Goal: Task Accomplishment & Management: Manage account settings

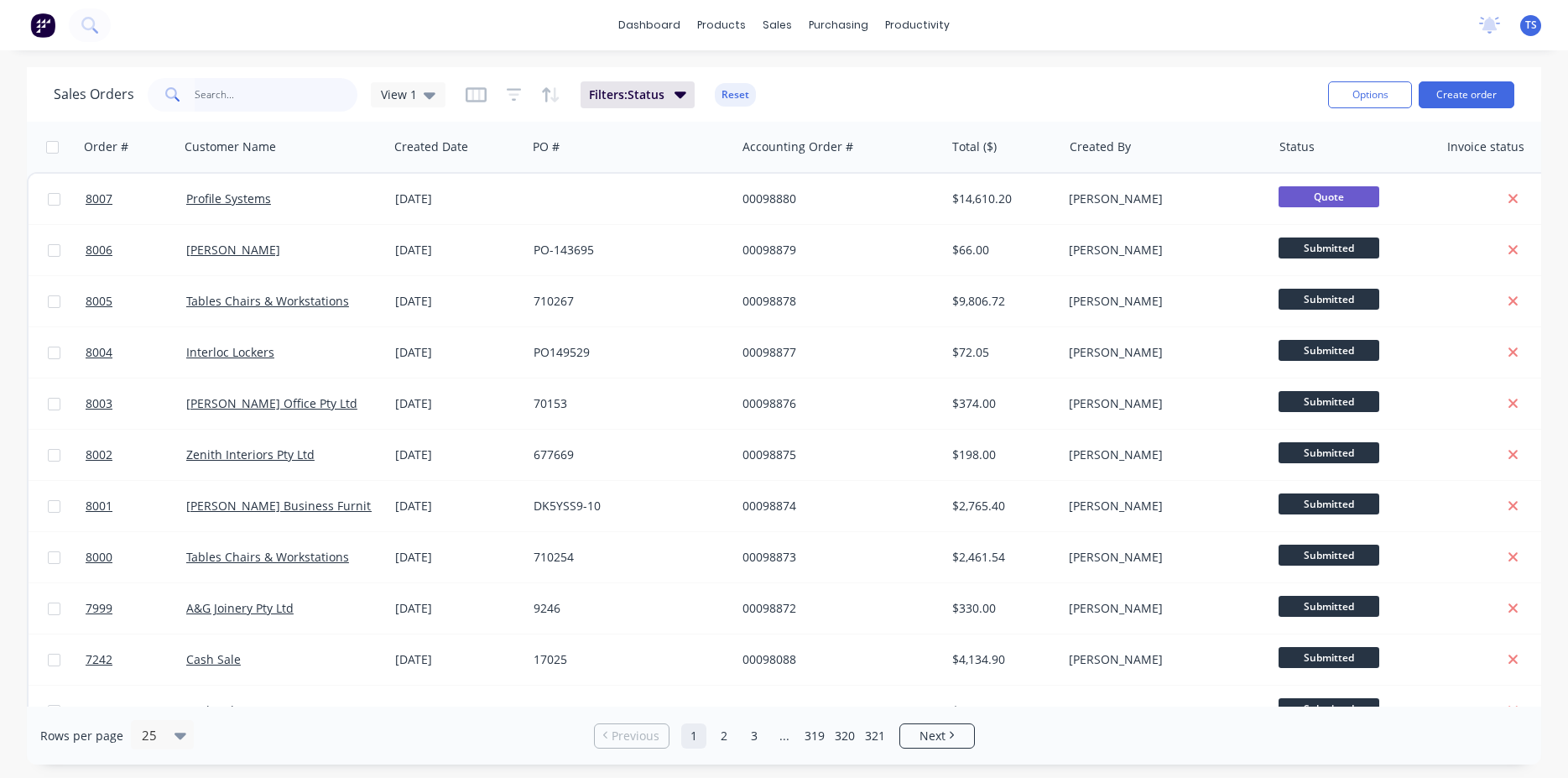
click at [261, 88] on input "text" at bounding box center [276, 95] width 164 height 34
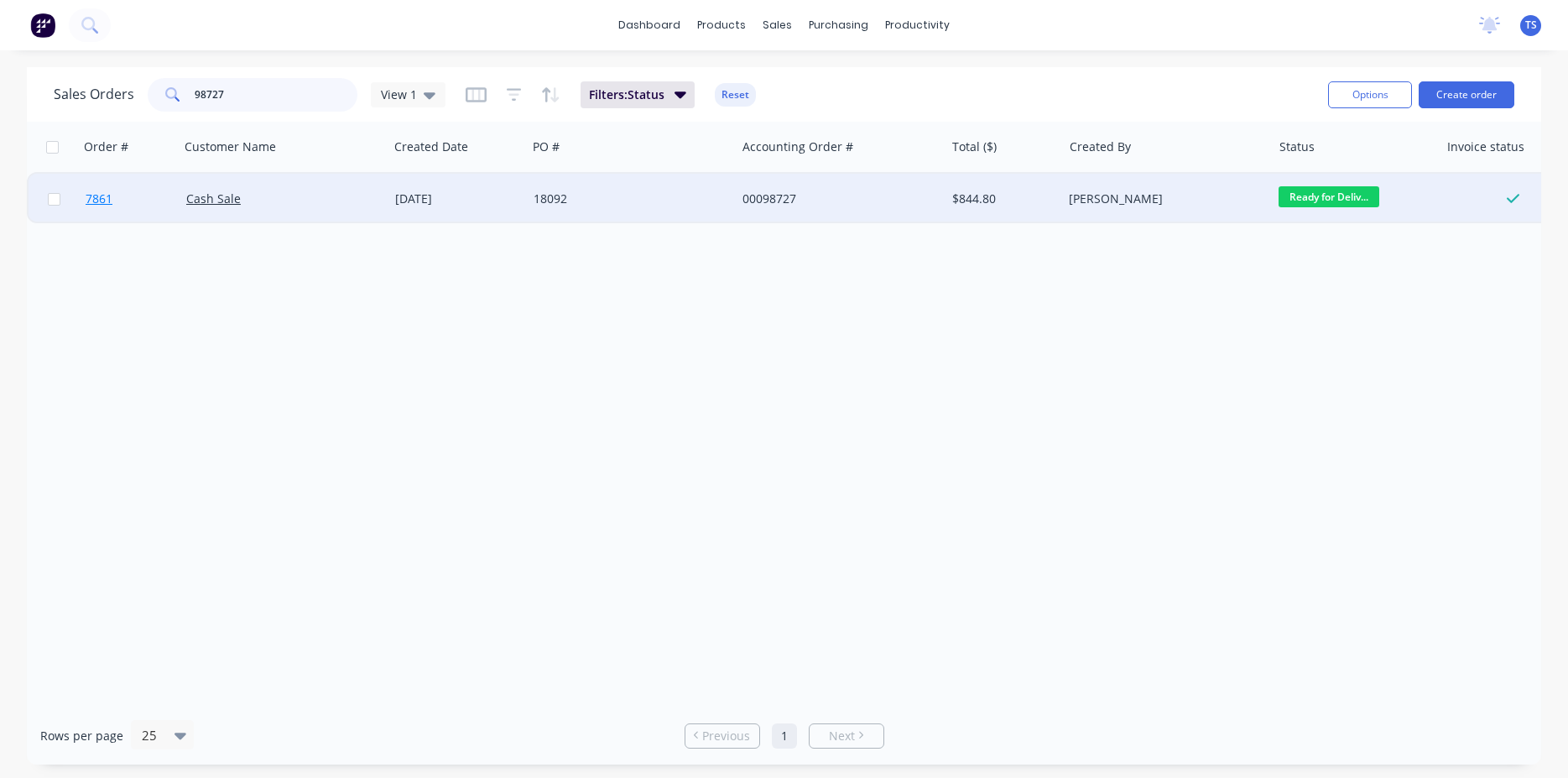
type input "98727"
click at [127, 210] on link "7861" at bounding box center [136, 199] width 101 height 50
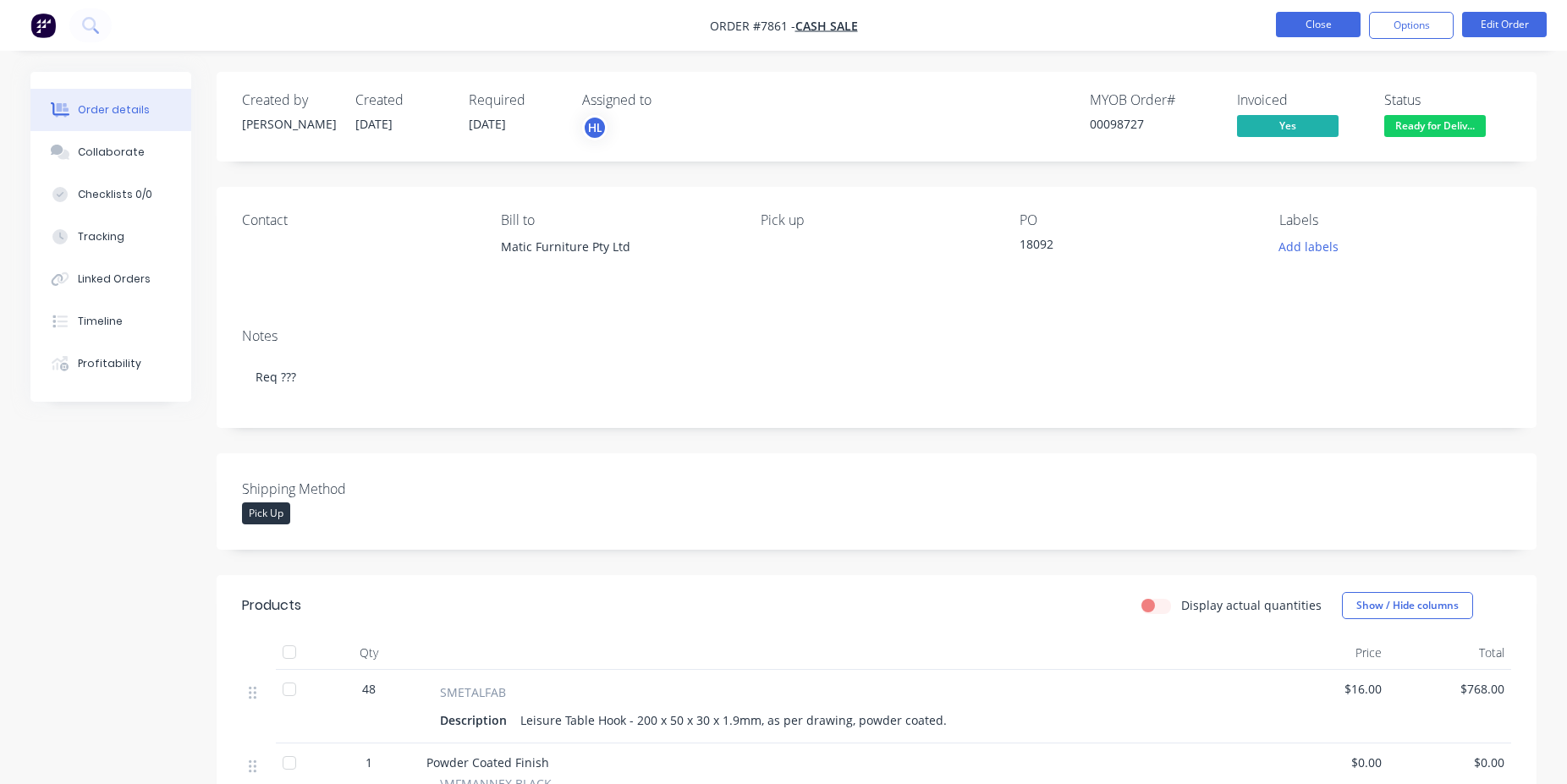
click at [1306, 29] on button "Close" at bounding box center [1318, 24] width 84 height 25
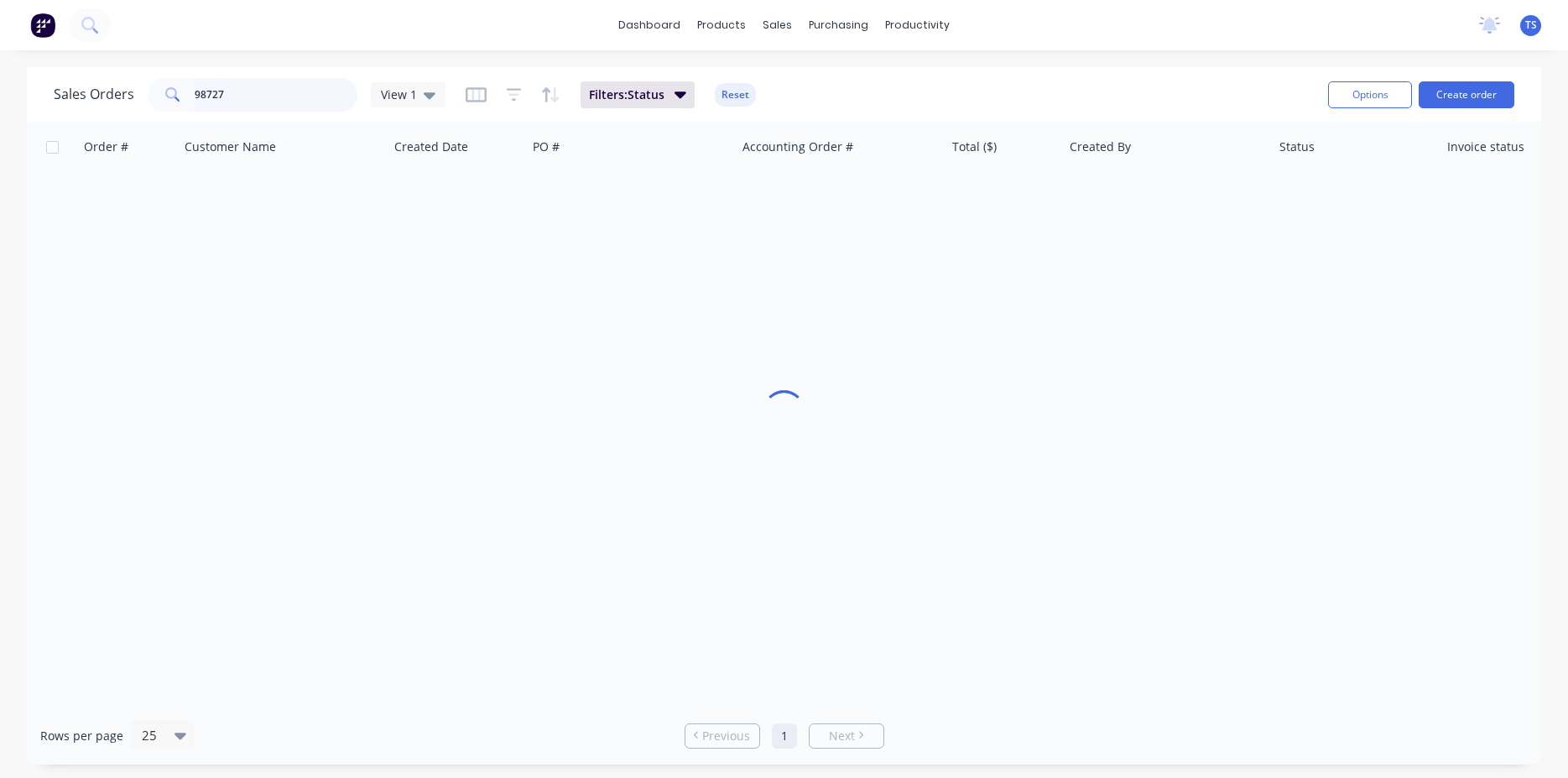
click at [287, 101] on input "98727" at bounding box center [276, 95] width 164 height 34
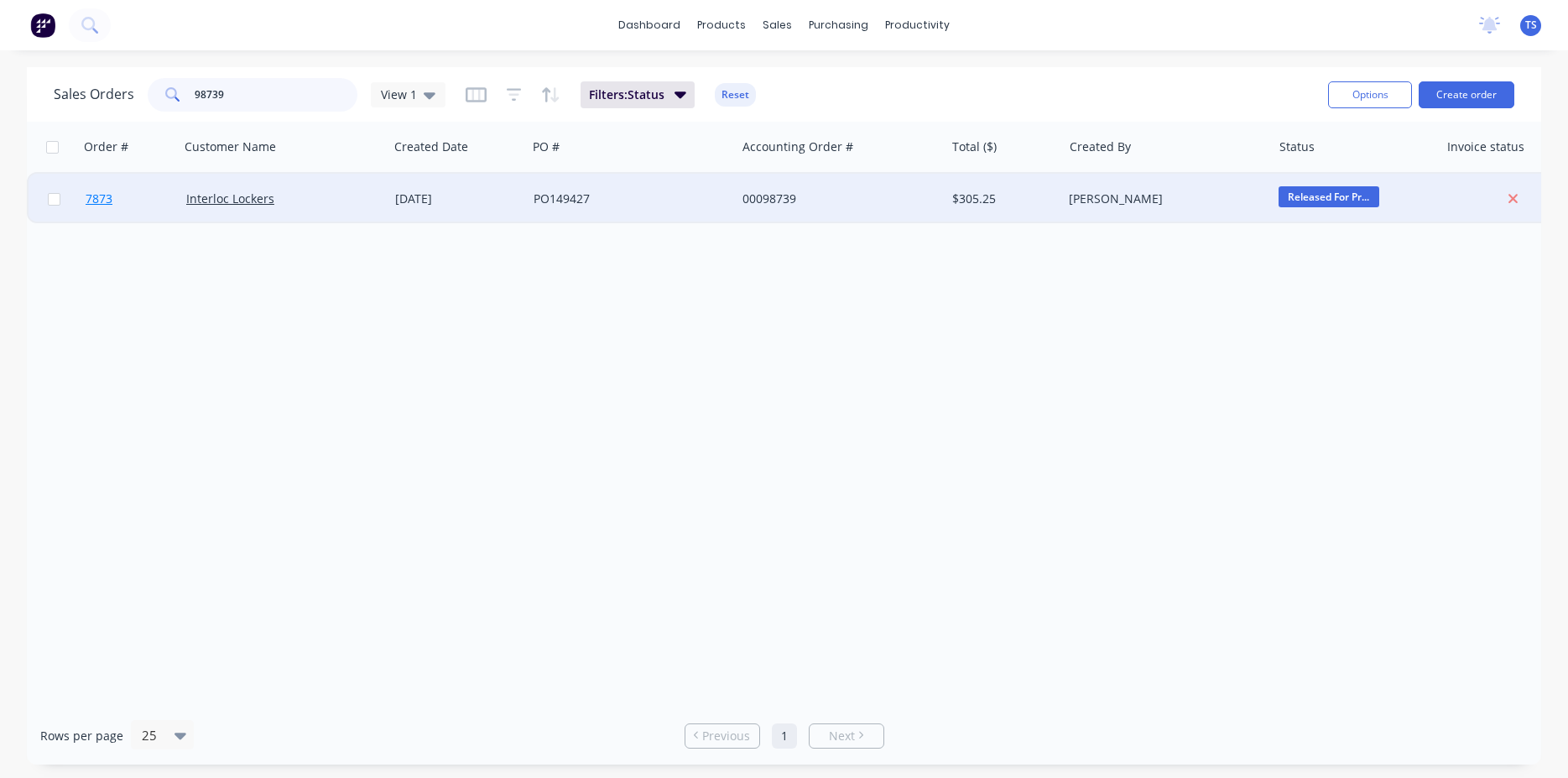
type input "98739"
click at [116, 208] on link "7873" at bounding box center [136, 199] width 101 height 50
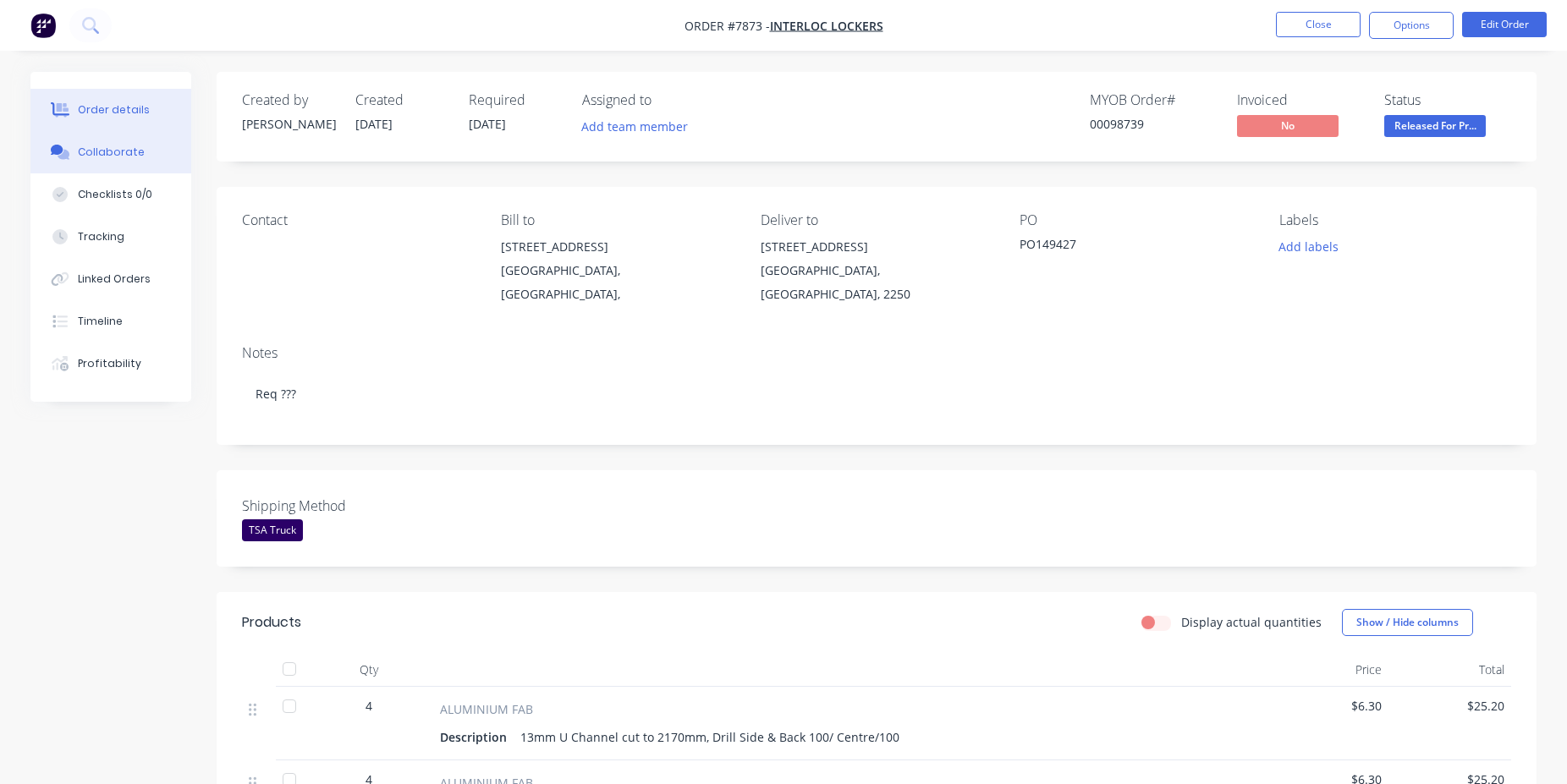
click at [145, 147] on button "Collaborate" at bounding box center [110, 152] width 160 height 42
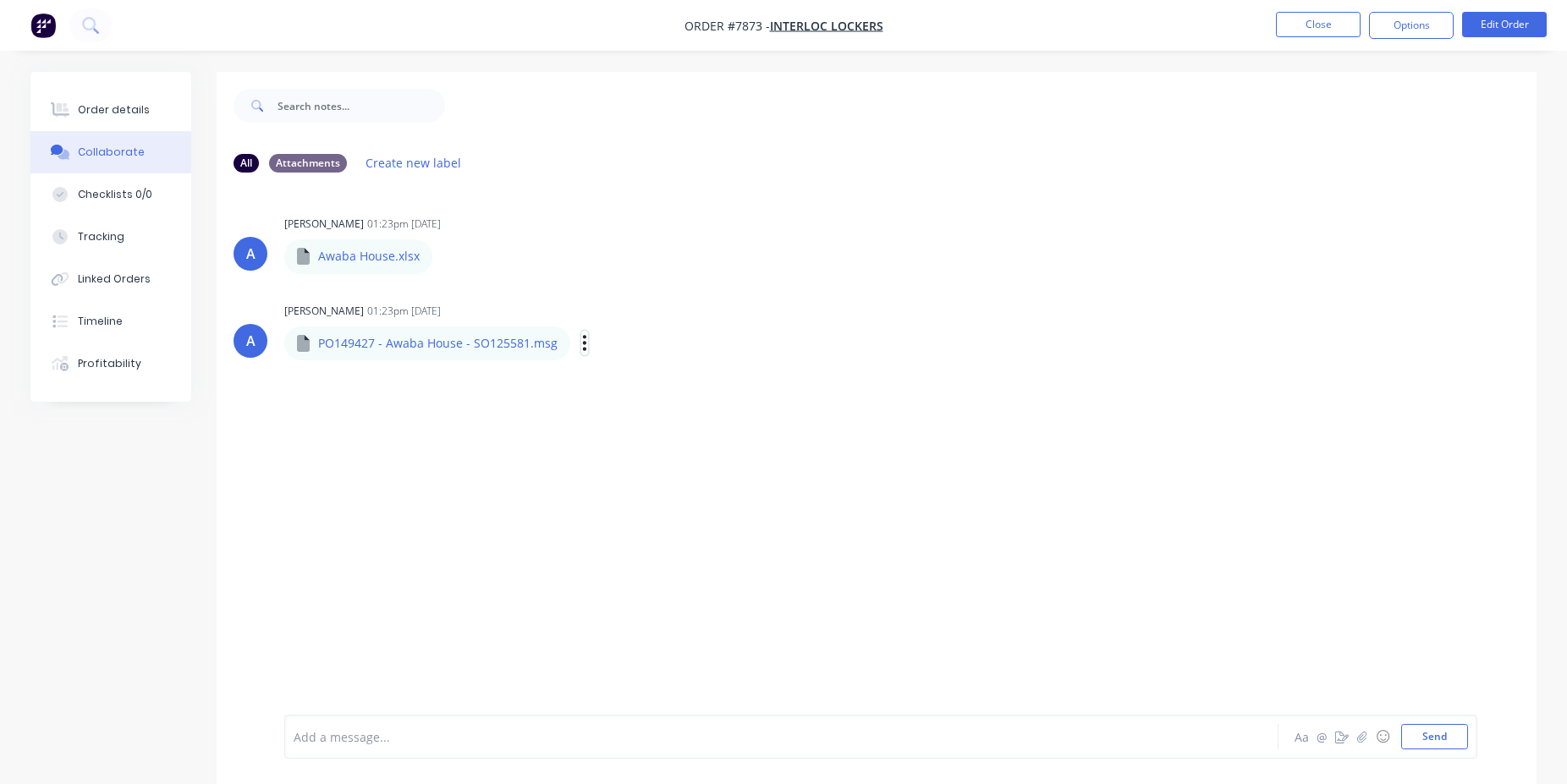
click at [582, 348] on icon "button" at bounding box center [584, 342] width 5 height 20
click at [657, 384] on button "Download" at bounding box center [695, 387] width 190 height 38
click at [159, 116] on button "Order details" at bounding box center [110, 110] width 160 height 42
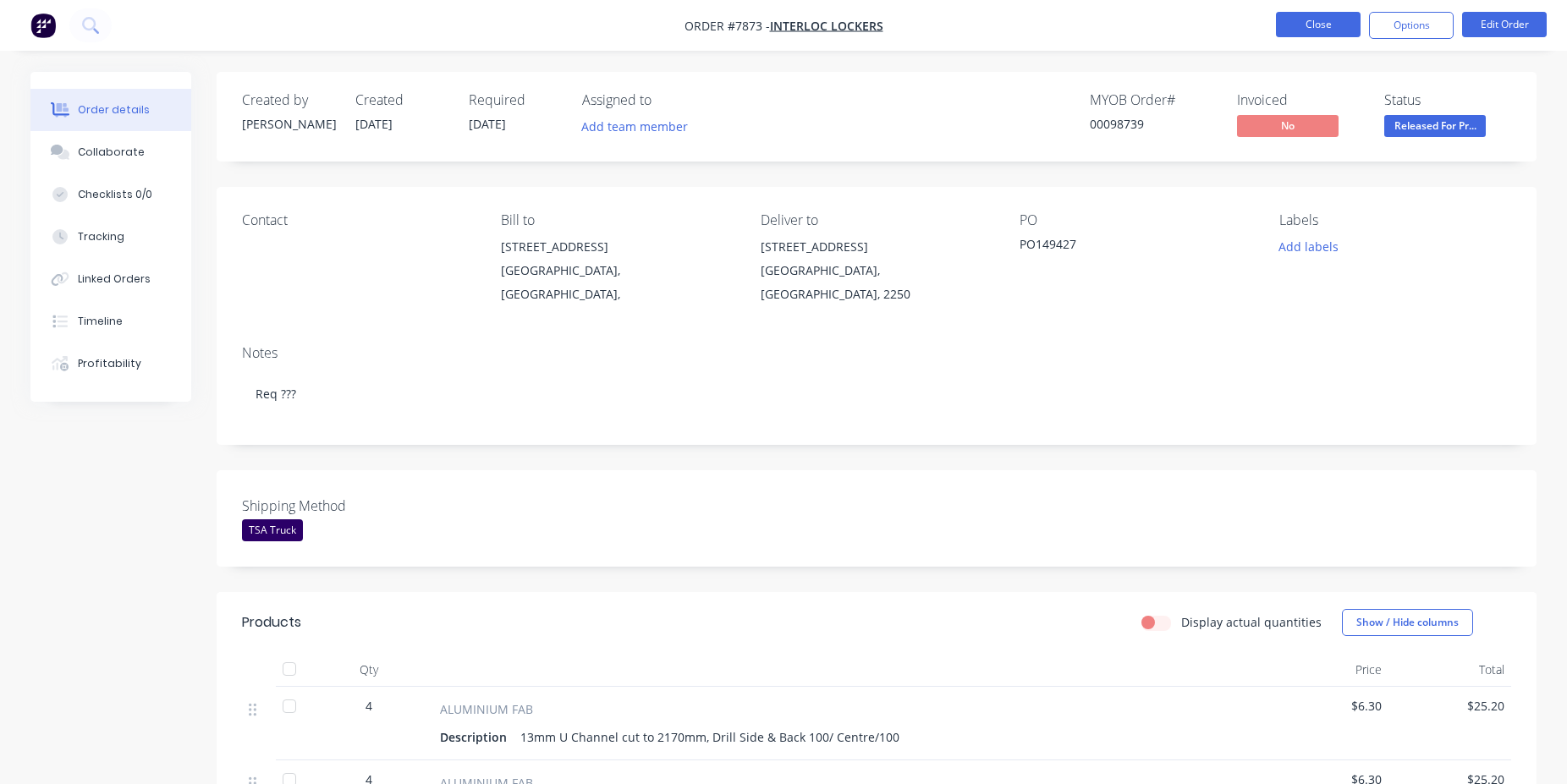
click at [1305, 16] on button "Close" at bounding box center [1318, 24] width 84 height 25
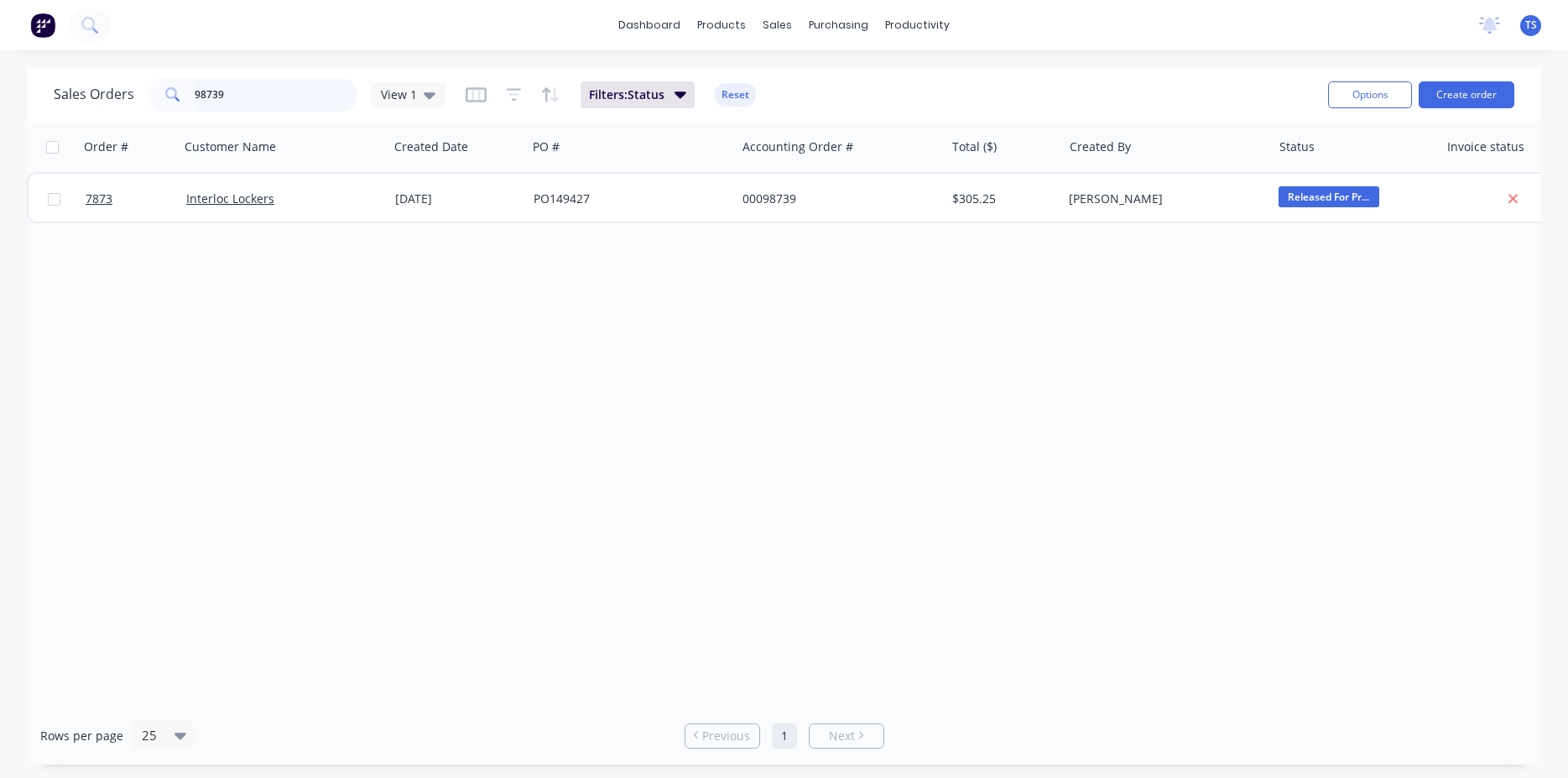
click at [268, 97] on input "98739" at bounding box center [276, 95] width 164 height 34
paste input "50700805"
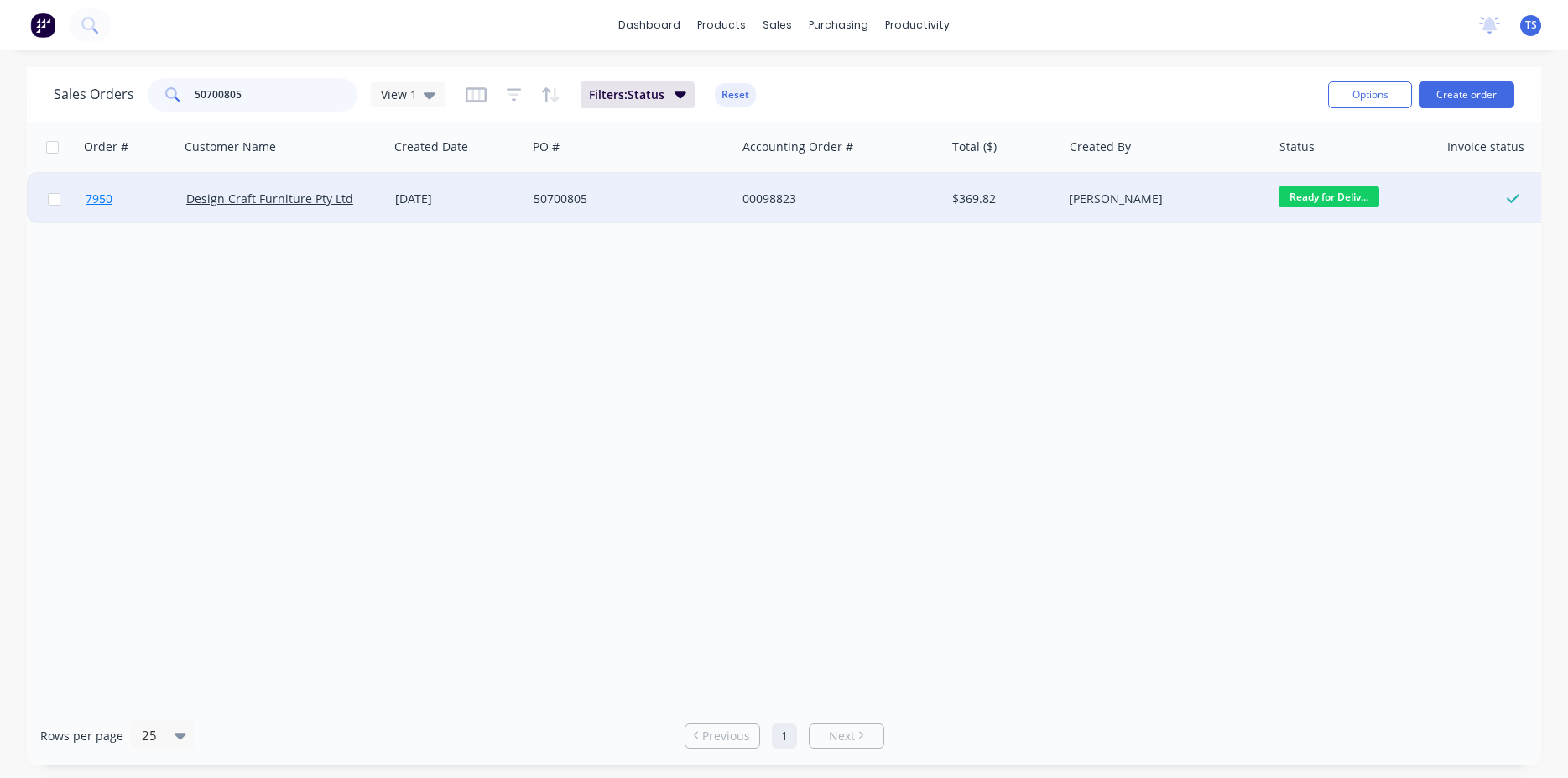
type input "50700805"
click at [101, 208] on link "7950" at bounding box center [136, 199] width 101 height 50
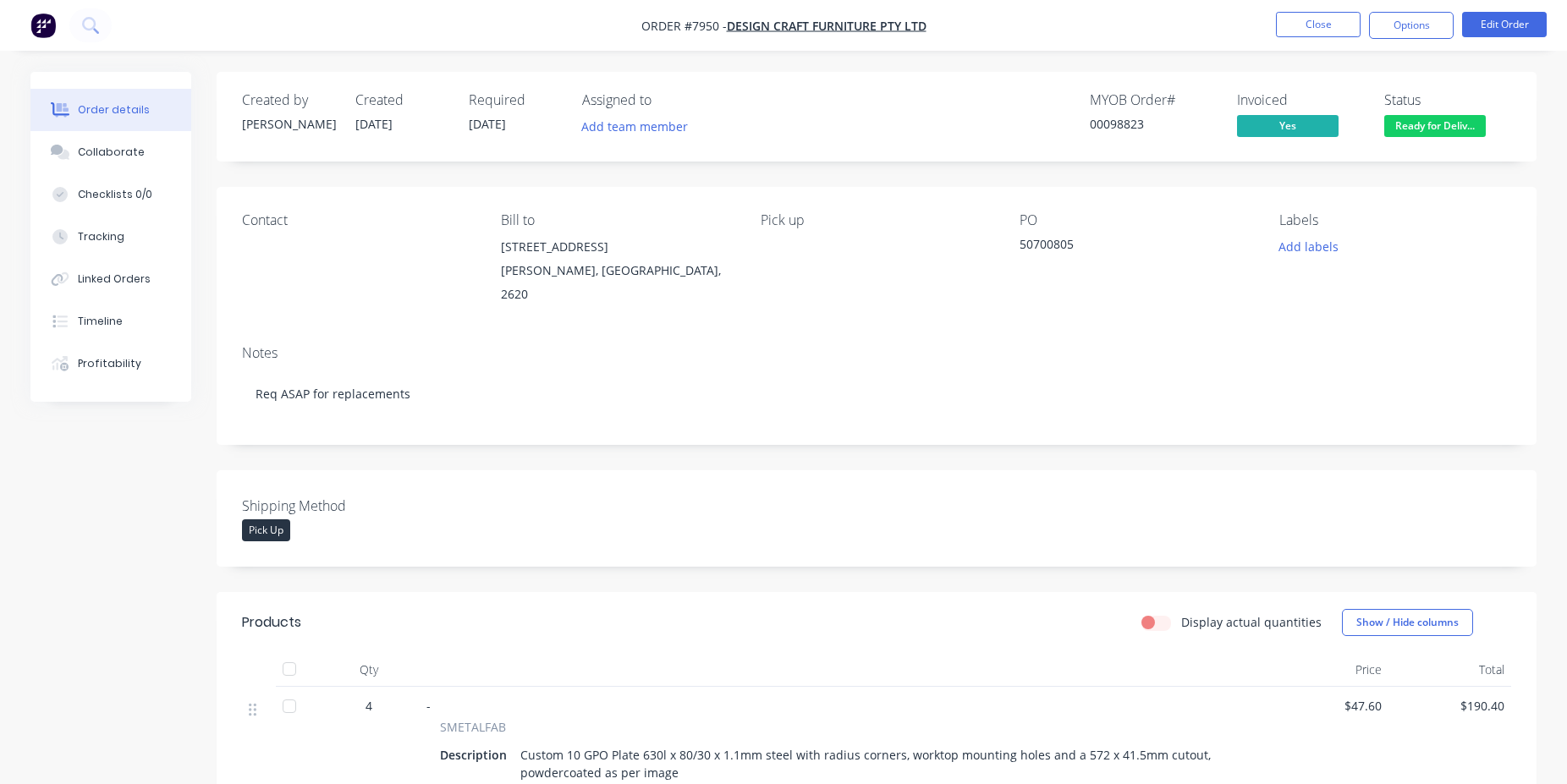
click at [1301, 39] on nav "Order #7950 - Design Craft Furniture Pty Ltd Close Options Edit Order" at bounding box center [784, 25] width 1567 height 51
click at [1308, 30] on button "Close" at bounding box center [1318, 24] width 84 height 25
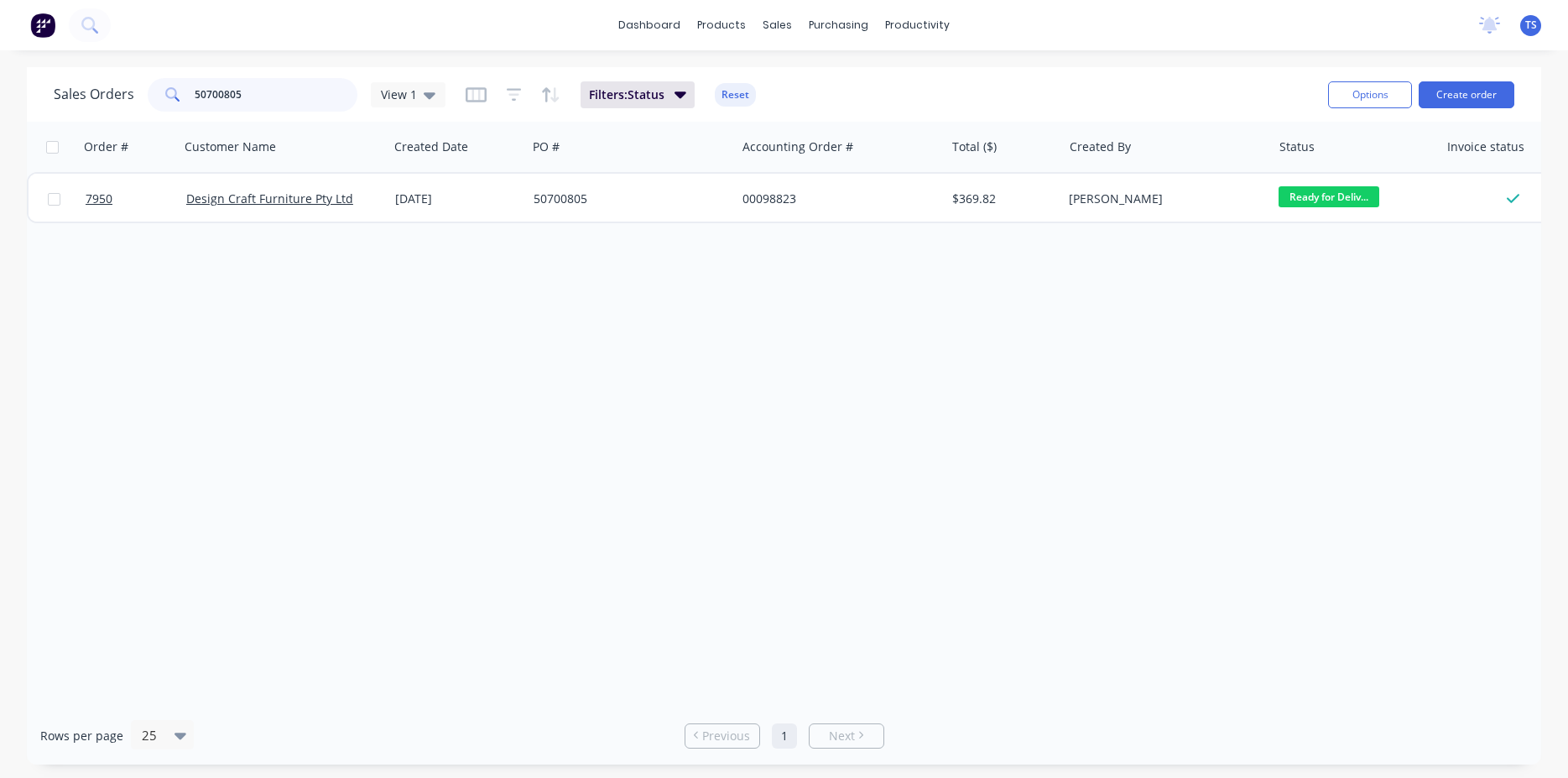
click at [316, 101] on input "50700805" at bounding box center [276, 95] width 164 height 34
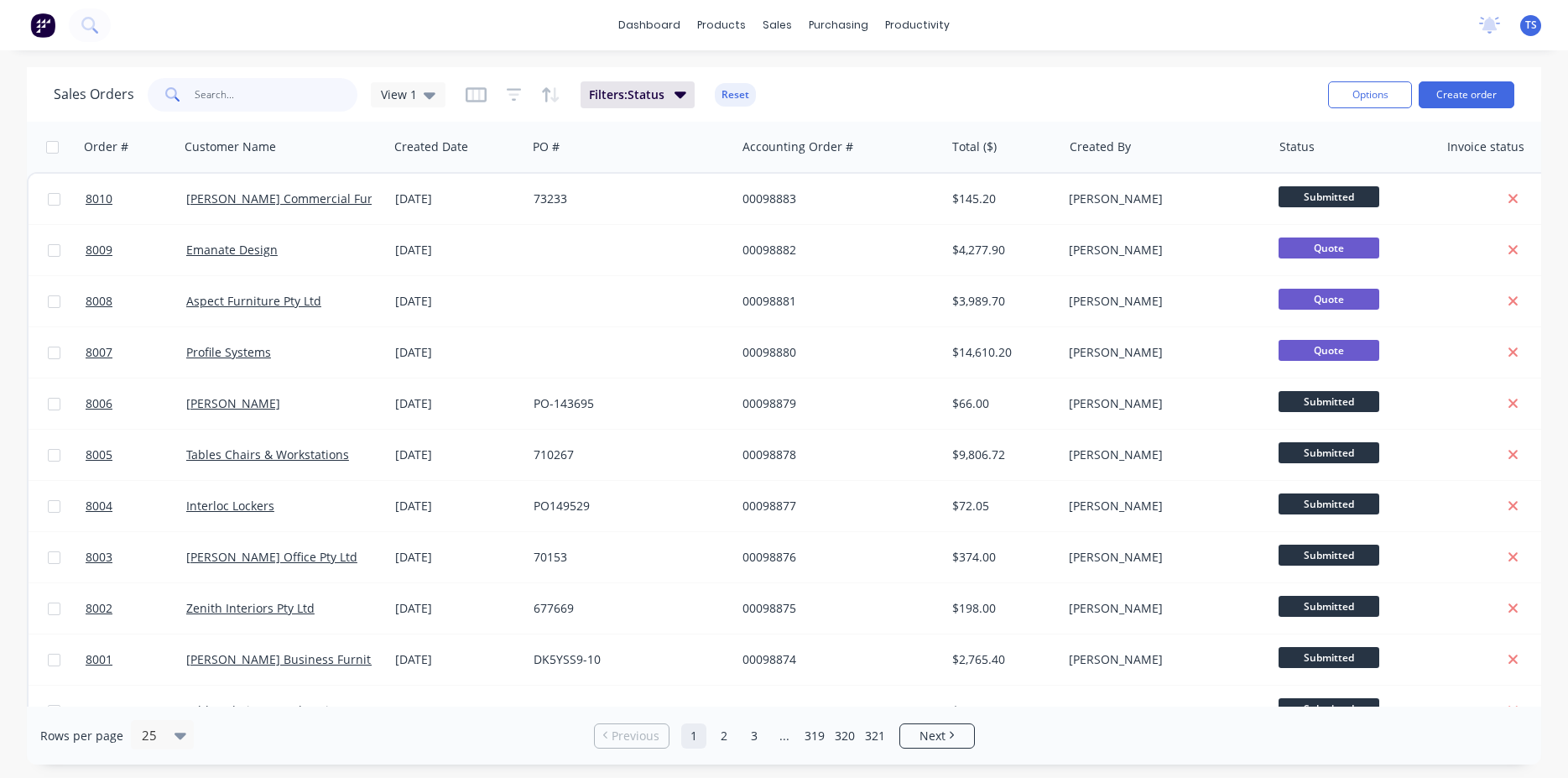
click at [296, 84] on input "text" at bounding box center [276, 95] width 164 height 34
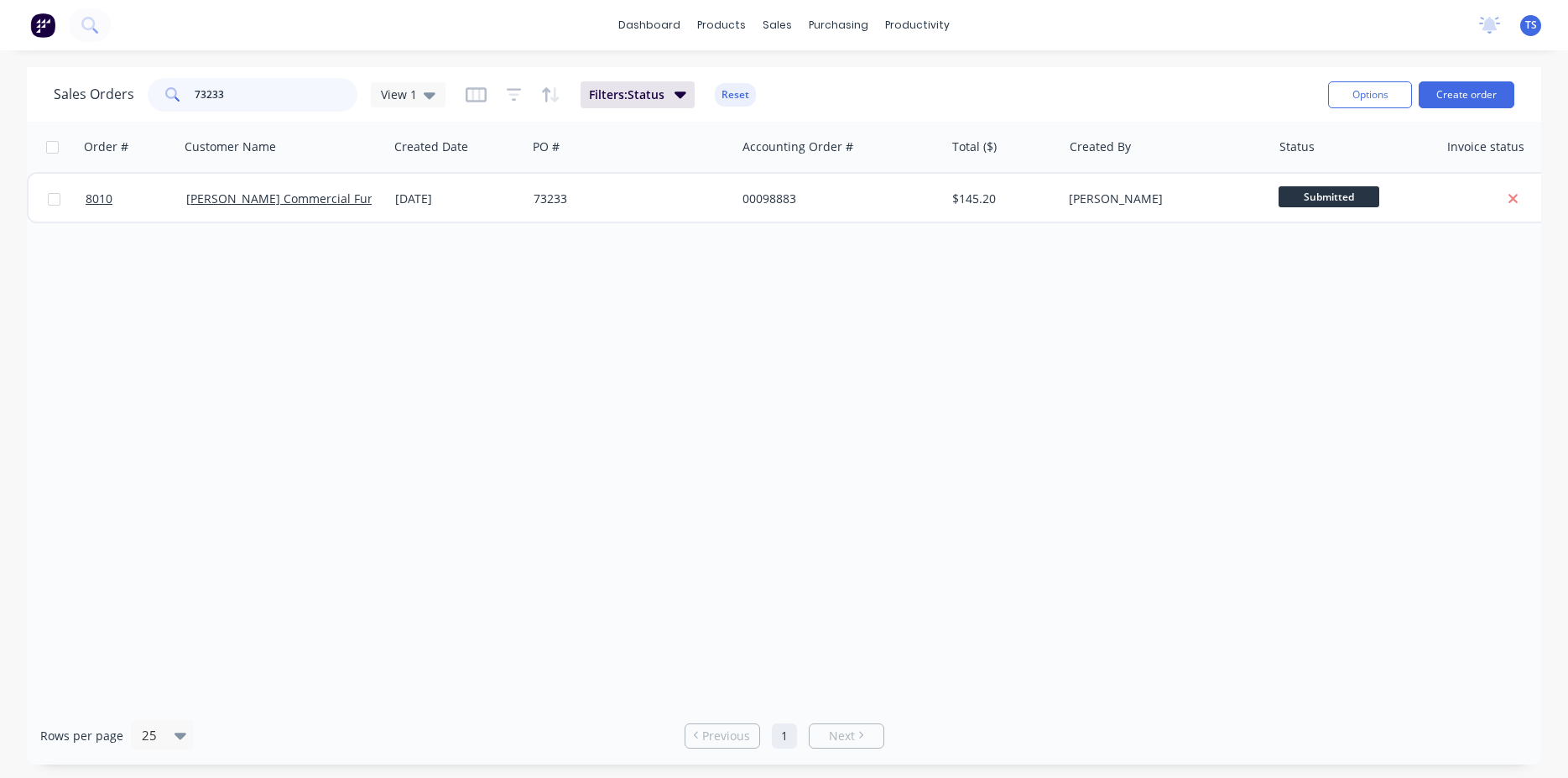
click at [296, 84] on input "73233" at bounding box center [276, 95] width 164 height 34
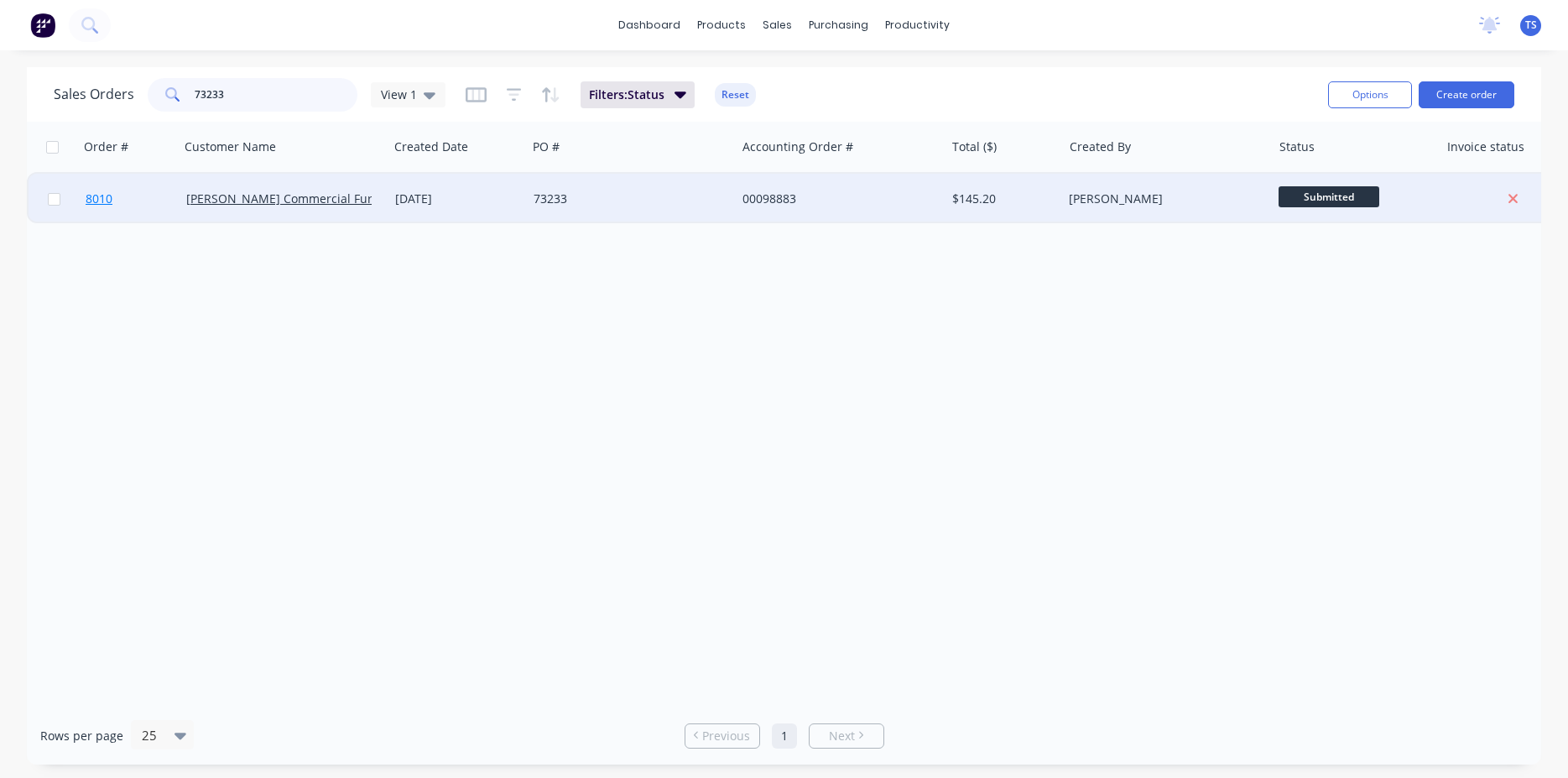
type input "73233"
click at [129, 192] on link "8010" at bounding box center [136, 199] width 101 height 50
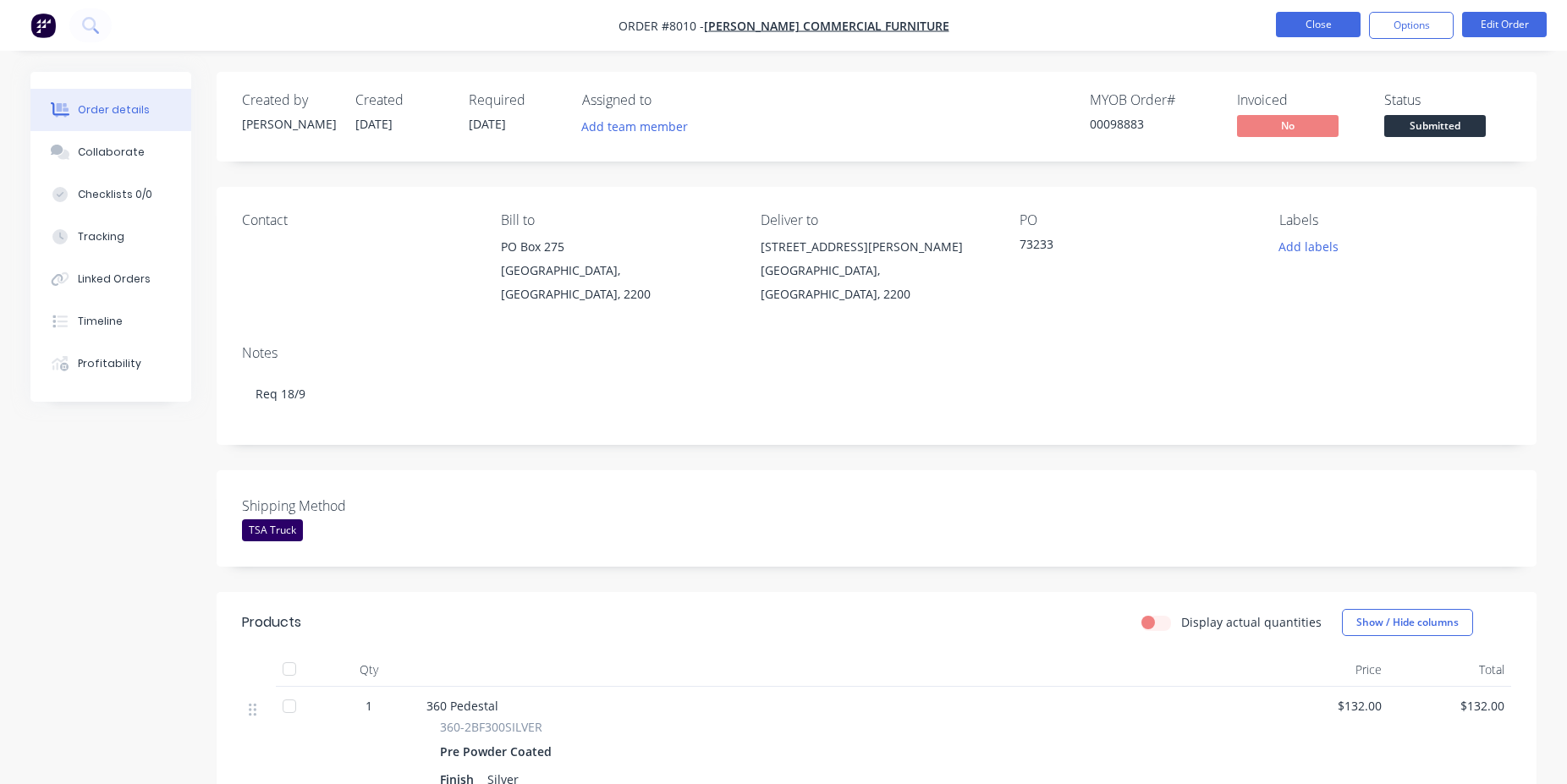
click at [1286, 29] on button "Close" at bounding box center [1318, 24] width 84 height 25
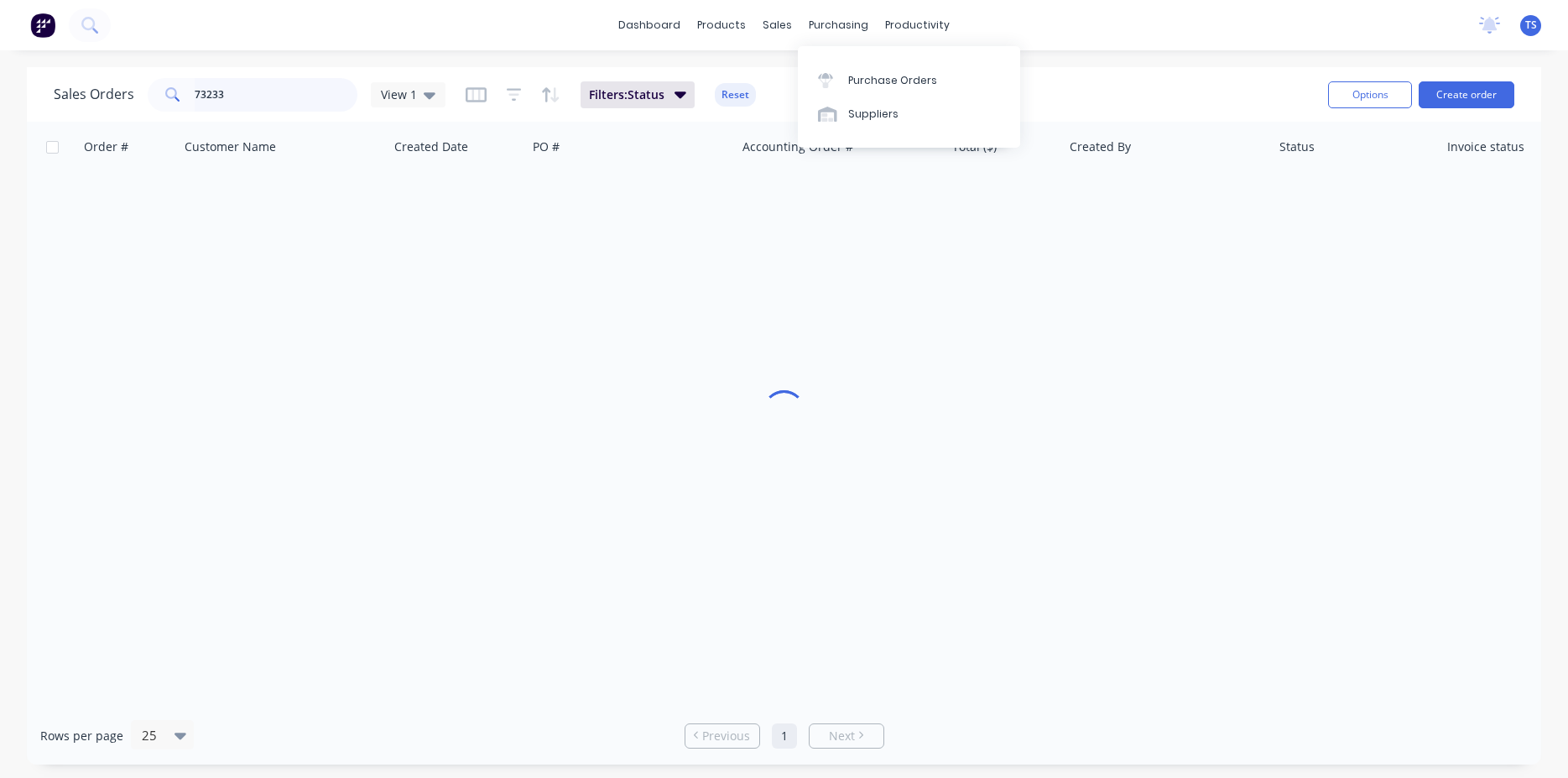
click at [276, 98] on input "73233" at bounding box center [276, 95] width 164 height 34
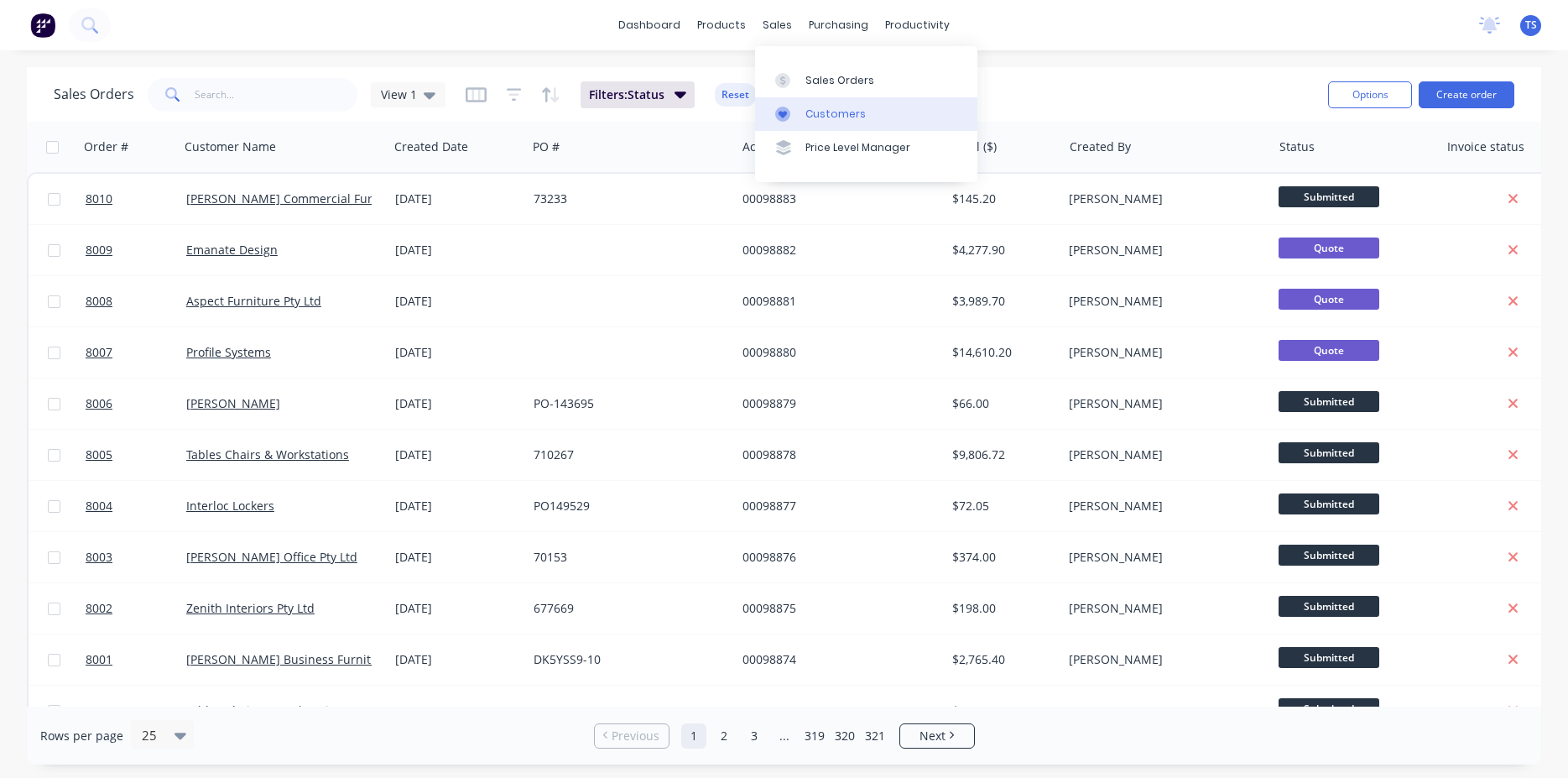
click at [823, 99] on link "Customers" at bounding box center [865, 114] width 222 height 34
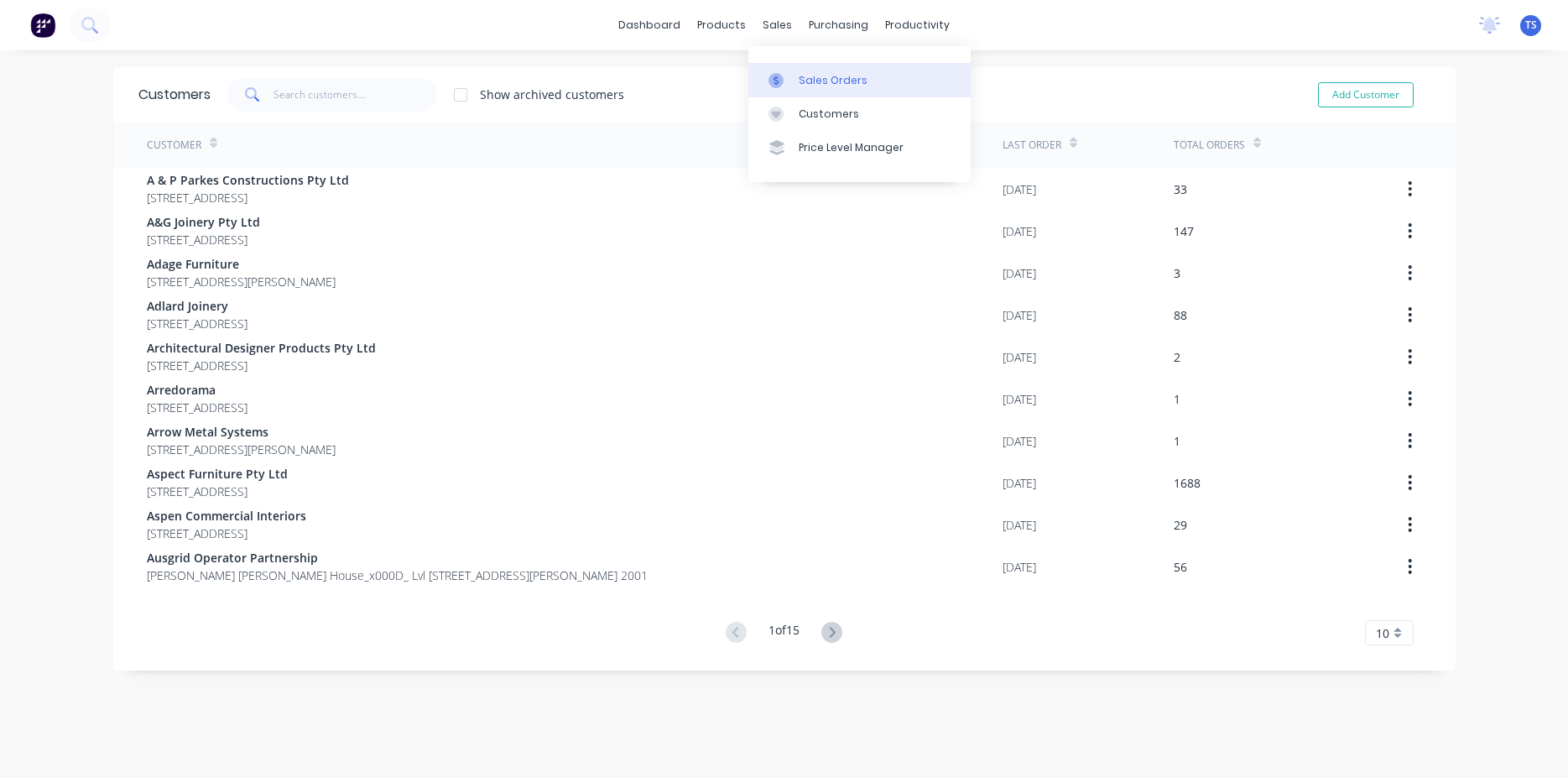
click at [799, 66] on link "Sales Orders" at bounding box center [859, 80] width 222 height 34
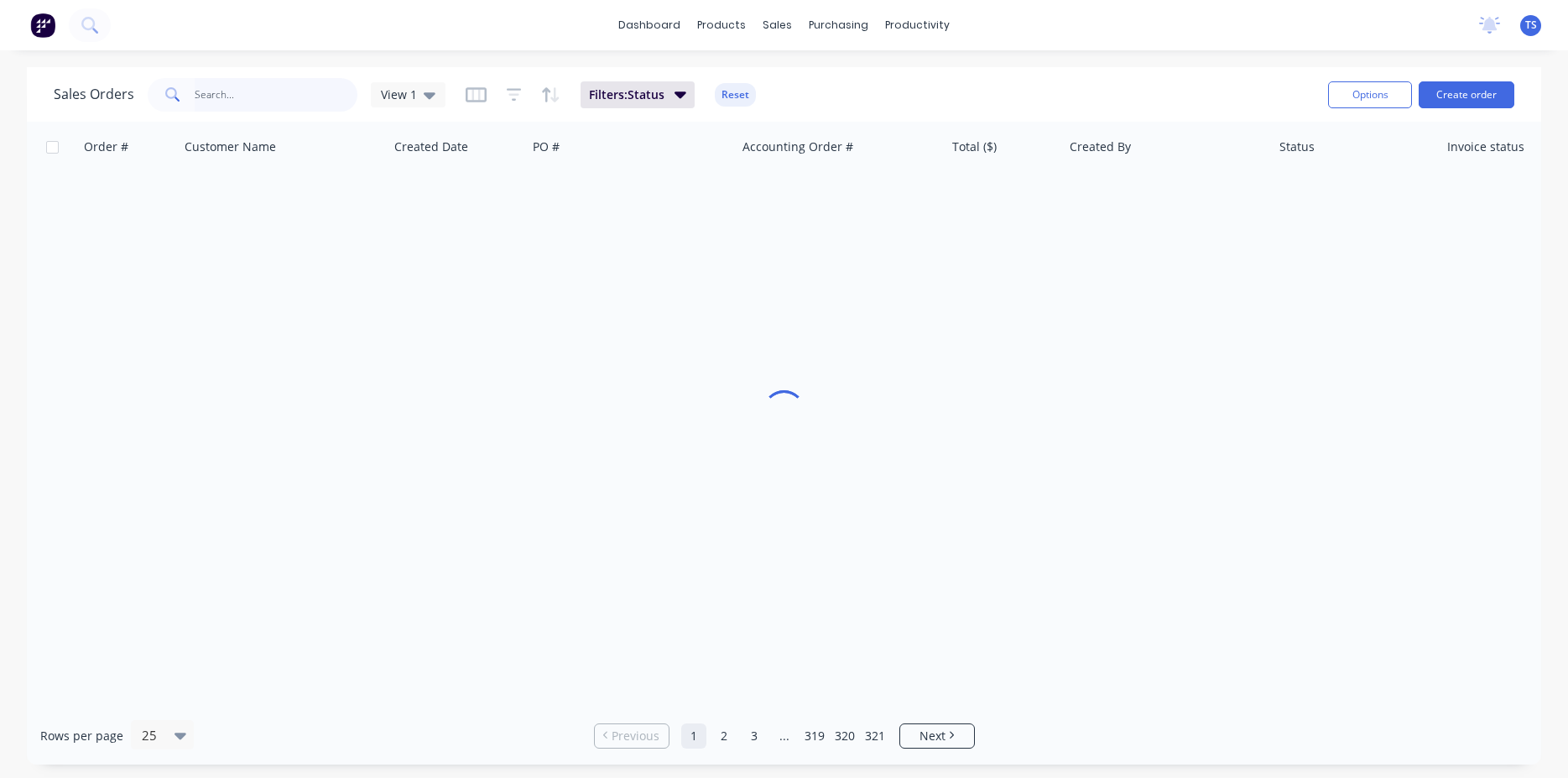
click at [288, 87] on input "text" at bounding box center [276, 95] width 164 height 34
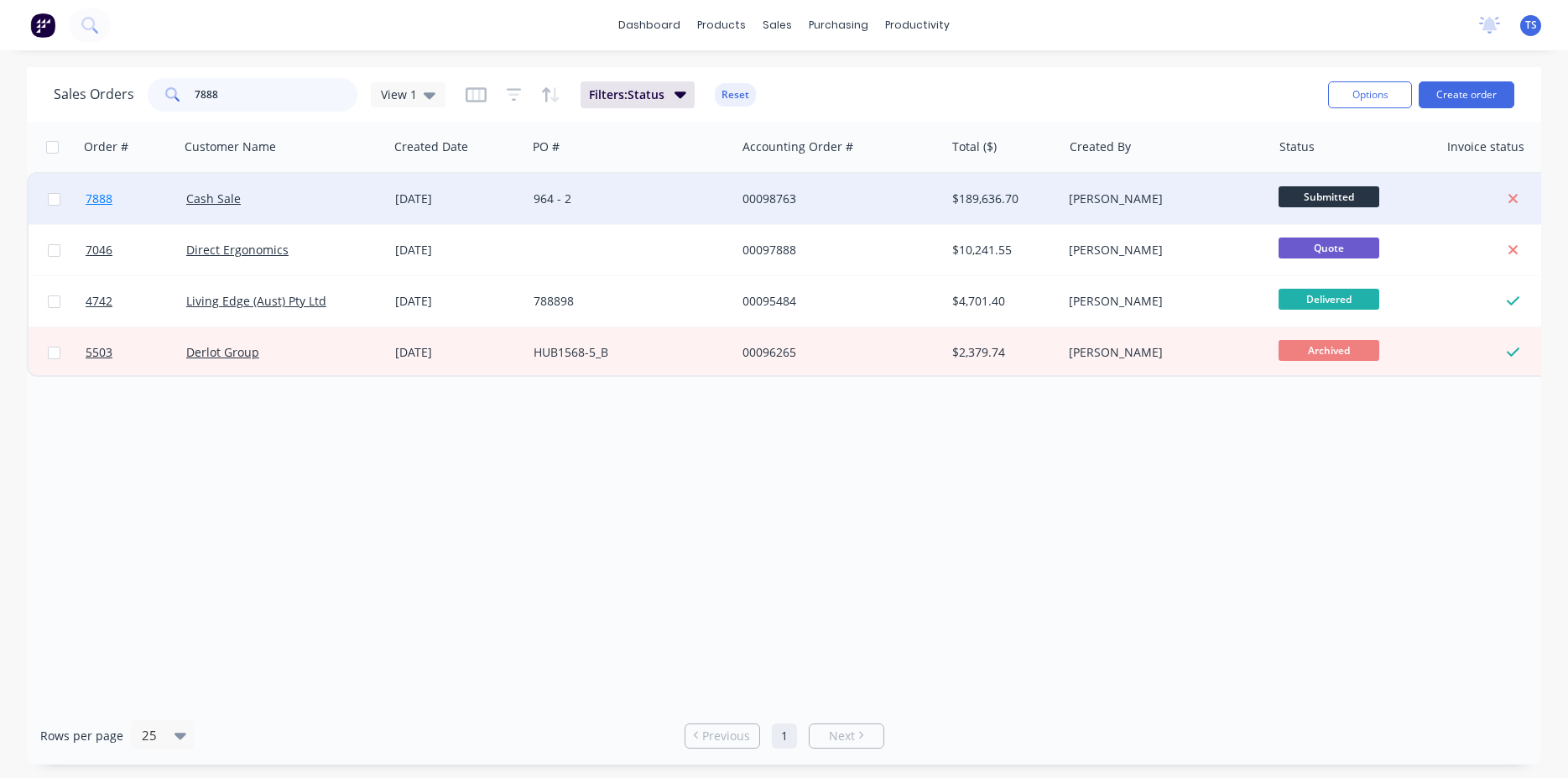
type input "7888"
click at [98, 223] on link "7888" at bounding box center [136, 199] width 101 height 50
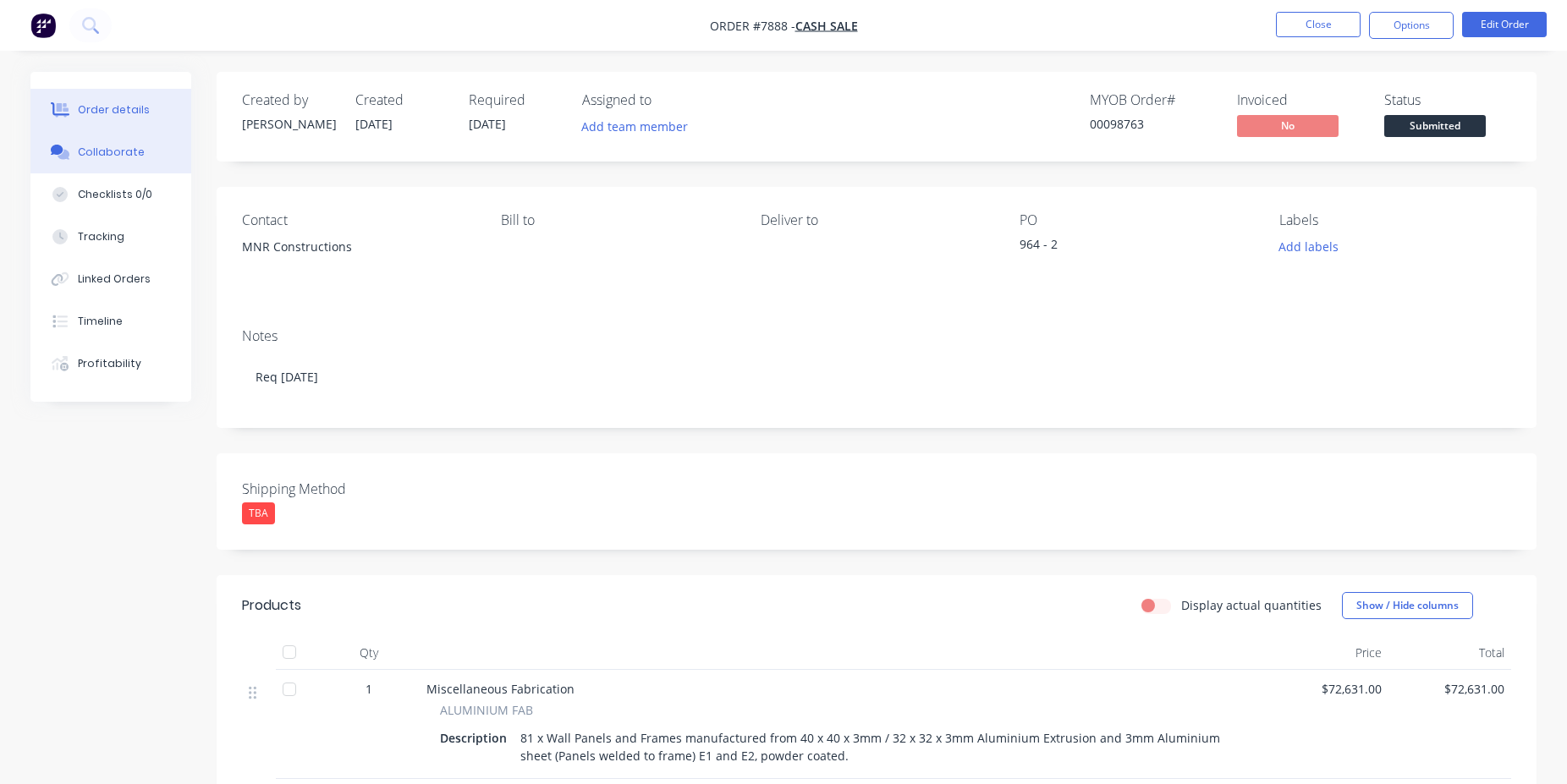
click at [124, 156] on div "Collaborate" at bounding box center [111, 152] width 67 height 15
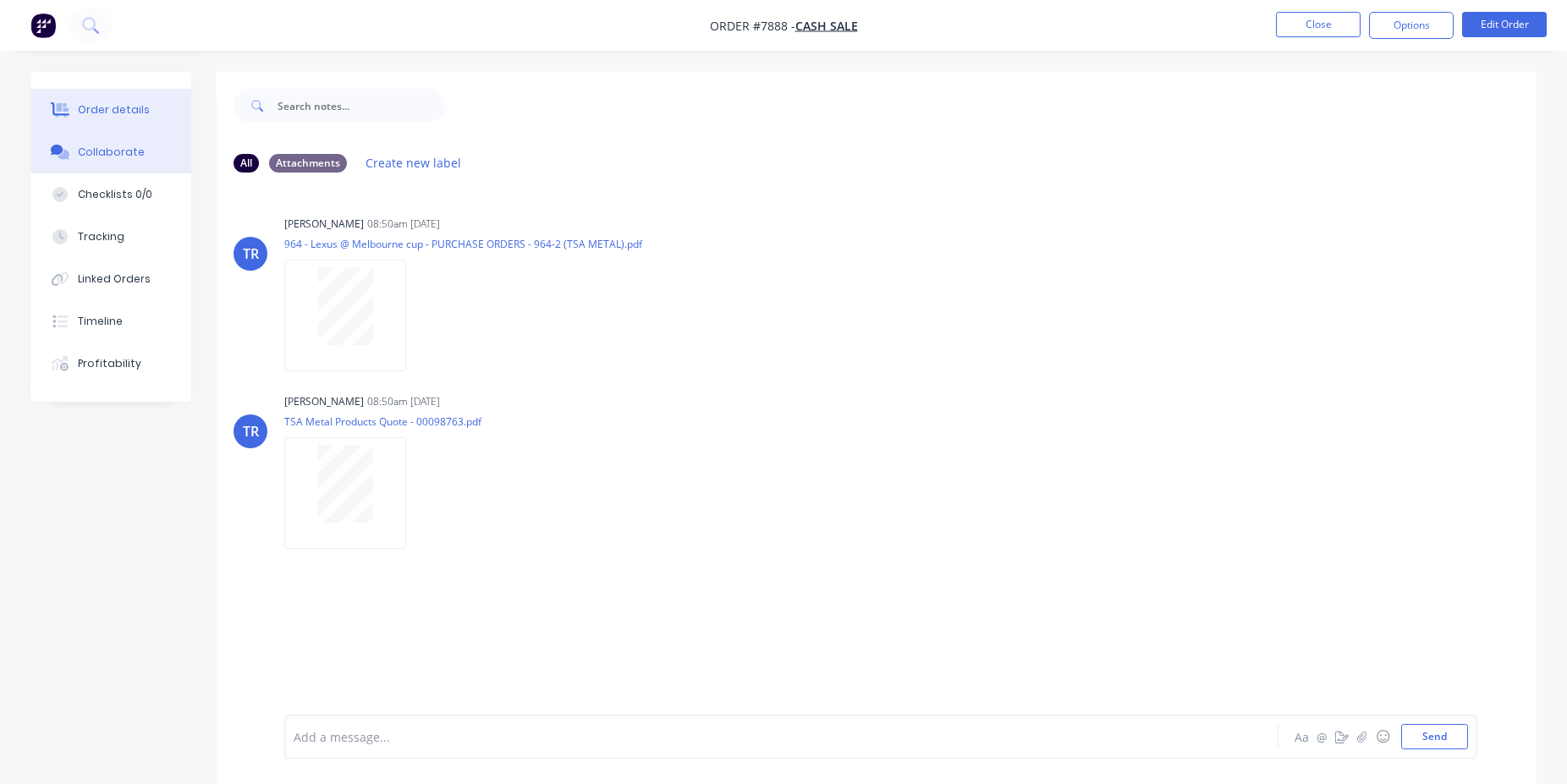
click at [129, 107] on div "Order details" at bounding box center [114, 110] width 72 height 15
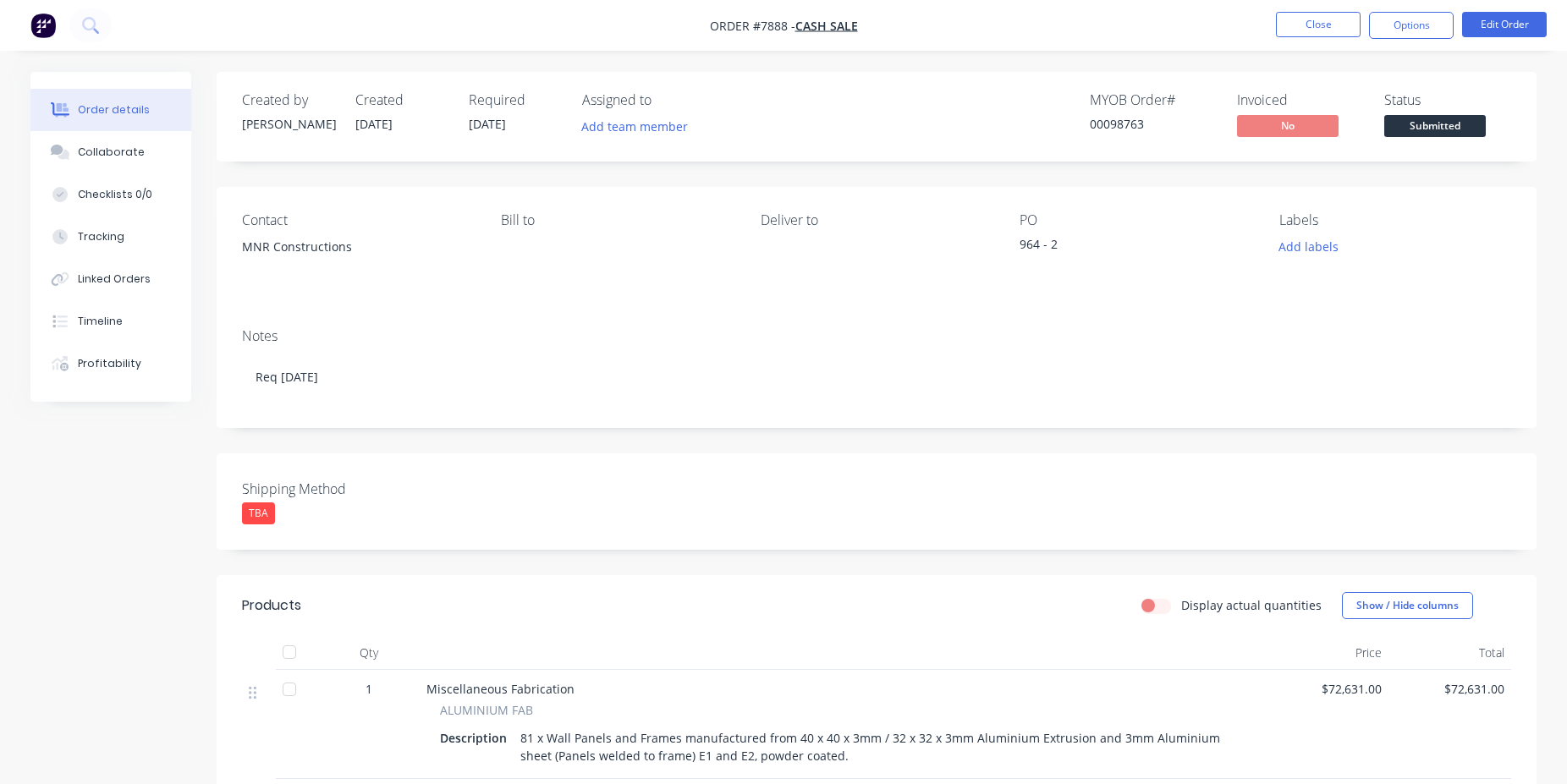
click at [1438, 127] on span "Submitted" at bounding box center [1435, 126] width 101 height 22
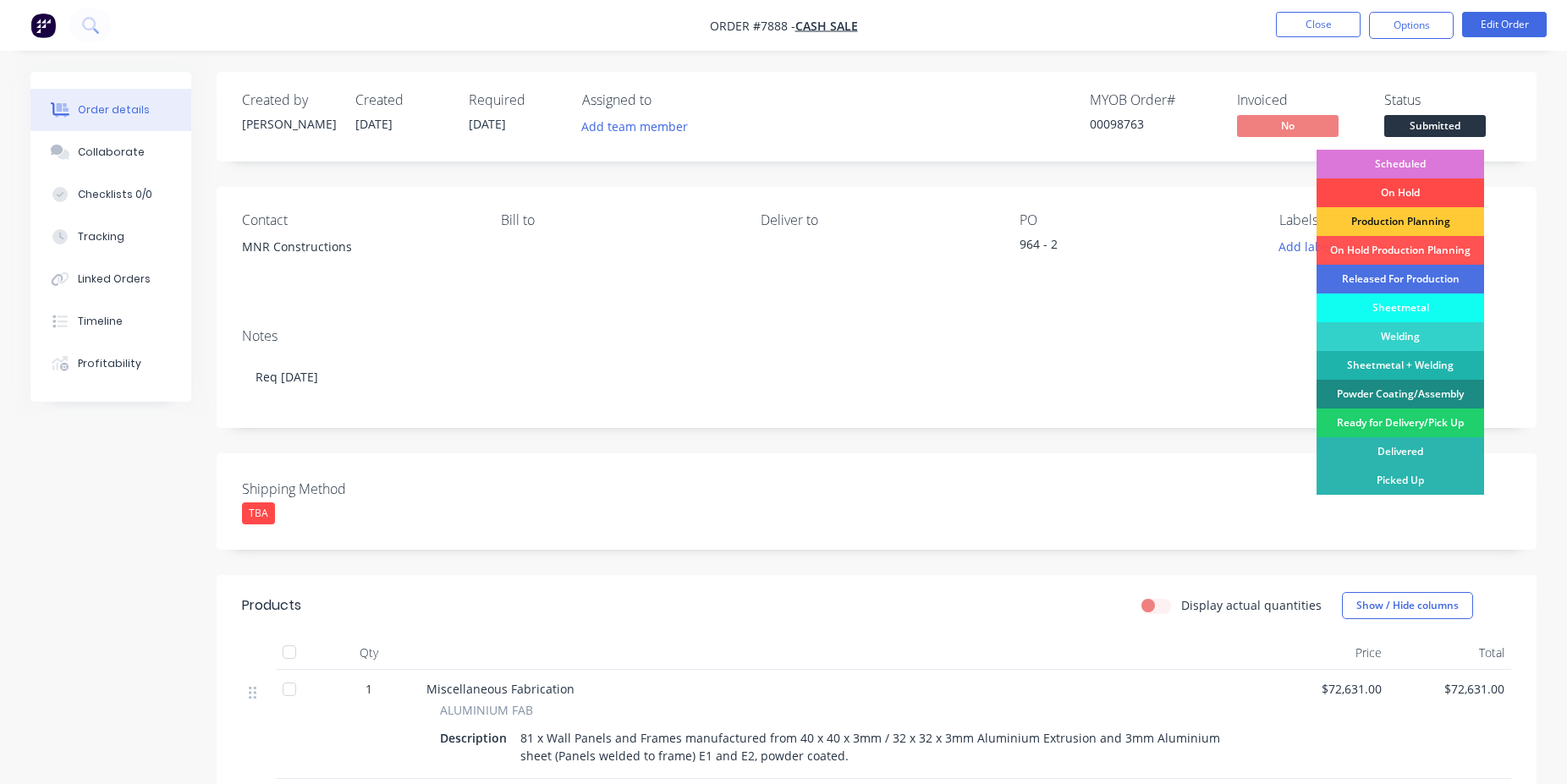
click at [1407, 188] on div "On Hold" at bounding box center [1400, 192] width 168 height 29
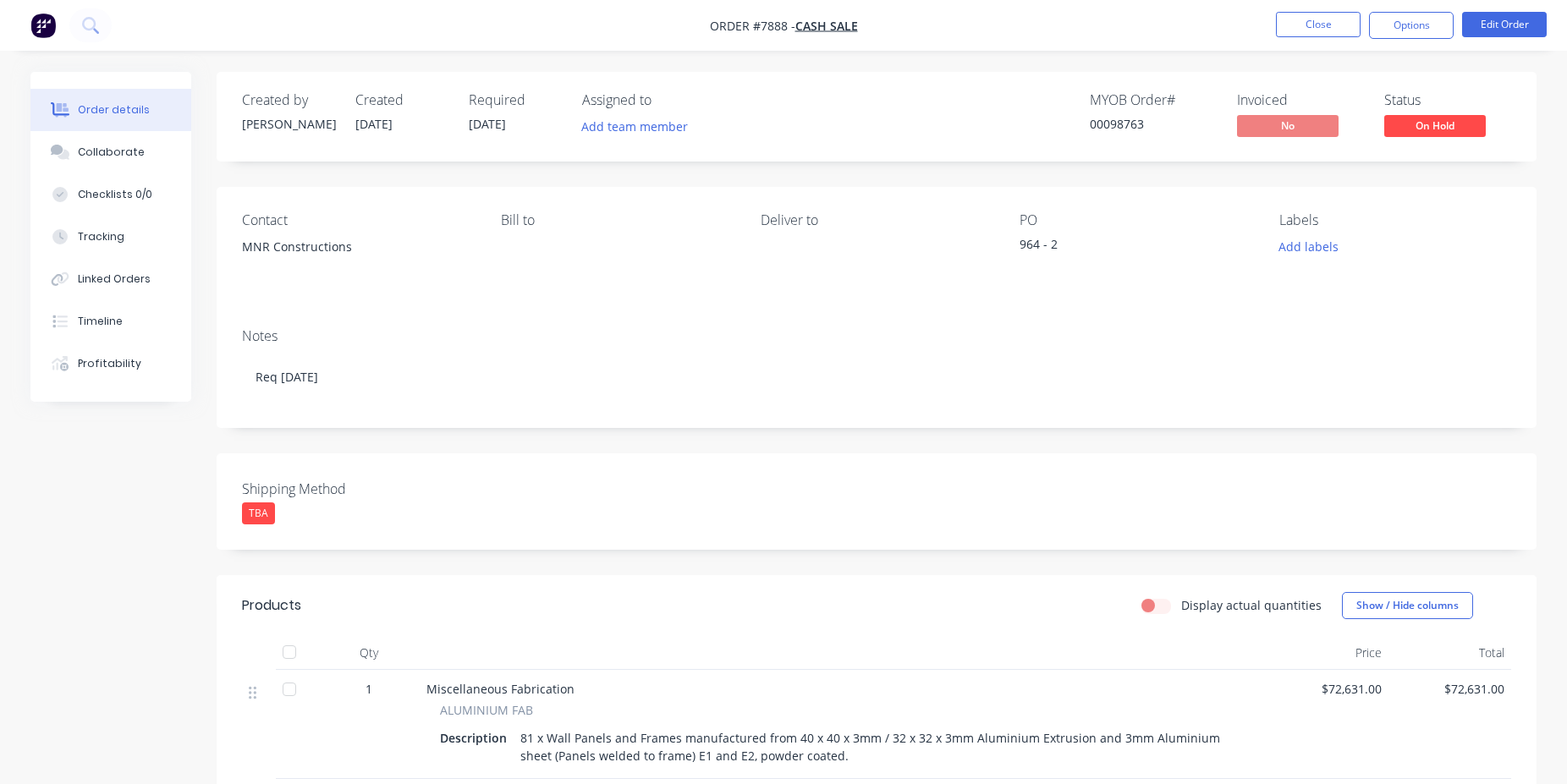
click at [1121, 127] on div "00098763" at bounding box center [1152, 124] width 127 height 18
copy div "00098763"
click at [1313, 24] on button "Close" at bounding box center [1318, 24] width 84 height 25
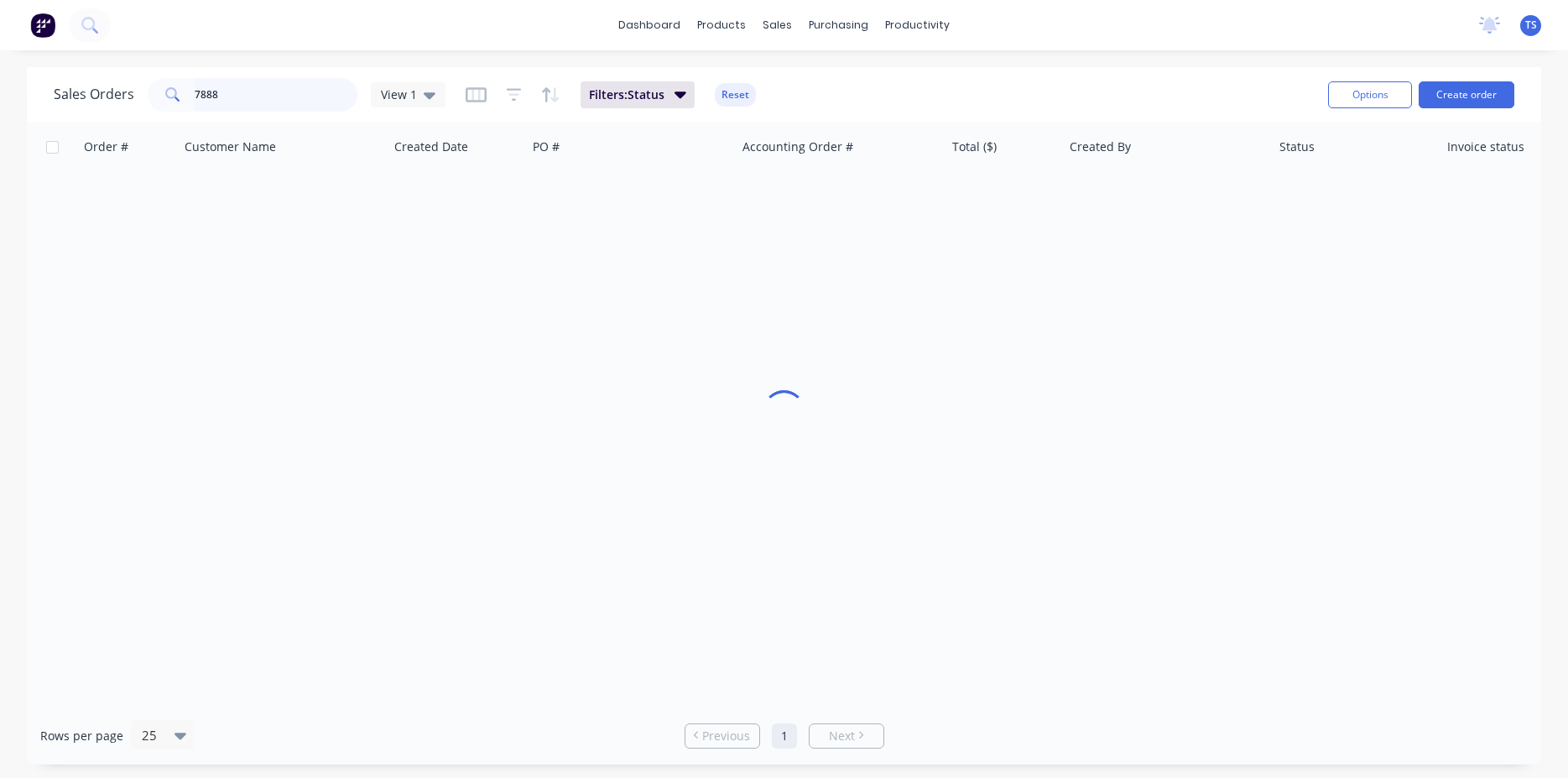
click at [219, 98] on input "7888" at bounding box center [276, 95] width 164 height 34
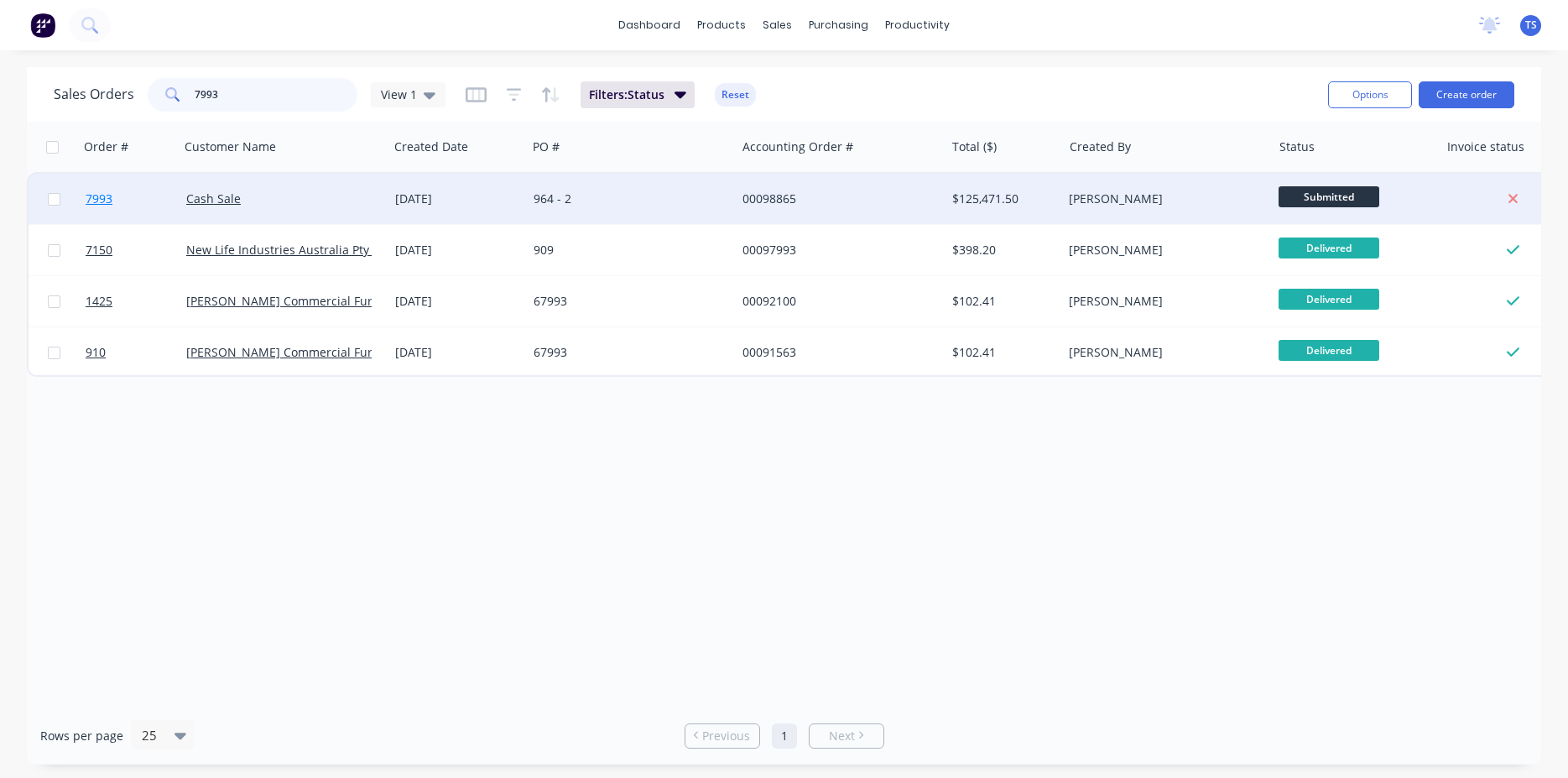
type input "7993"
click at [123, 209] on link "7993" at bounding box center [136, 199] width 101 height 50
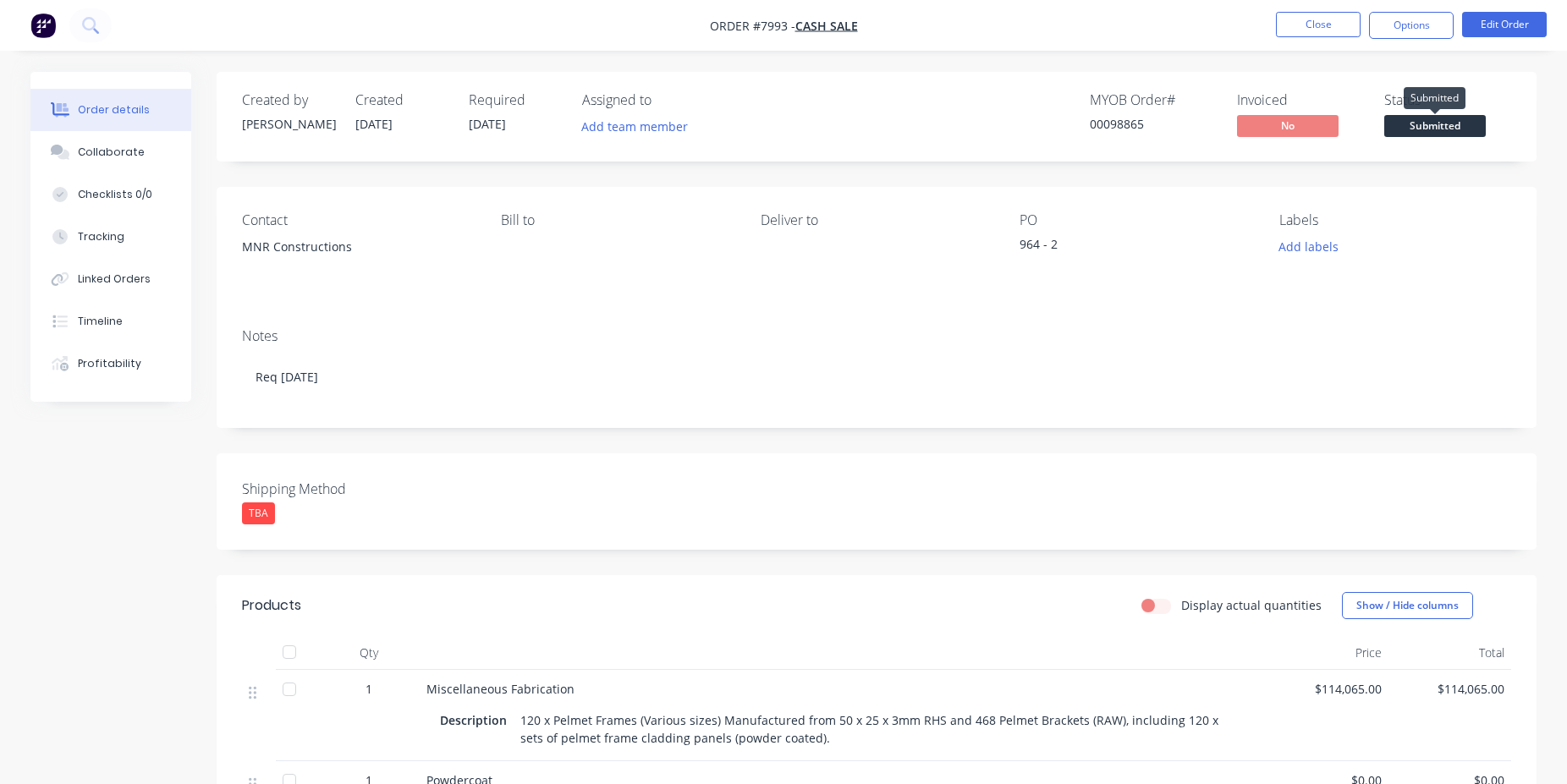
click at [1448, 122] on span "Submitted" at bounding box center [1435, 126] width 101 height 22
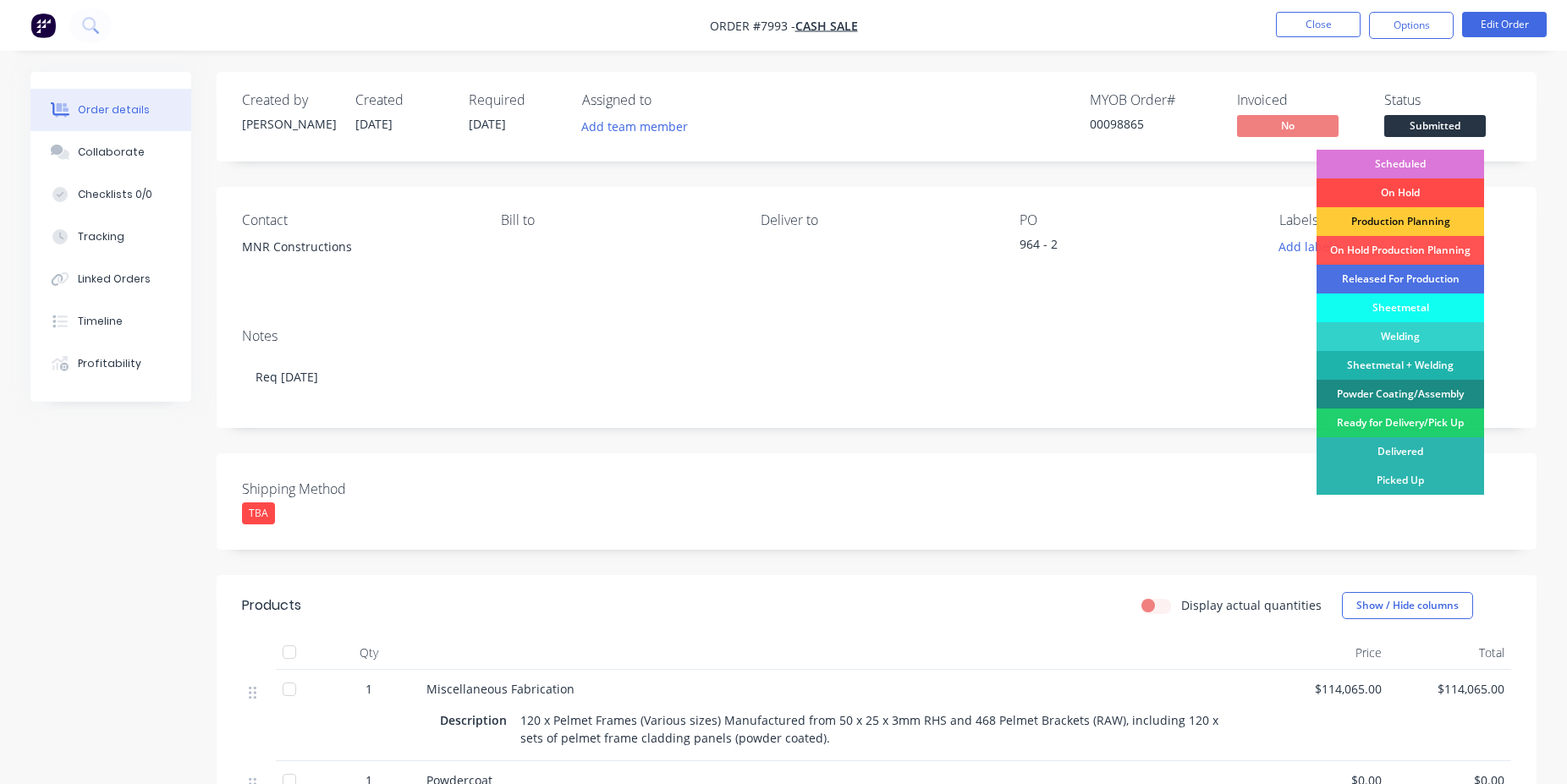
click at [1407, 196] on div "On Hold" at bounding box center [1400, 192] width 168 height 29
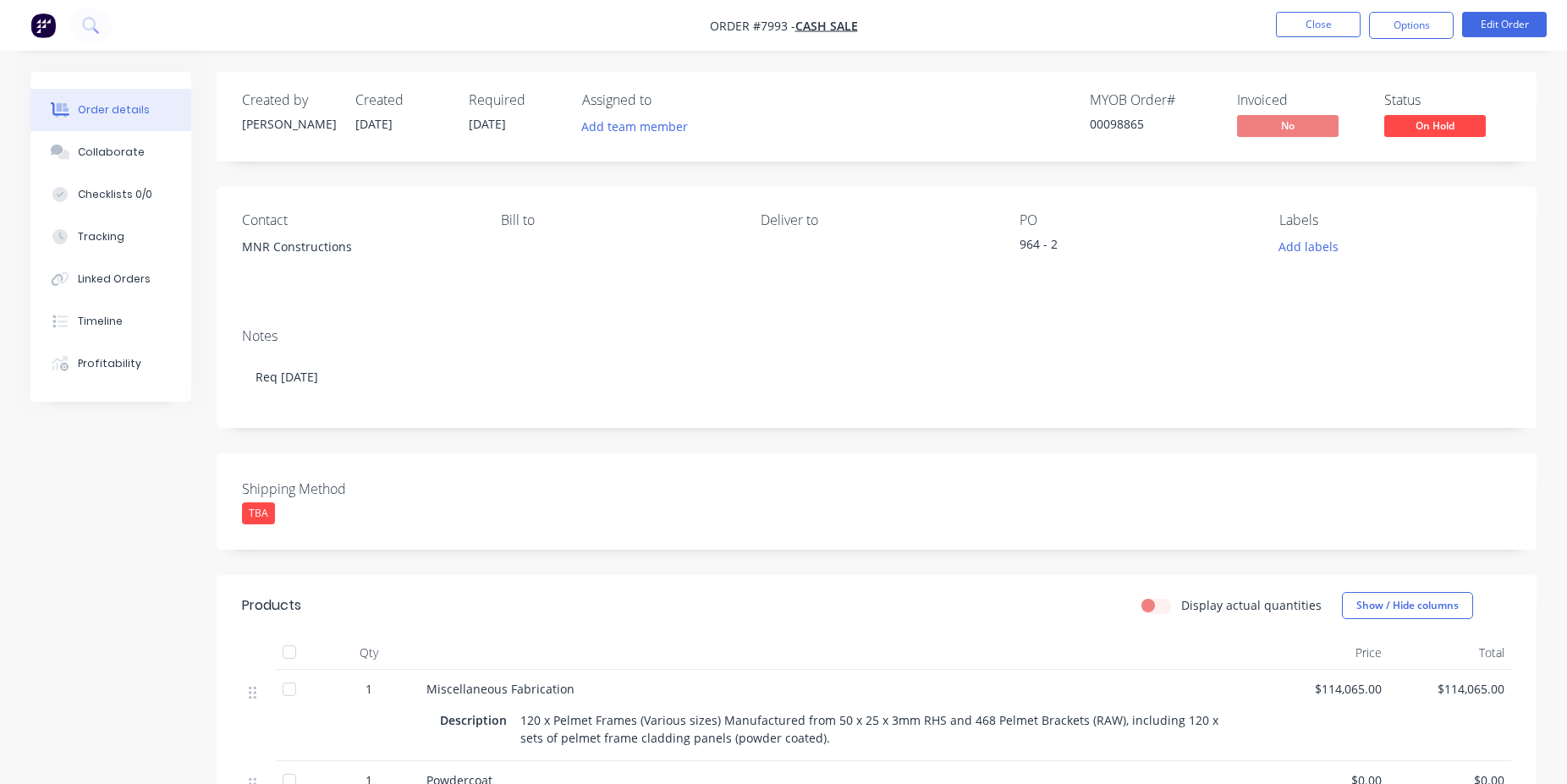
click at [1120, 125] on div "00098865" at bounding box center [1152, 124] width 127 height 18
copy div "00098865"
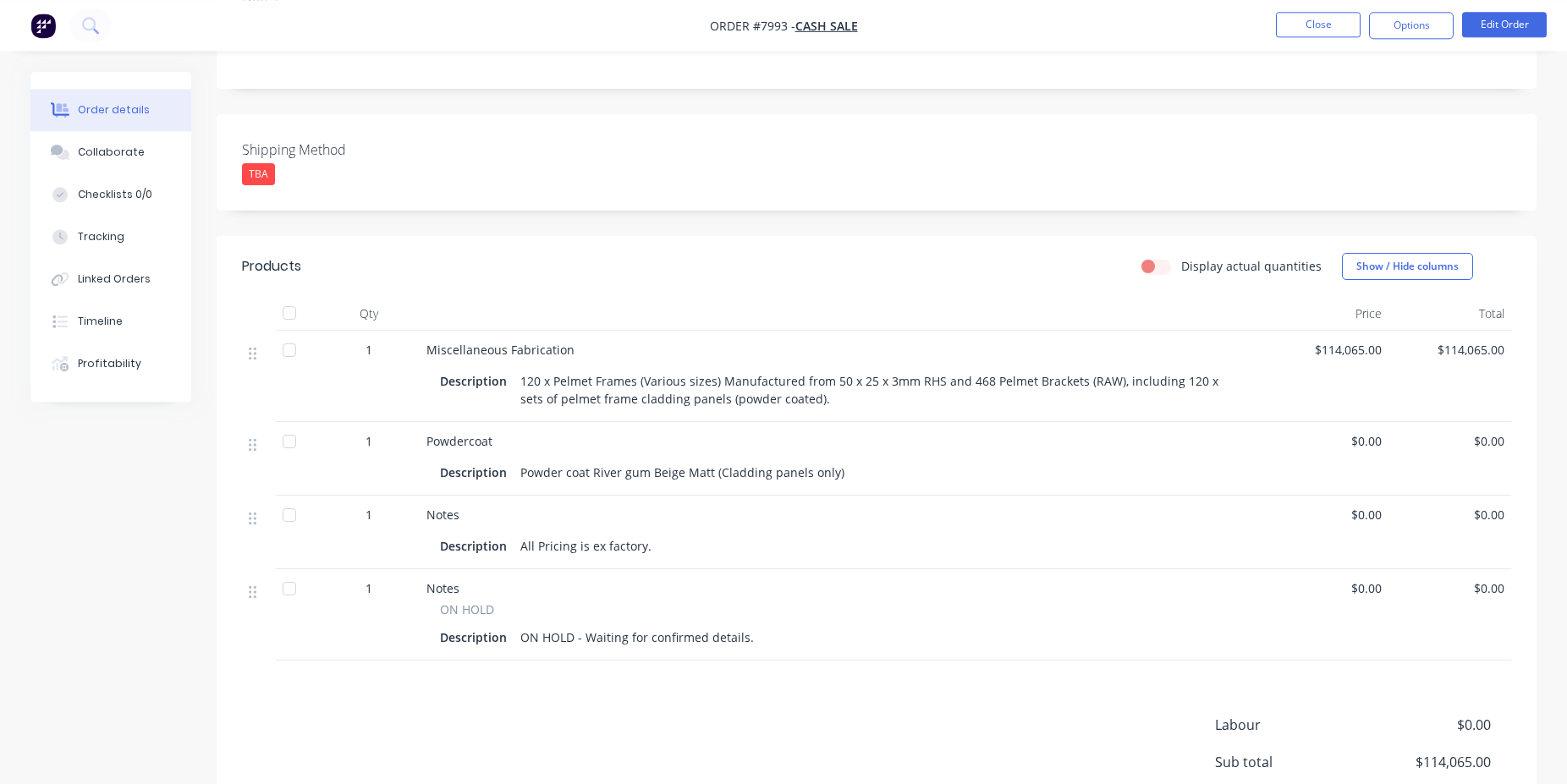
scroll to position [345, 0]
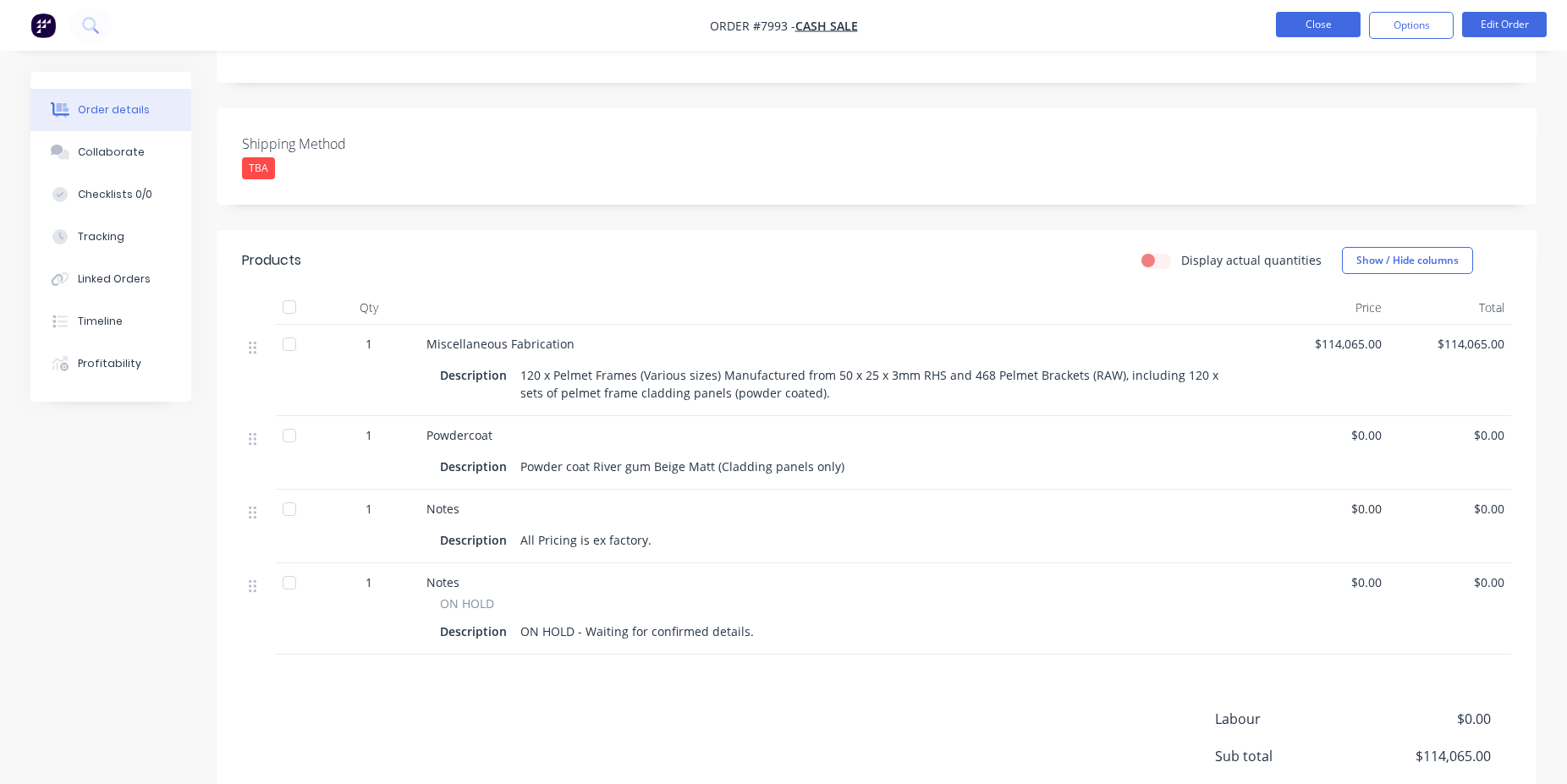
click at [1330, 22] on button "Close" at bounding box center [1318, 24] width 84 height 25
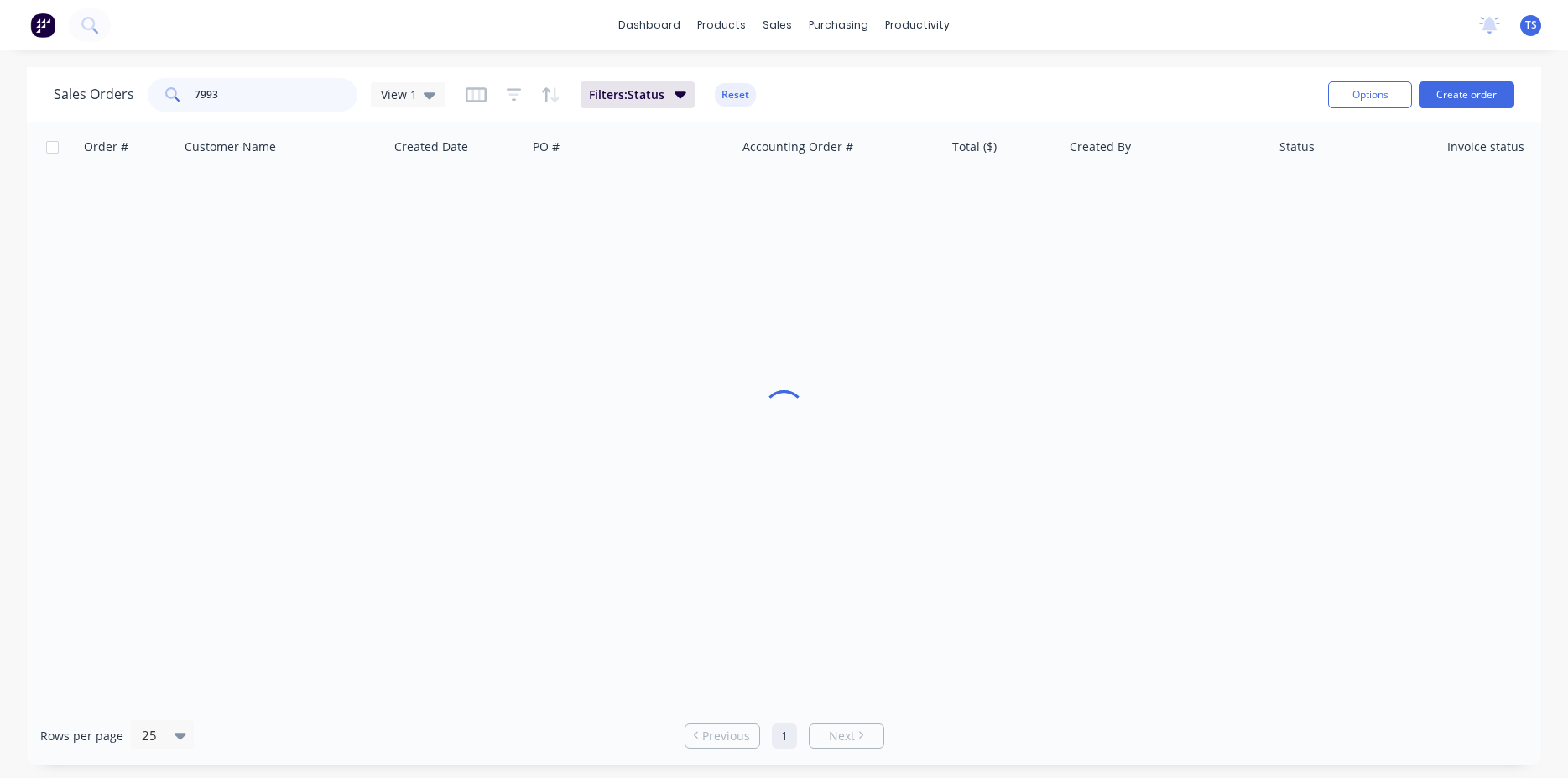
click at [270, 105] on input "7993" at bounding box center [276, 95] width 164 height 34
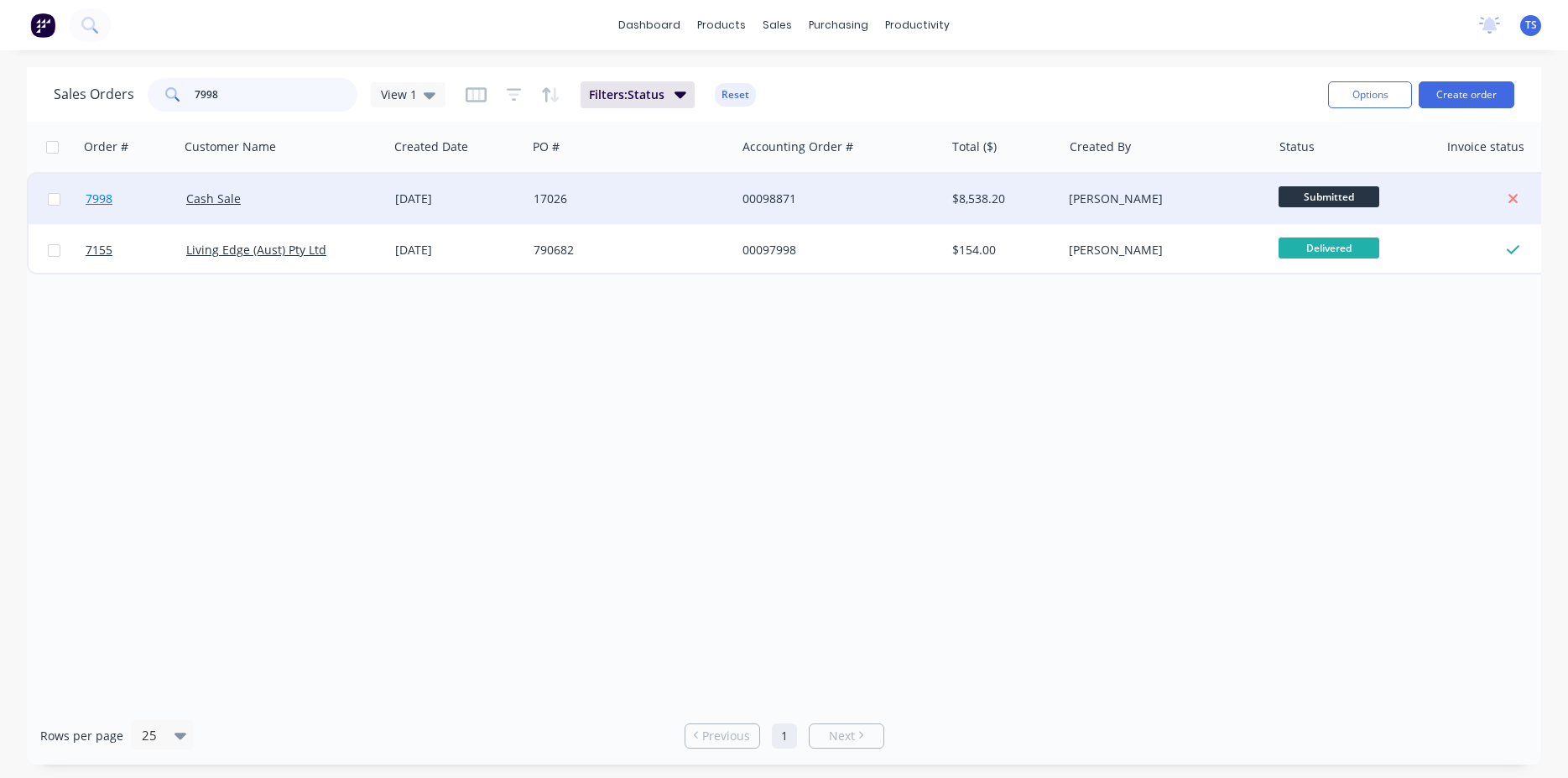
type input "7998"
click at [109, 200] on span "7998" at bounding box center [99, 199] width 27 height 17
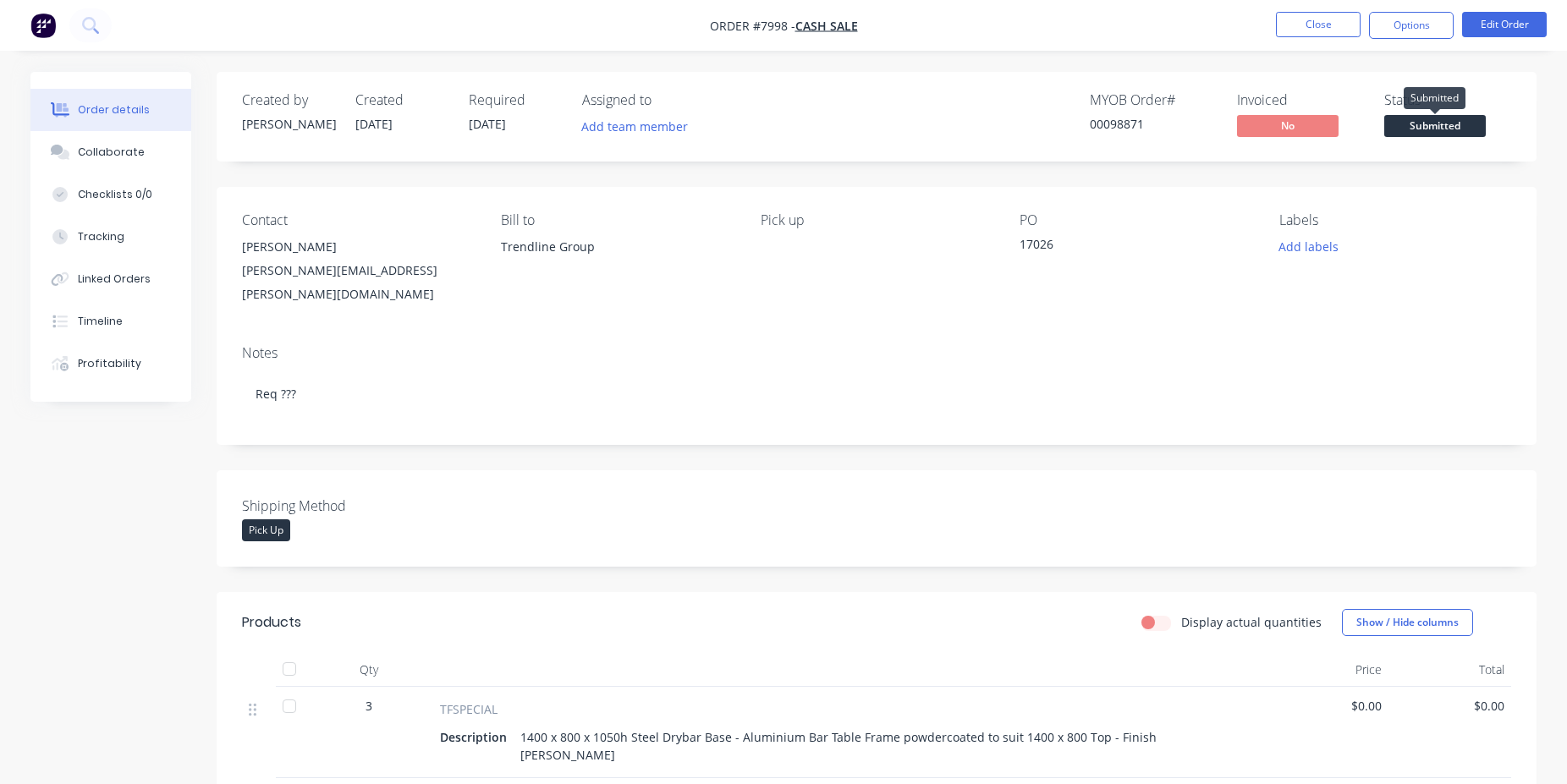
click at [1434, 117] on span "Submitted" at bounding box center [1435, 126] width 101 height 22
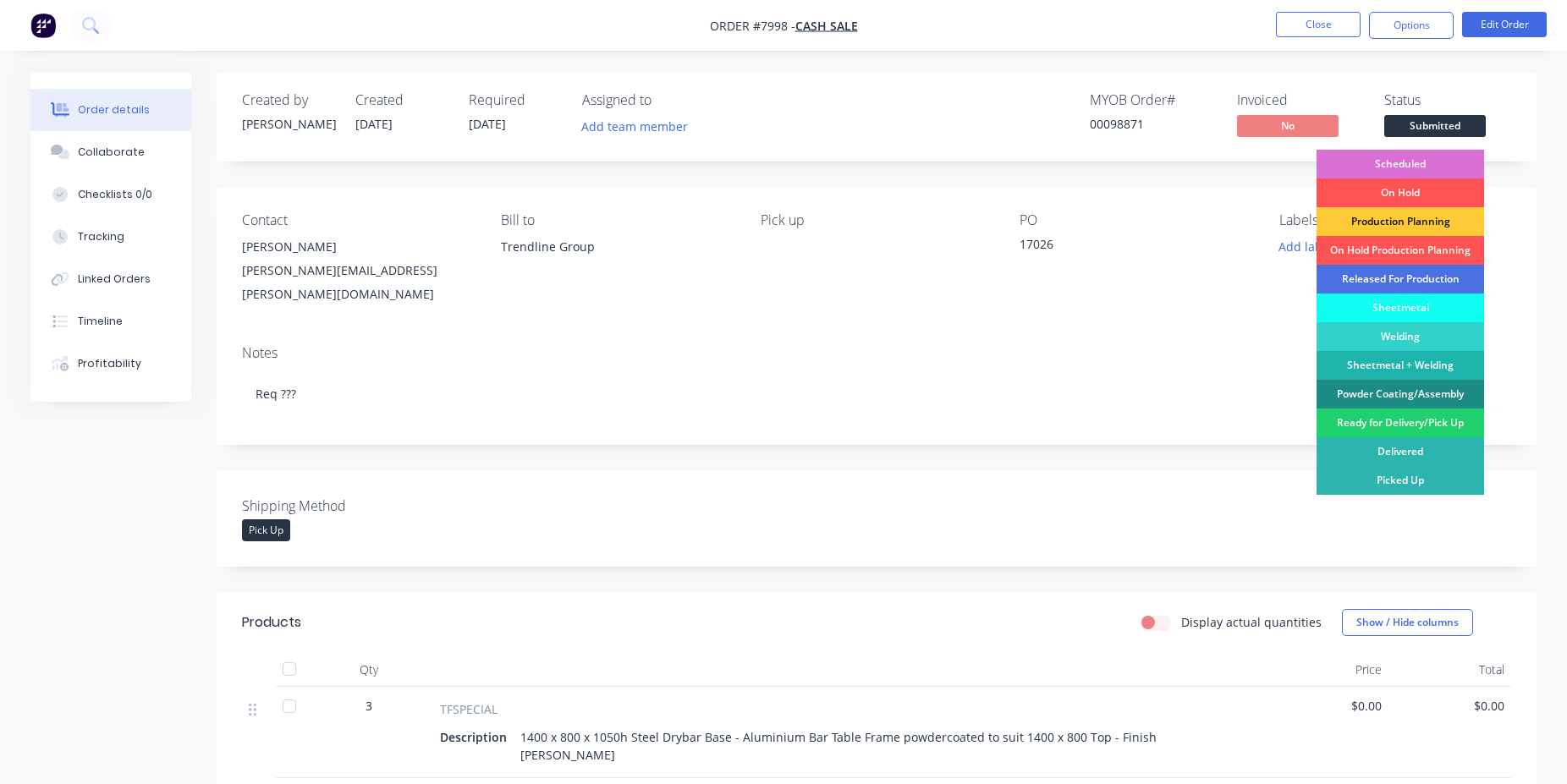
click at [1428, 150] on div "Scheduled" at bounding box center [1400, 164] width 168 height 29
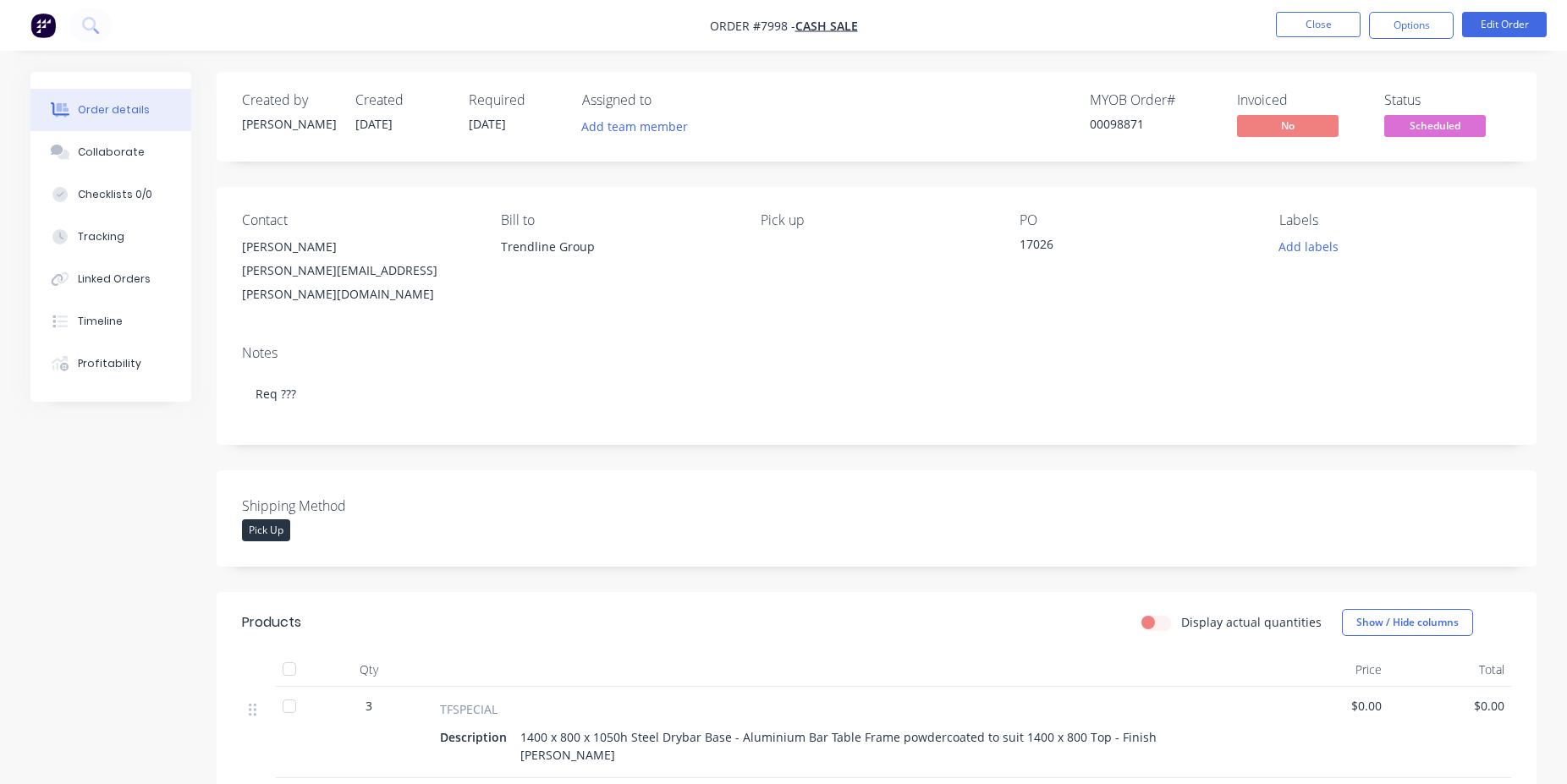
click at [1112, 123] on div "00098871" at bounding box center [1152, 124] width 127 height 18
copy div "00098871"
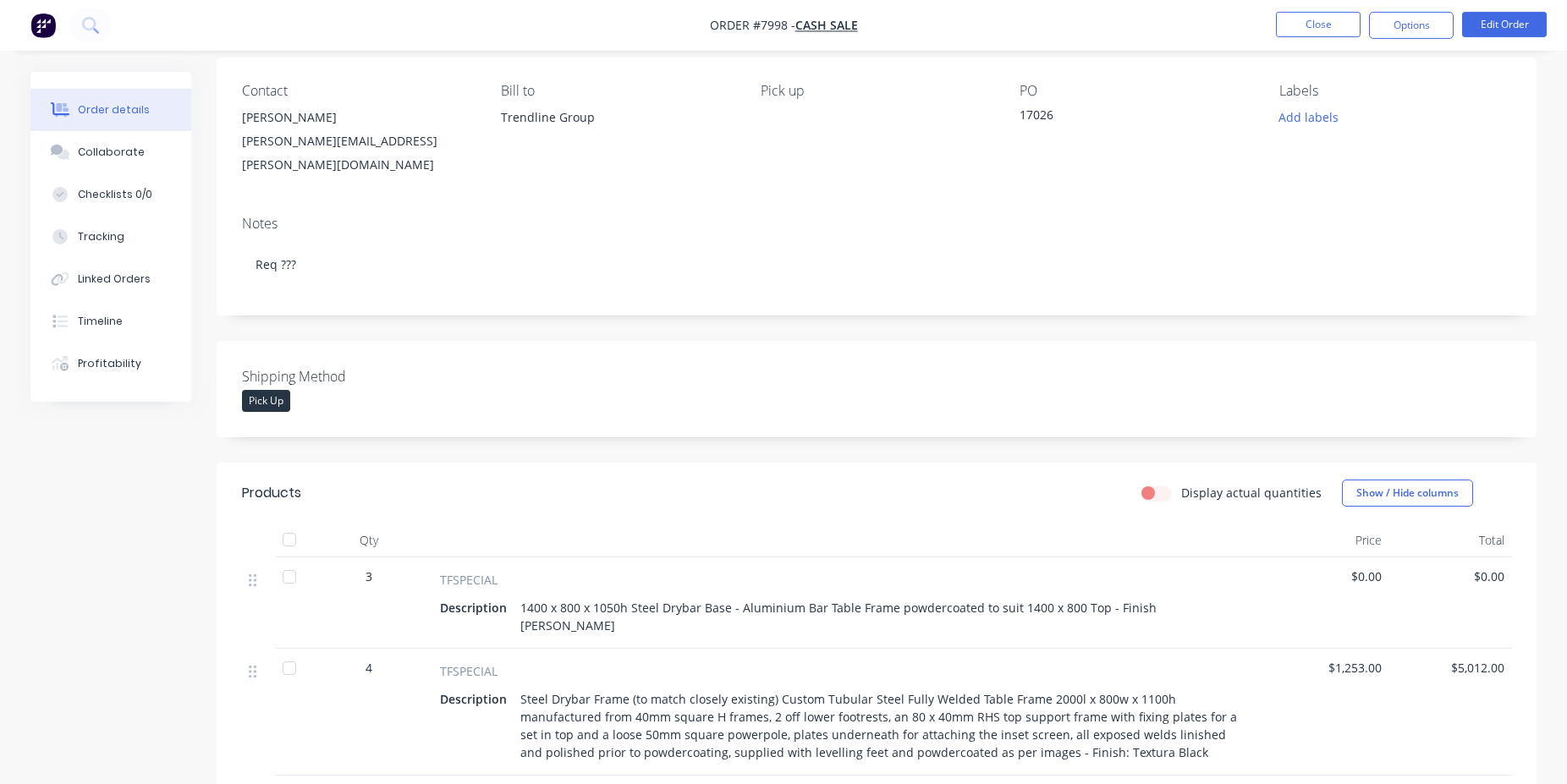
scroll to position [518, 0]
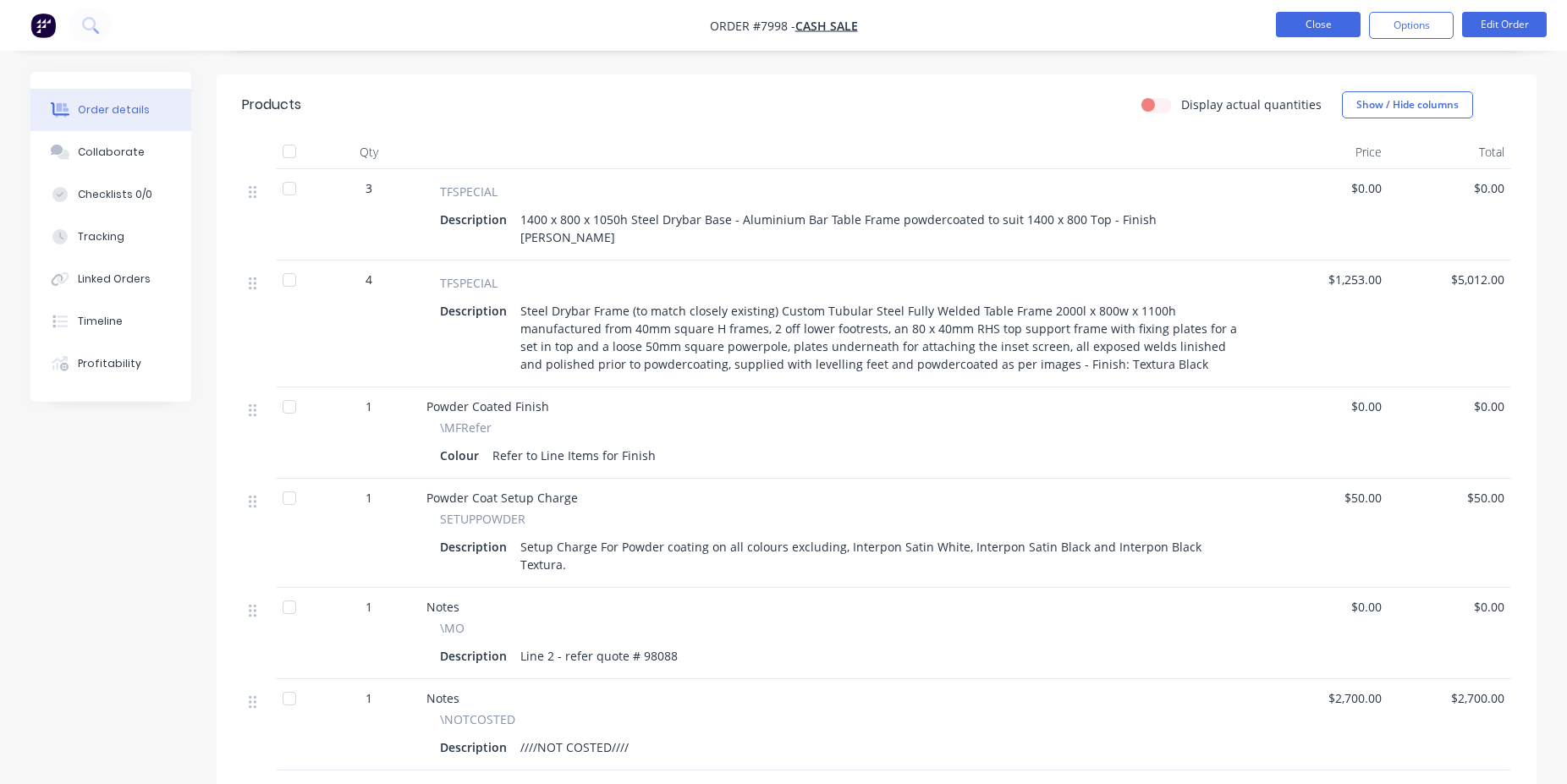
click at [1295, 30] on button "Close" at bounding box center [1318, 24] width 84 height 25
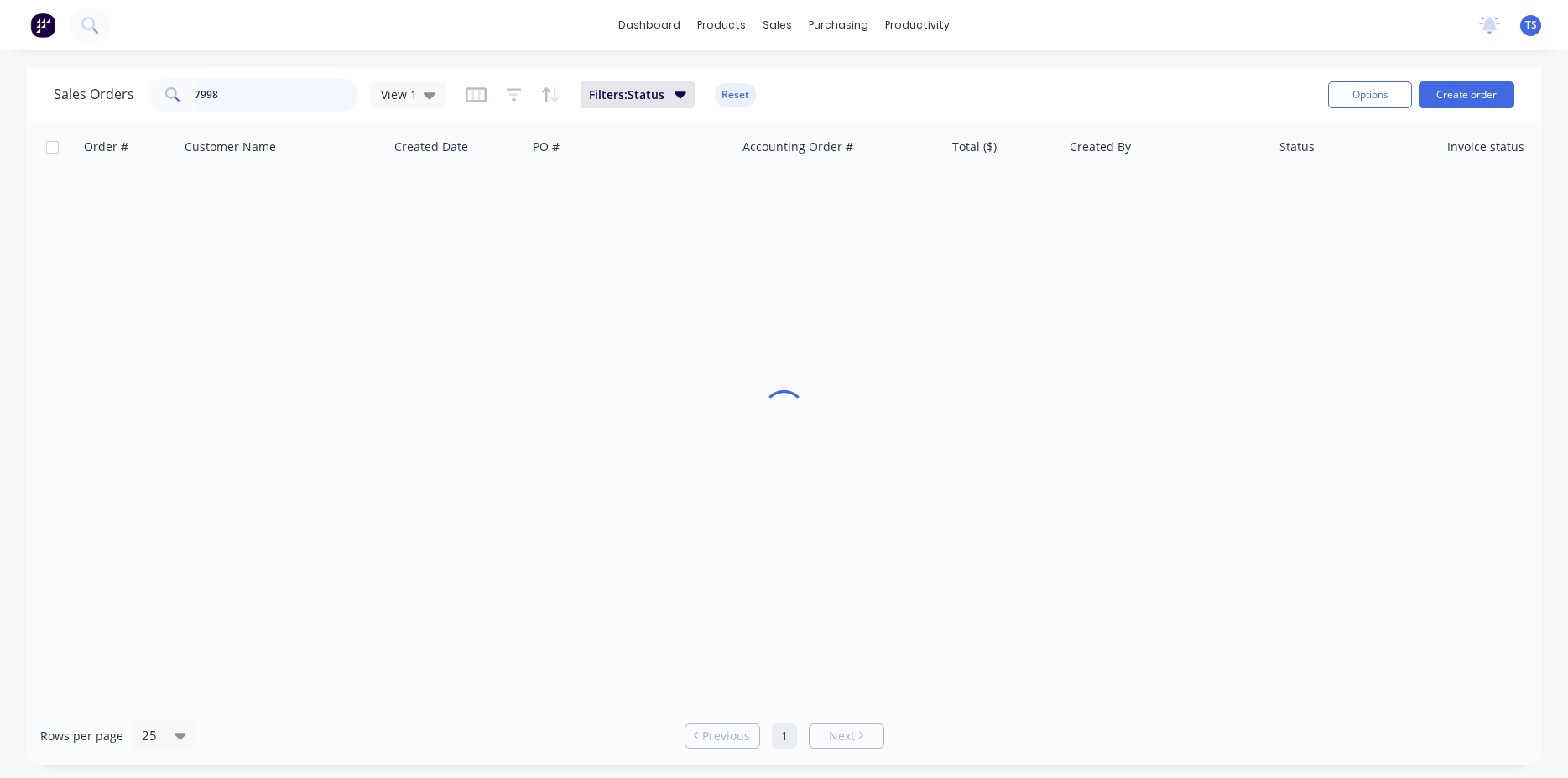
click at [248, 98] on input "7998" at bounding box center [276, 95] width 164 height 34
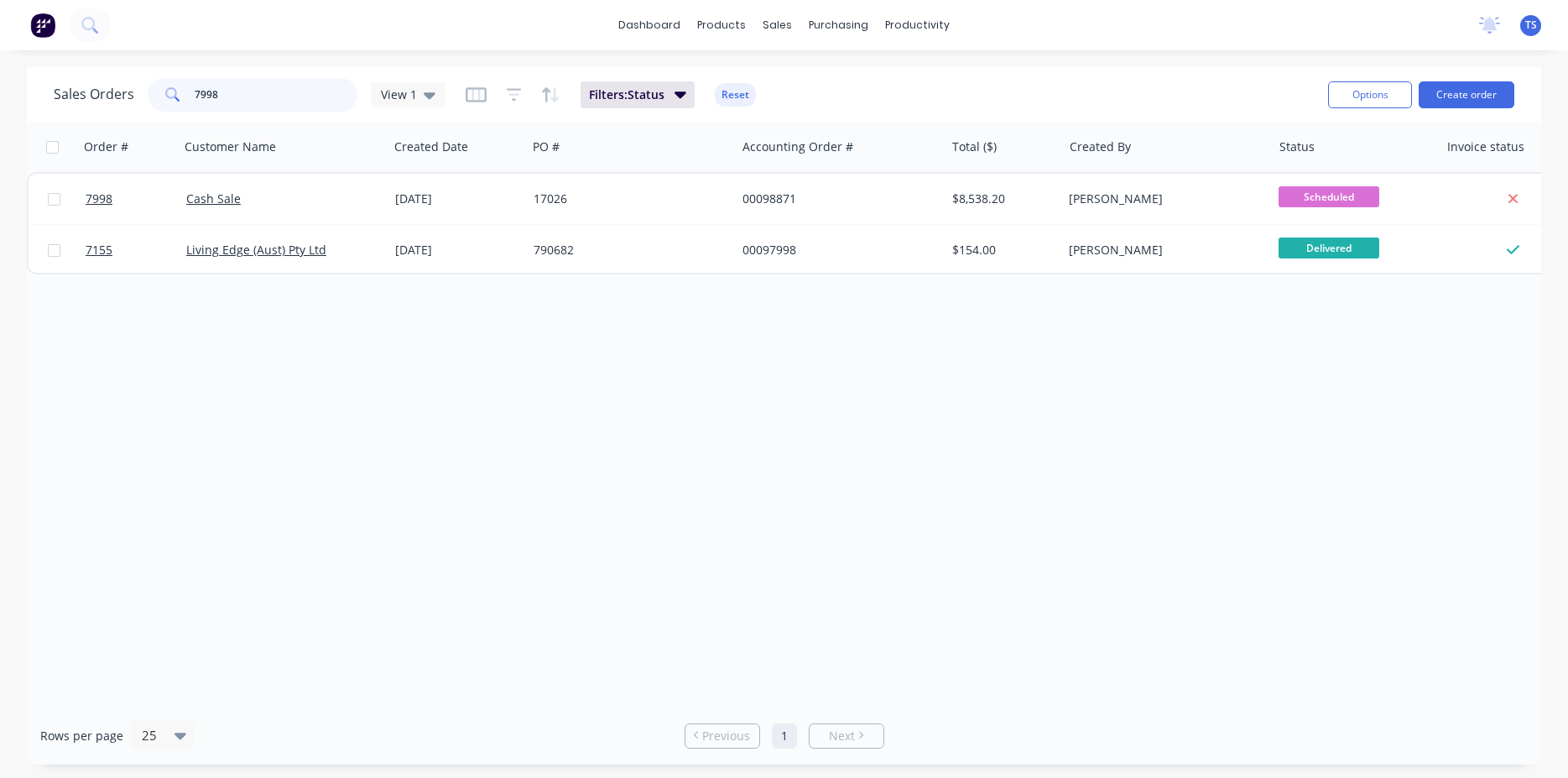
click at [248, 98] on input "7998" at bounding box center [276, 95] width 164 height 34
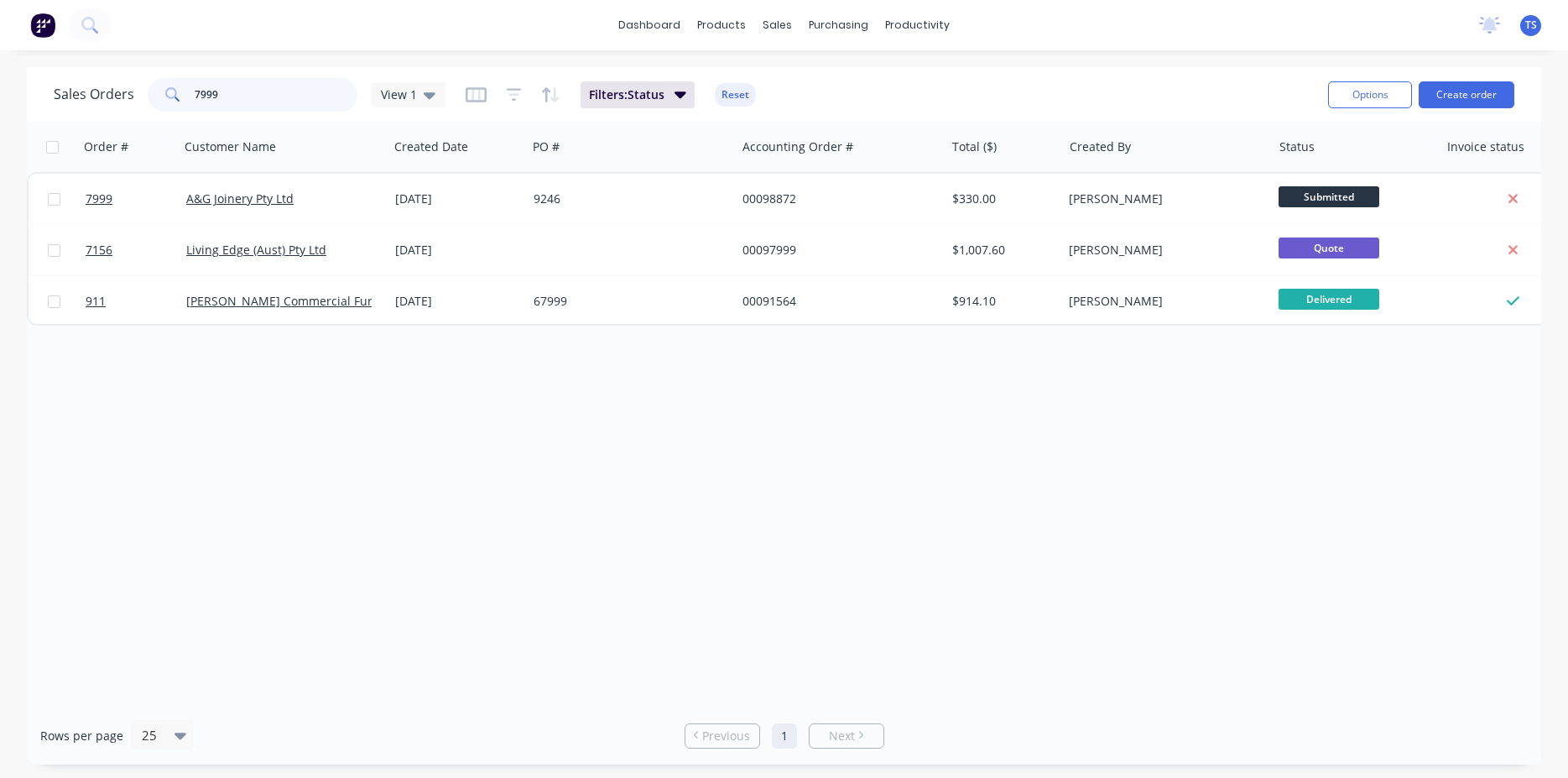
type input "7999"
click at [137, 221] on link "7999" at bounding box center [136, 199] width 101 height 50
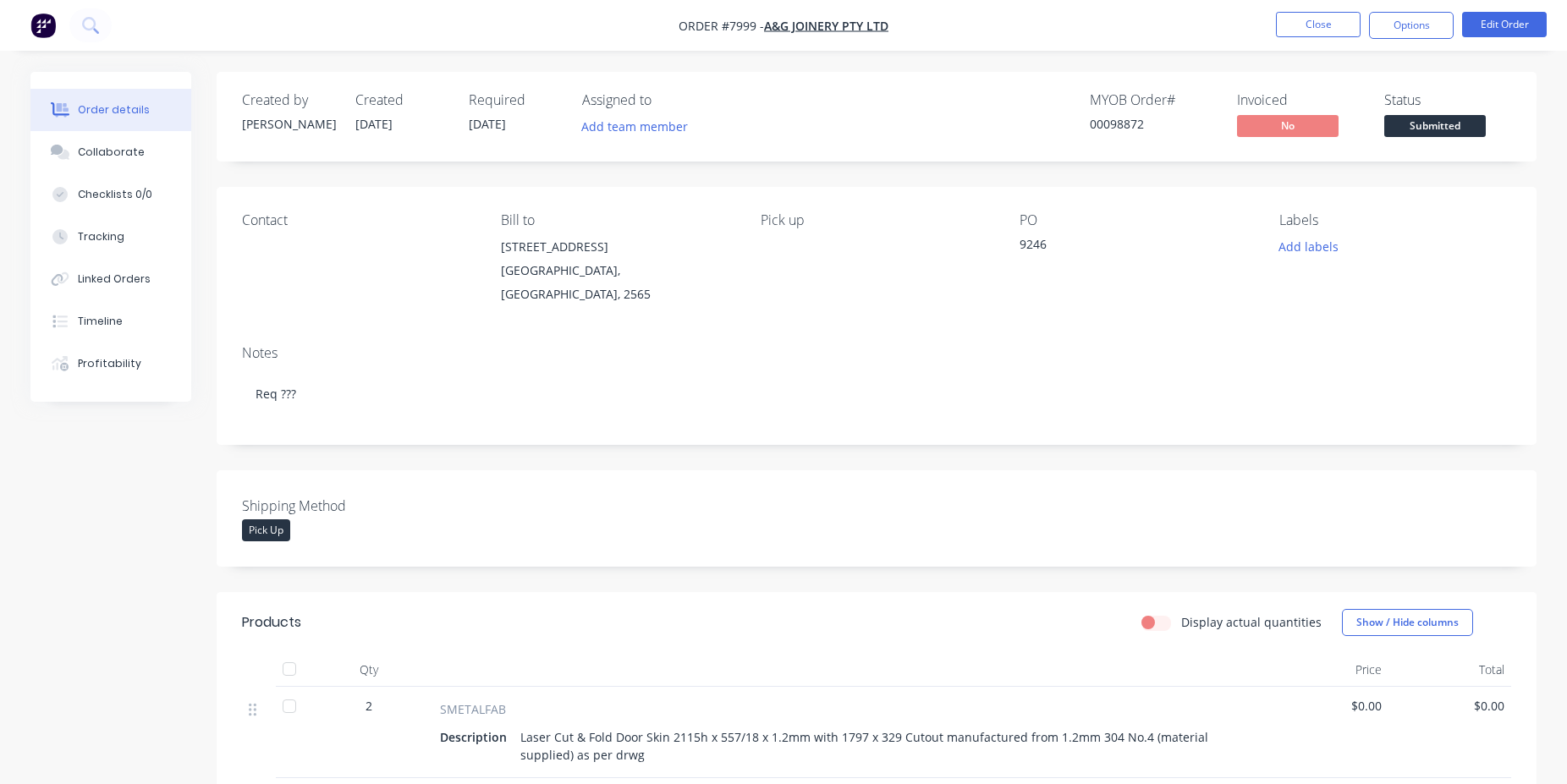
click at [1446, 133] on span "Submitted" at bounding box center [1435, 126] width 101 height 22
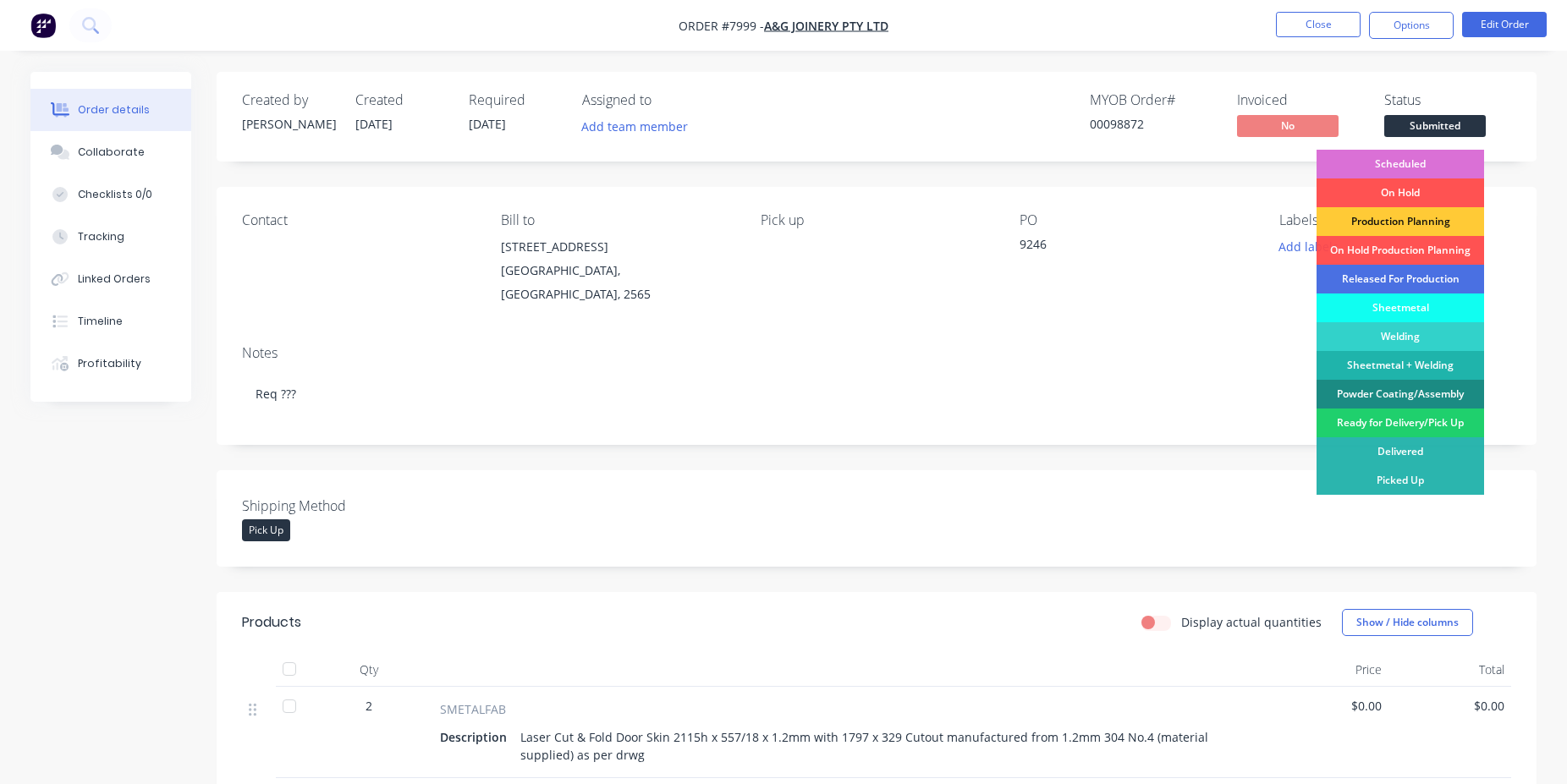
click at [1422, 166] on div "Scheduled" at bounding box center [1400, 164] width 168 height 29
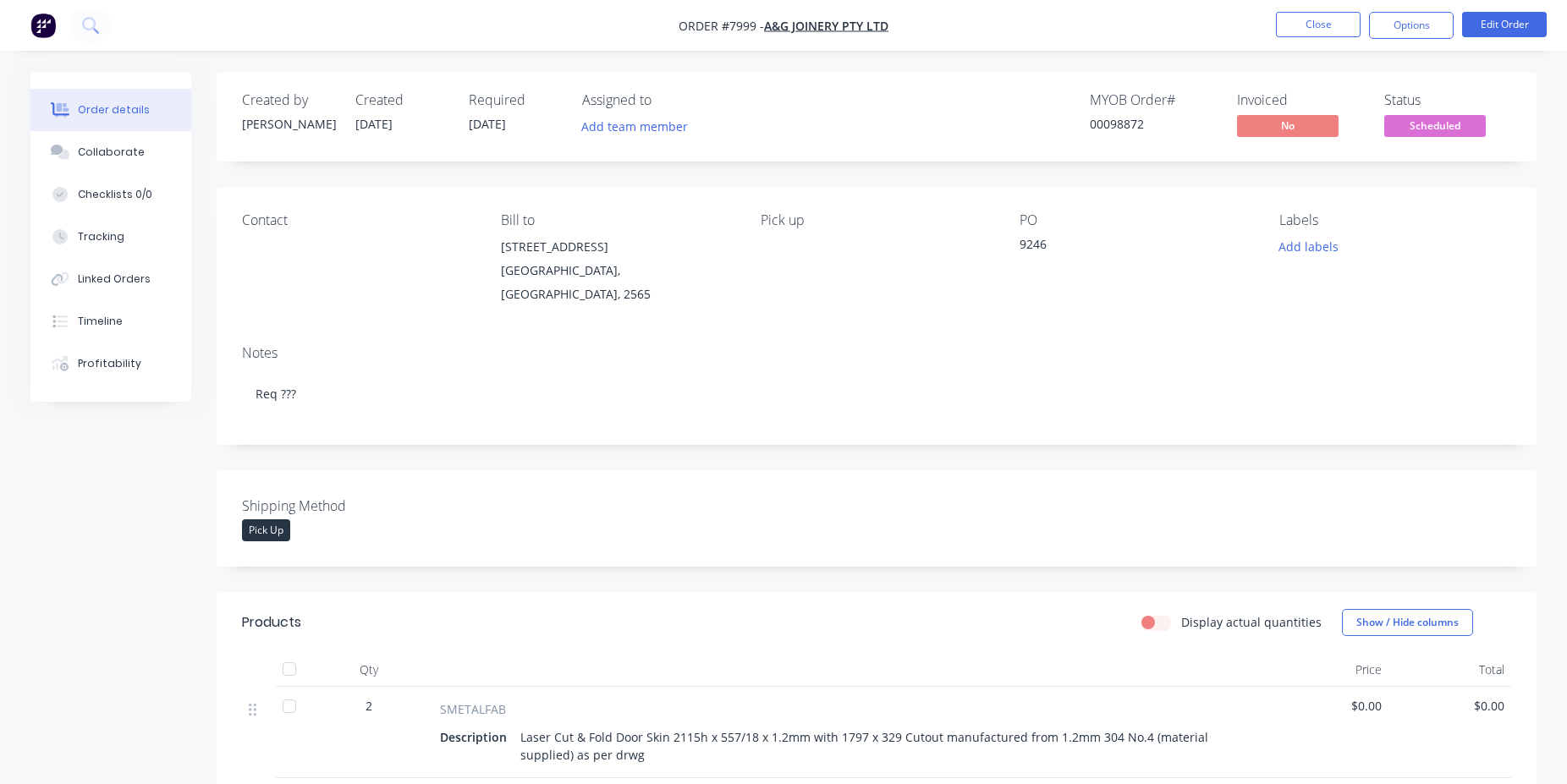
click at [1112, 118] on div "00098872" at bounding box center [1152, 124] width 127 height 18
copy div "00098872"
click at [1331, 19] on button "Close" at bounding box center [1318, 24] width 84 height 25
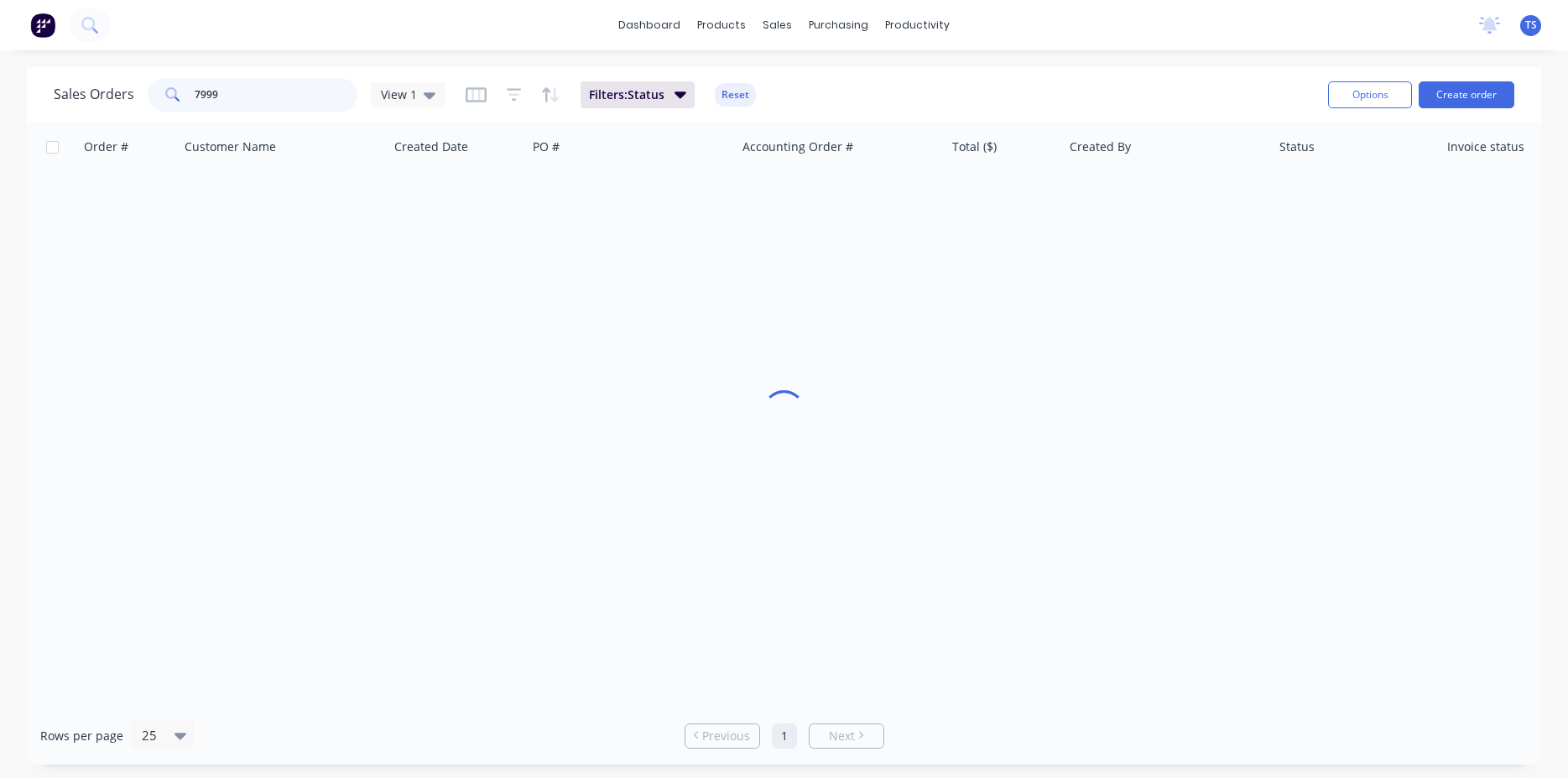
click at [278, 103] on input "7999" at bounding box center [276, 95] width 164 height 34
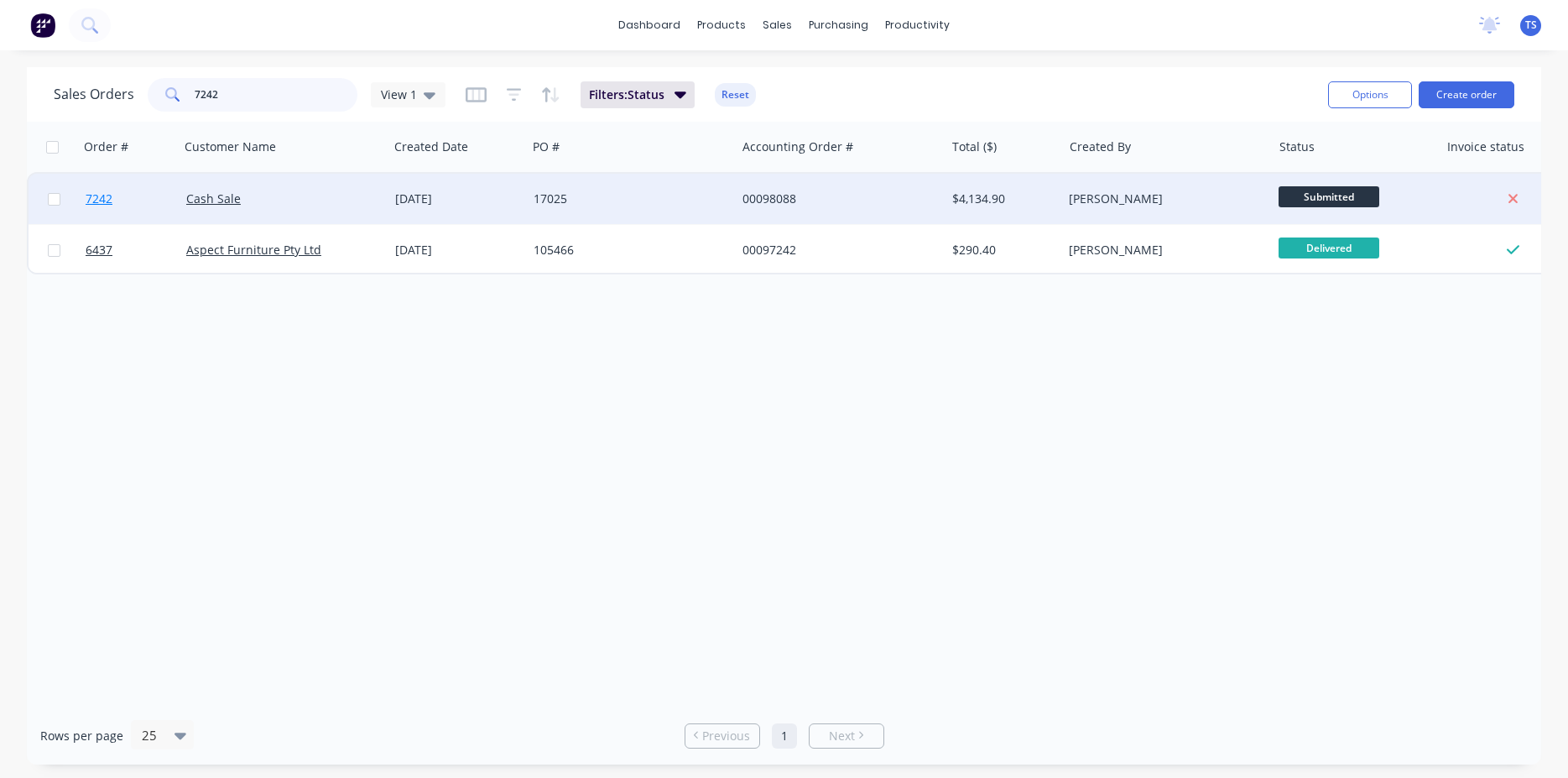
type input "7242"
click at [122, 204] on link "7242" at bounding box center [136, 199] width 101 height 50
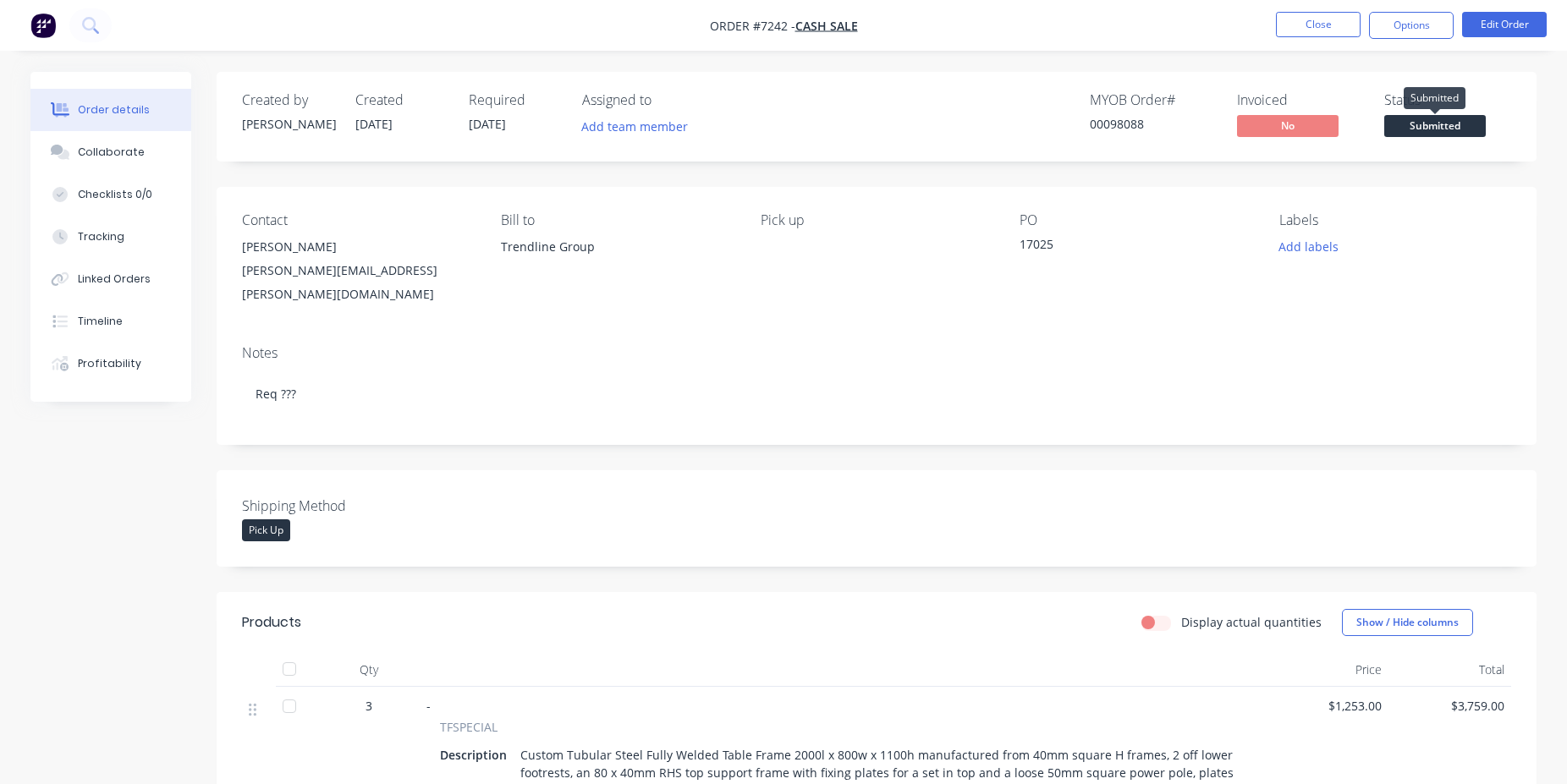
click at [1467, 116] on span "Submitted" at bounding box center [1435, 126] width 101 height 22
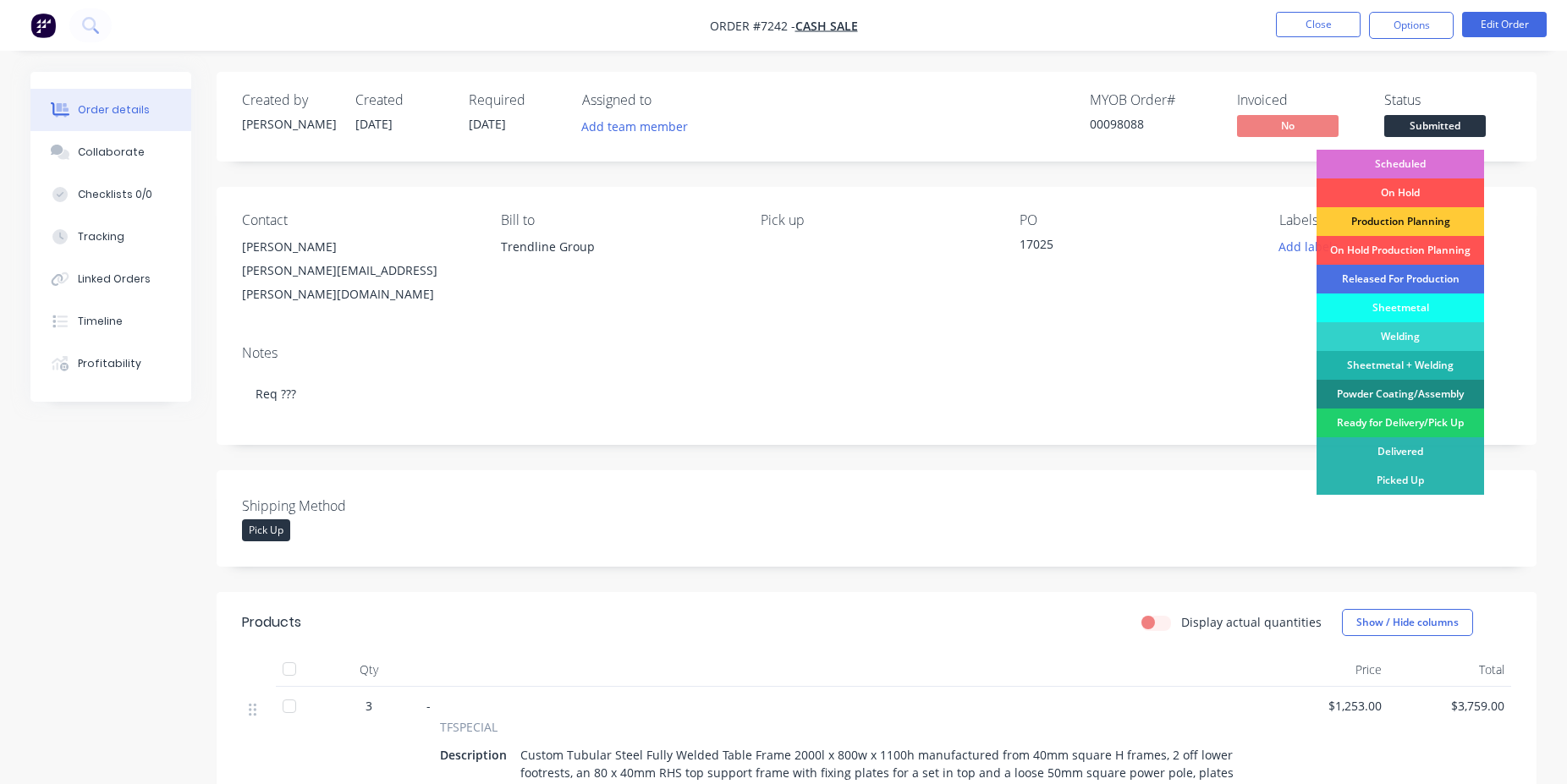
click at [1402, 158] on div "Scheduled" at bounding box center [1400, 164] width 168 height 29
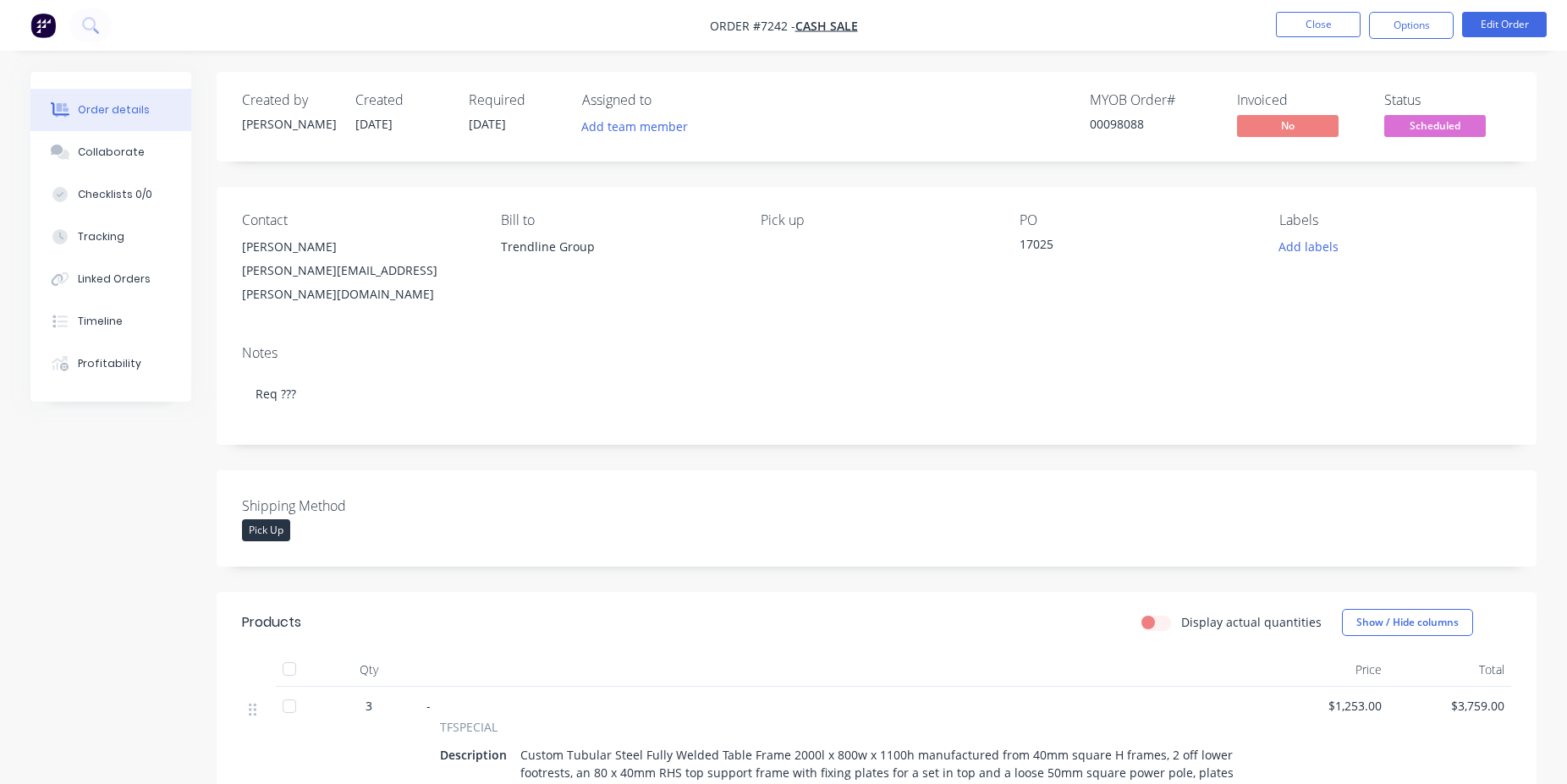
click at [1143, 123] on div "00098088" at bounding box center [1152, 124] width 127 height 18
copy div "00098088"
click at [1311, 39] on nav "Order #7242 - Cash Sale Close Options Edit Order" at bounding box center [784, 25] width 1567 height 51
click at [1311, 36] on button "Close" at bounding box center [1318, 24] width 84 height 25
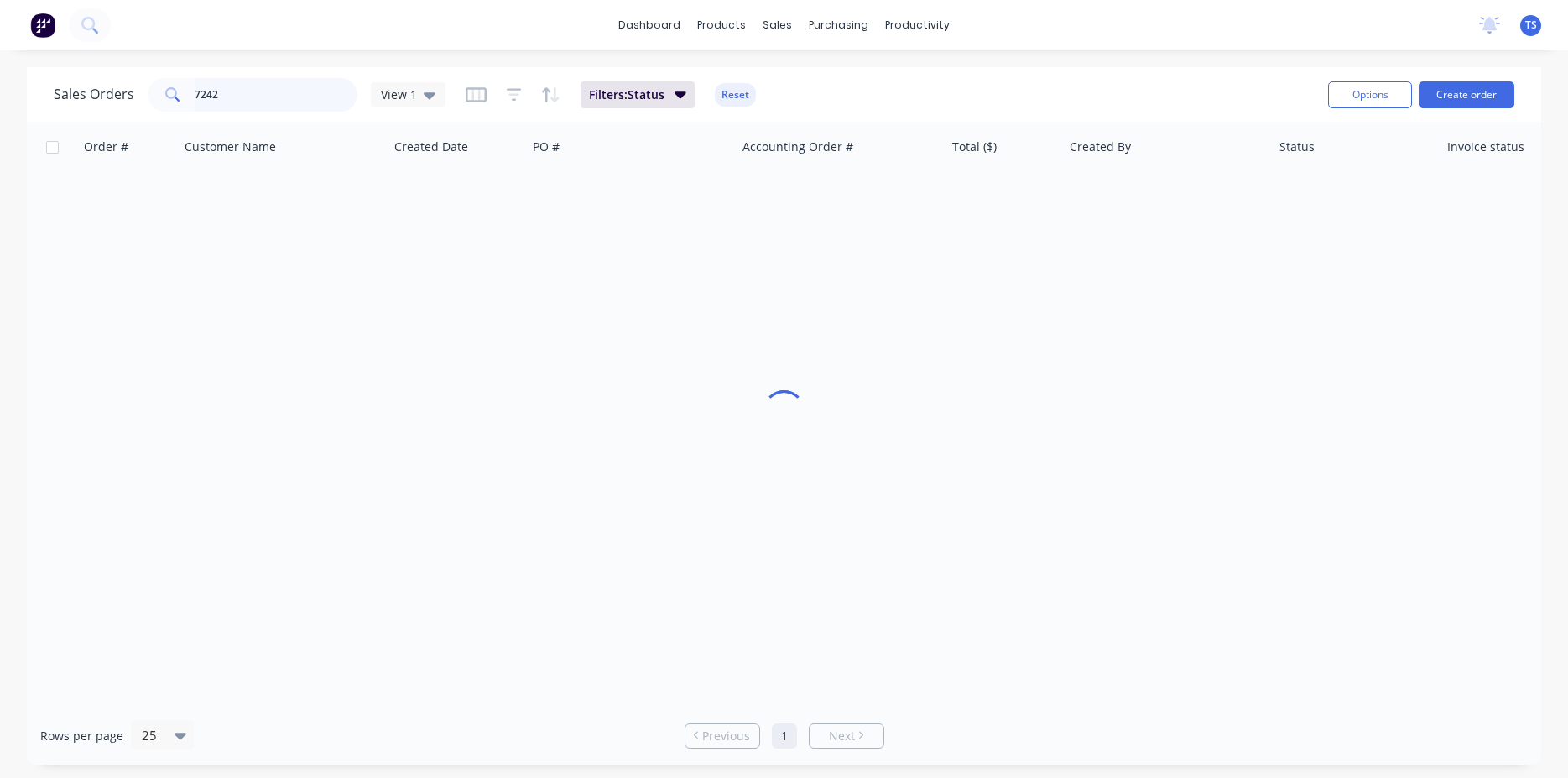
click at [269, 100] on input "7242" at bounding box center [276, 95] width 164 height 34
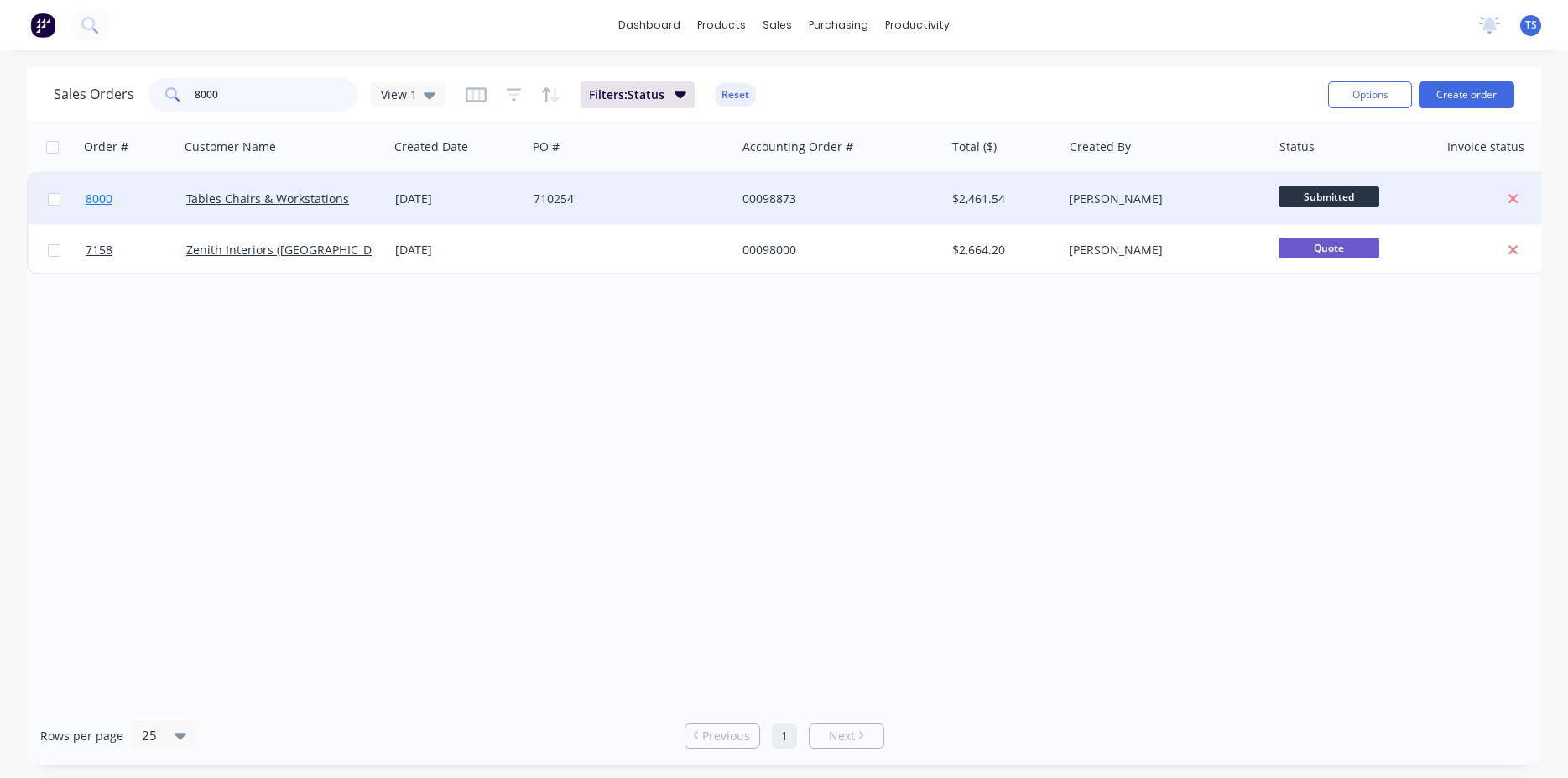
type input "8000"
click at [108, 195] on span "8000" at bounding box center [99, 199] width 27 height 17
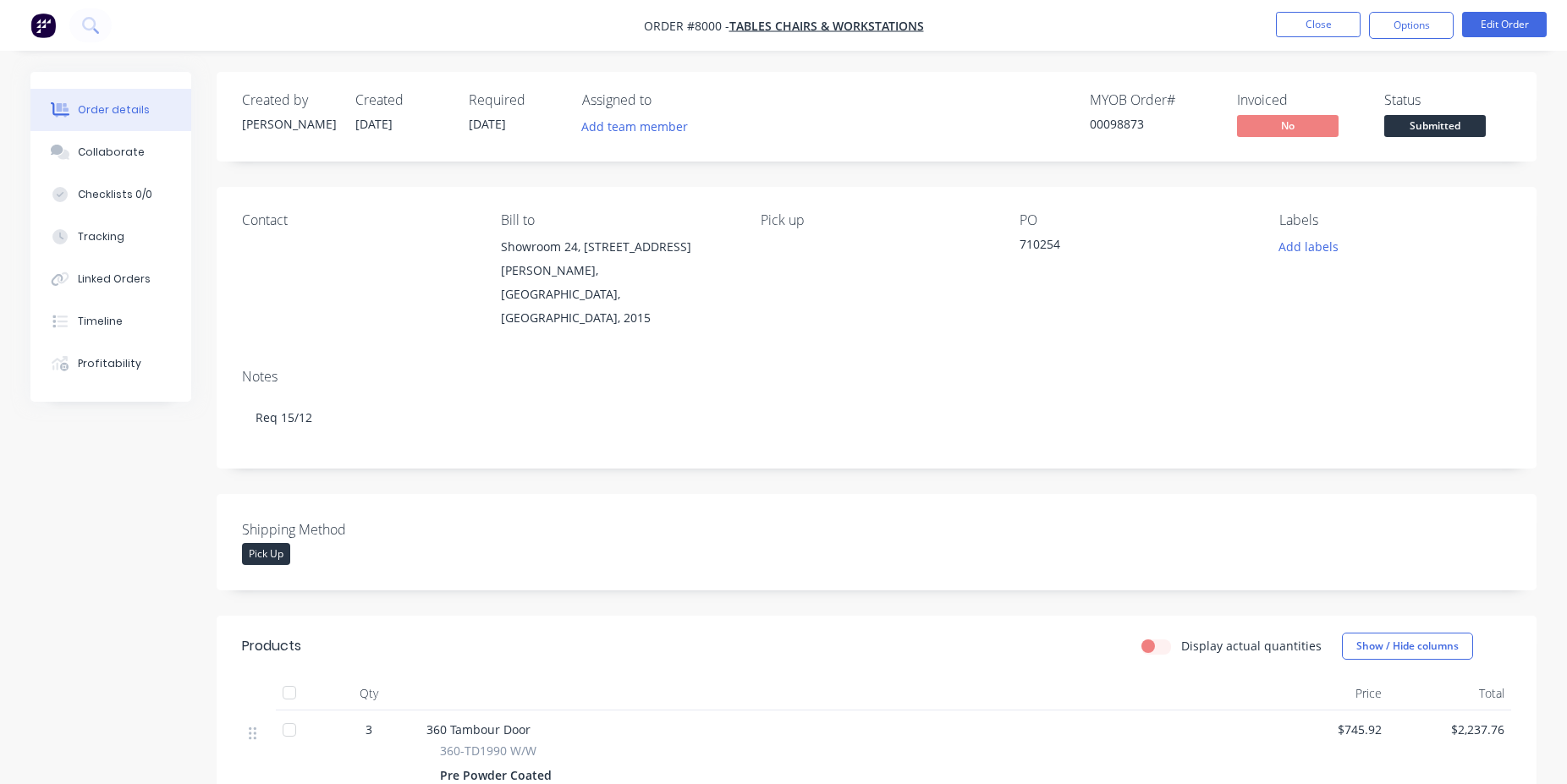
click at [1436, 133] on span "Submitted" at bounding box center [1435, 126] width 101 height 22
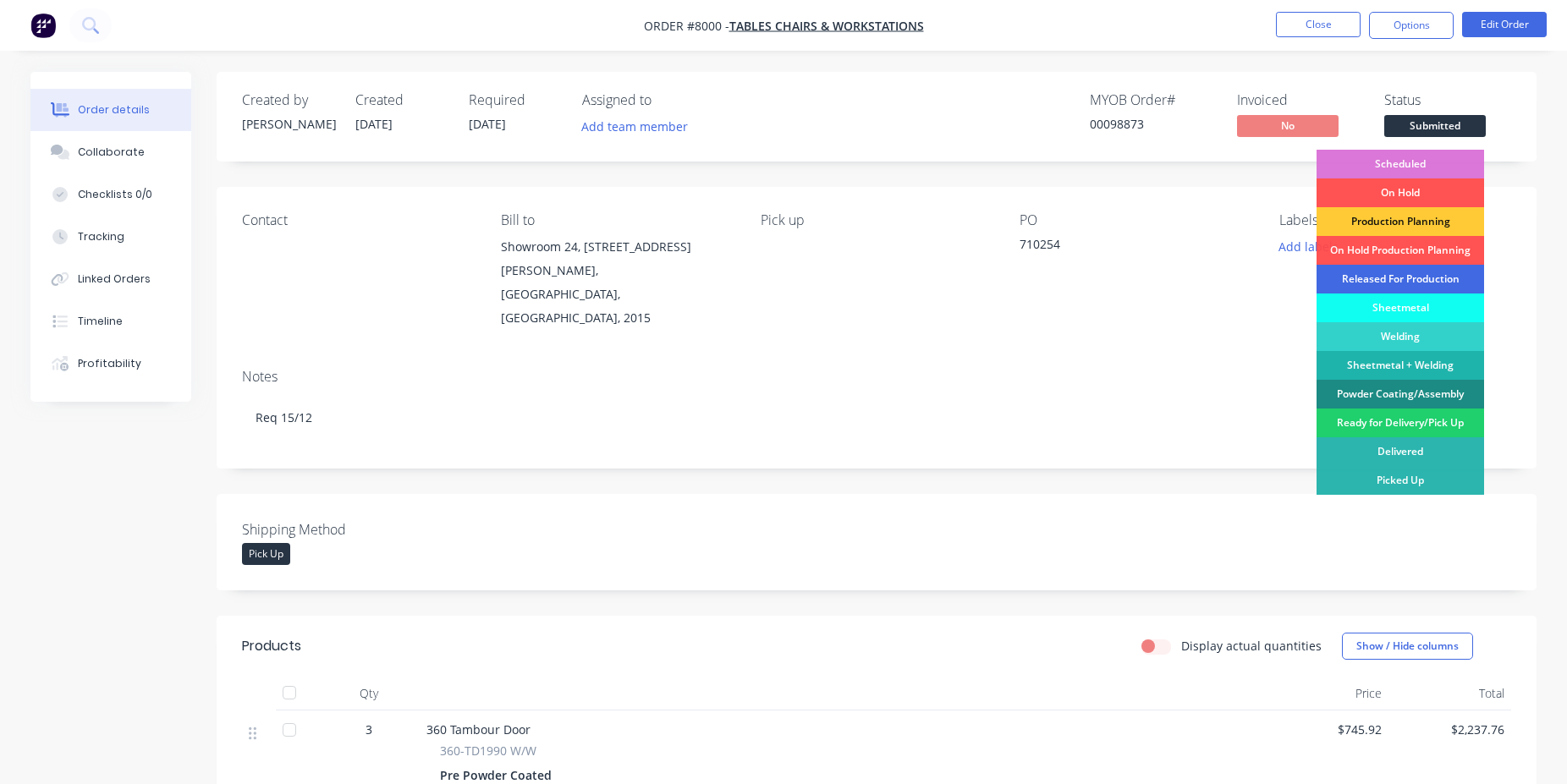
click at [1427, 276] on div "Released For Production" at bounding box center [1400, 279] width 168 height 29
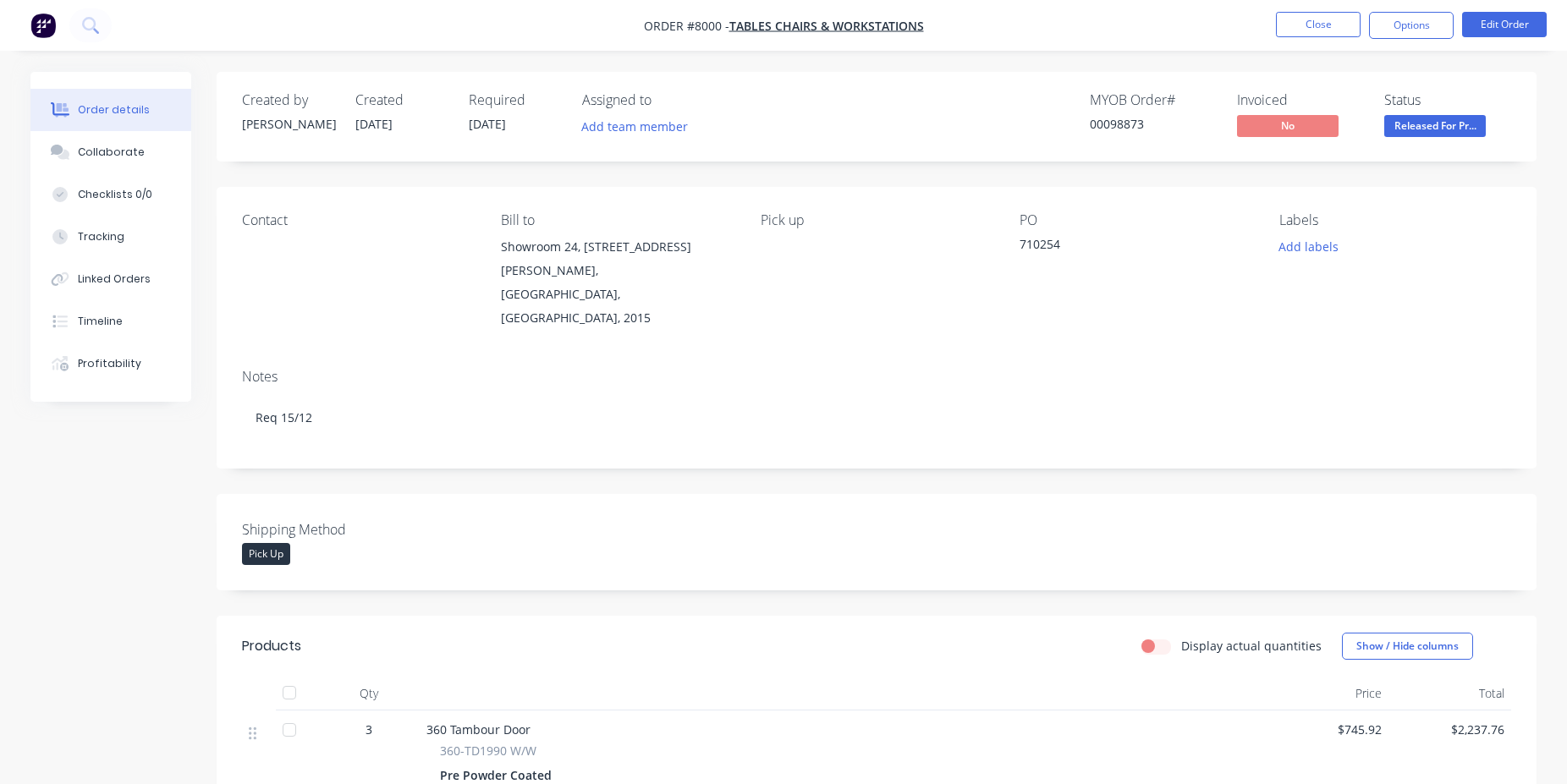
click at [1118, 129] on div "00098873" at bounding box center [1152, 124] width 127 height 18
copy div "00098873"
click at [1312, 28] on button "Close" at bounding box center [1318, 24] width 84 height 25
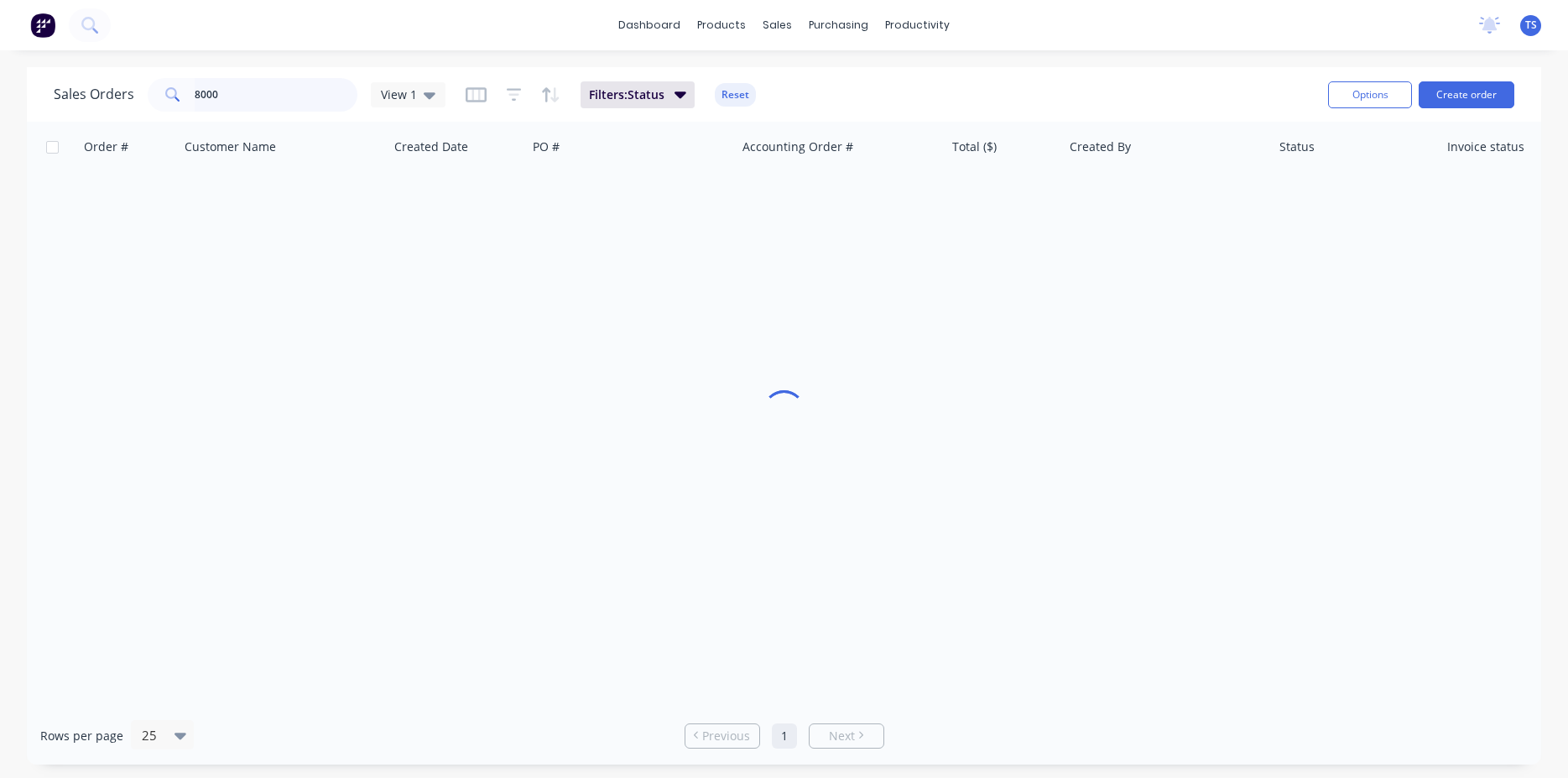
click at [302, 87] on input "8000" at bounding box center [276, 95] width 164 height 34
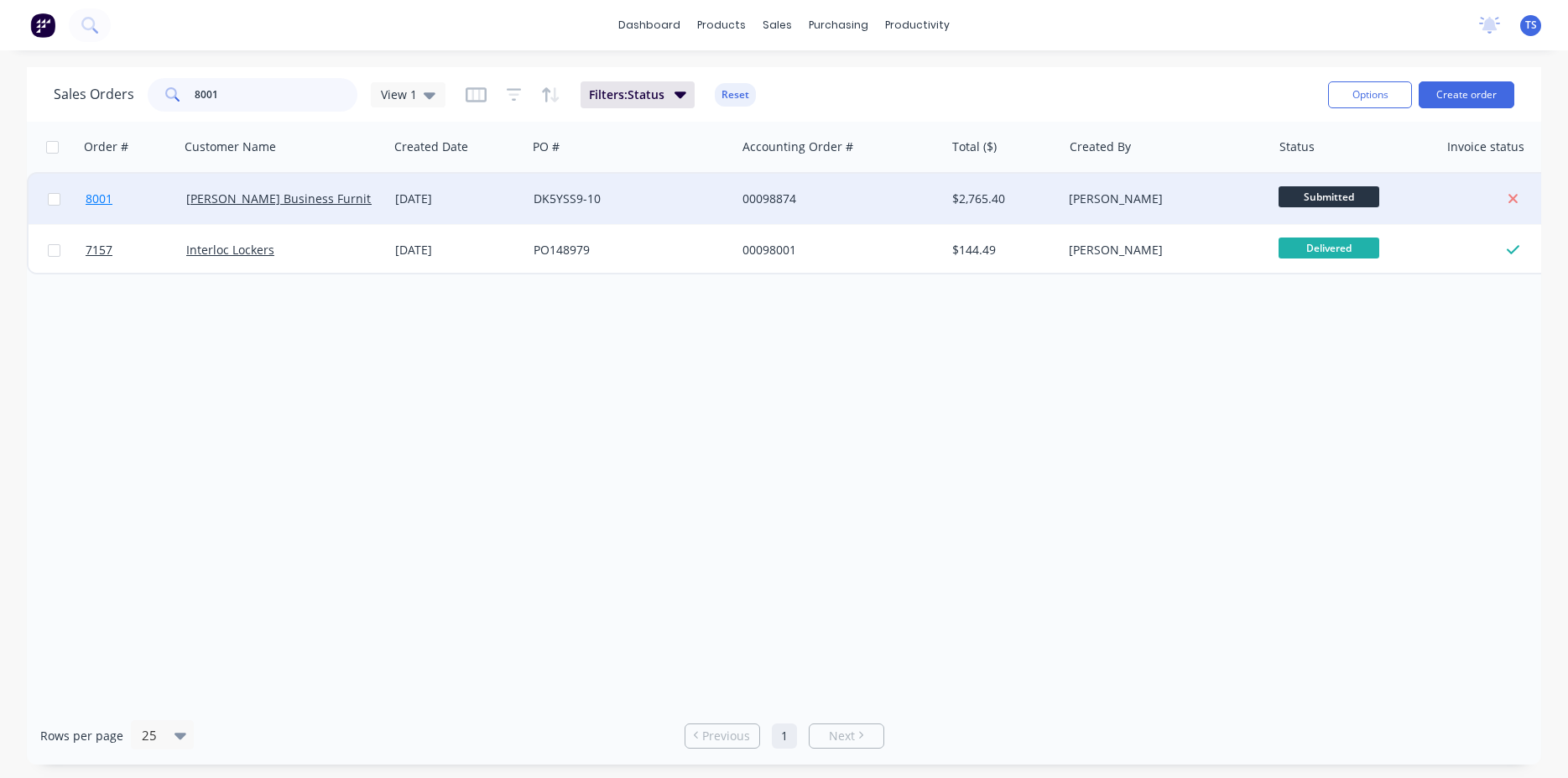
type input "8001"
click at [114, 215] on link "8001" at bounding box center [136, 199] width 101 height 50
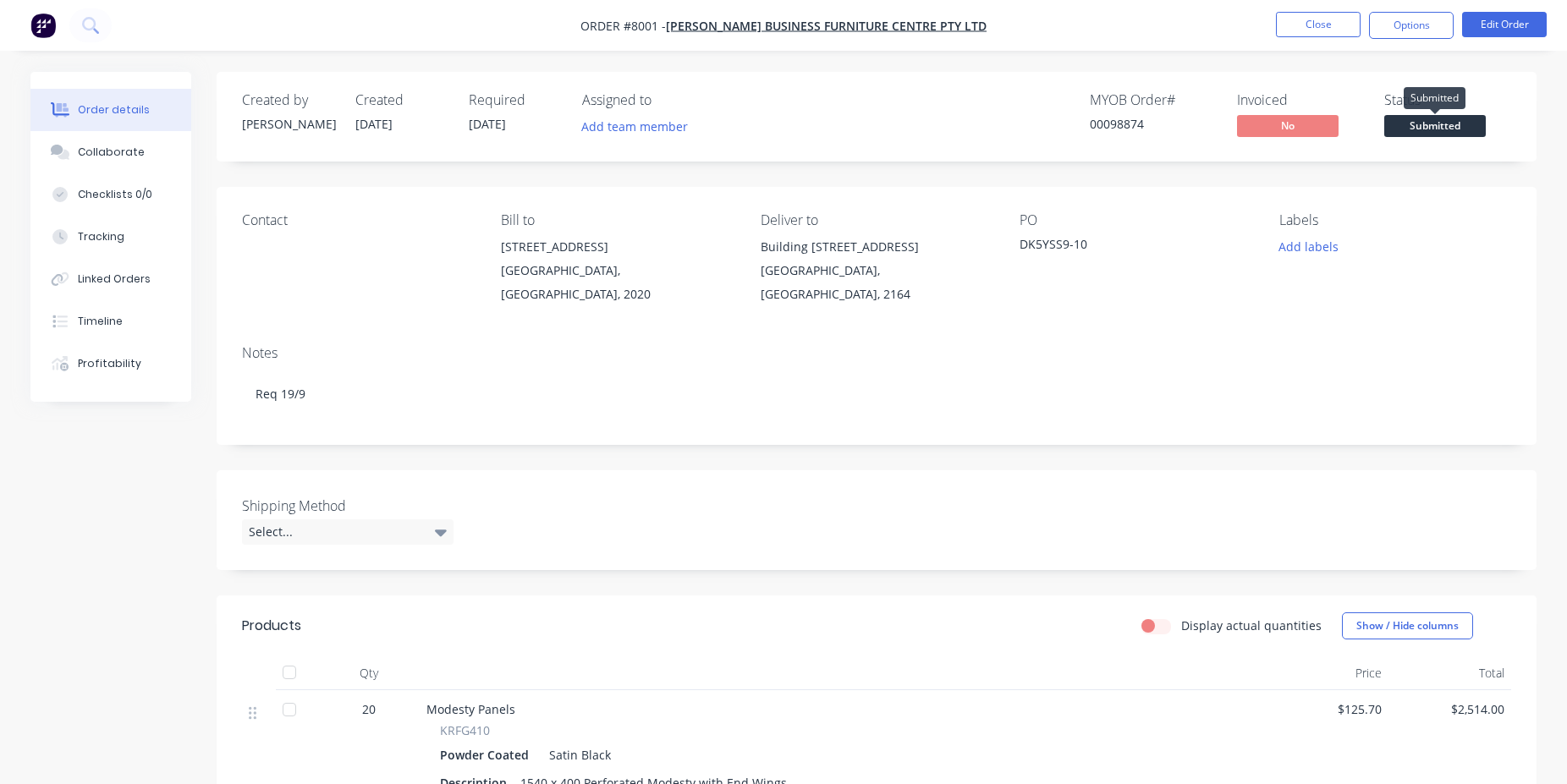
click at [1429, 121] on span "Submitted" at bounding box center [1435, 126] width 101 height 22
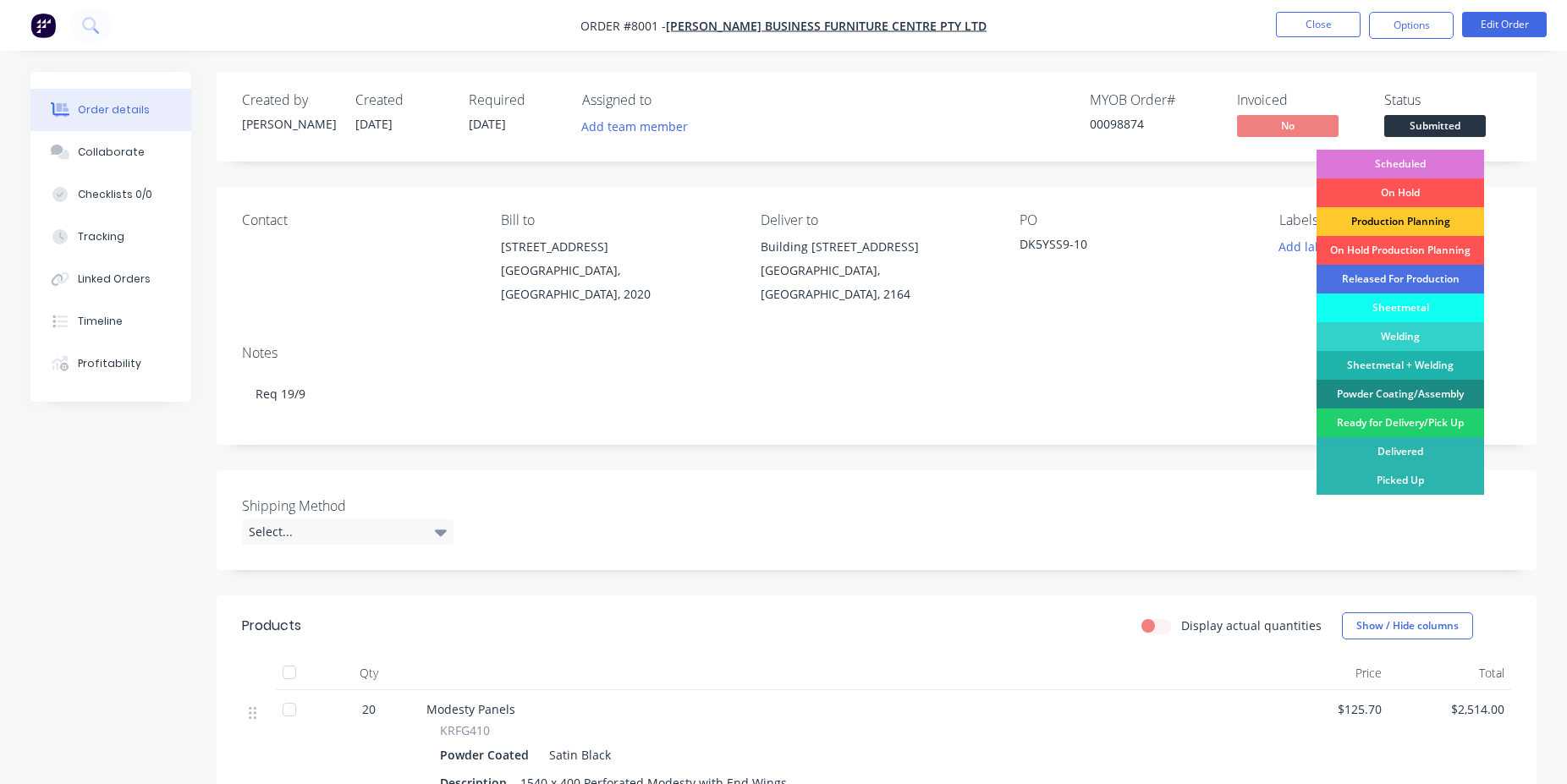
click at [1414, 216] on div "Production Planning" at bounding box center [1400, 221] width 168 height 29
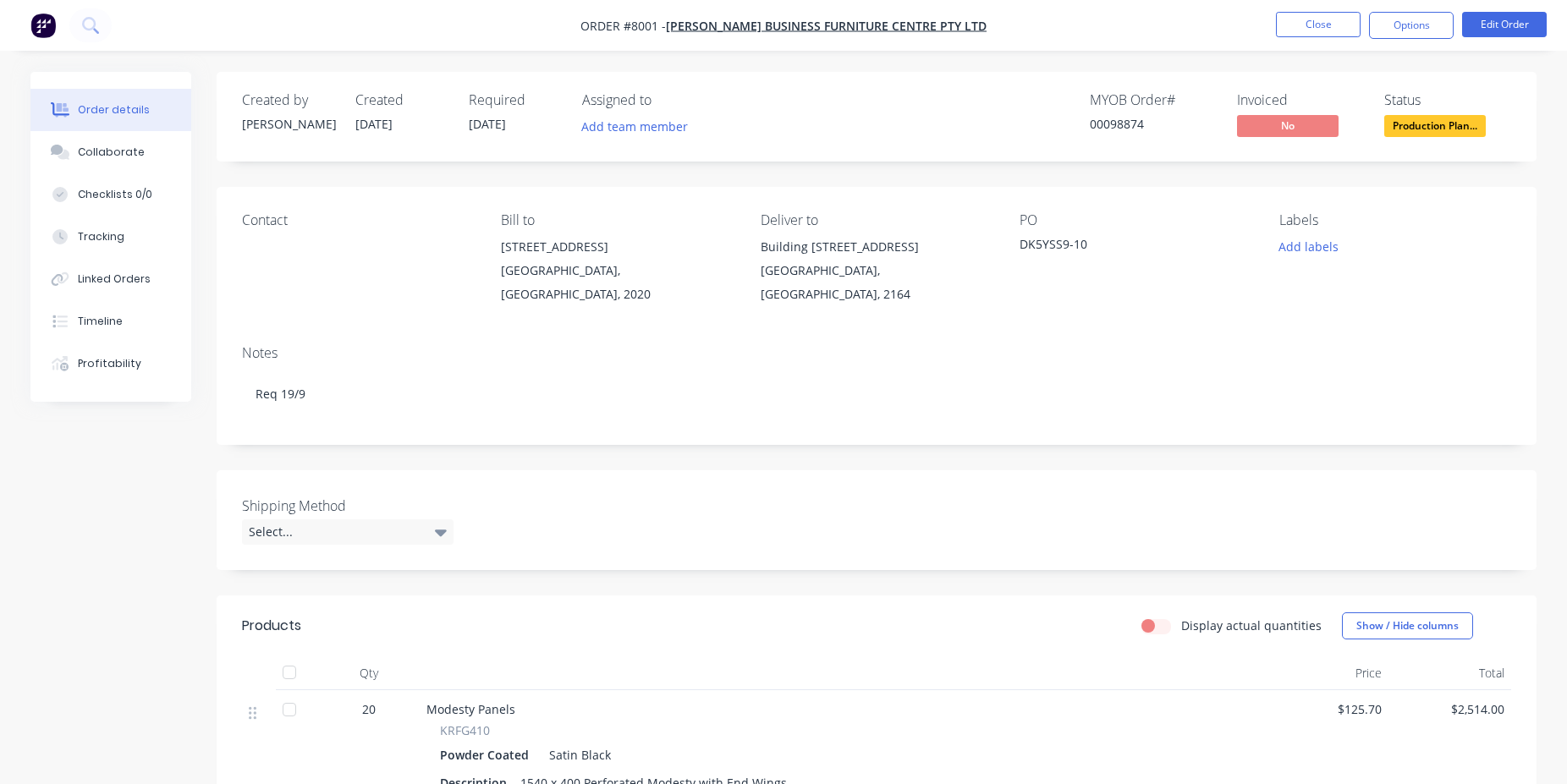
click at [1114, 125] on div "00098874" at bounding box center [1152, 124] width 127 height 18
copy div "00098874"
click at [1286, 25] on button "Close" at bounding box center [1318, 24] width 84 height 25
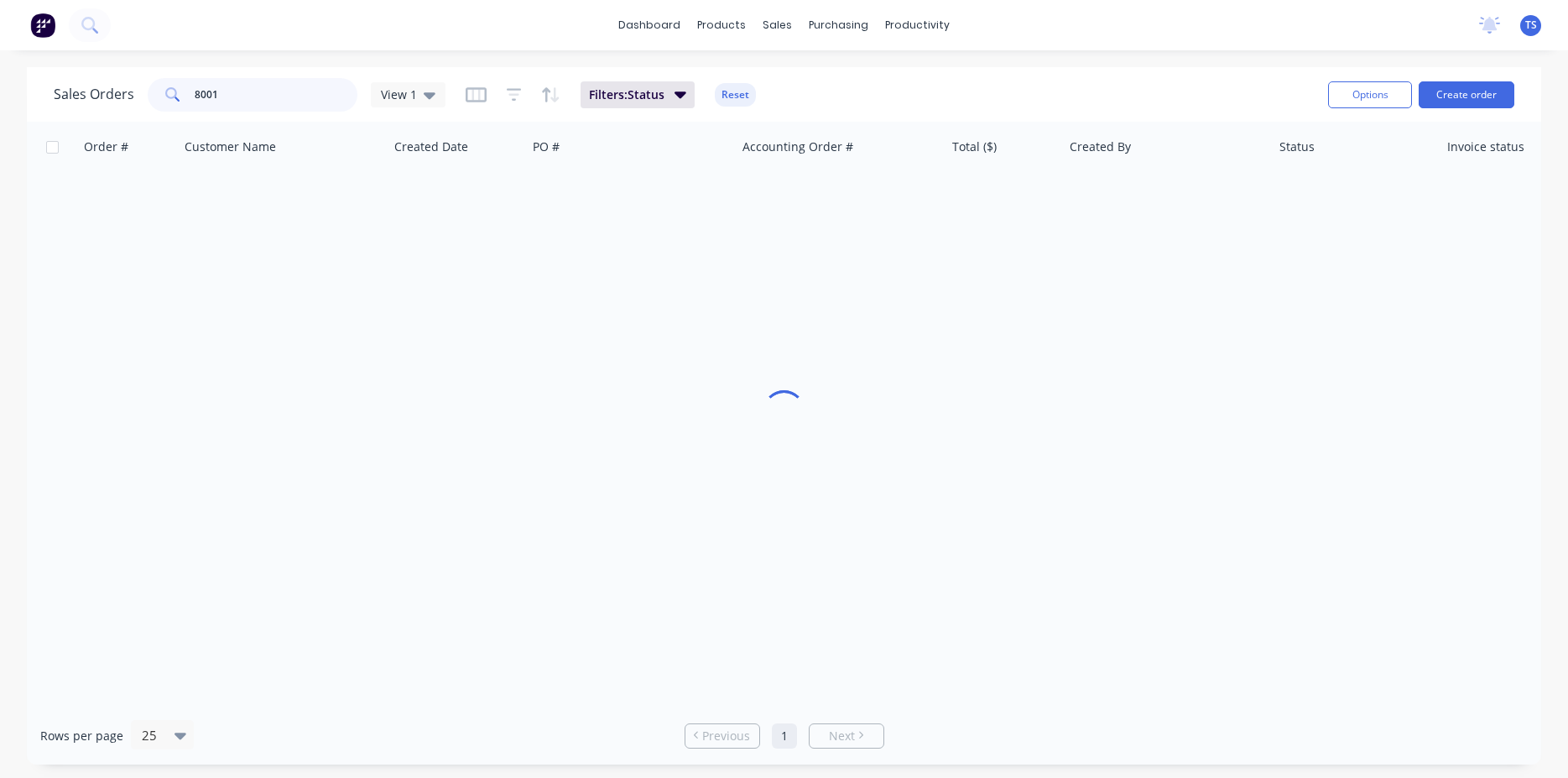
click at [279, 97] on input "8001" at bounding box center [276, 95] width 164 height 34
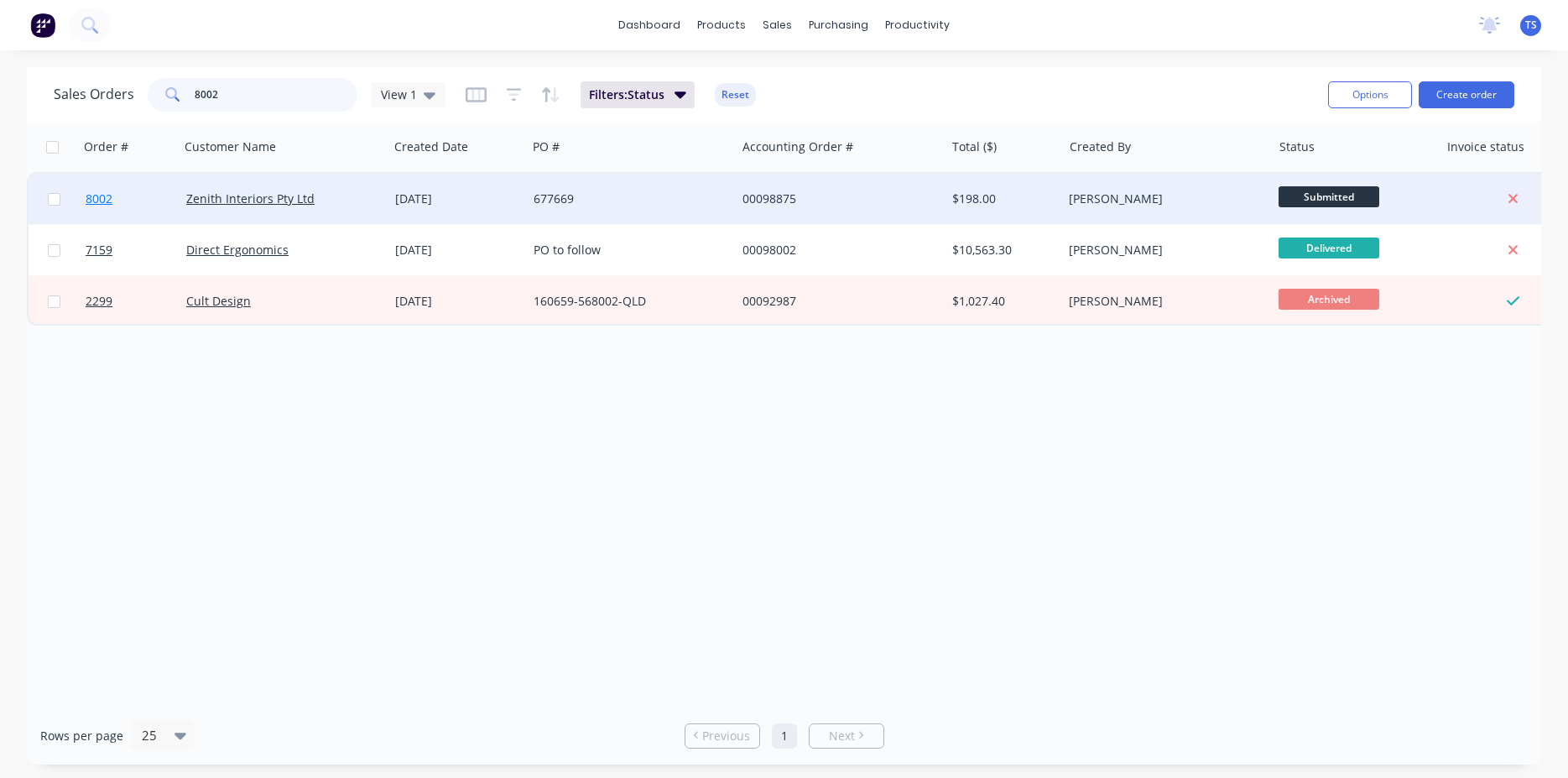
type input "8002"
click at [101, 215] on link "8002" at bounding box center [136, 199] width 101 height 50
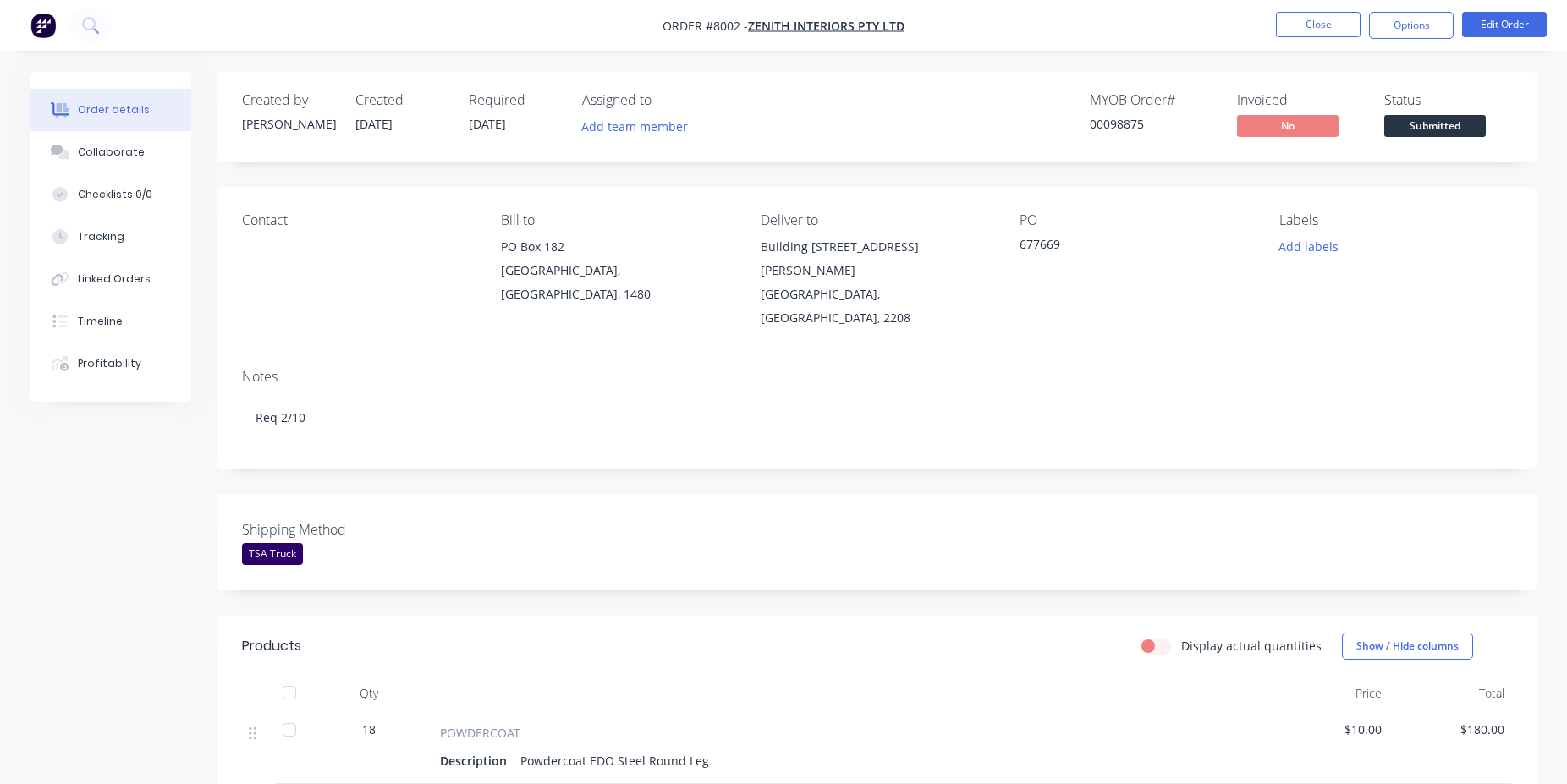
click at [1426, 127] on span "Submitted" at bounding box center [1435, 126] width 101 height 22
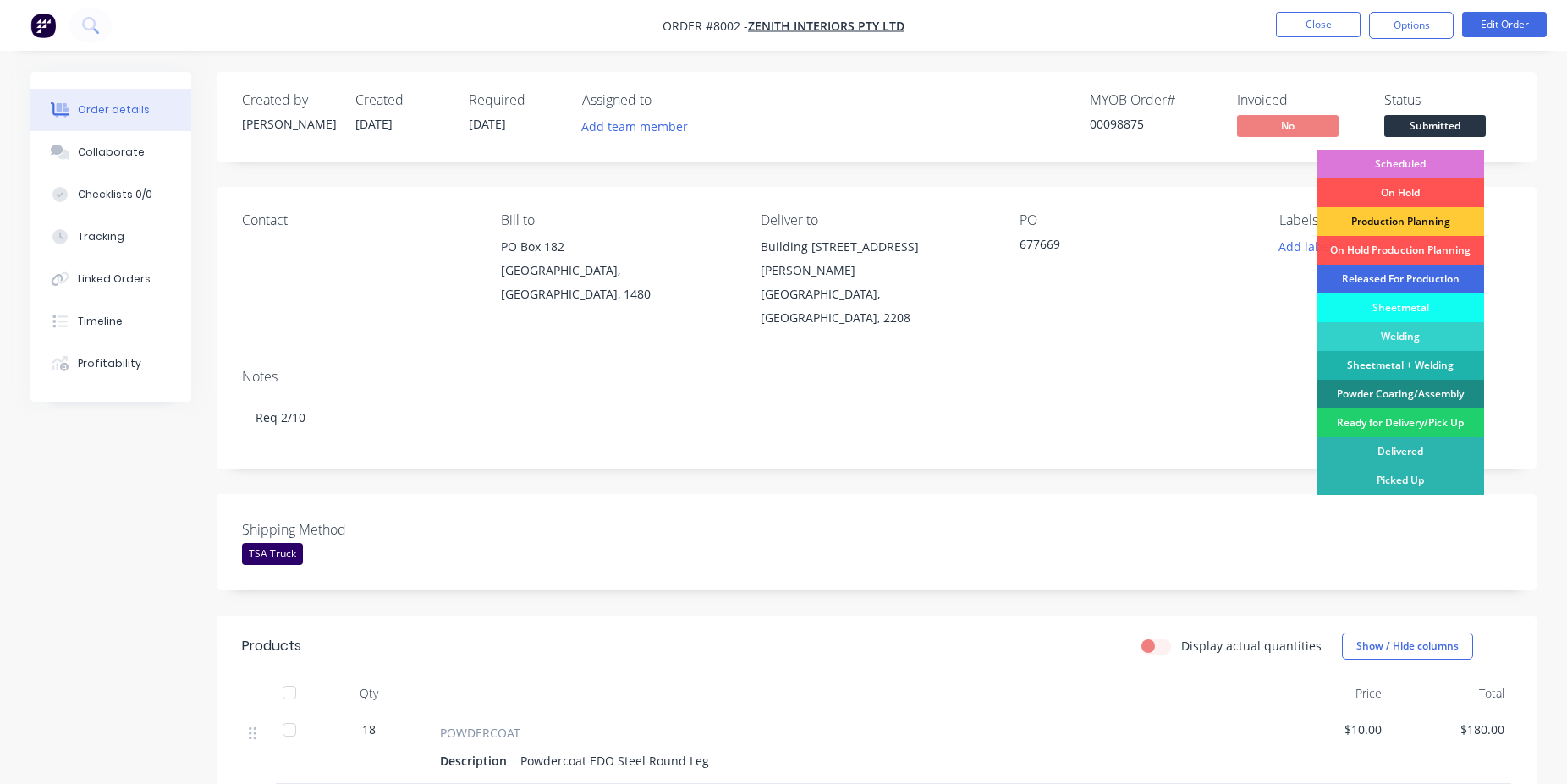
click at [1422, 274] on div "Released For Production" at bounding box center [1400, 279] width 168 height 29
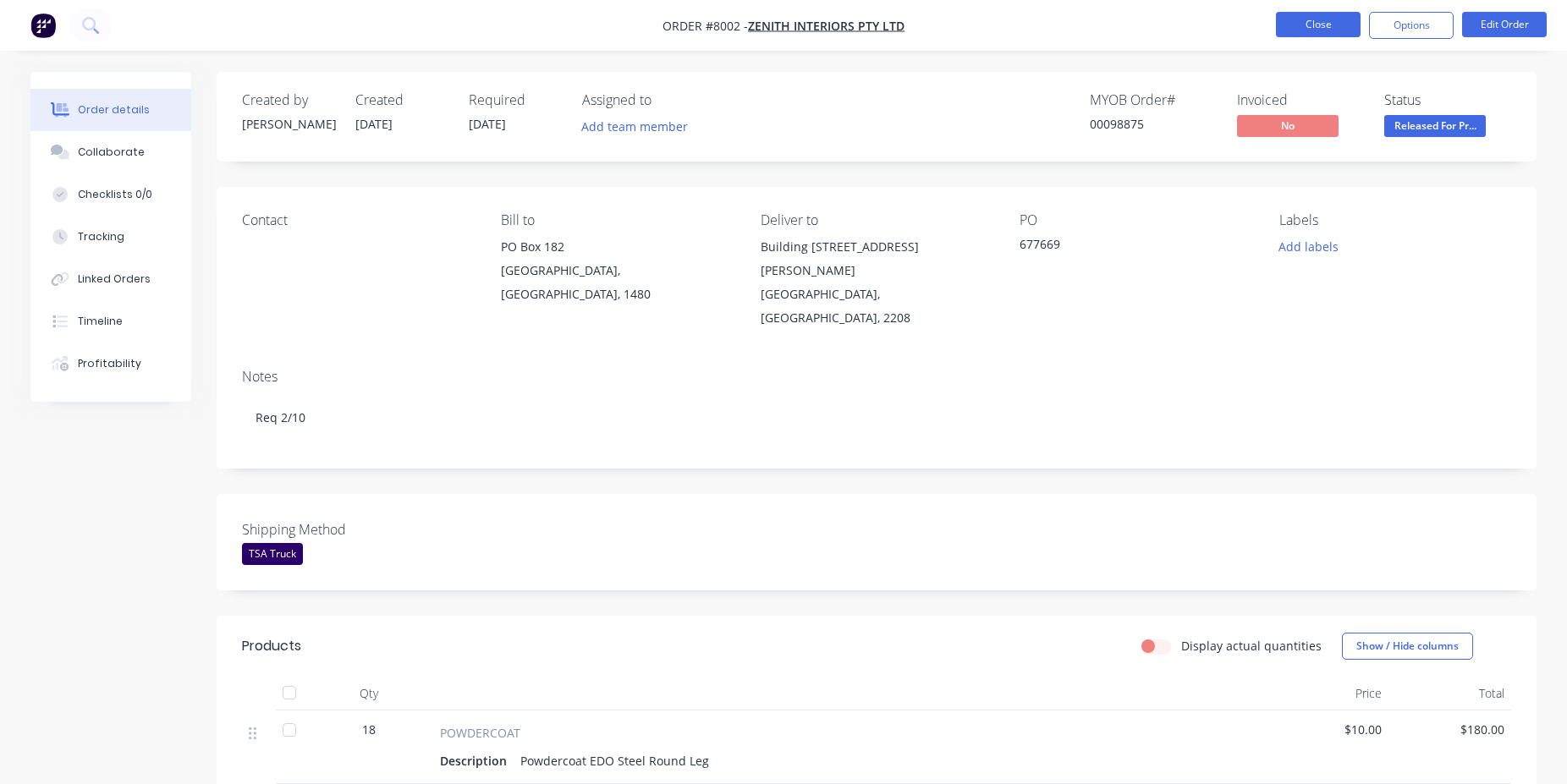
click at [1286, 31] on button "Close" at bounding box center [1318, 24] width 84 height 25
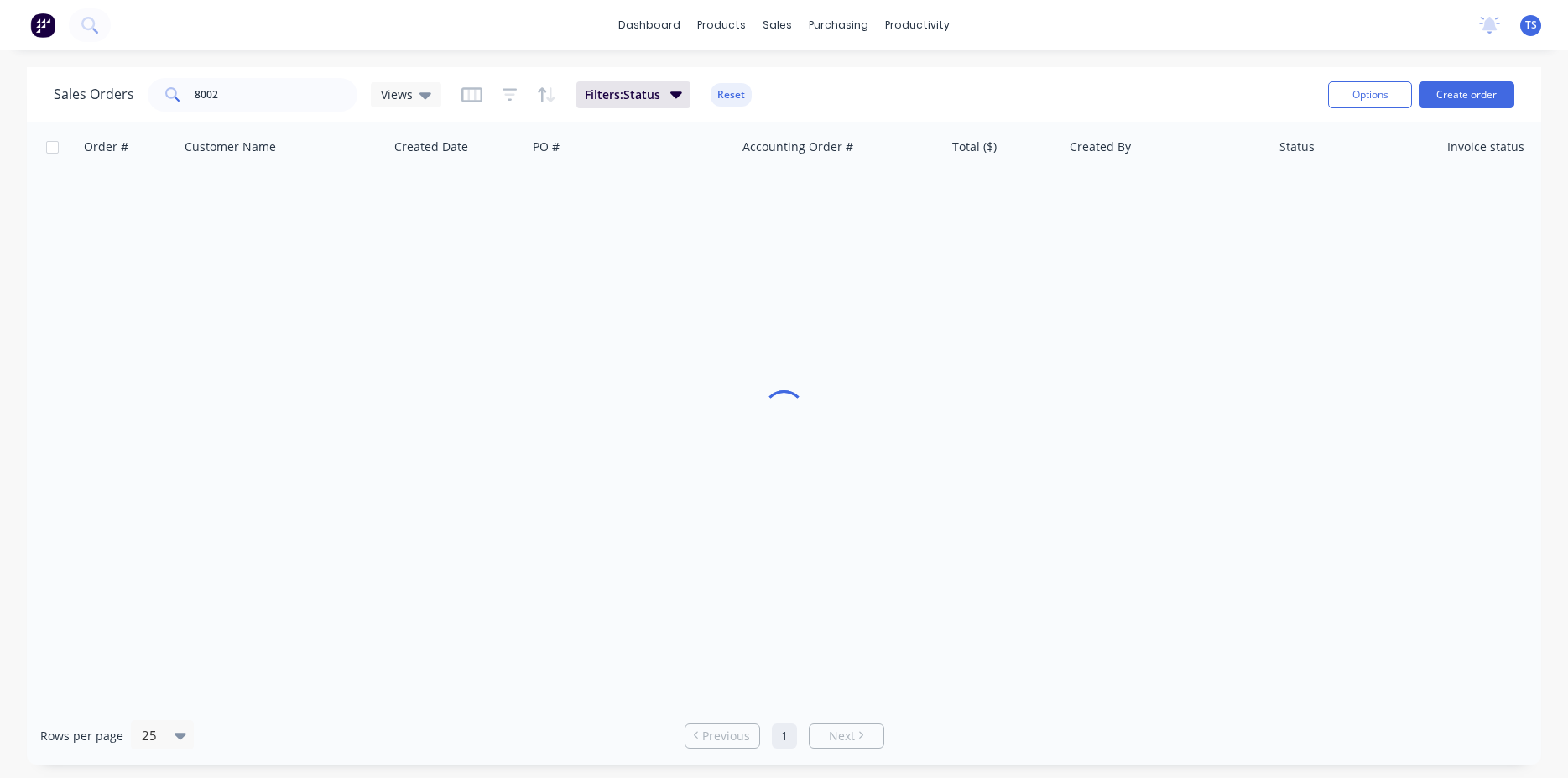
click at [196, 76] on div "Sales Orders 8002 Views Filters: Status Reset" at bounding box center [684, 94] width 1261 height 41
click at [244, 92] on input "8002" at bounding box center [276, 95] width 164 height 34
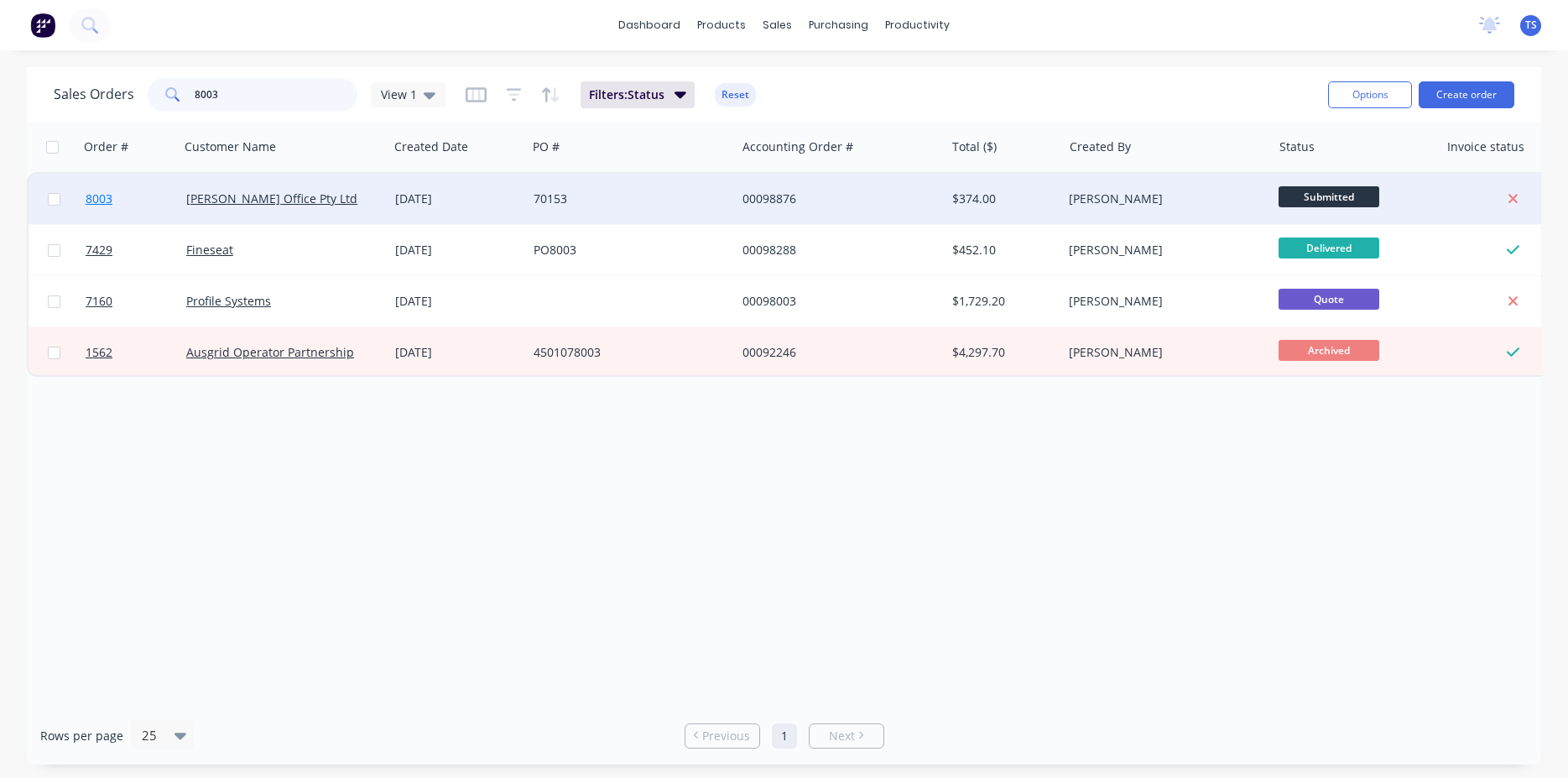
type input "8003"
click at [132, 203] on link "8003" at bounding box center [136, 199] width 101 height 50
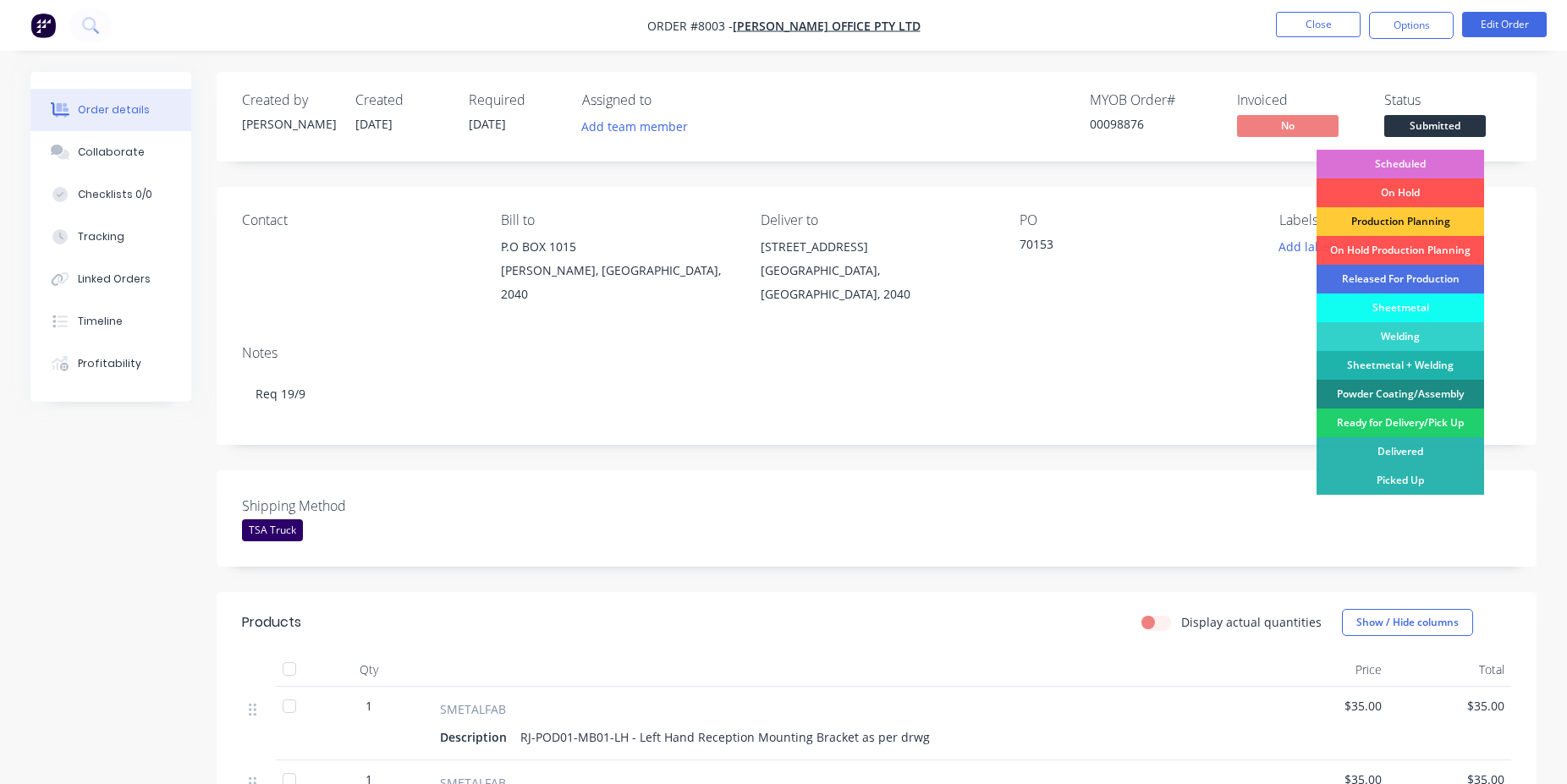
click at [1420, 165] on div "Scheduled" at bounding box center [1400, 164] width 168 height 29
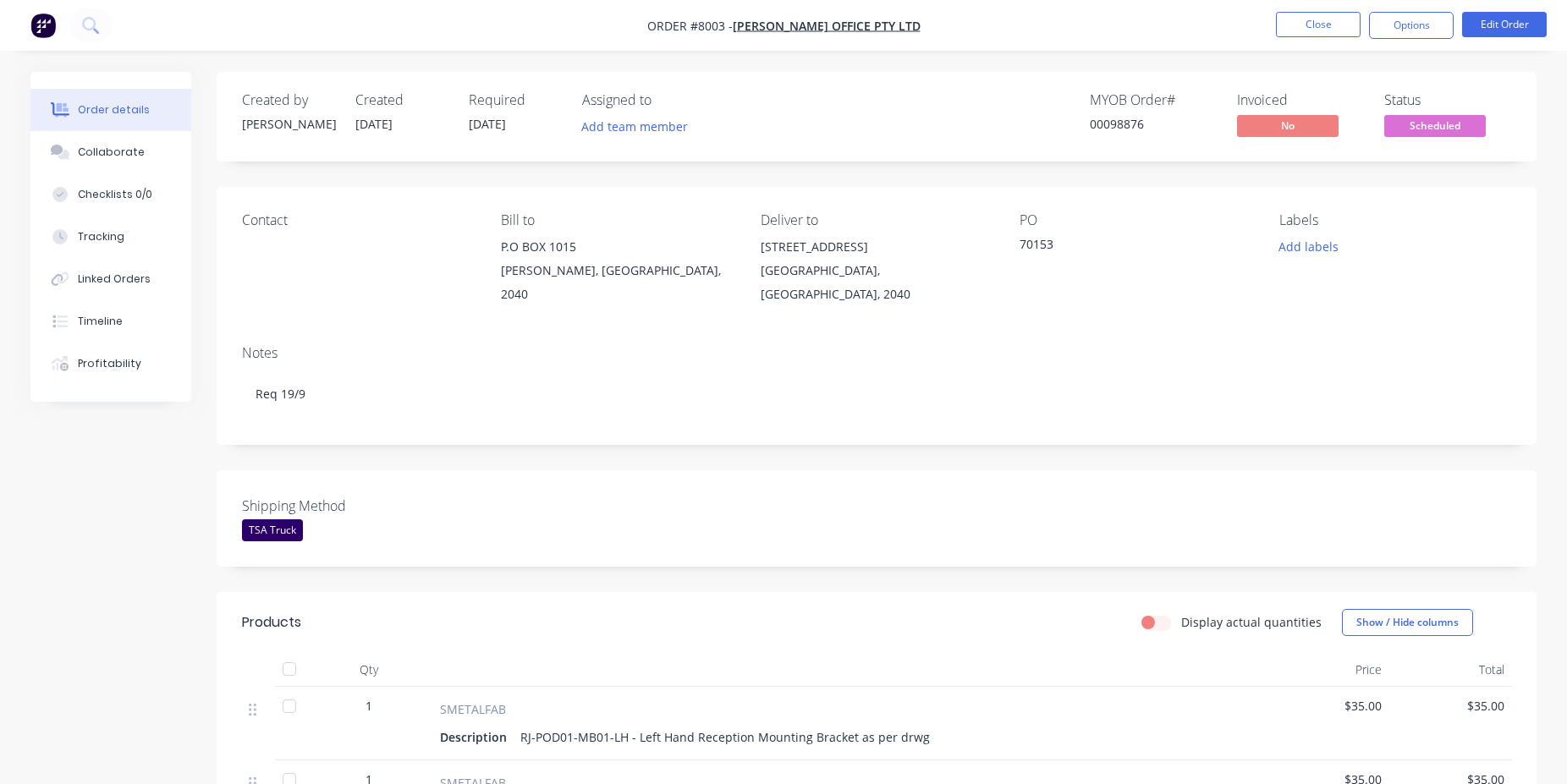
click at [1109, 127] on div "00098876" at bounding box center [1152, 124] width 127 height 18
copy div "00098876"
click at [1319, 23] on button "Close" at bounding box center [1318, 24] width 84 height 25
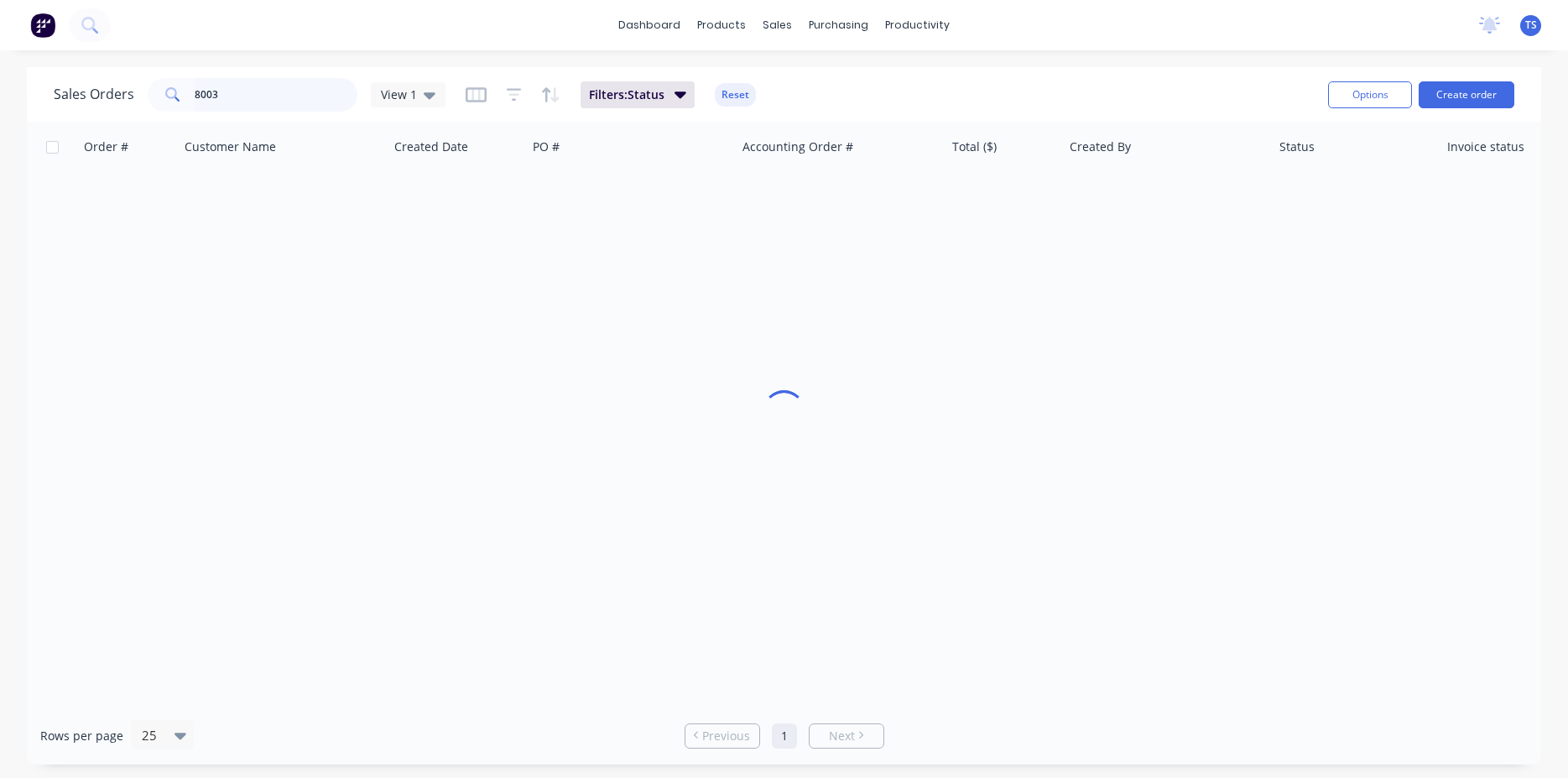
click at [244, 109] on input "8003" at bounding box center [276, 95] width 164 height 34
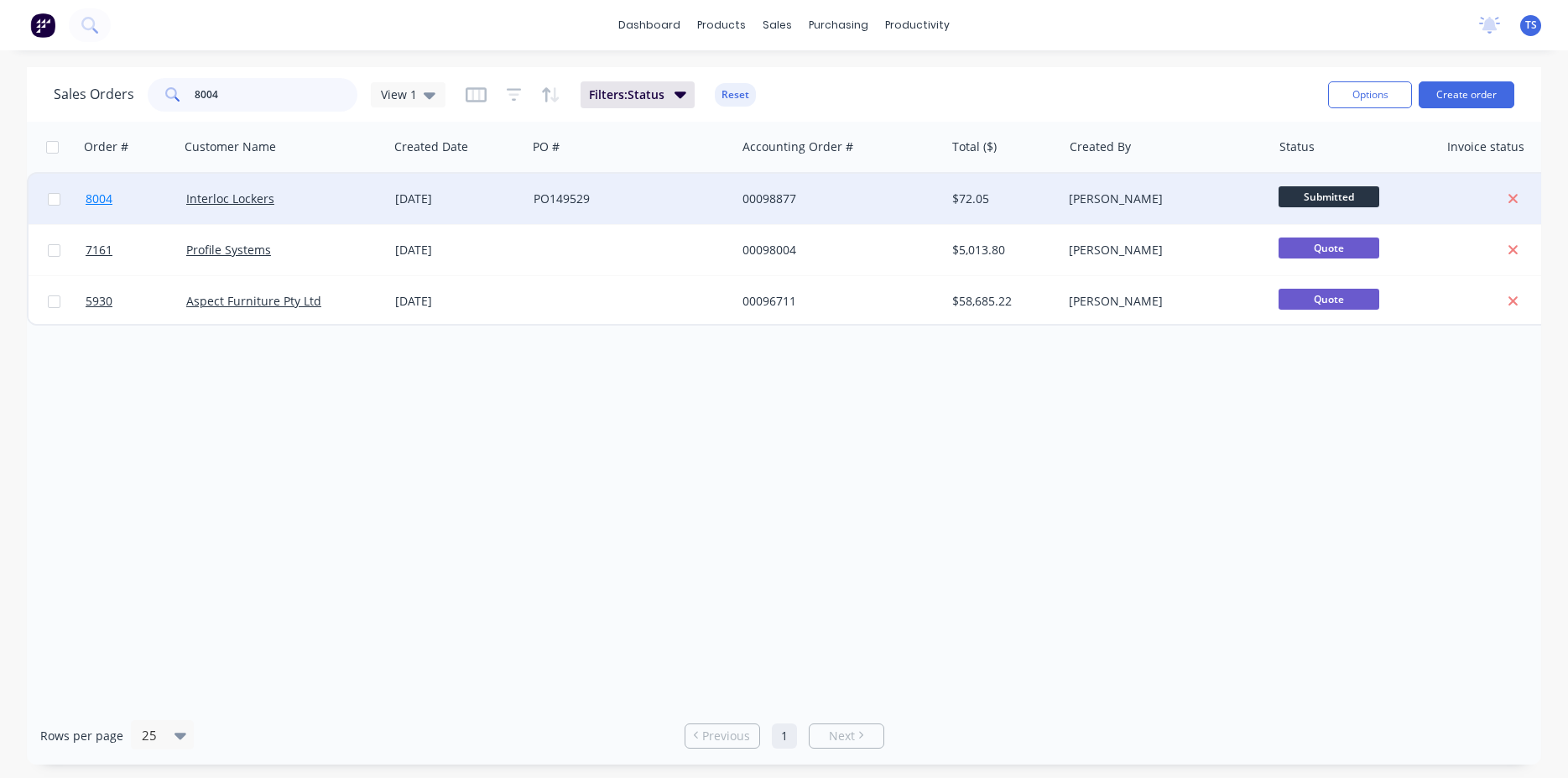
type input "8004"
click at [125, 204] on link "8004" at bounding box center [136, 199] width 101 height 50
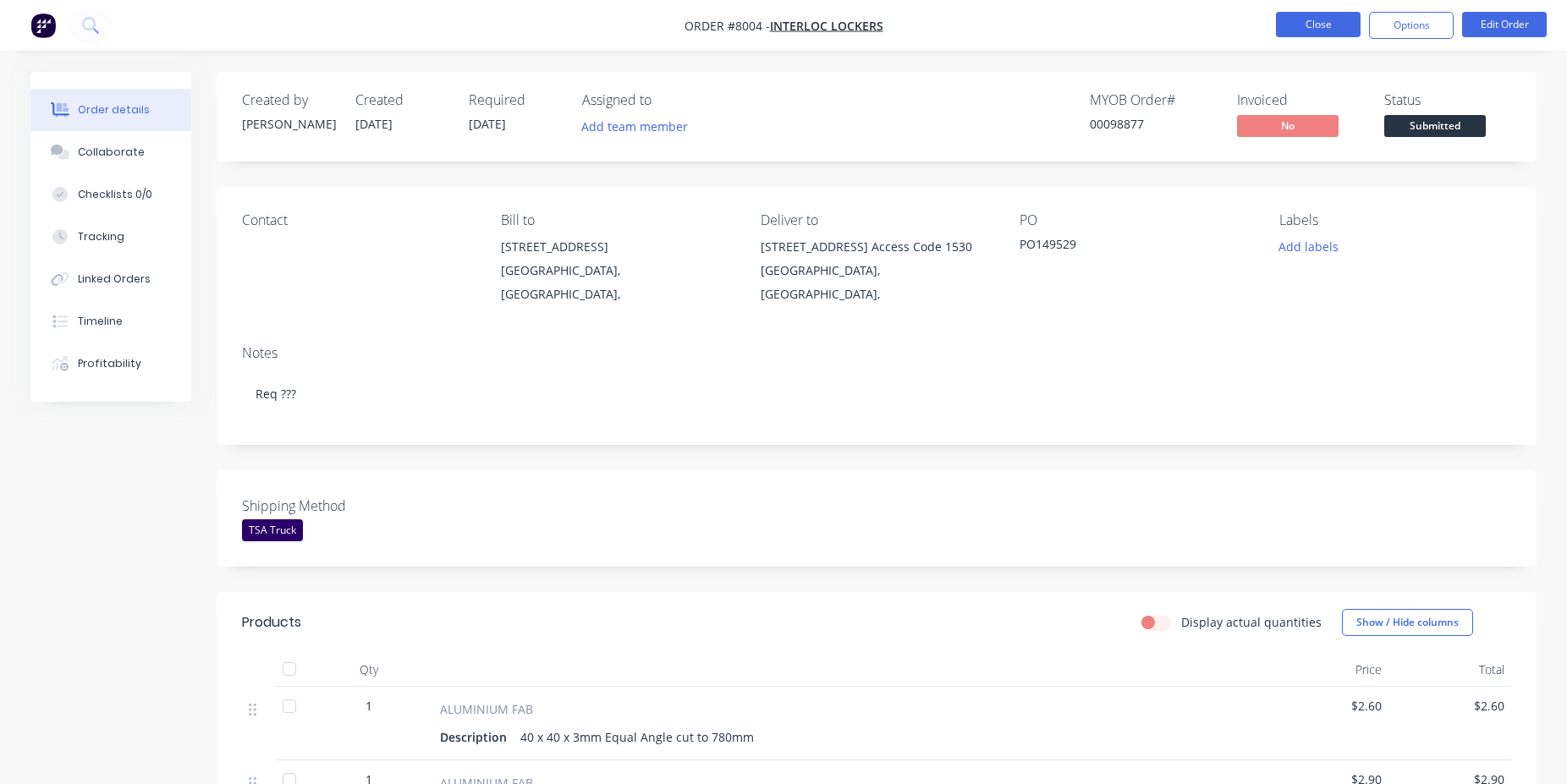
click at [1304, 25] on button "Close" at bounding box center [1318, 24] width 84 height 25
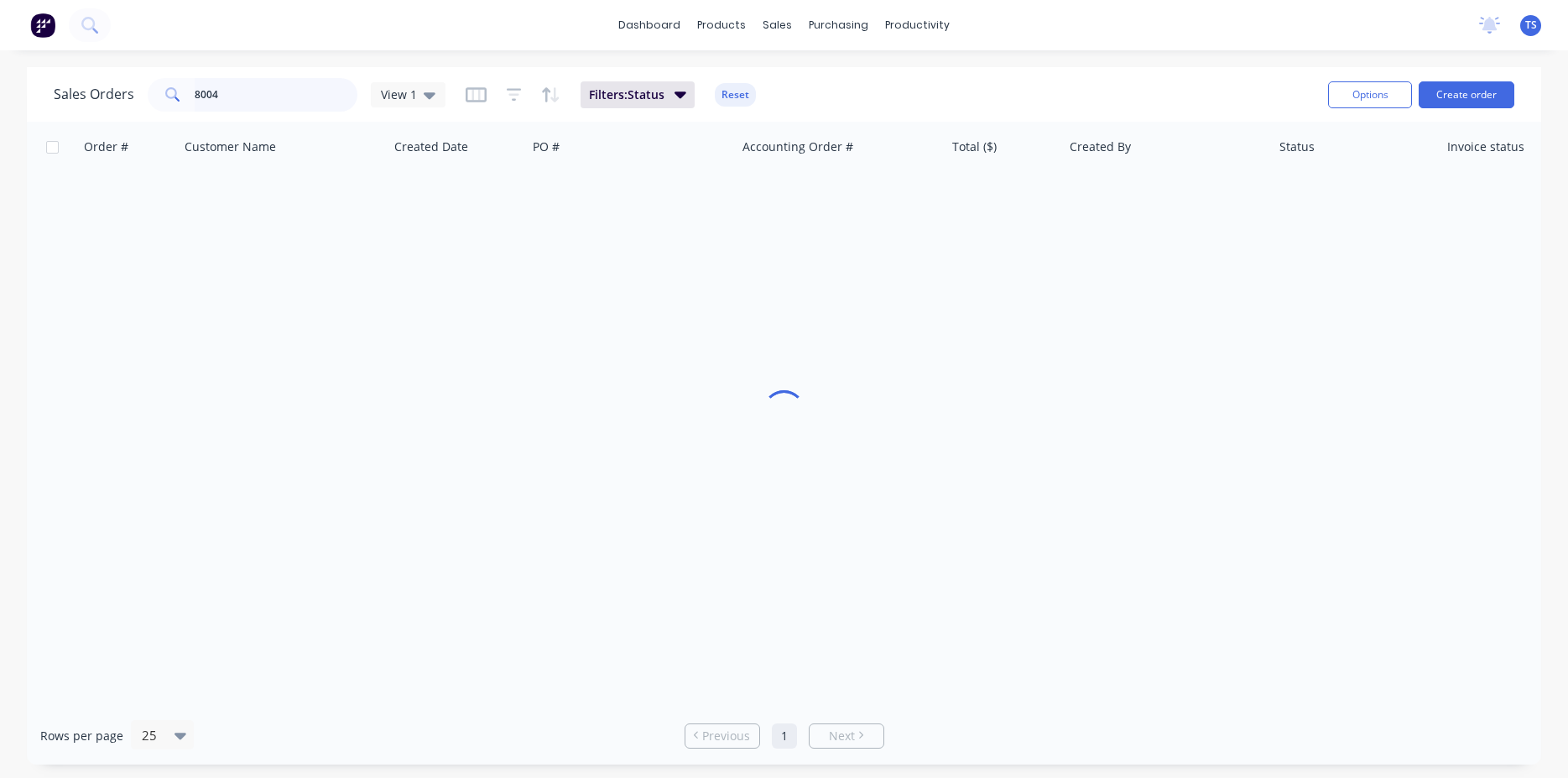
click at [261, 94] on input "8004" at bounding box center [276, 95] width 164 height 34
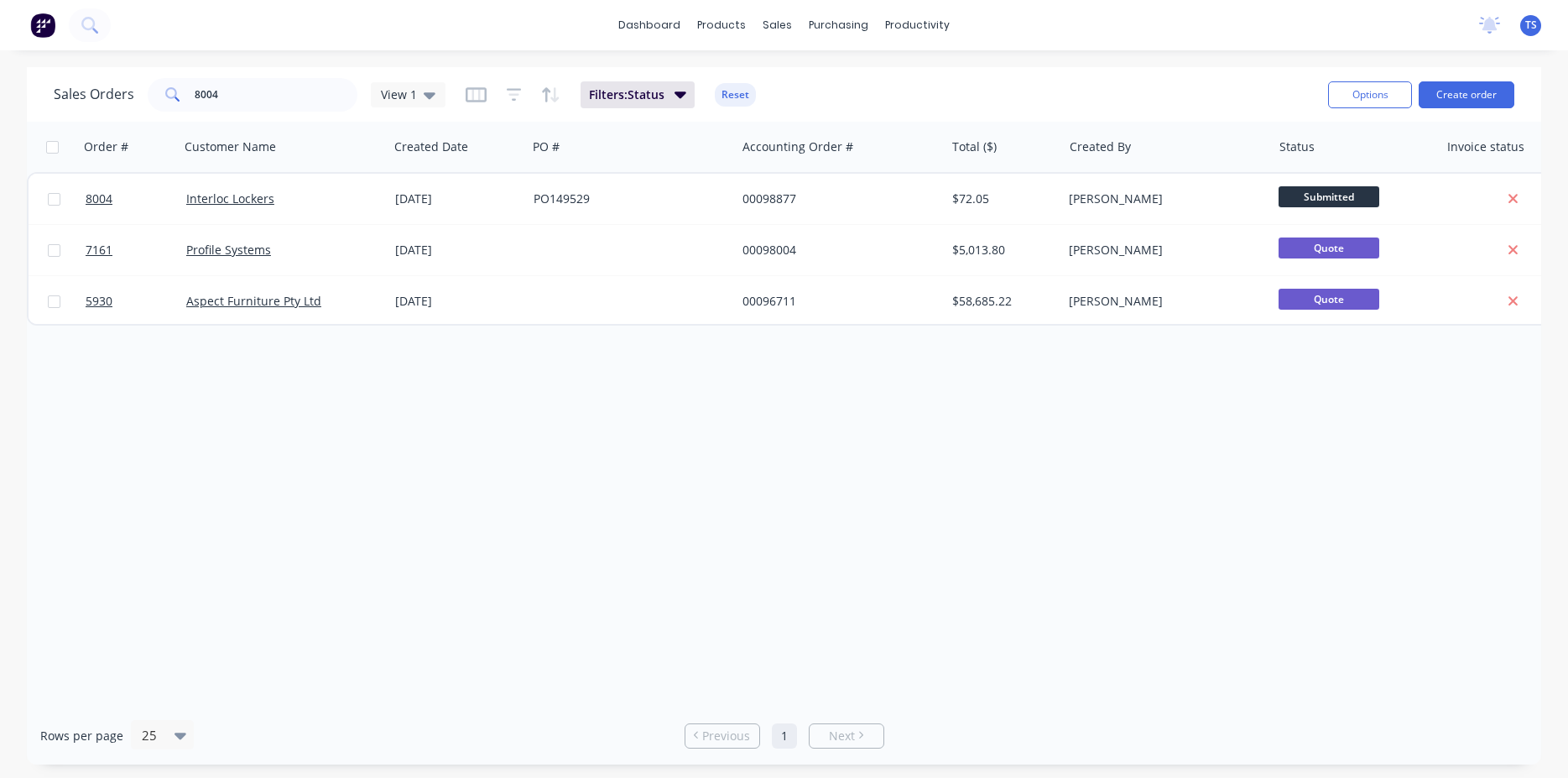
click at [1012, 596] on div "Order # Customer Name Created Date PO # Accounting Order # Total ($) Created By…" at bounding box center [784, 414] width 1514 height 584
click at [291, 89] on input "8004" at bounding box center [276, 95] width 164 height 34
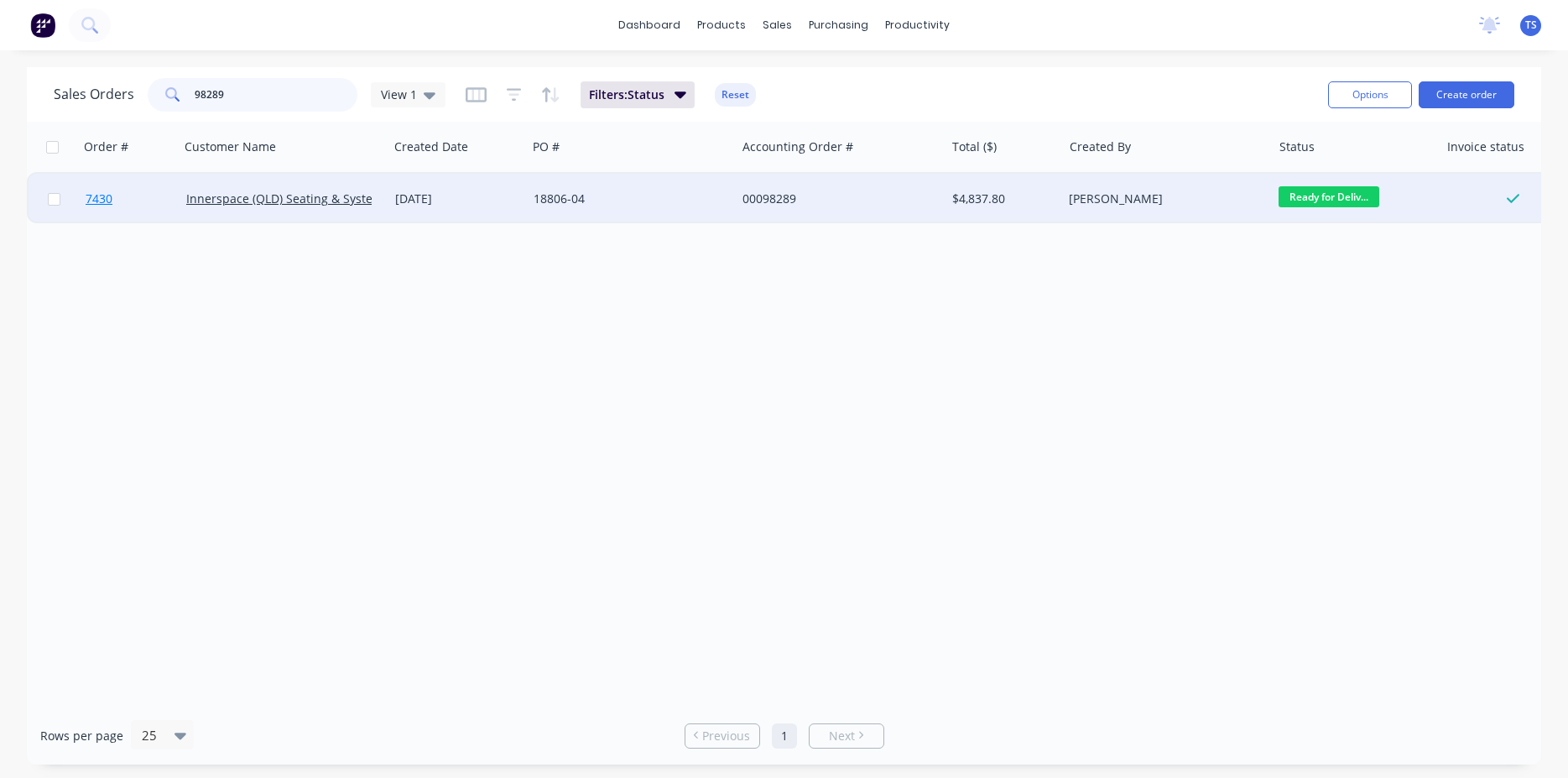
type input "98289"
click at [101, 215] on link "7430" at bounding box center [136, 199] width 101 height 50
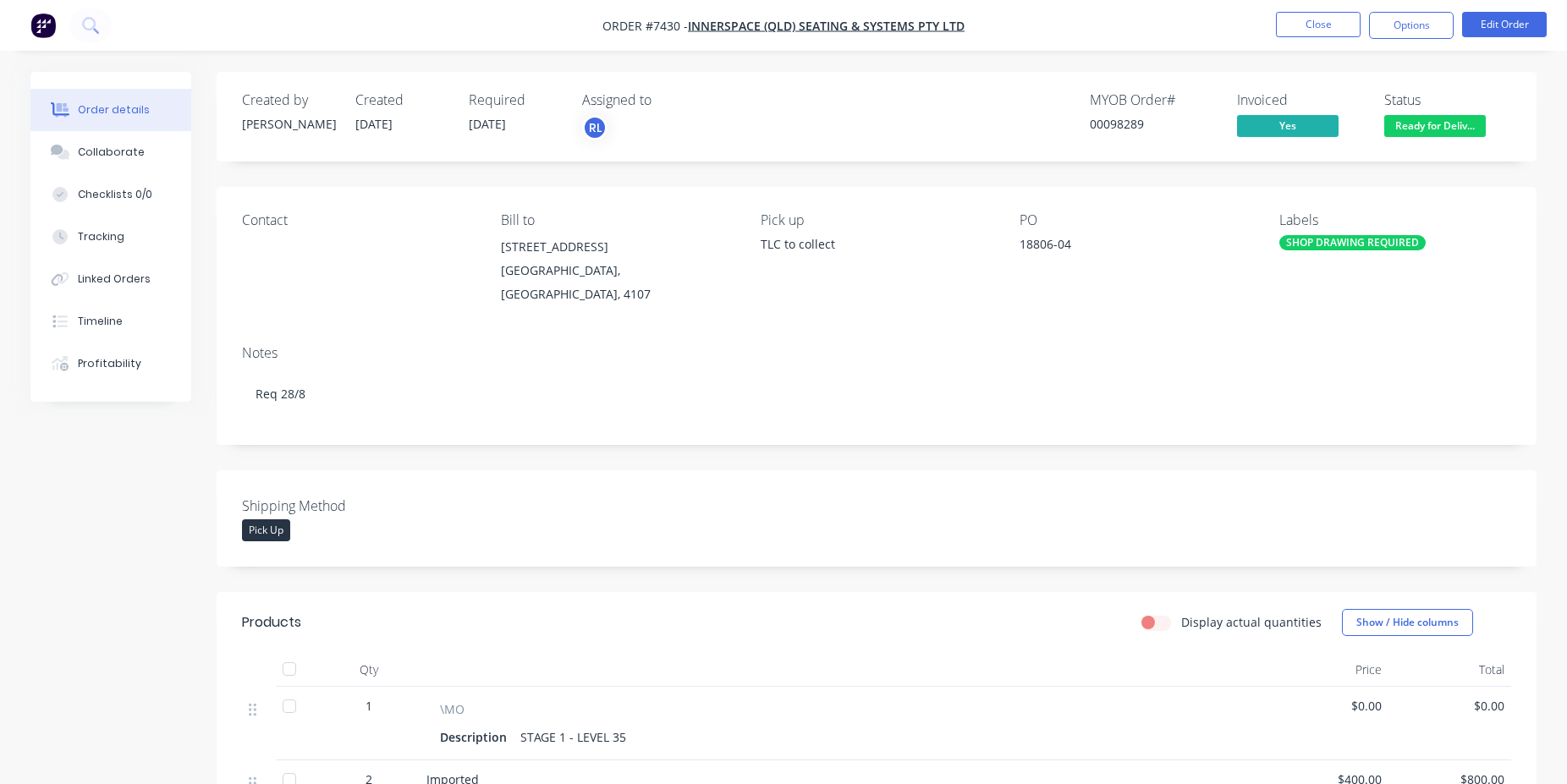
drag, startPoint x: 692, startPoint y: 332, endPoint x: 729, endPoint y: 321, distance: 38.6
click at [724, 331] on div "Notes Req 28/8" at bounding box center [876, 387] width 1319 height 113
click at [1321, 40] on nav "Order #7430 - Innerspace (QLD) Seating & Systems Pty Ltd Close Options Edit Ord…" at bounding box center [784, 25] width 1567 height 51
click at [1319, 34] on button "Close" at bounding box center [1318, 24] width 84 height 25
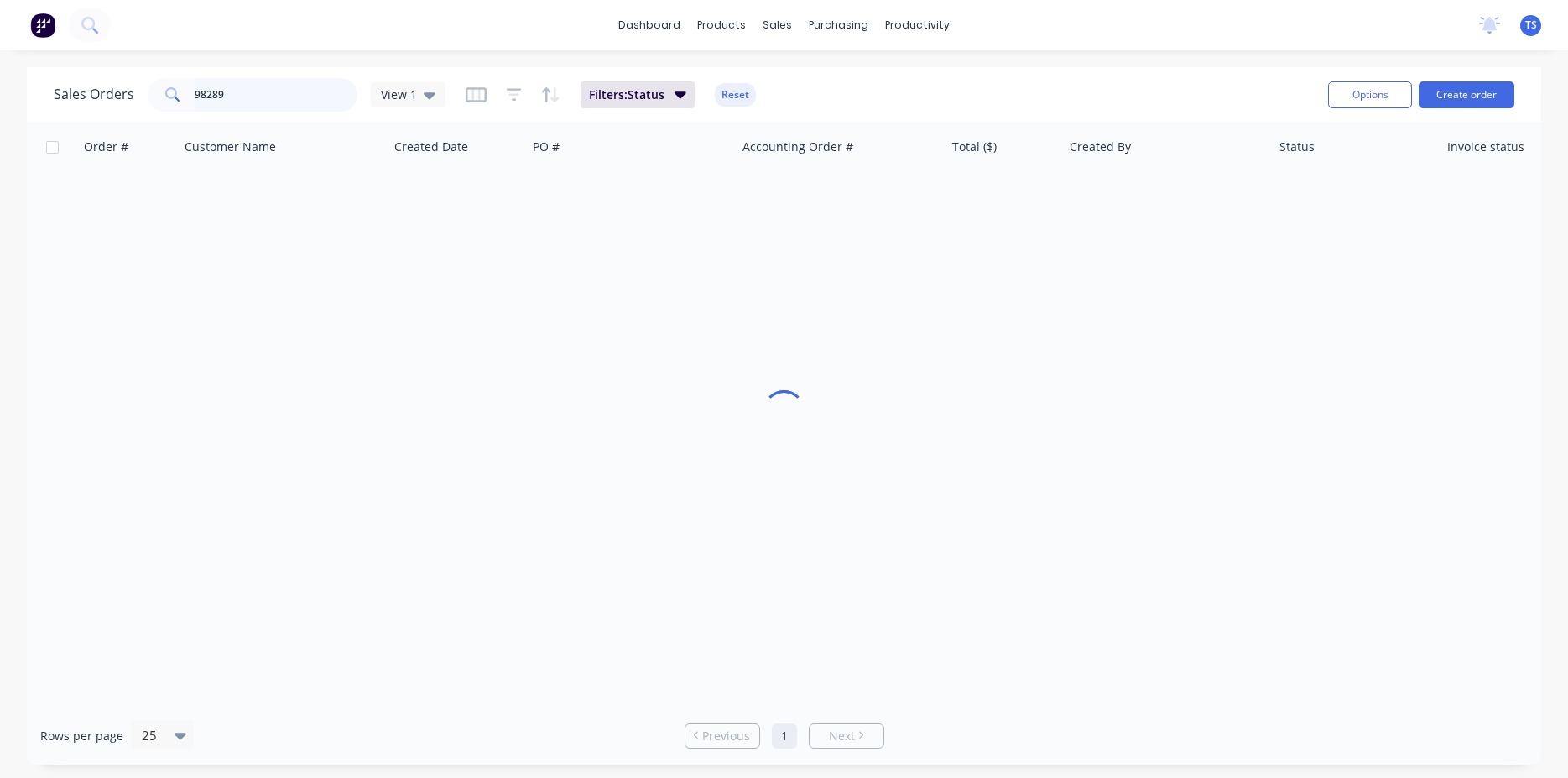
click at [255, 101] on input "98289" at bounding box center [276, 95] width 164 height 34
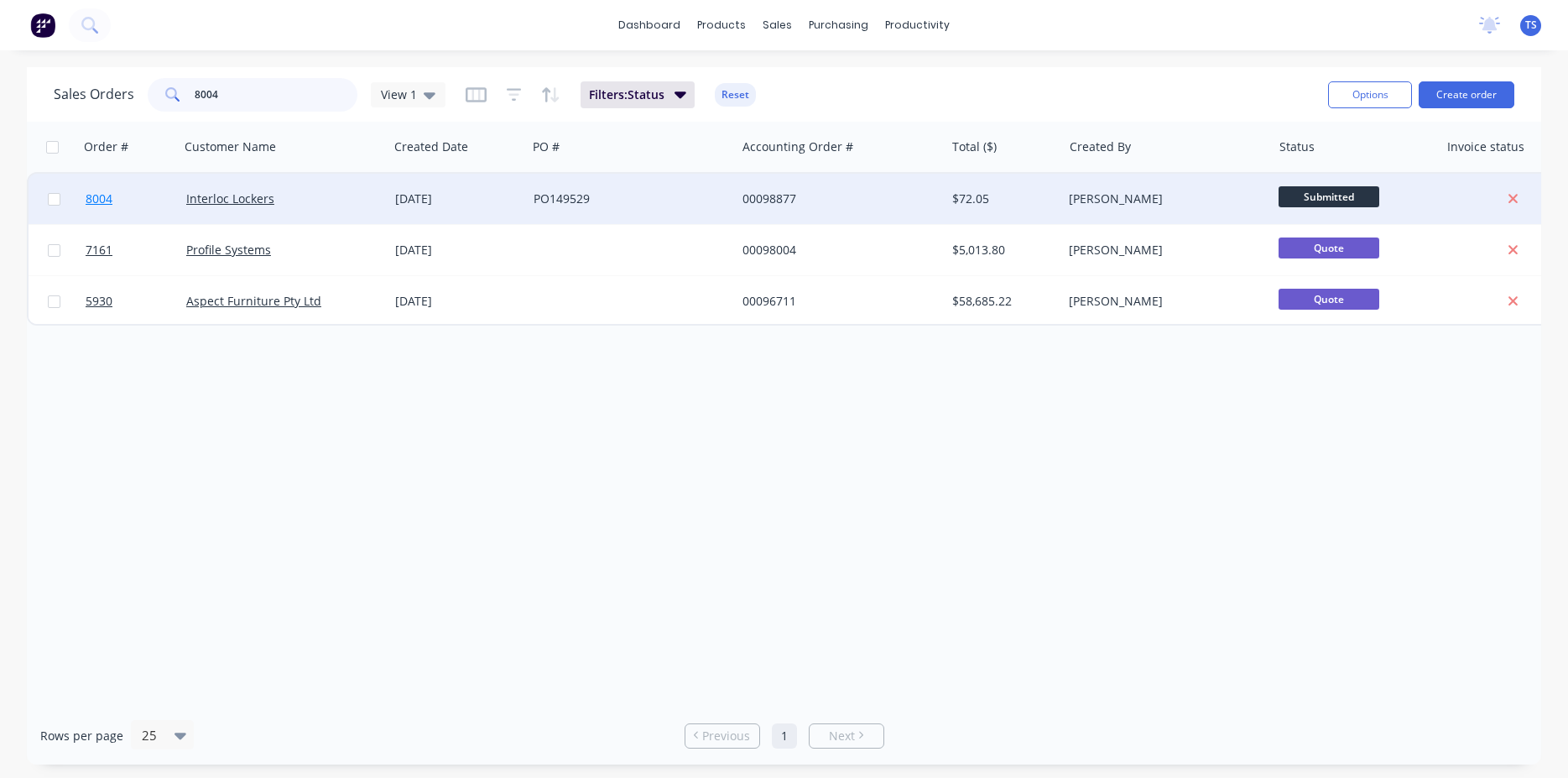
type input "8004"
click at [98, 196] on span "8004" at bounding box center [99, 199] width 27 height 17
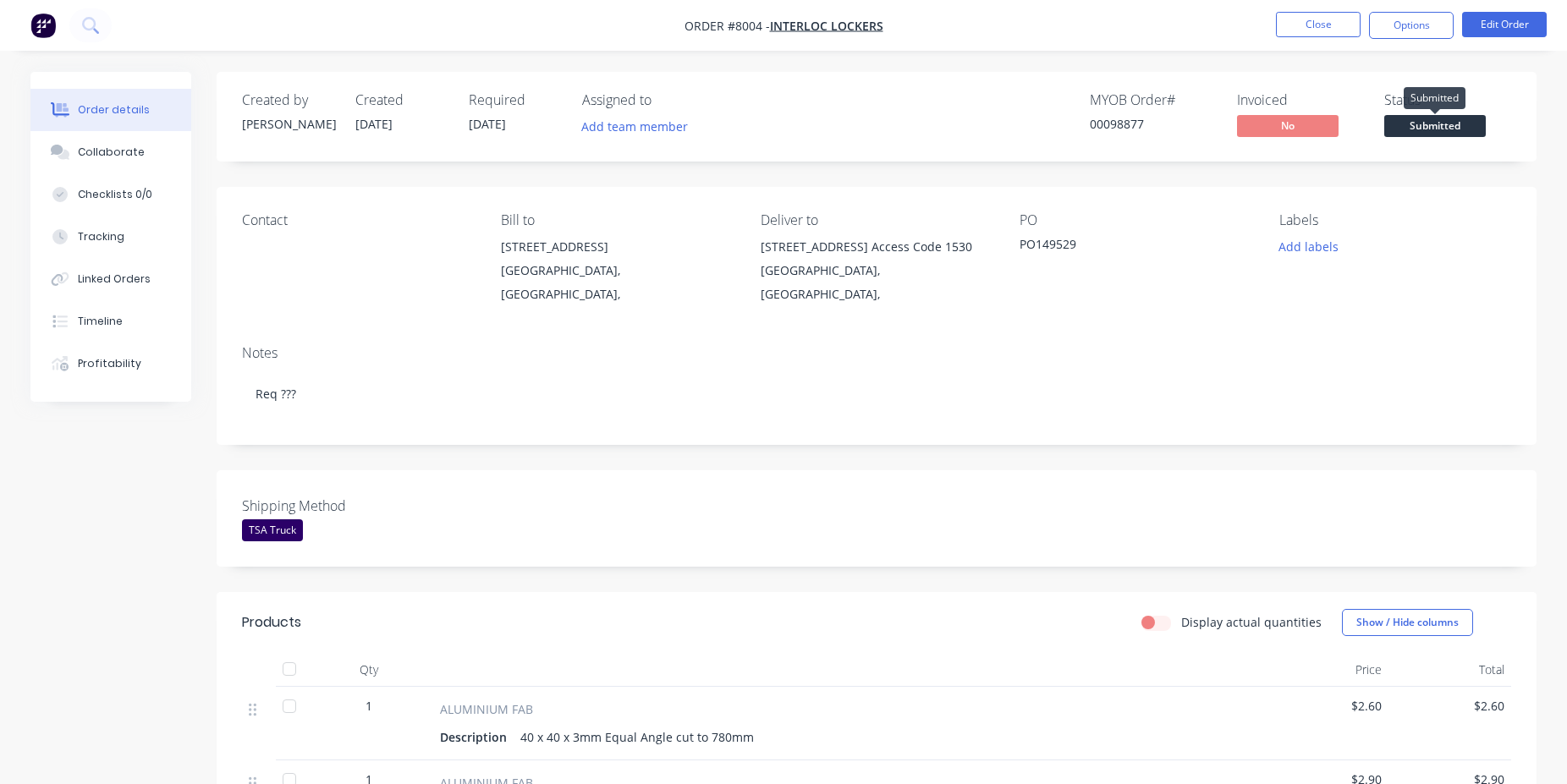
click at [1430, 128] on span "Submitted" at bounding box center [1435, 126] width 101 height 22
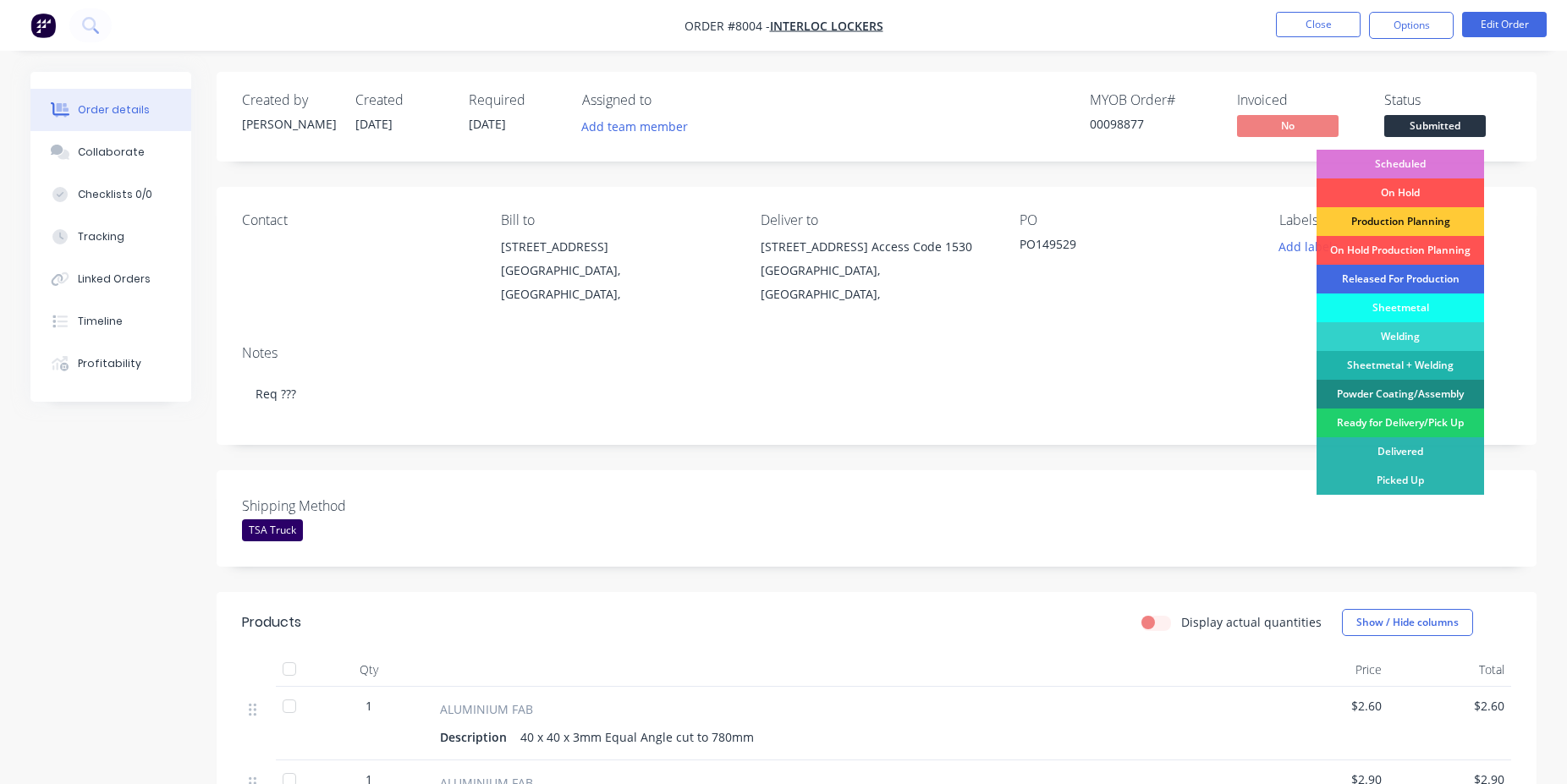
click at [1406, 277] on div "Released For Production" at bounding box center [1400, 279] width 168 height 29
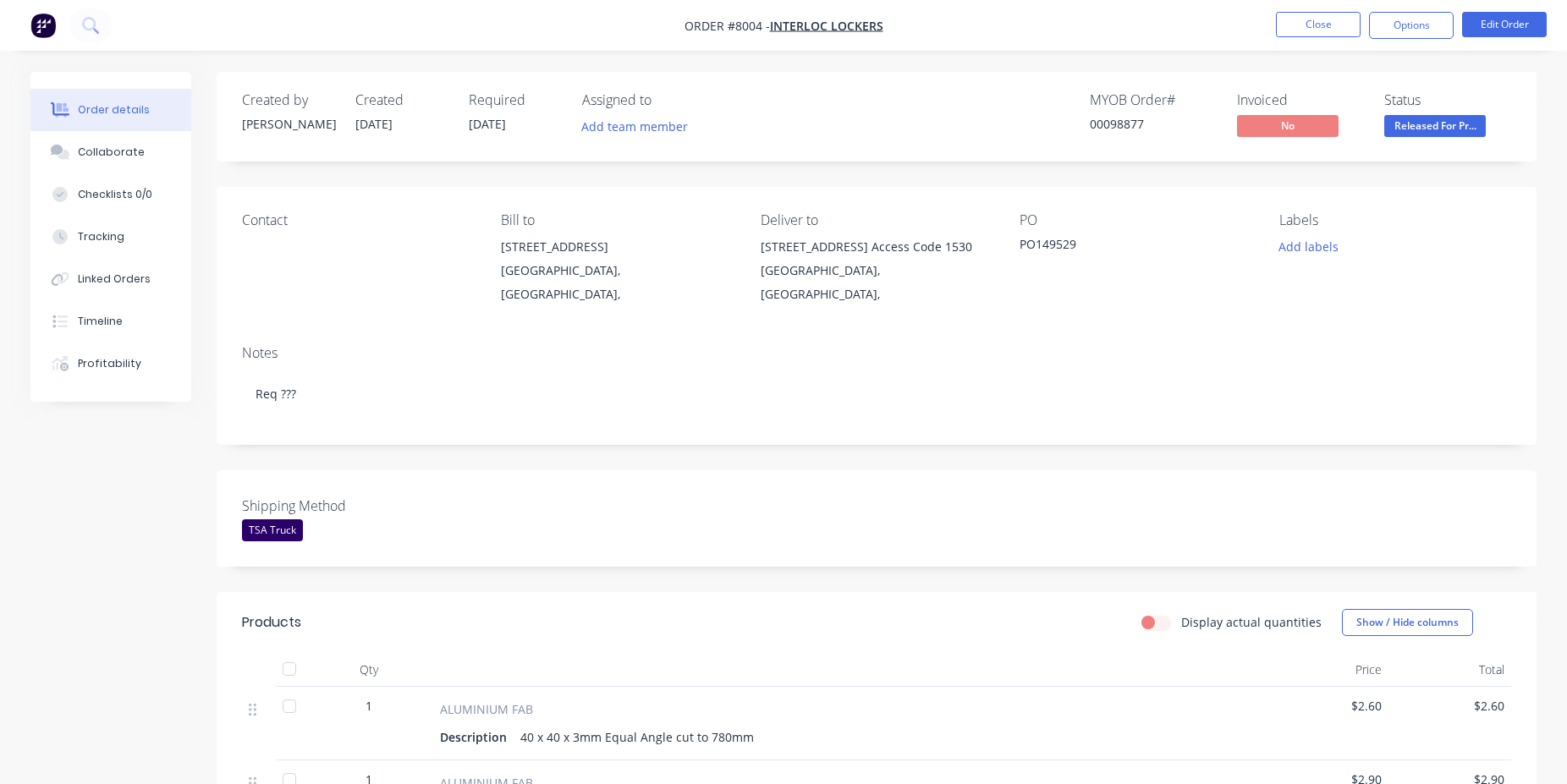
click at [1132, 125] on div "00098877" at bounding box center [1152, 124] width 127 height 18
copy div "00098877"
click at [1331, 37] on button "Close" at bounding box center [1318, 24] width 84 height 25
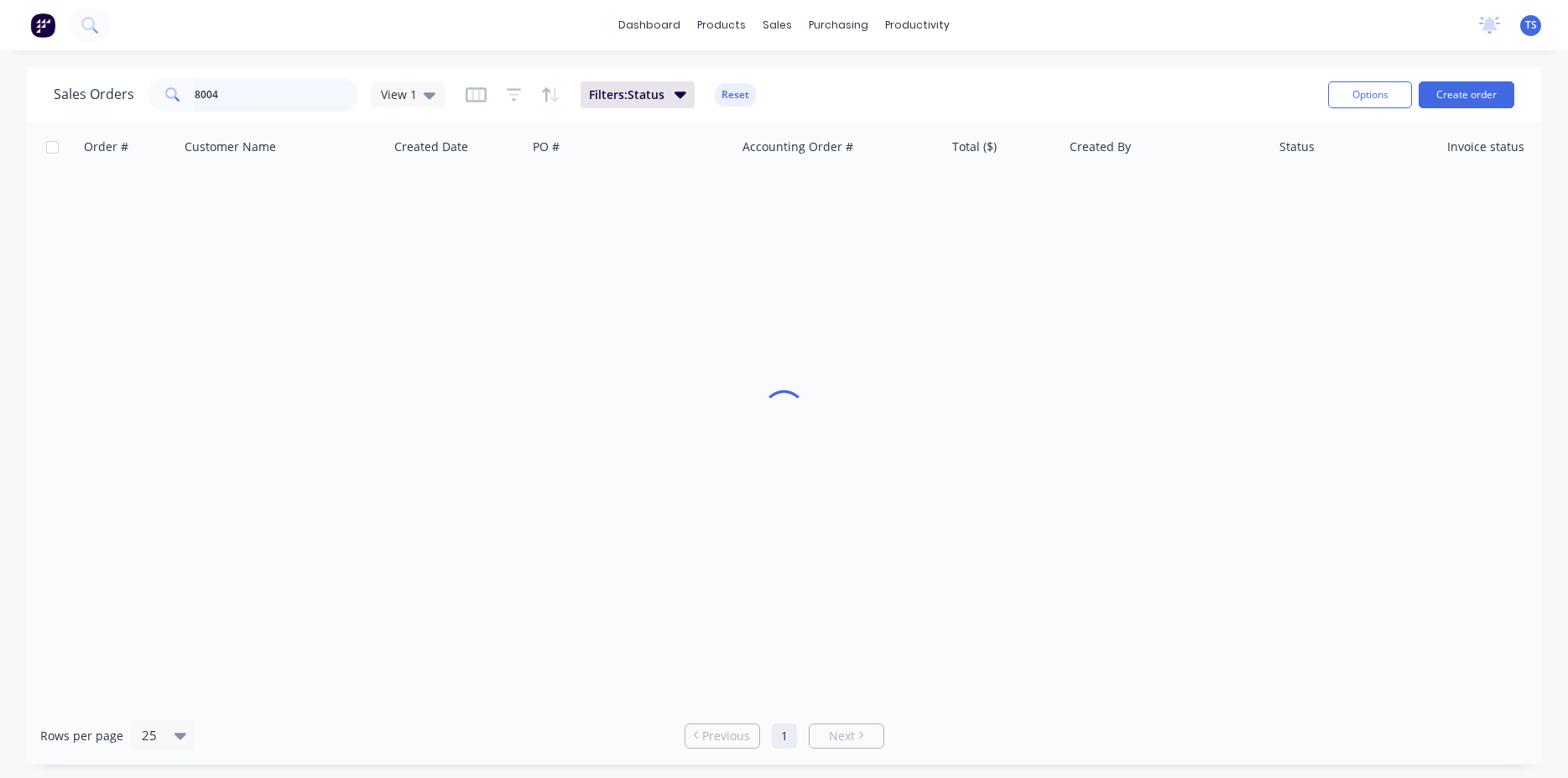
click at [302, 101] on input "8004" at bounding box center [276, 95] width 164 height 34
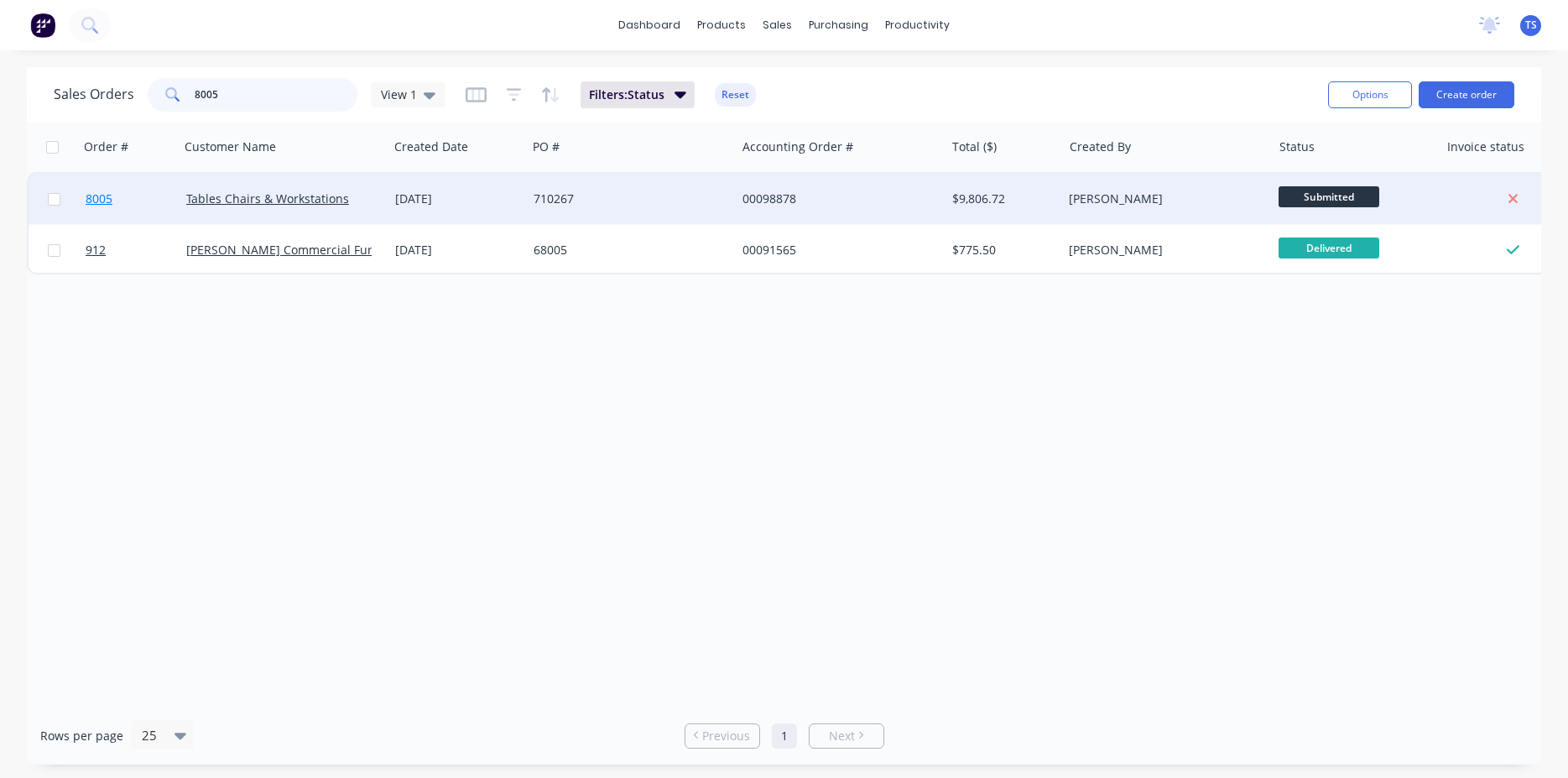
type input "8005"
click at [108, 205] on span "8005" at bounding box center [99, 199] width 27 height 17
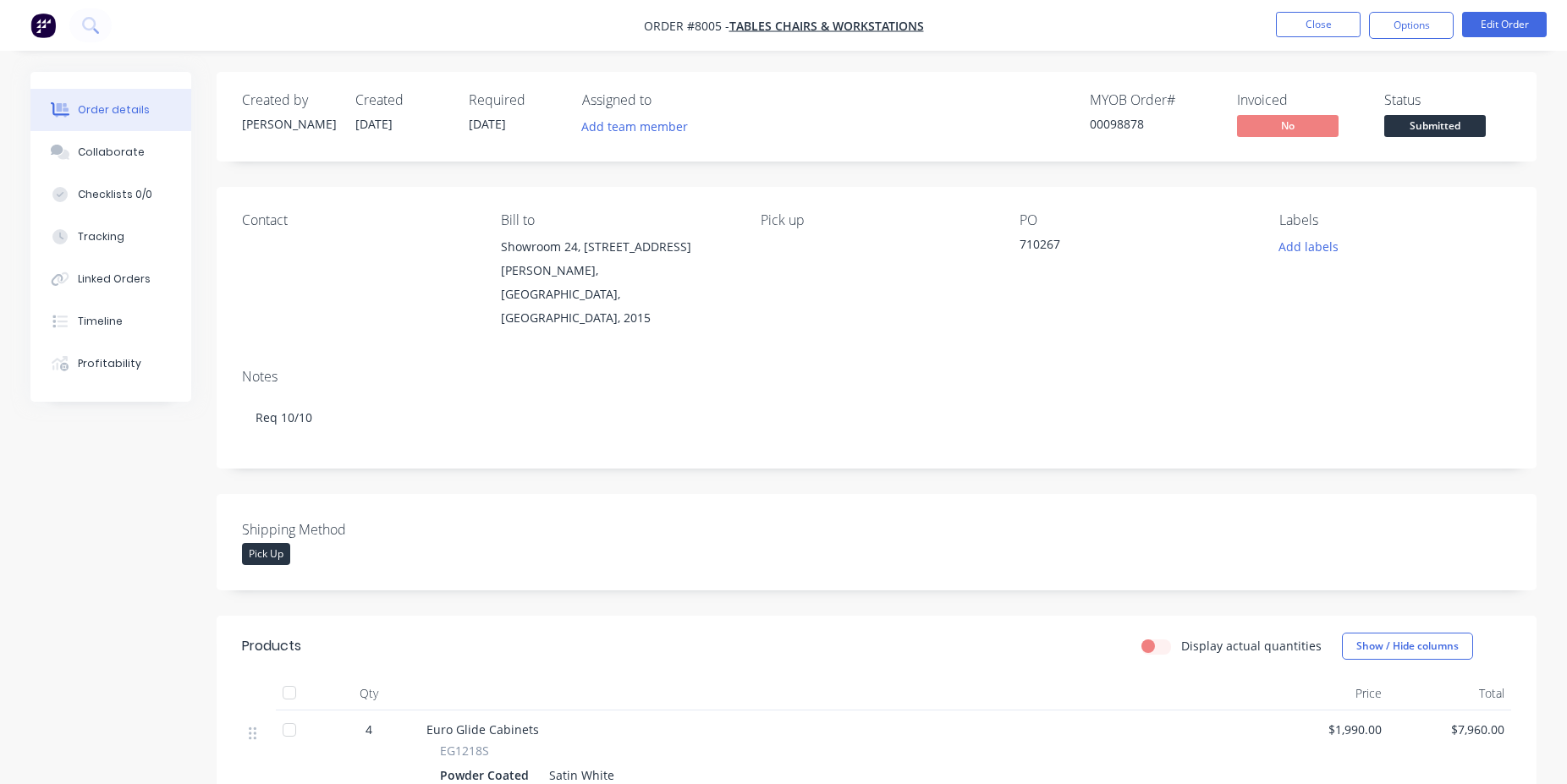
click at [1448, 113] on div "Submitted" at bounding box center [1435, 98] width 62 height 33
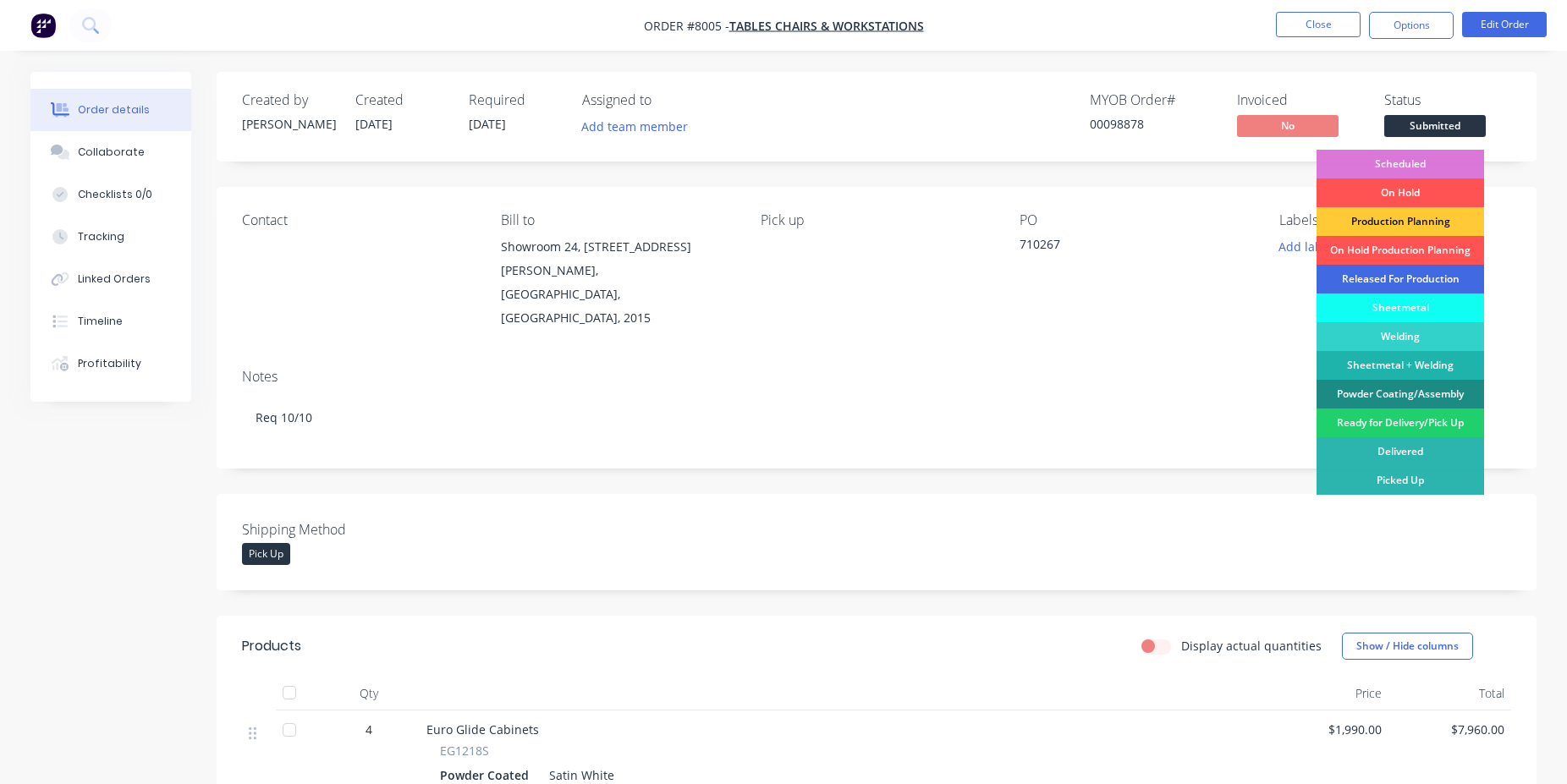
click at [1402, 280] on div "Released For Production" at bounding box center [1400, 279] width 168 height 29
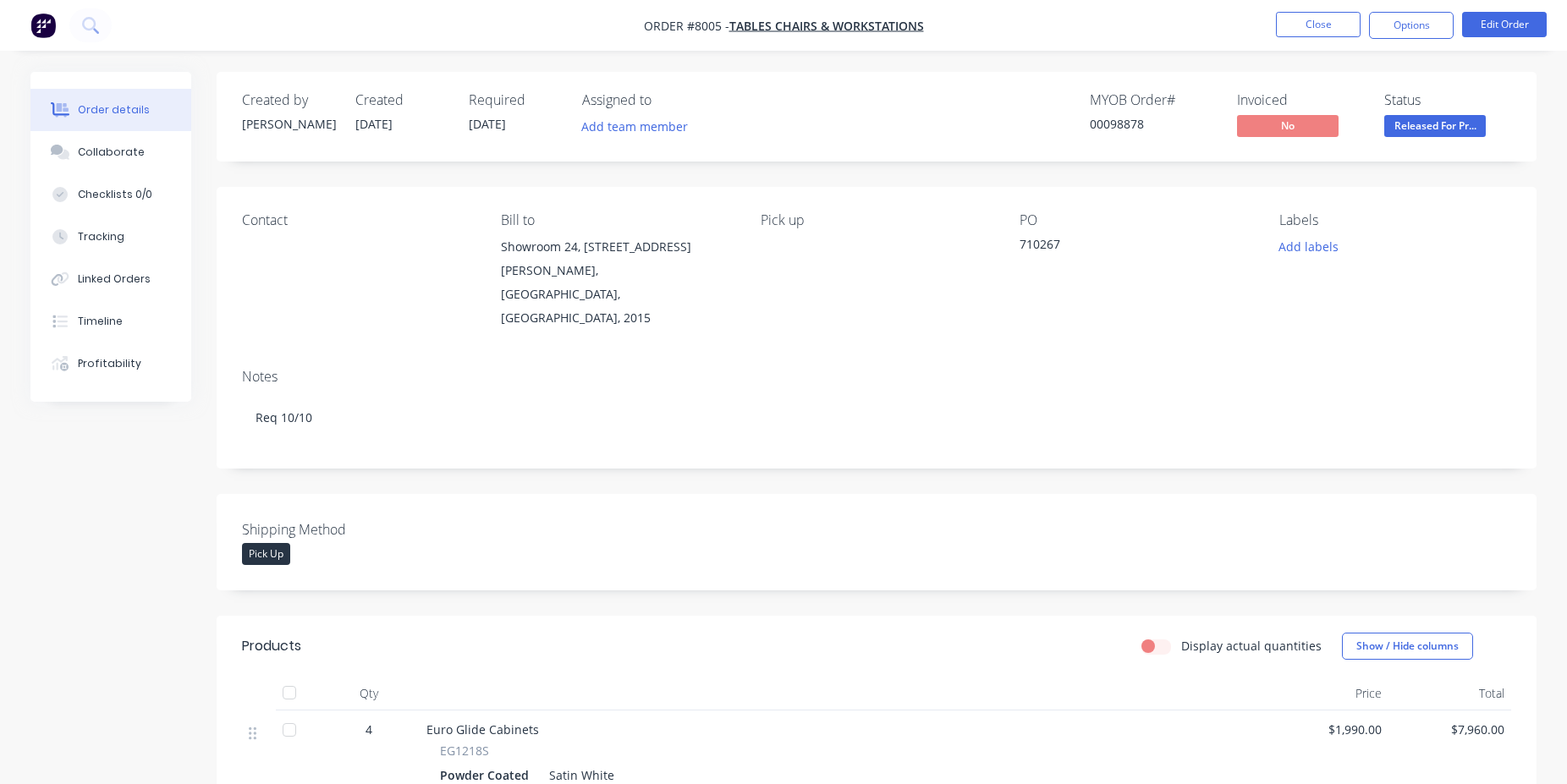
click at [1101, 122] on div "00098878" at bounding box center [1152, 124] width 127 height 18
click at [1101, 121] on div "00098878" at bounding box center [1152, 124] width 127 height 18
copy div "00098878"
click at [1328, 35] on button "Close" at bounding box center [1318, 24] width 84 height 25
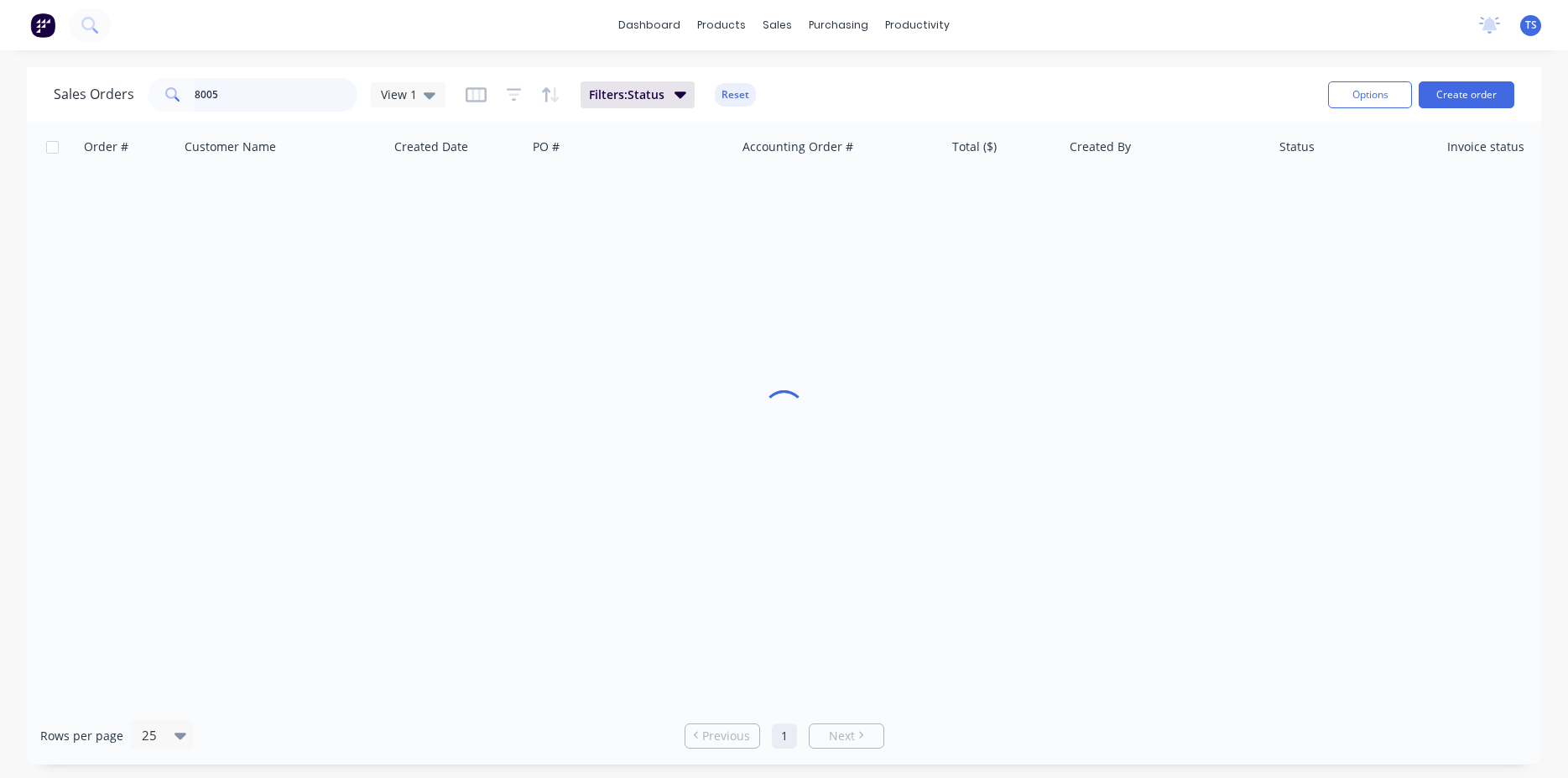
click at [259, 102] on input "8005" at bounding box center [276, 95] width 164 height 34
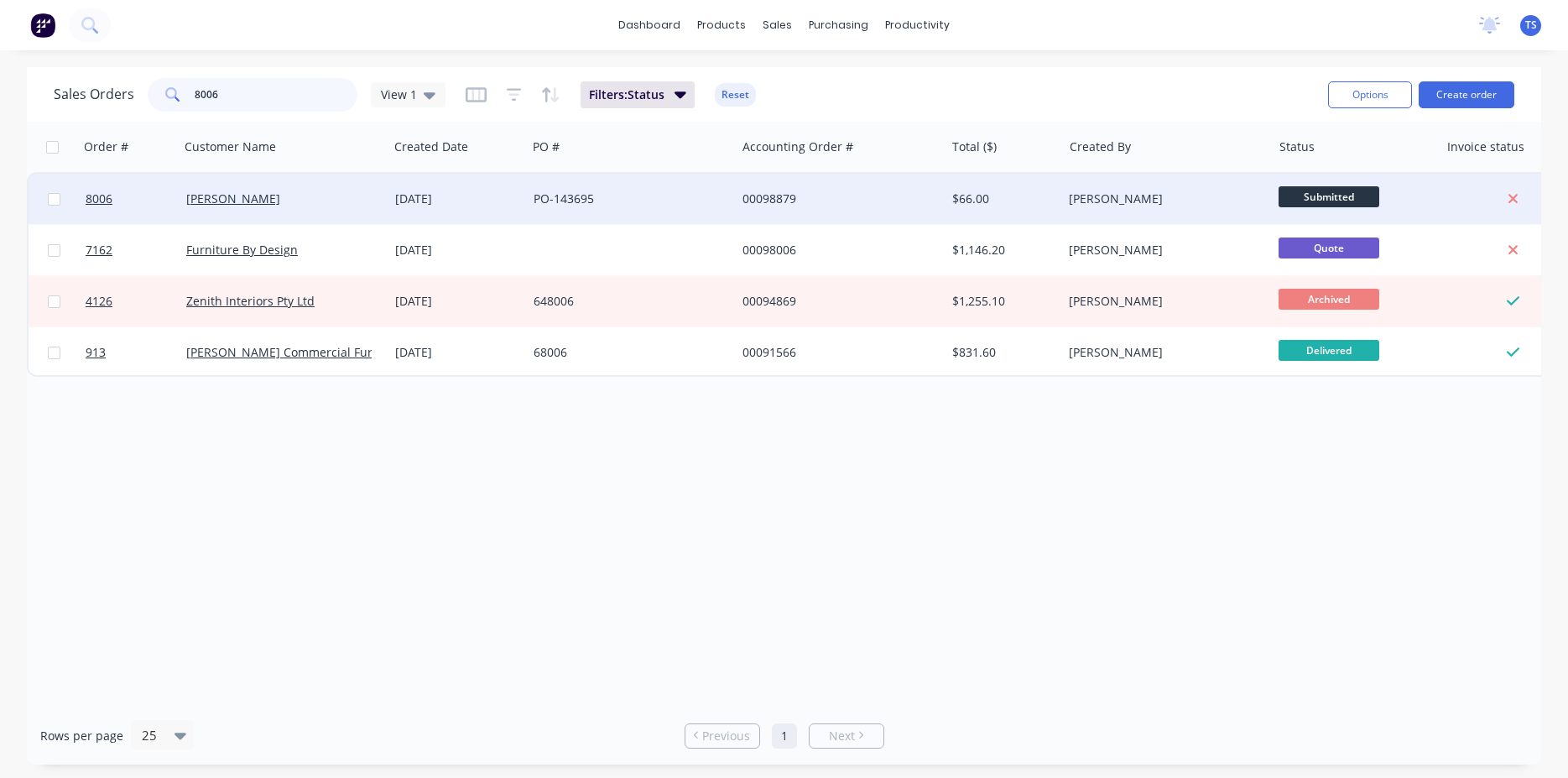
type input "8006"
click at [83, 208] on div at bounding box center [129, 199] width 101 height 50
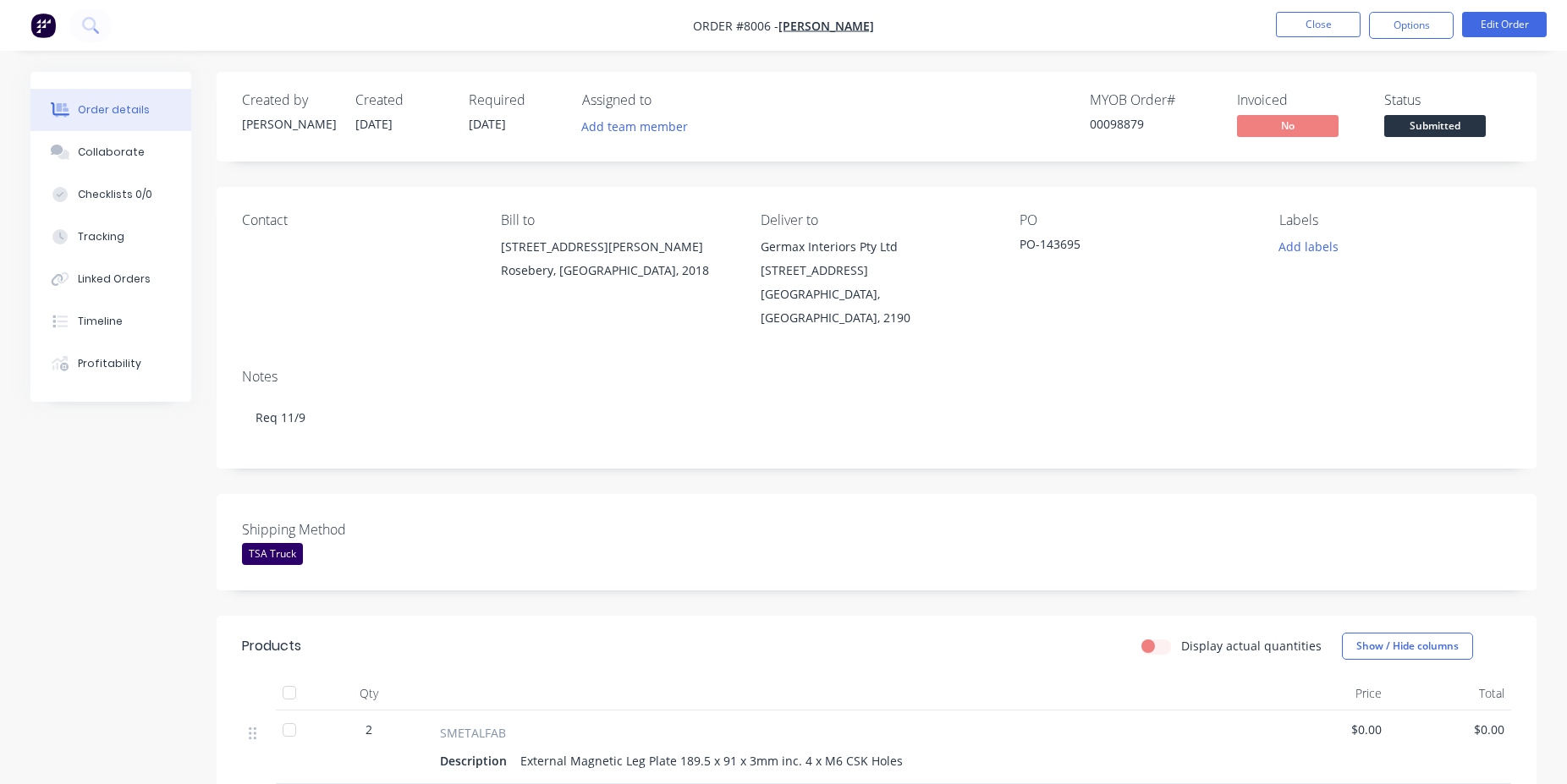
drag, startPoint x: 1457, startPoint y: 114, endPoint x: 1449, endPoint y: 143, distance: 30.1
click at [1457, 115] on div "Status Submitted" at bounding box center [1447, 116] width 127 height 49
click at [1456, 128] on span "Submitted" at bounding box center [1435, 126] width 101 height 22
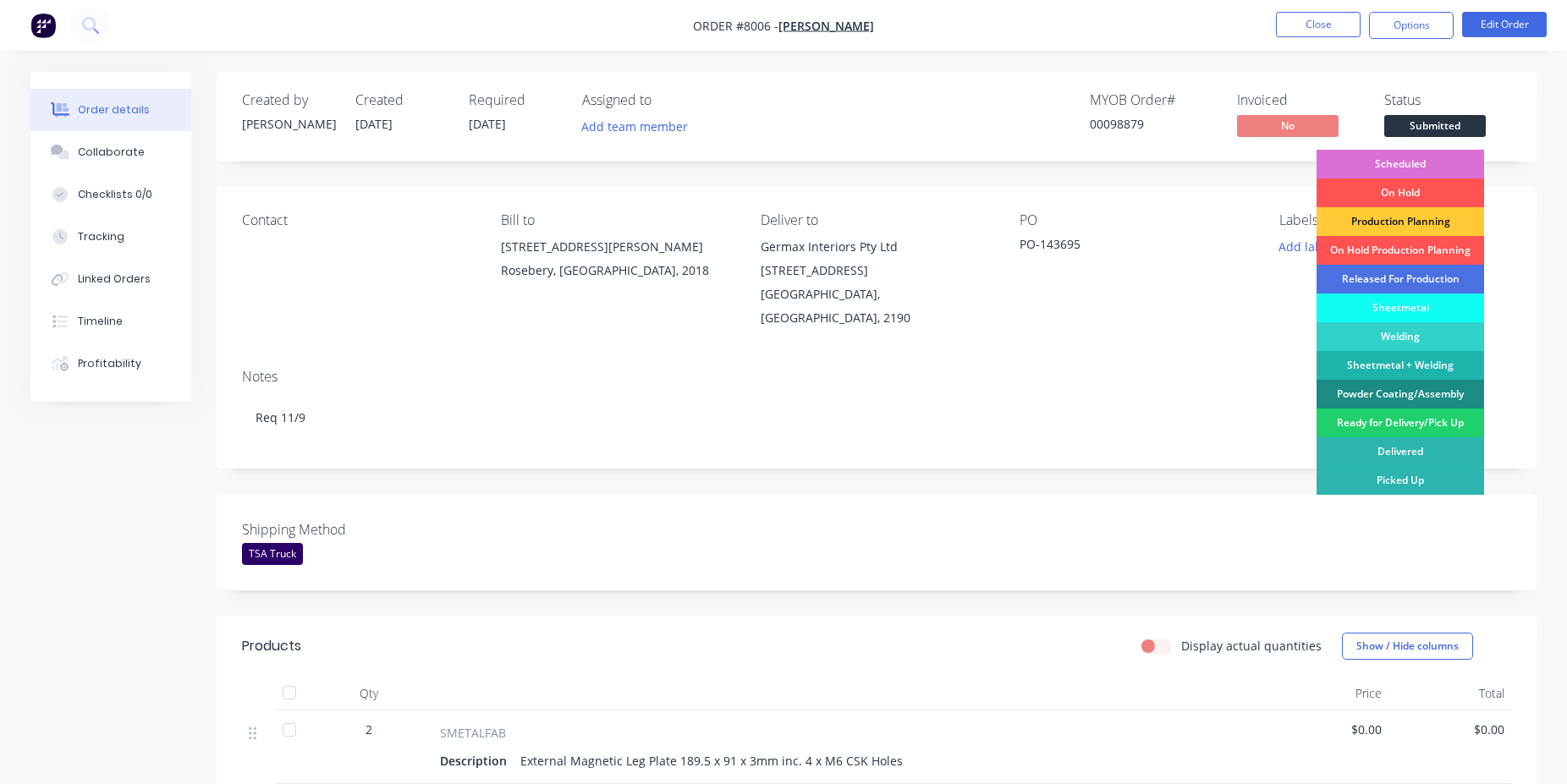
click at [1439, 152] on div "Scheduled" at bounding box center [1400, 164] width 168 height 29
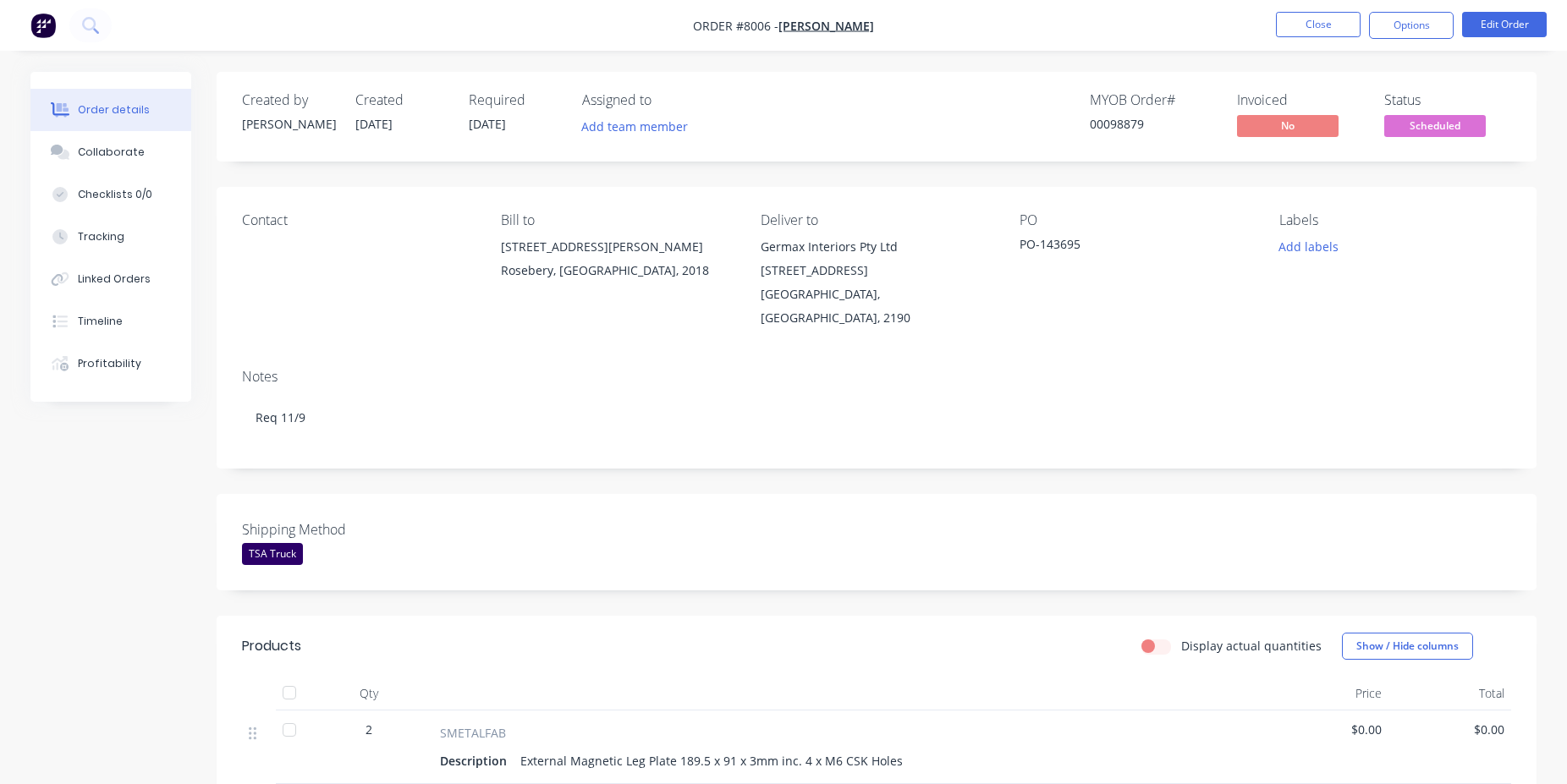
click at [1113, 126] on div "00098879" at bounding box center [1152, 124] width 127 height 18
click at [1283, 30] on button "Close" at bounding box center [1318, 24] width 84 height 25
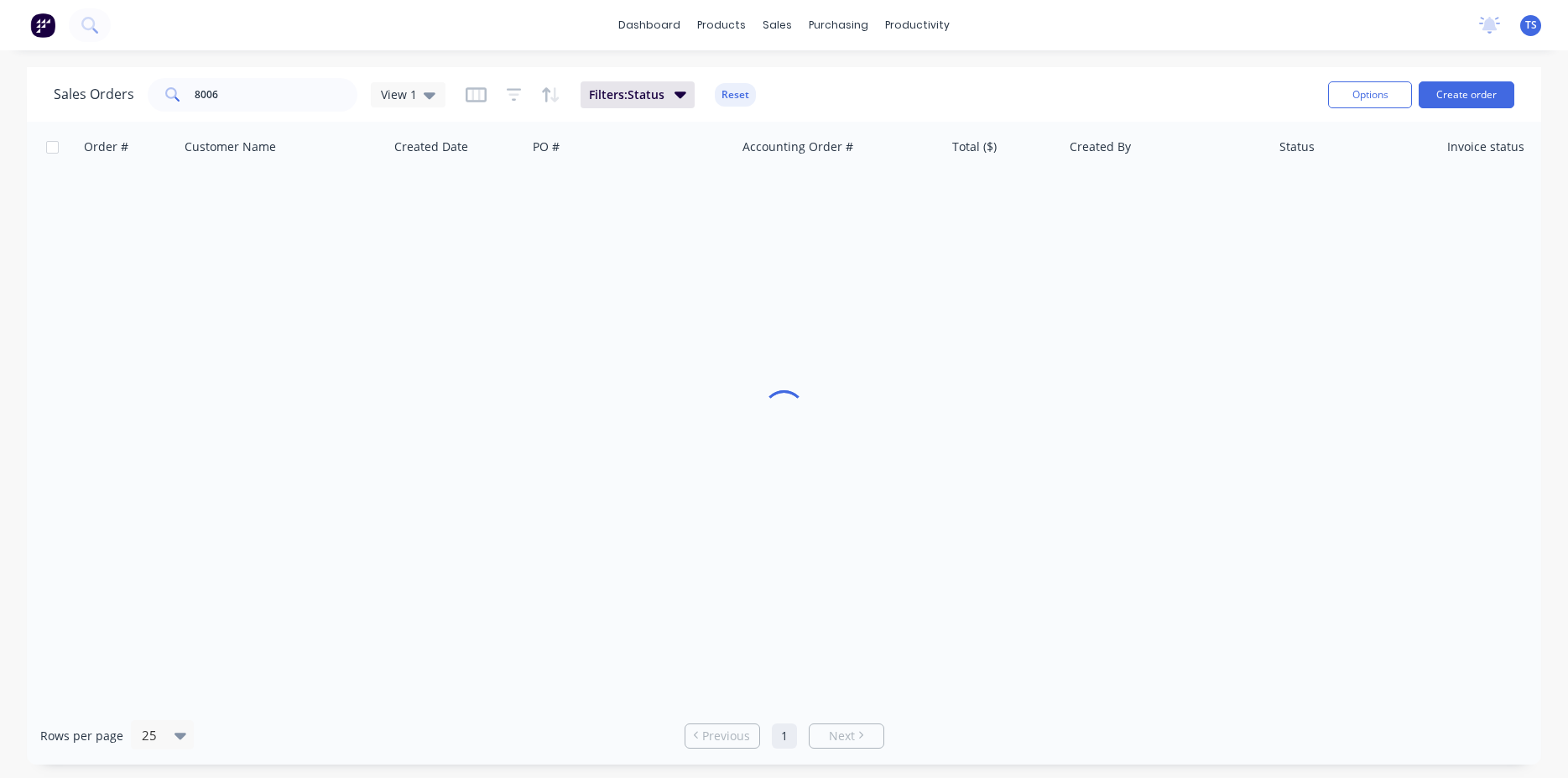
click at [362, 92] on div "Sales Orders 8006 View 1" at bounding box center [249, 95] width 392 height 34
click at [262, 91] on input "8006" at bounding box center [276, 95] width 164 height 34
click at [261, 91] on input "8006" at bounding box center [276, 95] width 164 height 34
click at [254, 101] on input "98645" at bounding box center [276, 95] width 164 height 34
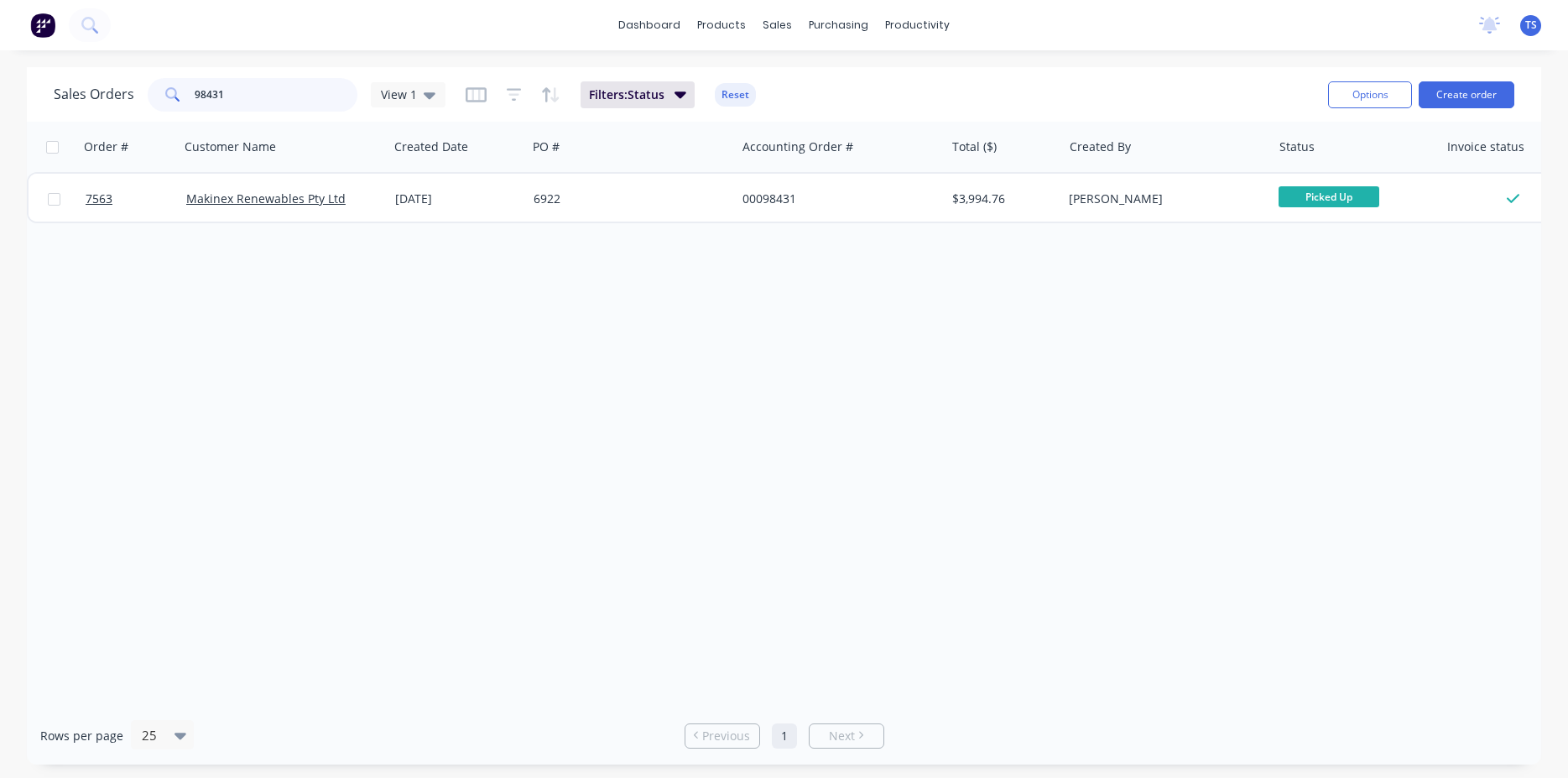
click at [254, 101] on input "98431" at bounding box center [276, 95] width 164 height 34
type input "98511"
click at [254, 101] on input "98511" at bounding box center [276, 95] width 164 height 34
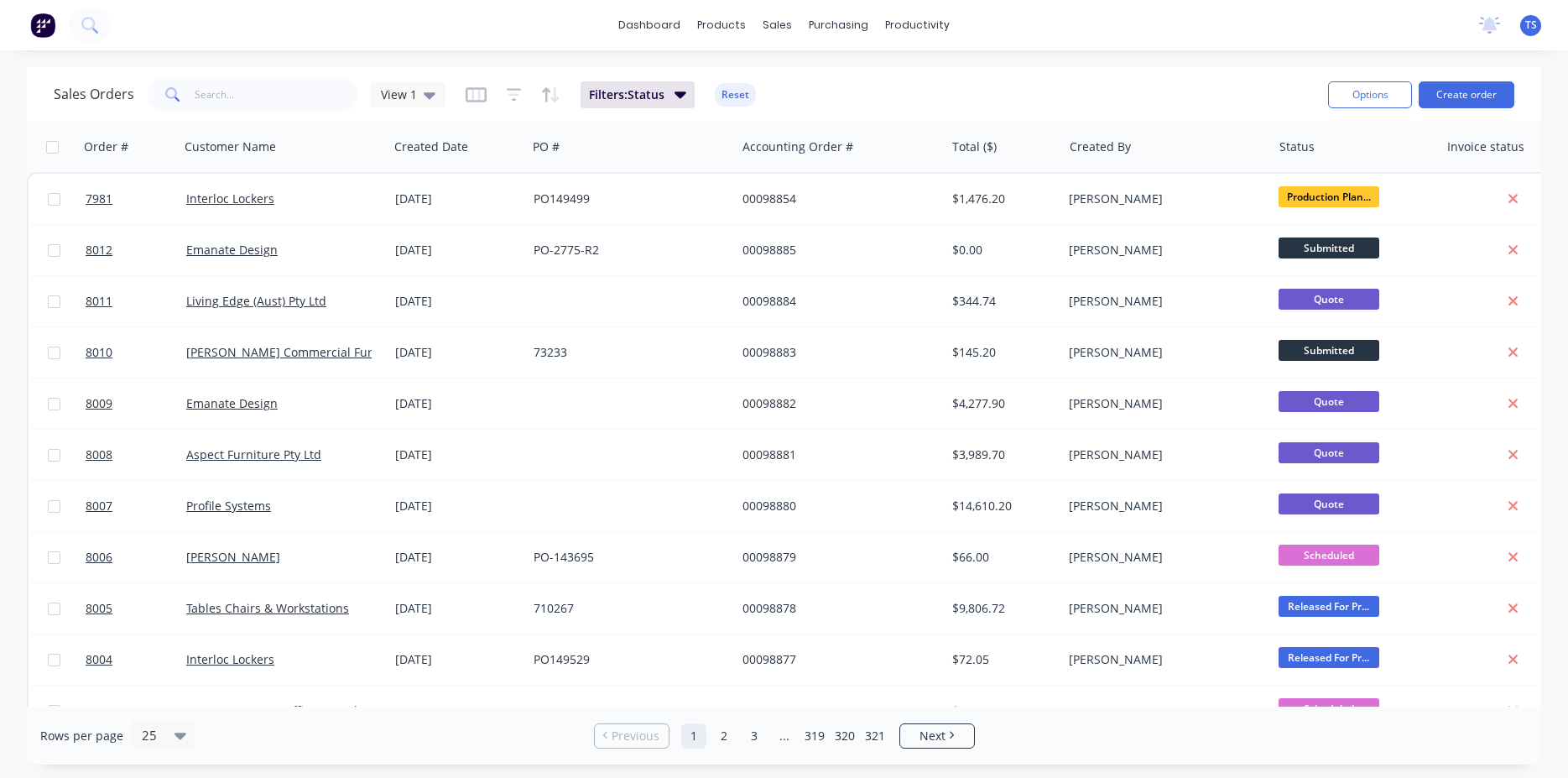
click at [199, 115] on div "Sales Orders View 1 Filters: Status Reset Options Create order" at bounding box center [784, 94] width 1514 height 55
click at [230, 93] on input "text" at bounding box center [276, 95] width 164 height 34
paste input "PO132475"
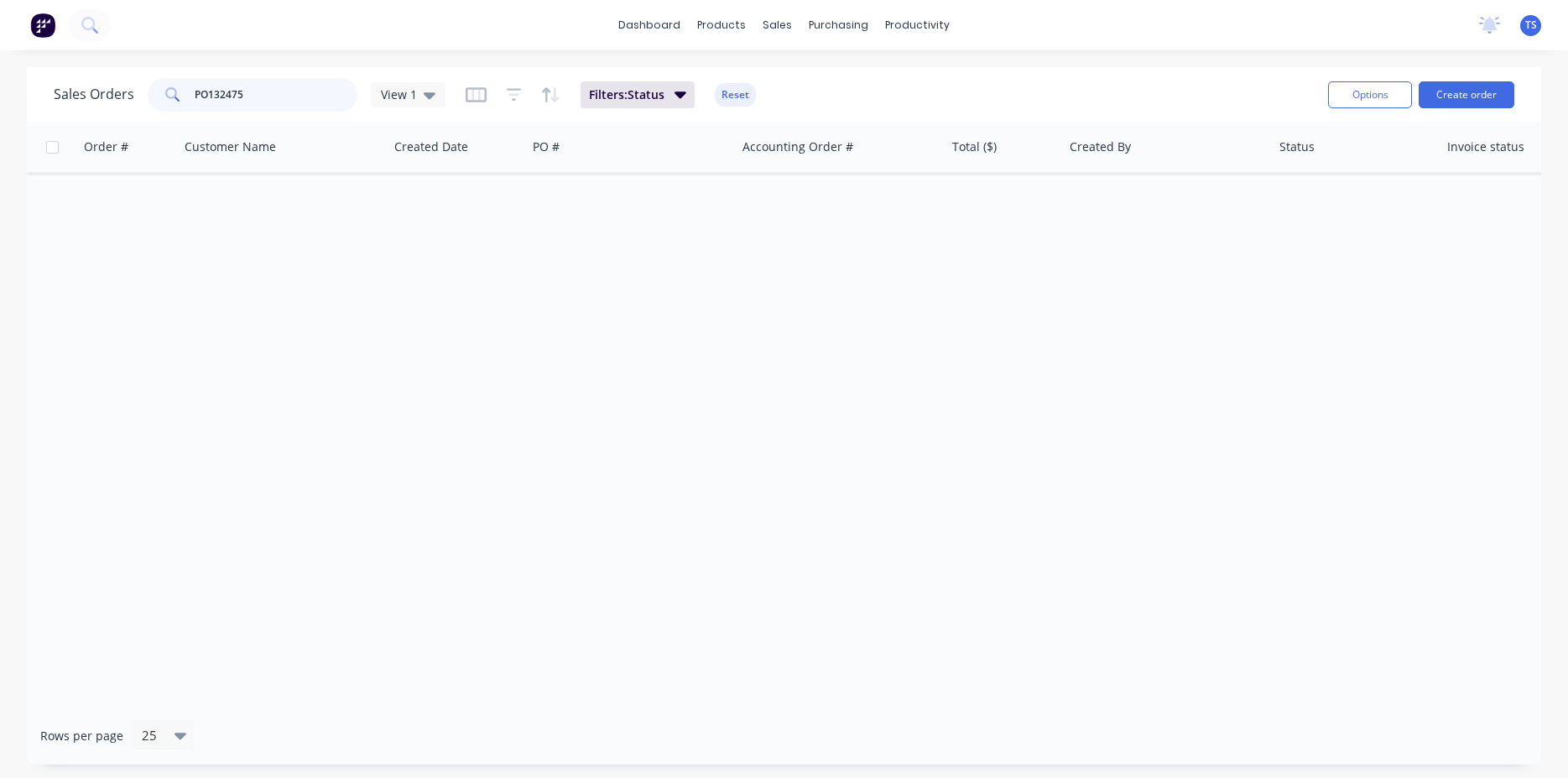
click at [207, 90] on input "PO132475" at bounding box center [276, 95] width 164 height 34
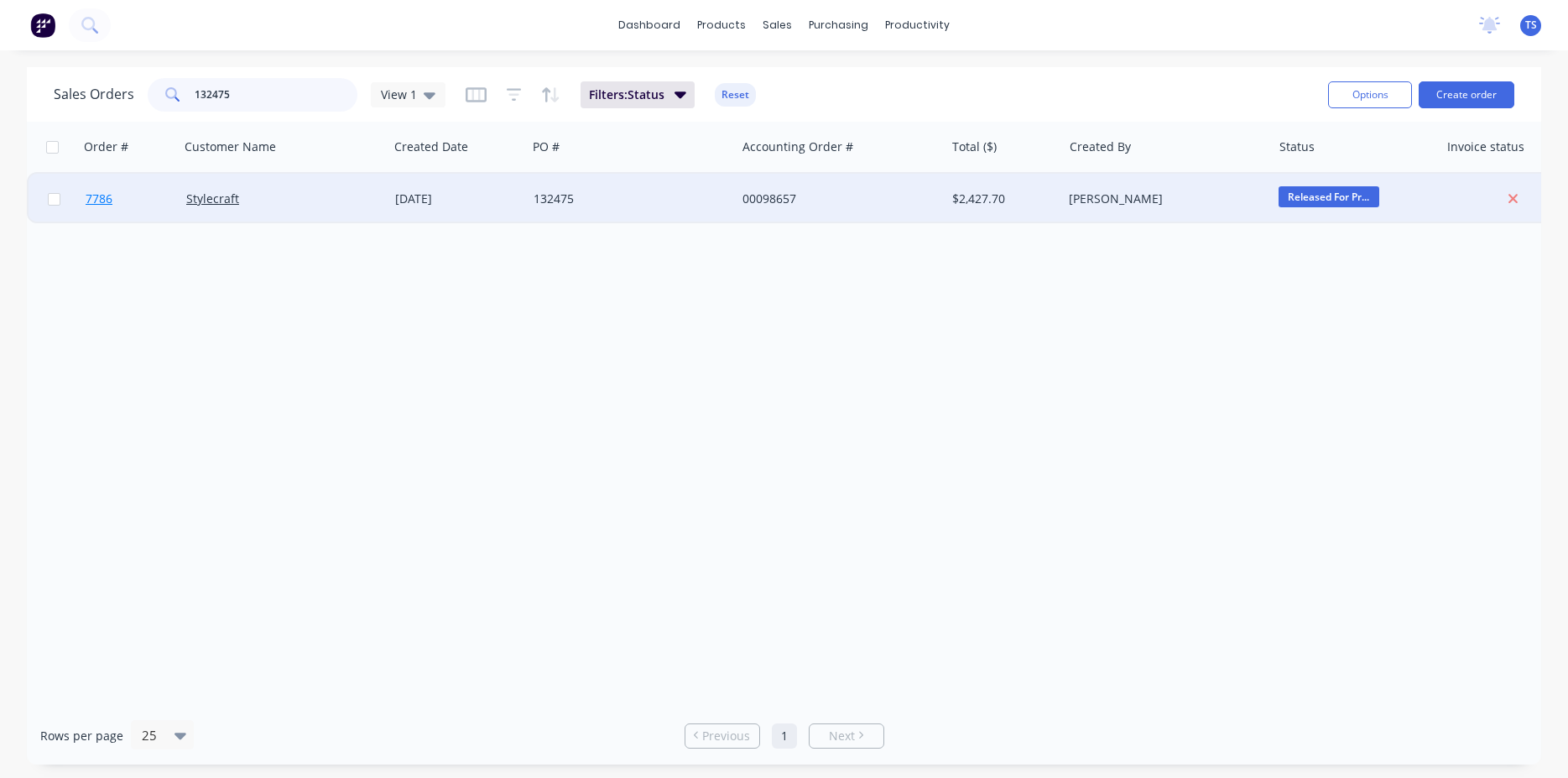
type input "132475"
click at [127, 199] on link "7786" at bounding box center [136, 199] width 101 height 50
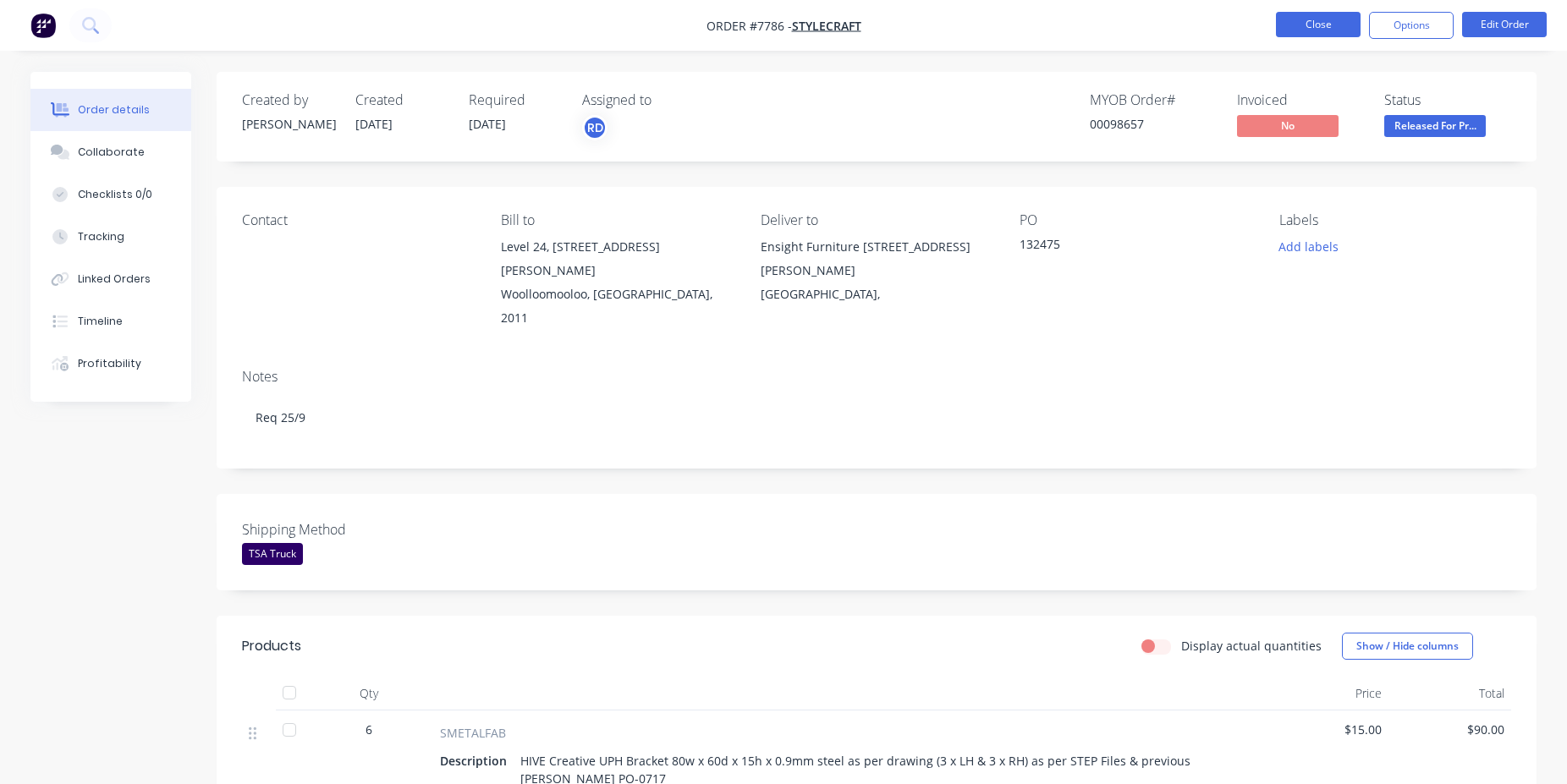
click at [1316, 34] on button "Close" at bounding box center [1318, 24] width 84 height 25
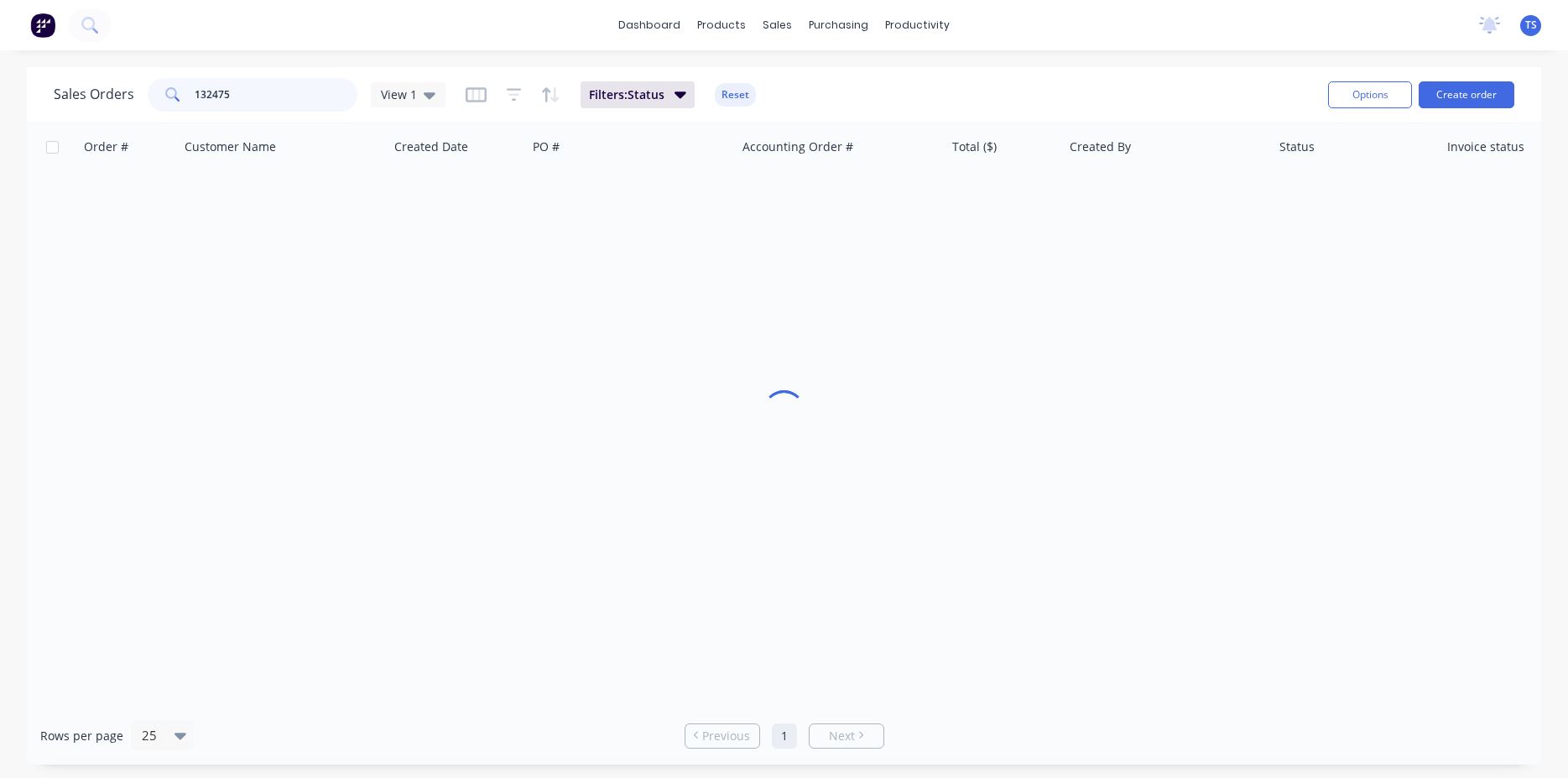
click at [300, 88] on input "132475" at bounding box center [276, 95] width 164 height 34
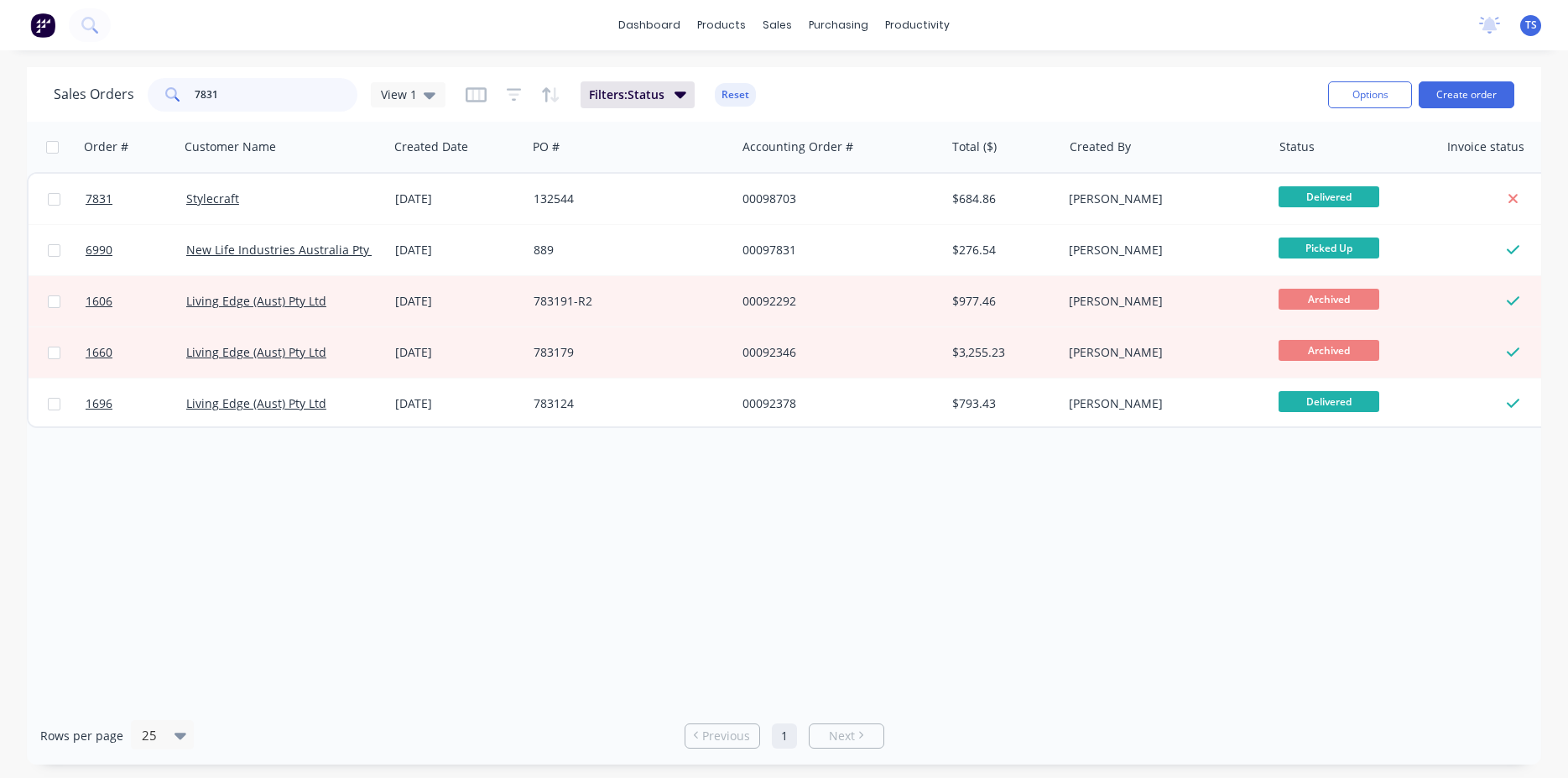
click at [274, 99] on input "7831" at bounding box center [276, 95] width 164 height 34
type input "7"
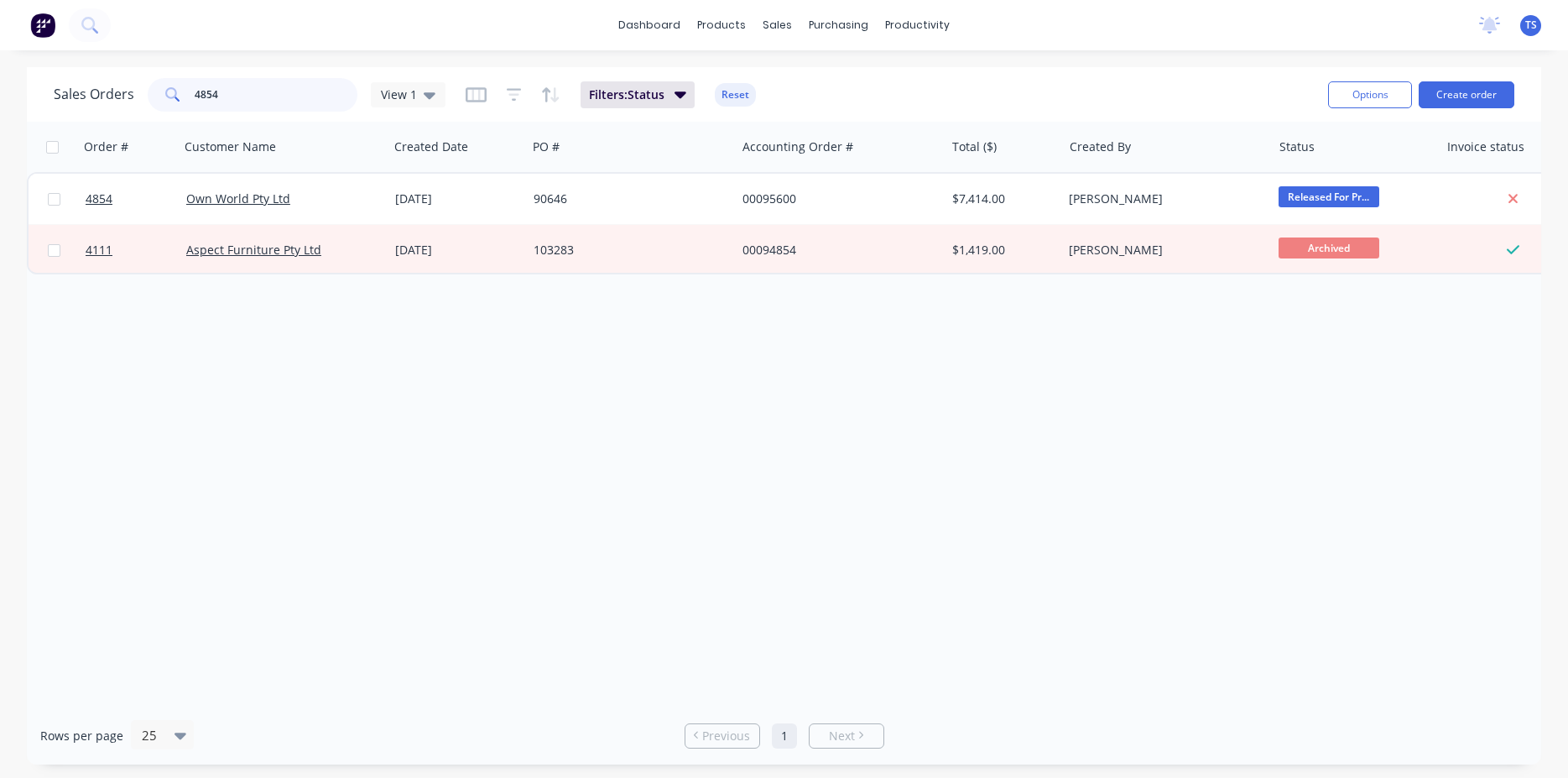
click at [271, 100] on input "4854" at bounding box center [276, 95] width 164 height 34
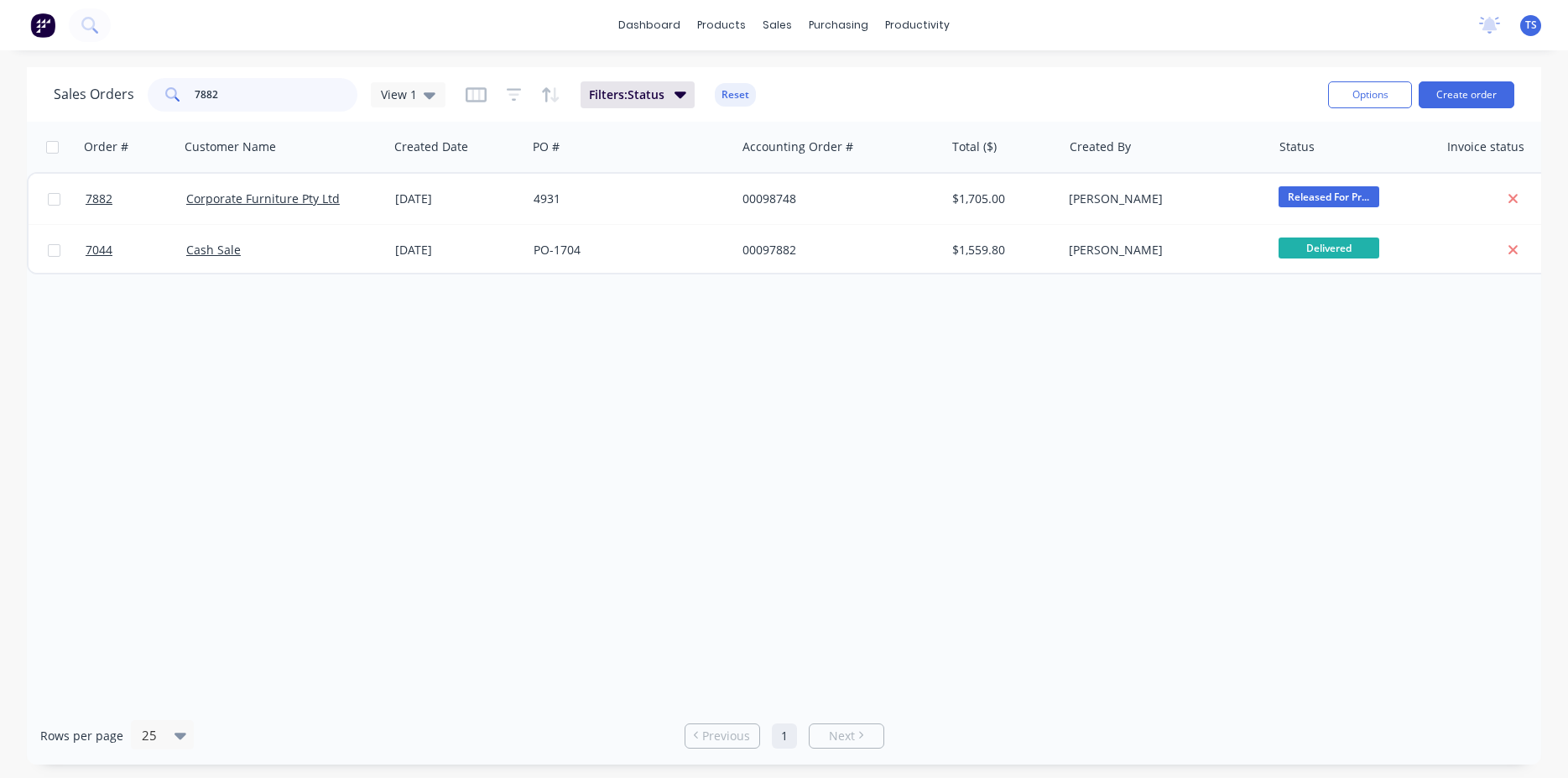
click at [269, 100] on input "7882" at bounding box center [276, 95] width 164 height 34
click at [218, 96] on input "7867" at bounding box center [276, 95] width 164 height 34
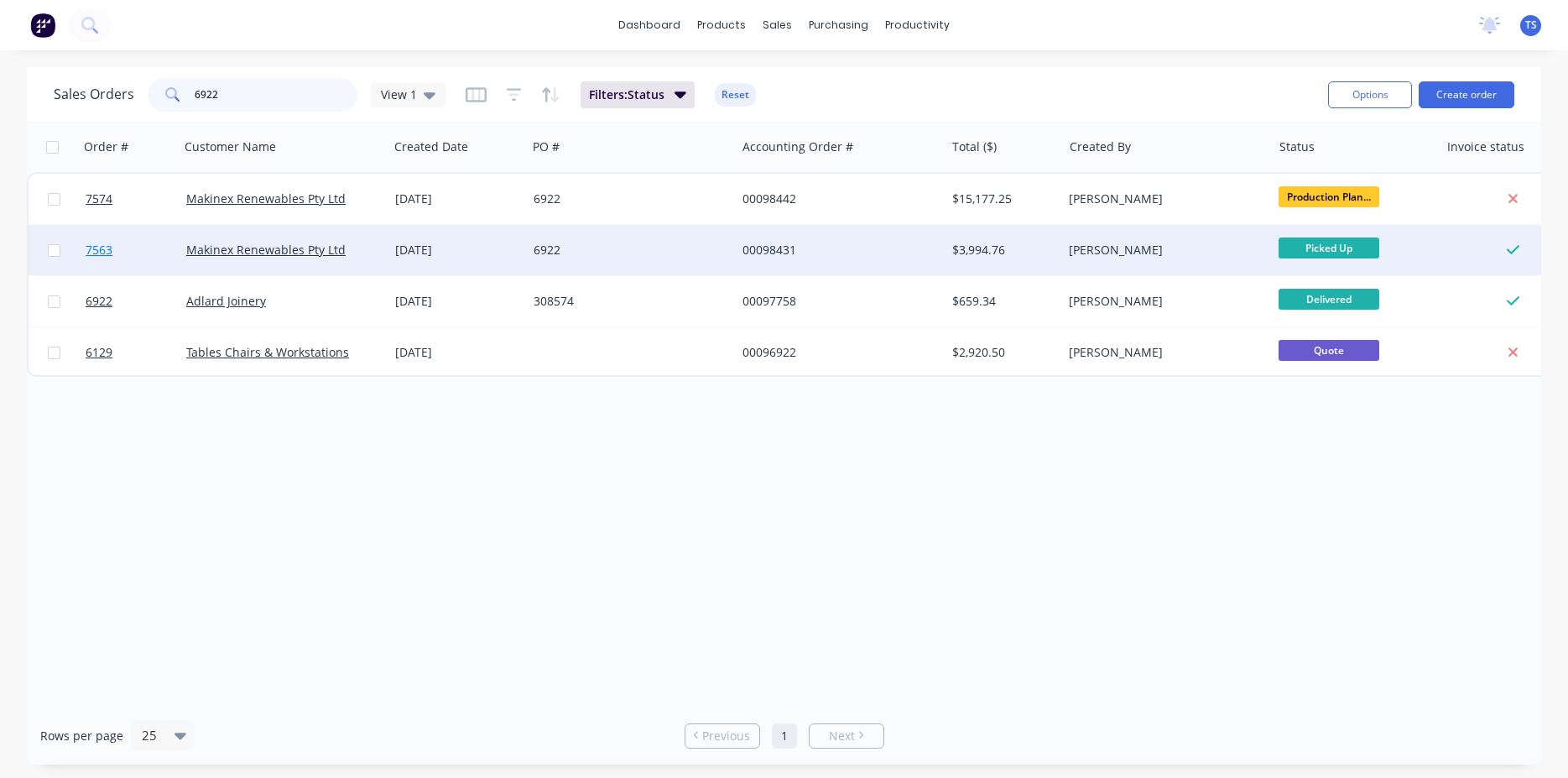
type input "6922"
click at [135, 255] on link "7563" at bounding box center [136, 250] width 101 height 50
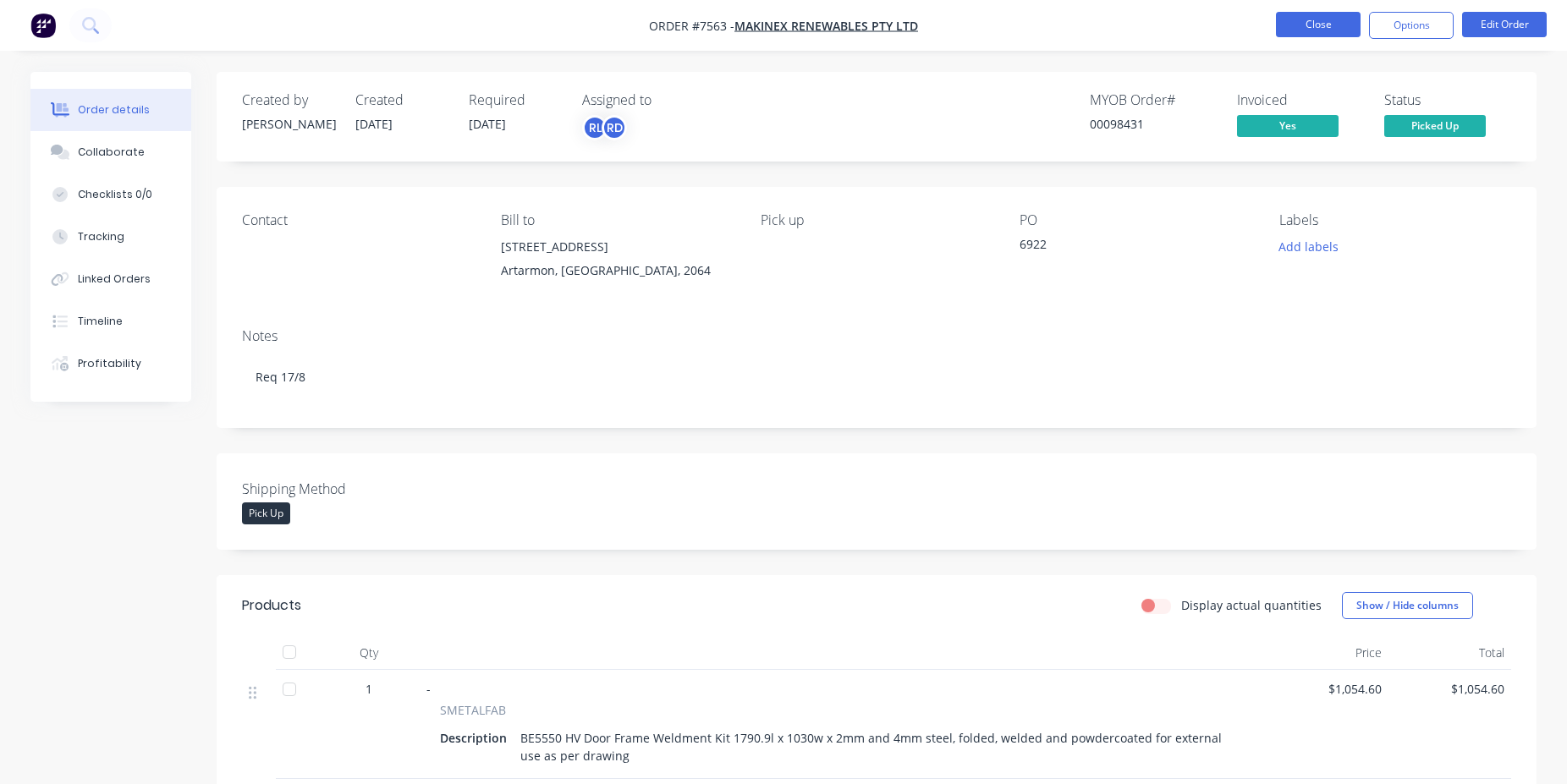
click at [1305, 20] on button "Close" at bounding box center [1318, 24] width 84 height 25
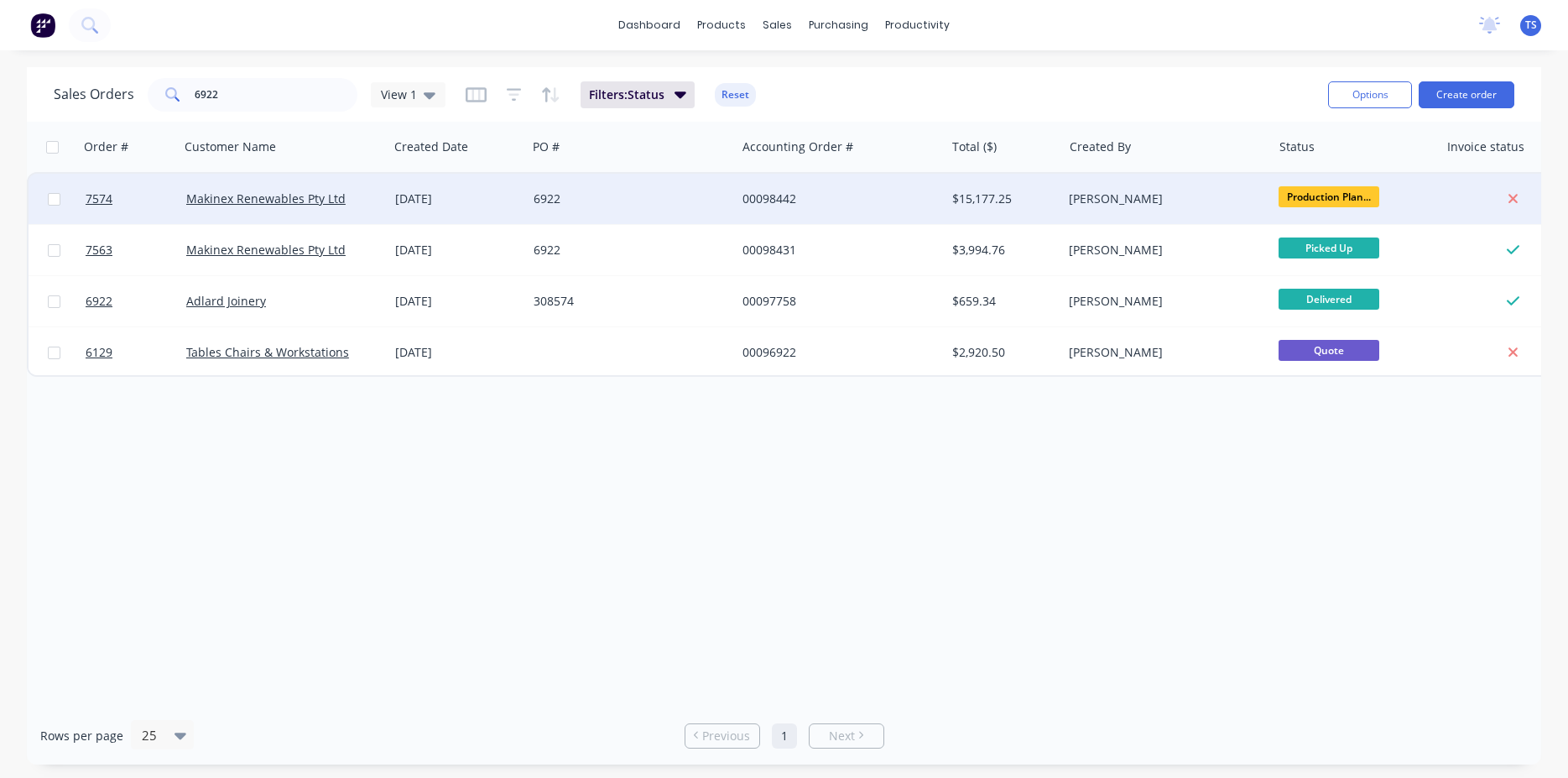
click at [370, 211] on div "Makinex Renewables Pty Ltd" at bounding box center [284, 199] width 208 height 50
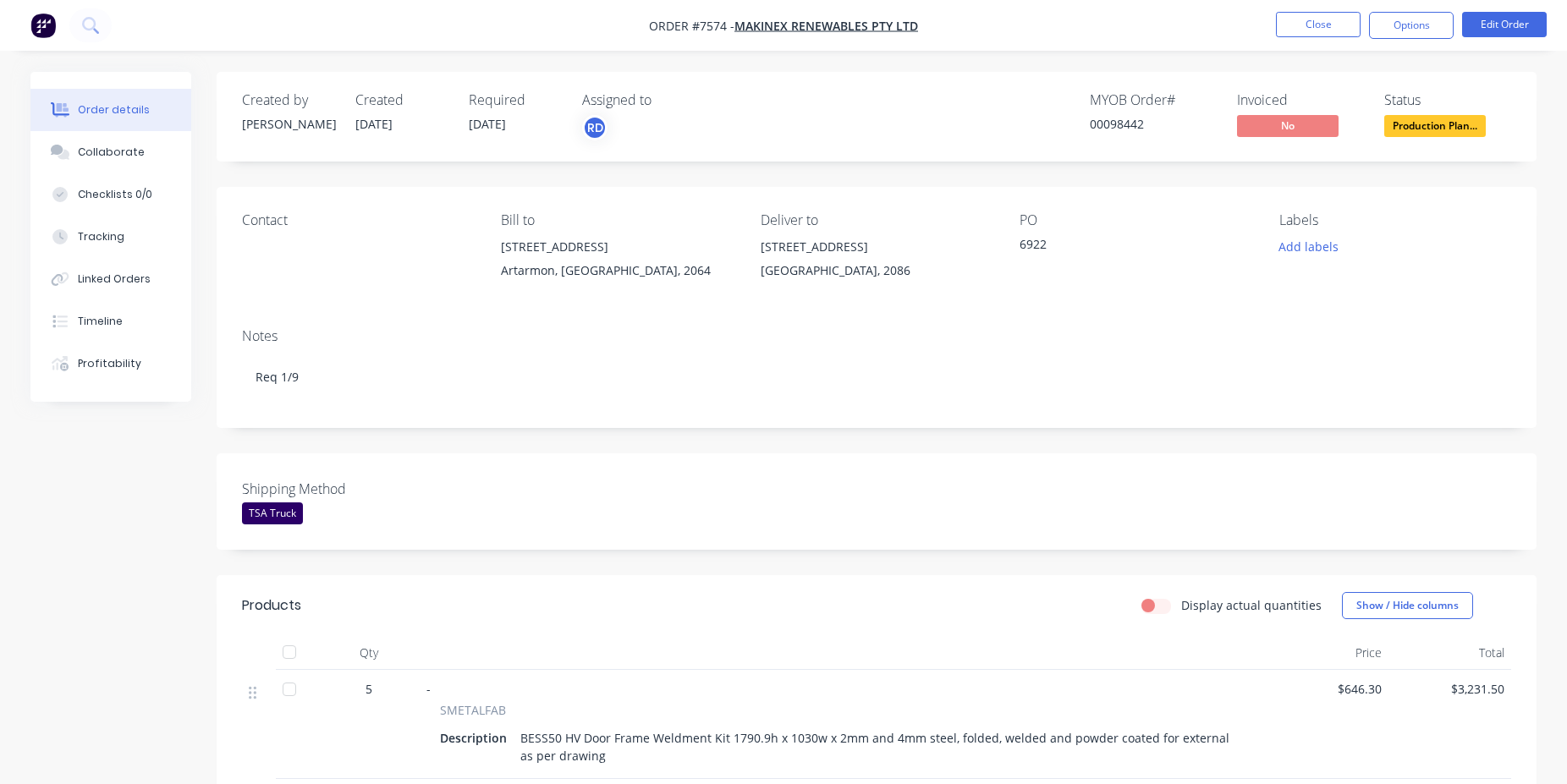
click at [1301, 10] on nav "Order #7574 - Makinex Renewables Pty Ltd Close Options Edit Order" at bounding box center [784, 25] width 1567 height 51
click at [1299, 34] on button "Close" at bounding box center [1318, 24] width 84 height 25
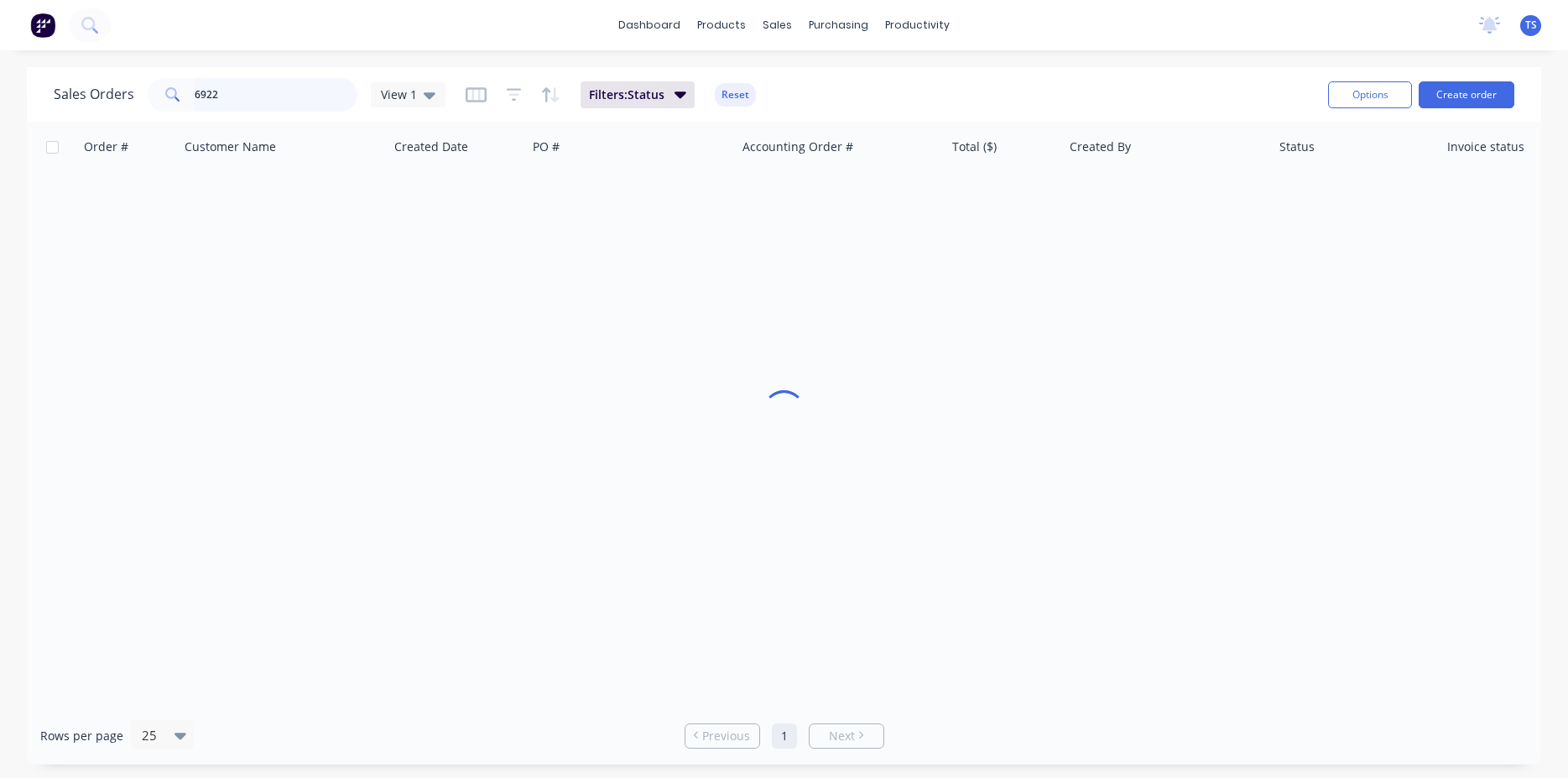
click at [248, 101] on input "6922" at bounding box center [276, 95] width 164 height 34
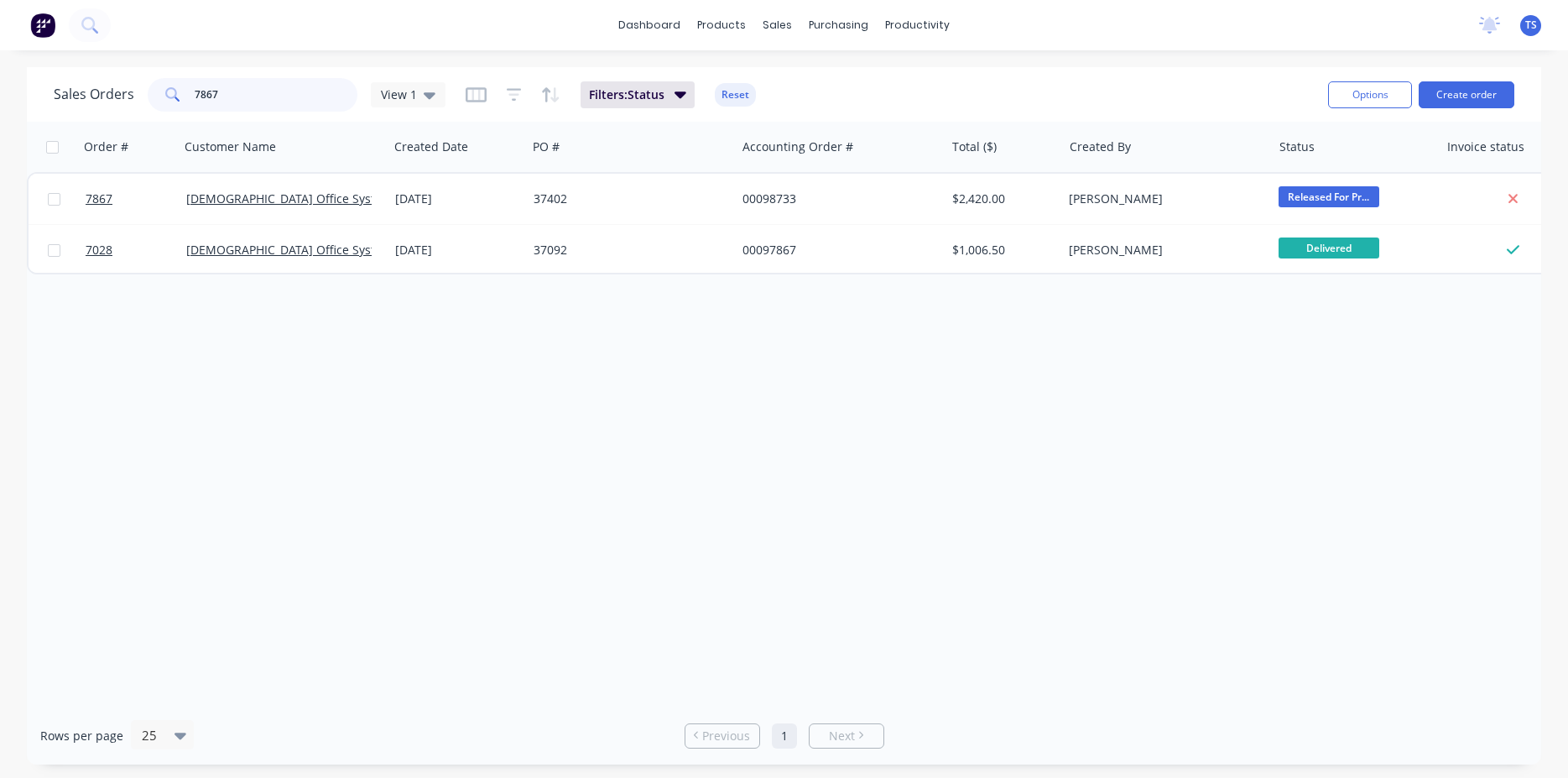
click at [274, 84] on input "7867" at bounding box center [276, 95] width 164 height 34
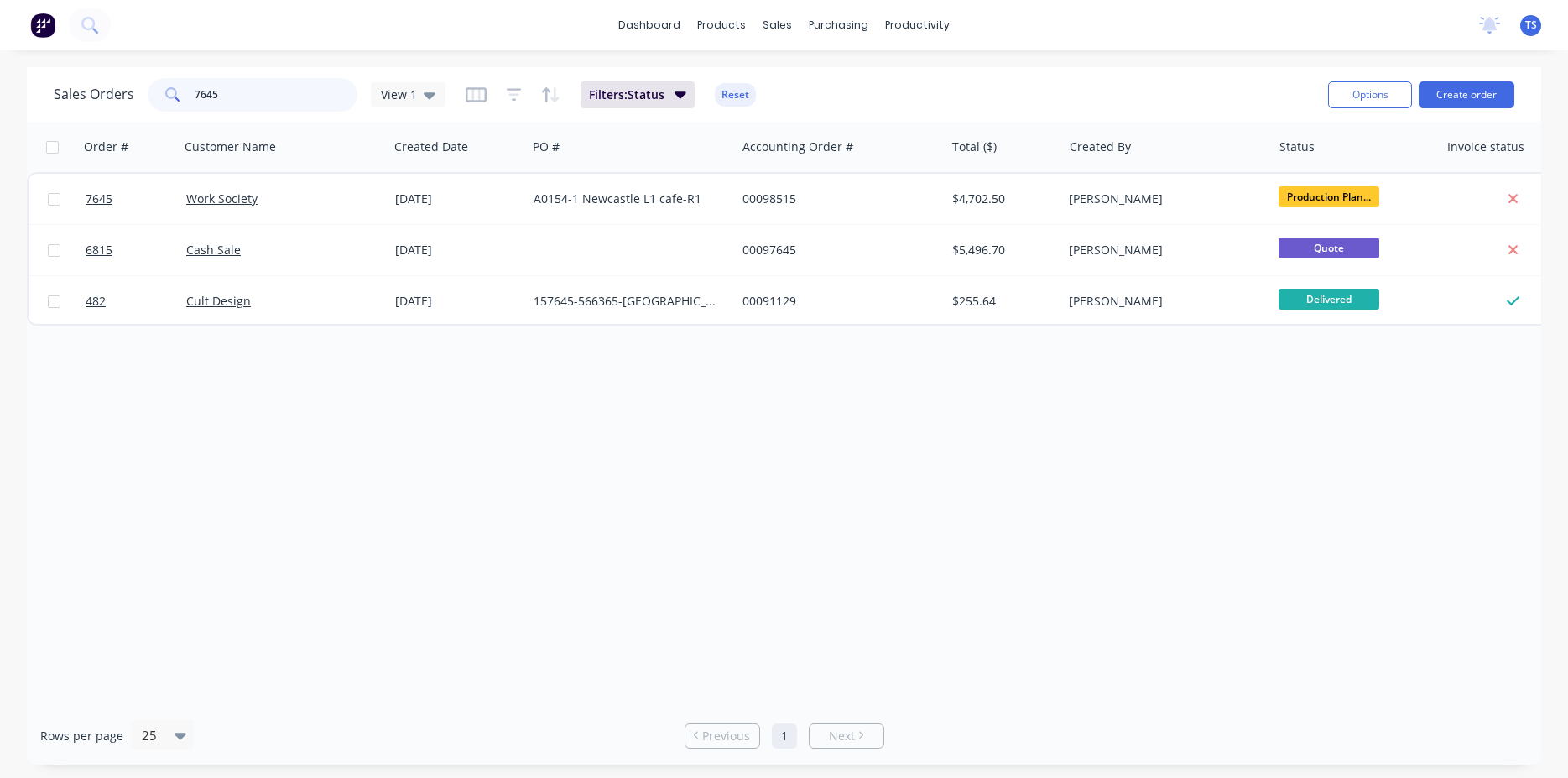
click at [222, 101] on input "7645" at bounding box center [276, 95] width 164 height 34
click at [222, 101] on input "7645" at bounding box center [276, 95] width 164 height 34
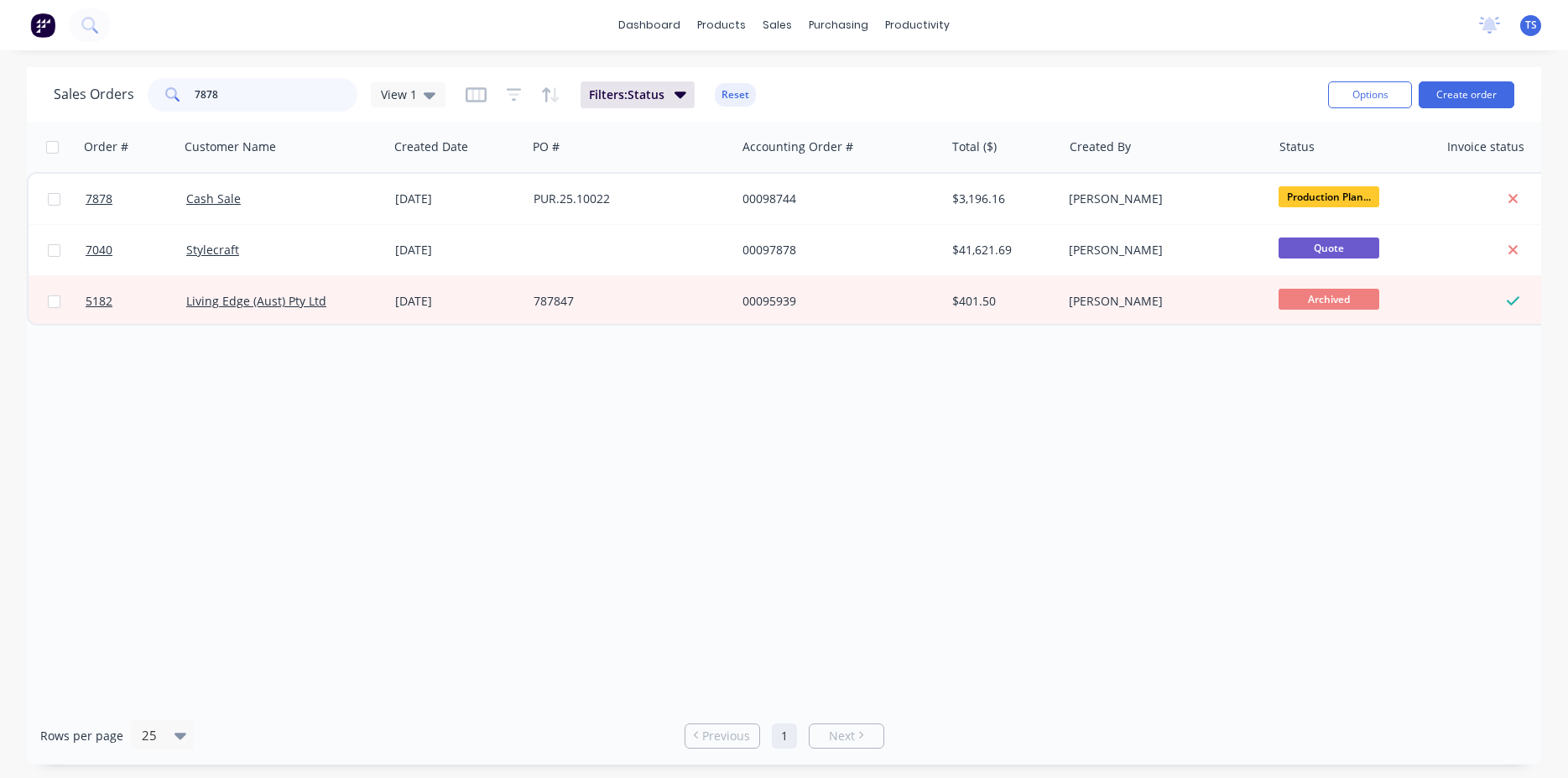
click at [257, 101] on input "7878" at bounding box center [276, 95] width 164 height 34
type input "9"
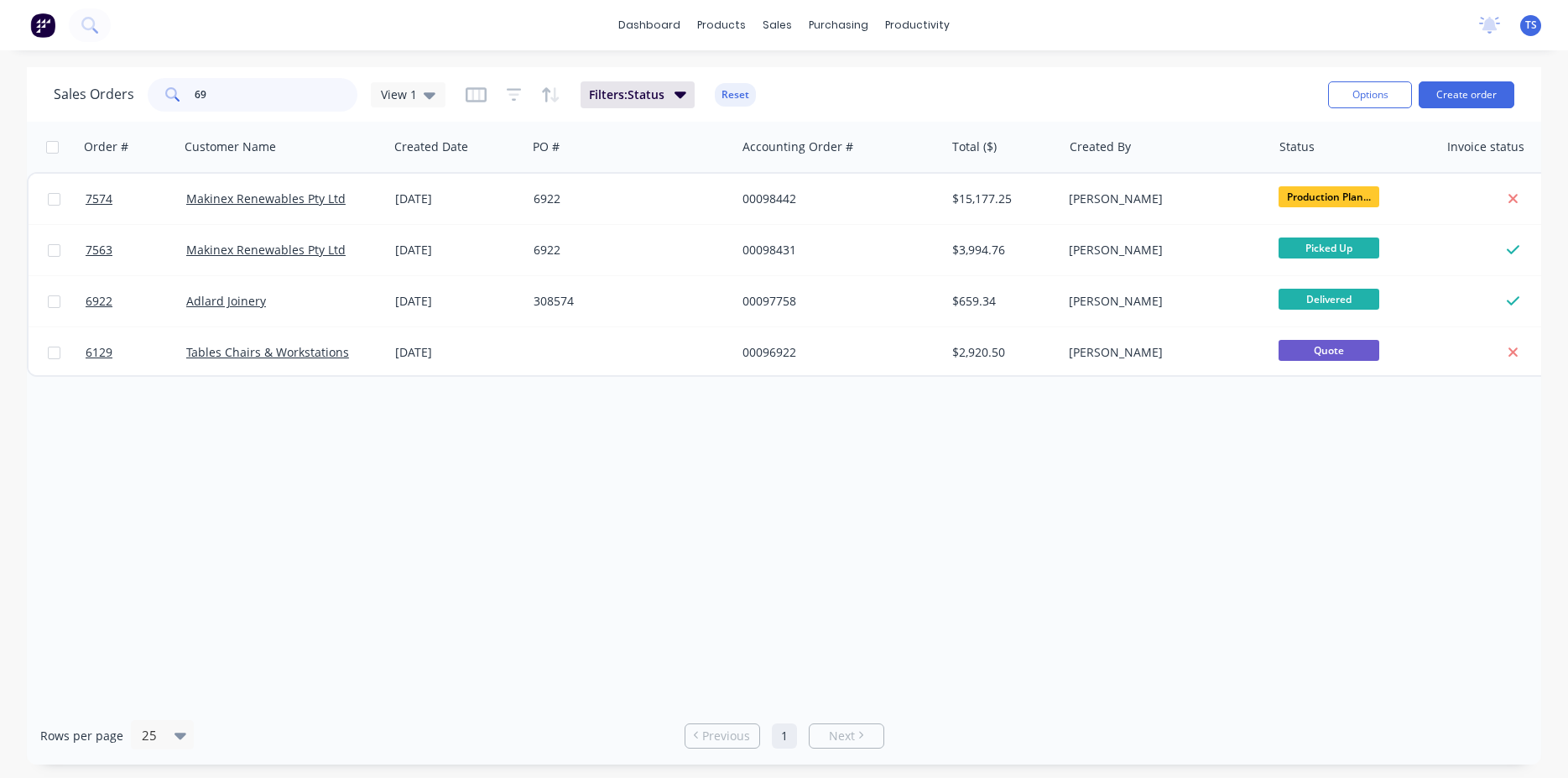
type input "6"
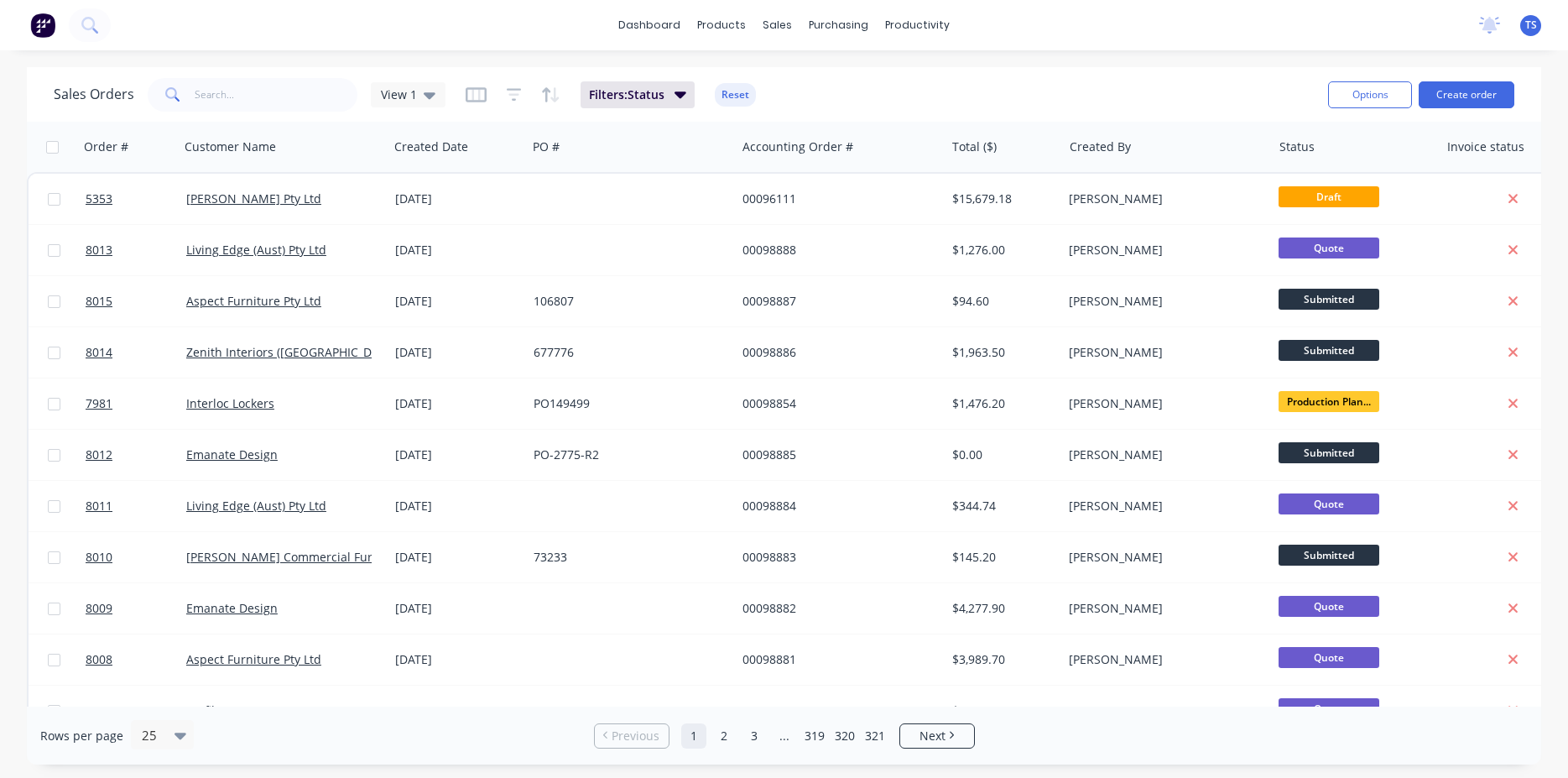
click at [261, 99] on input "text" at bounding box center [276, 95] width 164 height 34
click at [225, 106] on input "text" at bounding box center [276, 95] width 164 height 34
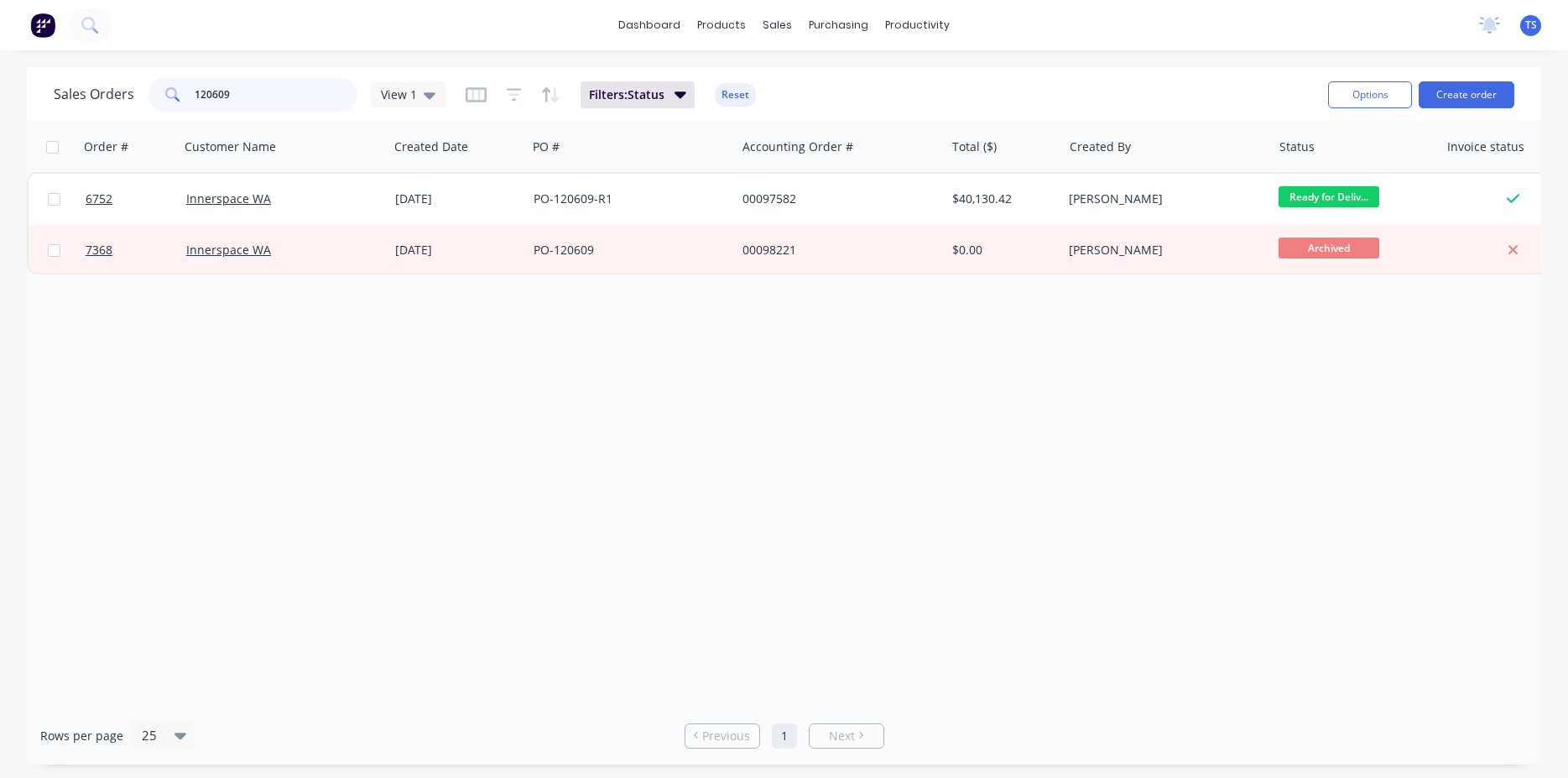
type input "120609"
click at [246, 77] on div "Sales Orders 120609 View 1 Filters: Status Reset" at bounding box center [684, 94] width 1261 height 41
click at [246, 76] on div "Sales Orders 120609 View 1 Filters: Status Reset" at bounding box center [684, 94] width 1261 height 41
click at [267, 101] on input "120609" at bounding box center [276, 95] width 164 height 34
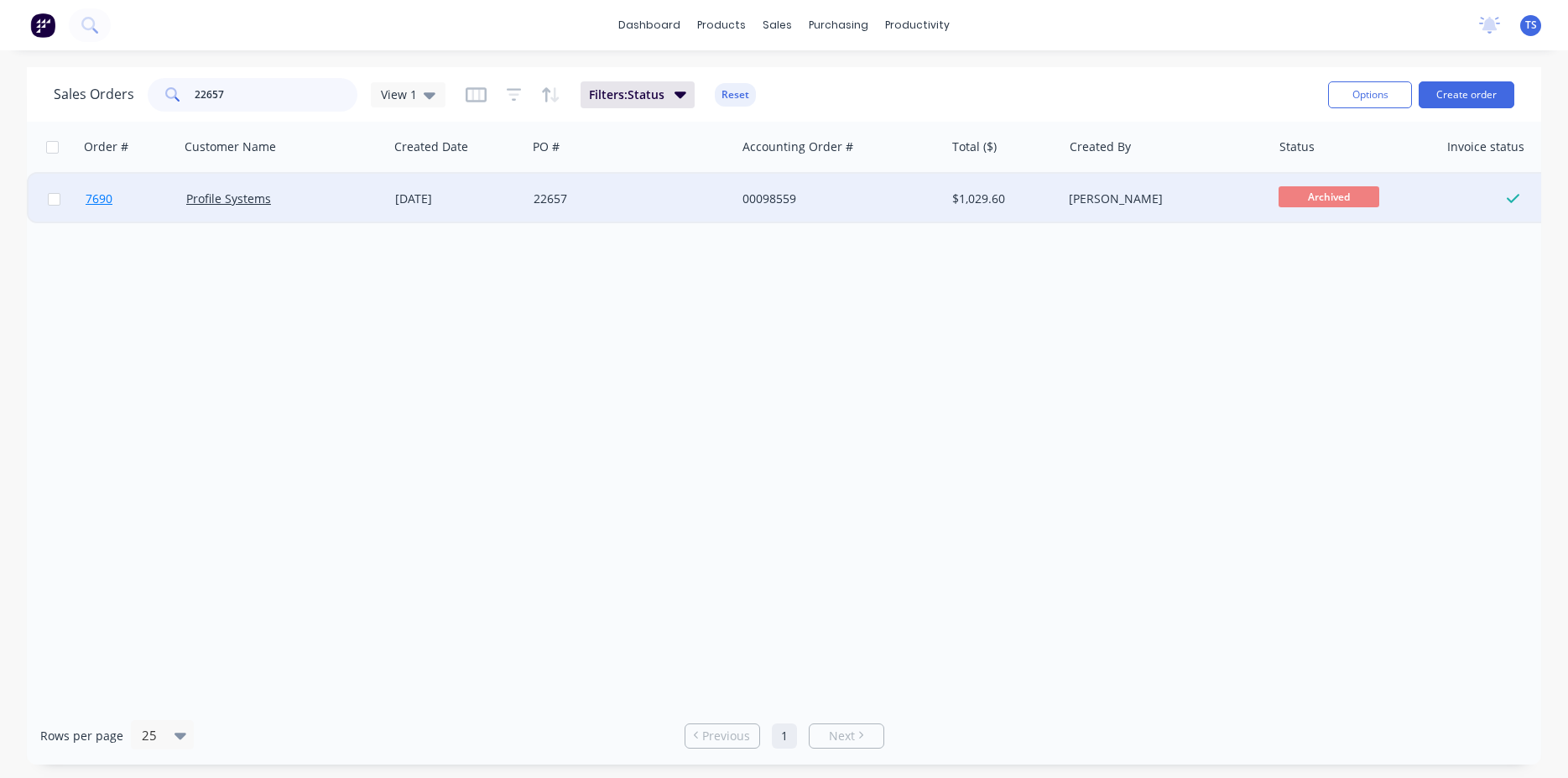
type input "22657"
click at [122, 211] on link "7690" at bounding box center [136, 199] width 101 height 50
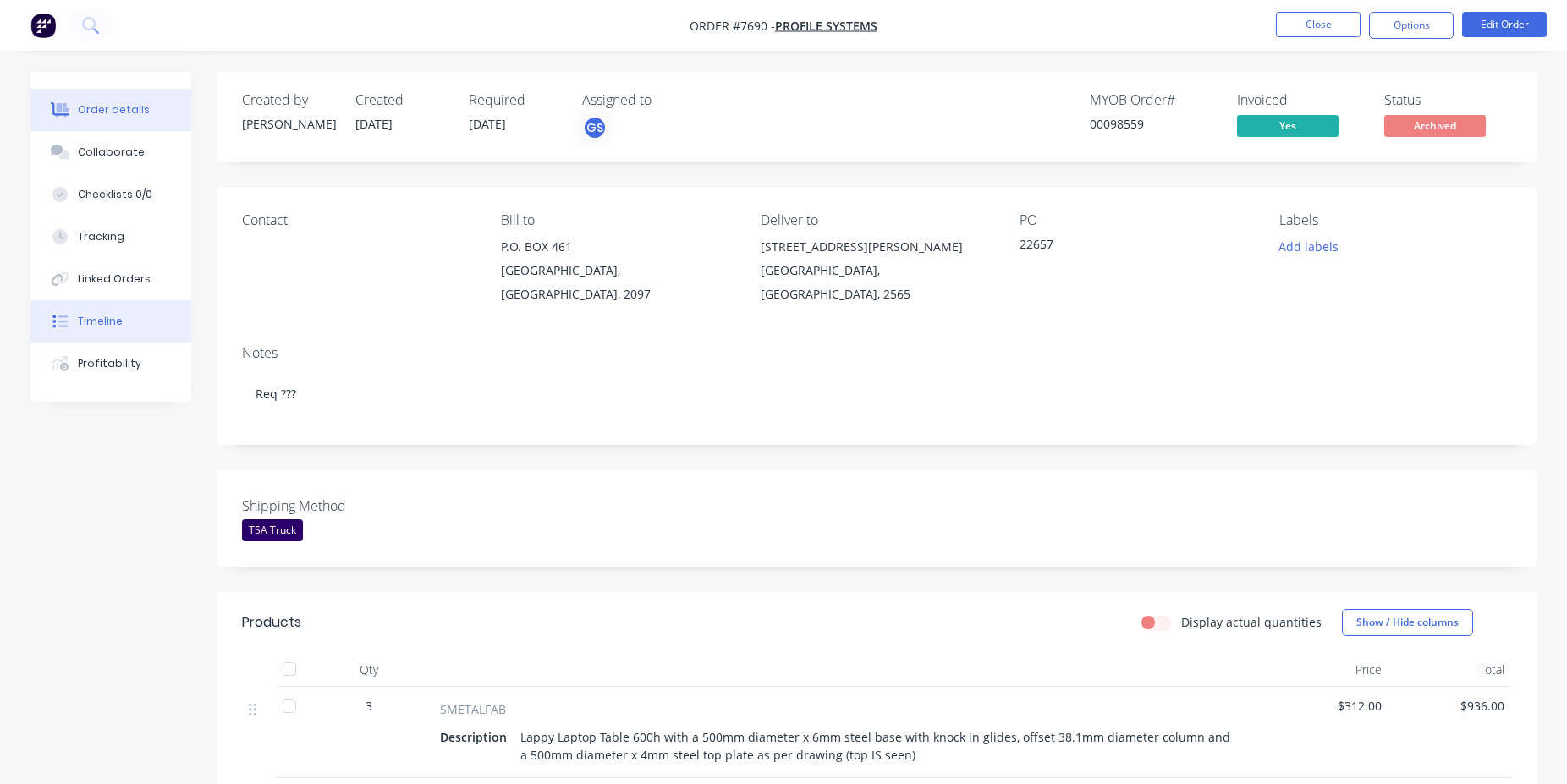
click at [148, 334] on button "Timeline" at bounding box center [110, 321] width 160 height 42
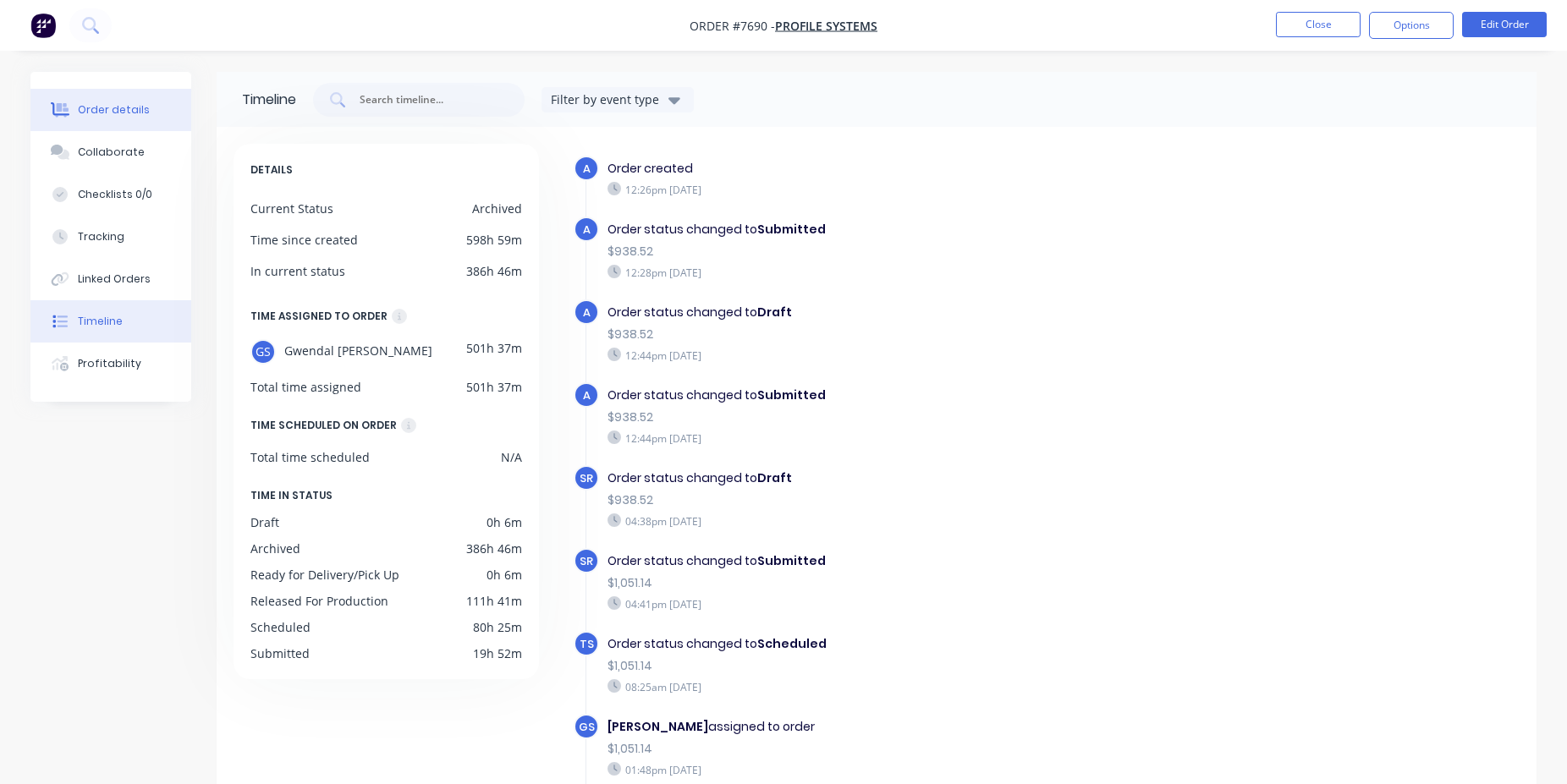
click at [105, 122] on button "Order details" at bounding box center [110, 110] width 160 height 42
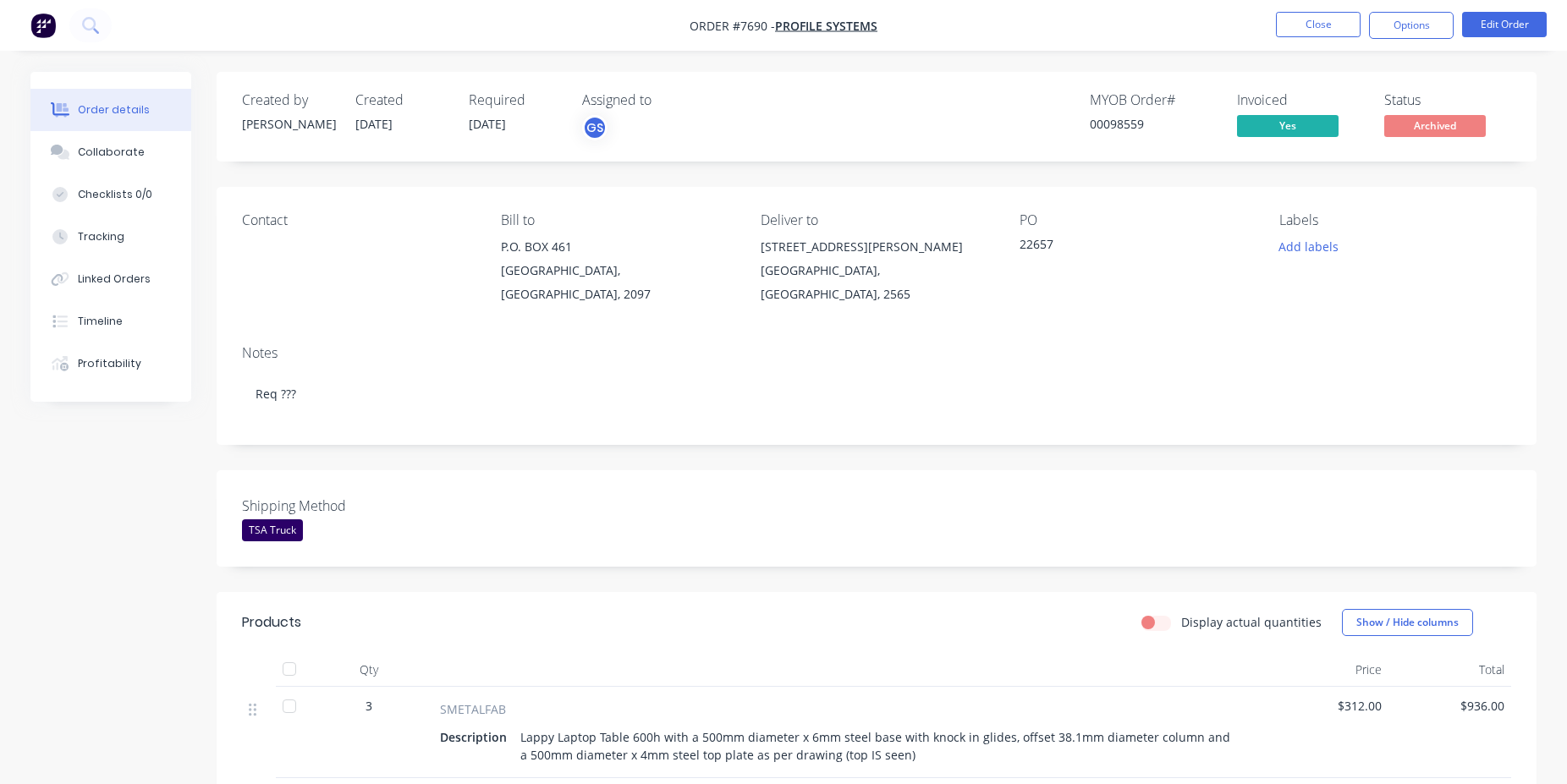
click at [893, 472] on div "Shipping Method TSA Truck" at bounding box center [876, 518] width 1319 height 97
click at [1293, 21] on button "Close" at bounding box center [1318, 24] width 84 height 25
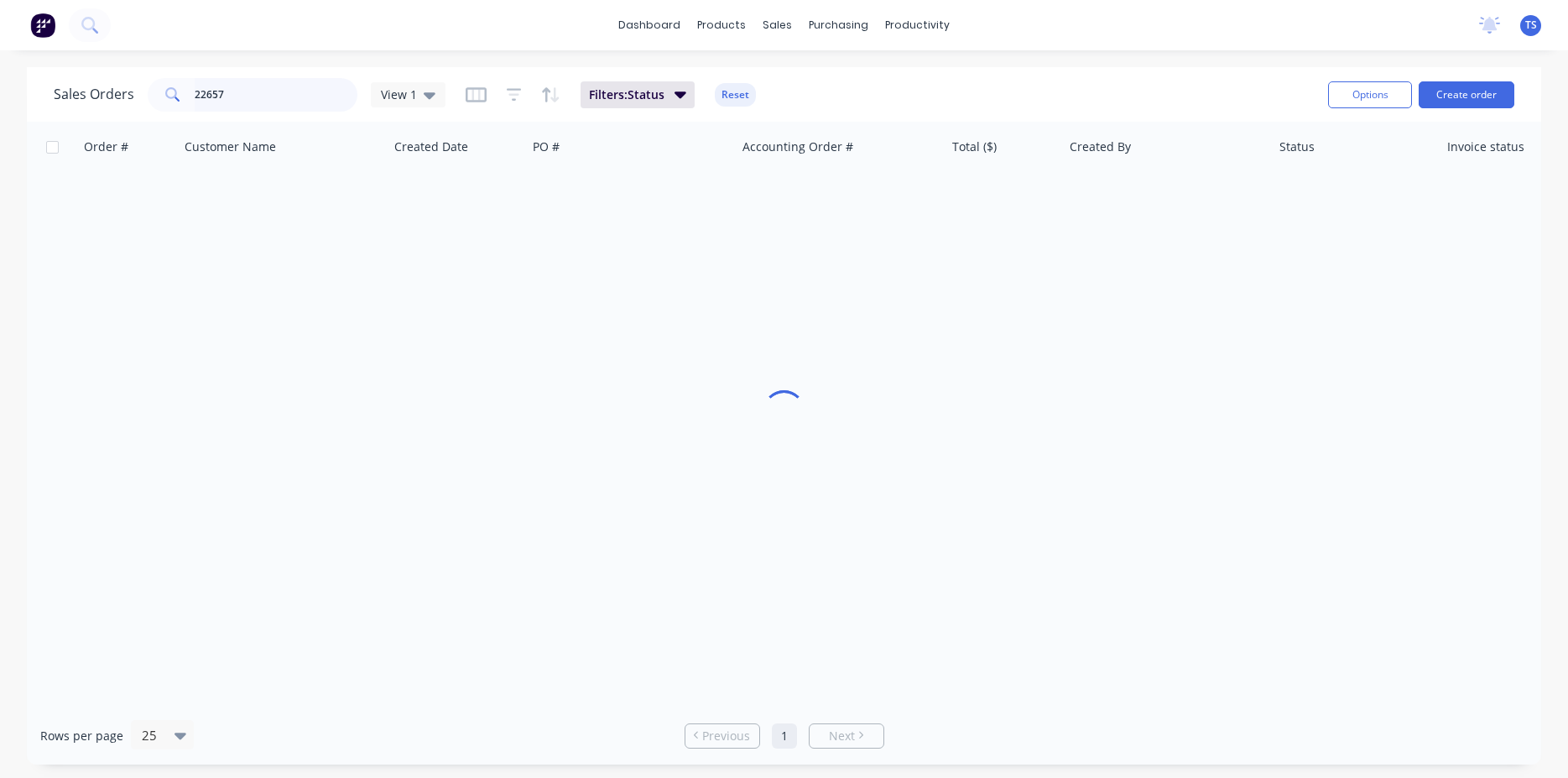
click at [287, 91] on input "22657" at bounding box center [276, 95] width 164 height 34
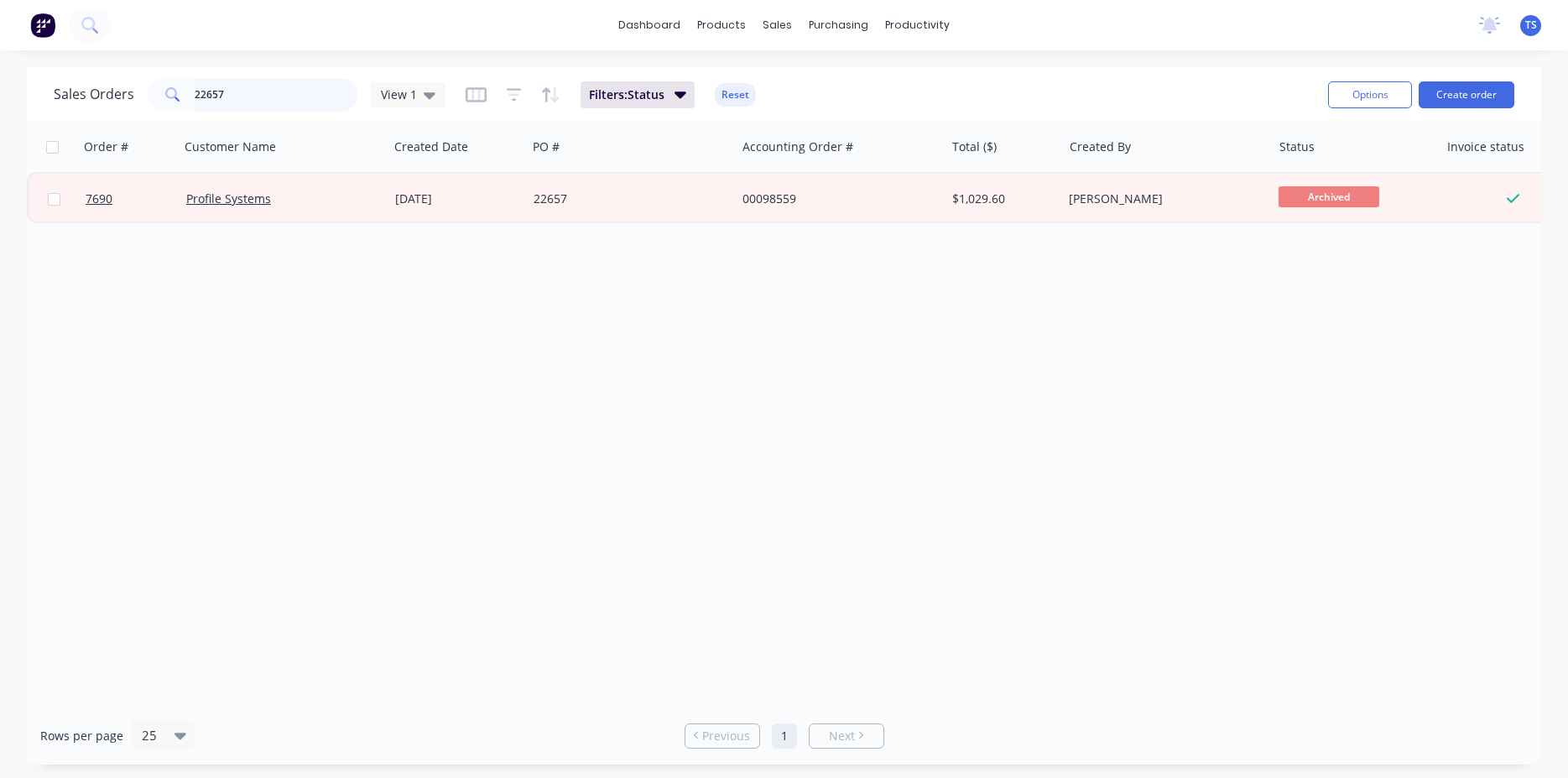
click at [258, 103] on input "22657" at bounding box center [276, 95] width 164 height 34
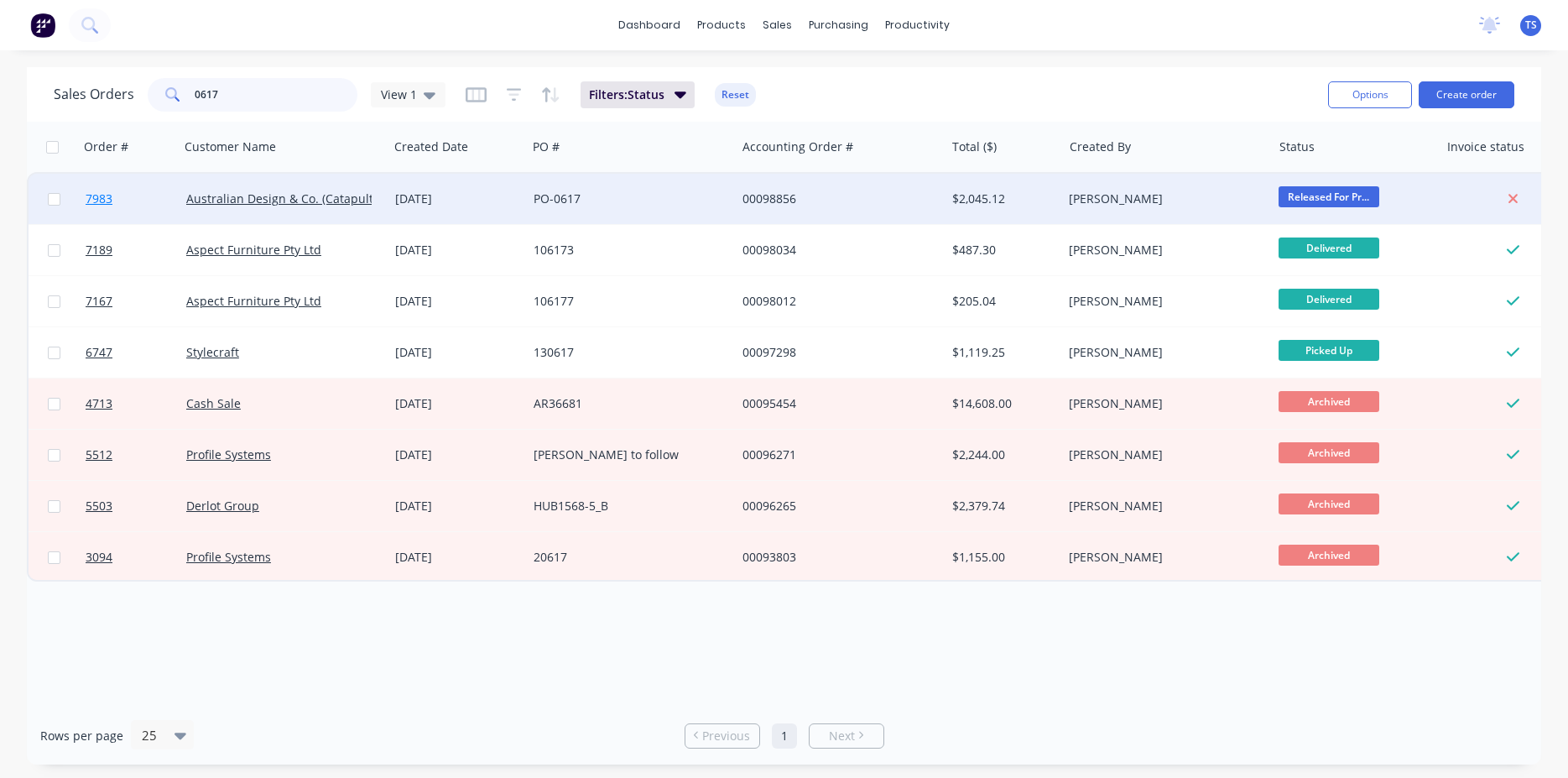
type input "0617"
click at [116, 206] on link "7983" at bounding box center [136, 199] width 101 height 50
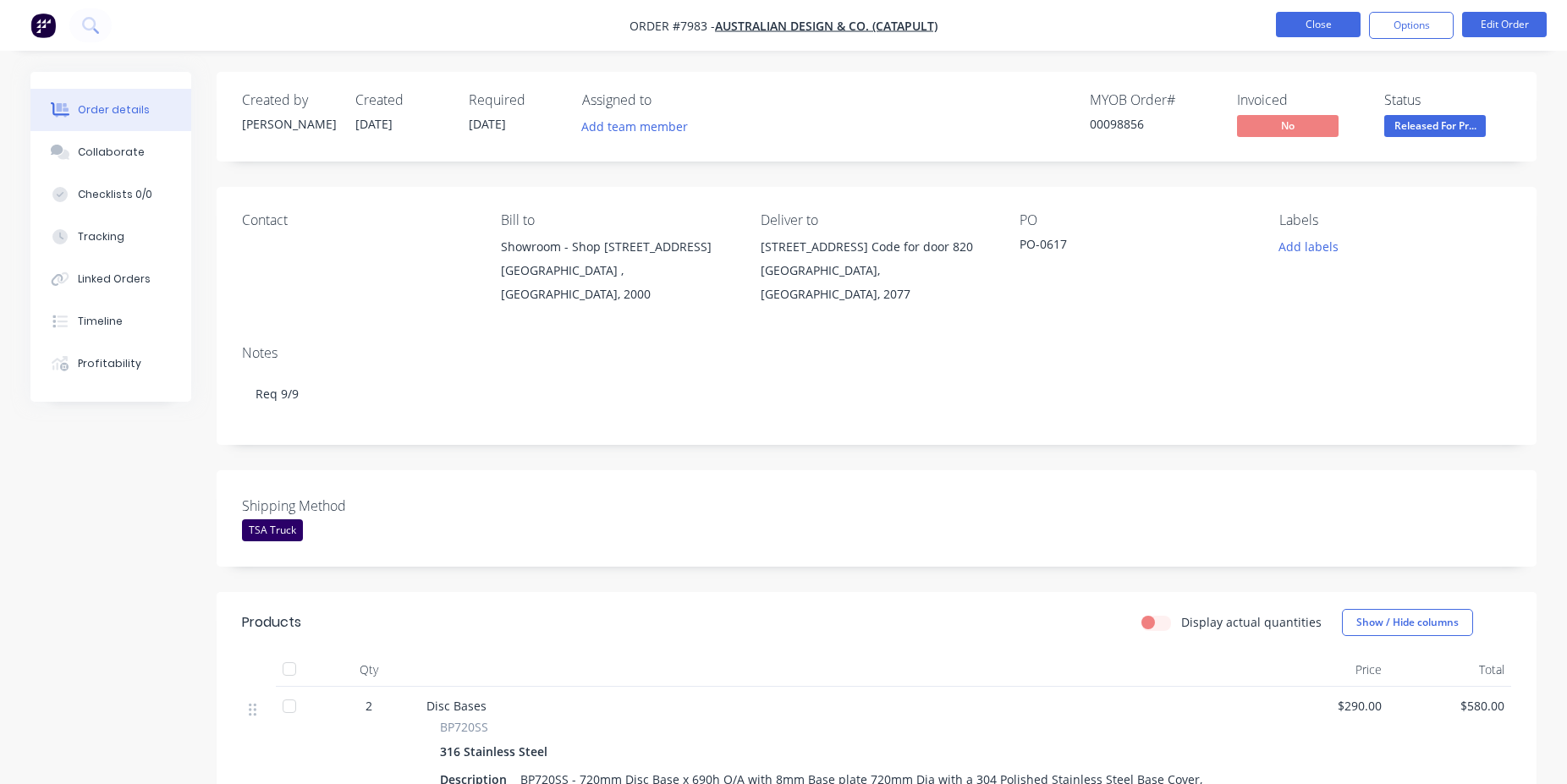
click at [1312, 21] on button "Close" at bounding box center [1318, 24] width 84 height 25
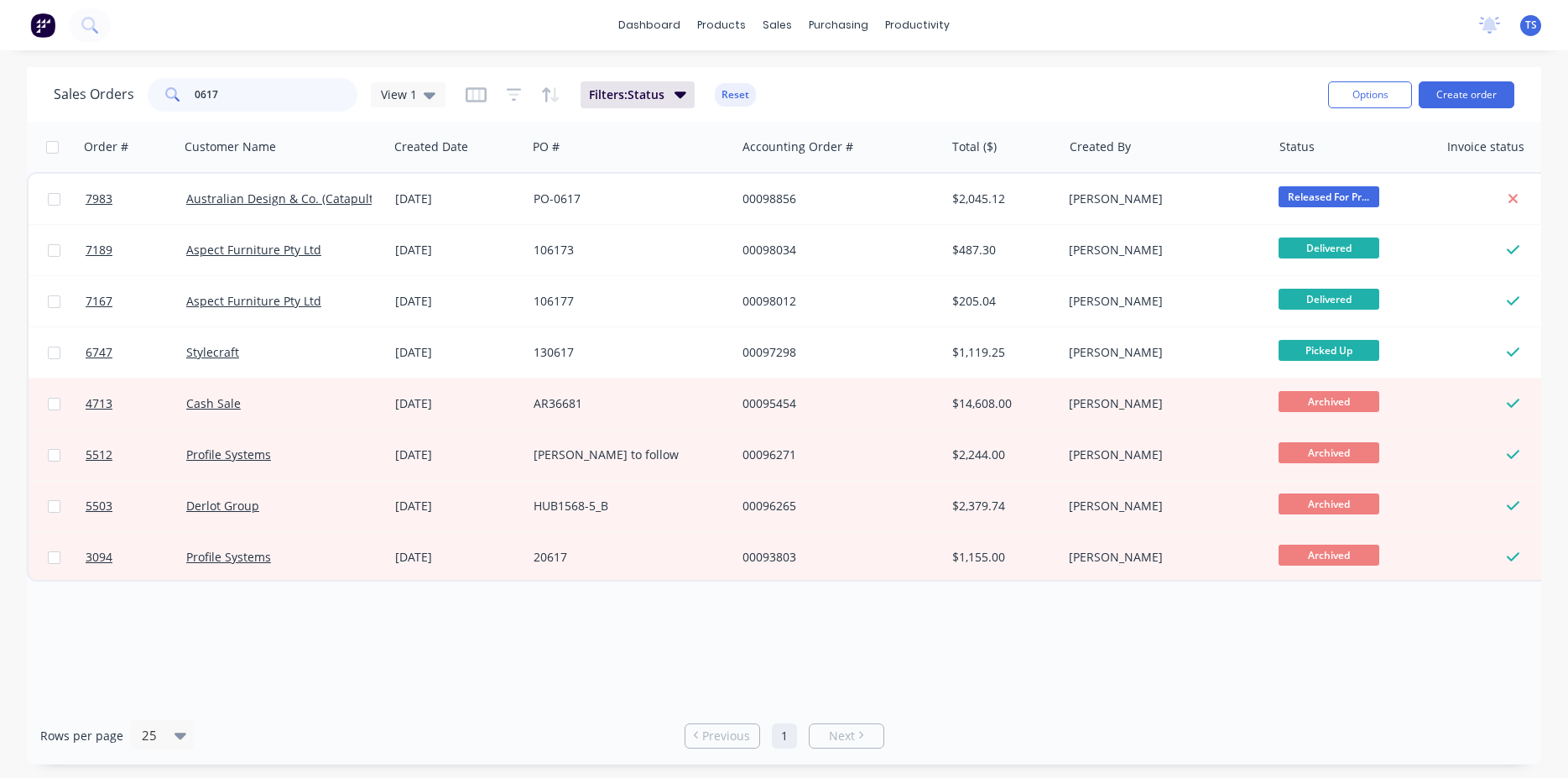
click at [265, 101] on input "0617" at bounding box center [276, 95] width 164 height 34
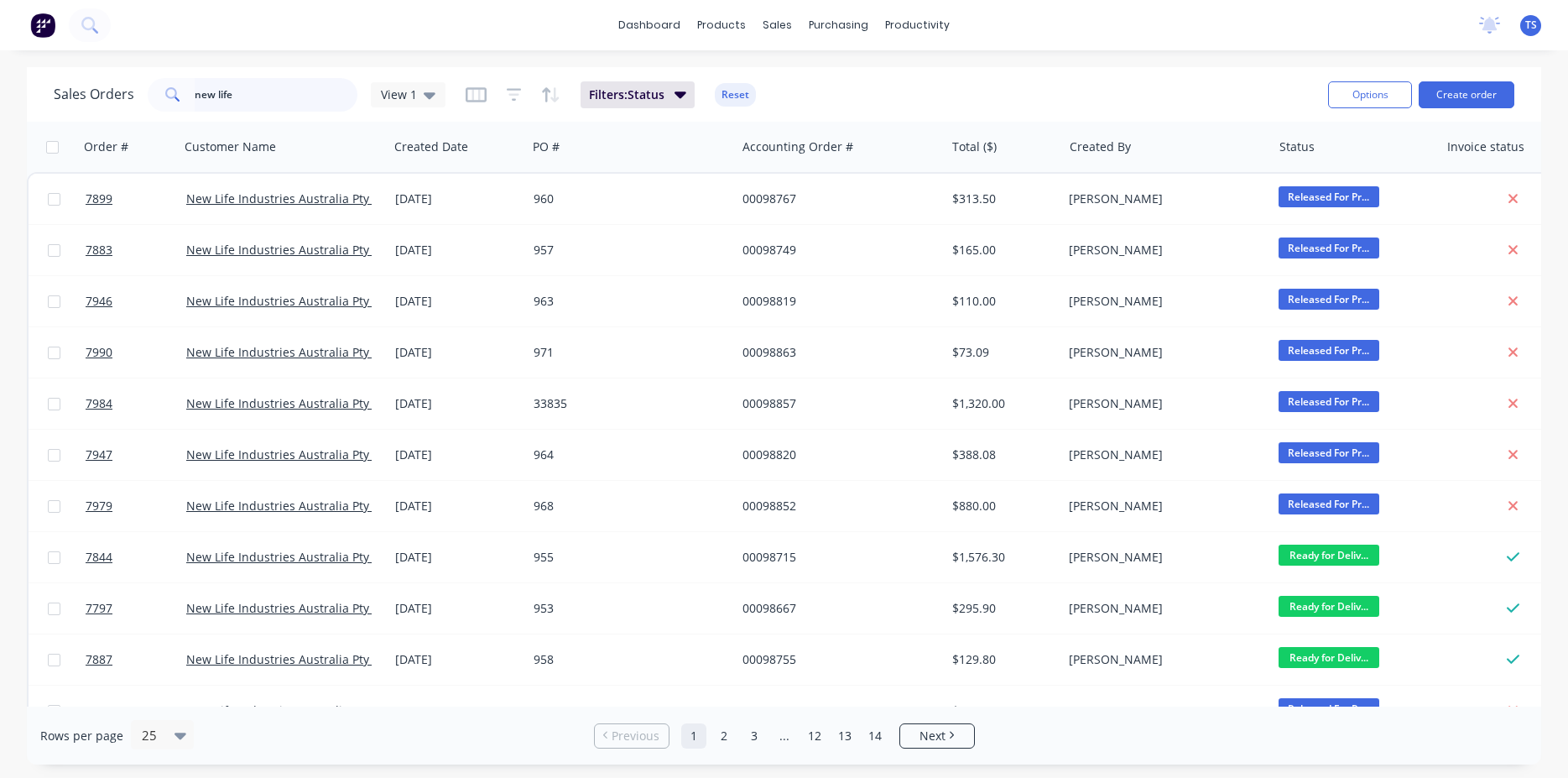
click at [261, 110] on input "new life" at bounding box center [276, 95] width 164 height 34
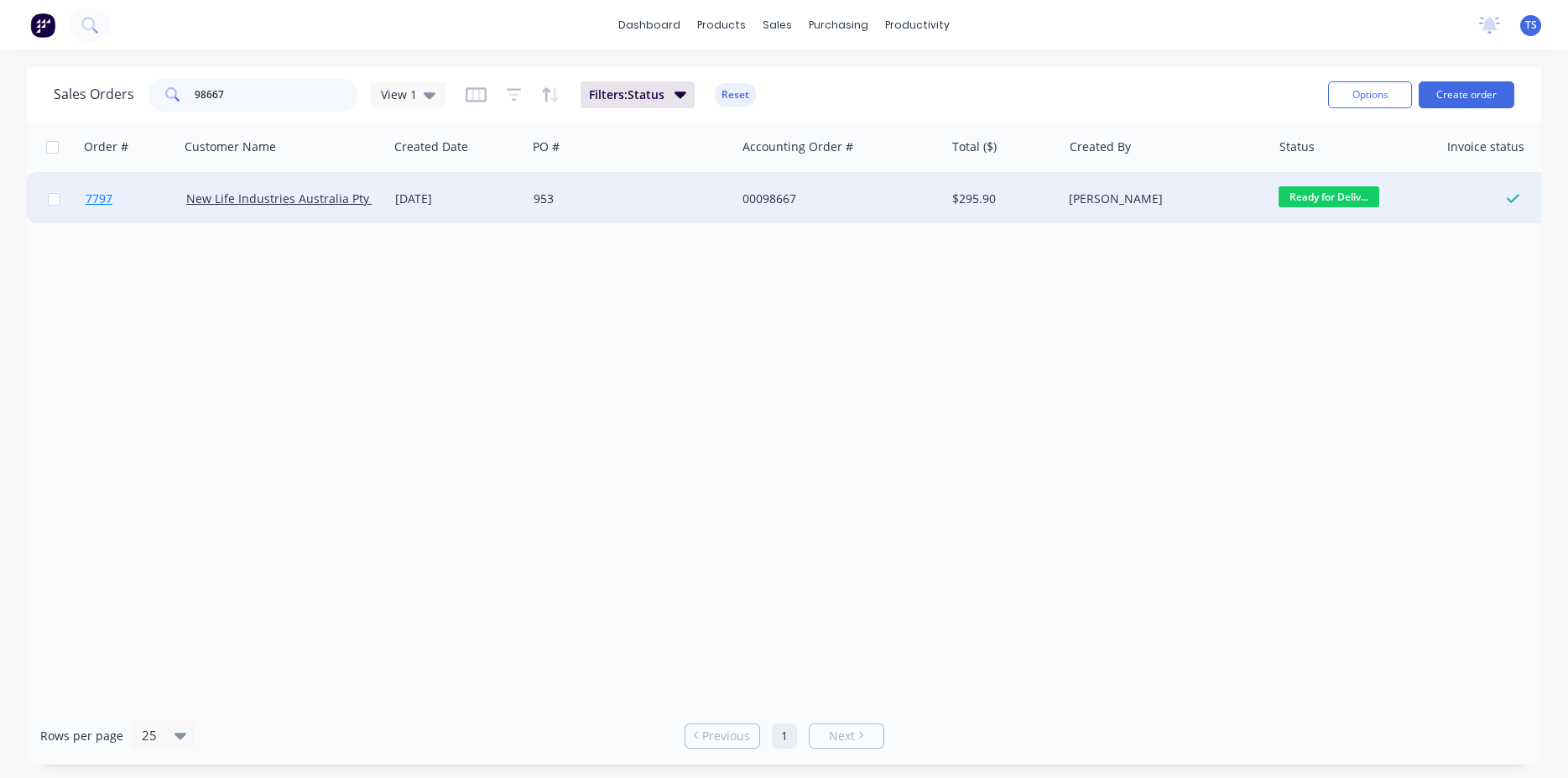
type input "98667"
click at [136, 210] on link "7797" at bounding box center [136, 199] width 101 height 50
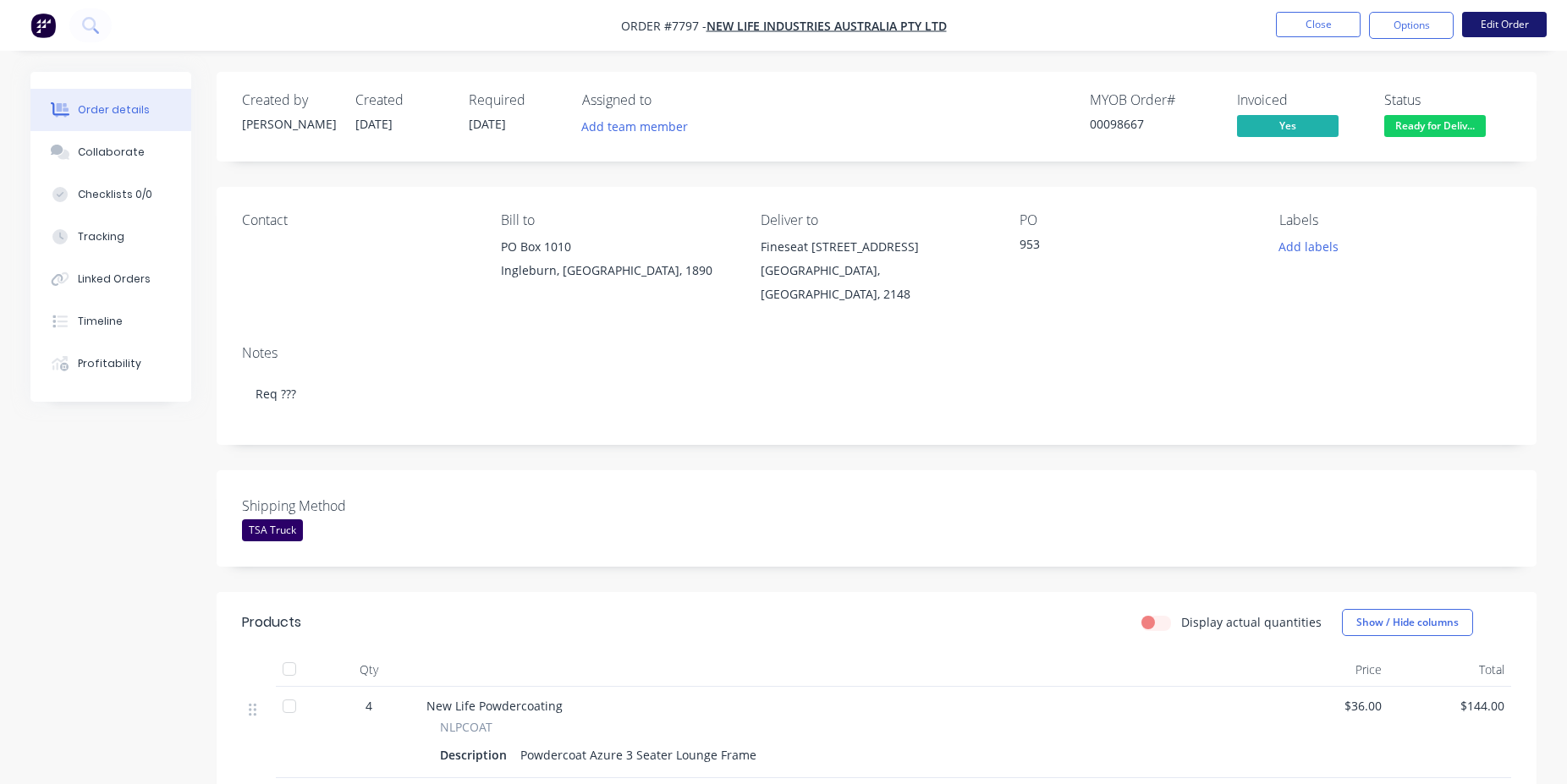
click at [1497, 33] on button "Edit Order" at bounding box center [1504, 24] width 84 height 25
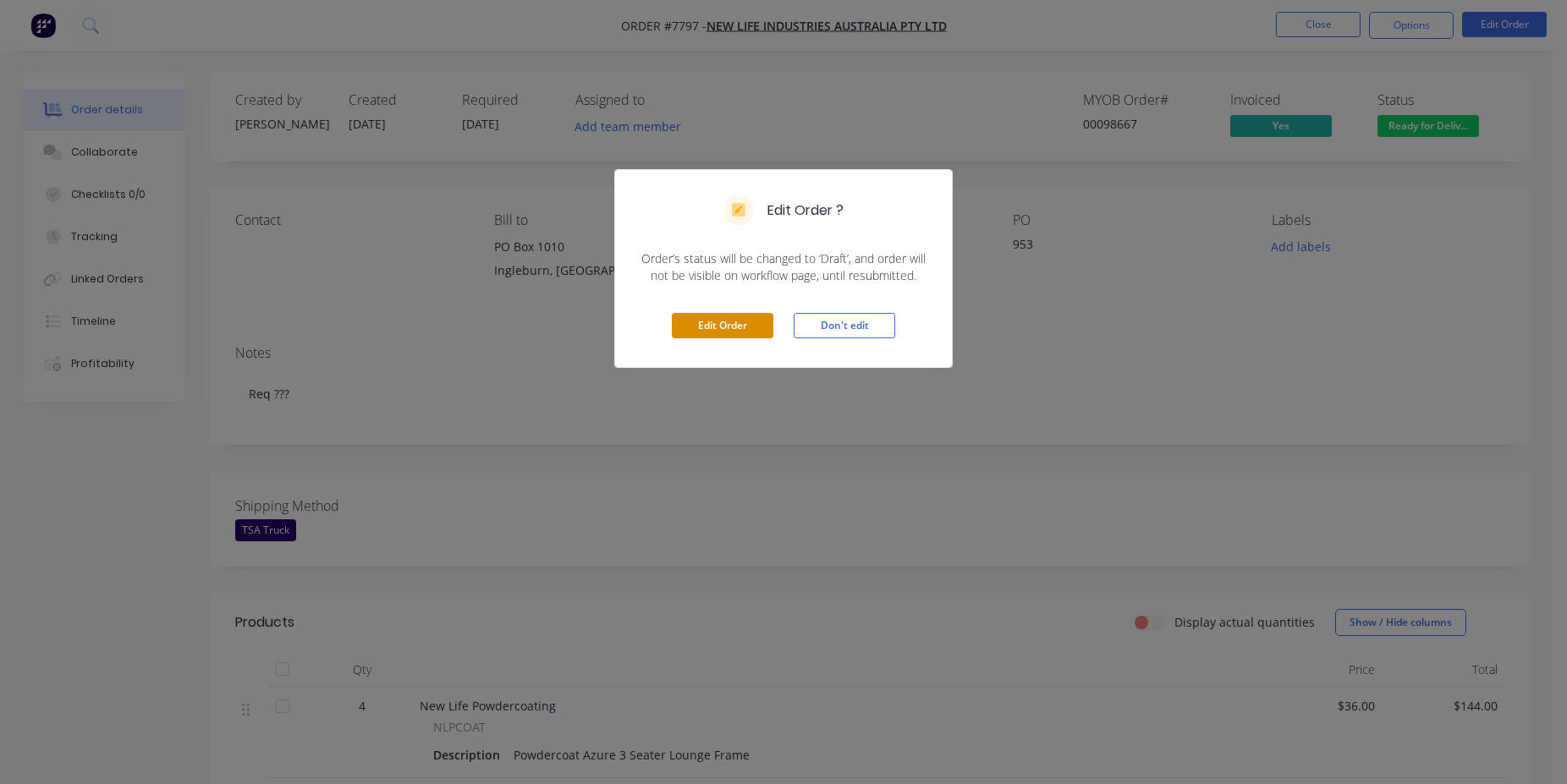
click at [692, 325] on button "Edit Order" at bounding box center [723, 325] width 101 height 25
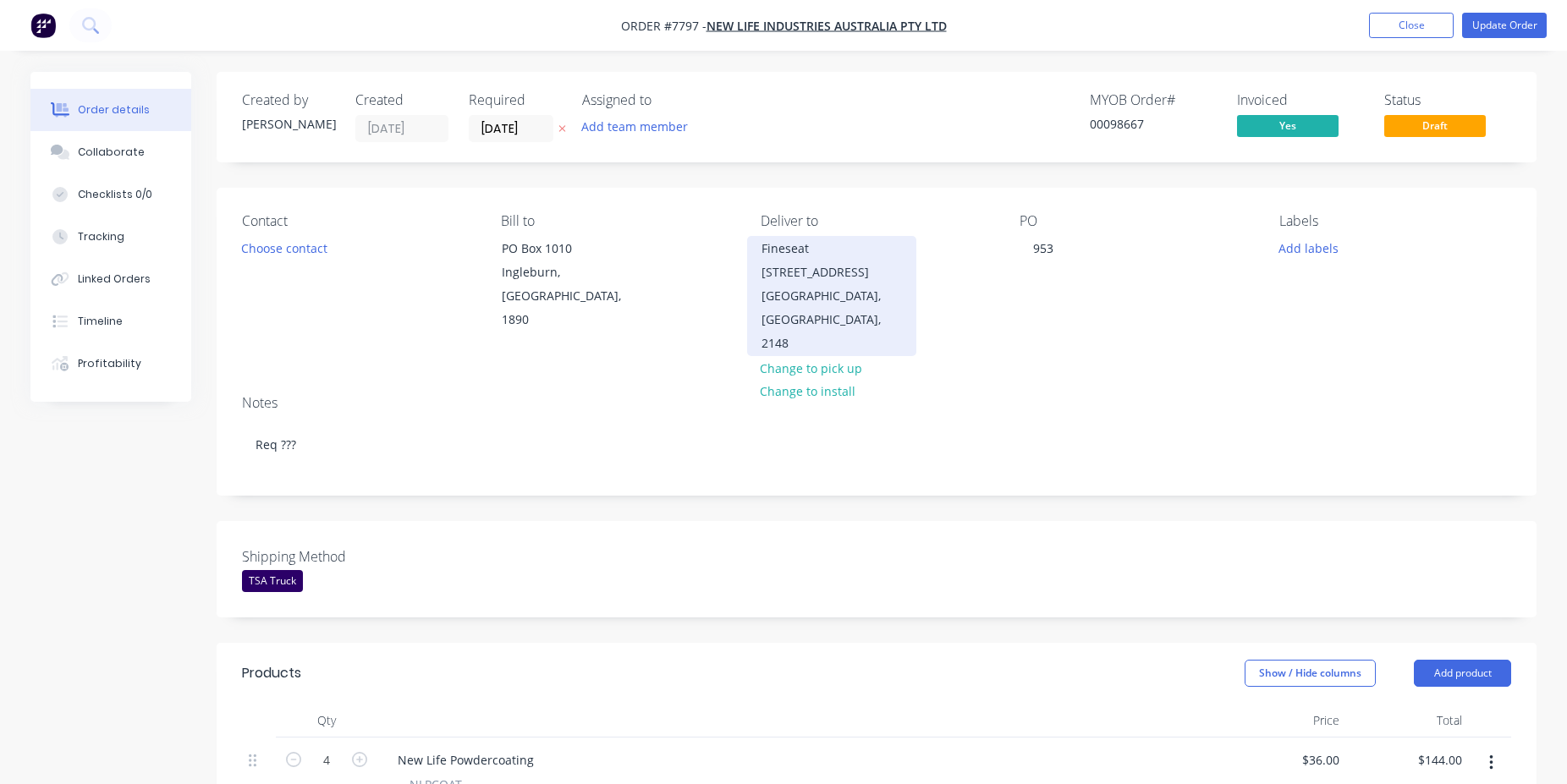
click at [827, 253] on div "Fineseat [STREET_ADDRESS]" at bounding box center [831, 260] width 141 height 47
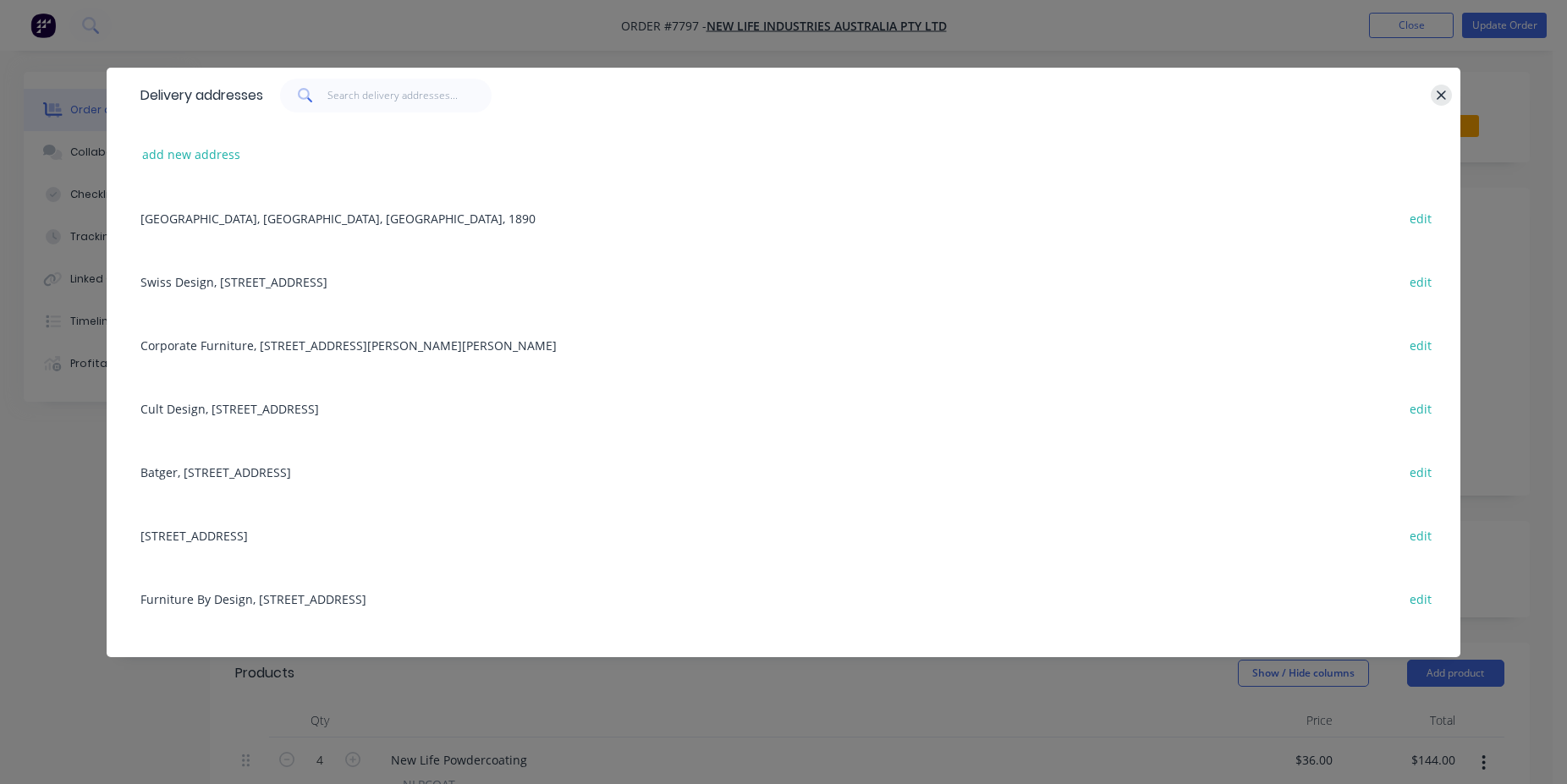
click at [1437, 100] on icon "button" at bounding box center [1441, 96] width 11 height 15
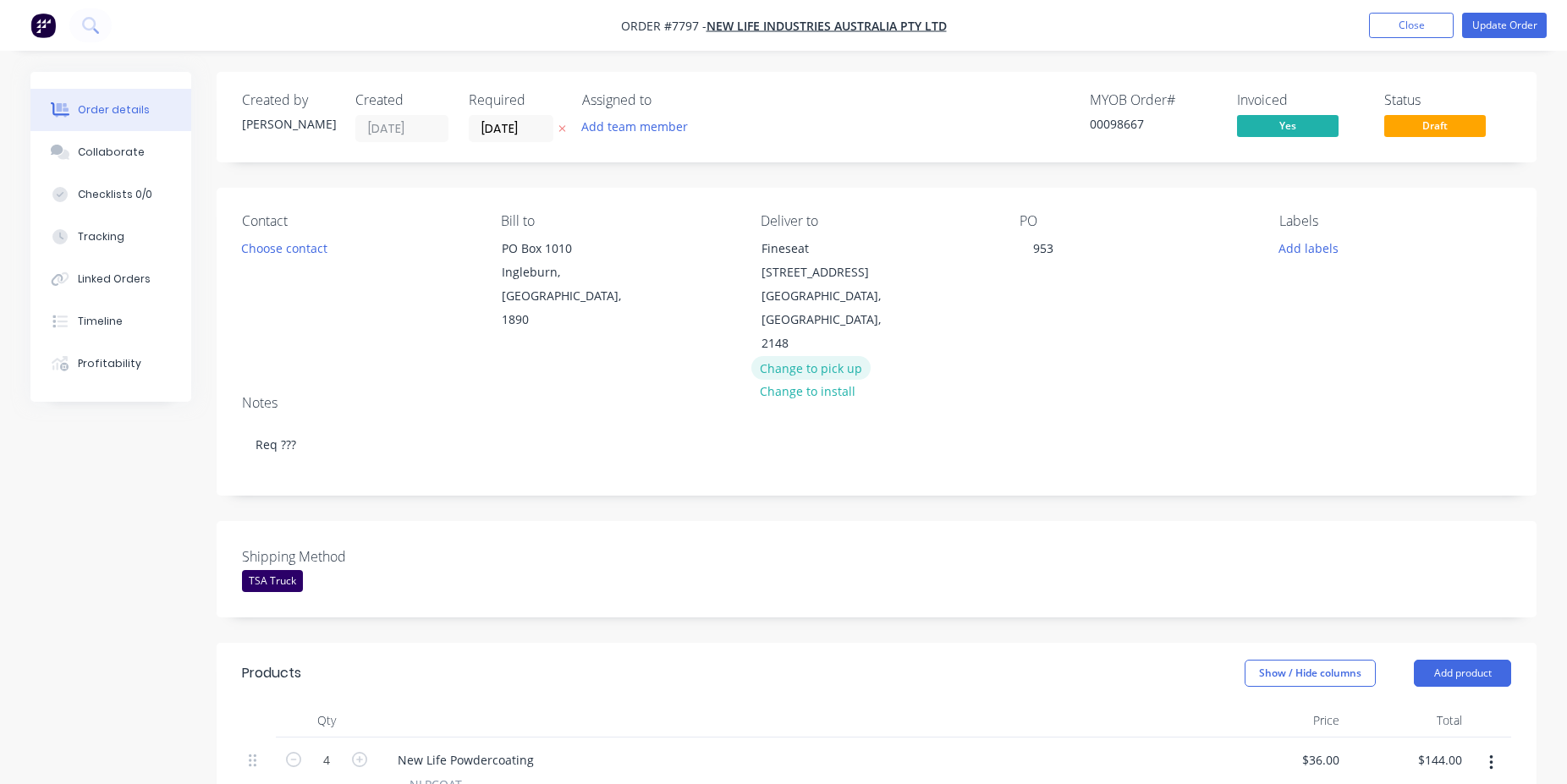
click at [831, 356] on button "Change to pick up" at bounding box center [812, 368] width 120 height 23
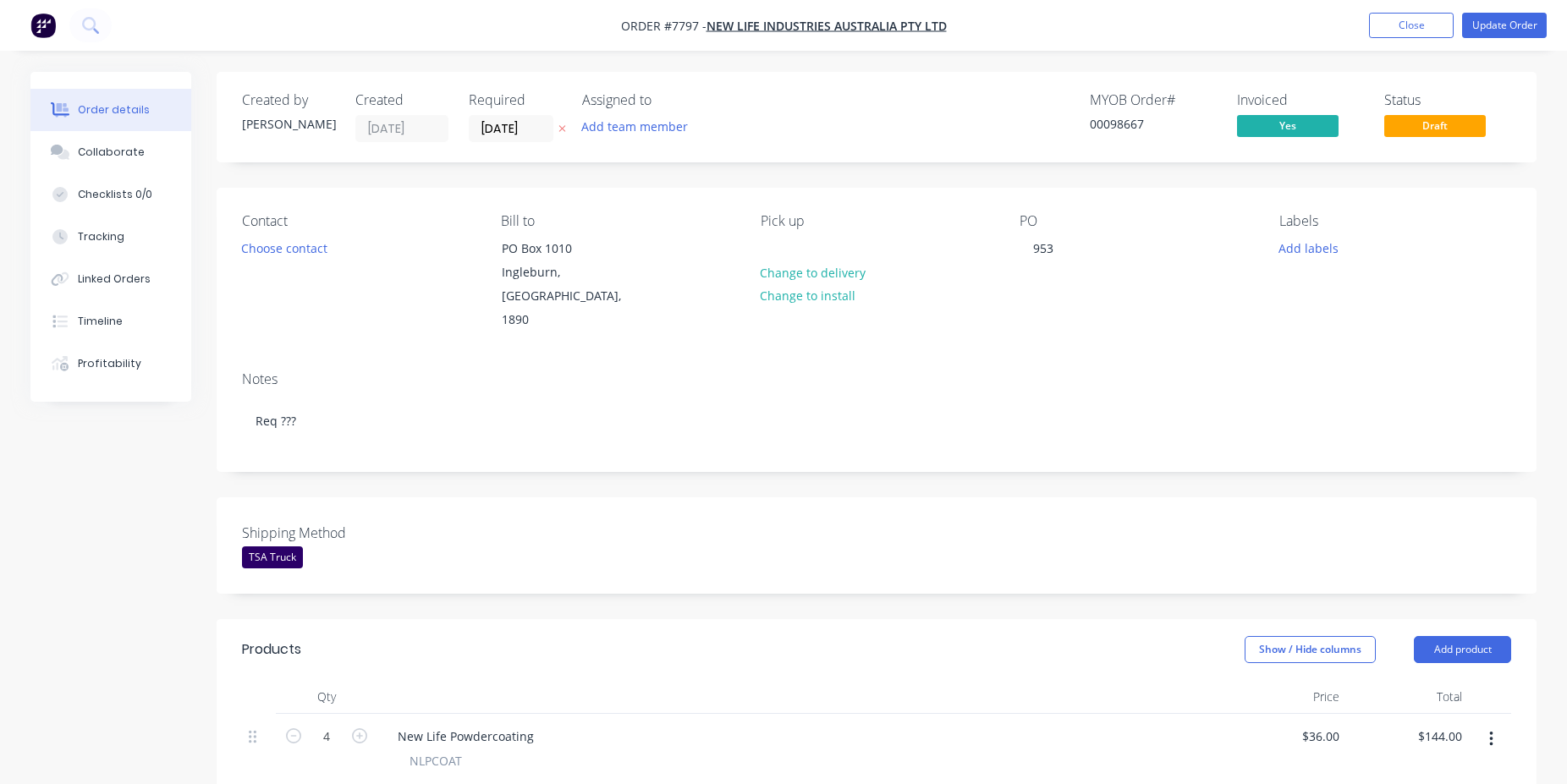
click at [274, 546] on div "TSA Truck" at bounding box center [272, 556] width 61 height 22
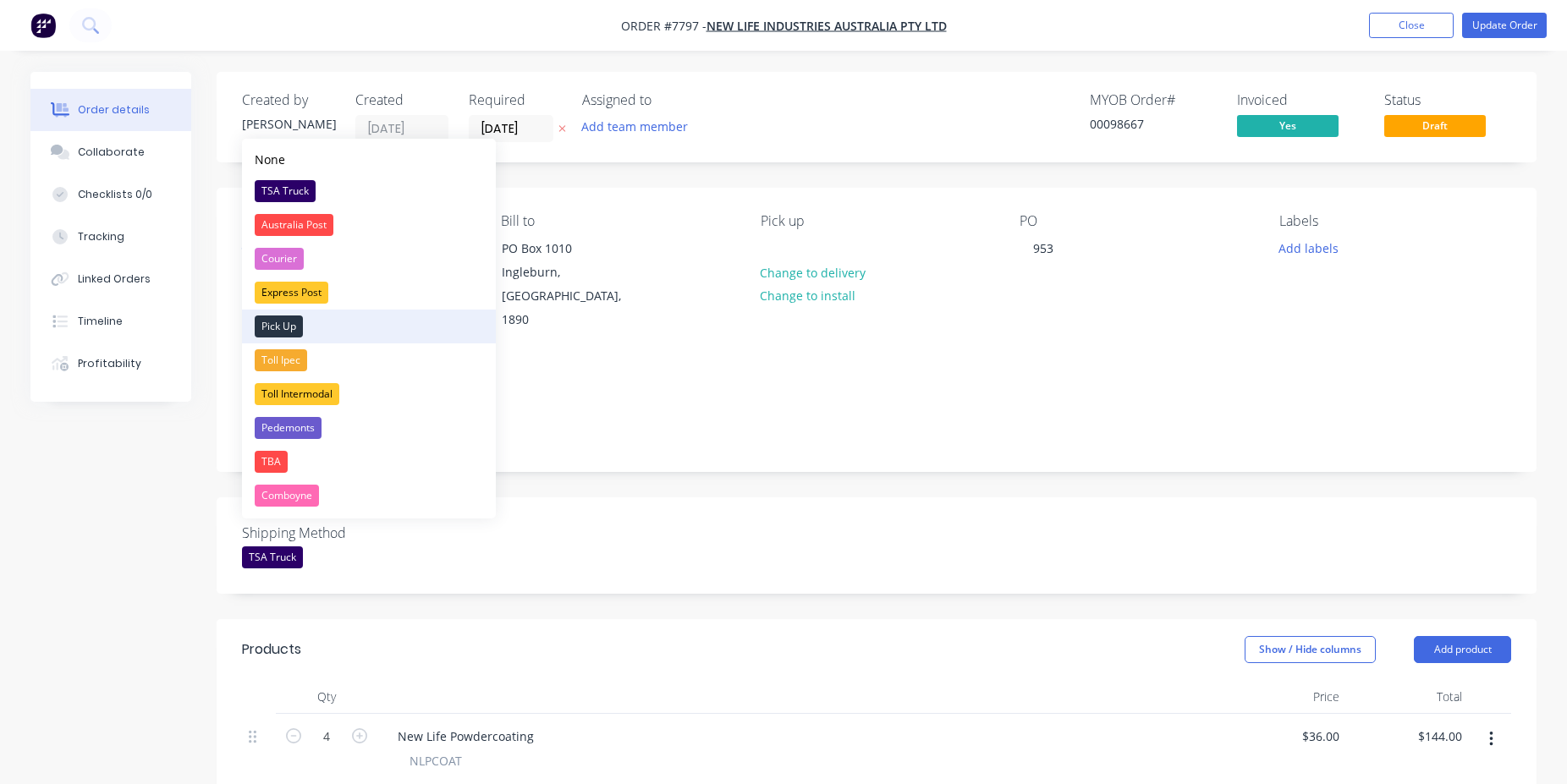
click at [288, 327] on div "Pick Up" at bounding box center [278, 325] width 48 height 22
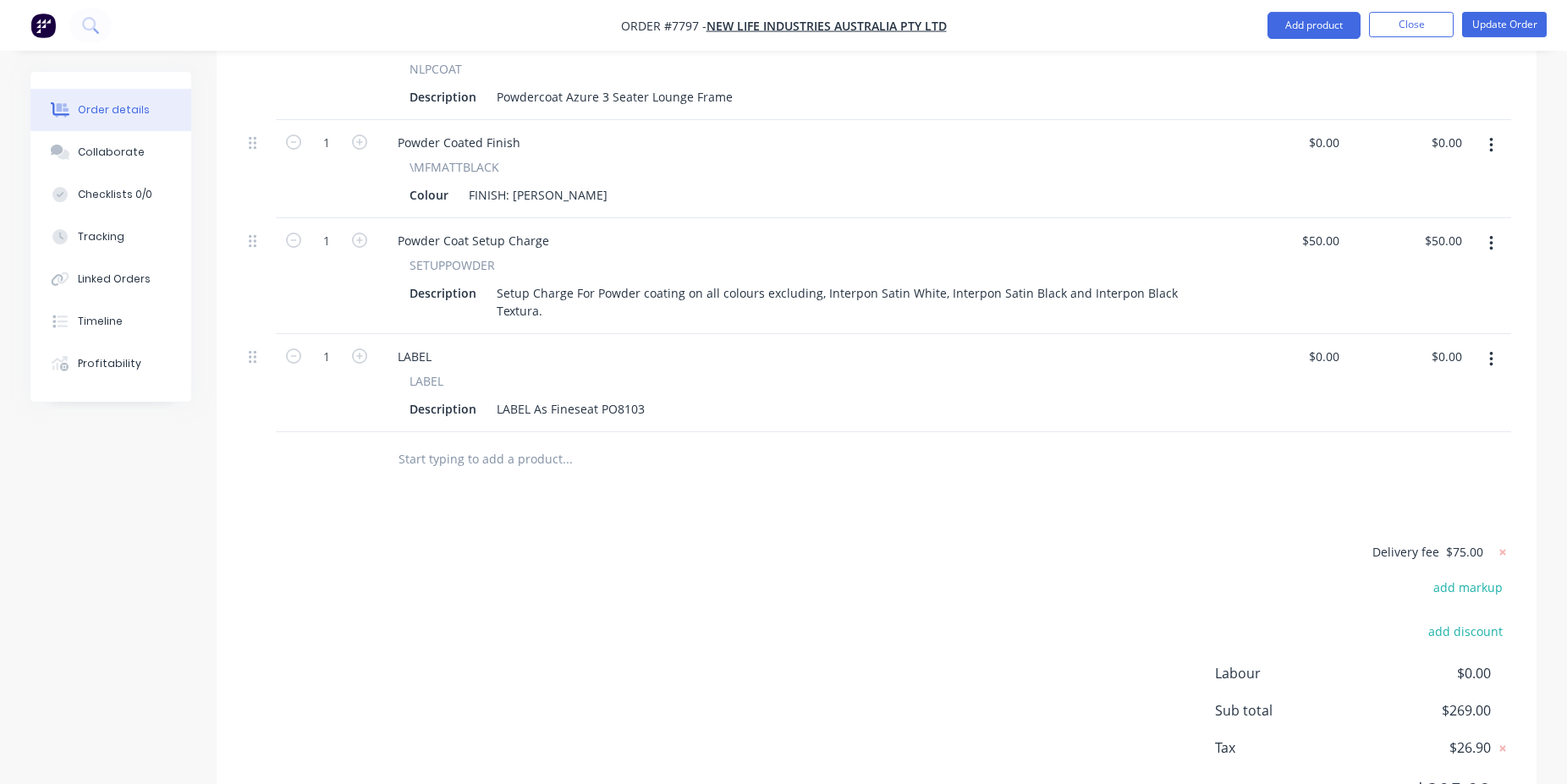
scroll to position [757, 0]
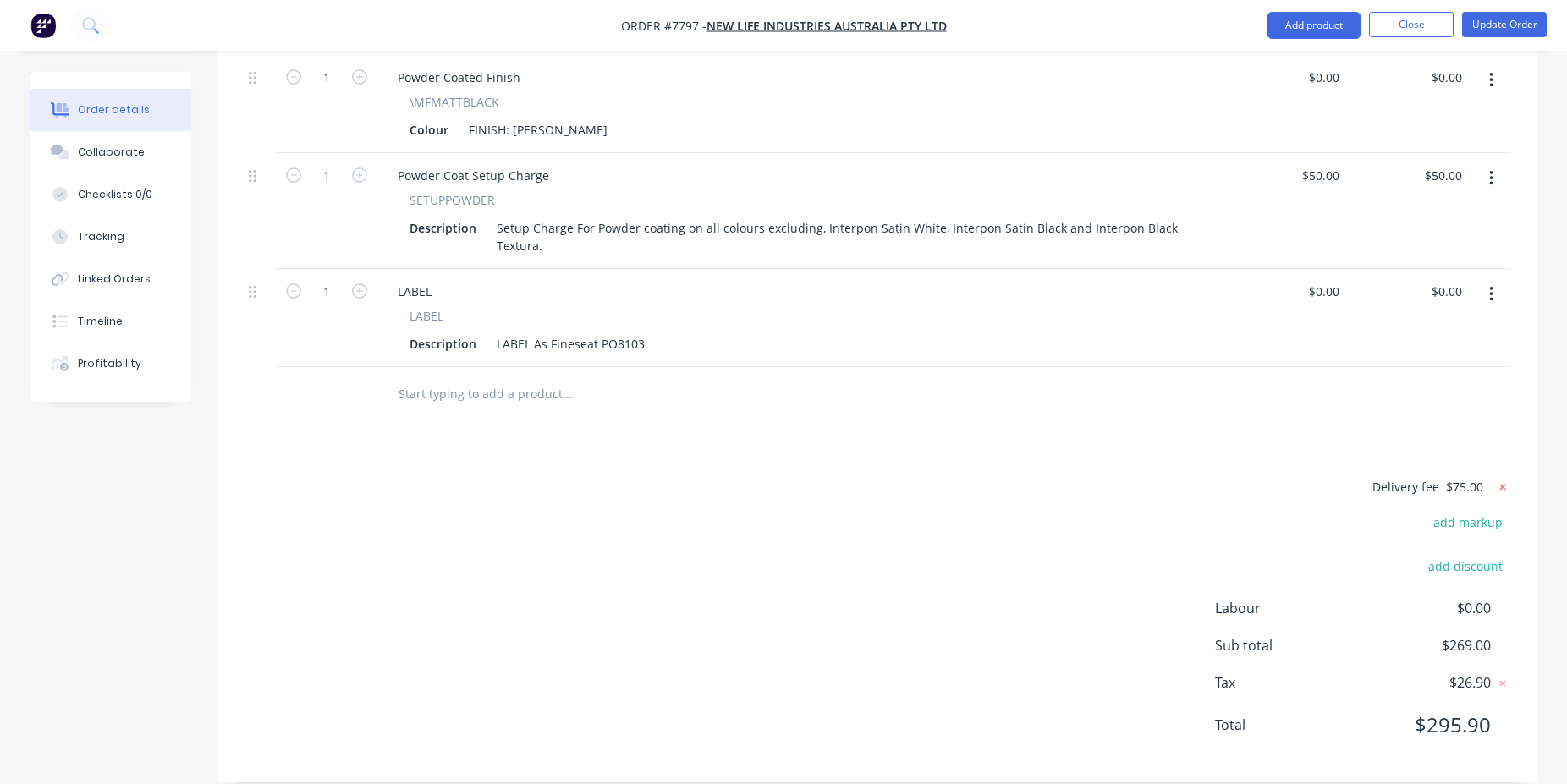
click at [1494, 476] on div at bounding box center [1500, 487] width 22 height 22
click at [1499, 478] on icon at bounding box center [1502, 487] width 17 height 17
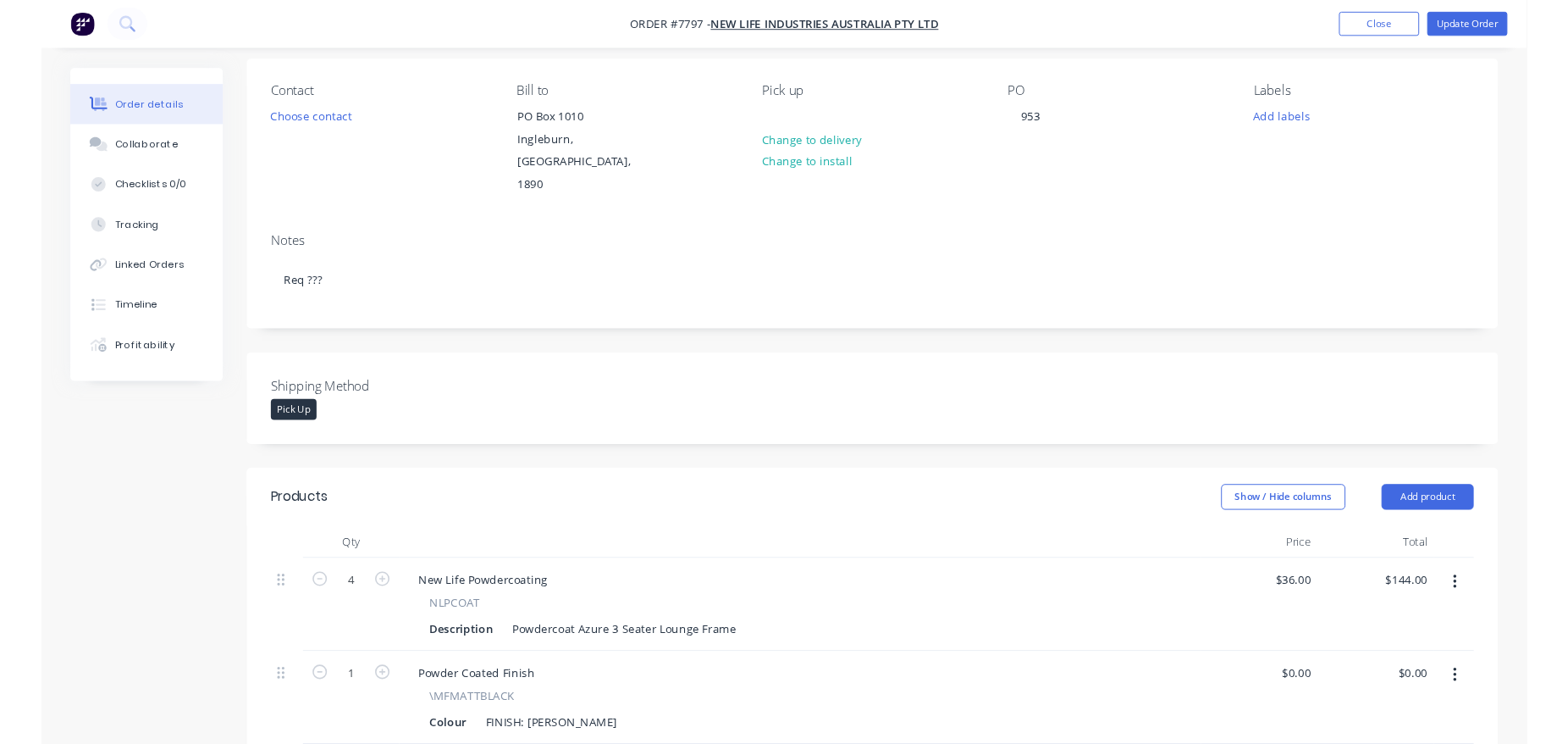
scroll to position [0, 0]
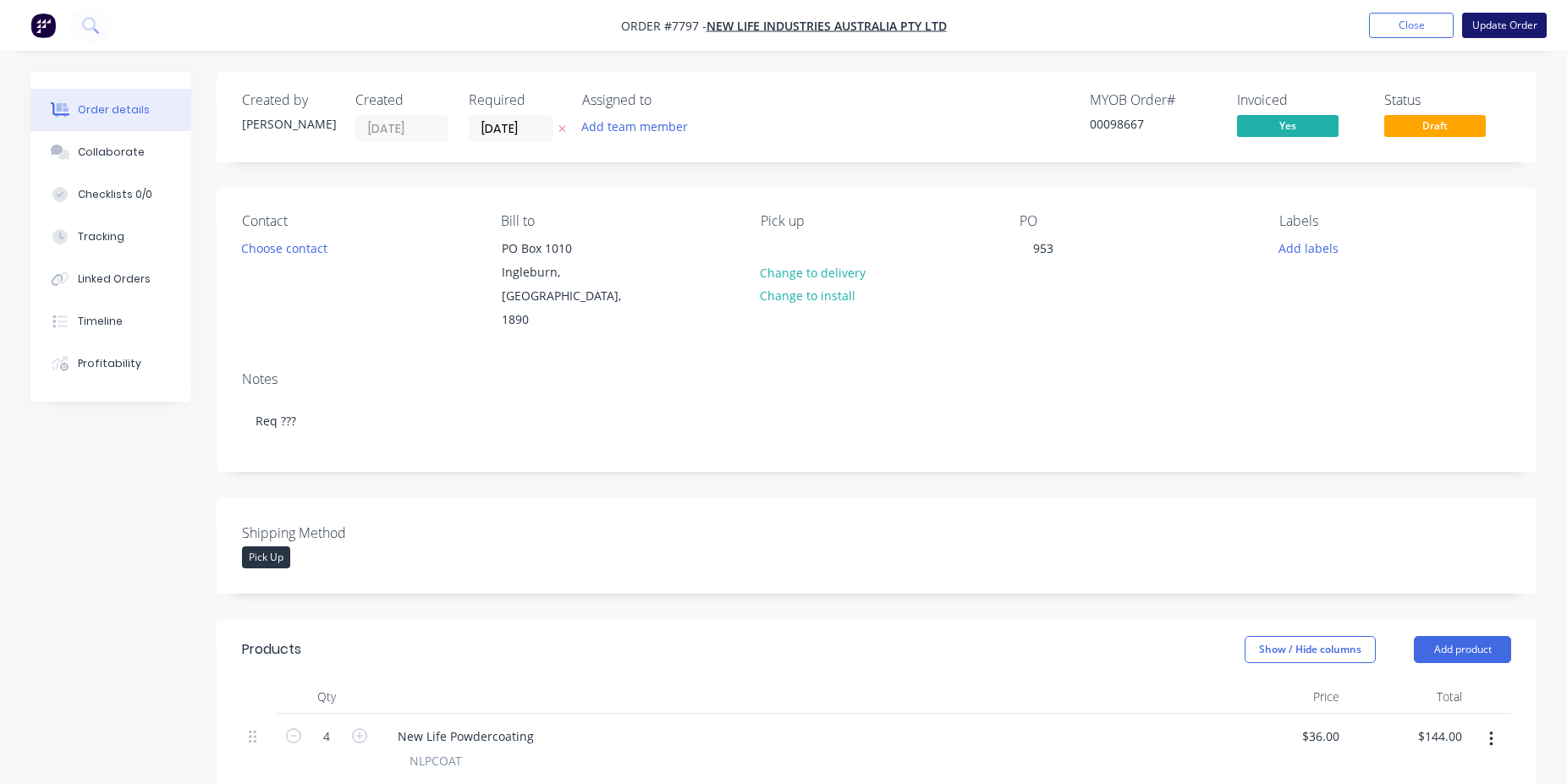
click at [1508, 32] on button "Update Order" at bounding box center [1504, 25] width 84 height 25
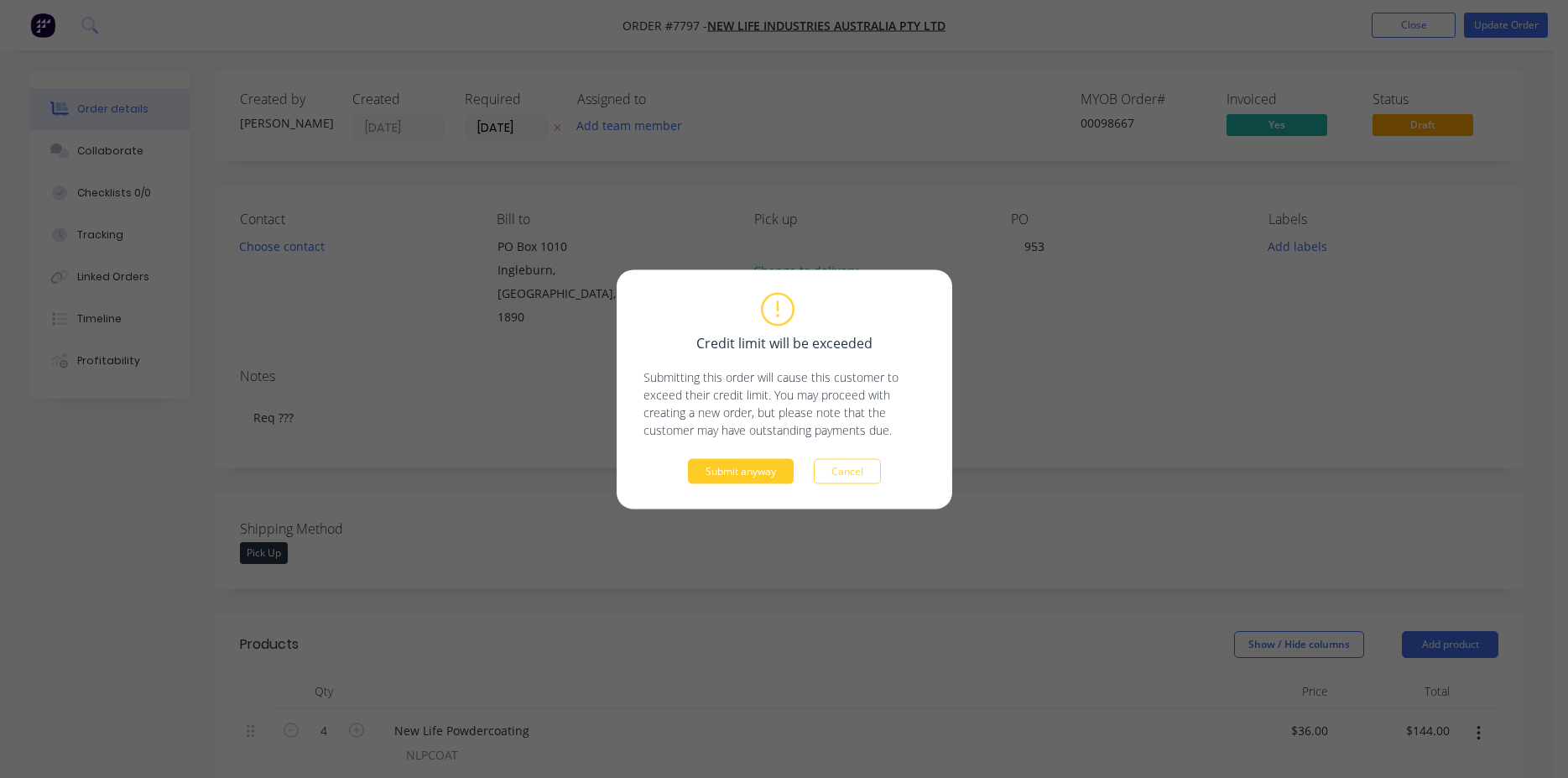
click at [744, 468] on button "Submit anyway" at bounding box center [741, 470] width 106 height 25
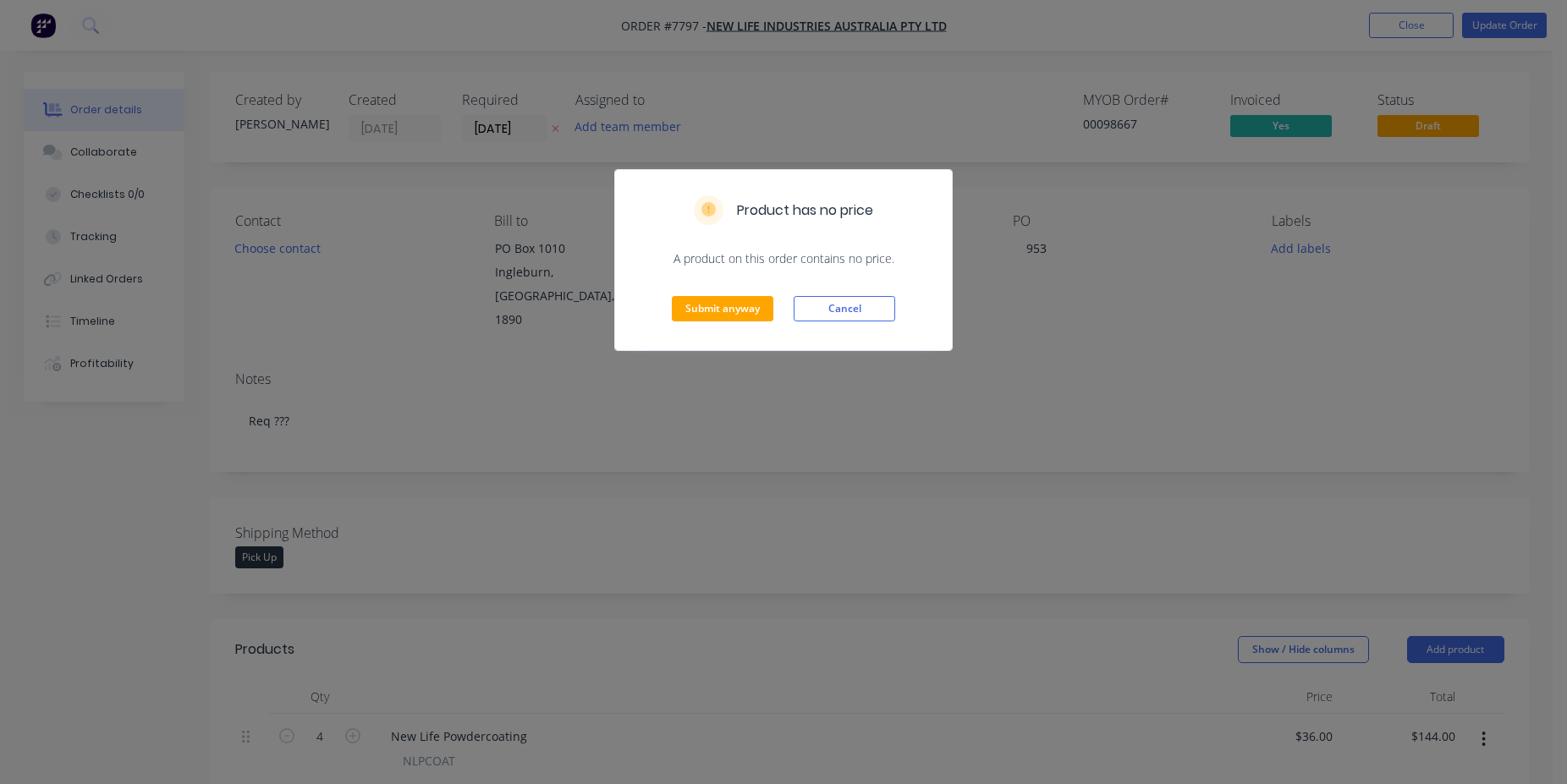
click at [743, 294] on div "Submit anyway Cancel" at bounding box center [783, 309] width 337 height 83
click at [735, 321] on button "Submit anyway" at bounding box center [723, 309] width 101 height 25
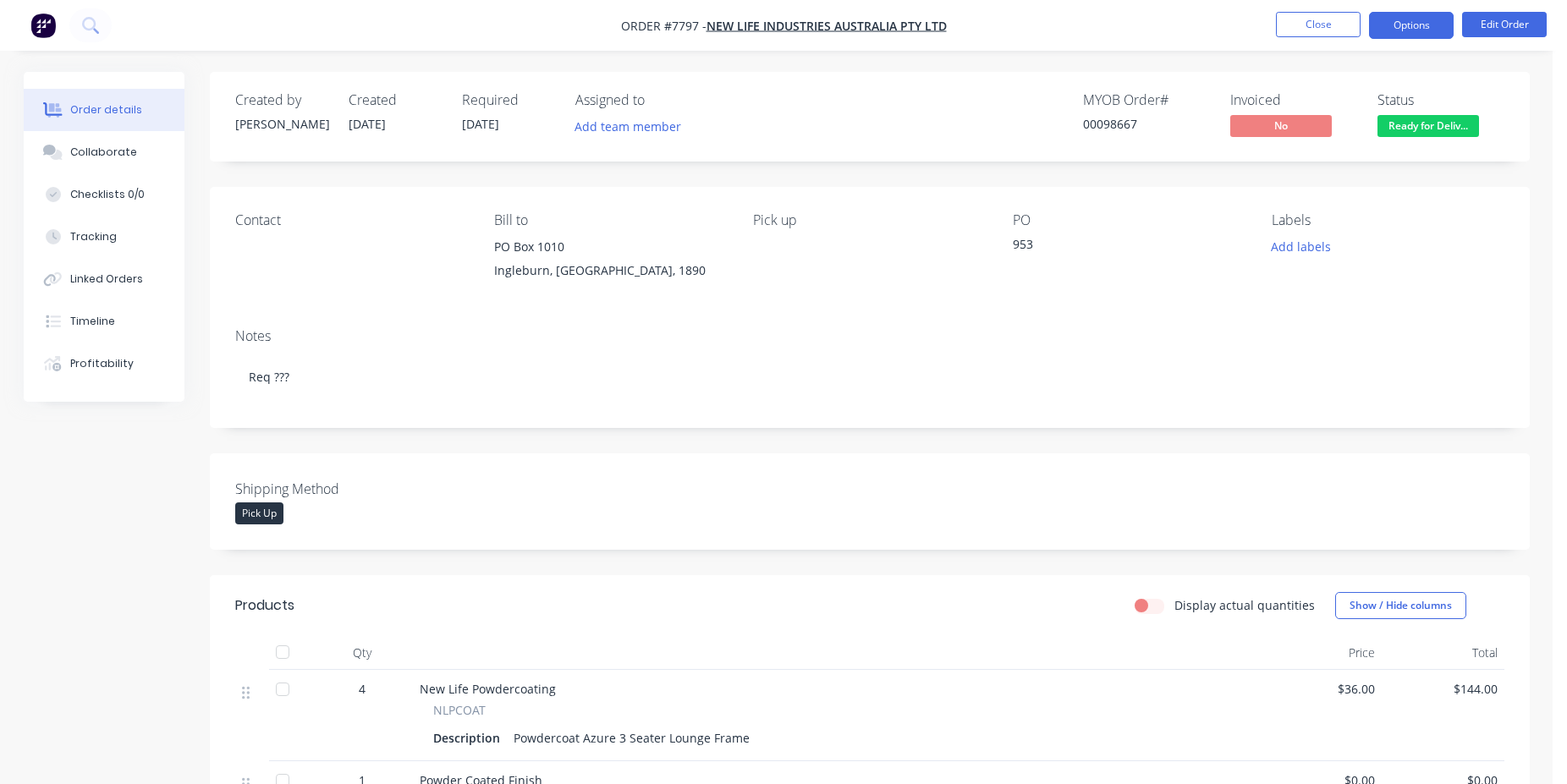
click at [1427, 30] on button "Options" at bounding box center [1411, 25] width 84 height 27
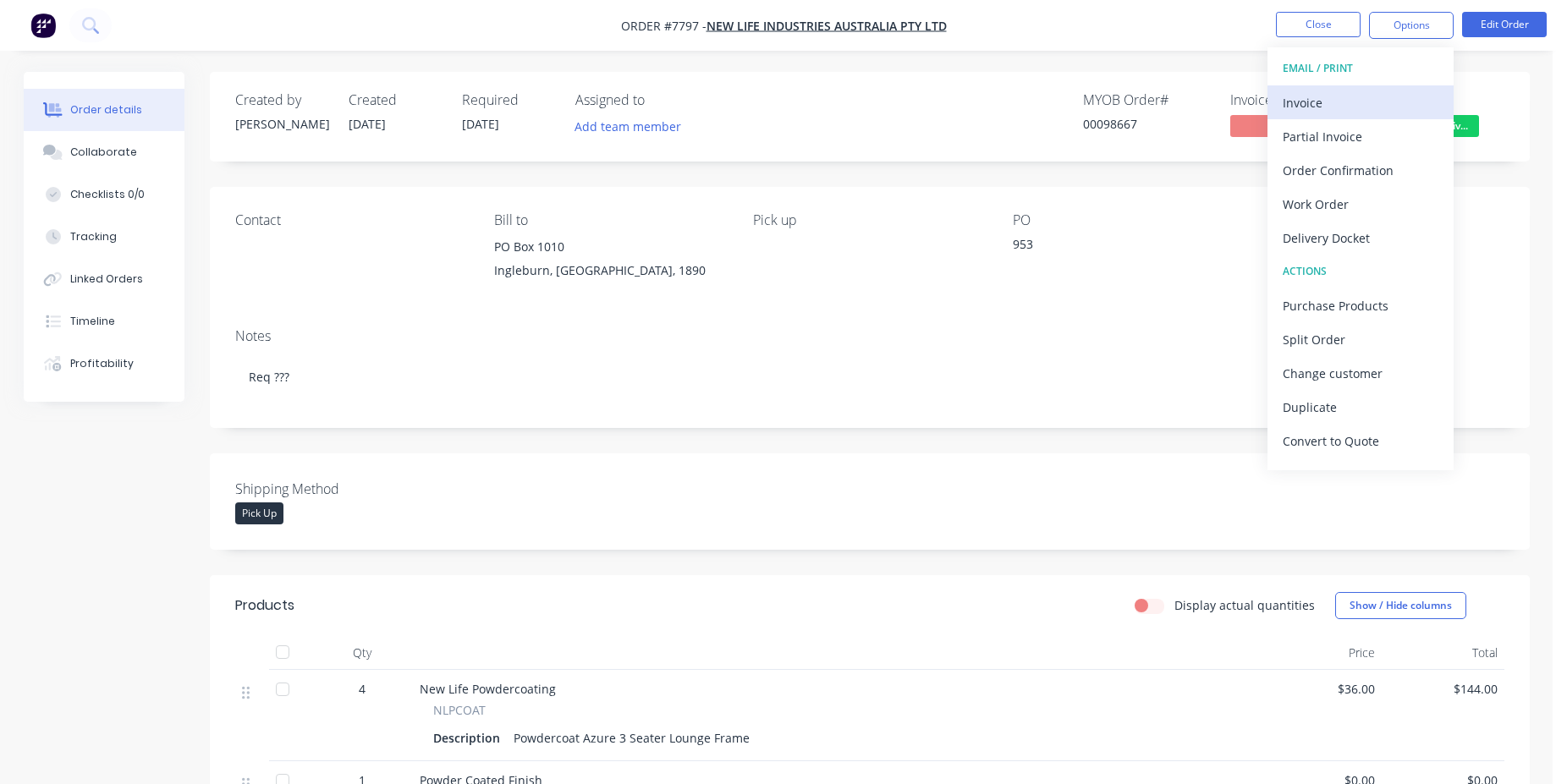
click at [1348, 93] on div "Invoice" at bounding box center [1361, 102] width 156 height 24
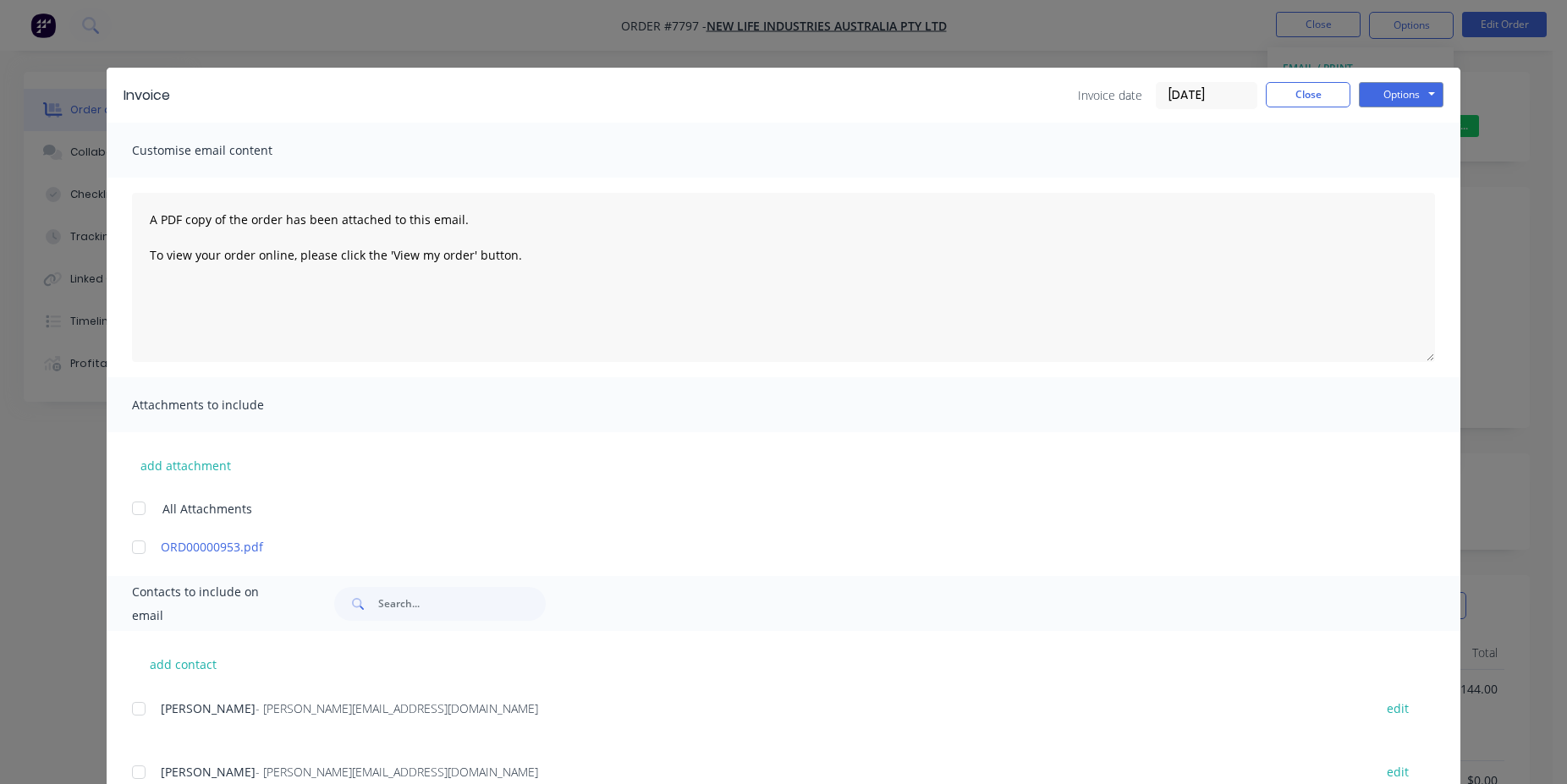
click at [1199, 98] on input "[DATE]" at bounding box center [1206, 95] width 99 height 25
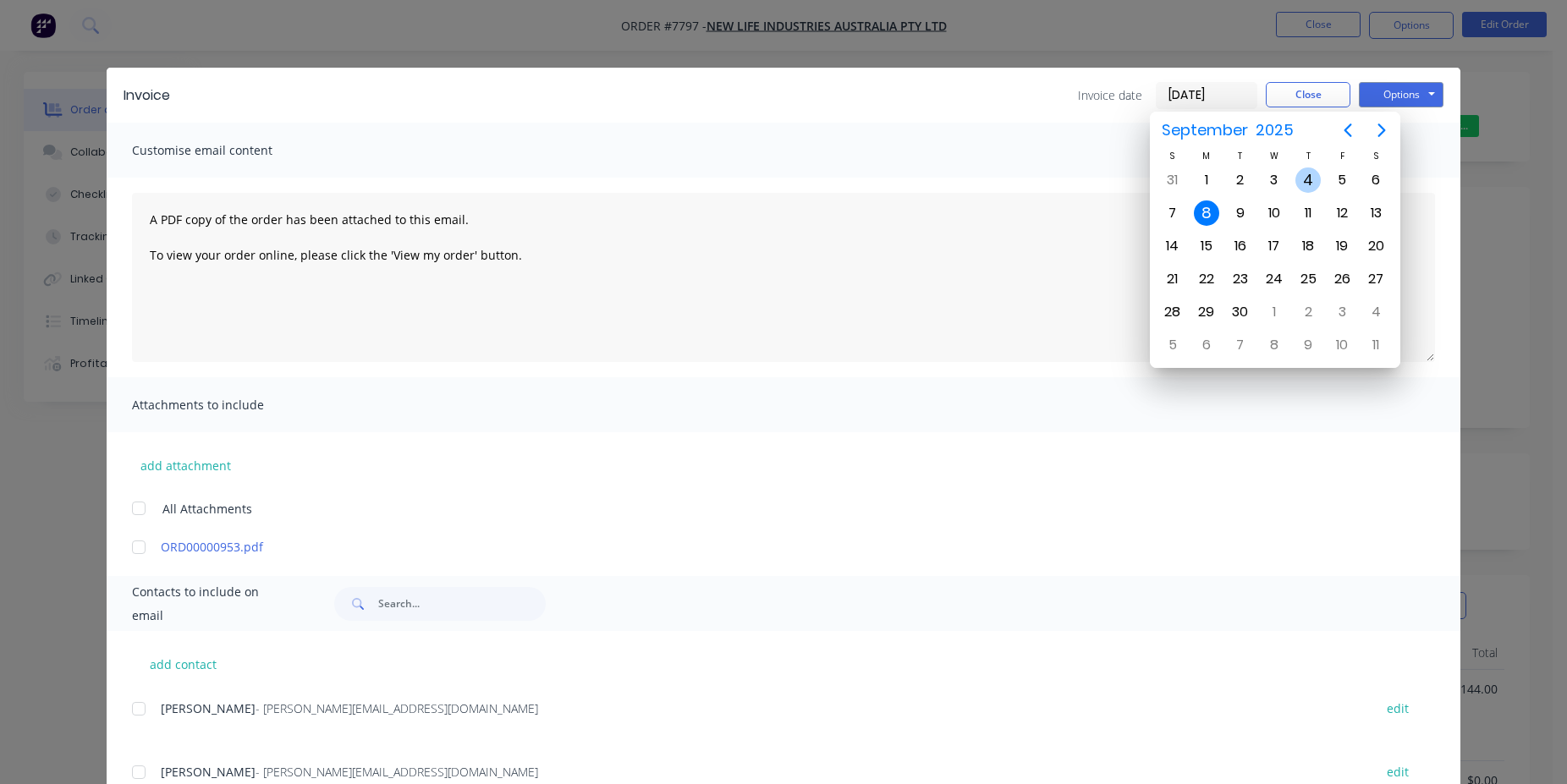
click at [1316, 179] on div "4" at bounding box center [1307, 180] width 25 height 25
type input "[DATE]"
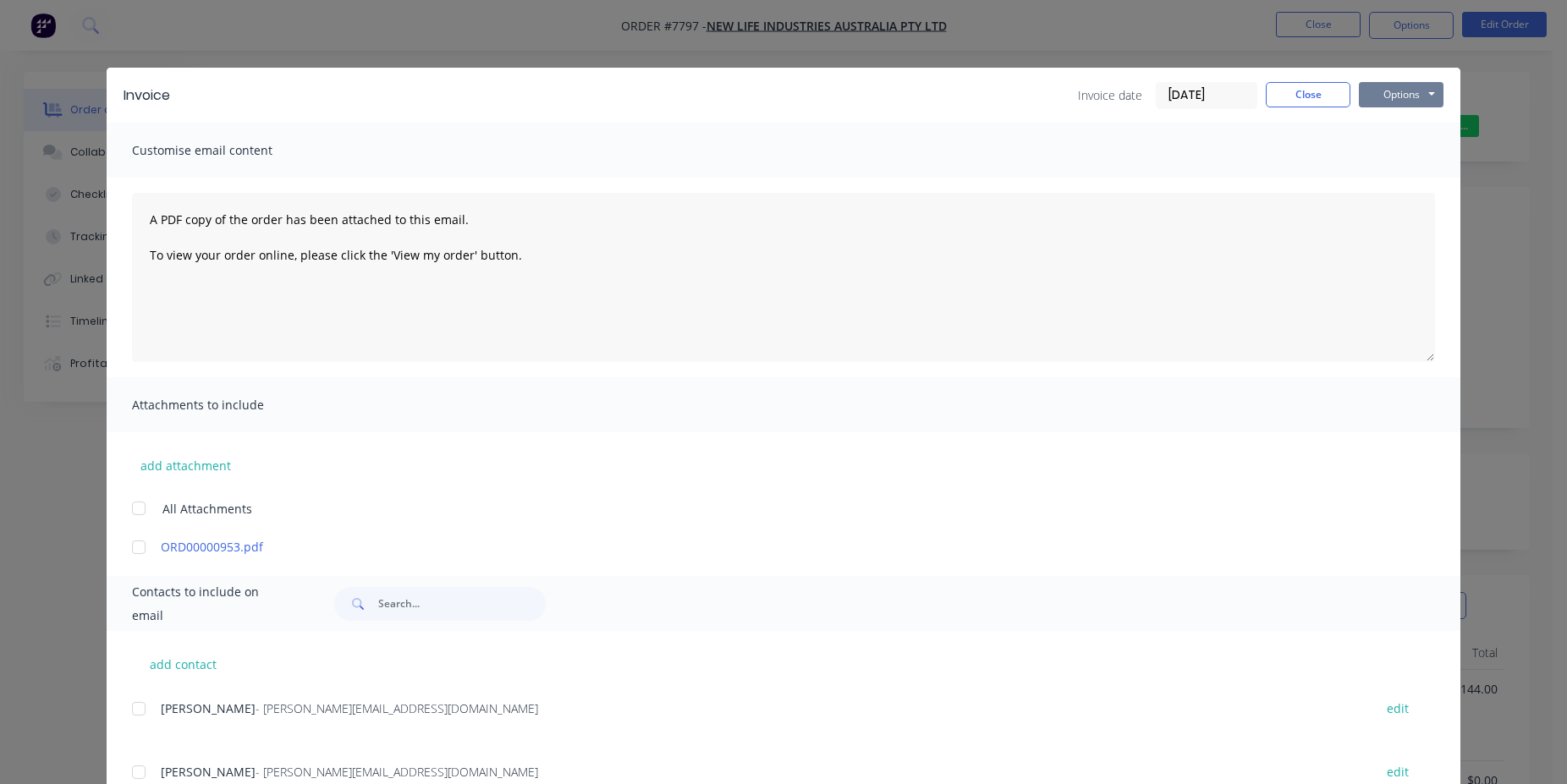
click at [1405, 97] on button "Options" at bounding box center [1401, 94] width 84 height 25
click at [1402, 150] on button "Print" at bounding box center [1412, 153] width 108 height 28
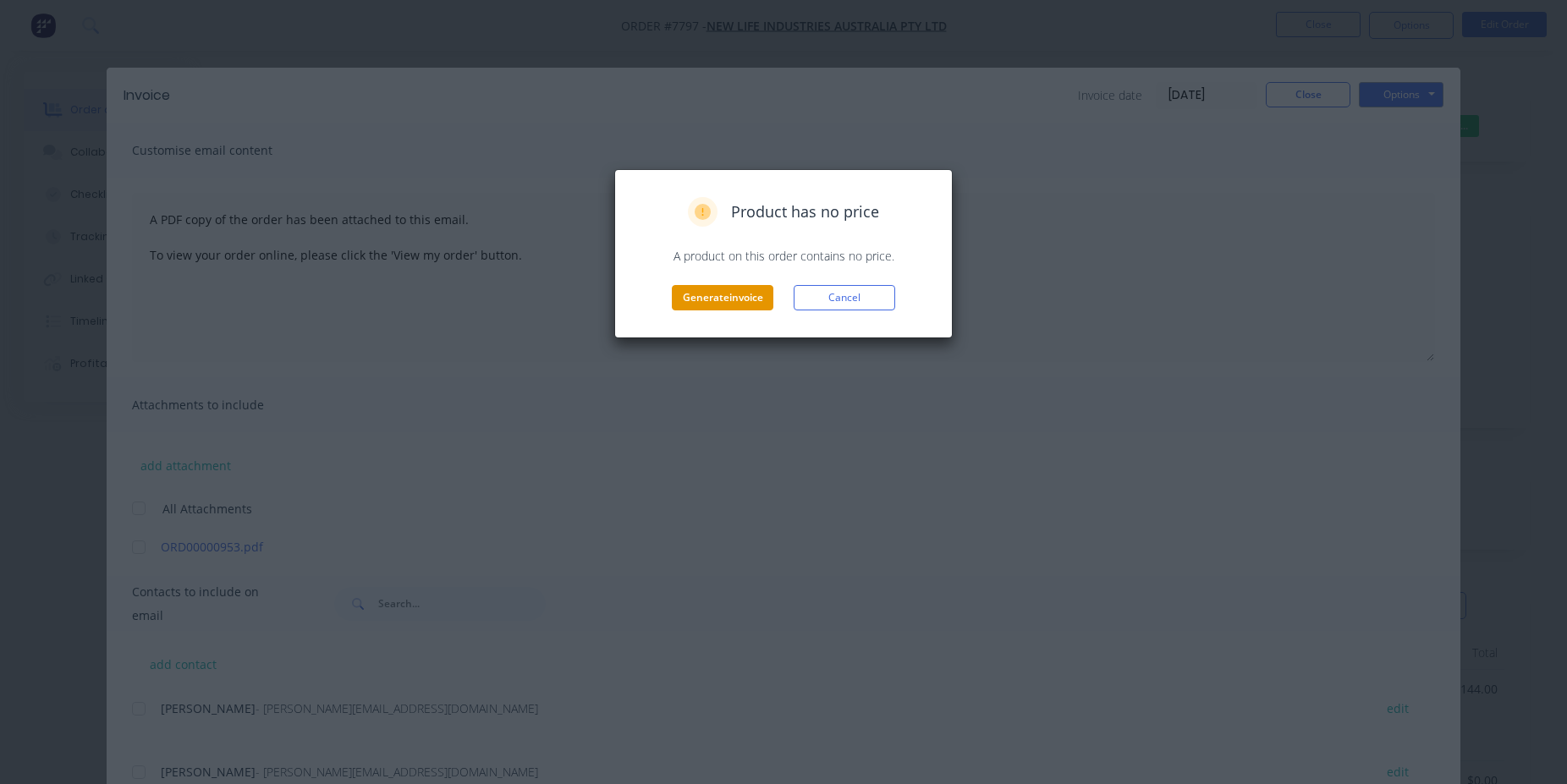
click at [718, 294] on button "Generate invoice" at bounding box center [723, 297] width 101 height 25
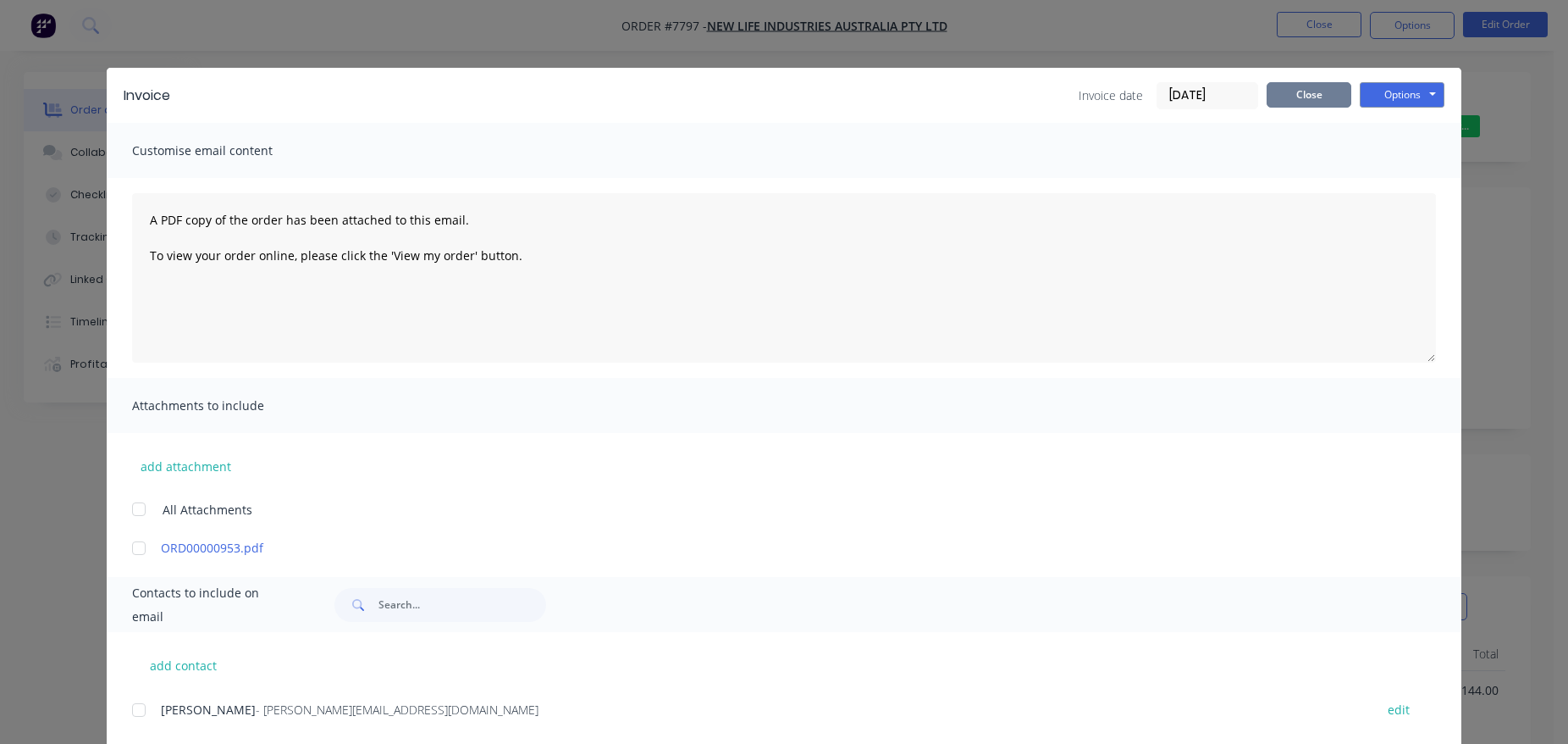
click at [1299, 102] on button "Close" at bounding box center [1309, 94] width 85 height 25
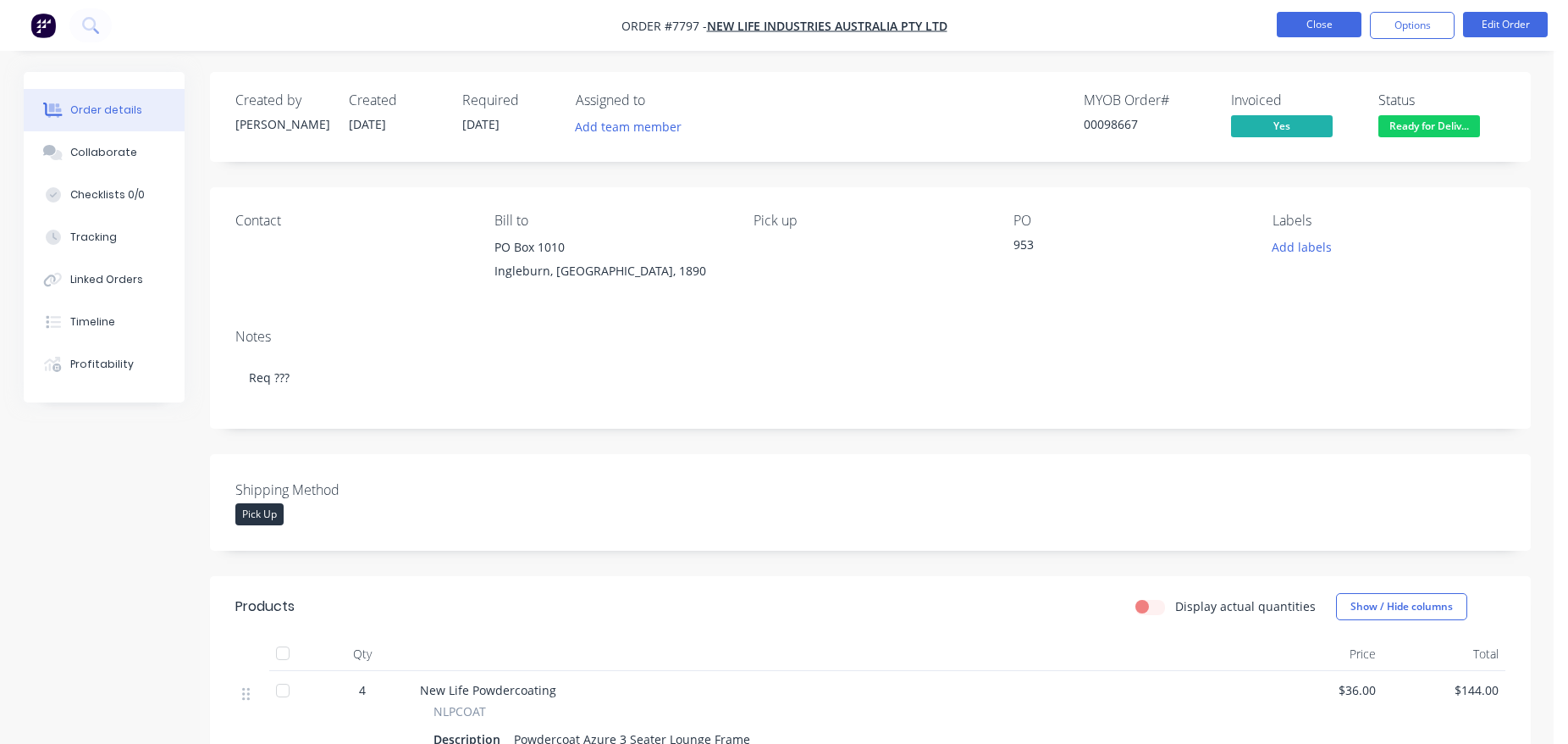
click at [1325, 26] on button "Close" at bounding box center [1319, 24] width 85 height 25
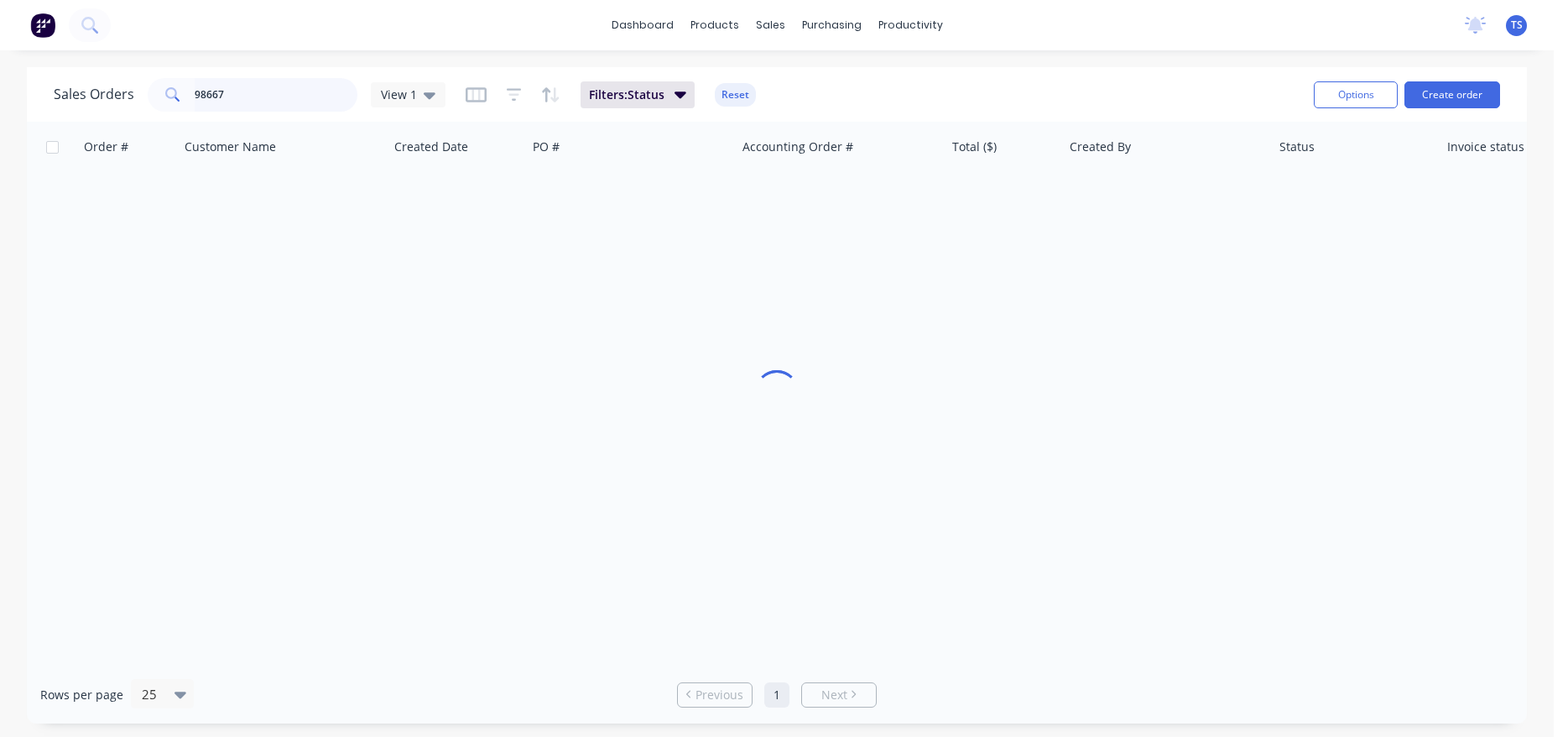
click at [284, 105] on input "98667" at bounding box center [276, 95] width 164 height 34
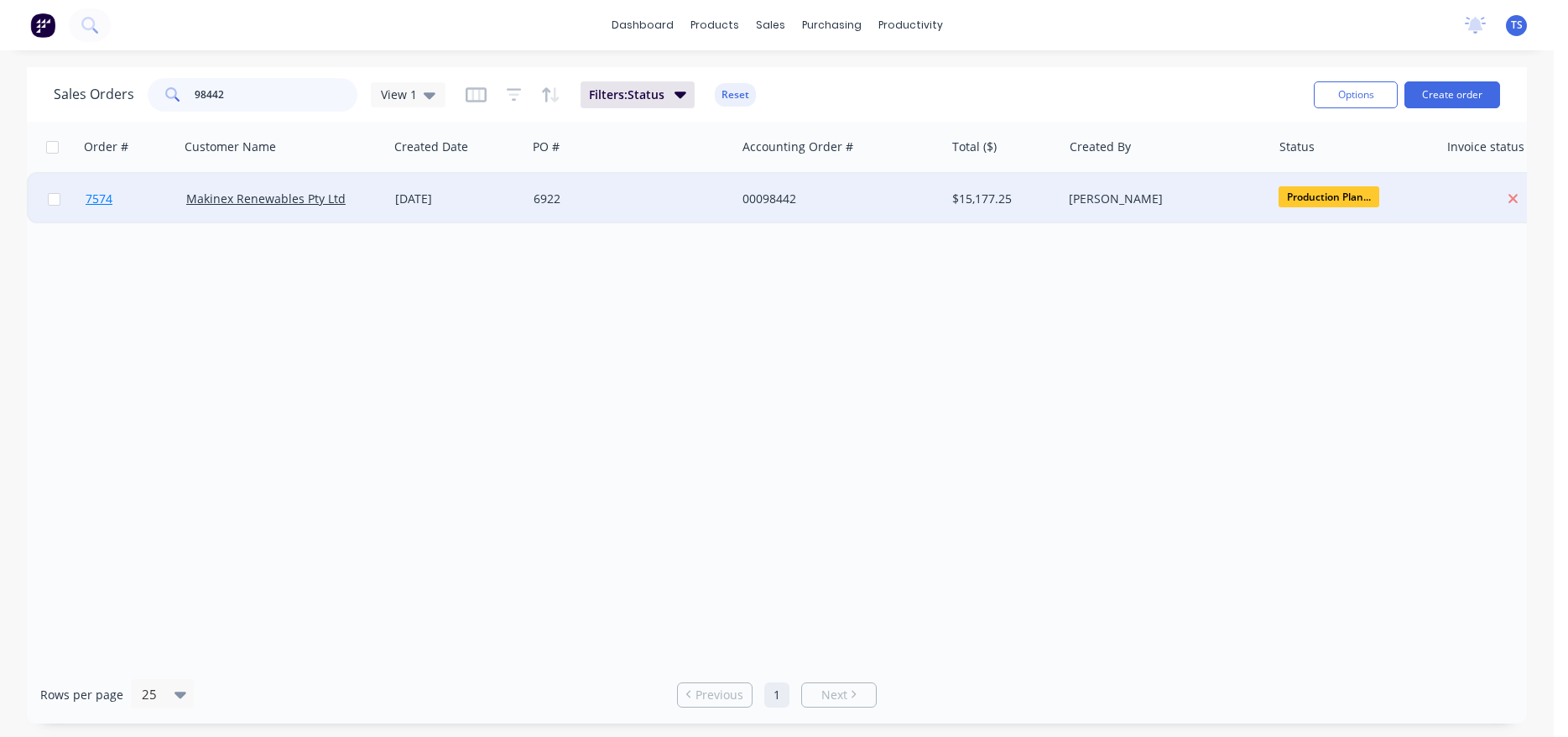
type input "98442"
click at [126, 194] on link "7574" at bounding box center [136, 199] width 101 height 50
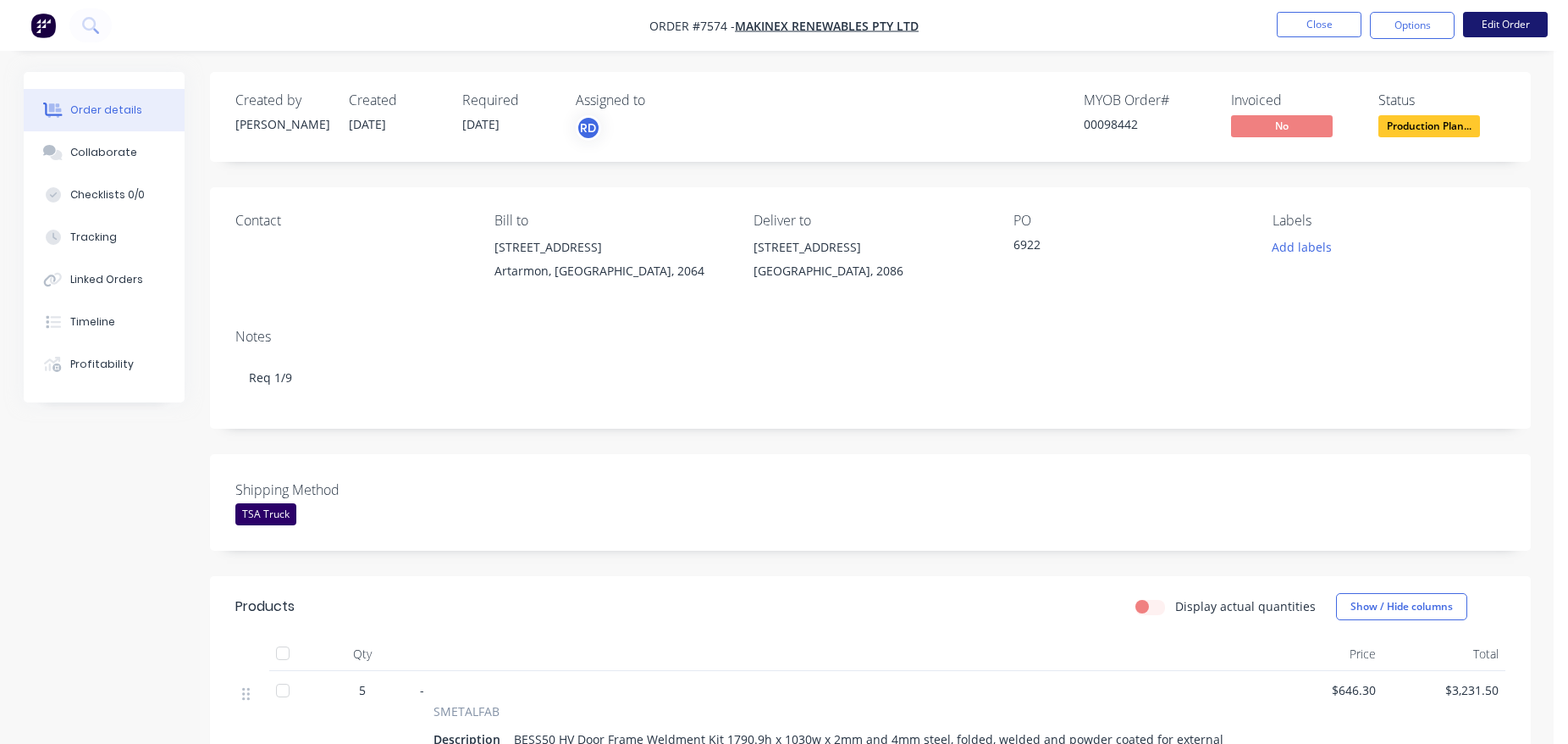
click at [1499, 32] on button "Edit Order" at bounding box center [1505, 24] width 85 height 25
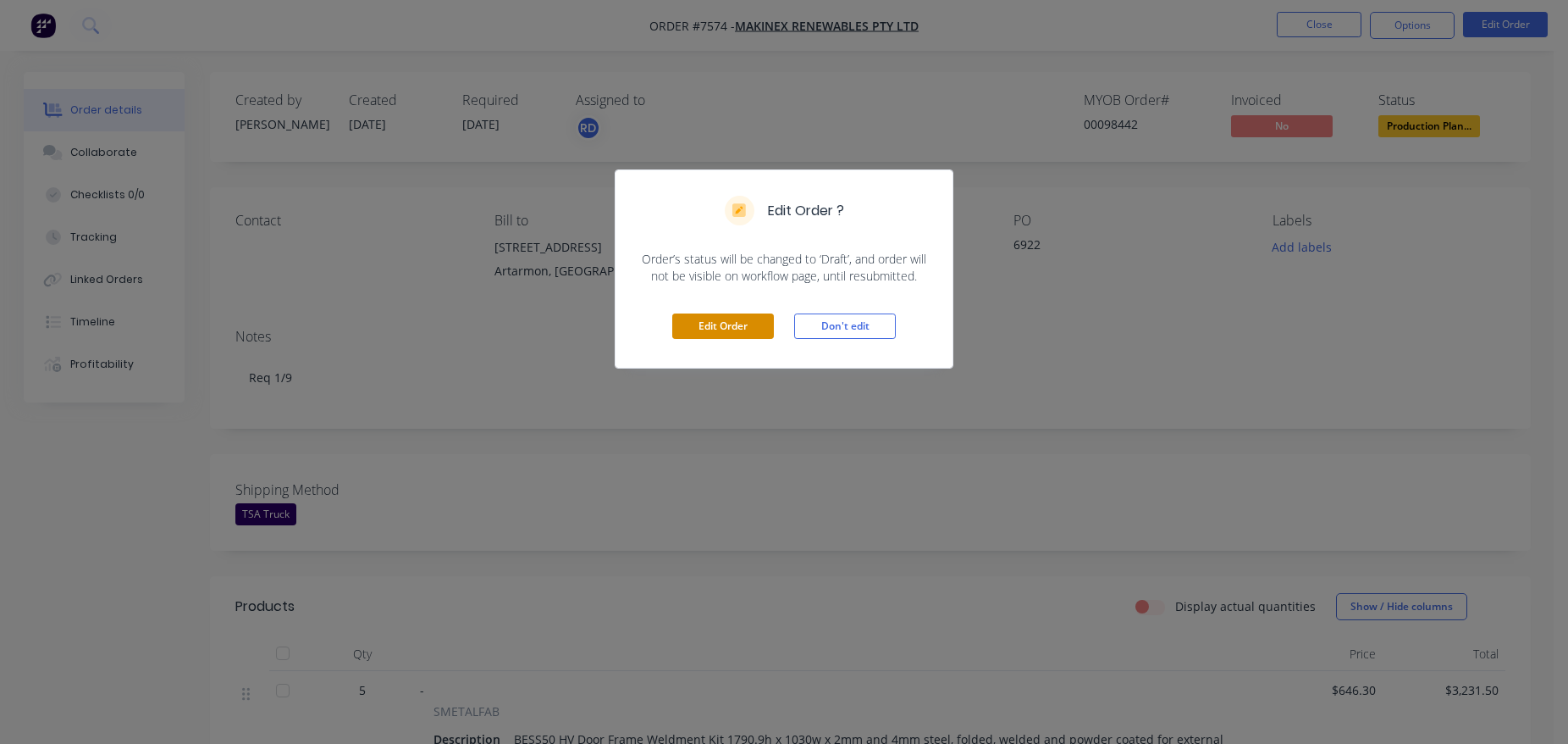
click at [750, 334] on button "Edit Order" at bounding box center [723, 326] width 101 height 25
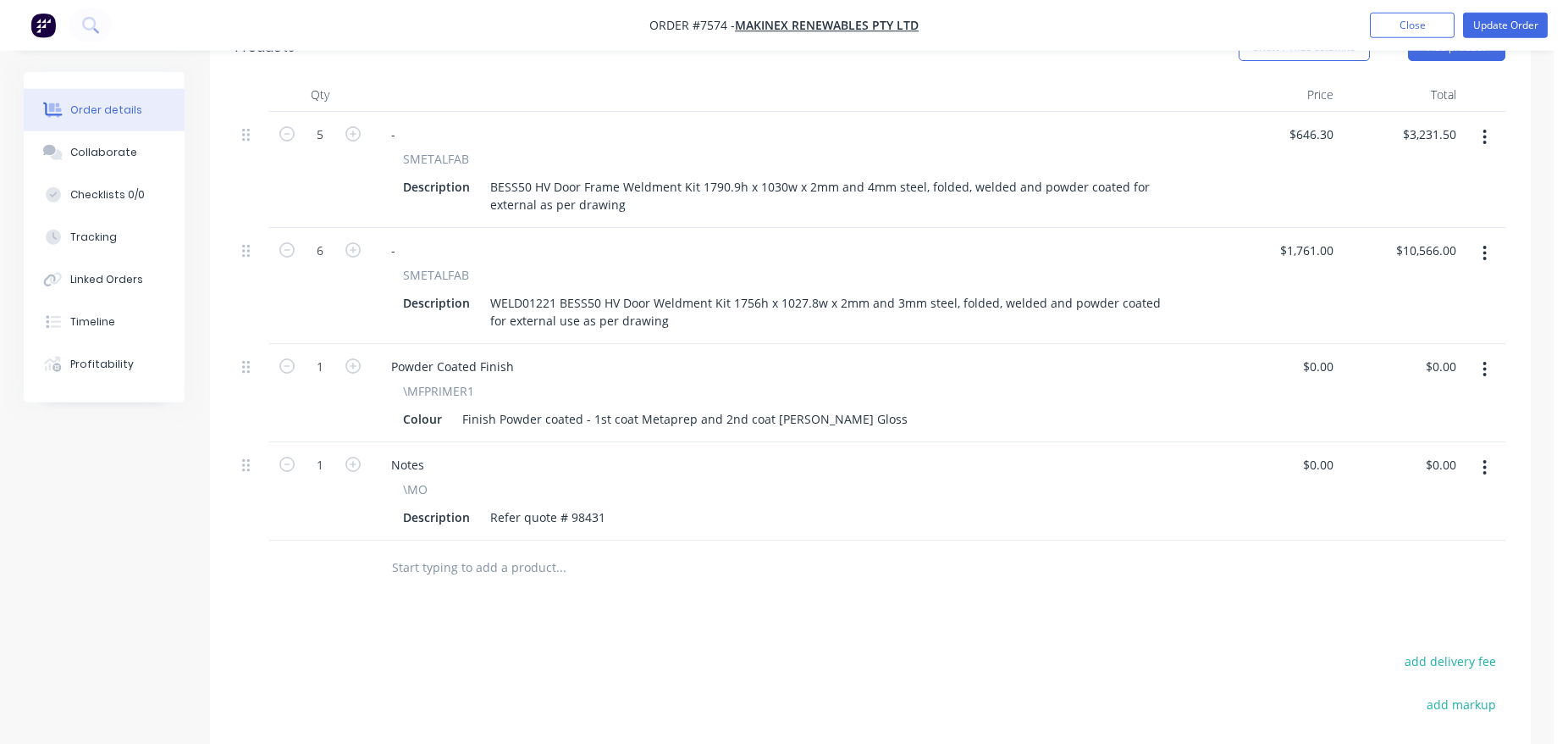
scroll to position [605, 0]
click at [523, 549] on input "text" at bounding box center [561, 566] width 339 height 34
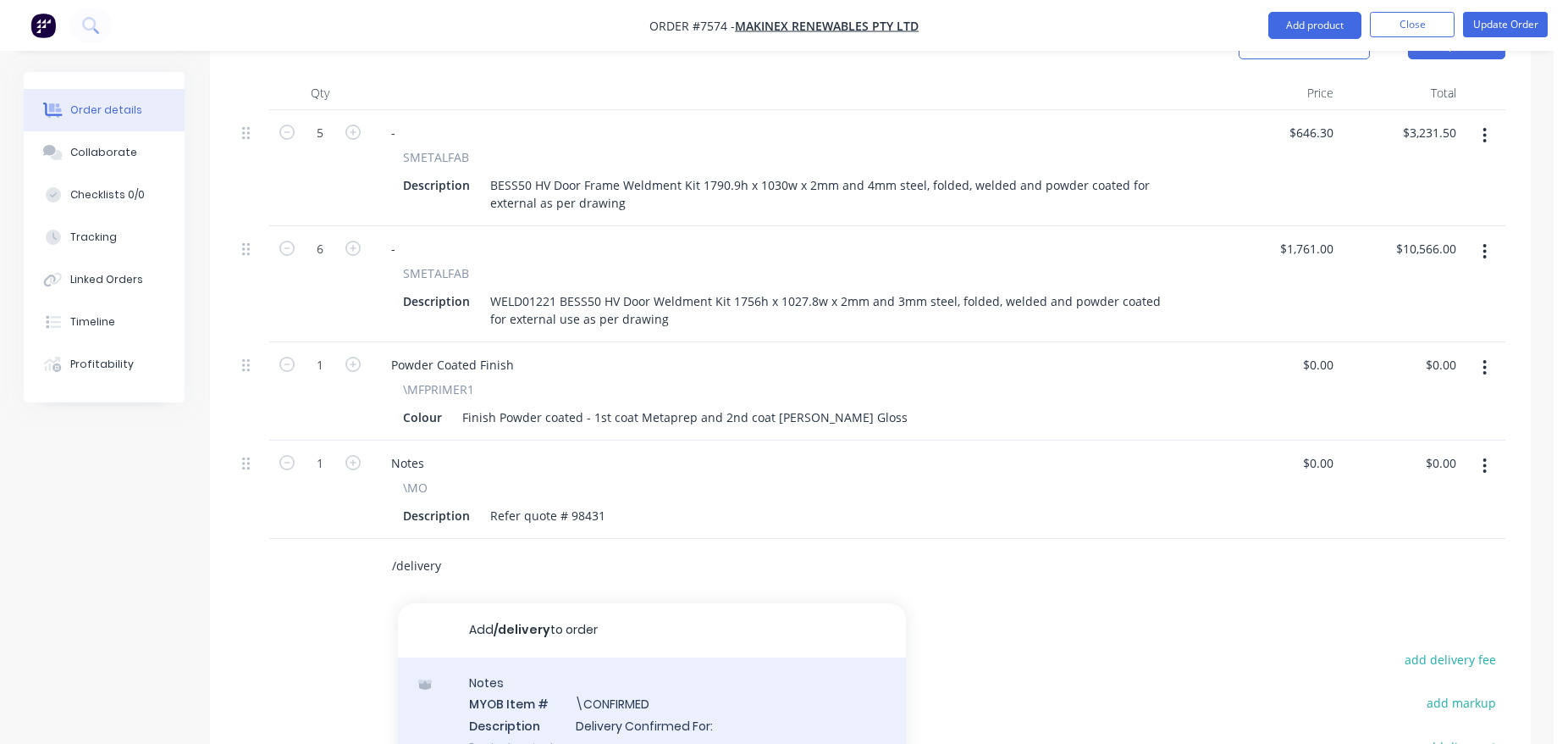
type input "/delivery"
click at [720, 690] on div "Notes MYOB Item # \CONFIRMED Description Delivery Confirmed For: Product variant" at bounding box center [652, 715] width 508 height 115
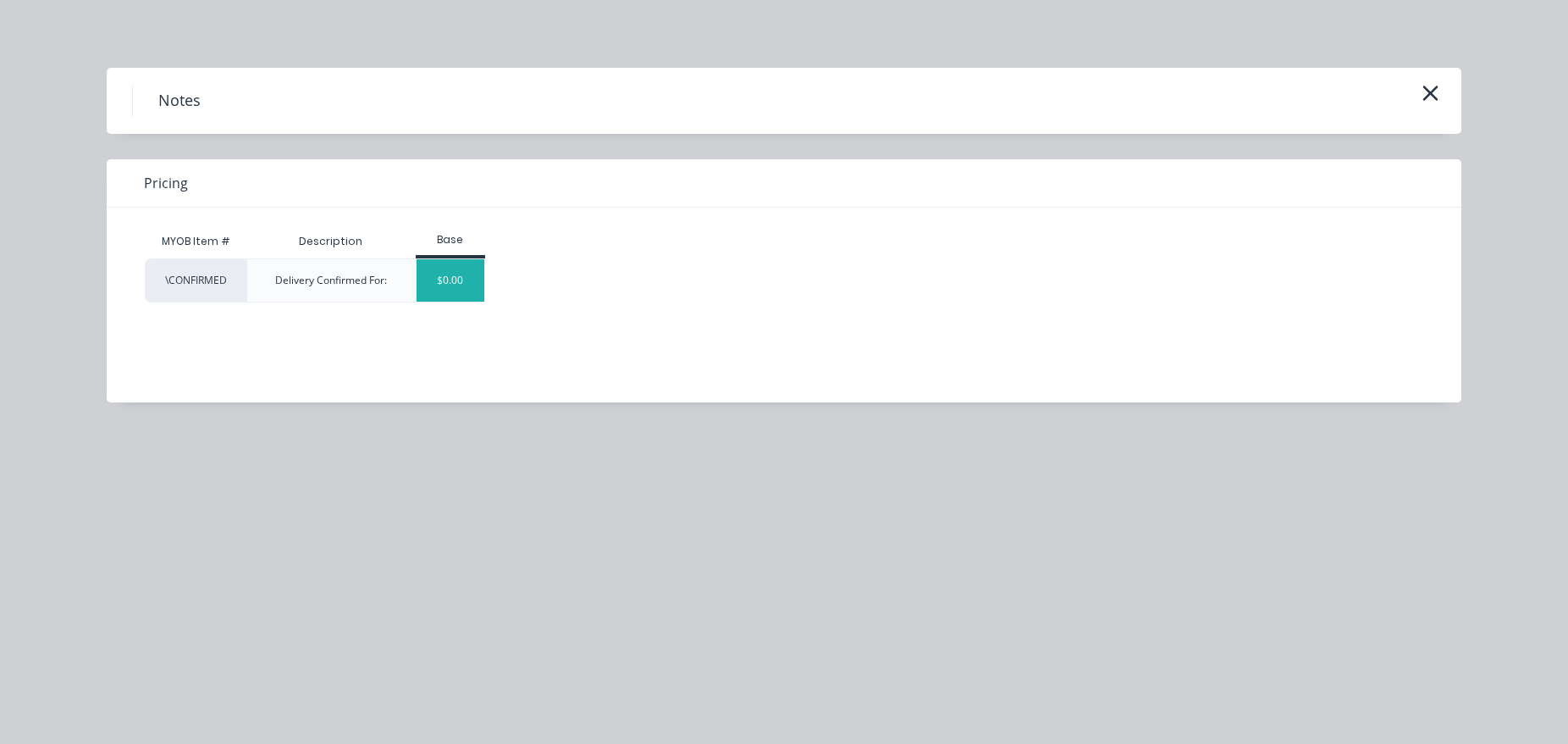
click at [432, 282] on div "$0.00" at bounding box center [451, 280] width 69 height 42
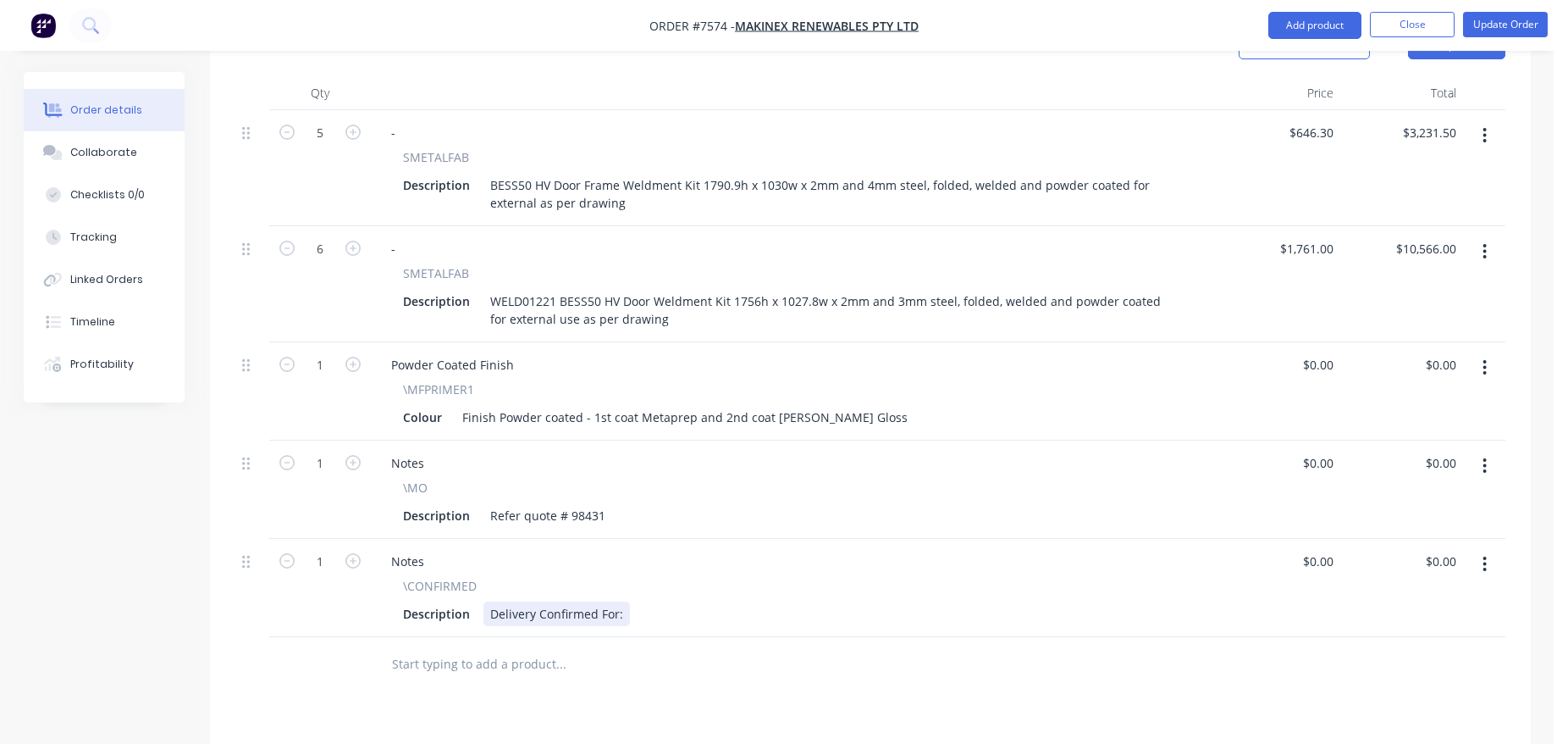
click at [621, 601] on div "Delivery Confirmed For:" at bounding box center [557, 613] width 146 height 24
click at [1517, 38] on li "Update Order" at bounding box center [1505, 25] width 85 height 27
click at [1517, 29] on button "Update Order" at bounding box center [1505, 24] width 85 height 25
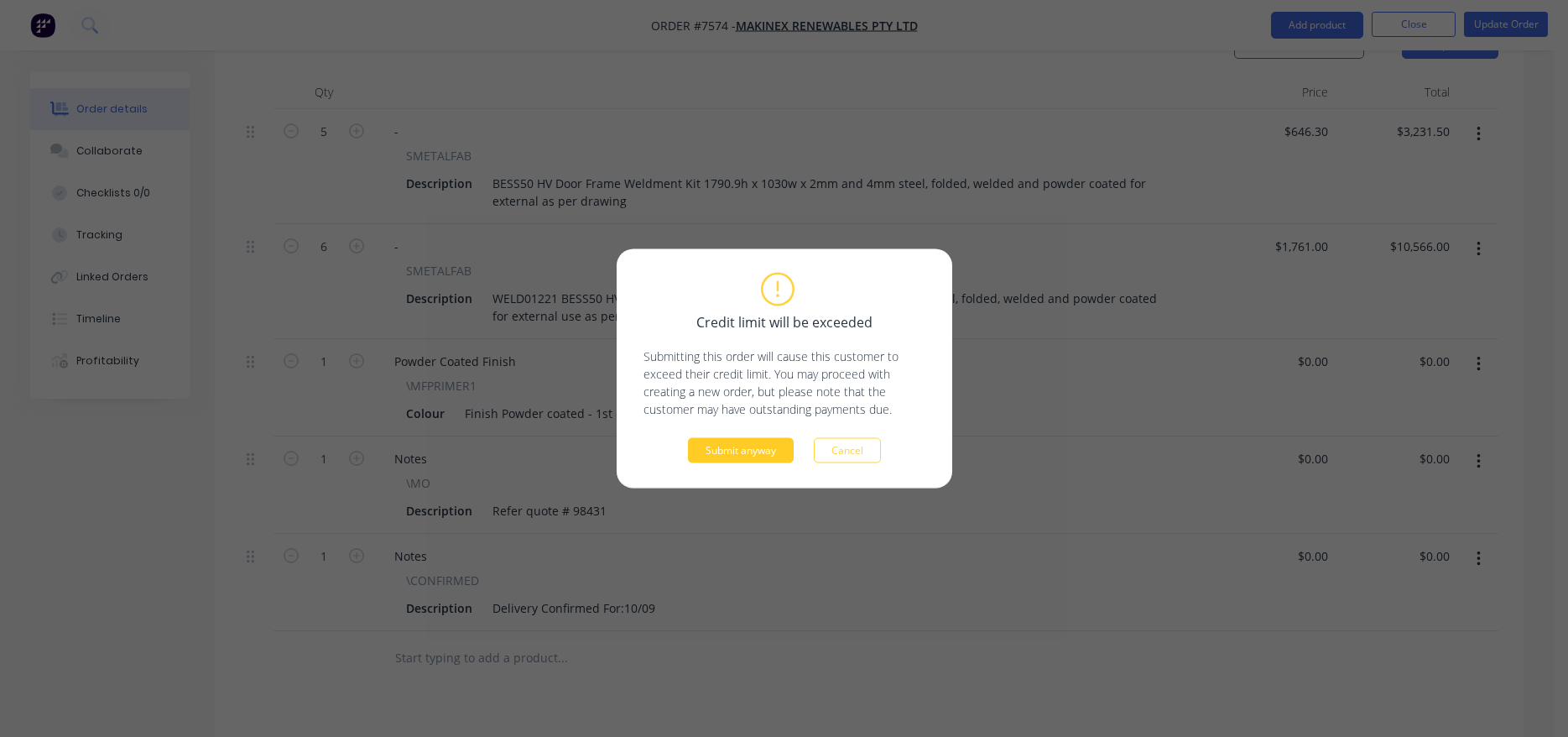
click at [771, 456] on button "Submit anyway" at bounding box center [741, 450] width 106 height 25
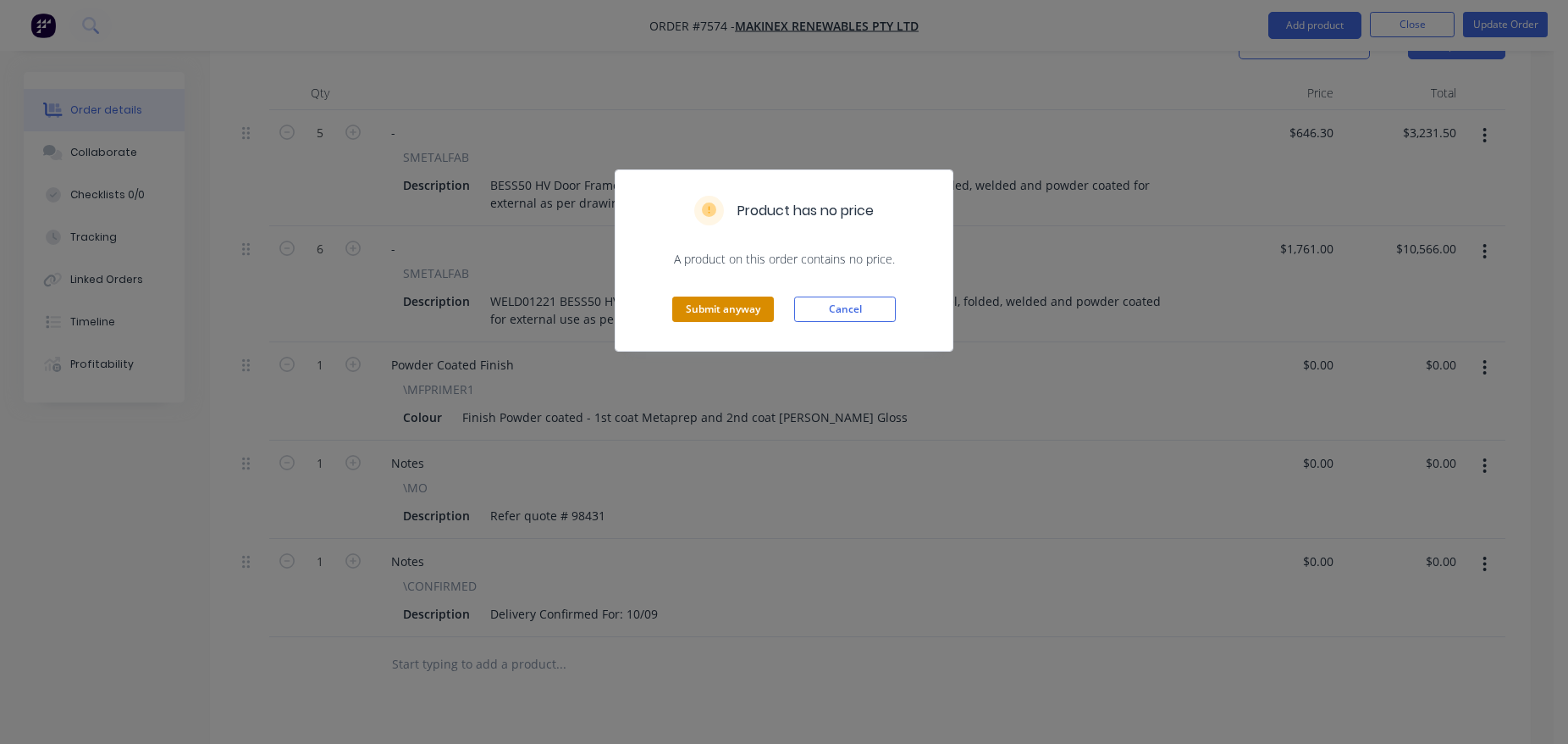
click at [741, 310] on button "Submit anyway" at bounding box center [723, 309] width 101 height 25
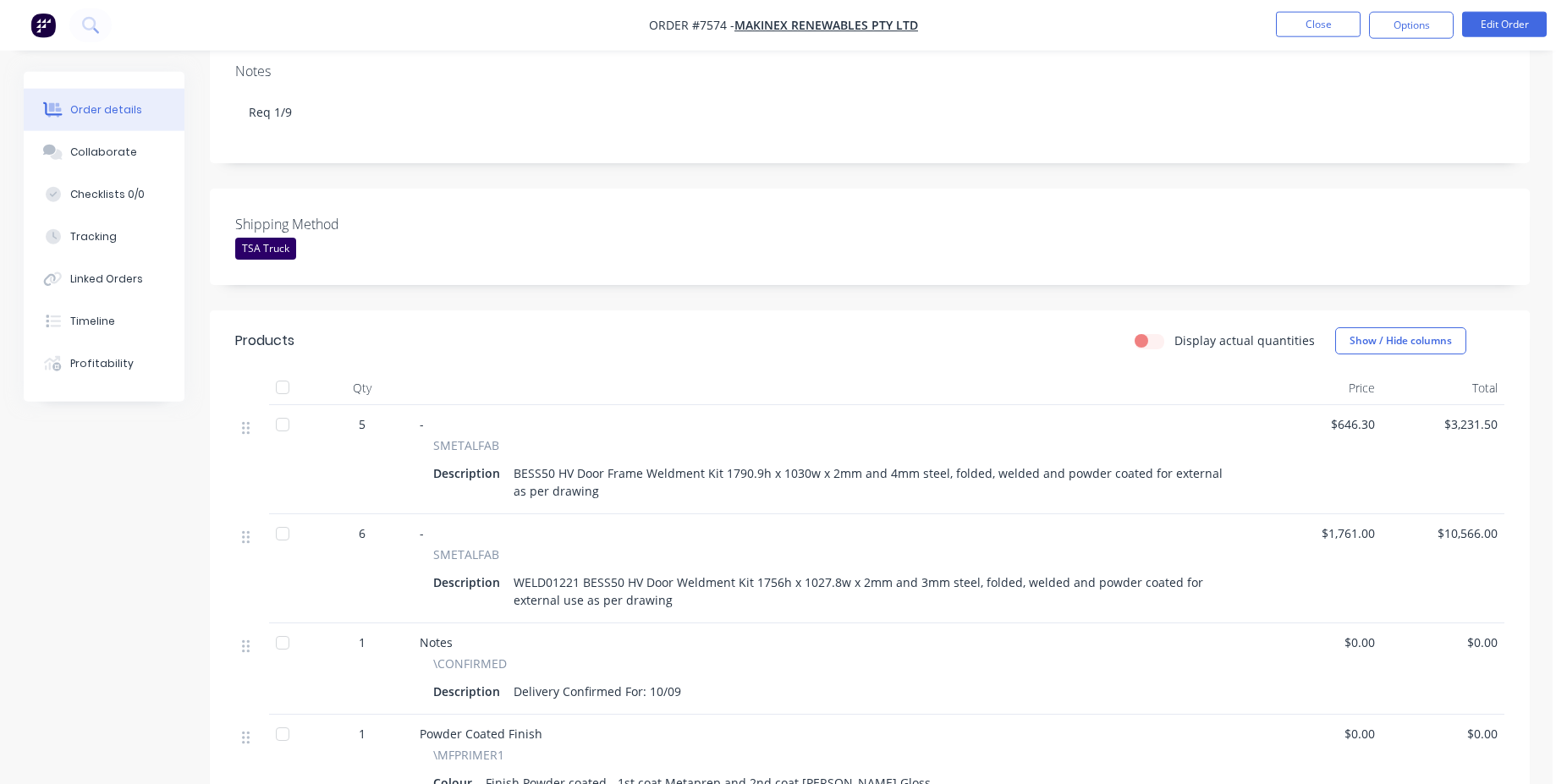
scroll to position [0, 0]
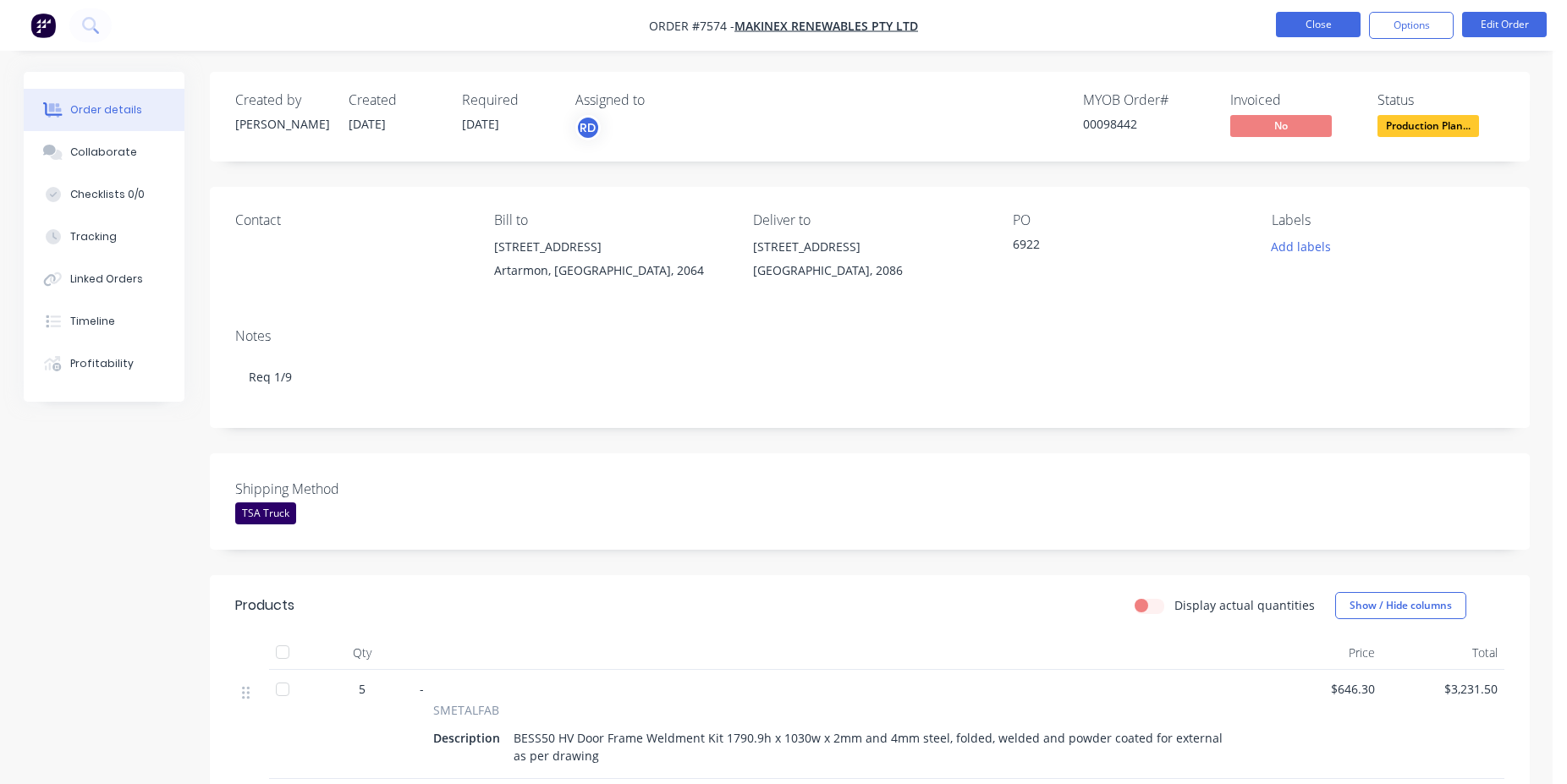
click at [1320, 28] on button "Close" at bounding box center [1318, 24] width 84 height 25
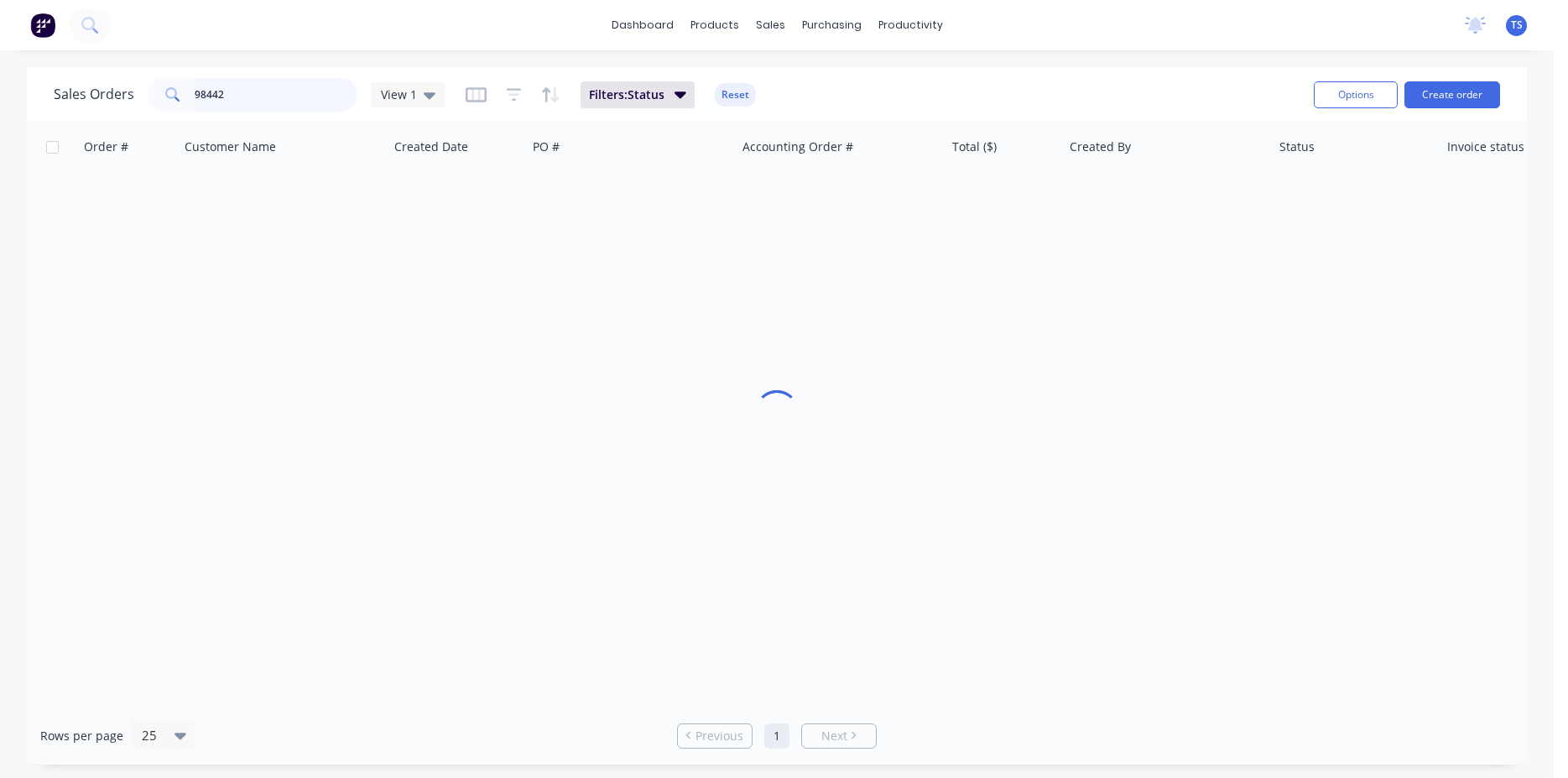
click at [264, 101] on input "98442" at bounding box center [276, 95] width 164 height 34
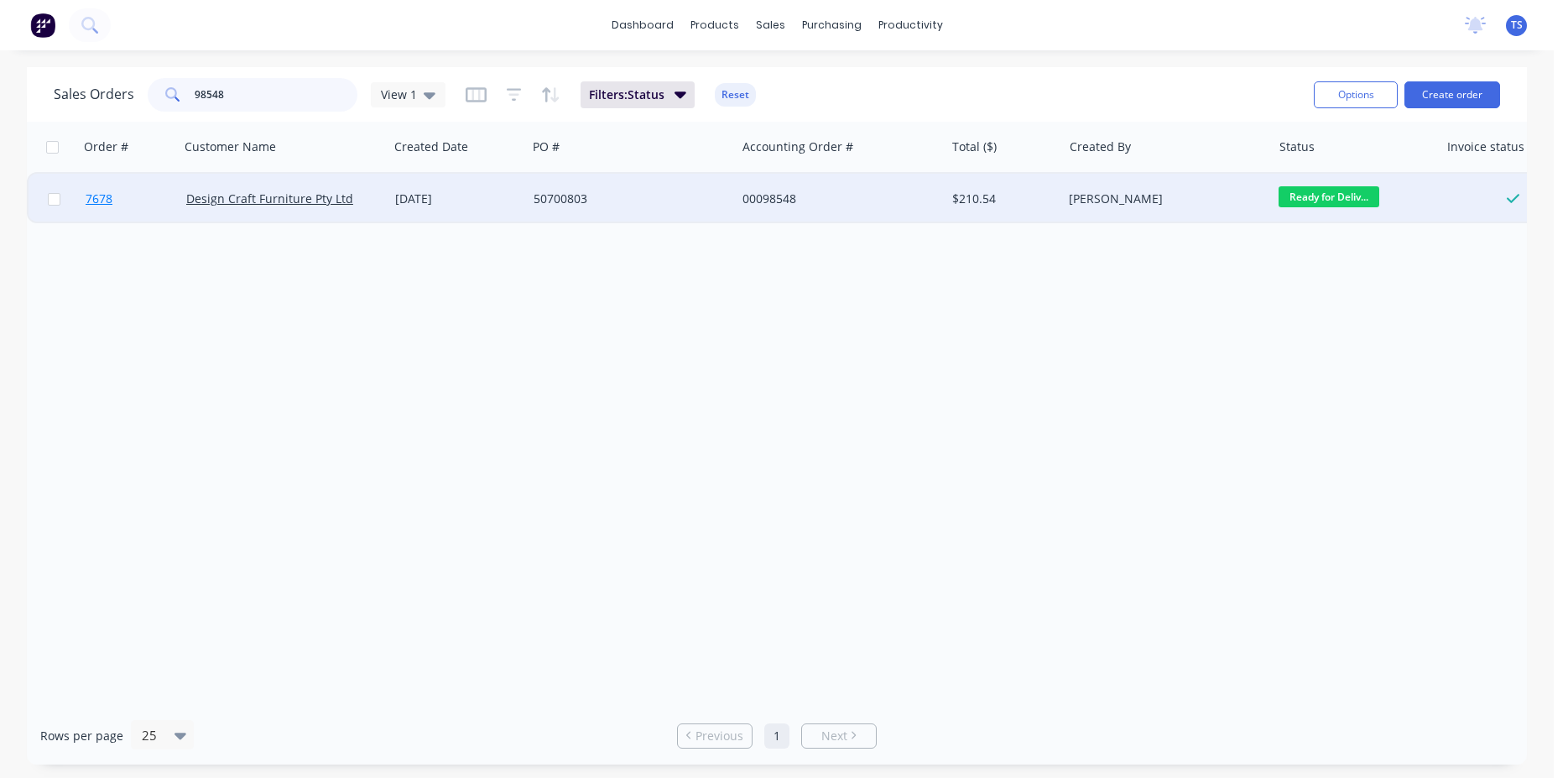
type input "98548"
click at [120, 195] on link "7678" at bounding box center [136, 199] width 101 height 50
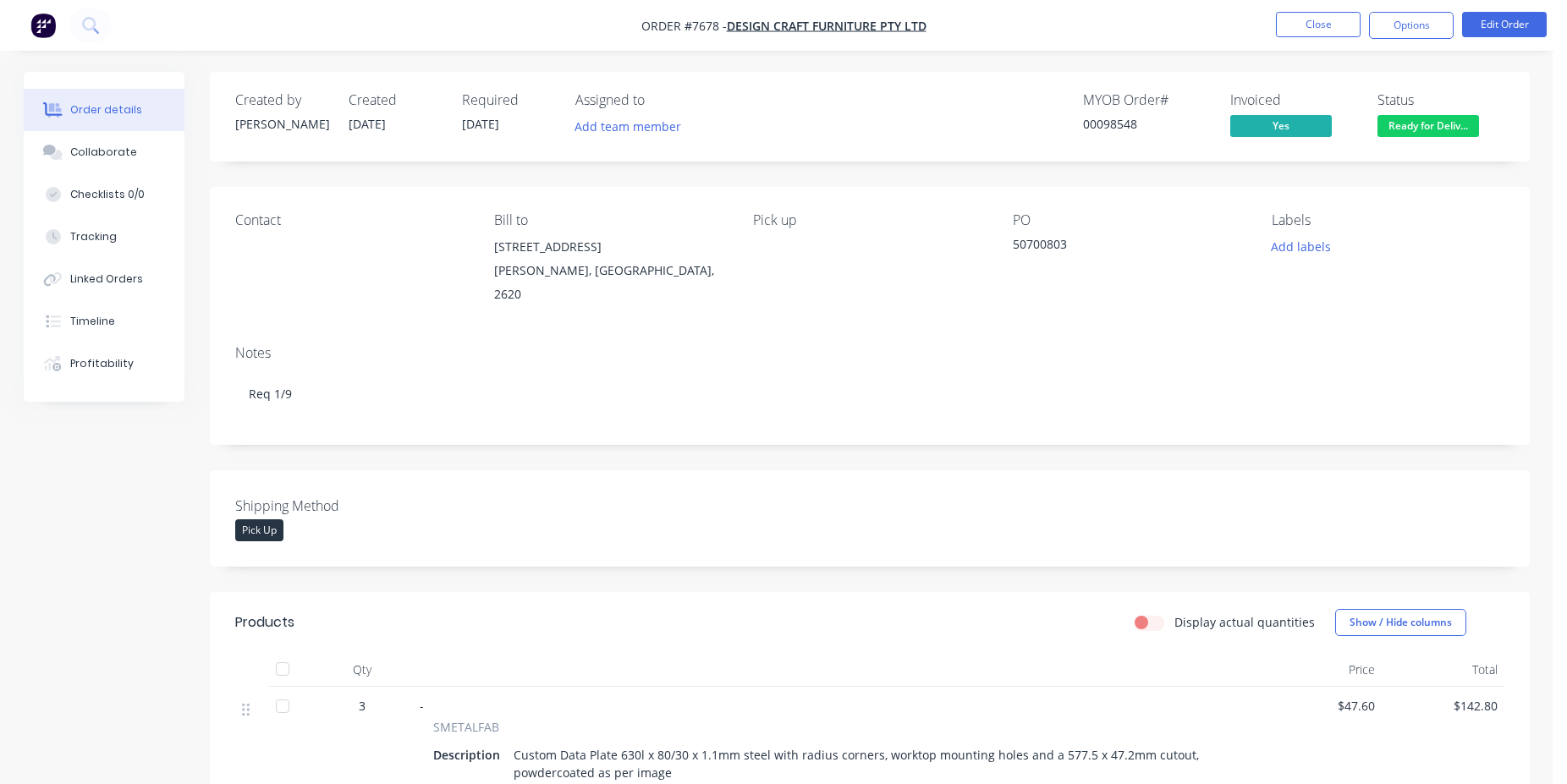
click at [1431, 121] on span "Ready for Deliv..." at bounding box center [1428, 126] width 101 height 22
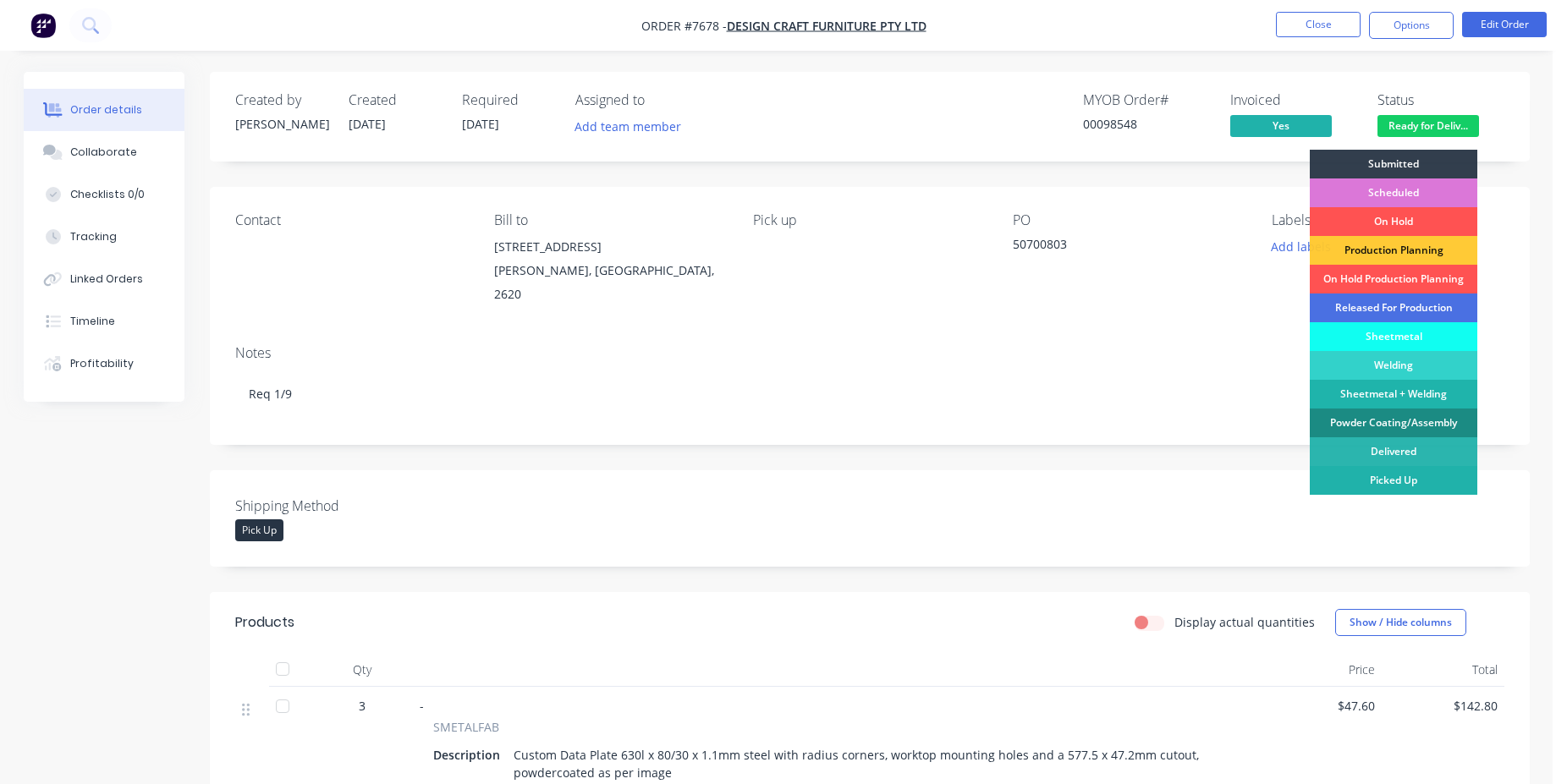
click at [1398, 486] on div "Picked Up" at bounding box center [1393, 480] width 168 height 29
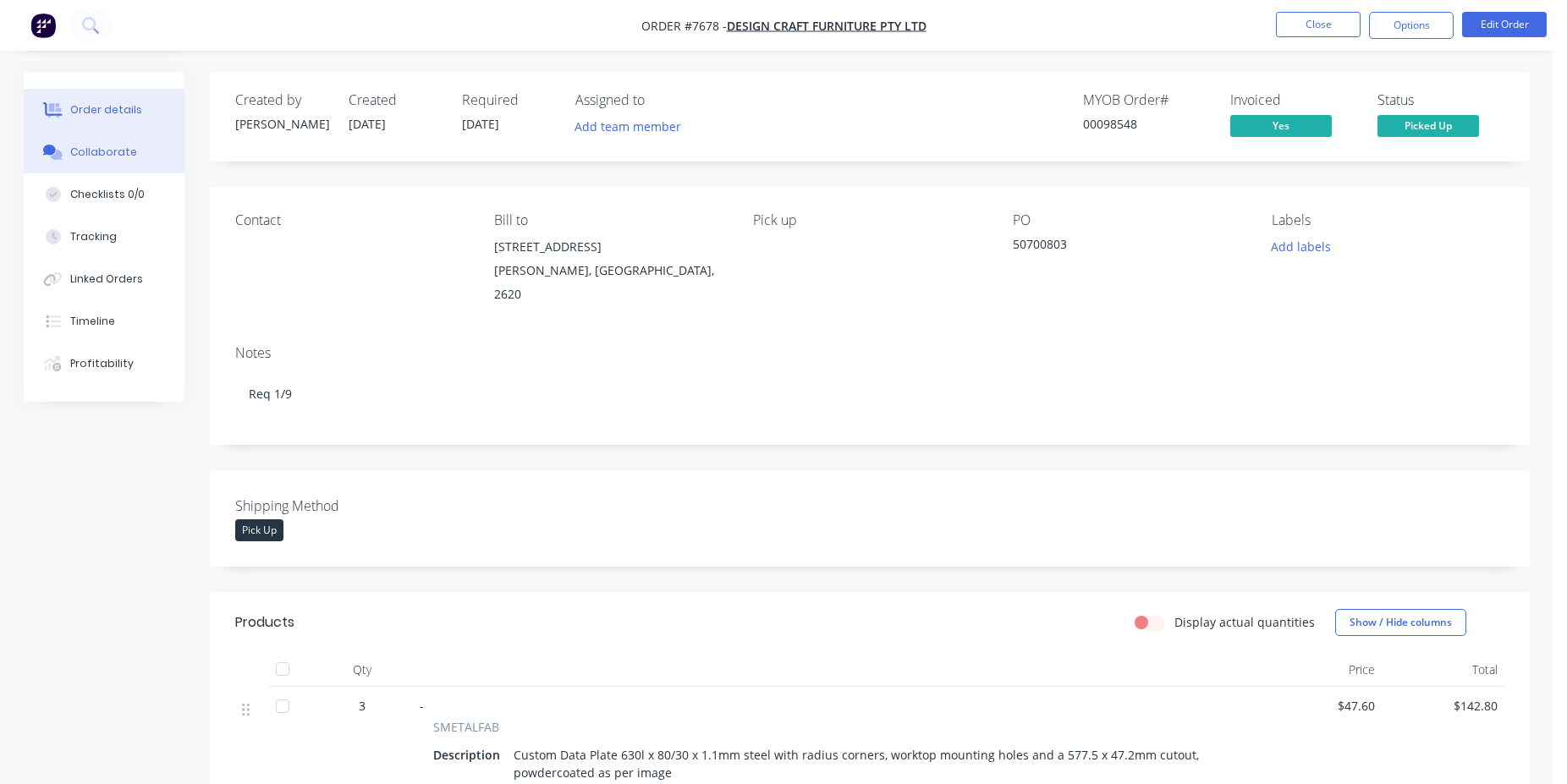
click at [86, 142] on button "Collaborate" at bounding box center [103, 152] width 160 height 42
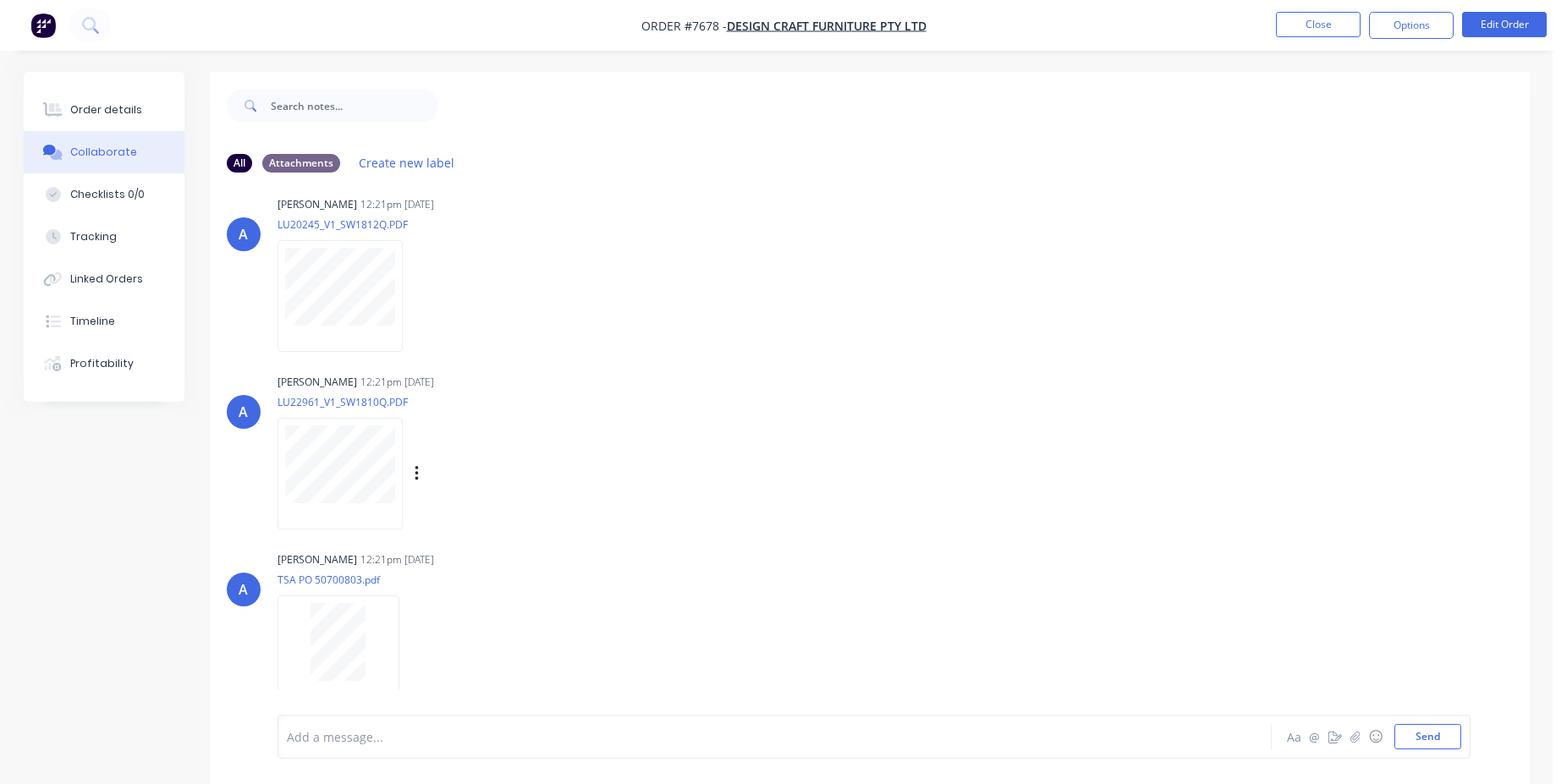
scroll to position [25, 0]
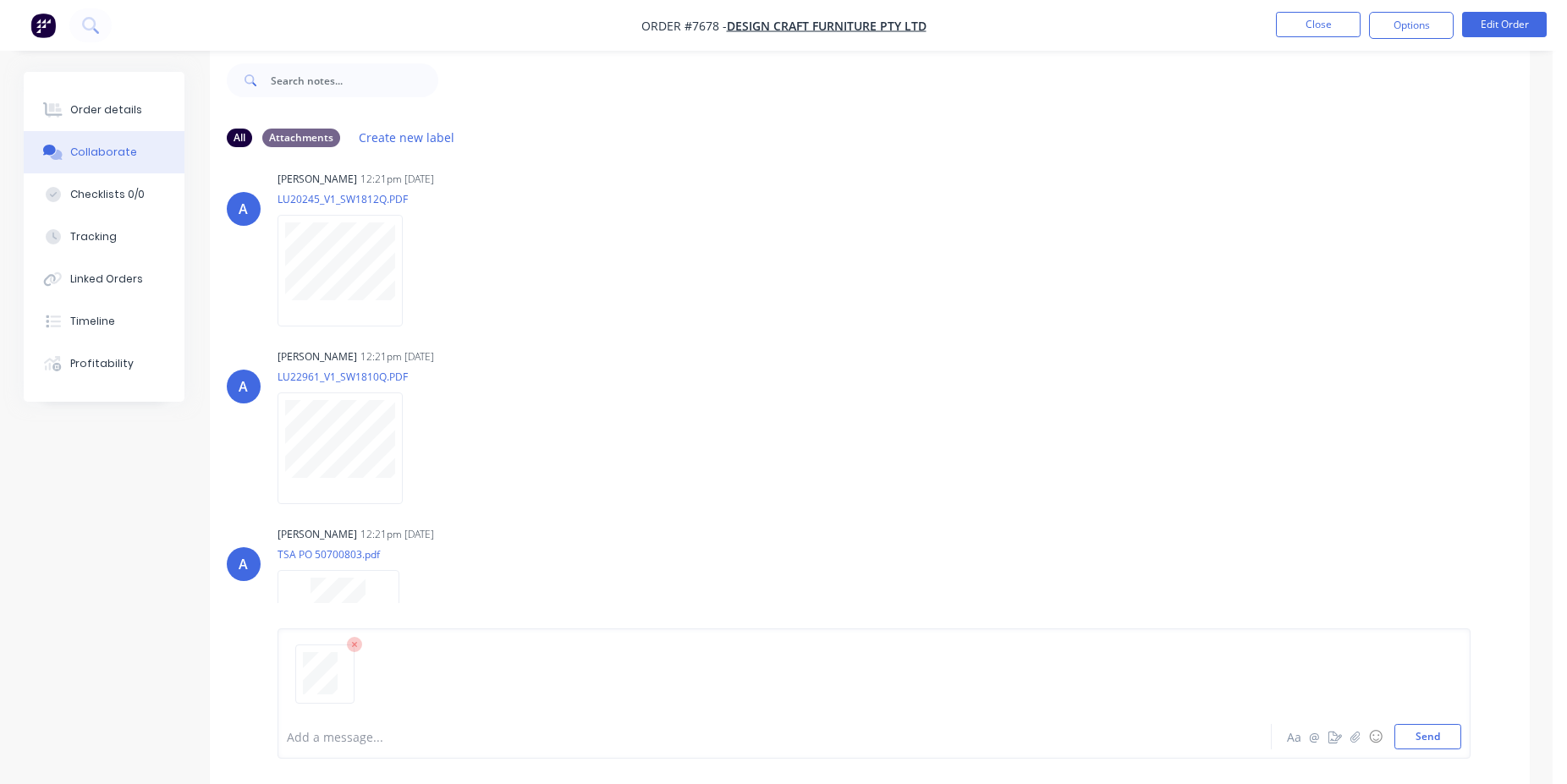
click at [352, 741] on div at bounding box center [728, 736] width 880 height 18
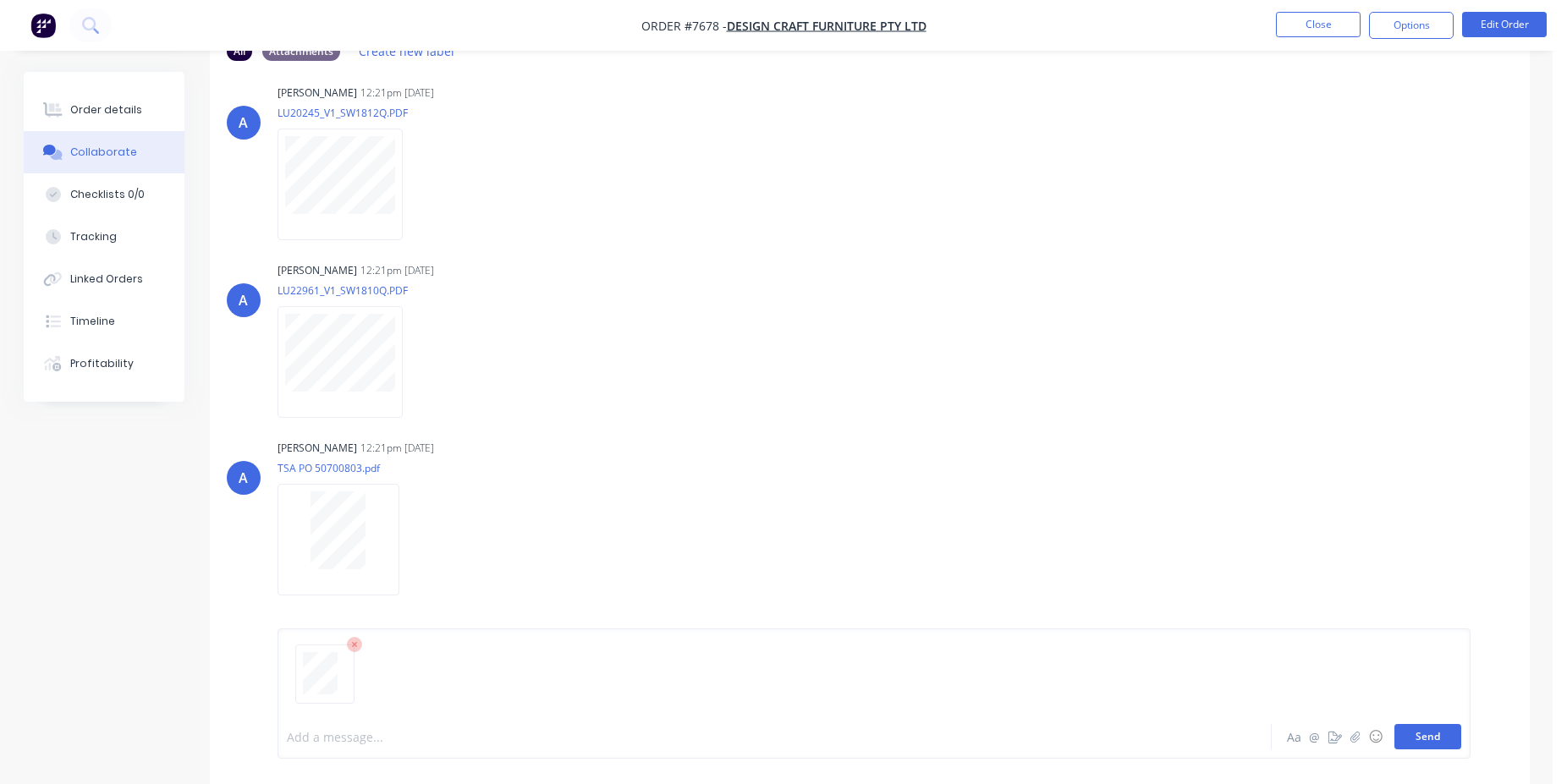
click at [1421, 734] on button "Send" at bounding box center [1427, 736] width 67 height 25
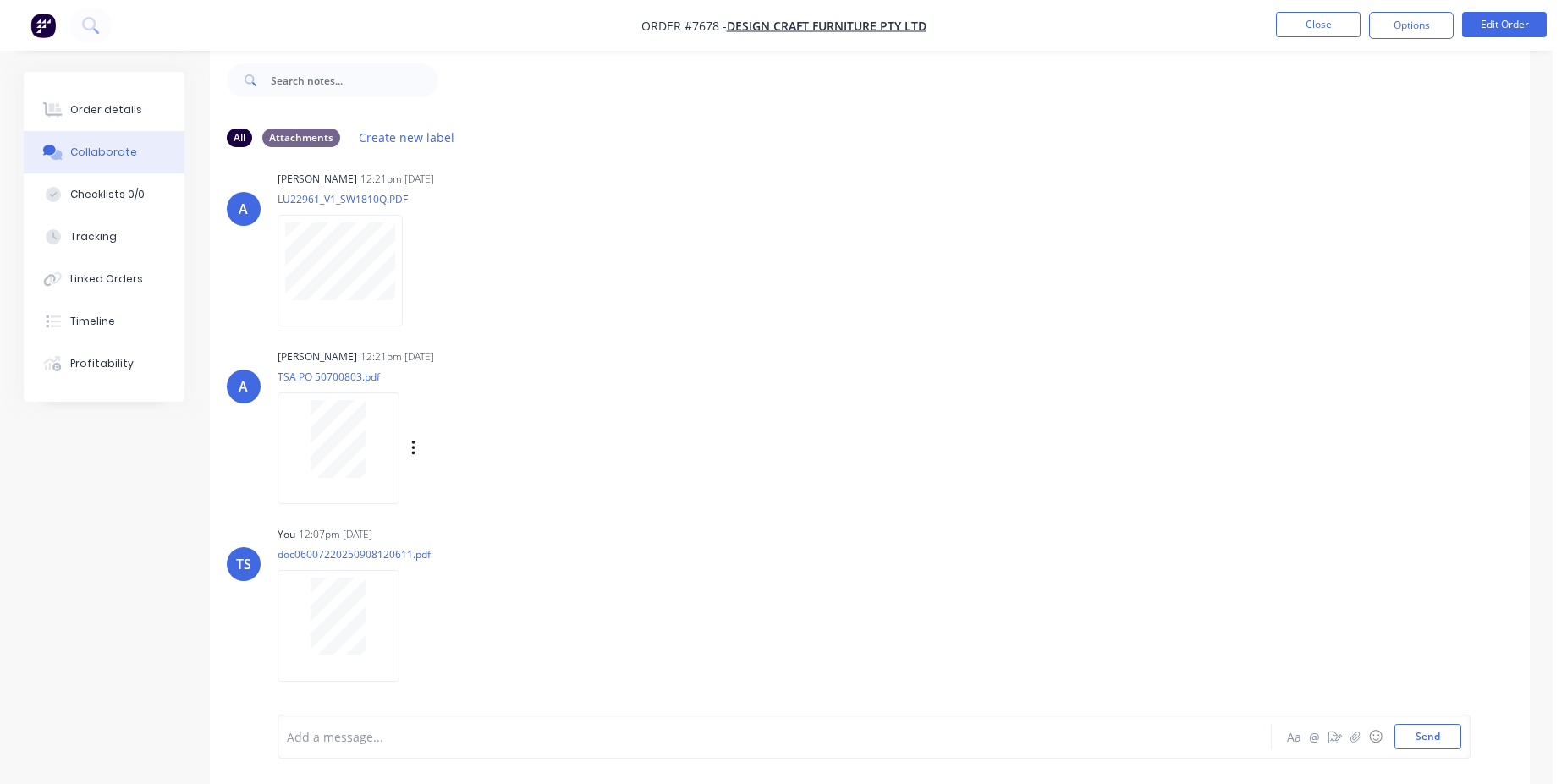
scroll to position [0, 0]
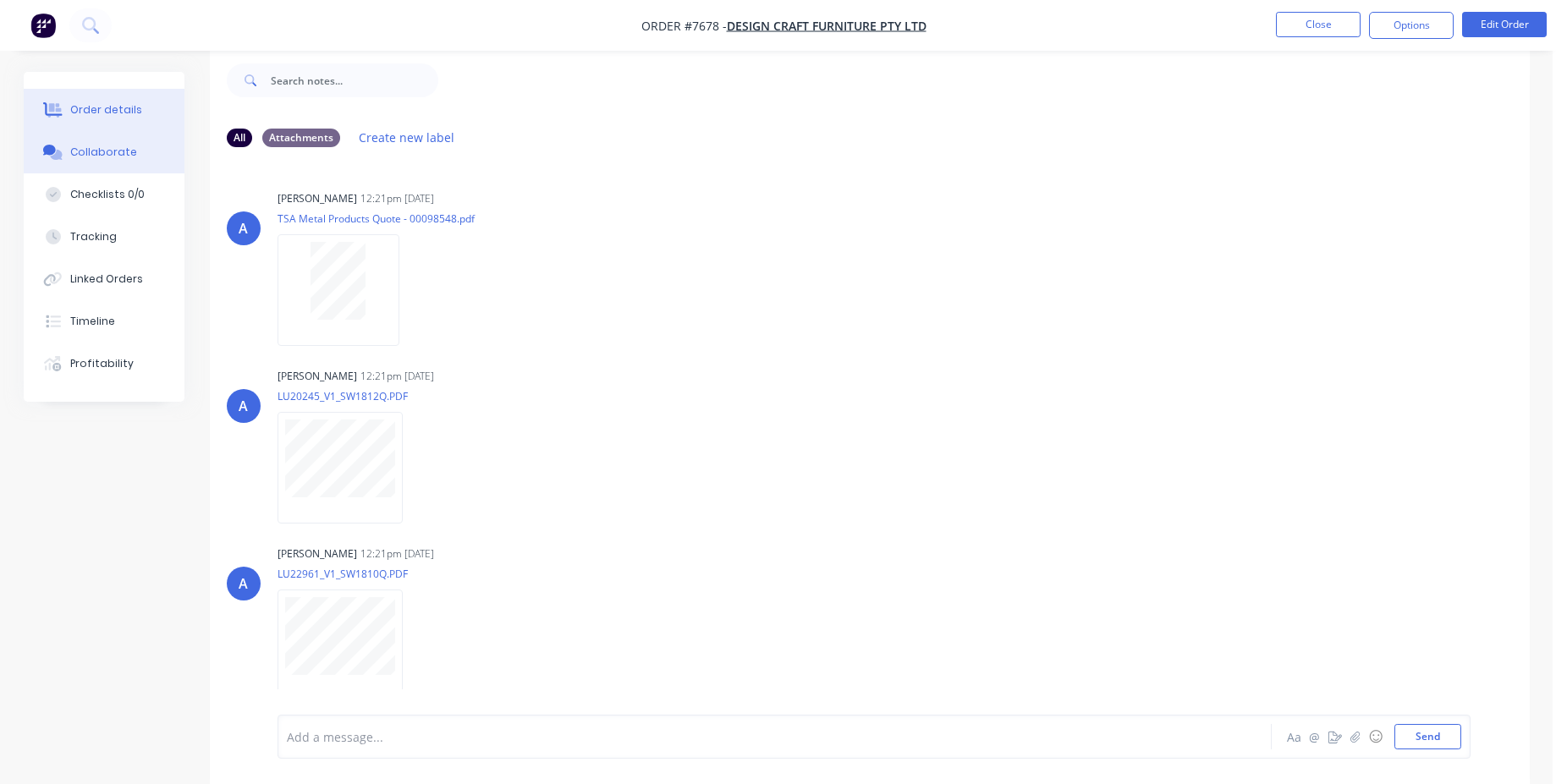
click at [116, 110] on div "Order details" at bounding box center [106, 110] width 72 height 15
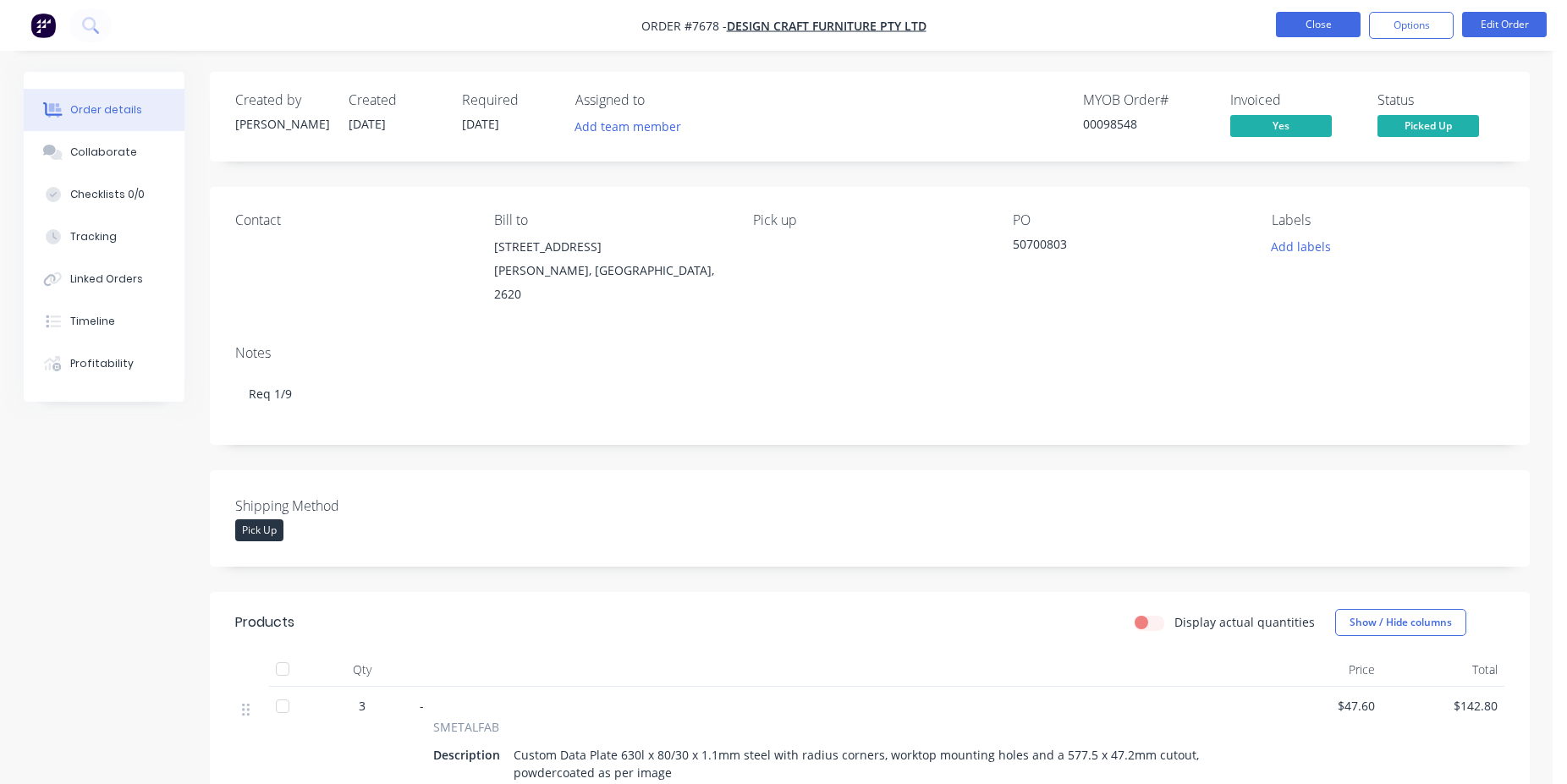
click at [1326, 21] on button "Close" at bounding box center [1318, 24] width 84 height 25
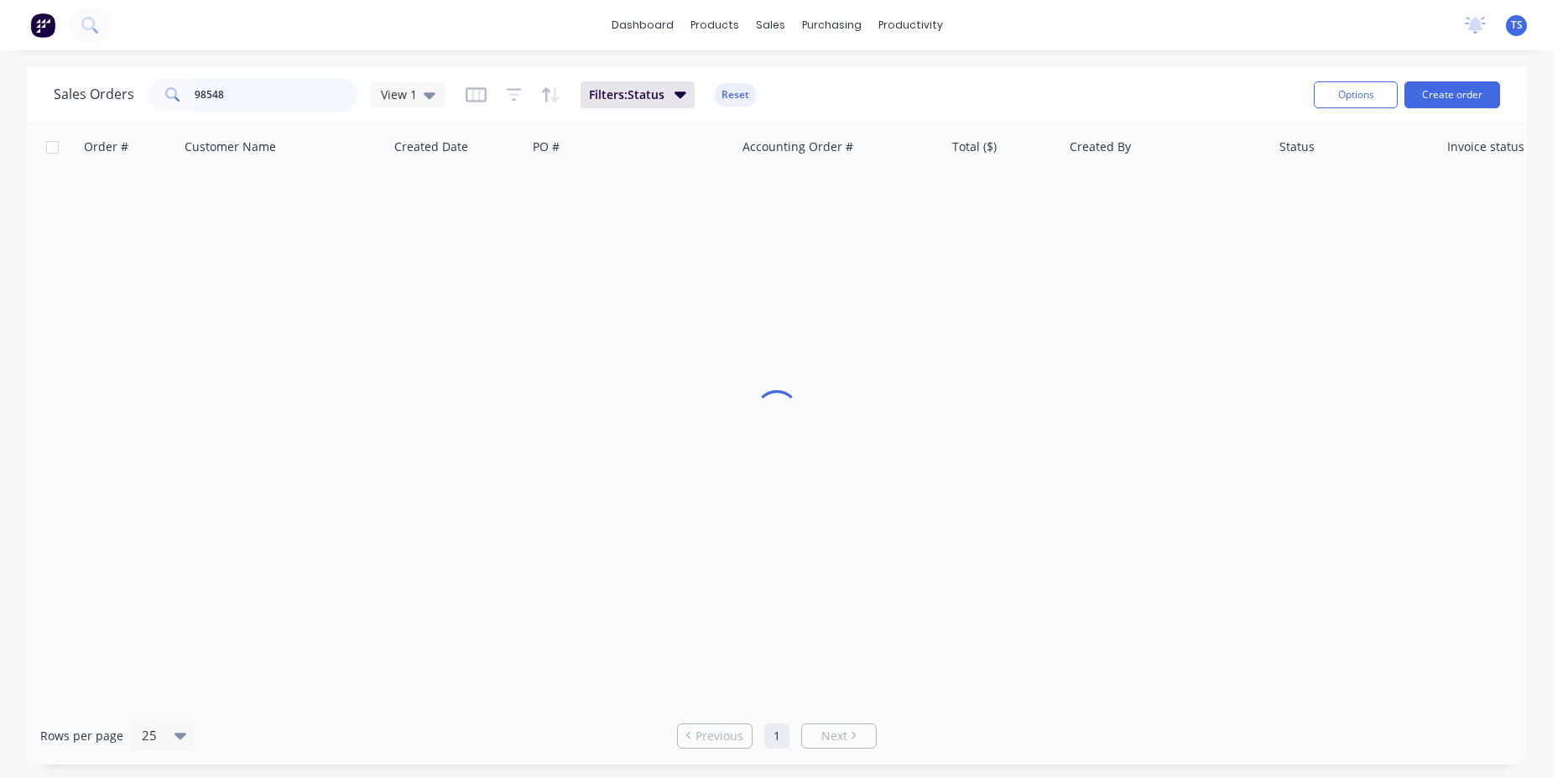
click at [269, 92] on input "98548" at bounding box center [276, 95] width 164 height 34
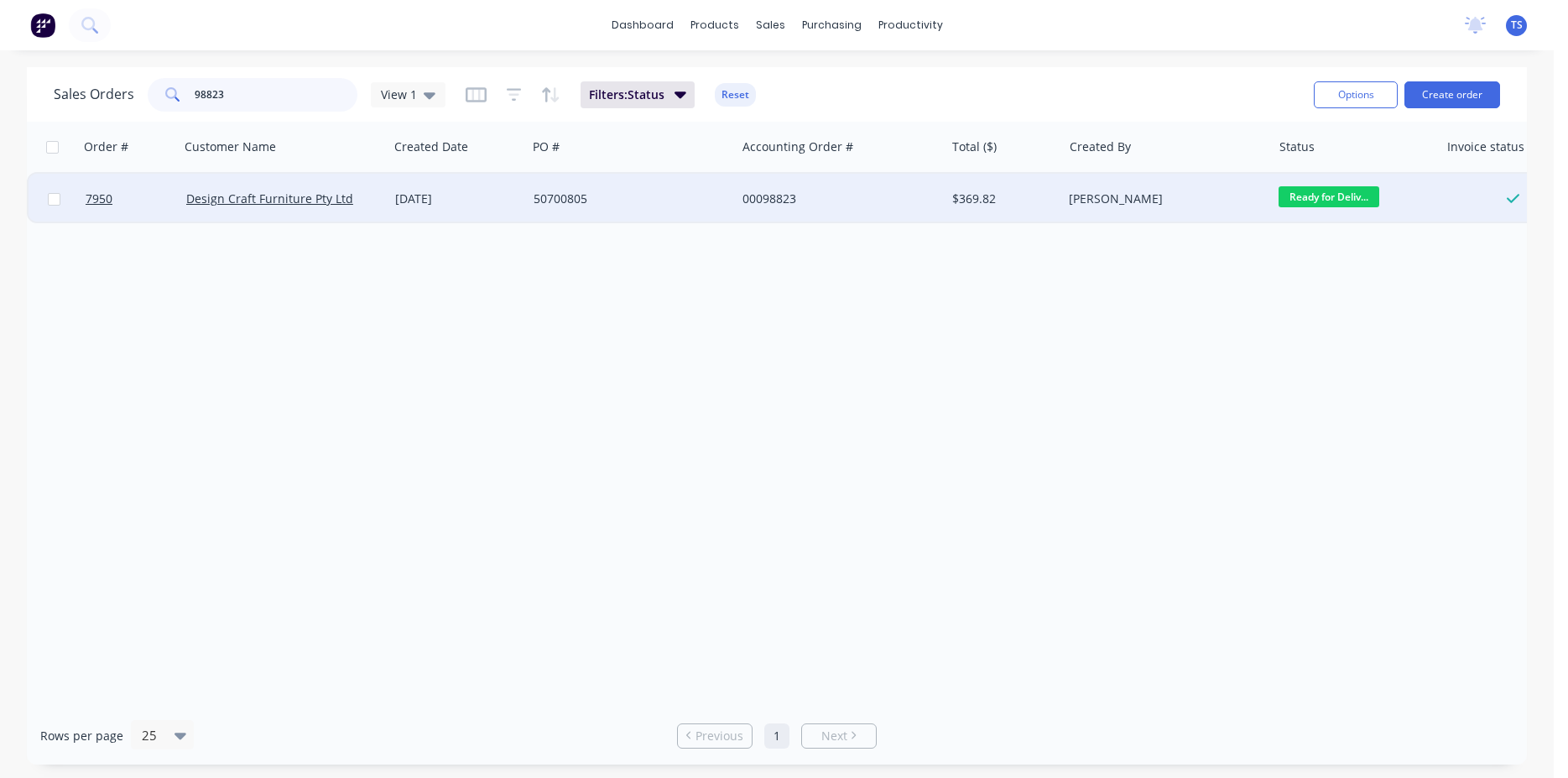
type input "98823"
click at [1357, 197] on span "Ready for Deliv..." at bounding box center [1329, 196] width 101 height 21
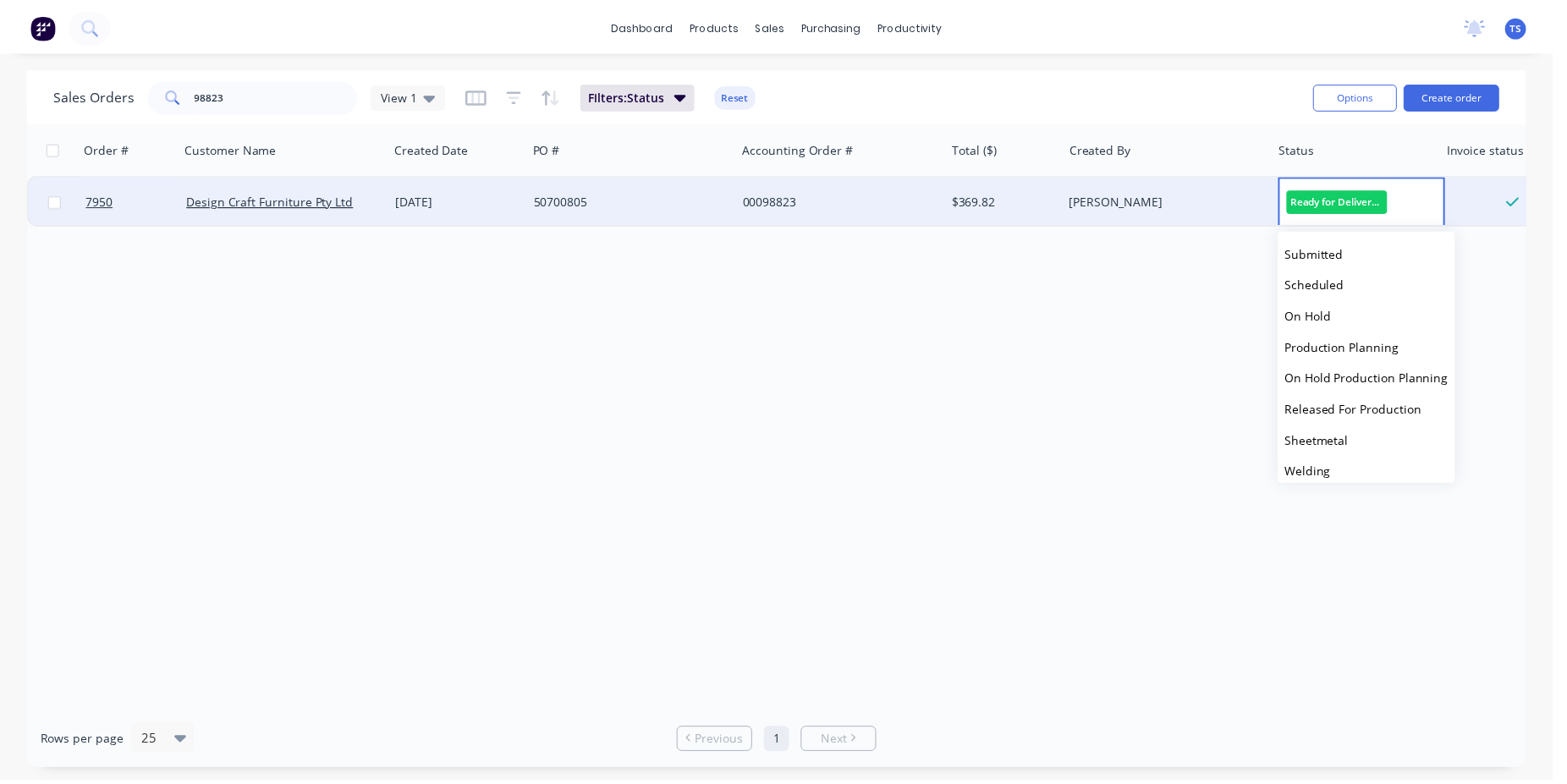
scroll to position [185, 0]
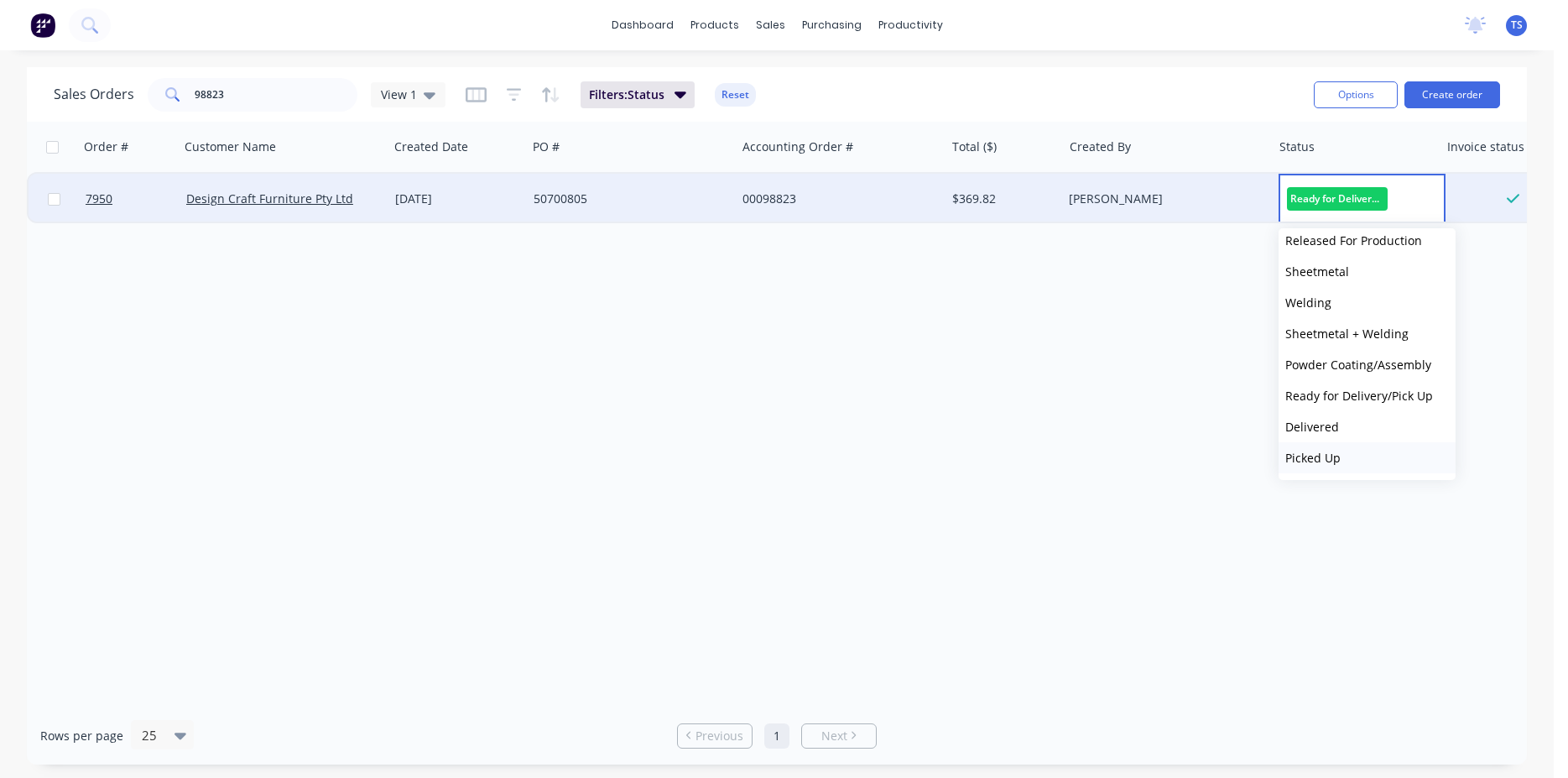
click at [1346, 463] on button "Picked Up" at bounding box center [1367, 457] width 177 height 31
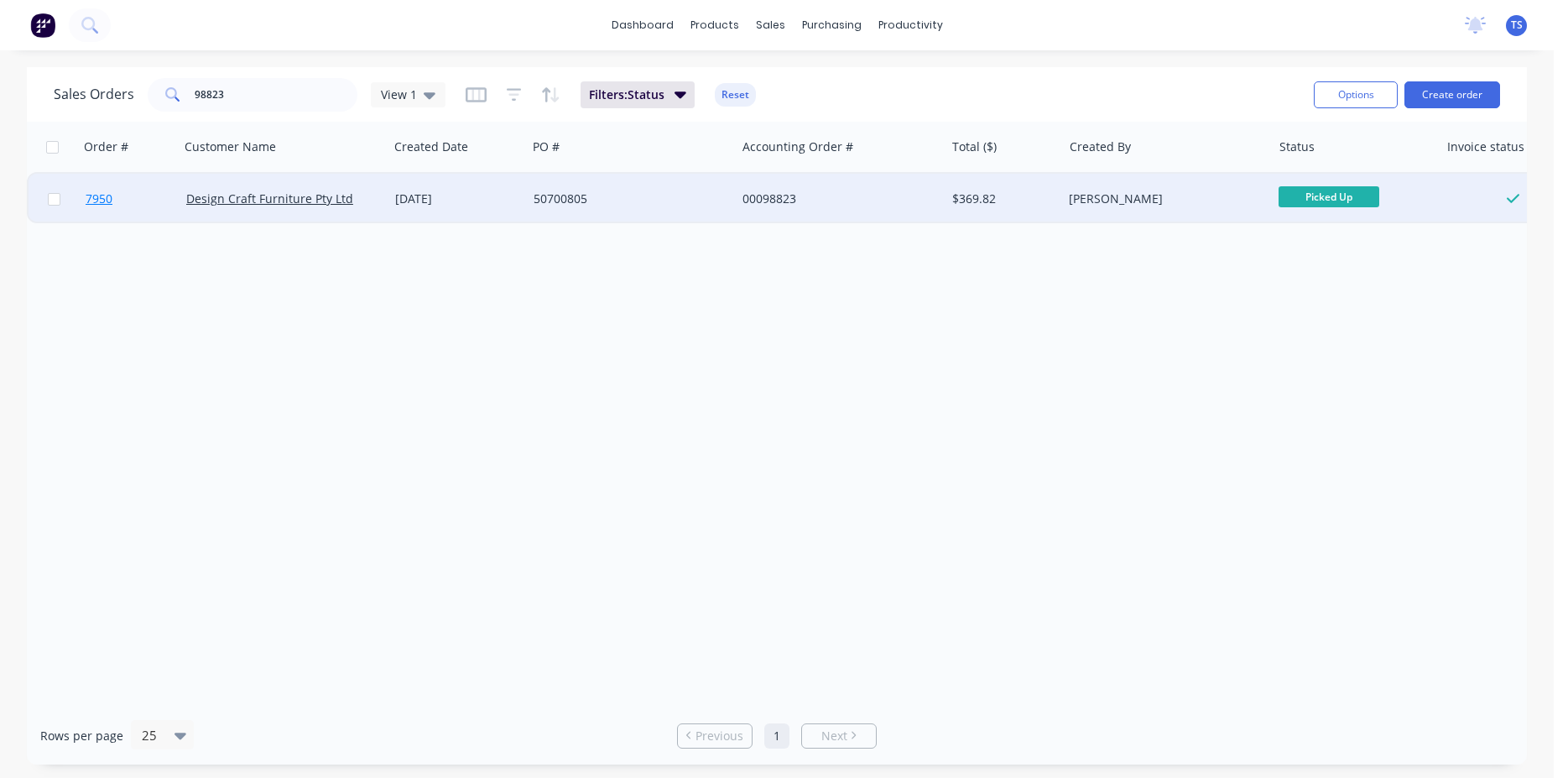
click at [139, 191] on link "7950" at bounding box center [136, 199] width 101 height 50
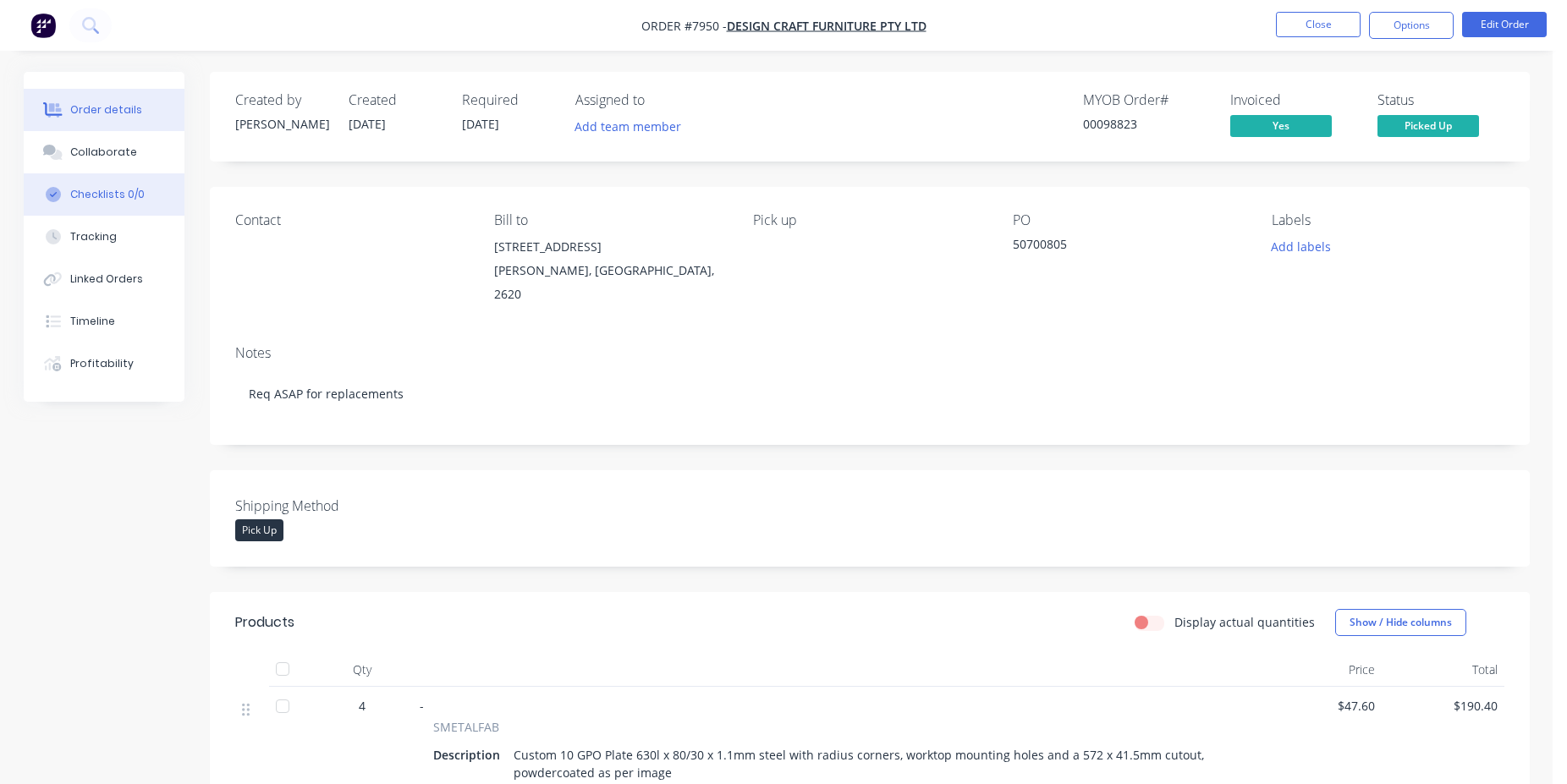
click at [141, 176] on button "Checklists 0/0" at bounding box center [103, 194] width 160 height 42
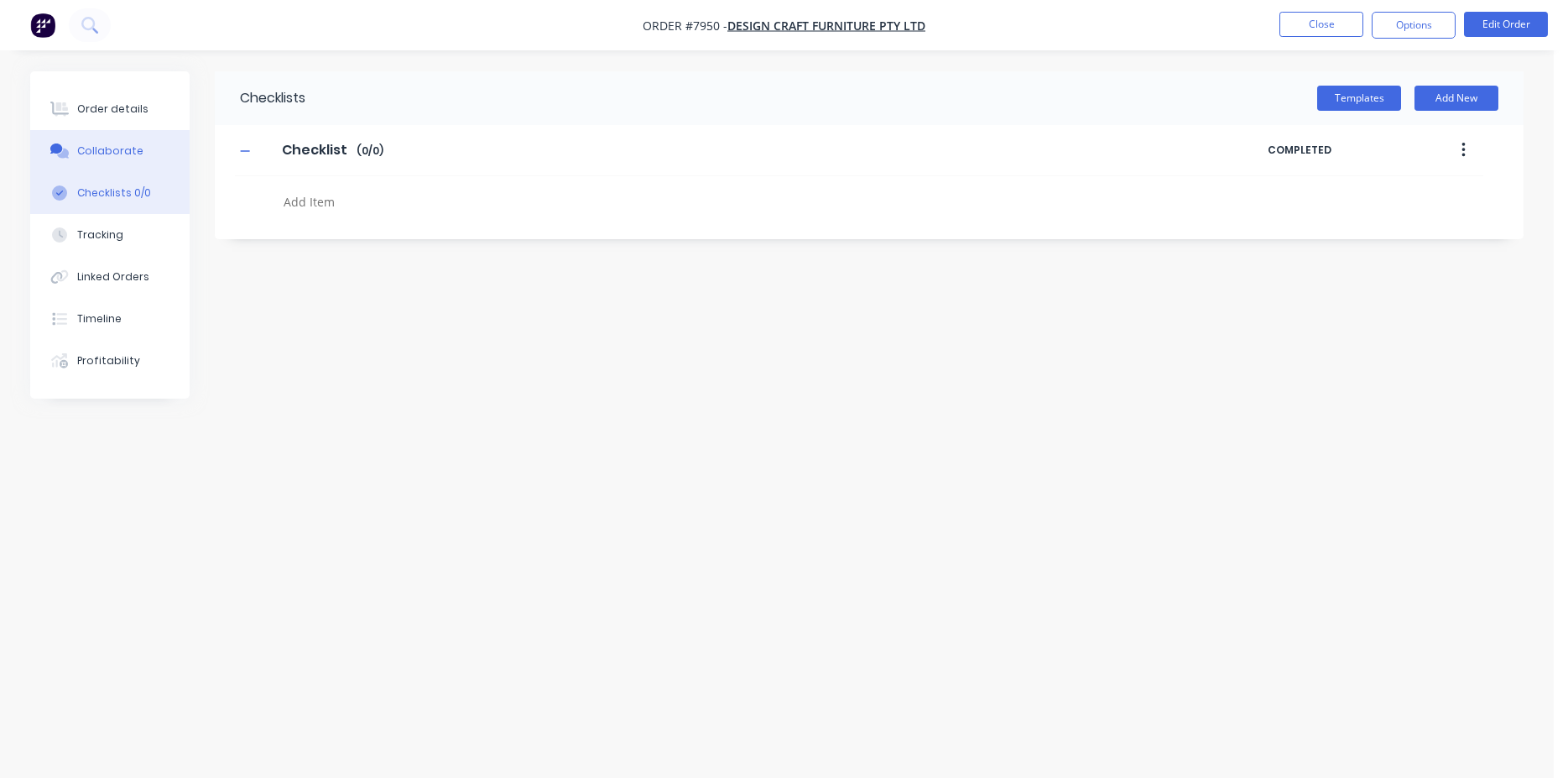
click at [136, 158] on button "Collaborate" at bounding box center [109, 151] width 159 height 42
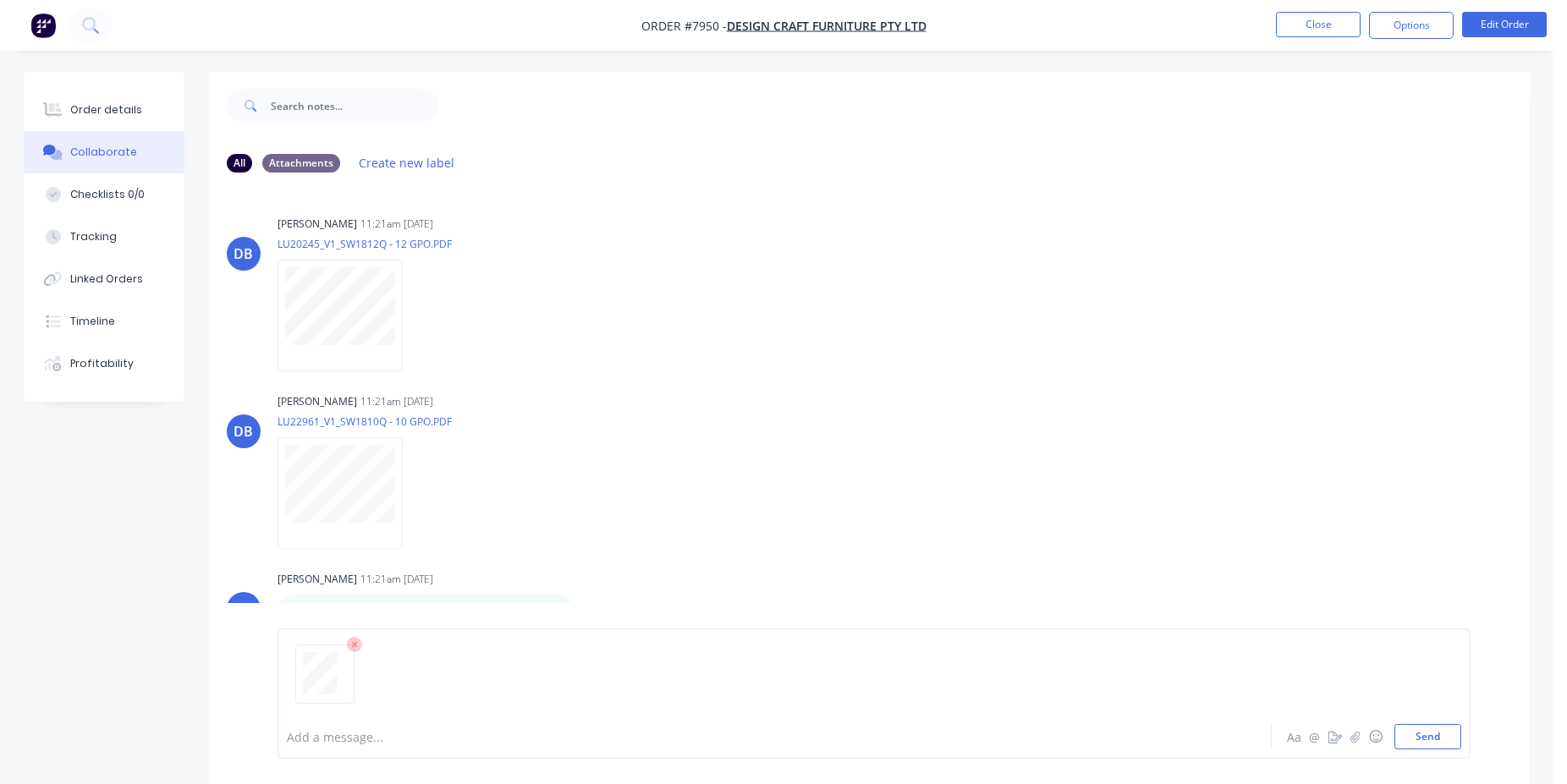
click at [1434, 751] on div "Add a message... Aa @ ☺ Send" at bounding box center [874, 693] width 1193 height 130
click at [1431, 741] on button "Send" at bounding box center [1427, 736] width 67 height 25
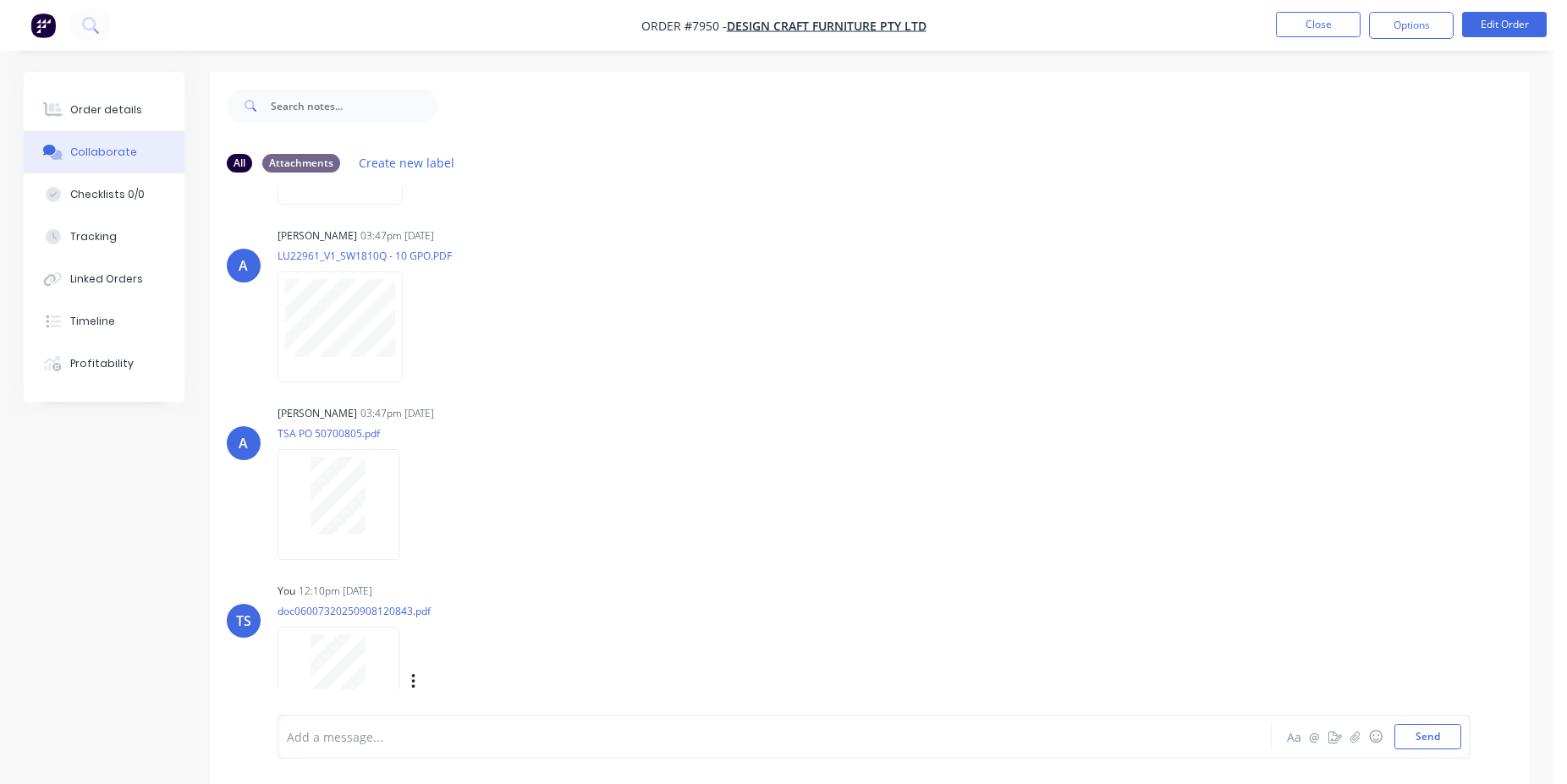
scroll to position [640, 0]
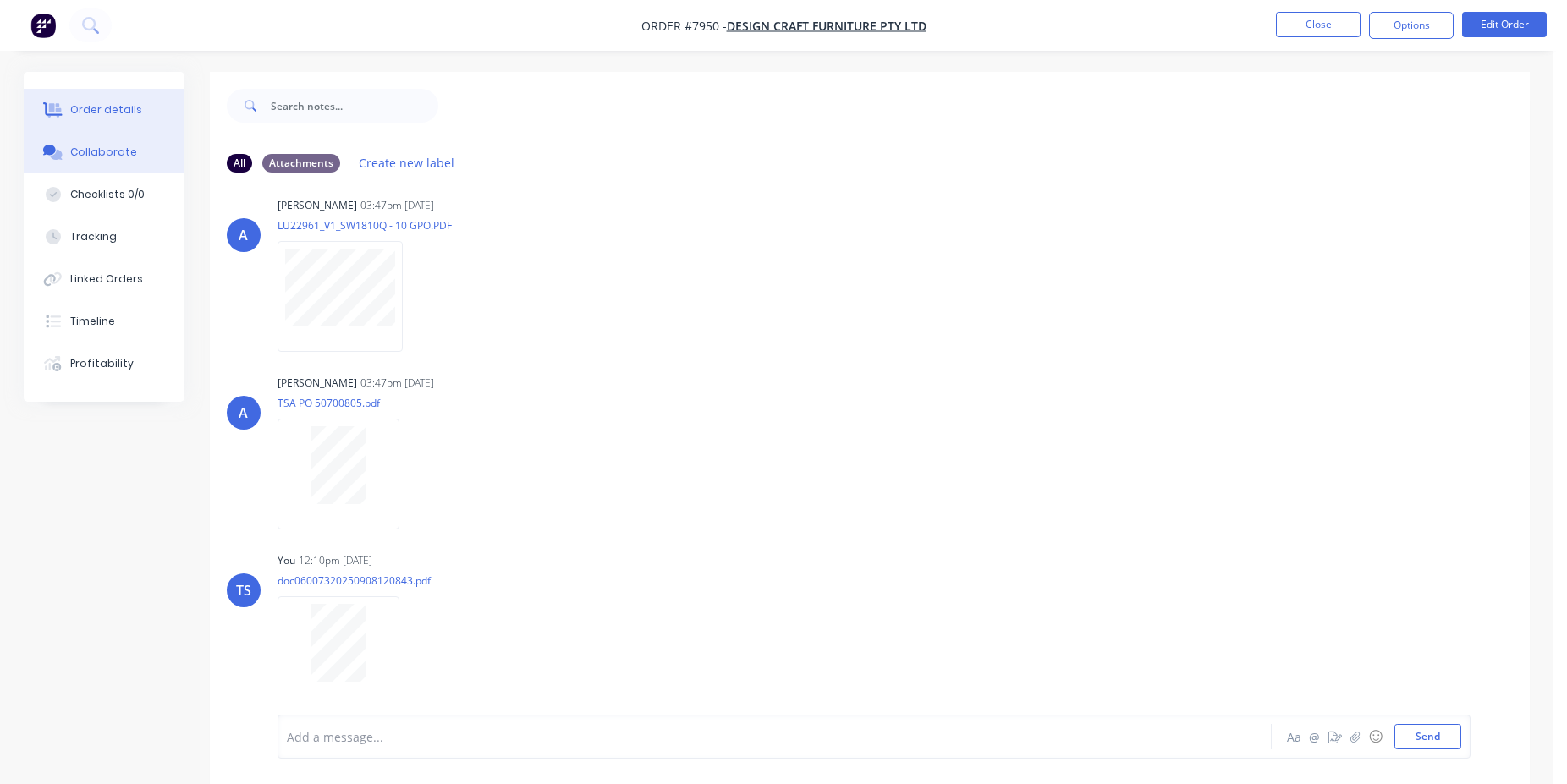
click at [129, 111] on div "Order details" at bounding box center [106, 110] width 72 height 15
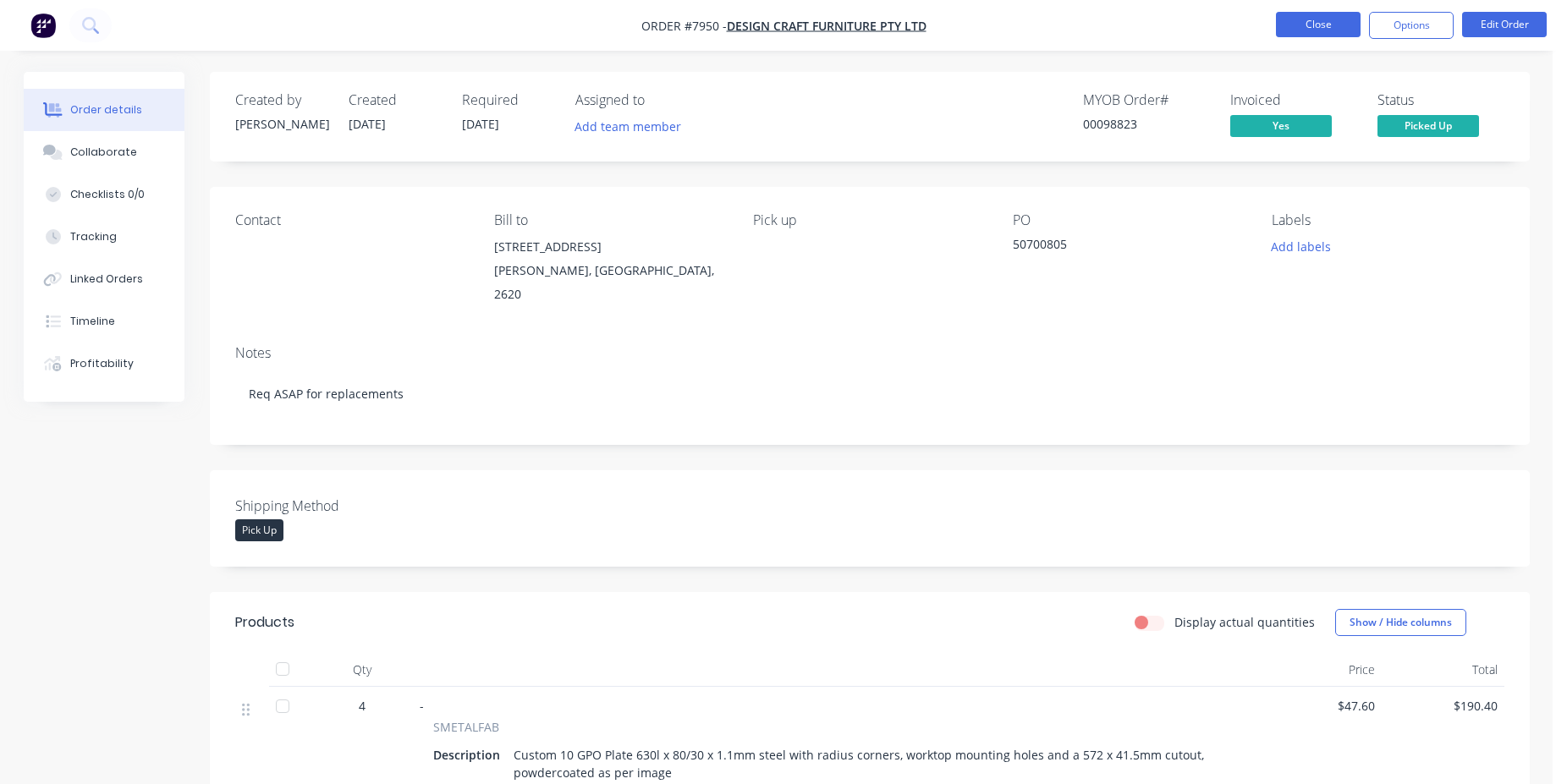
click at [1316, 21] on button "Close" at bounding box center [1318, 24] width 84 height 25
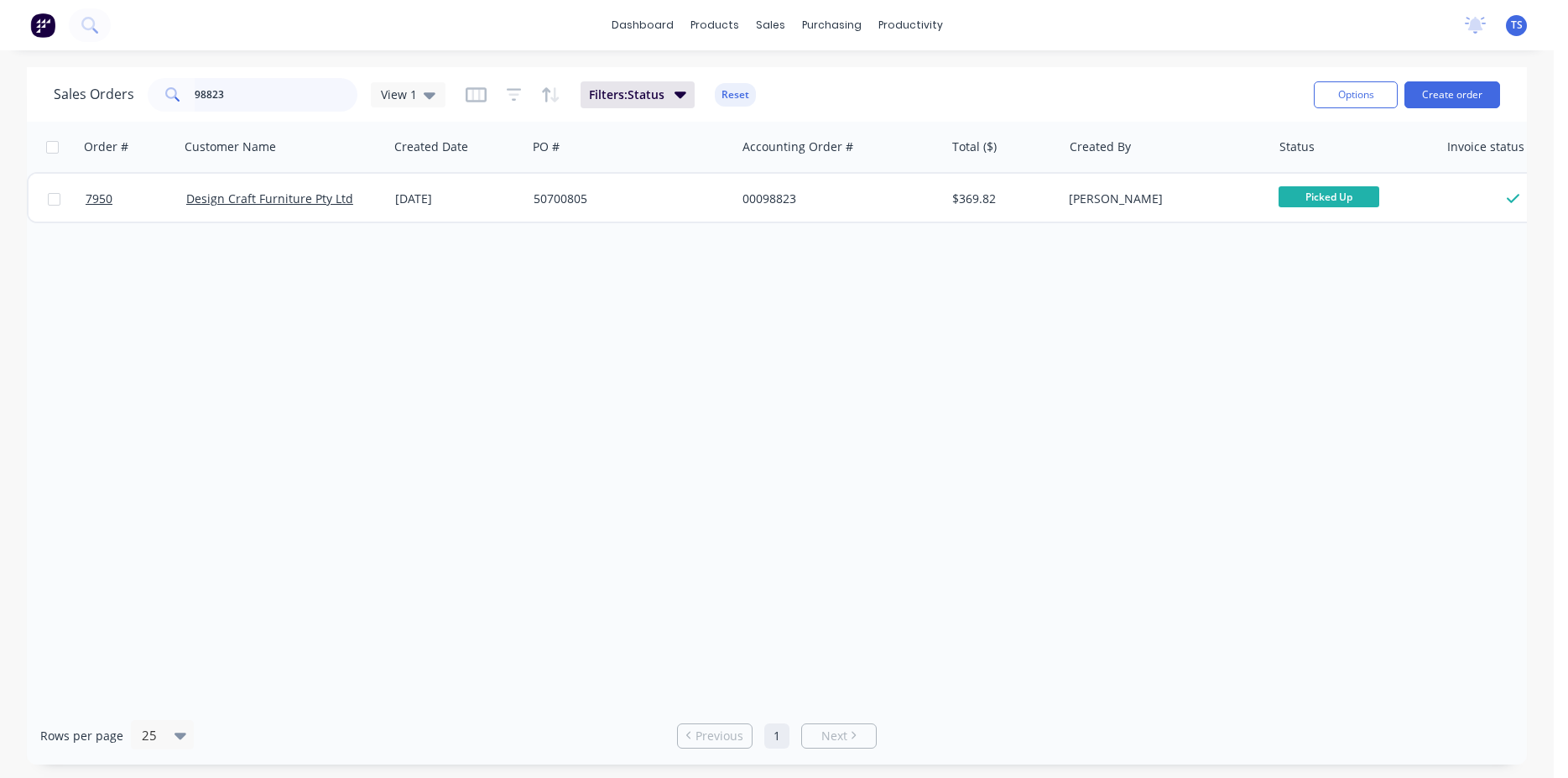
click at [293, 88] on input "98823" at bounding box center [276, 95] width 164 height 34
click at [251, 91] on input "98823" at bounding box center [276, 95] width 164 height 34
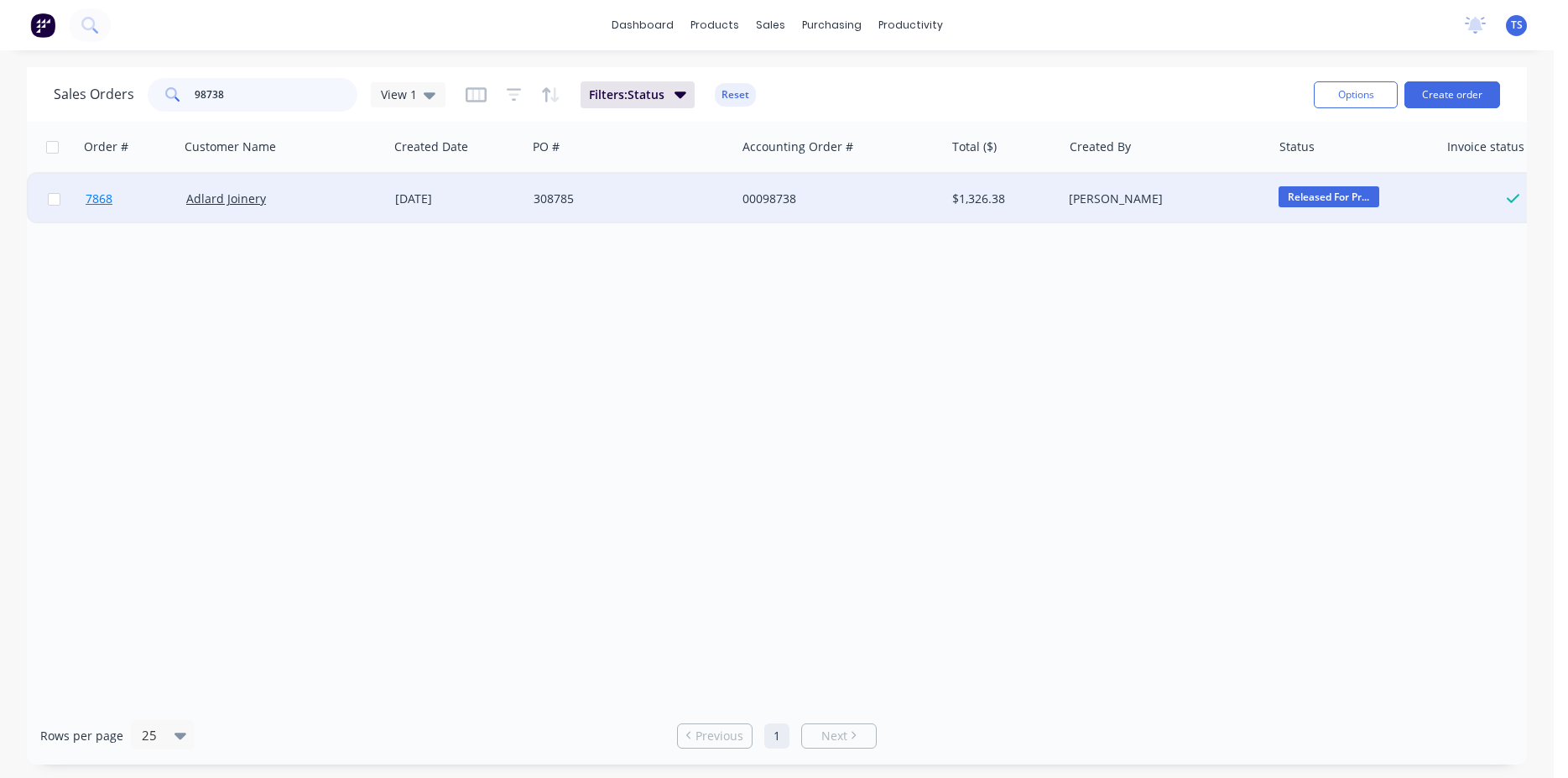
type input "98738"
click at [127, 188] on link "7868" at bounding box center [136, 199] width 101 height 50
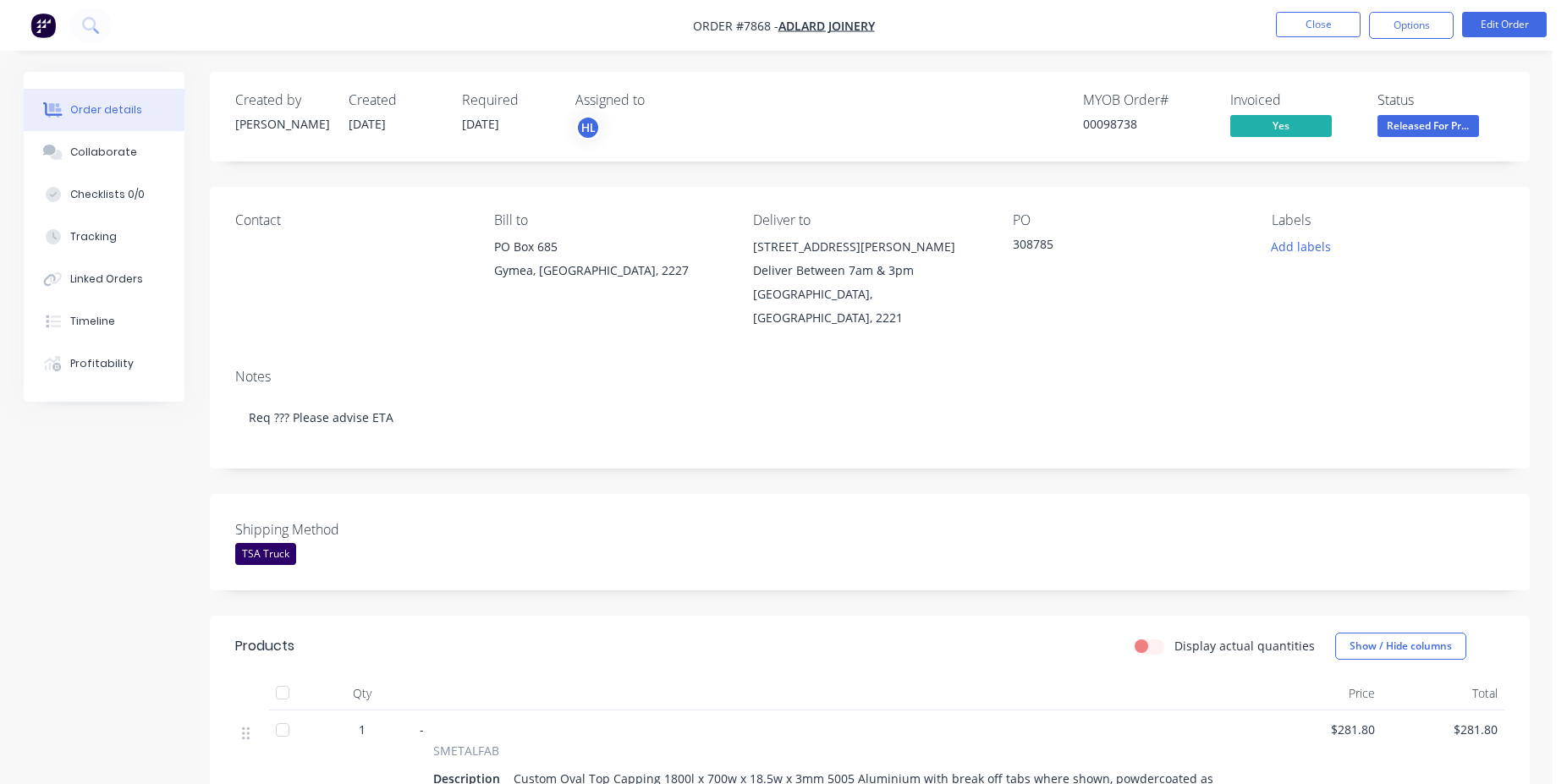
click at [1431, 117] on span "Released For Pr..." at bounding box center [1428, 126] width 101 height 22
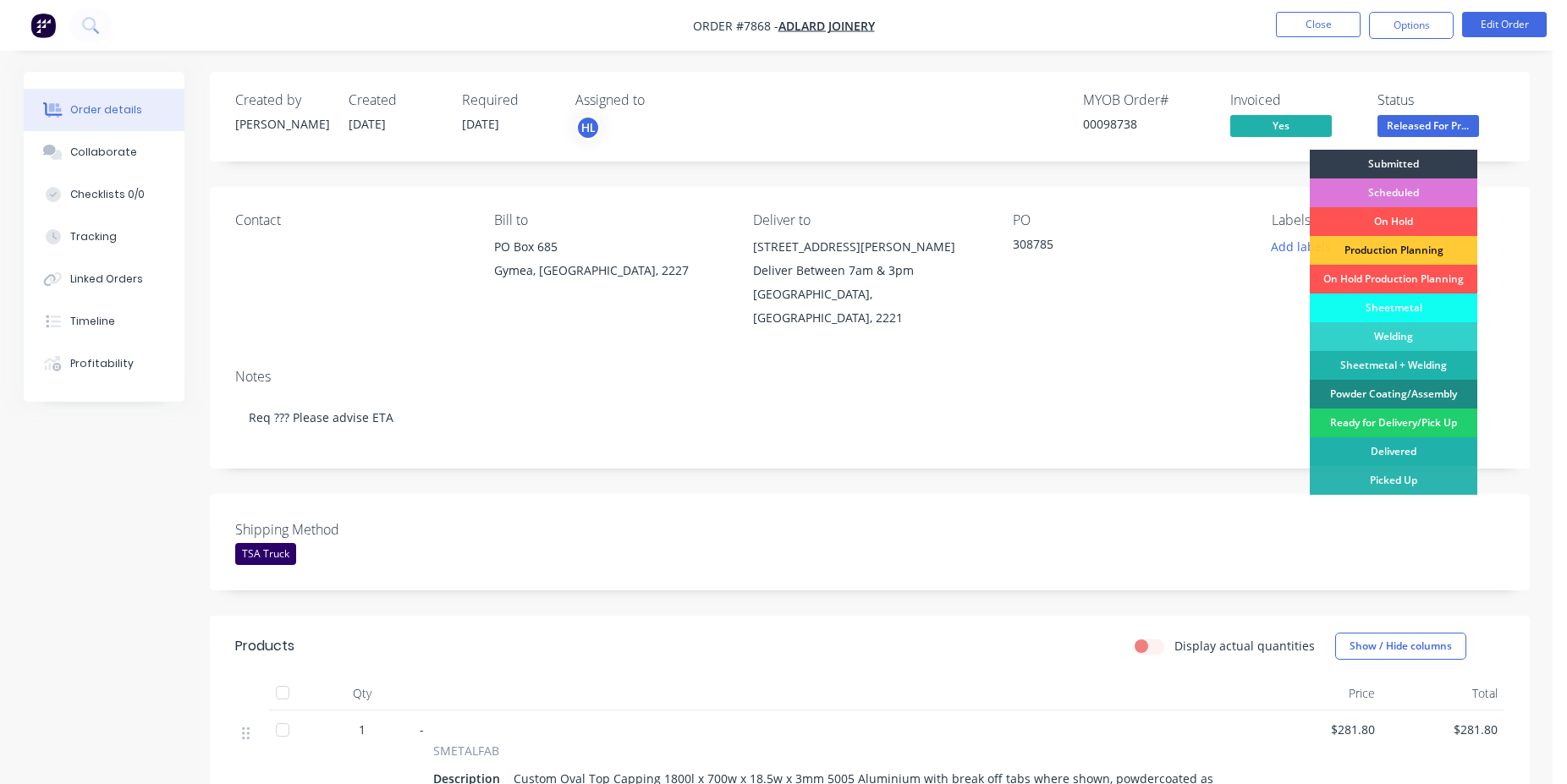
click at [1415, 452] on div "Delivered" at bounding box center [1393, 451] width 168 height 29
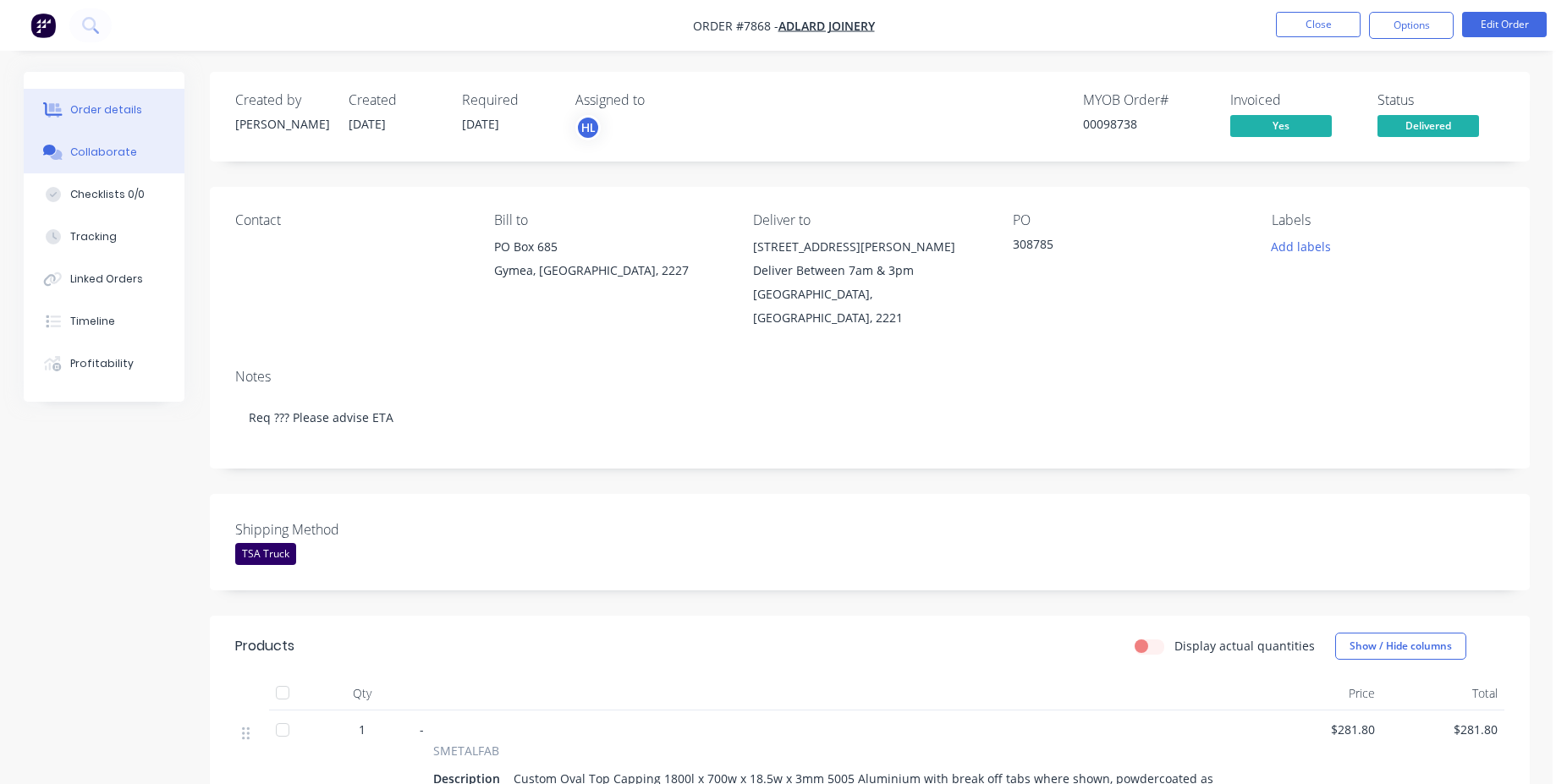
click at [107, 163] on button "Collaborate" at bounding box center [103, 152] width 160 height 42
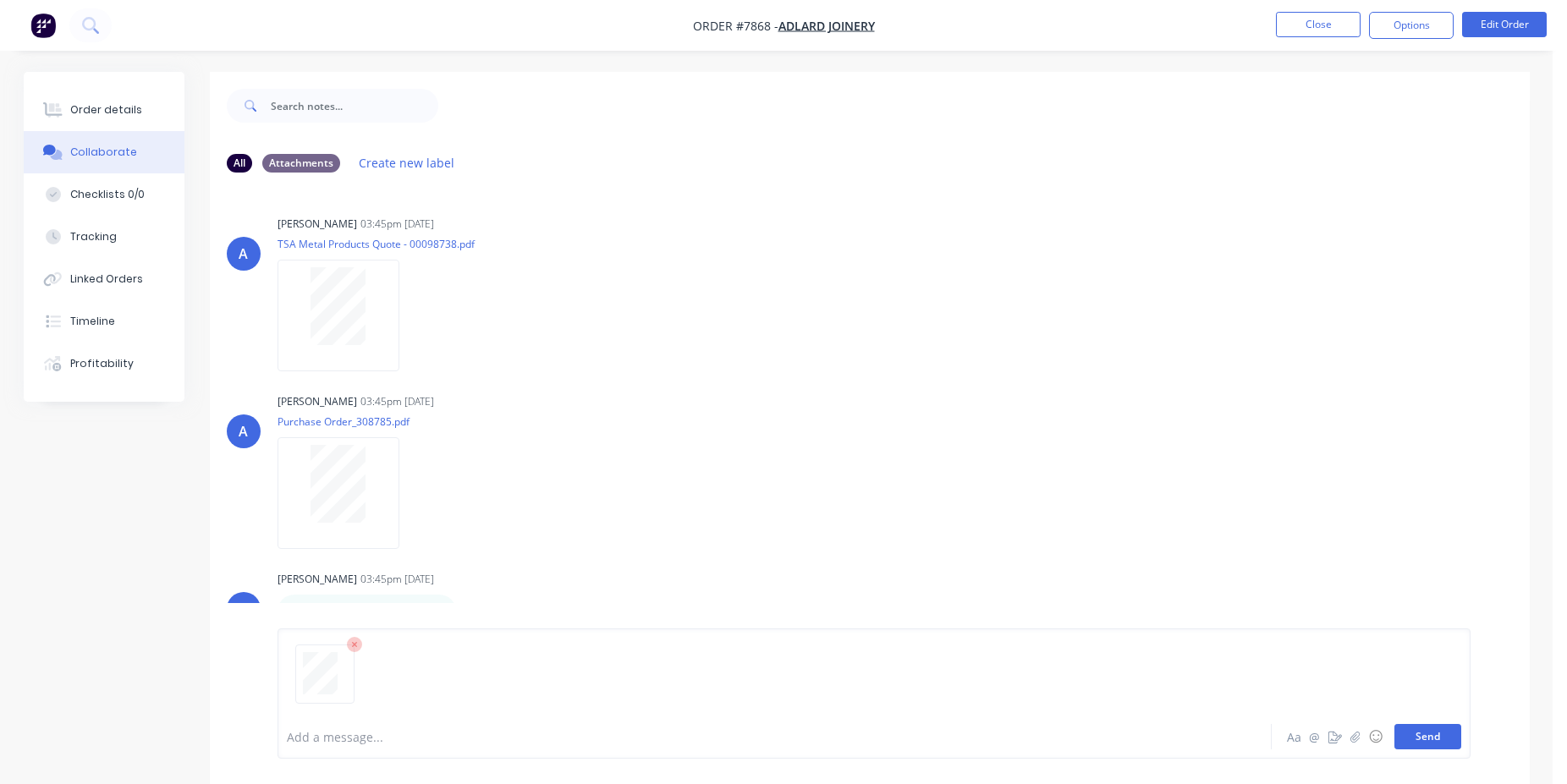
click at [1439, 746] on button "Send" at bounding box center [1427, 736] width 67 height 25
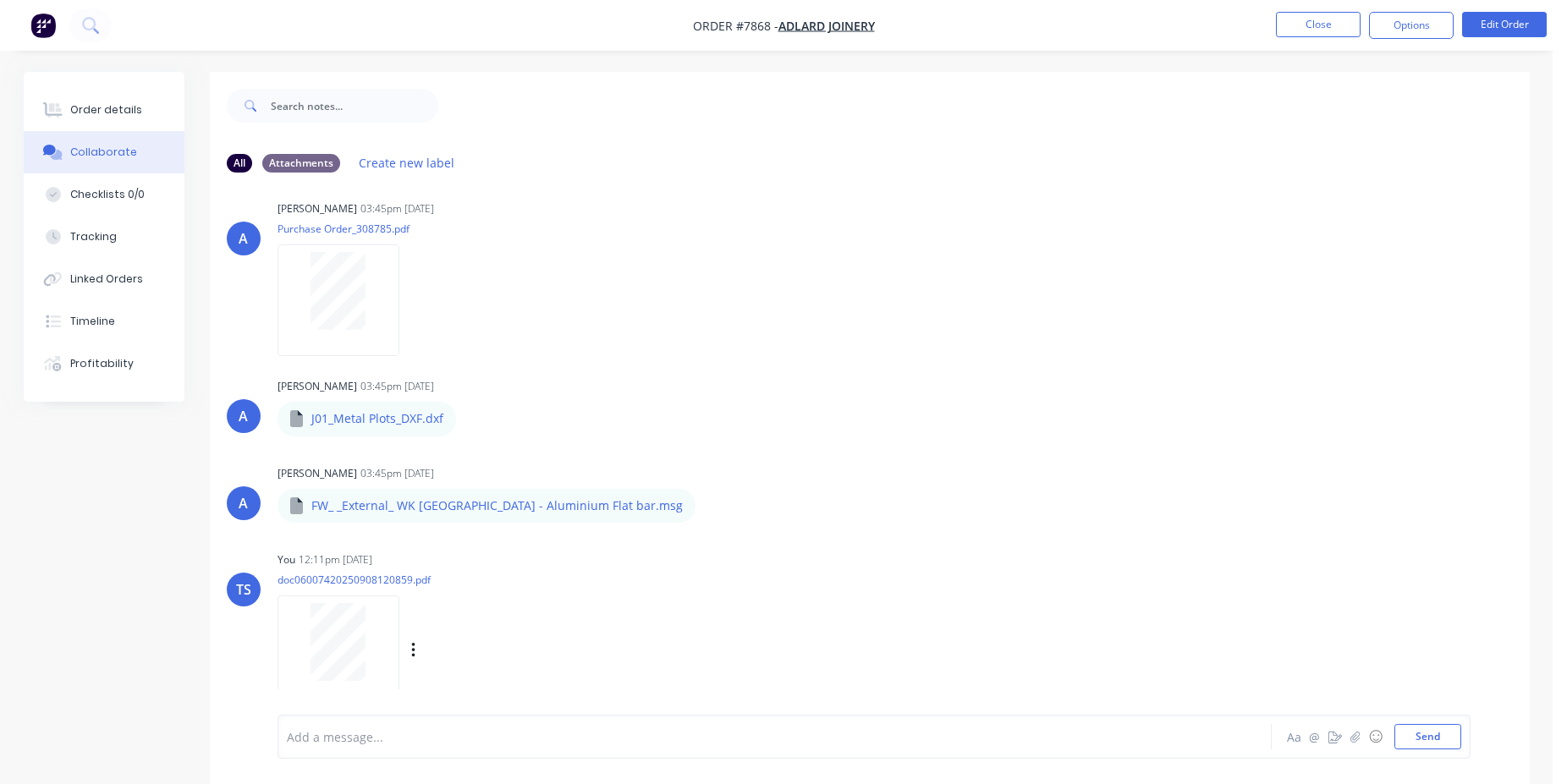
scroll to position [25, 0]
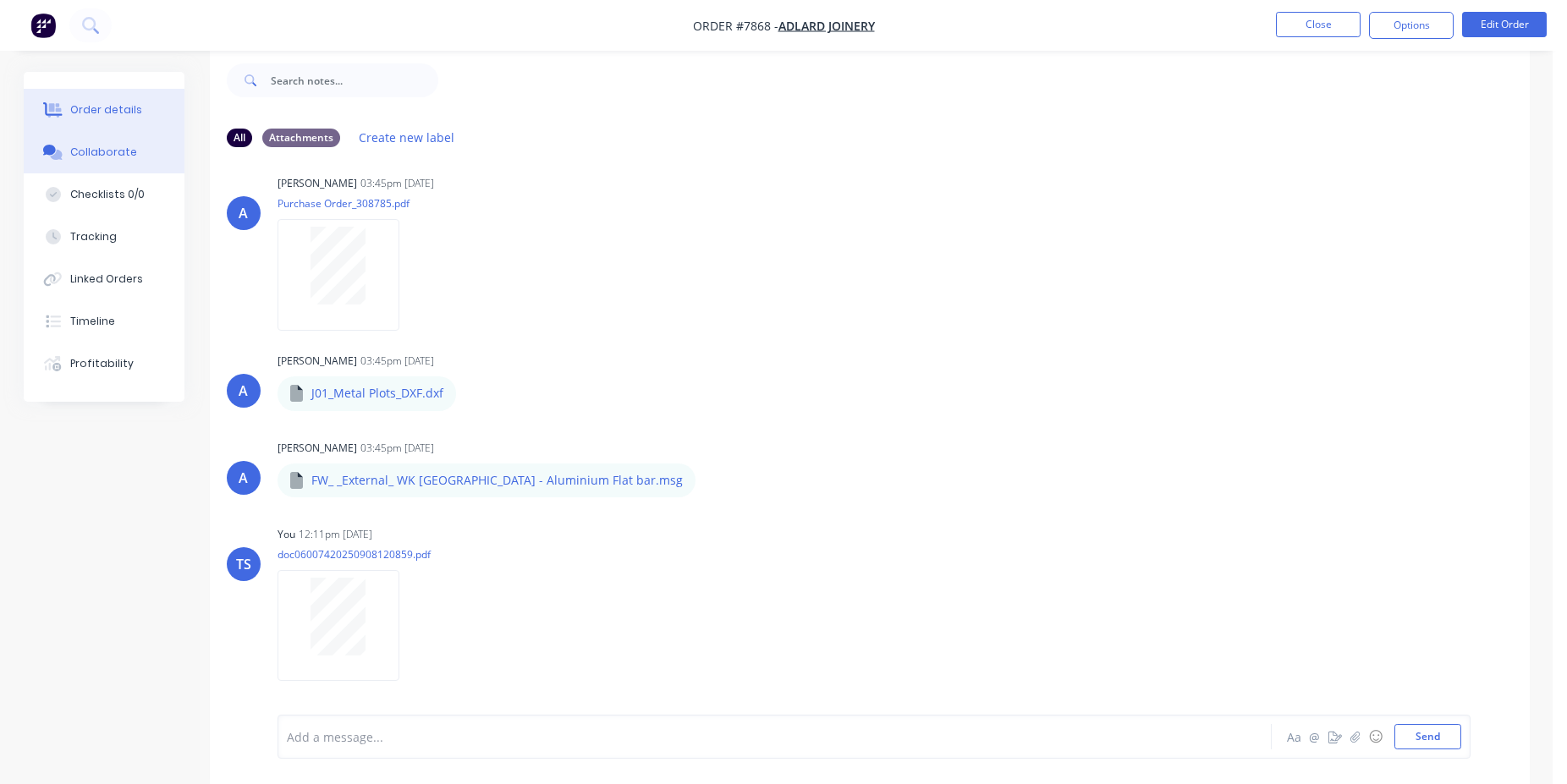
click at [136, 117] on button "Order details" at bounding box center [103, 110] width 160 height 42
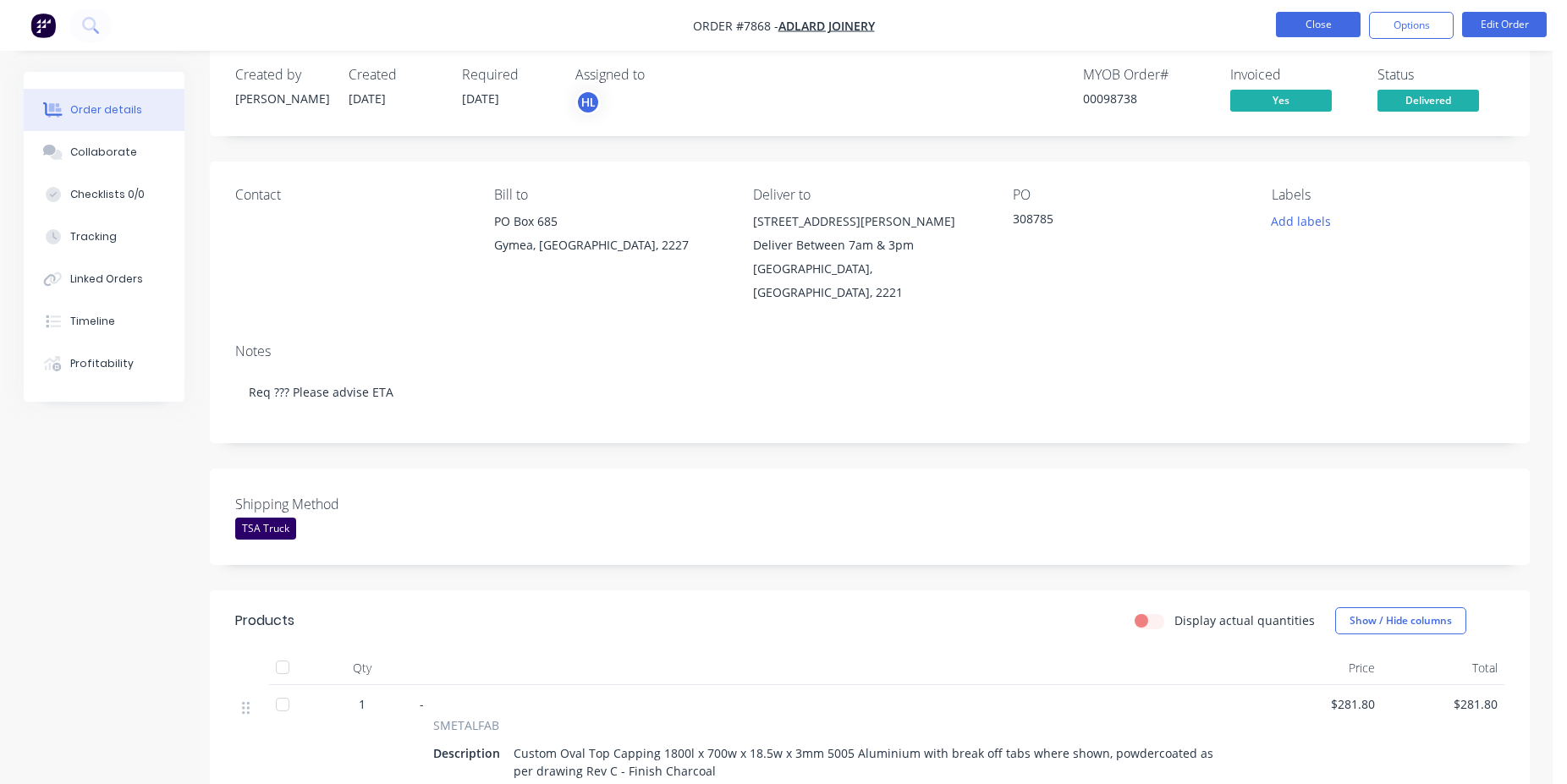
click at [1326, 25] on button "Close" at bounding box center [1318, 24] width 84 height 25
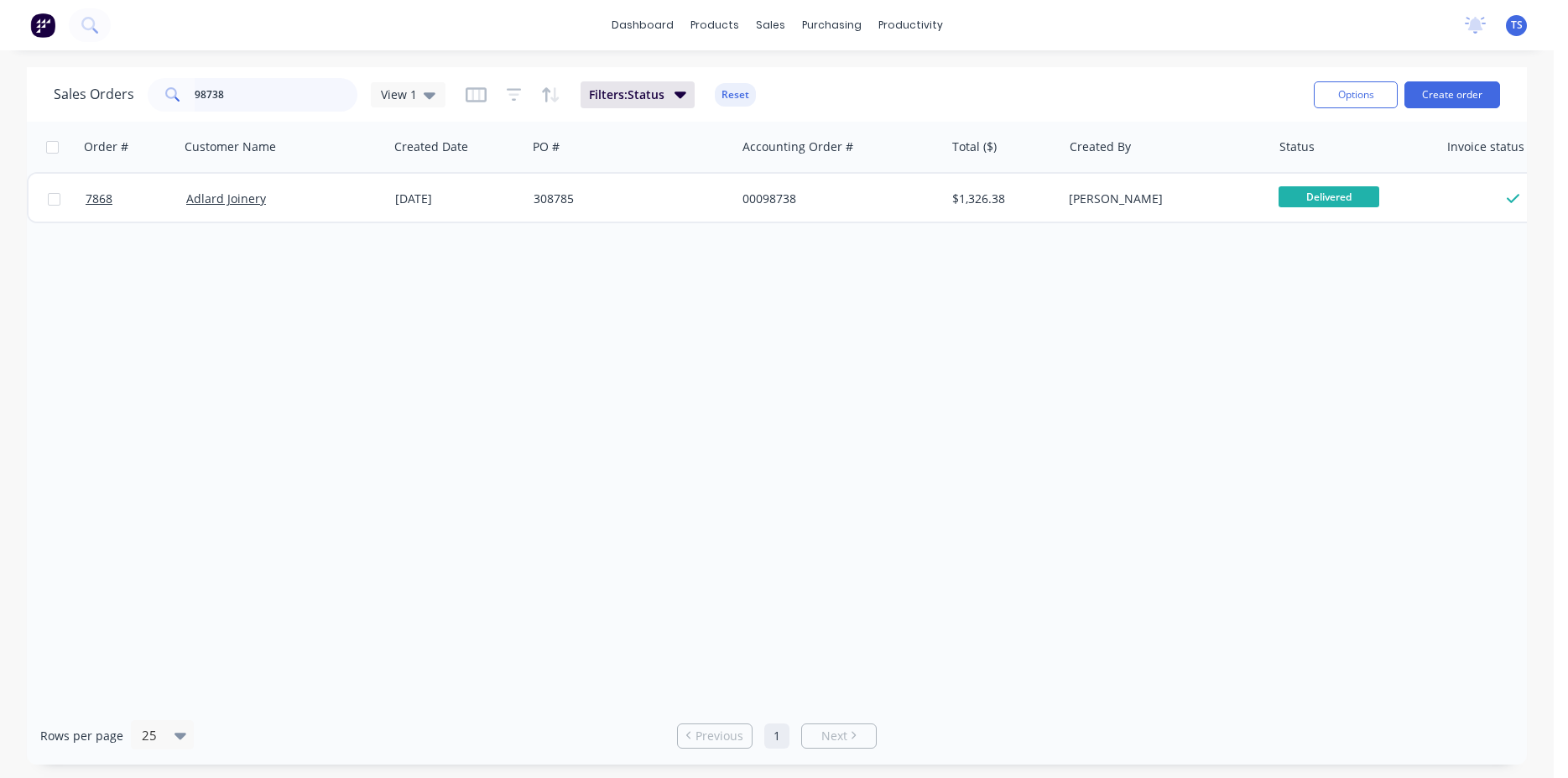
click at [266, 90] on input "98738" at bounding box center [276, 95] width 164 height 34
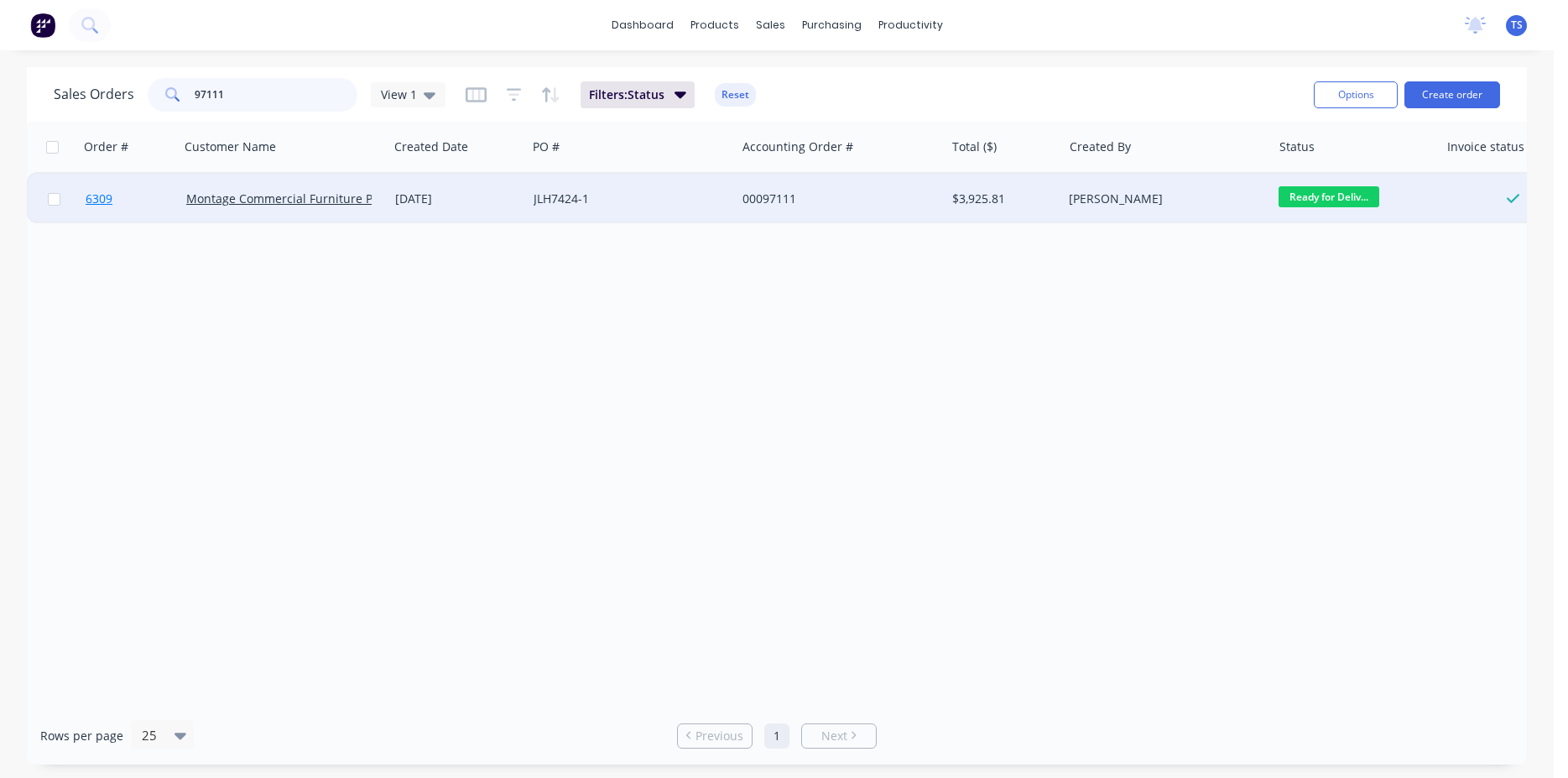
type input "97111"
click at [139, 184] on link "6309" at bounding box center [136, 199] width 101 height 50
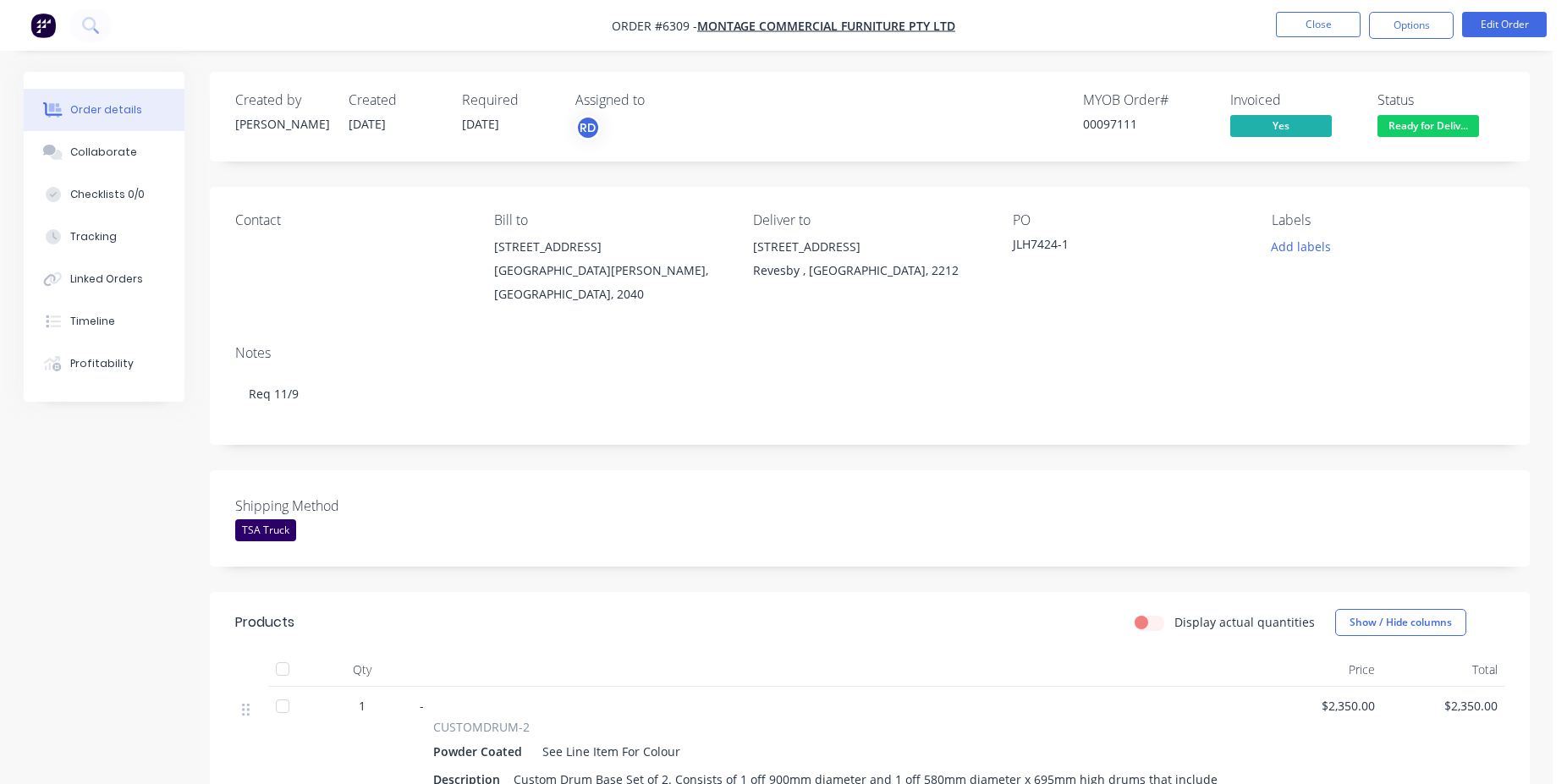
click at [1448, 122] on span "Ready for Deliv..." at bounding box center [1428, 126] width 101 height 22
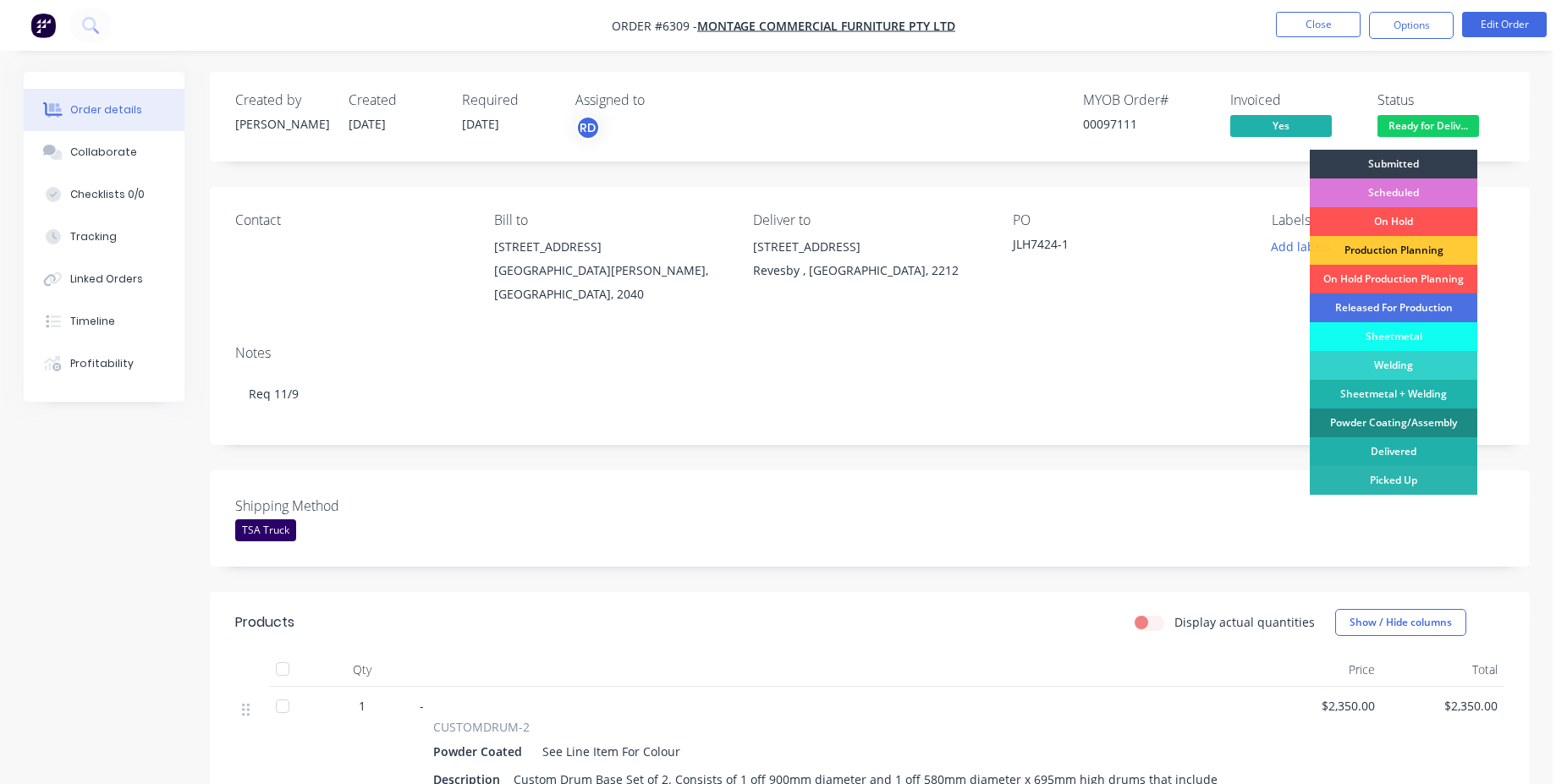
click at [1420, 458] on div "Delivered" at bounding box center [1393, 451] width 168 height 29
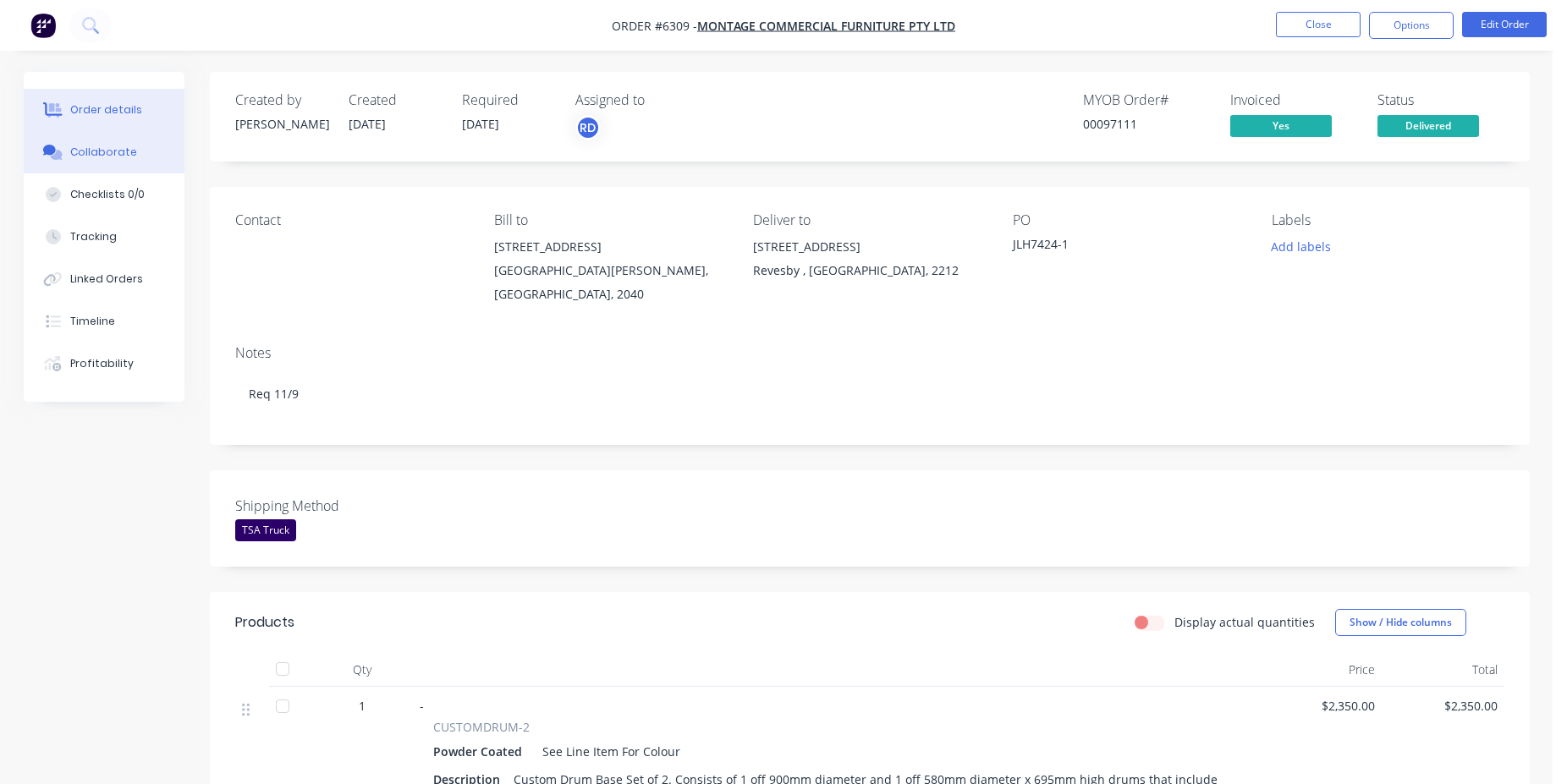
click at [97, 163] on button "Collaborate" at bounding box center [103, 152] width 160 height 42
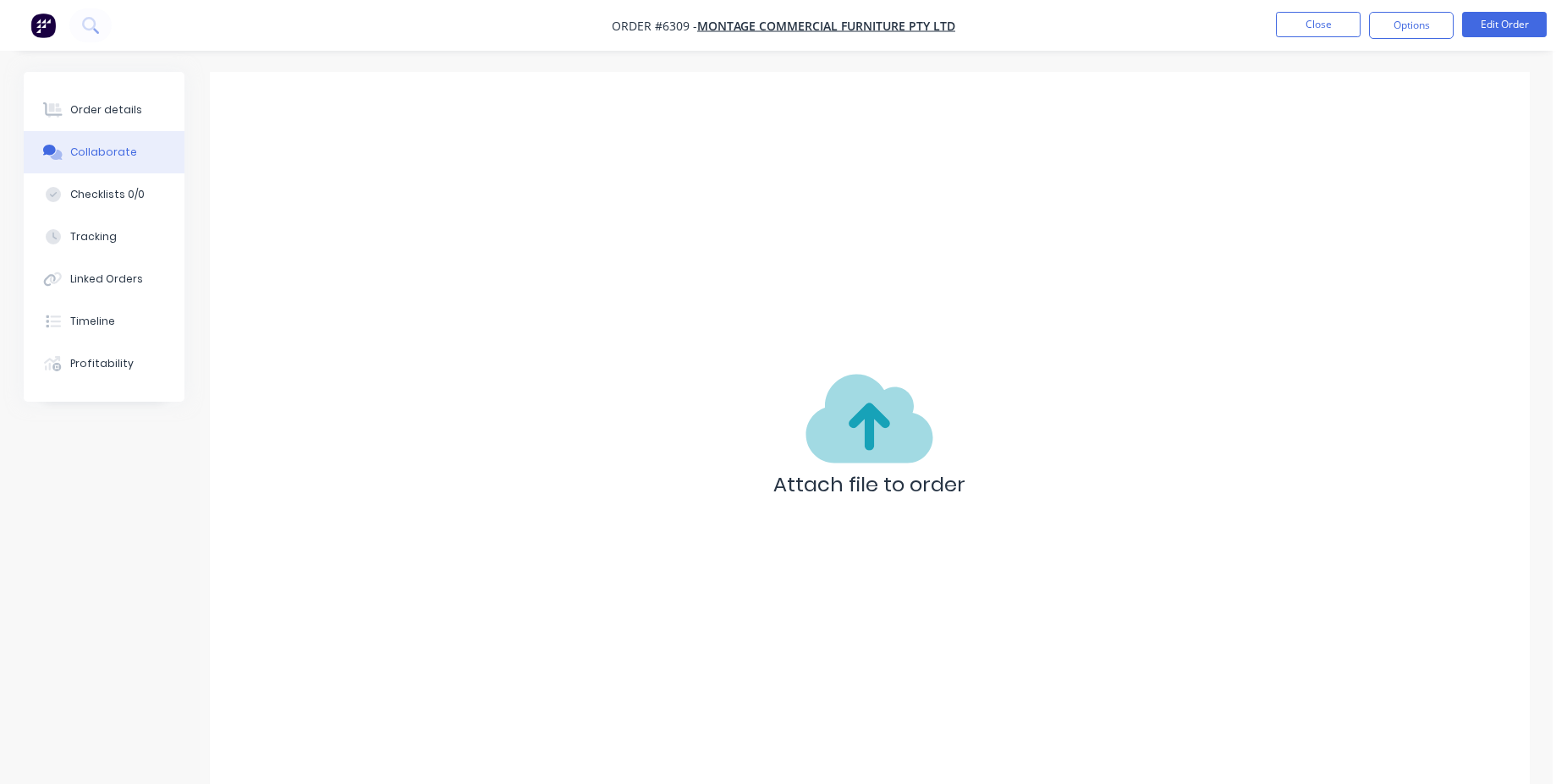
scroll to position [25, 0]
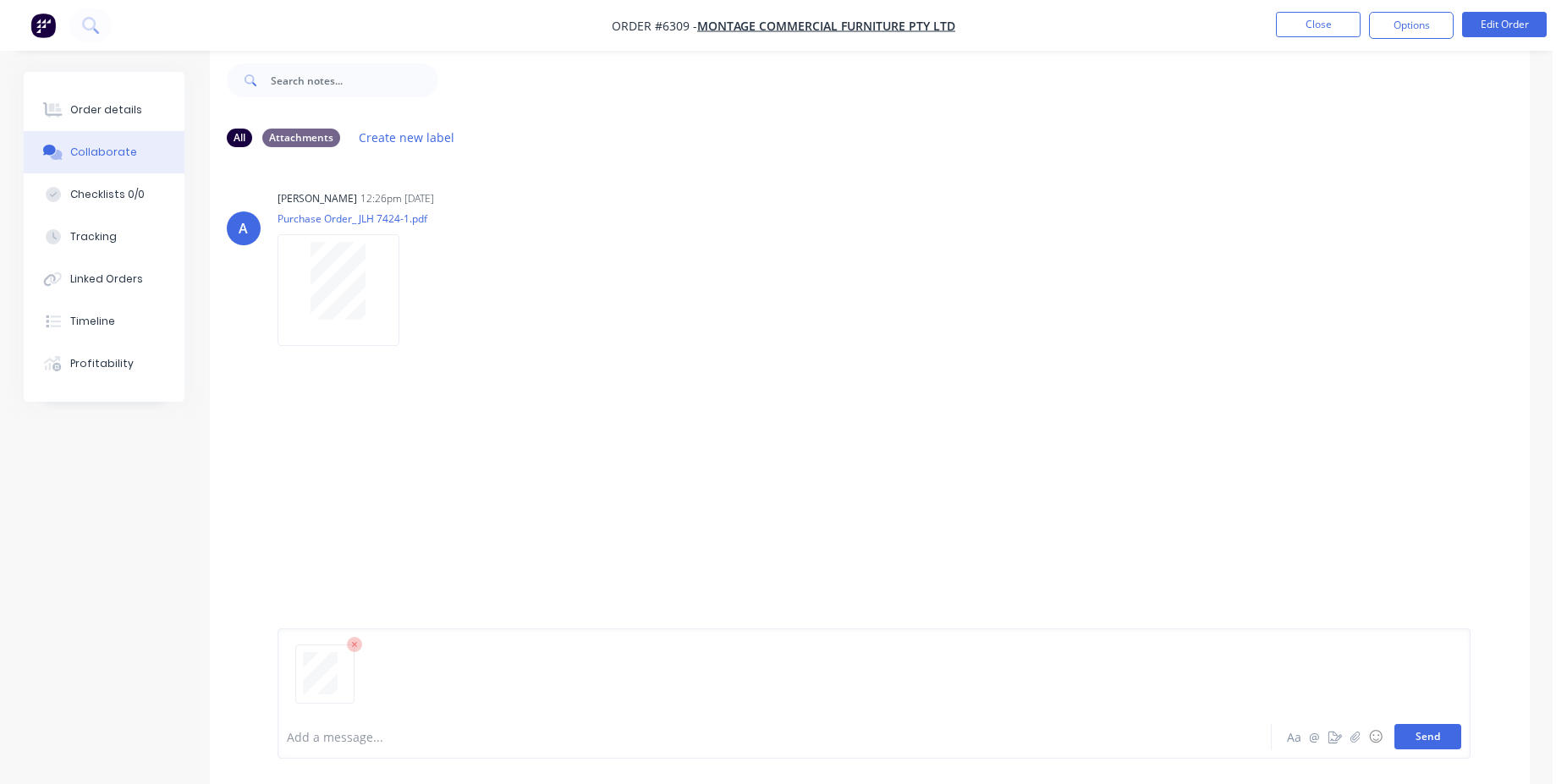
click at [1438, 748] on button "Send" at bounding box center [1427, 736] width 67 height 25
click at [1316, 23] on button "Close" at bounding box center [1318, 24] width 84 height 25
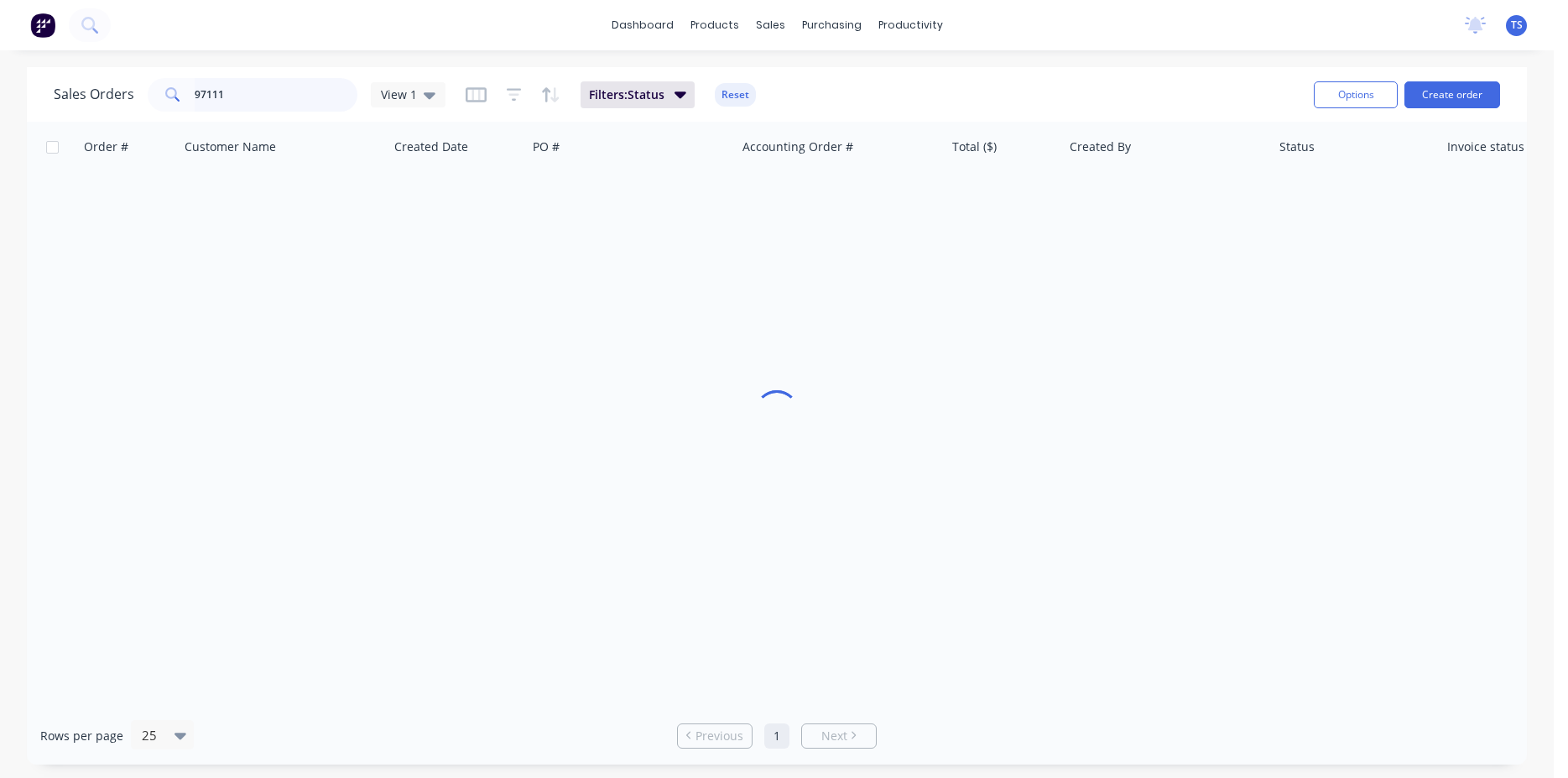
click at [278, 103] on input "97111" at bounding box center [276, 95] width 164 height 34
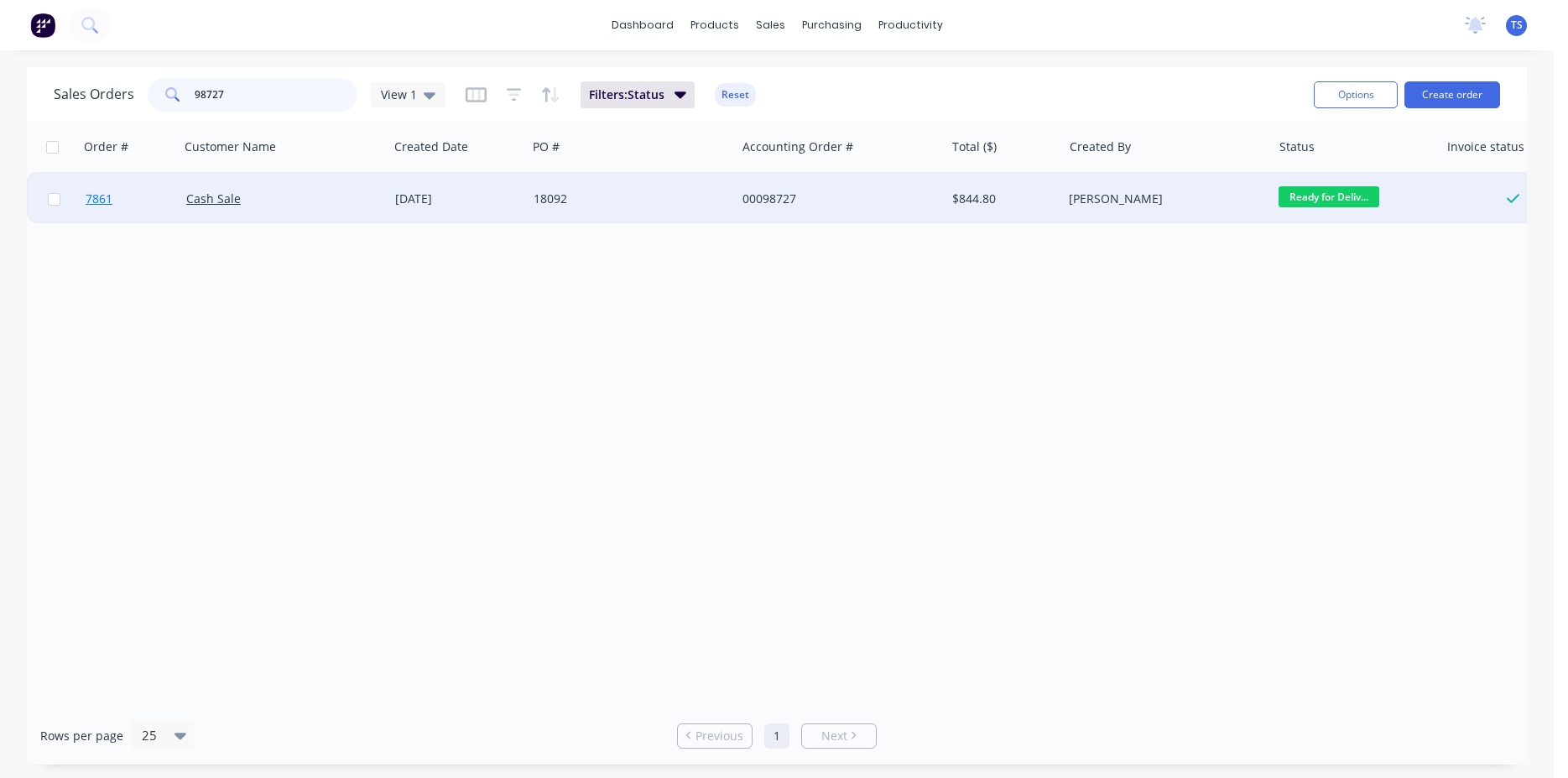
type input "98727"
click at [122, 208] on link "7861" at bounding box center [136, 199] width 101 height 50
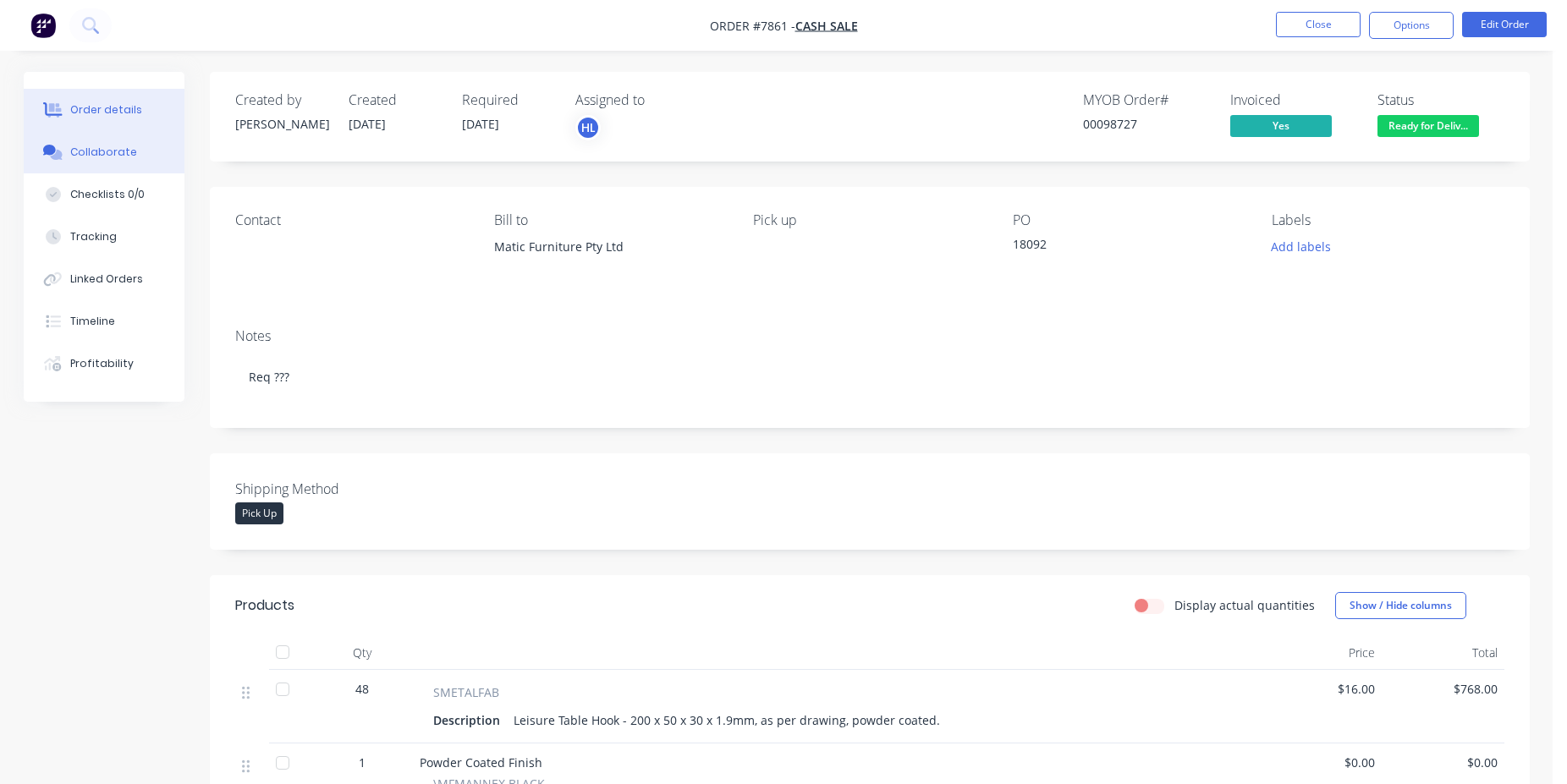
click at [138, 137] on button "Collaborate" at bounding box center [103, 152] width 160 height 42
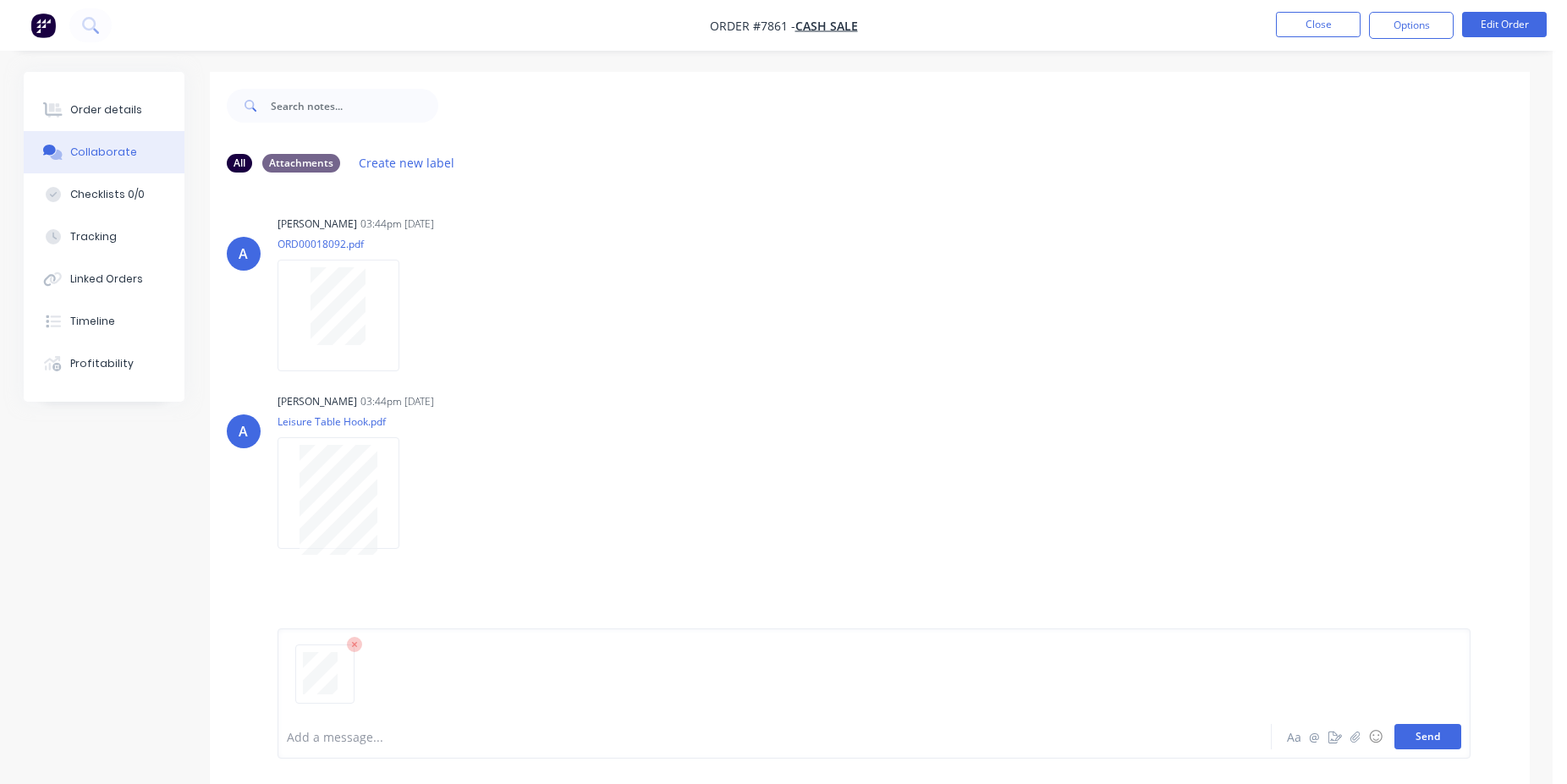
click at [1425, 733] on button "Send" at bounding box center [1427, 736] width 67 height 25
click at [1307, 36] on button "Close" at bounding box center [1318, 24] width 84 height 25
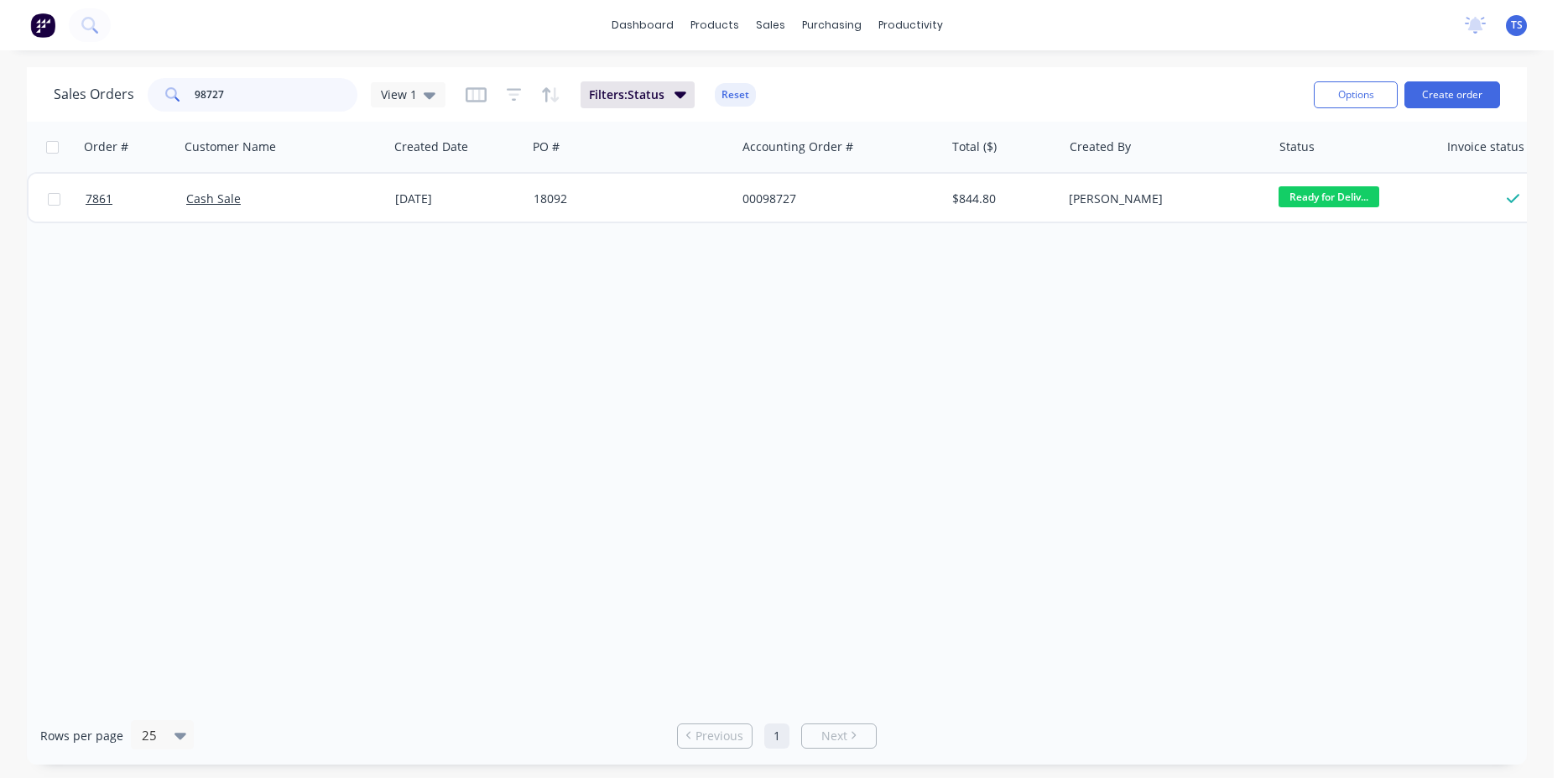
click at [203, 81] on input "98727" at bounding box center [276, 95] width 164 height 34
click at [294, 91] on input "98727" at bounding box center [276, 95] width 164 height 34
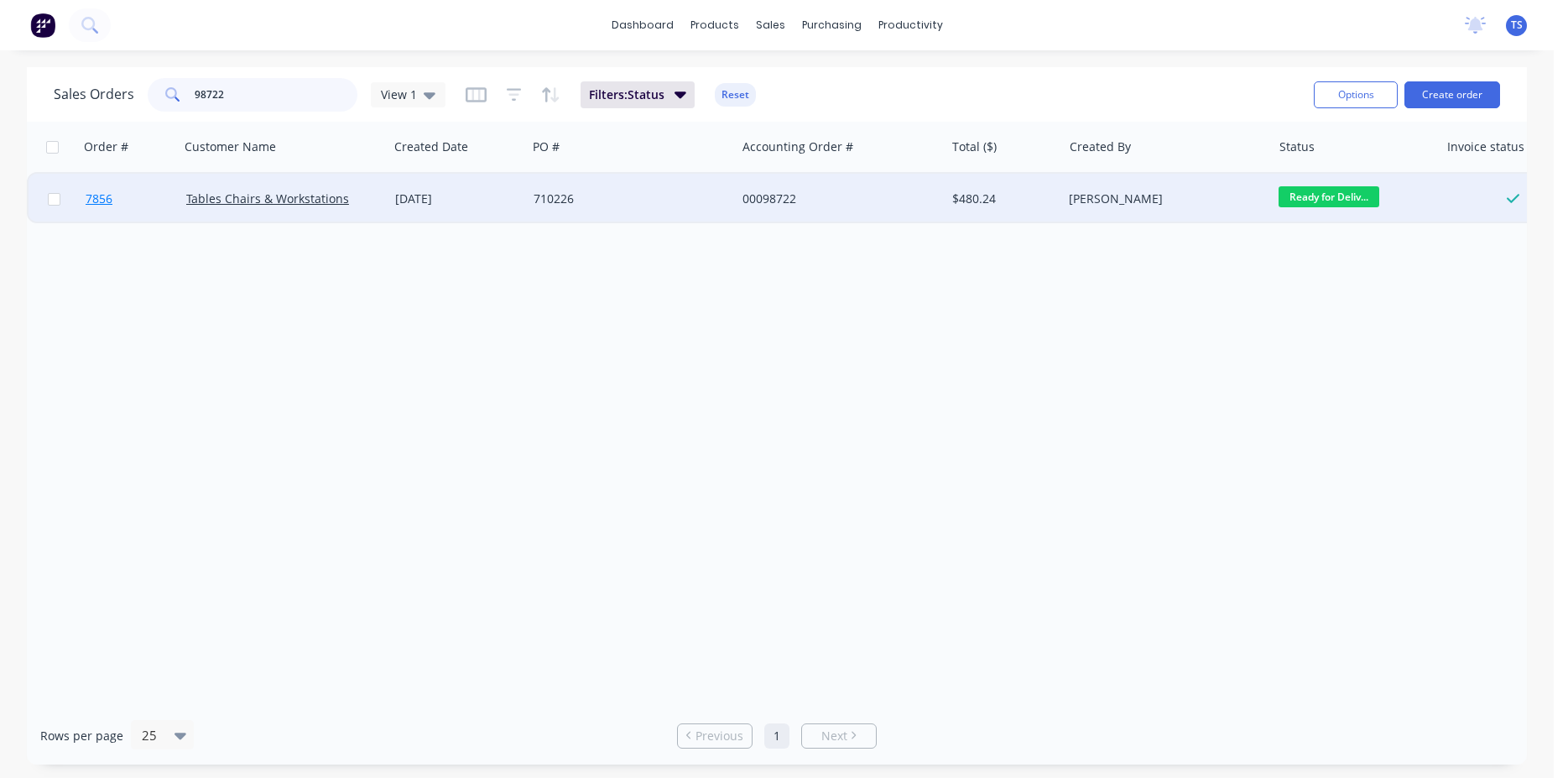
type input "98722"
click at [125, 221] on link "7856" at bounding box center [136, 199] width 101 height 50
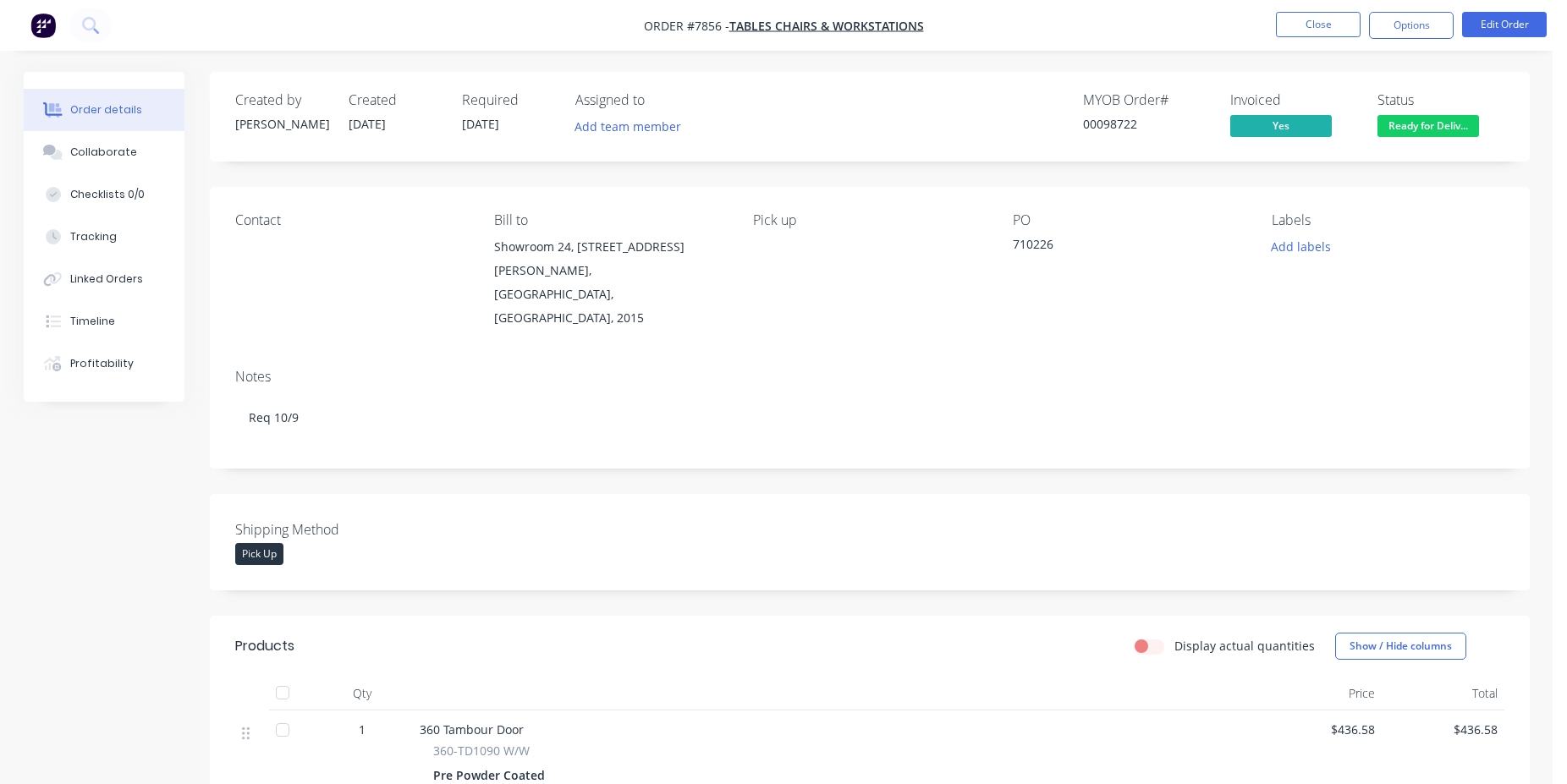
click at [1401, 130] on span "Ready for Deliv..." at bounding box center [1428, 126] width 101 height 22
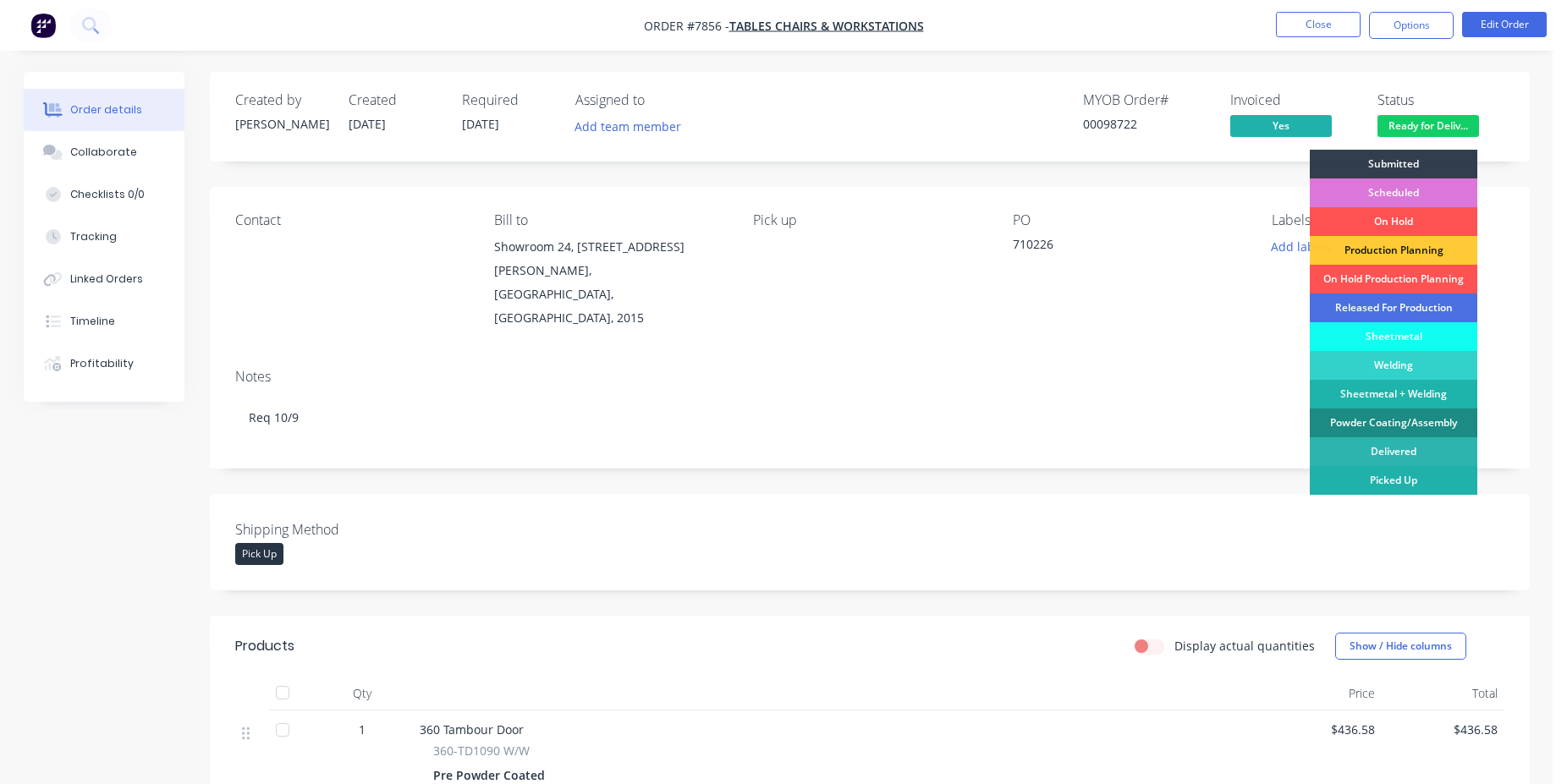
click at [1414, 481] on div "Picked Up" at bounding box center [1393, 480] width 168 height 29
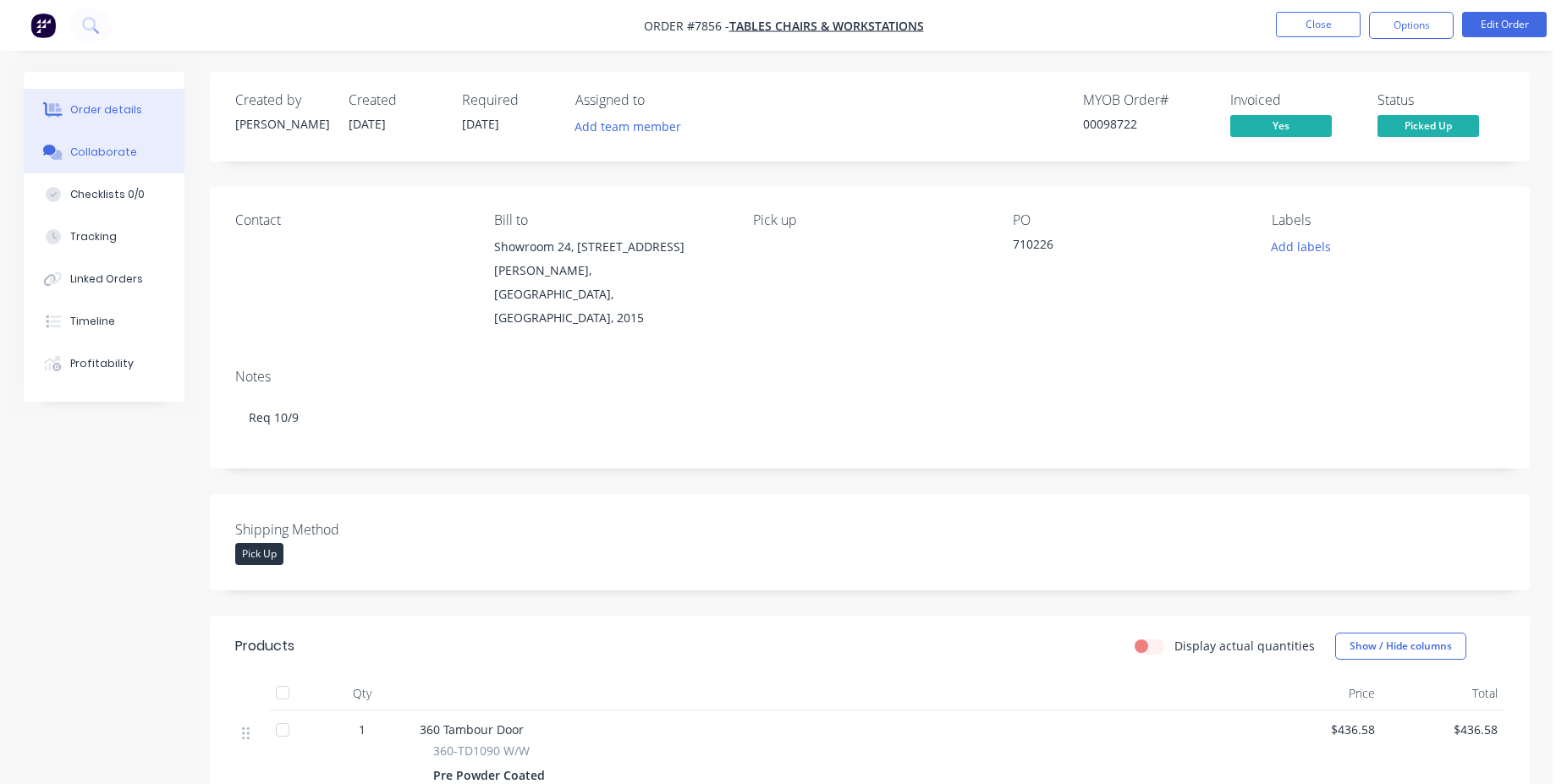
click at [169, 162] on button "Collaborate" at bounding box center [103, 152] width 160 height 42
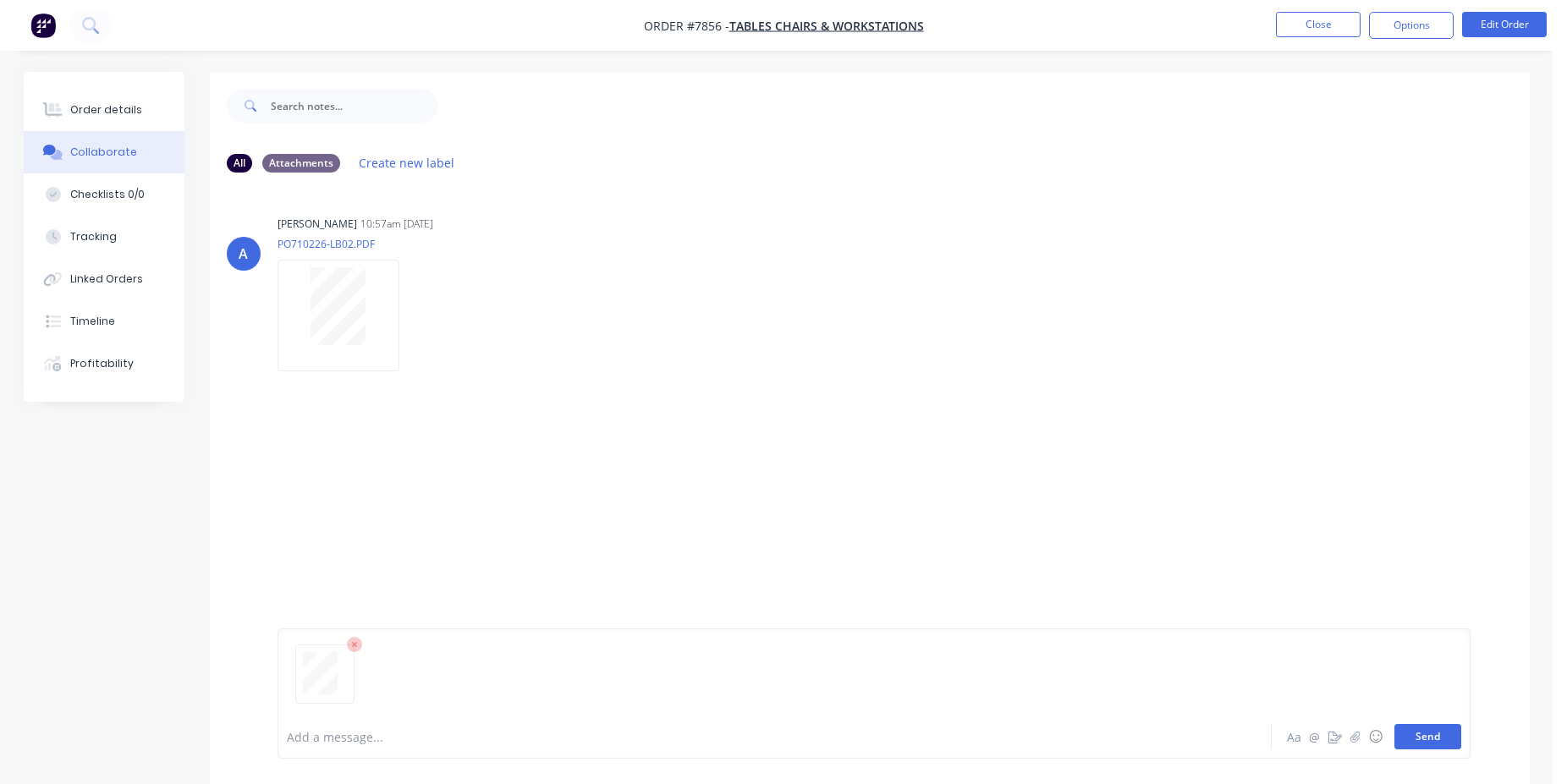
click at [1446, 746] on button "Send" at bounding box center [1427, 736] width 67 height 25
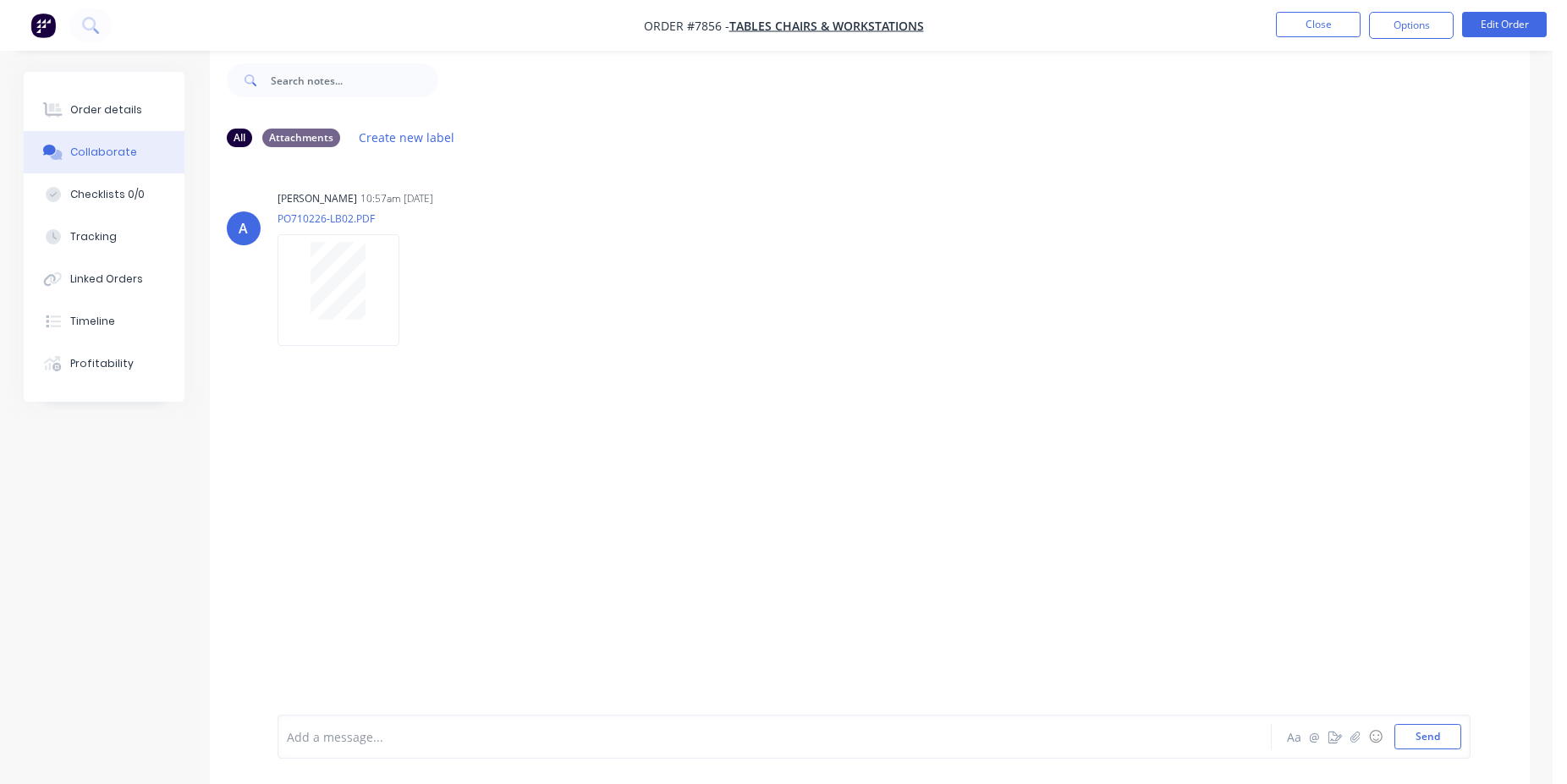
click at [364, 722] on div "Add a message... Aa @ ☺ Send" at bounding box center [874, 736] width 1193 height 44
click at [120, 112] on div "Order details" at bounding box center [106, 110] width 72 height 15
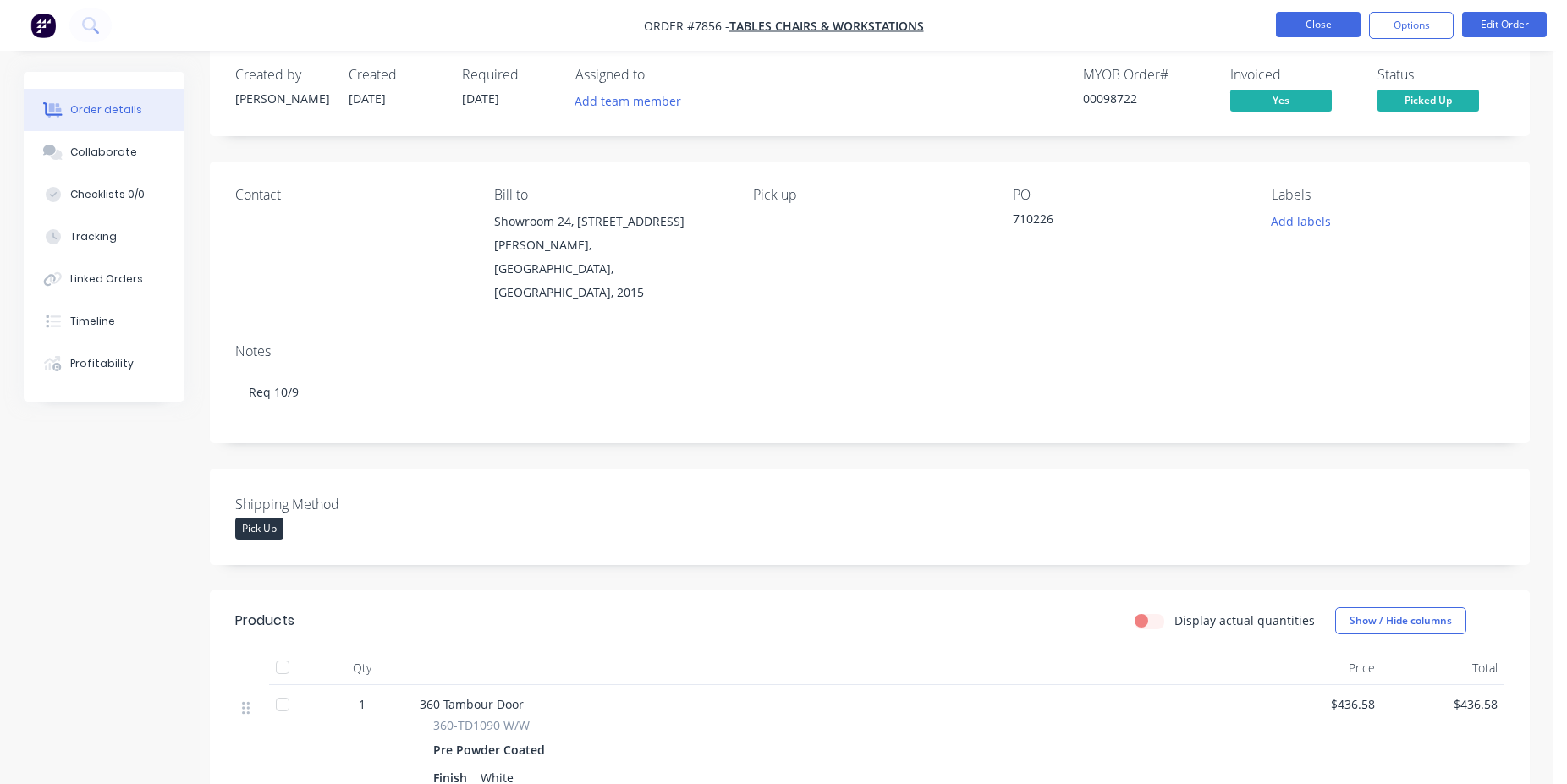
click at [1286, 21] on button "Close" at bounding box center [1318, 24] width 84 height 25
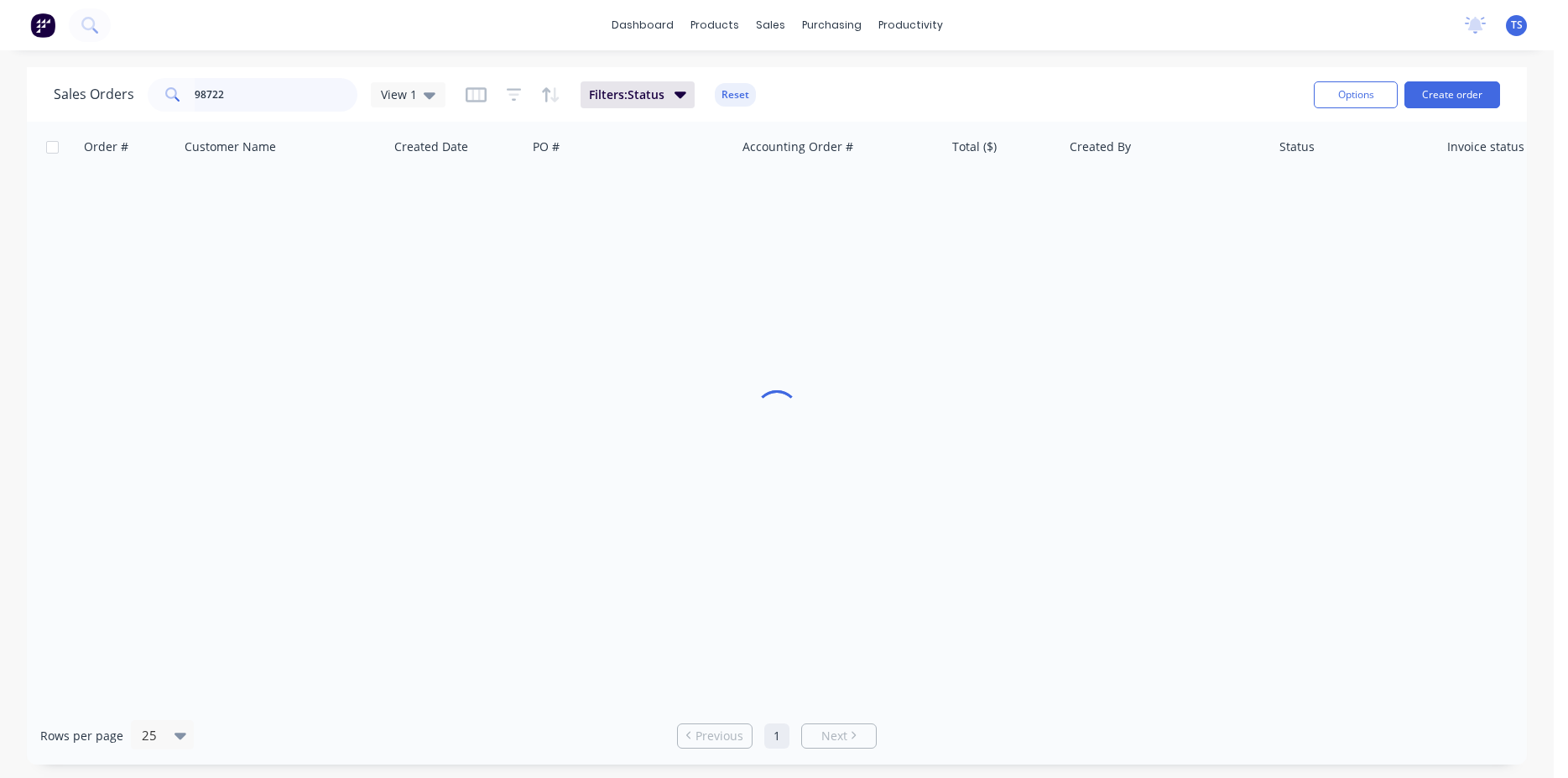
click at [242, 102] on input "98722" at bounding box center [276, 95] width 164 height 34
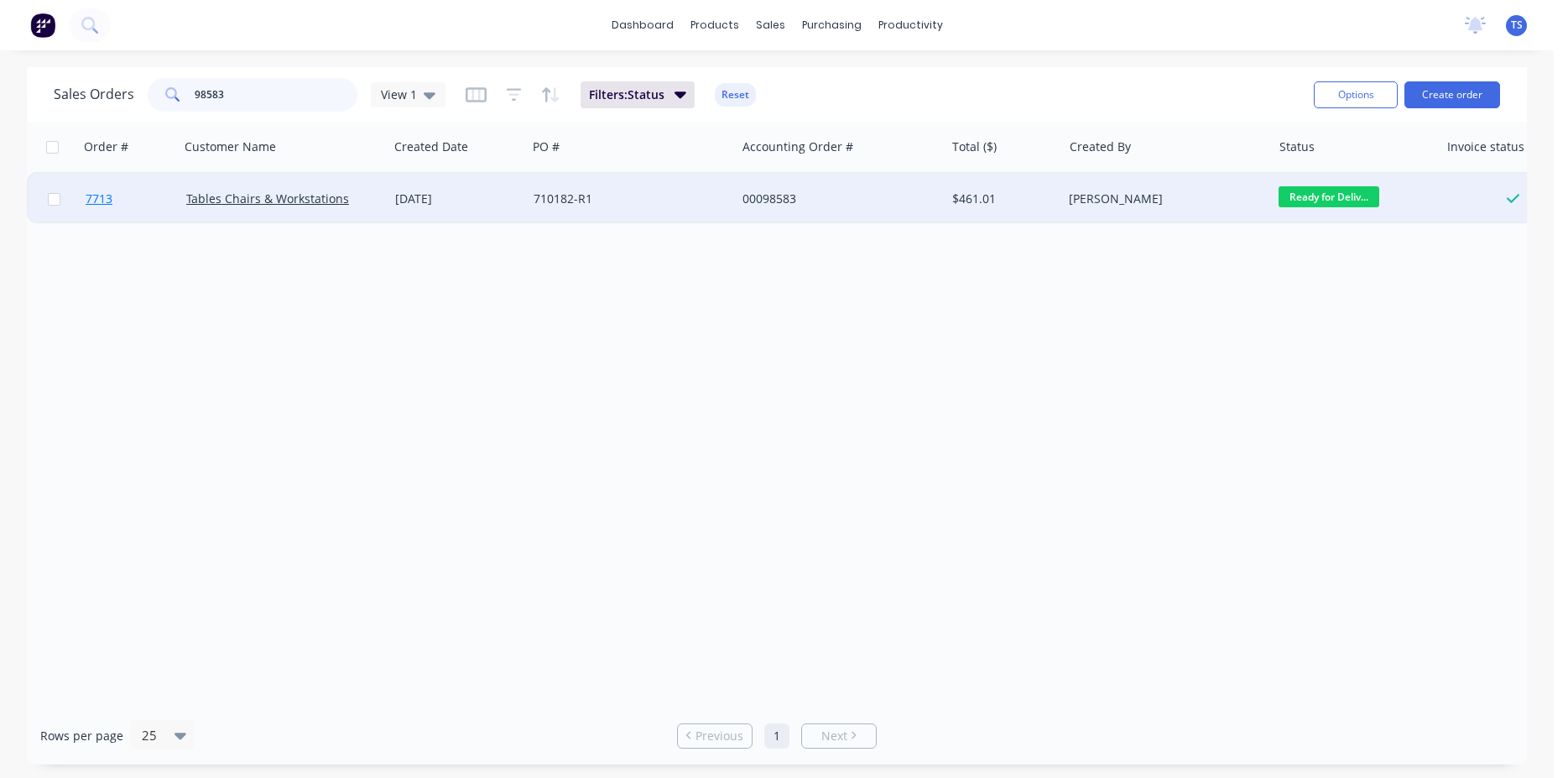
type input "98583"
click at [106, 218] on link "7713" at bounding box center [136, 199] width 101 height 50
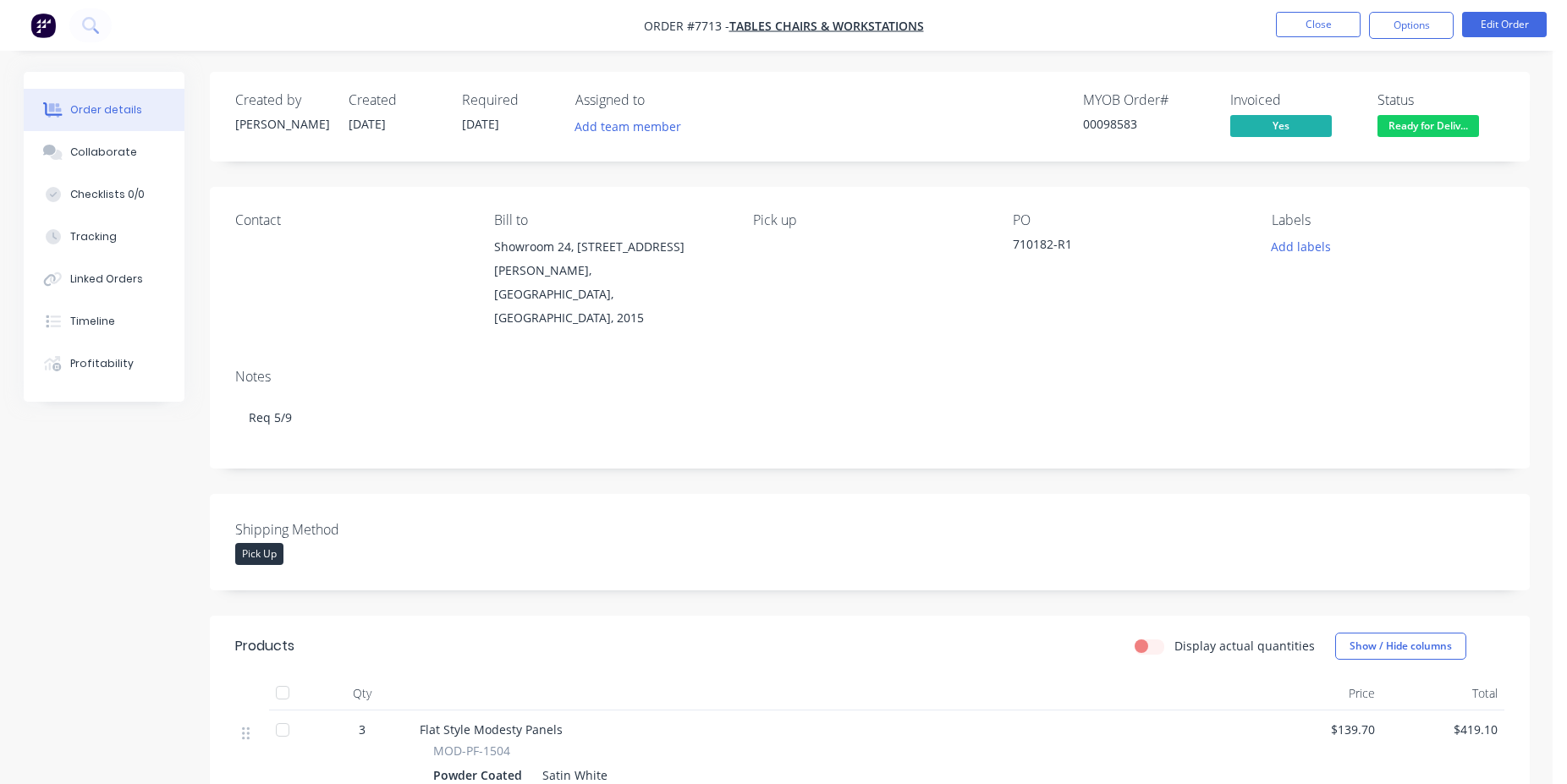
click at [1478, 125] on body "Order #7713 - Tables Chairs & Workstations Close Options Edit Order Order detai…" at bounding box center [784, 553] width 1567 height 1108
click at [1452, 126] on span "Ready for Deliv..." at bounding box center [1428, 126] width 101 height 22
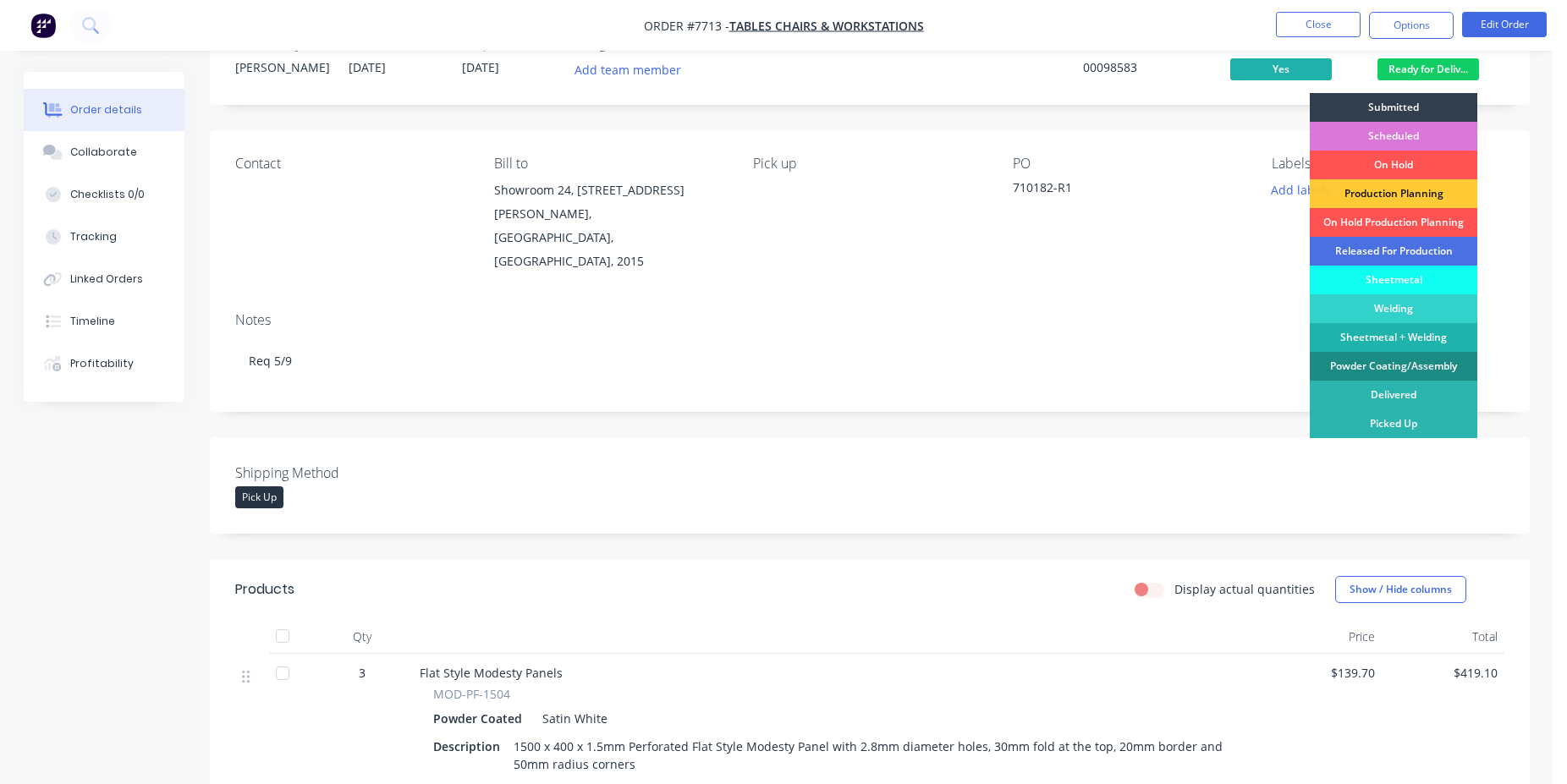
scroll to position [86, 0]
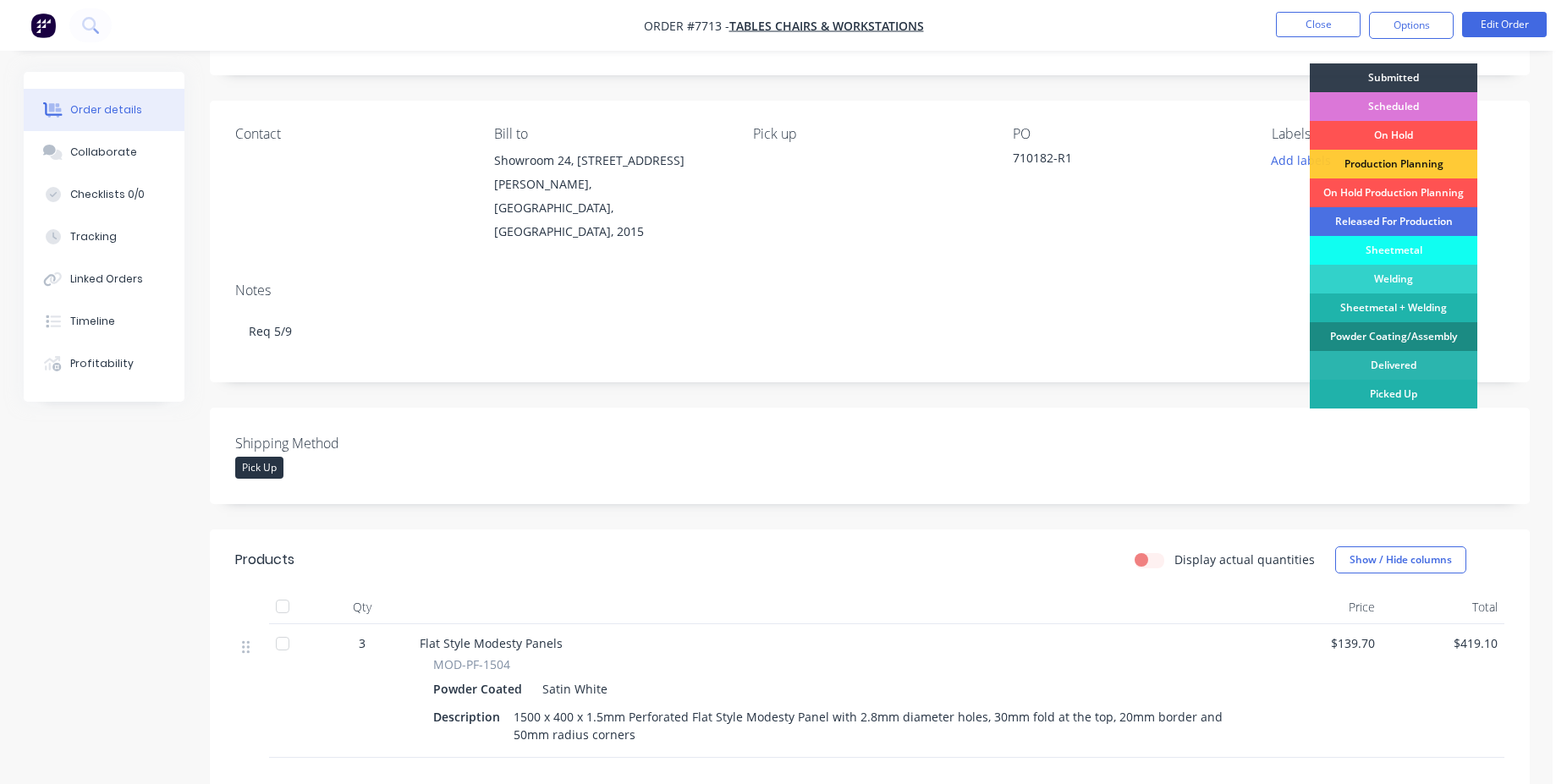
click at [1406, 402] on div "Picked Up" at bounding box center [1393, 394] width 168 height 29
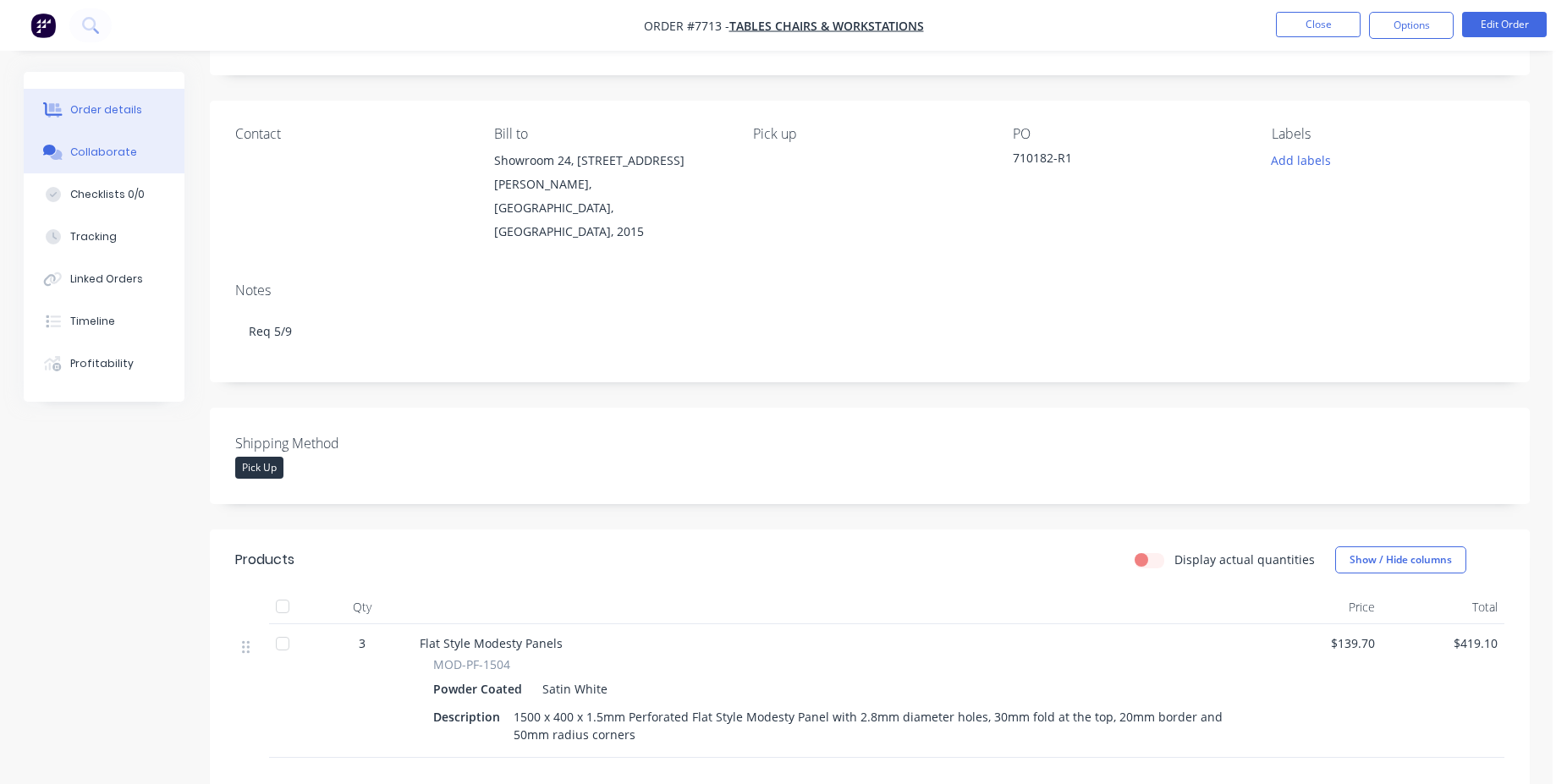
click at [66, 149] on button "Collaborate" at bounding box center [103, 152] width 160 height 42
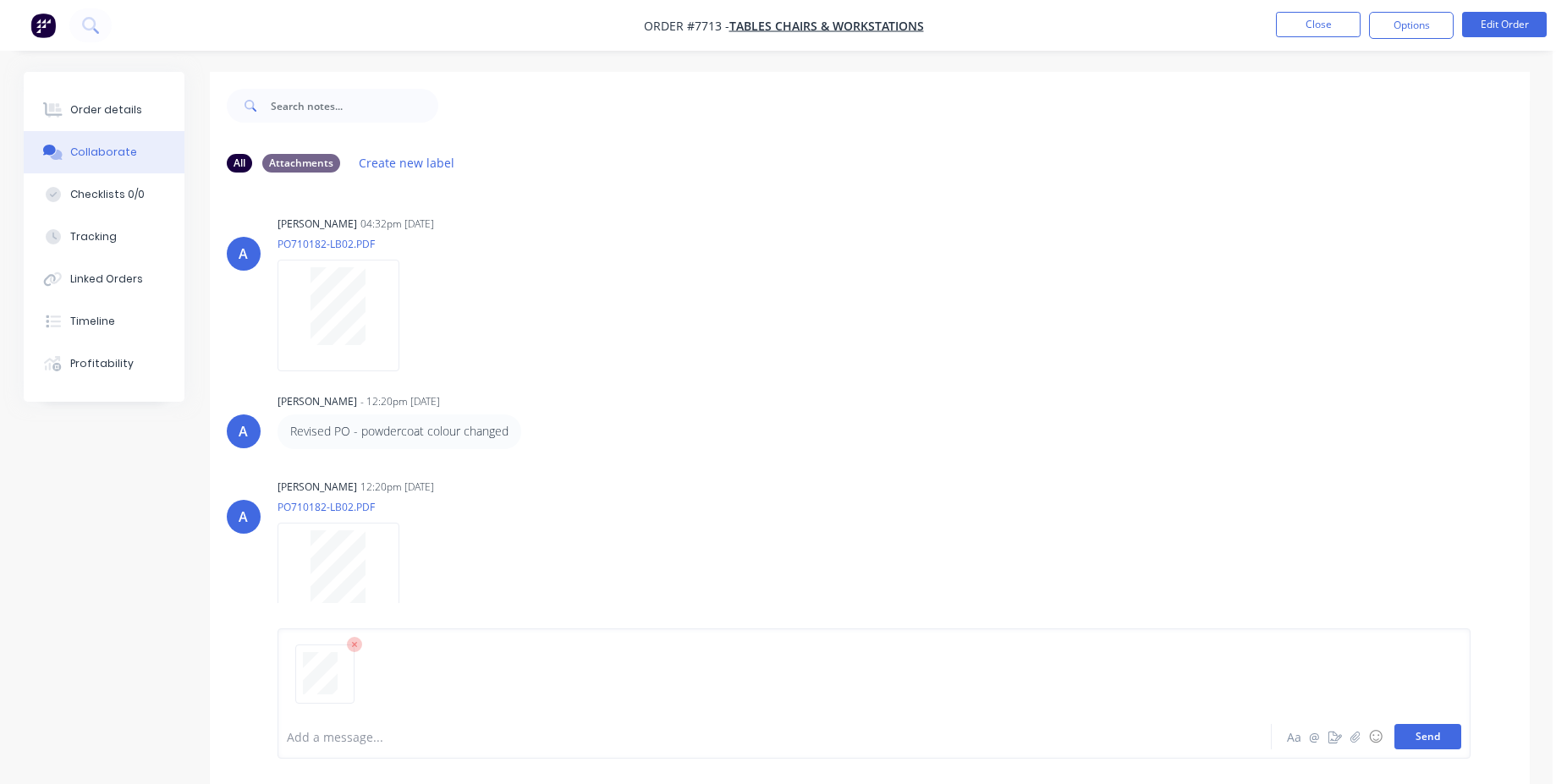
click at [1422, 743] on button "Send" at bounding box center [1427, 736] width 67 height 25
click at [77, 90] on button "Order details" at bounding box center [103, 110] width 160 height 42
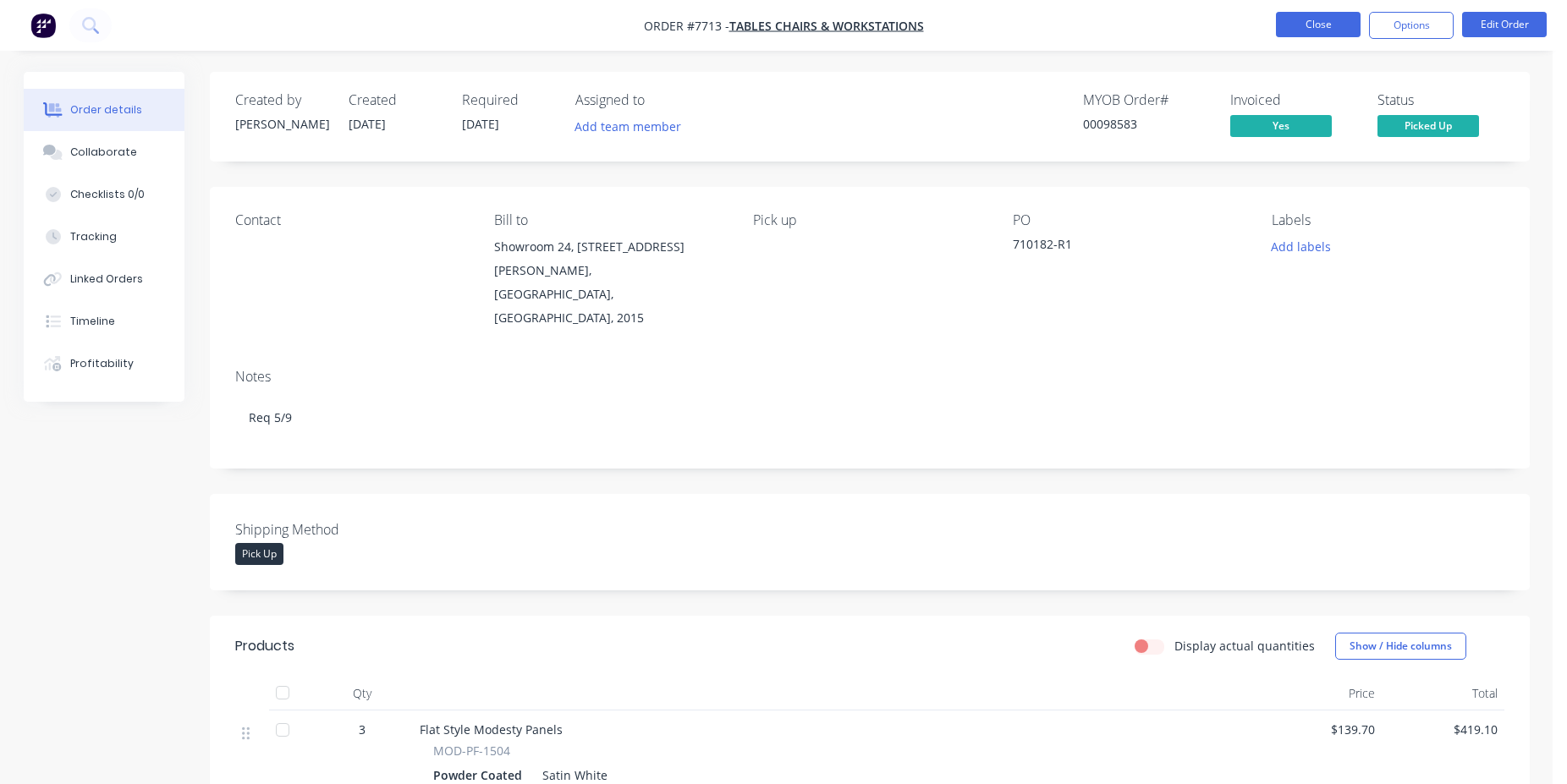
click at [1329, 30] on button "Close" at bounding box center [1318, 24] width 84 height 25
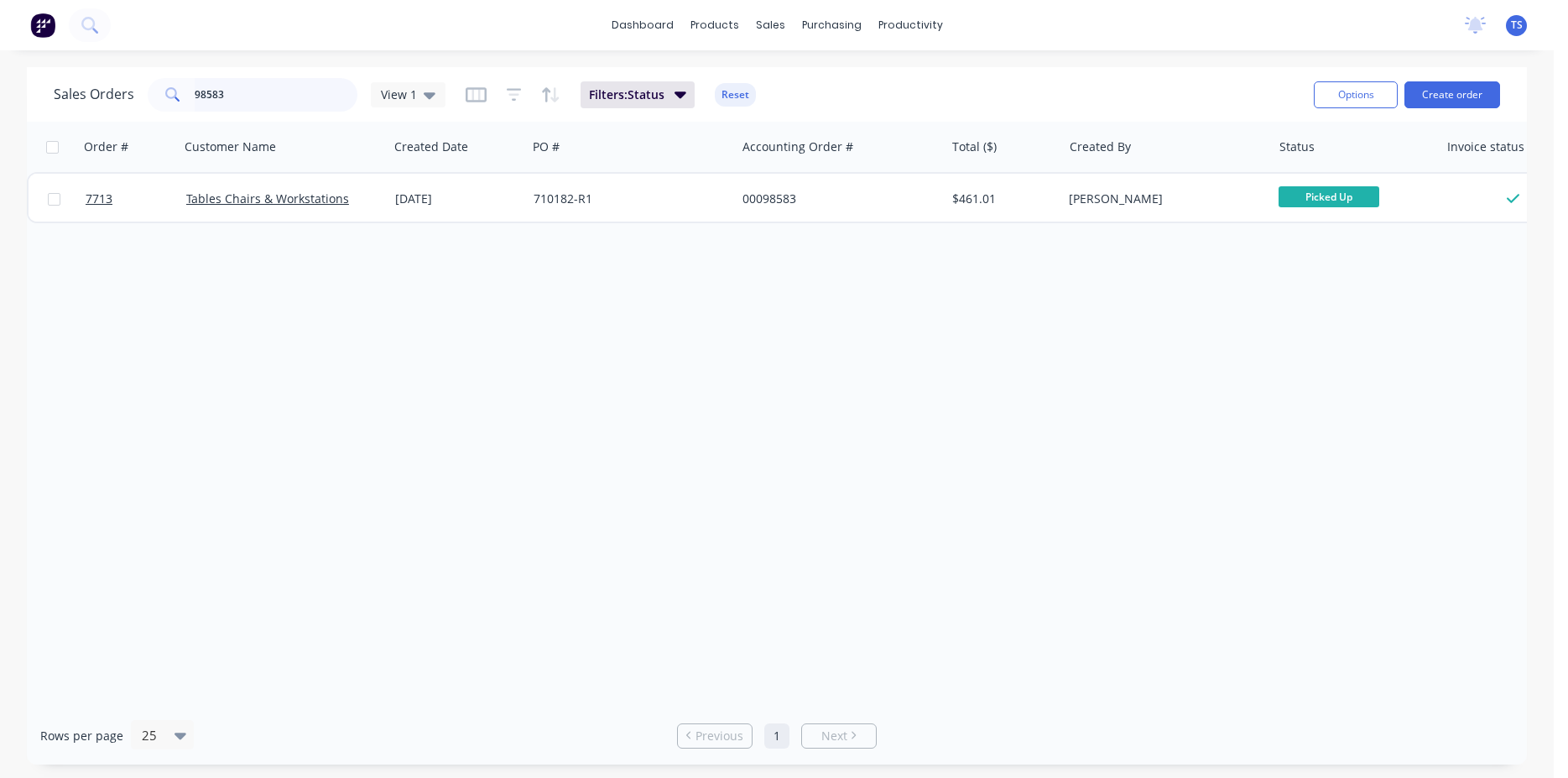
click at [277, 87] on input "98583" at bounding box center [276, 95] width 164 height 34
click at [251, 106] on input "98548" at bounding box center [276, 95] width 164 height 34
click at [271, 107] on input "98823" at bounding box center [276, 95] width 164 height 34
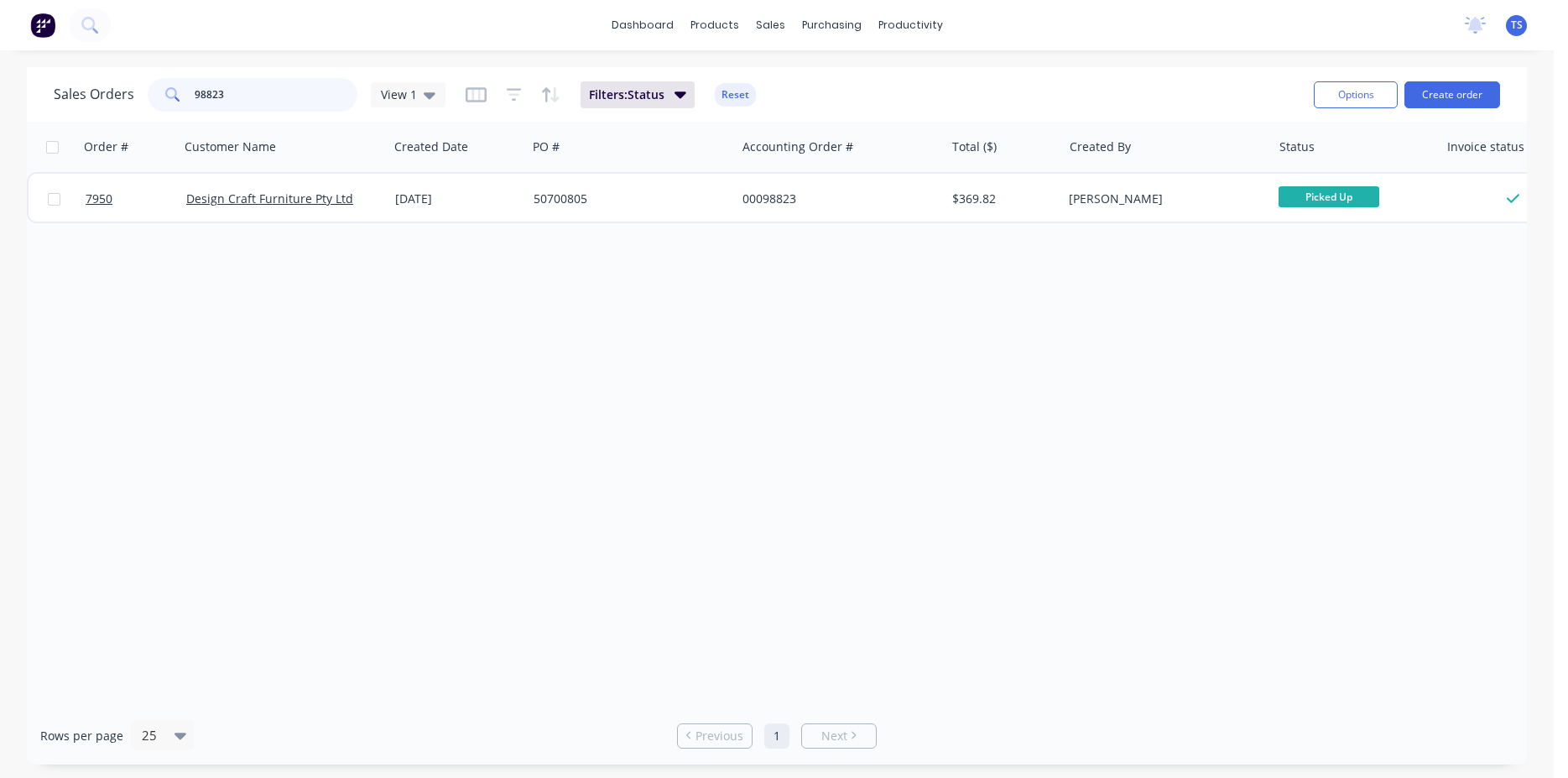
click at [271, 107] on input "98823" at bounding box center [276, 95] width 164 height 34
click at [237, 111] on input "98738" at bounding box center [276, 95] width 164 height 34
click at [235, 103] on input "98738" at bounding box center [276, 95] width 164 height 34
click at [235, 102] on input "98738" at bounding box center [276, 95] width 164 height 34
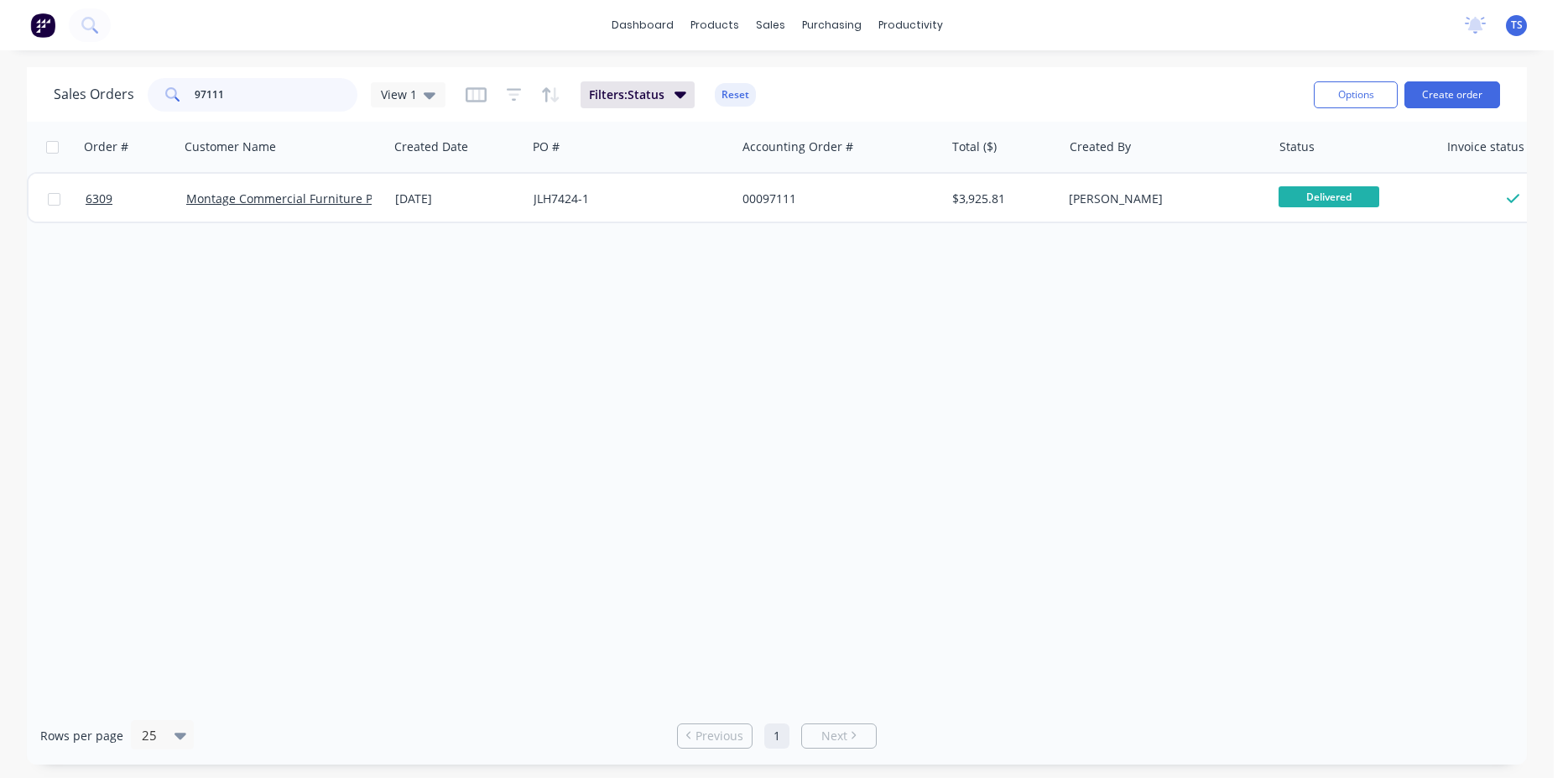
click at [238, 96] on input "97111" at bounding box center [276, 95] width 164 height 34
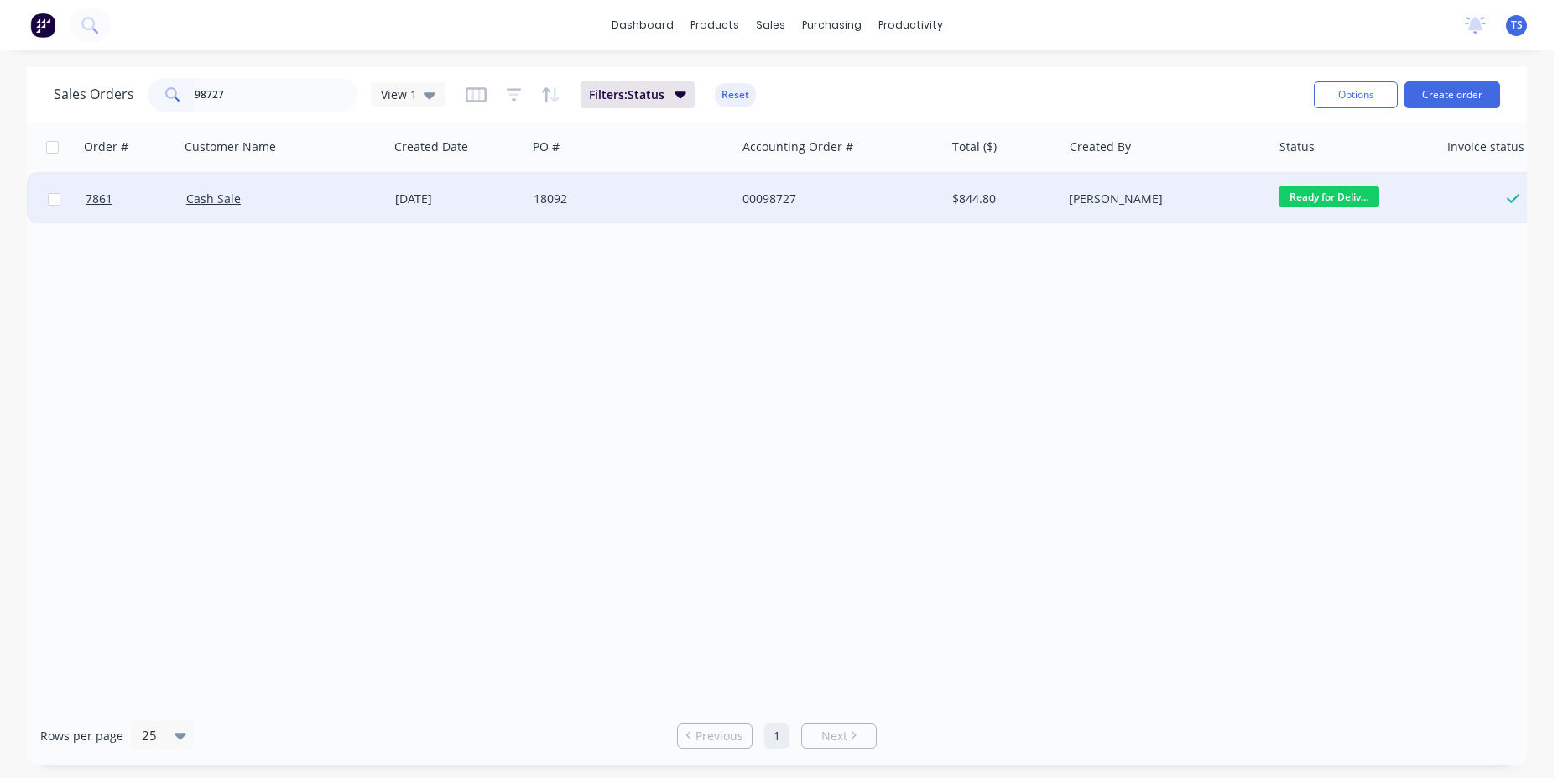
click at [1333, 200] on span "Ready for Deliv..." at bounding box center [1329, 196] width 101 height 21
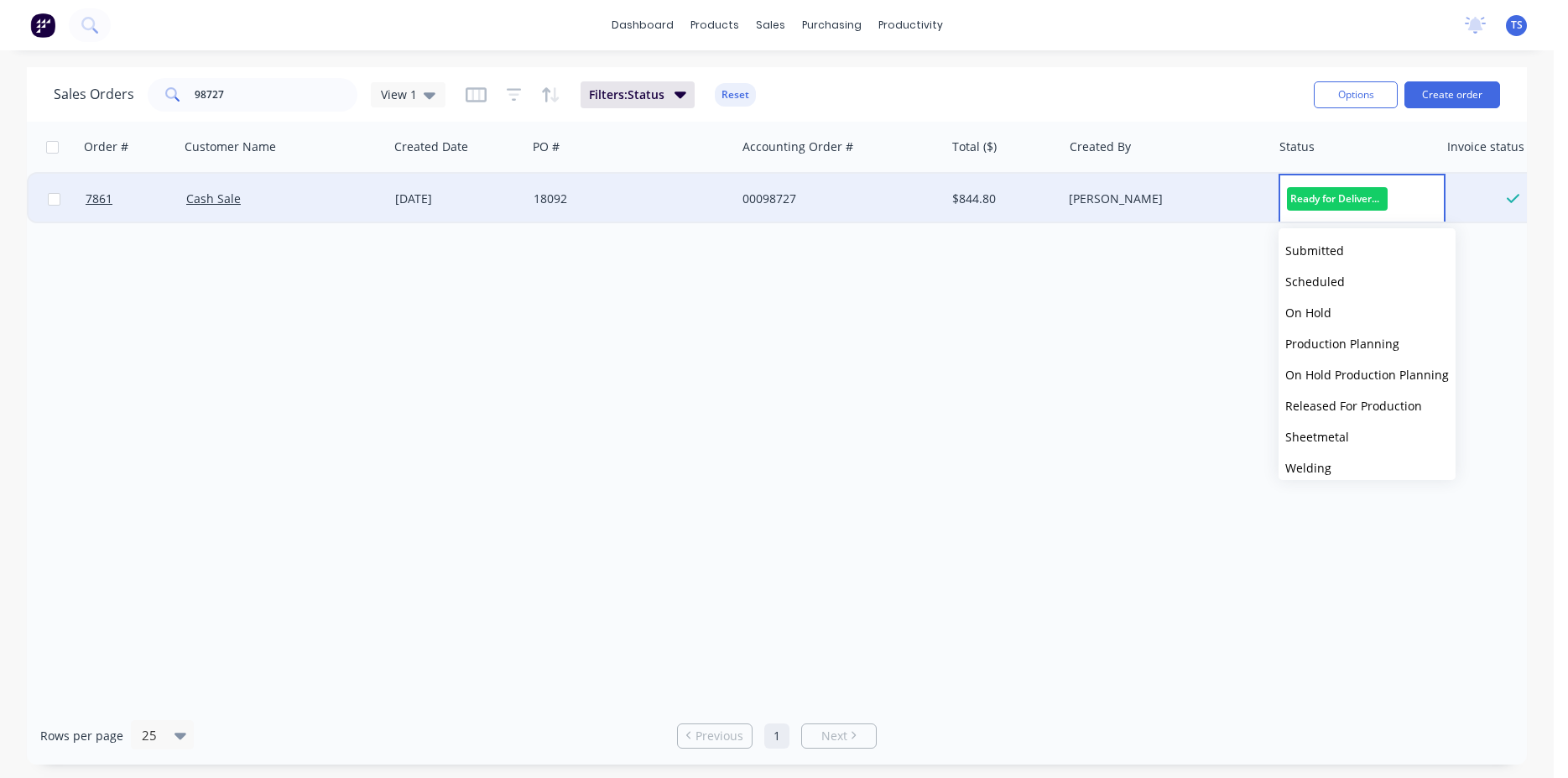
scroll to position [183, 0]
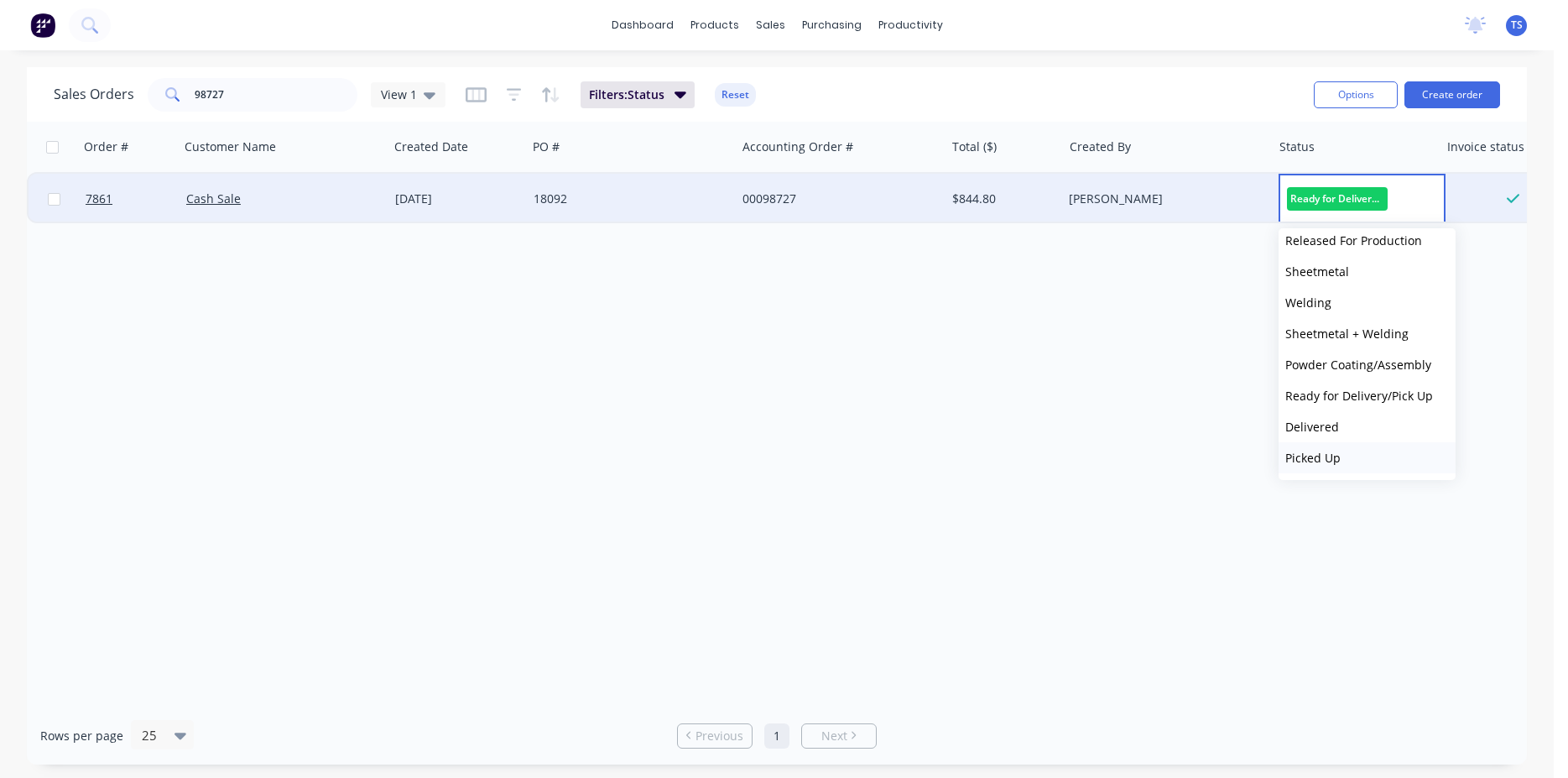
click at [1346, 449] on button "Picked Up" at bounding box center [1367, 457] width 177 height 31
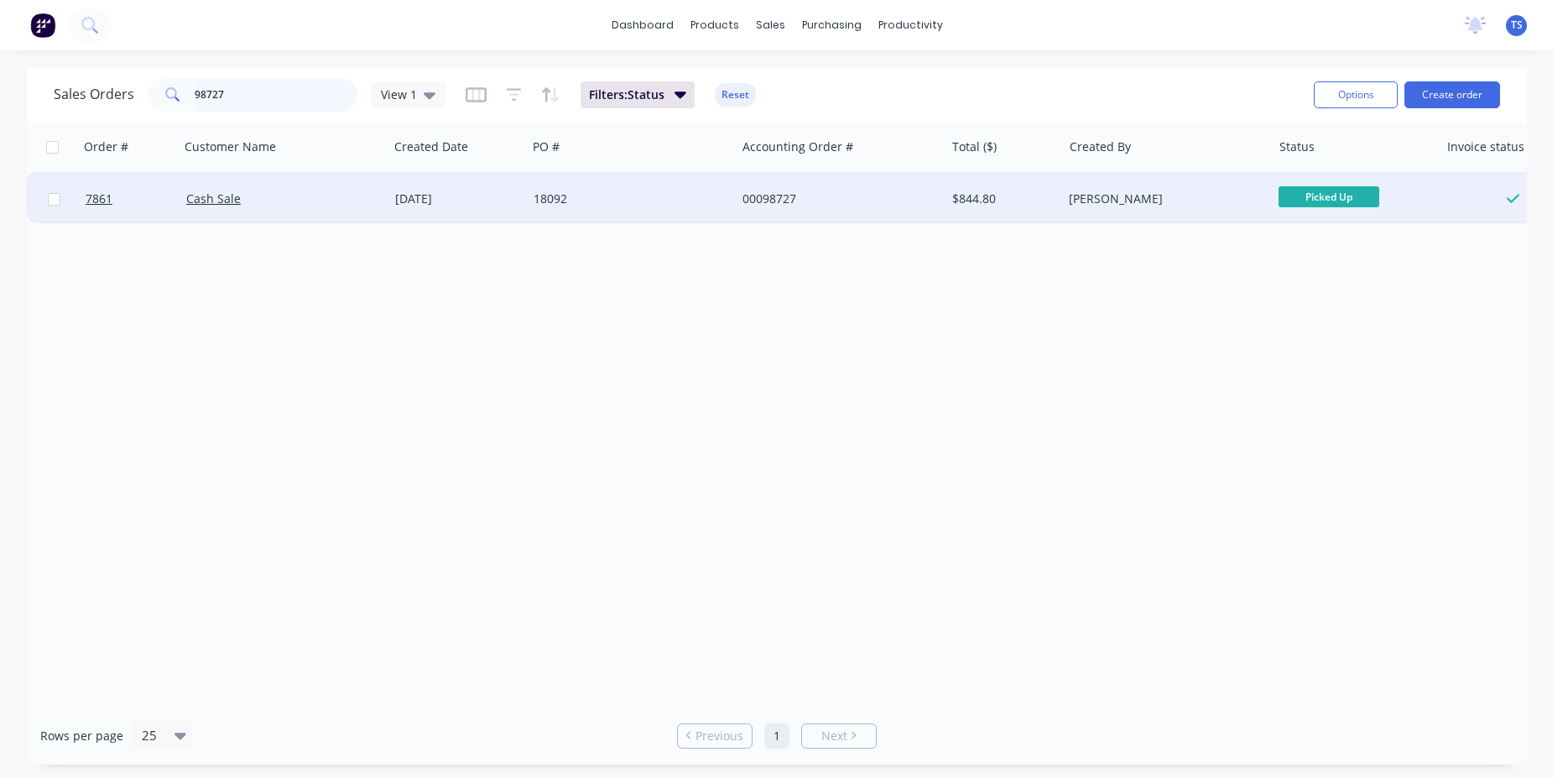
click at [269, 89] on input "98727" at bounding box center [276, 95] width 164 height 34
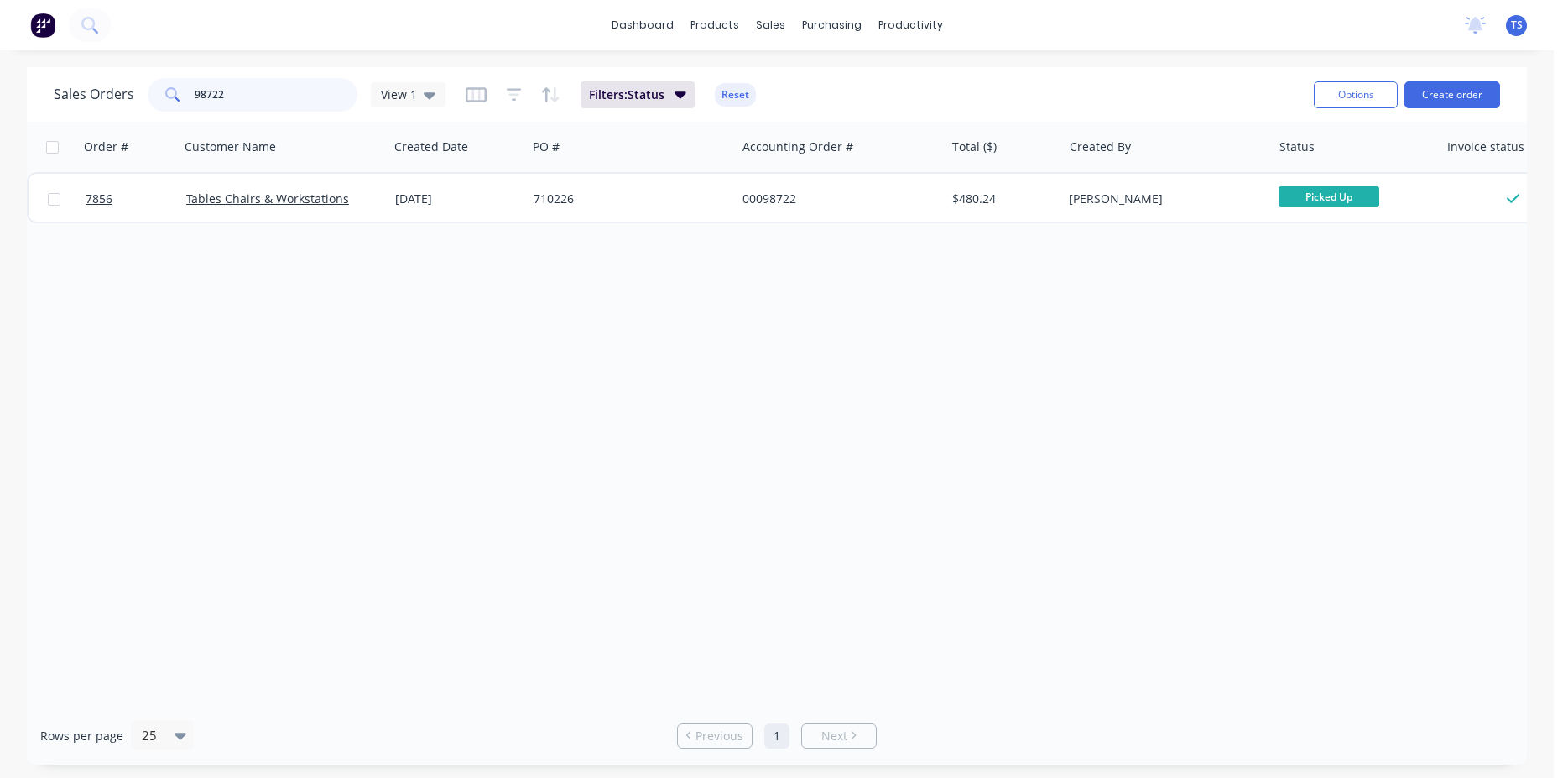
click at [276, 92] on input "98722" at bounding box center [276, 95] width 164 height 34
click at [267, 92] on input "98583" at bounding box center [276, 95] width 164 height 34
type input "98583"
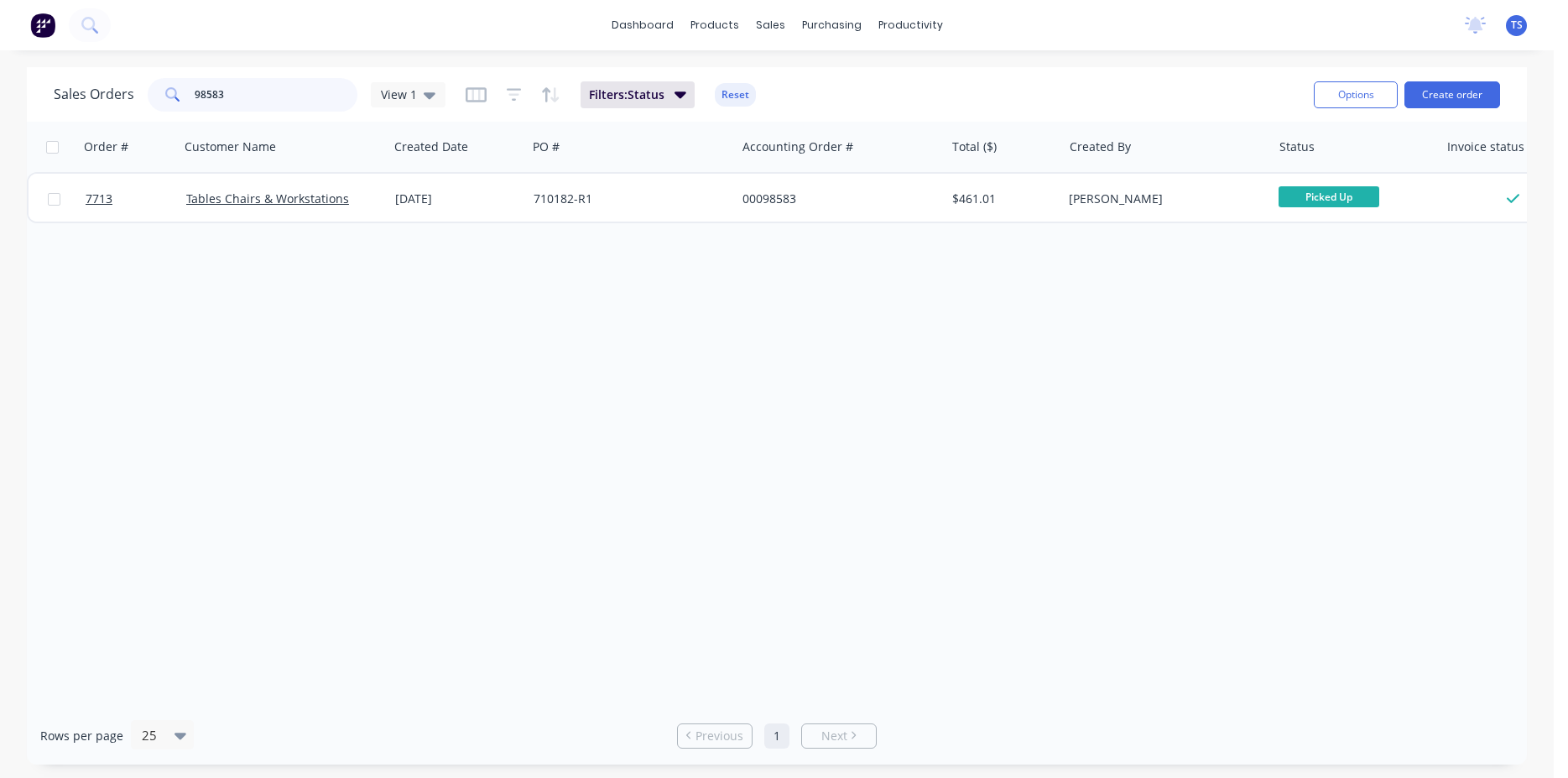
click at [275, 99] on input "98583" at bounding box center [276, 95] width 164 height 34
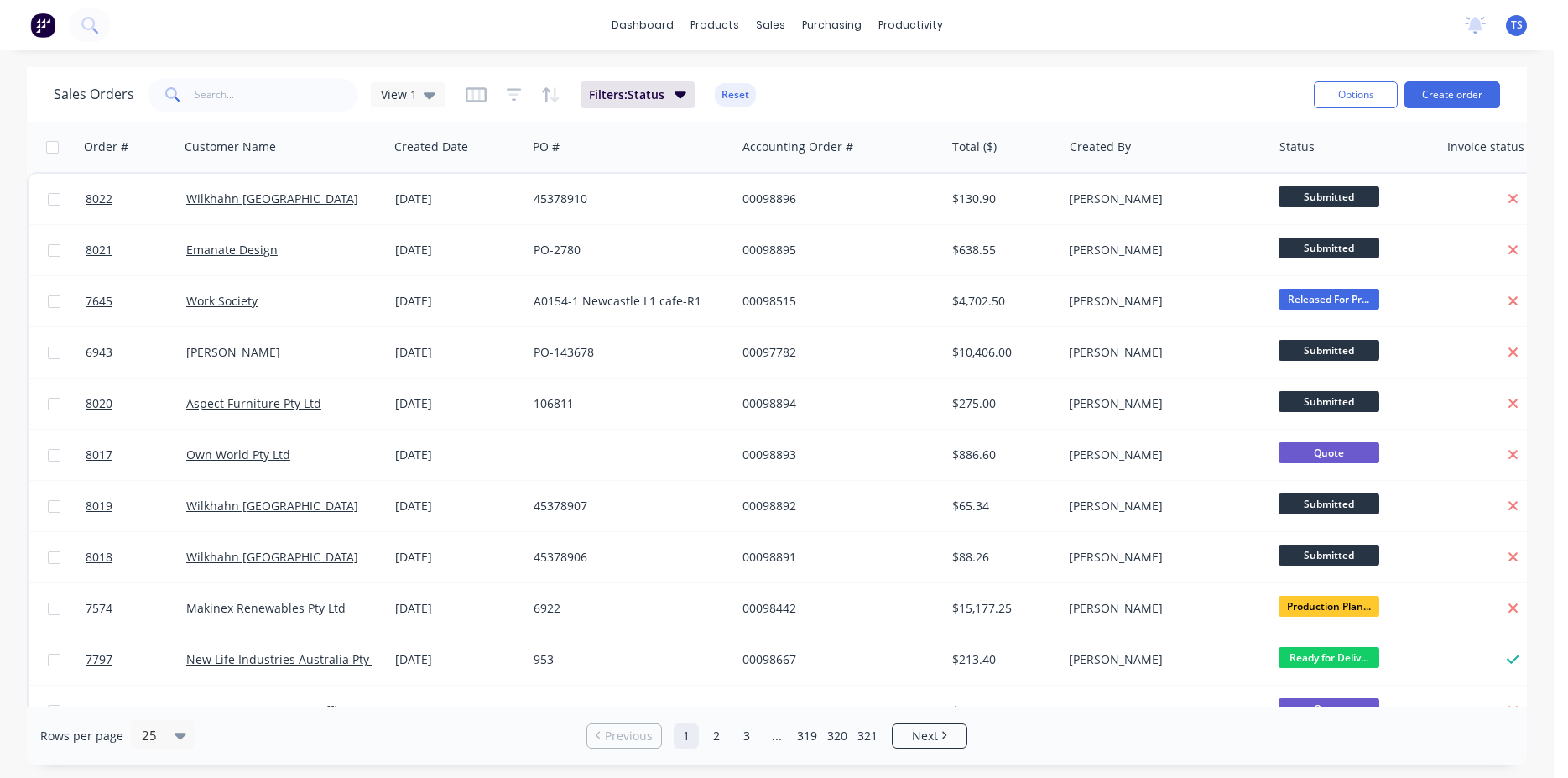
click at [277, 112] on div "Sales Orders View 1 Filters: Status Reset" at bounding box center [677, 94] width 1247 height 41
click at [279, 95] on input "text" at bounding box center [276, 95] width 164 height 34
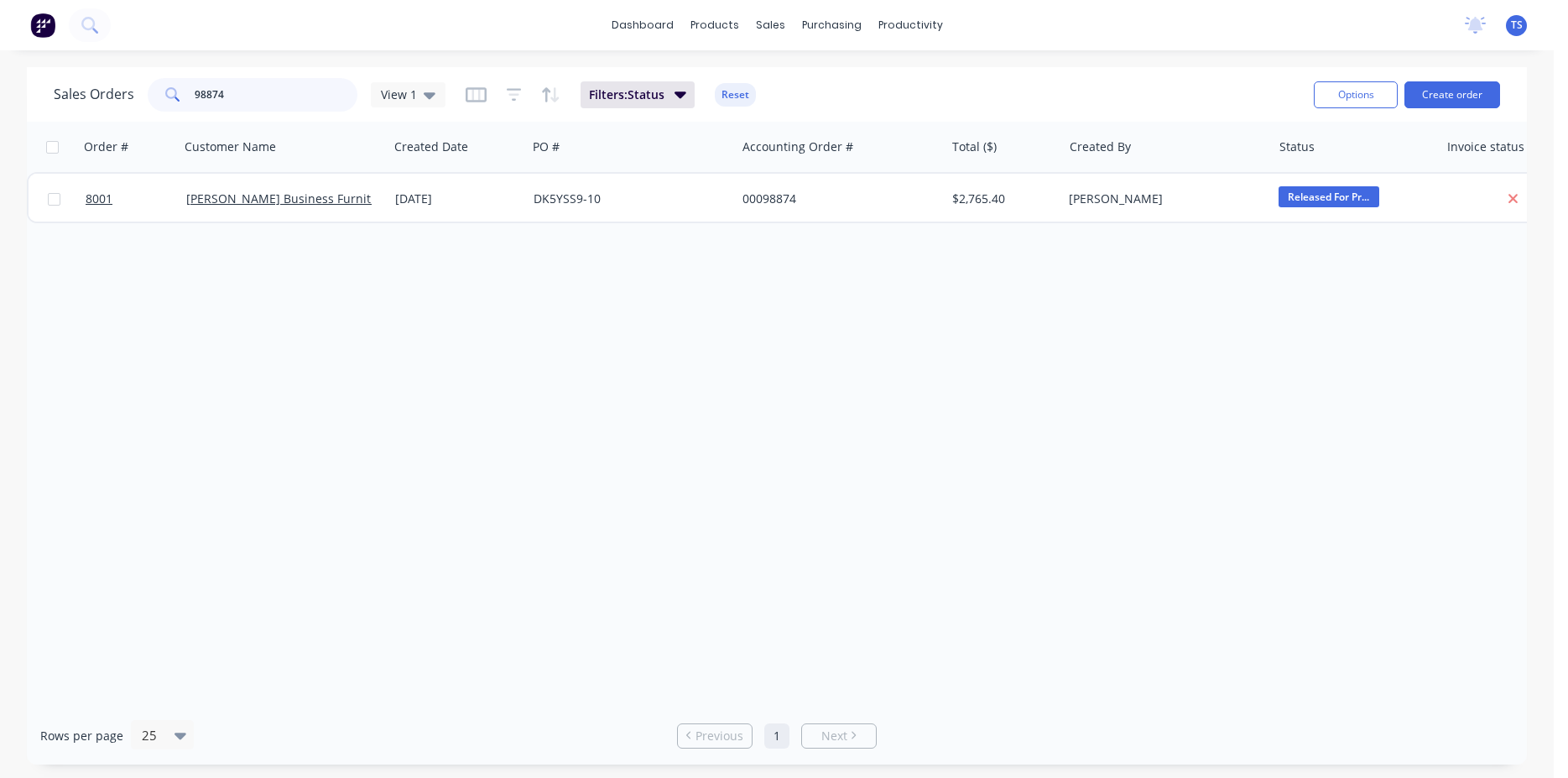
type input "98874"
click at [302, 86] on input "98874" at bounding box center [276, 95] width 164 height 34
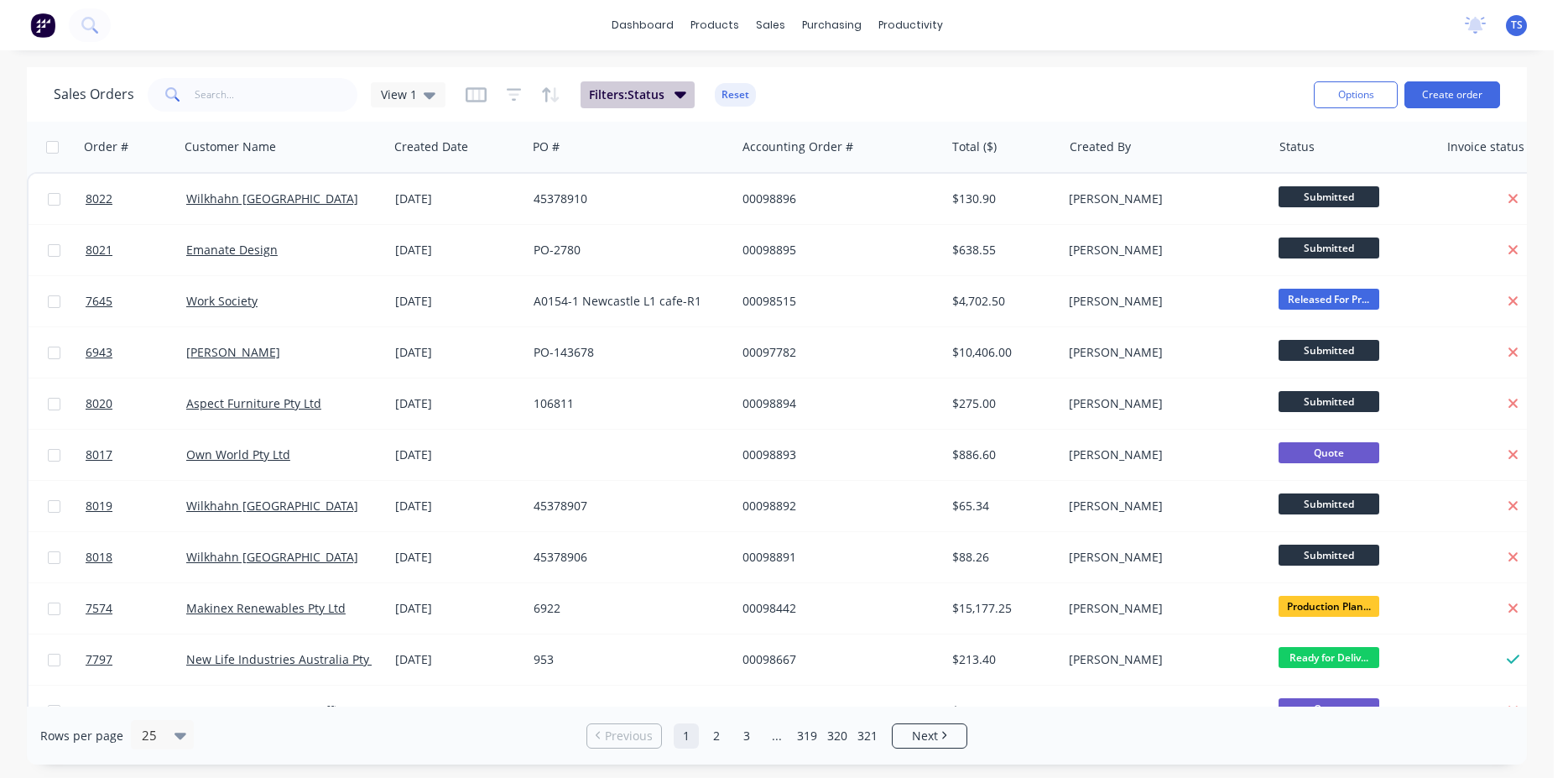
click at [663, 95] on button "Filters: Status" at bounding box center [637, 94] width 114 height 27
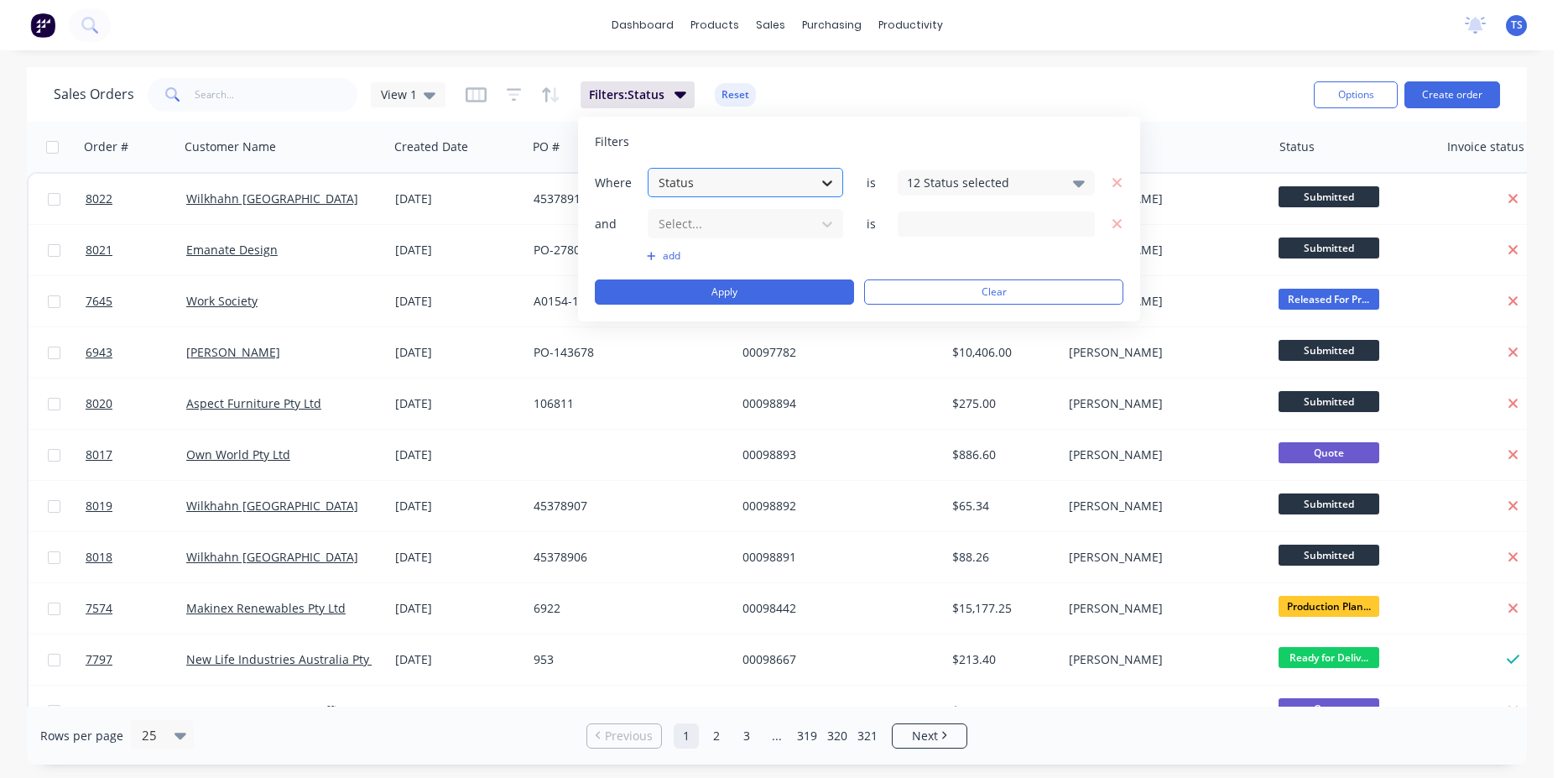
click at [818, 190] on div at bounding box center [827, 182] width 30 height 30
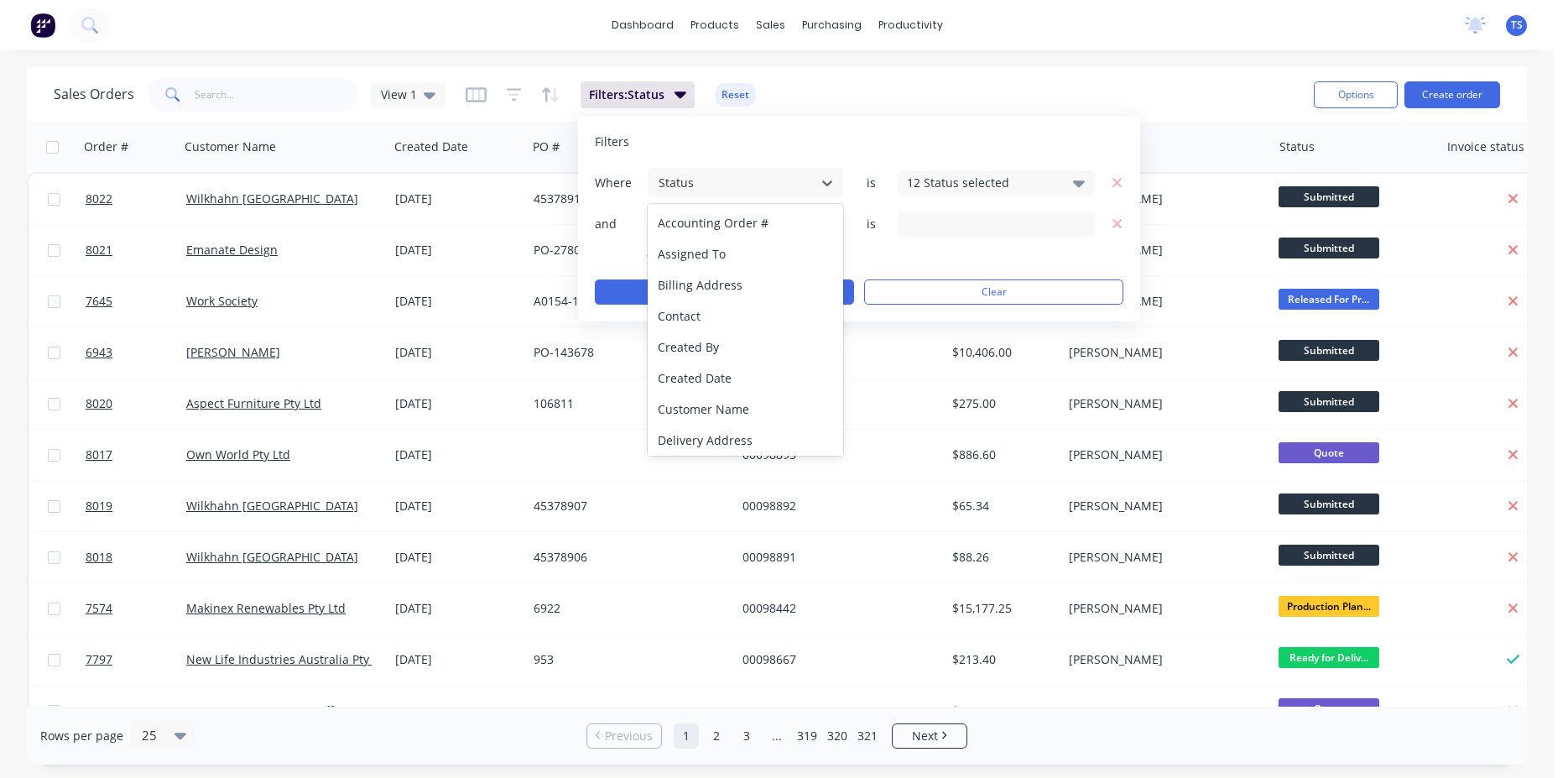
click at [857, 116] on div "Filters Where 22 results available. Use Up and Down to choose options, press En…" at bounding box center [859, 219] width 562 height 205
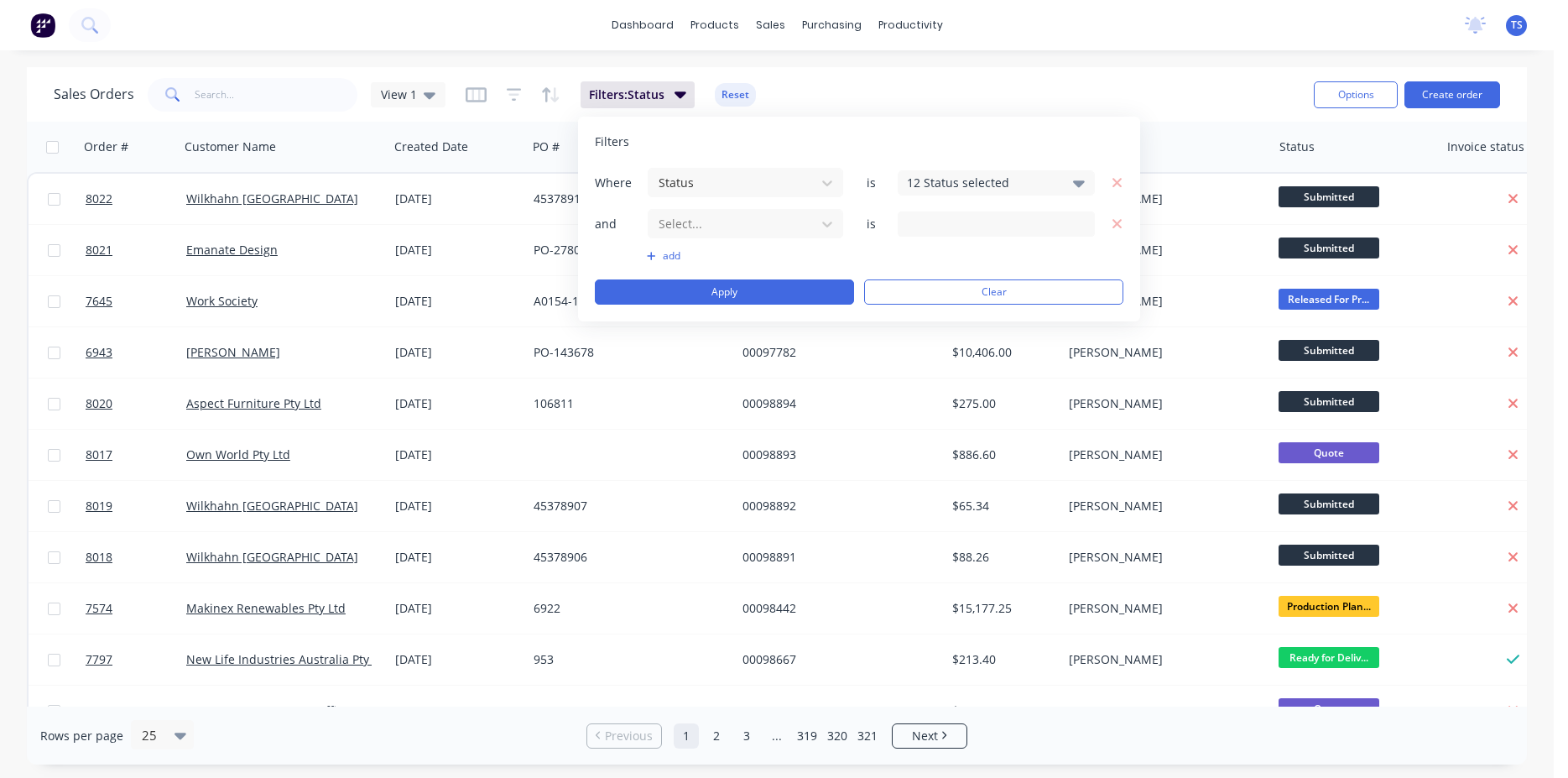
click at [1064, 188] on div "12 Status selected" at bounding box center [997, 182] width 197 height 25
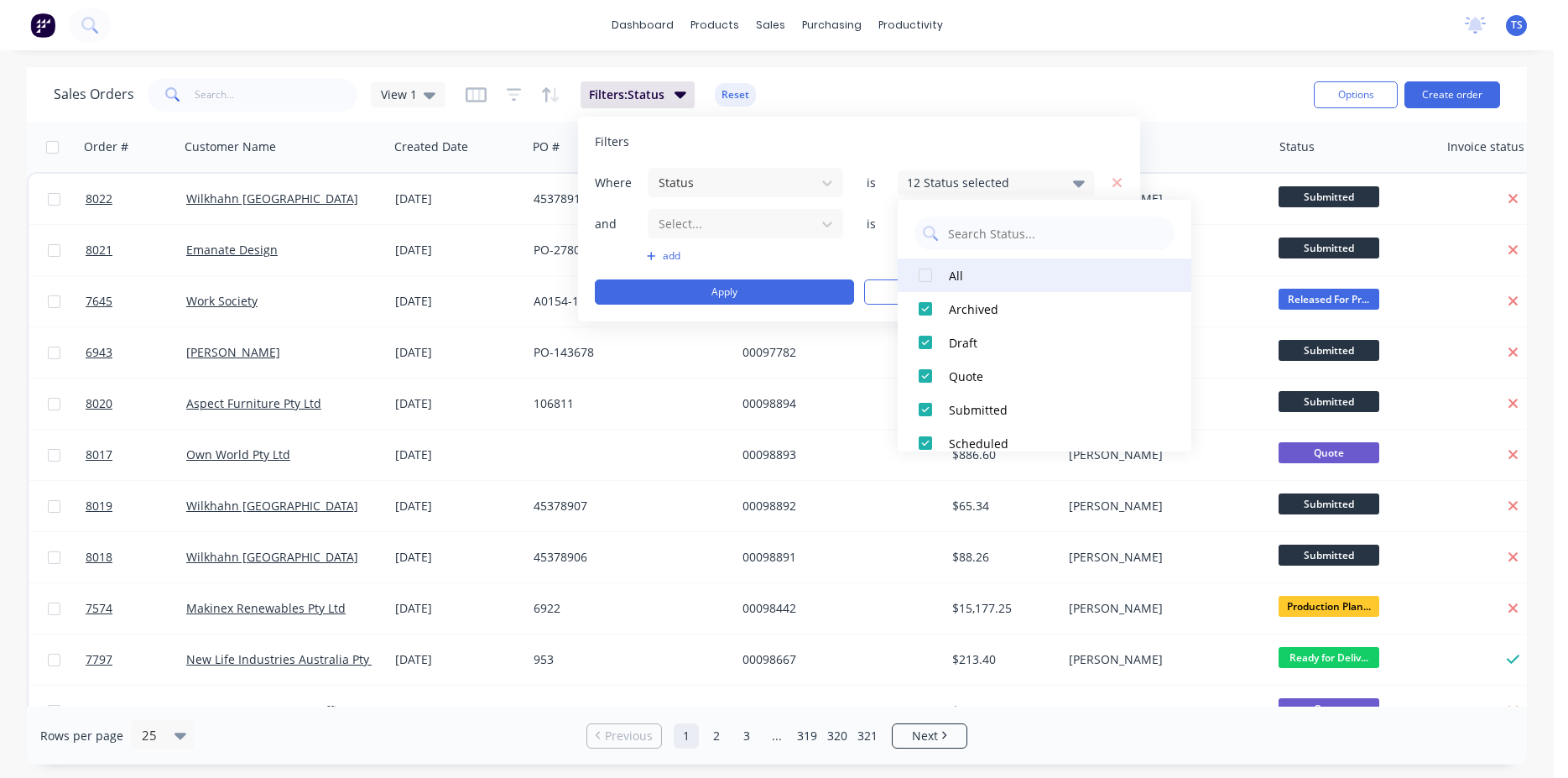
click at [940, 275] on div at bounding box center [925, 275] width 34 height 34
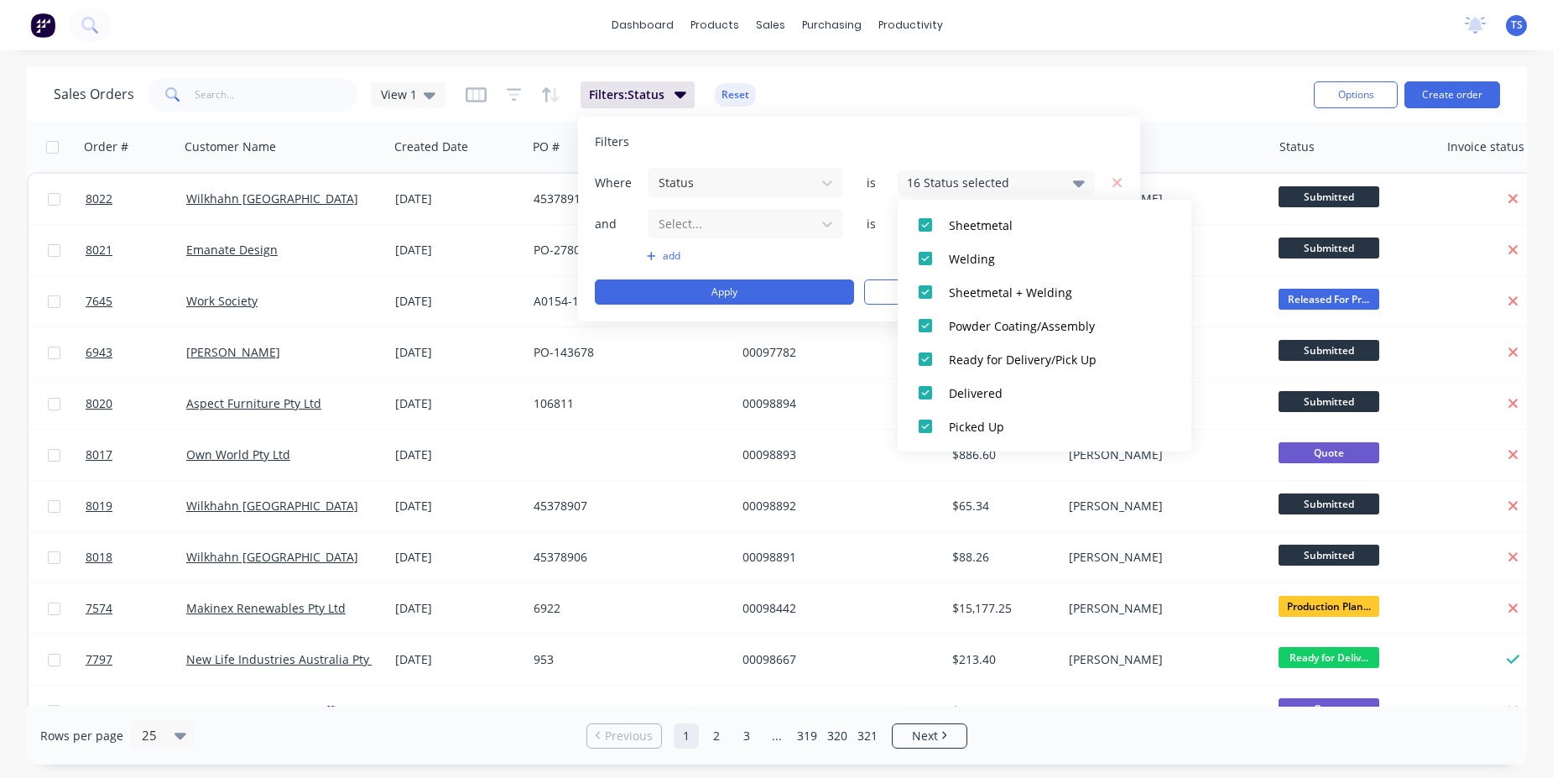
scroll to position [0, 0]
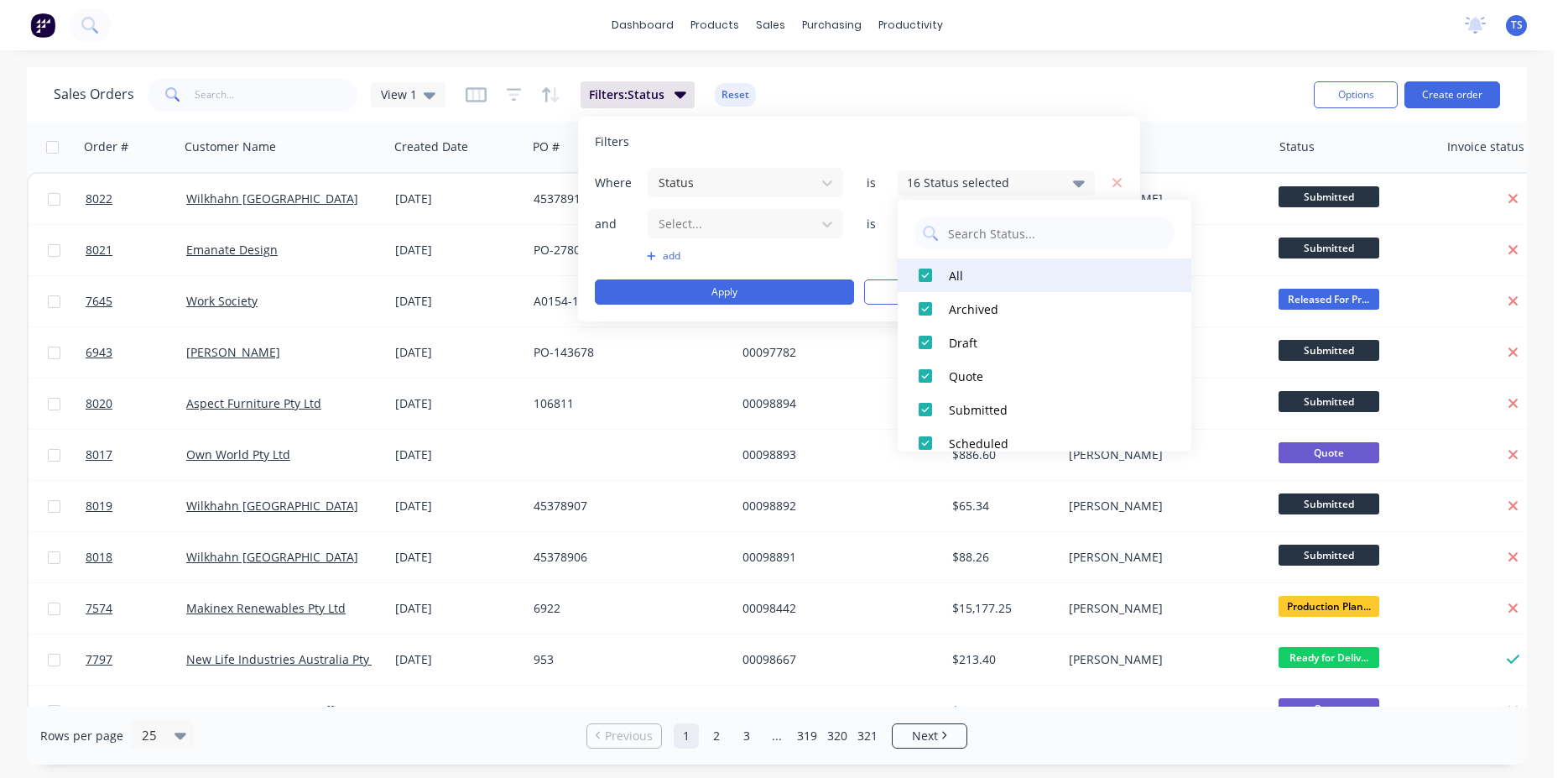
click at [927, 275] on div at bounding box center [925, 275] width 34 height 34
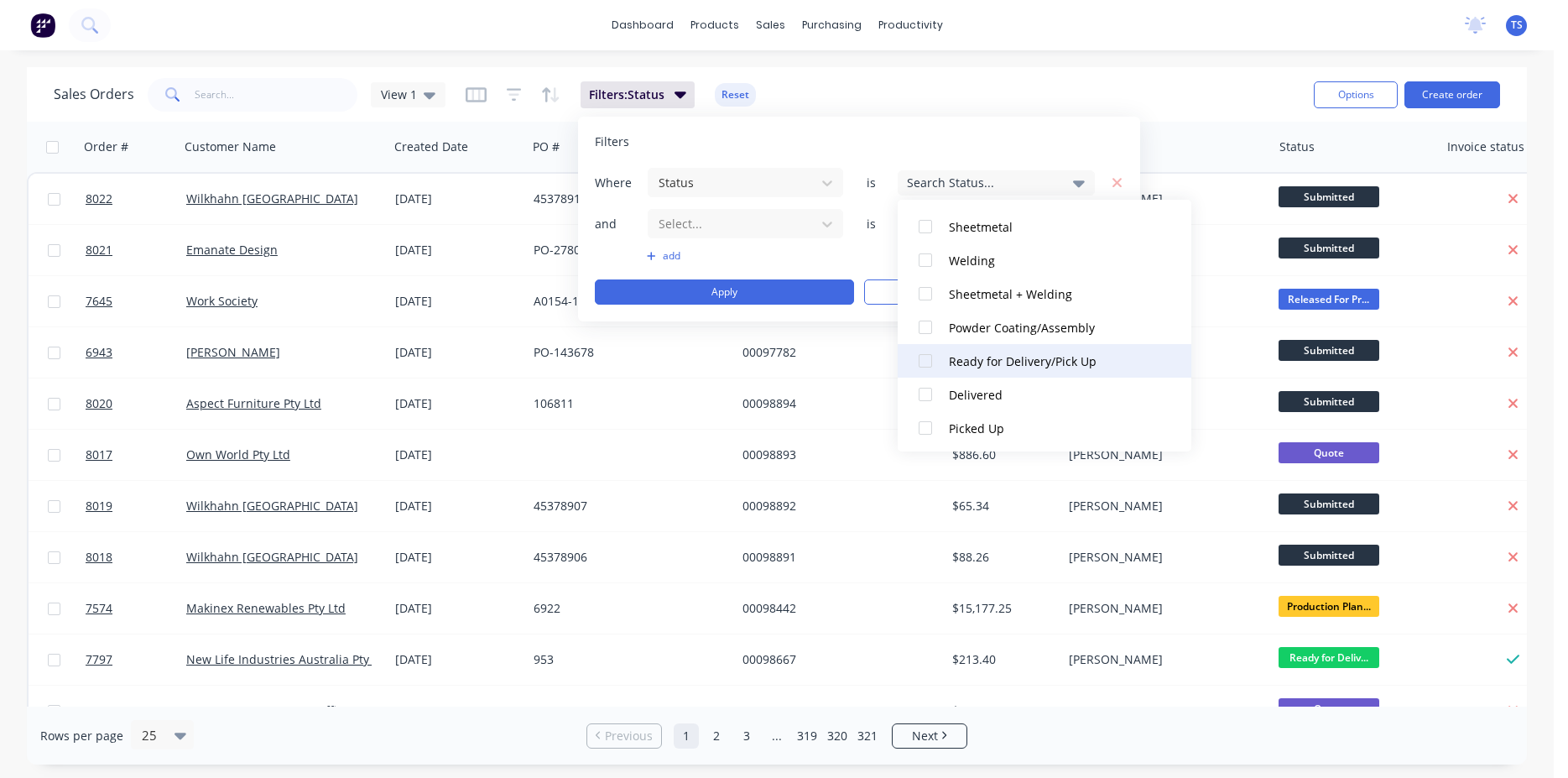
scroll to position [386, 0]
click at [933, 396] on div at bounding box center [925, 393] width 34 height 34
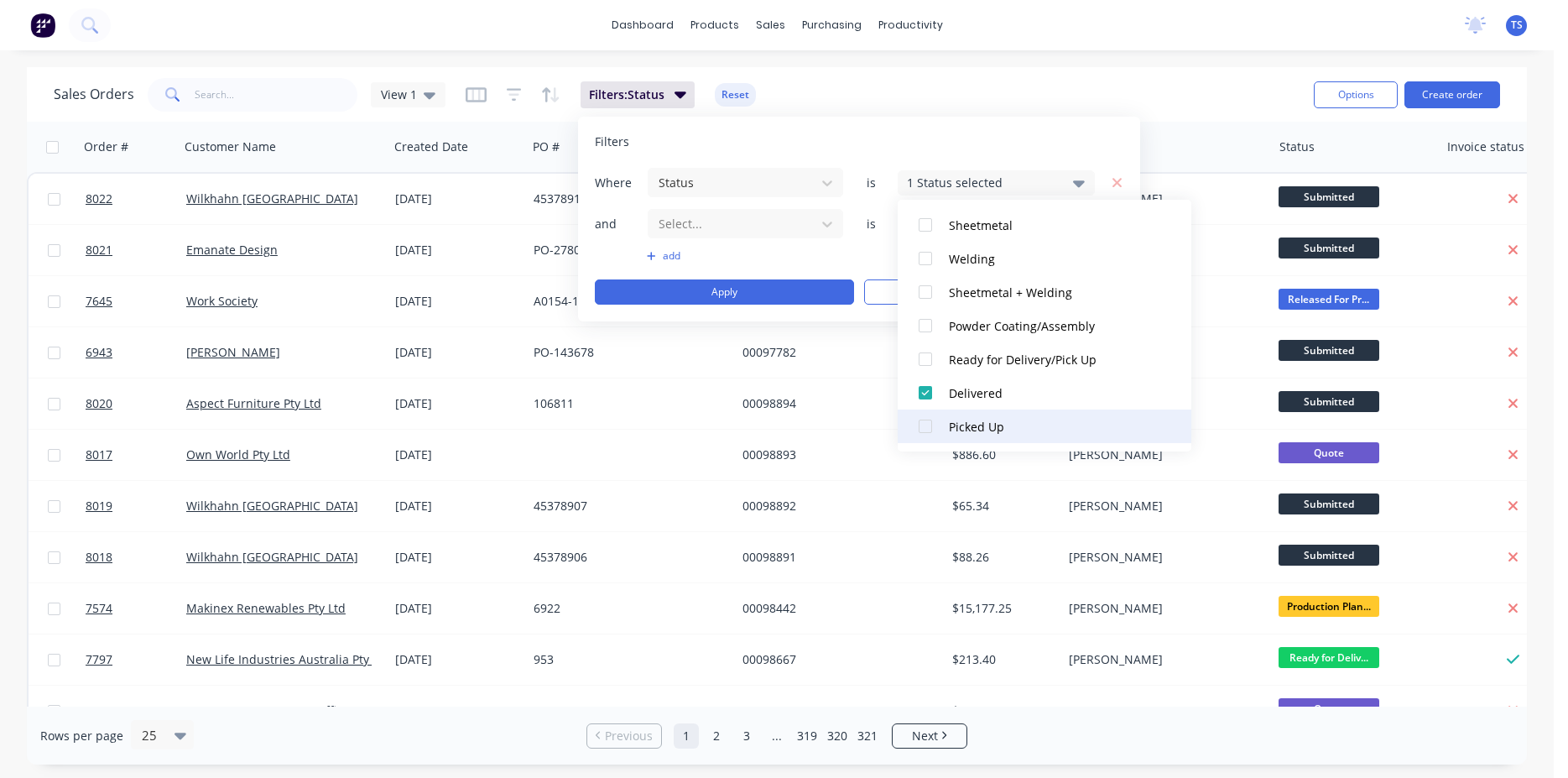
click at [930, 411] on div at bounding box center [925, 426] width 34 height 34
click at [928, 414] on div at bounding box center [925, 426] width 34 height 34
click at [927, 391] on div at bounding box center [925, 393] width 34 height 34
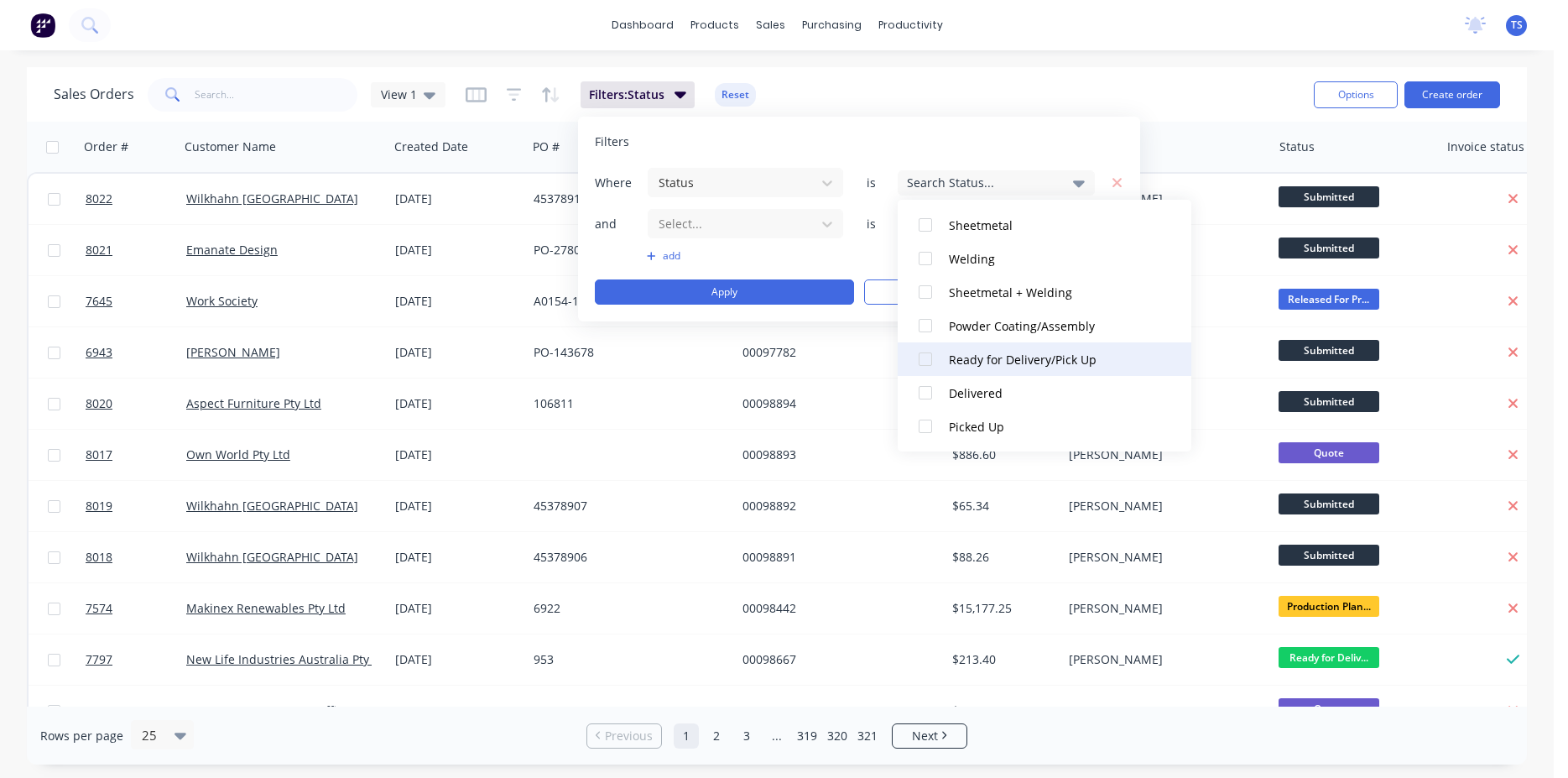
click at [925, 359] on div at bounding box center [925, 359] width 34 height 34
drag, startPoint x: 923, startPoint y: 361, endPoint x: 932, endPoint y: 392, distance: 32.3
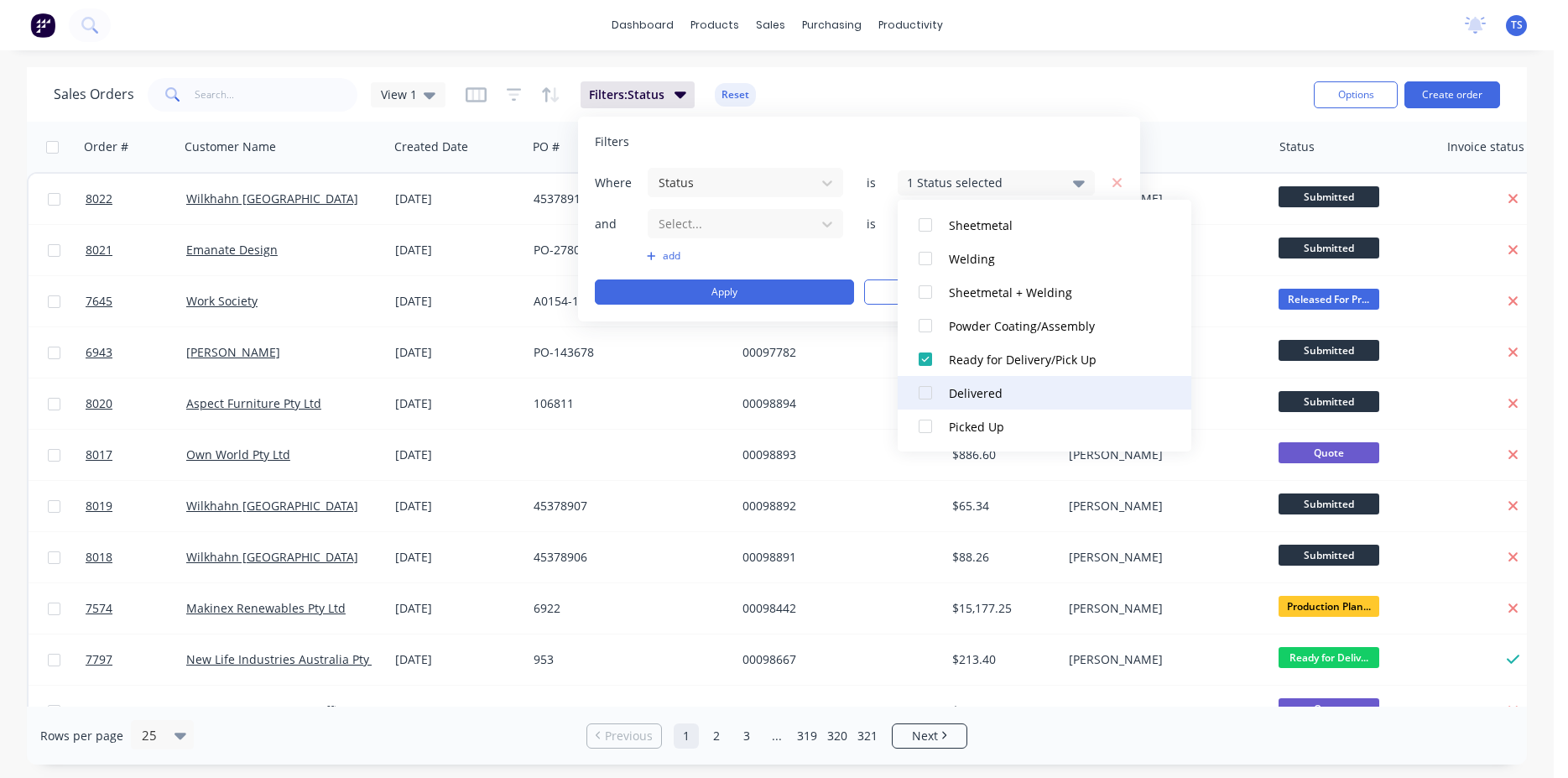
click at [923, 362] on div at bounding box center [925, 359] width 34 height 34
drag, startPoint x: 932, startPoint y: 392, endPoint x: 929, endPoint y: 401, distance: 9.5
click at [932, 395] on div at bounding box center [925, 393] width 34 height 34
click at [925, 422] on div at bounding box center [925, 426] width 34 height 34
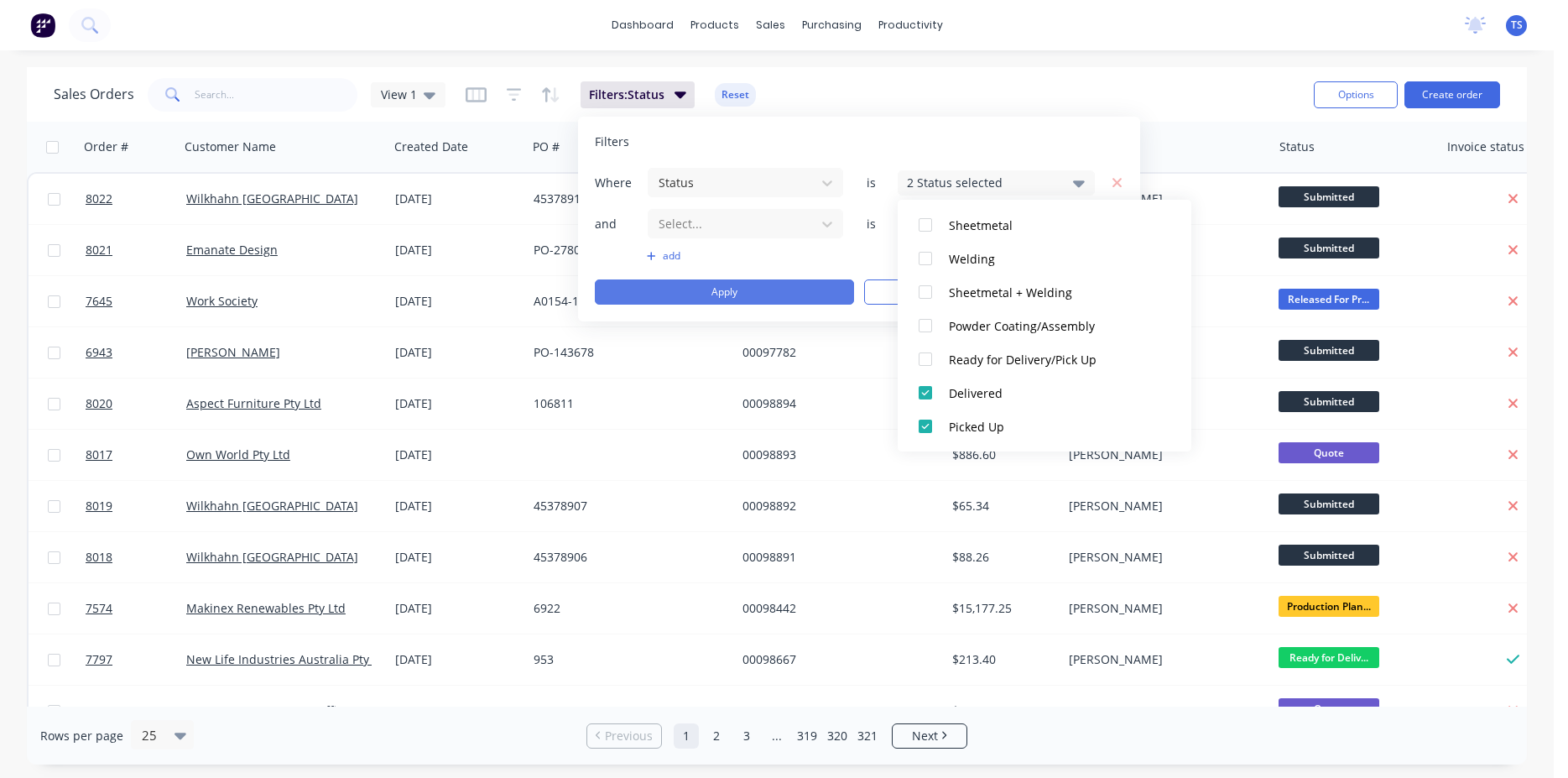
click at [765, 300] on button "Apply" at bounding box center [724, 291] width 260 height 25
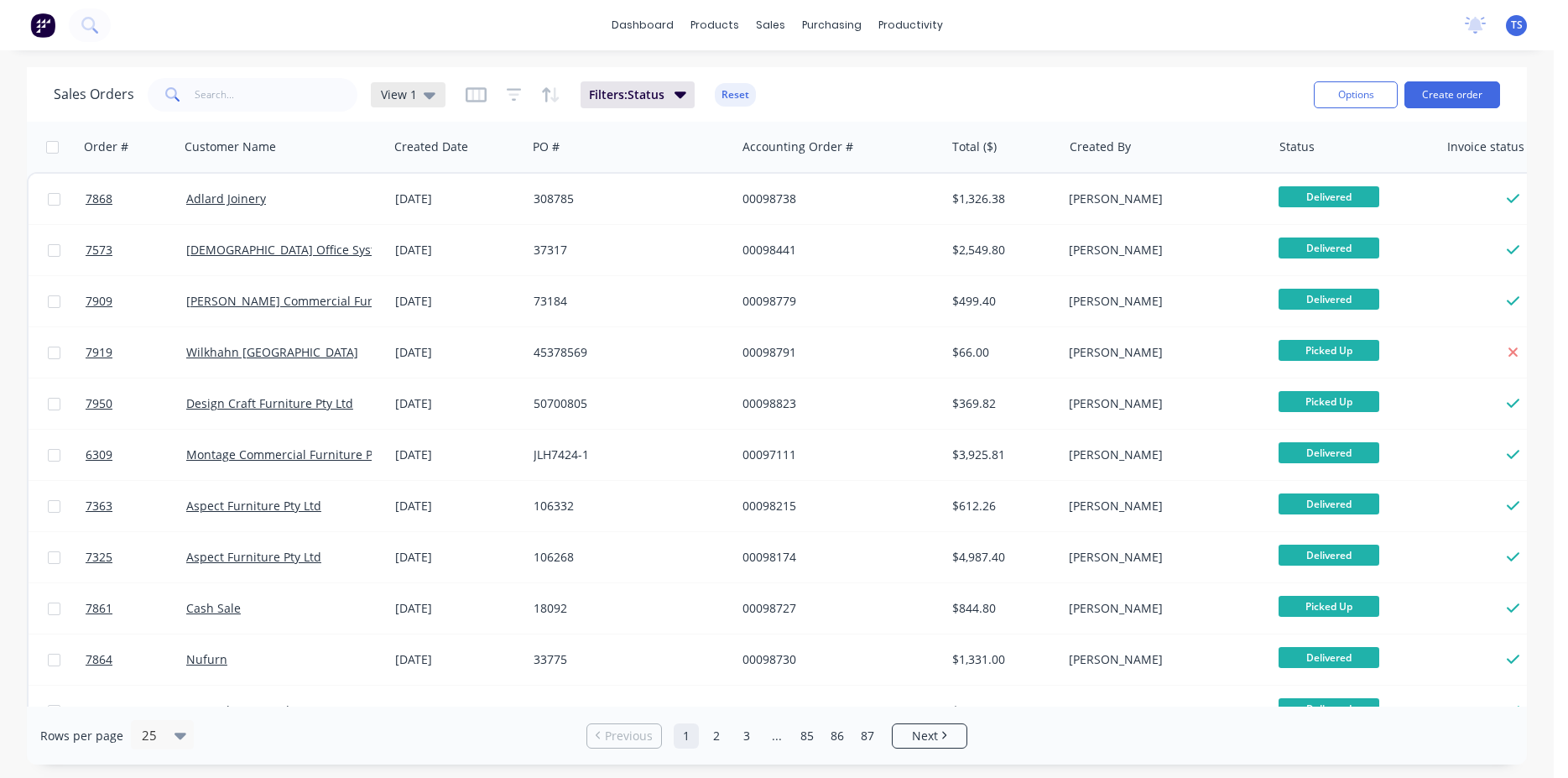
click at [411, 102] on div "View 1" at bounding box center [408, 95] width 55 height 15
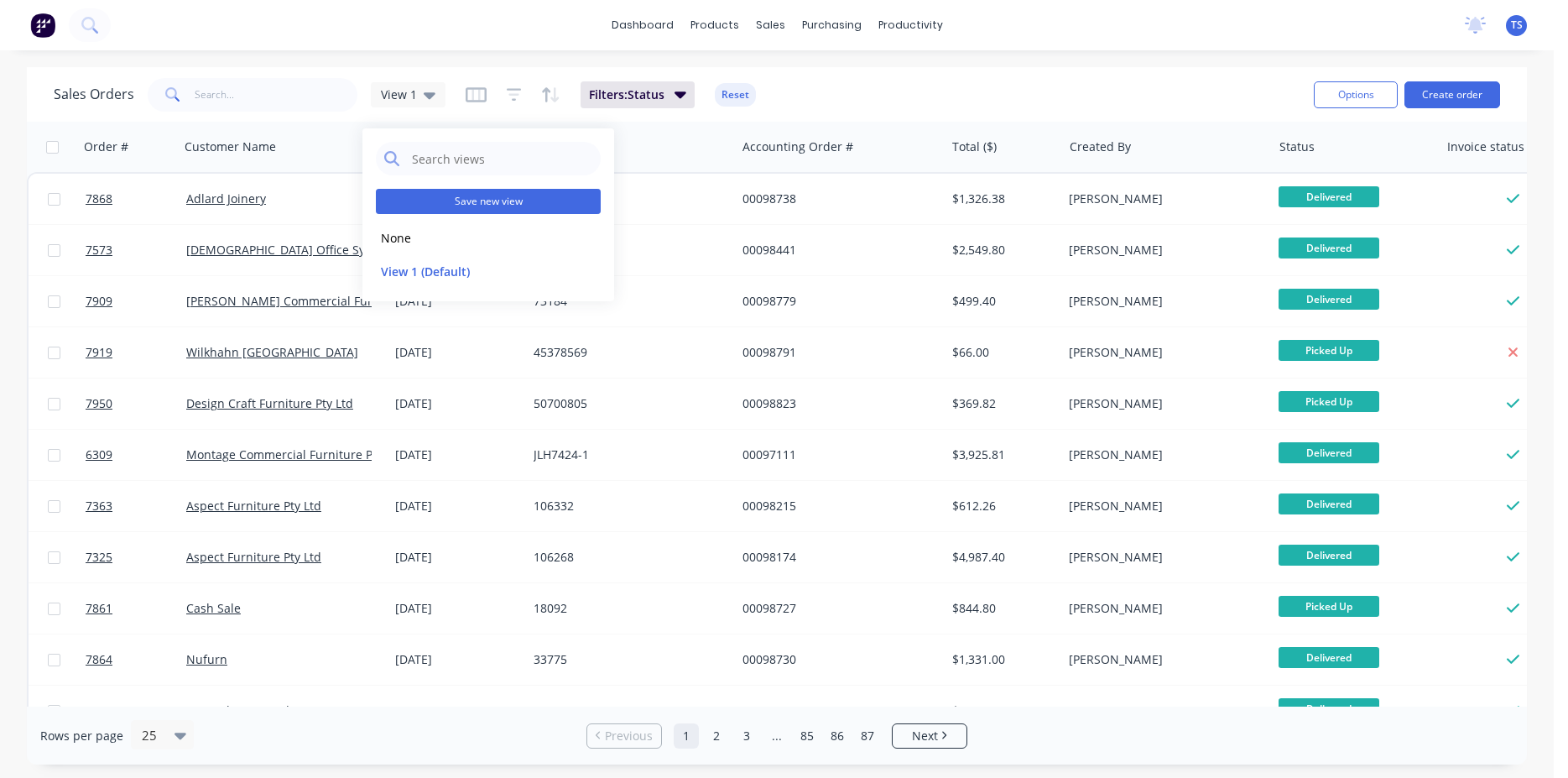
click at [510, 205] on button "Save new view" at bounding box center [489, 201] width 225 height 25
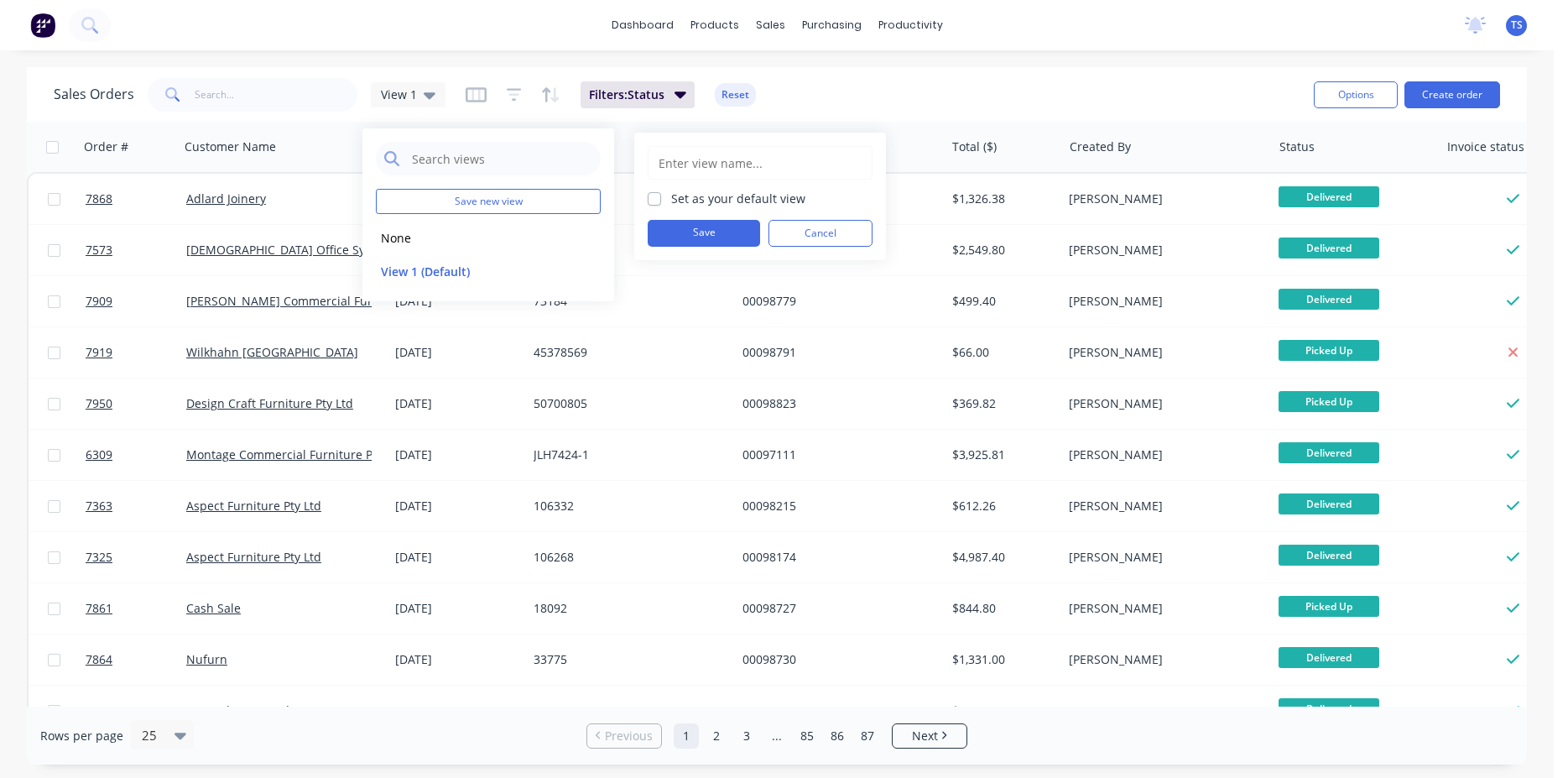
click at [741, 153] on input "text" at bounding box center [760, 163] width 207 height 32
type input "...."
click at [719, 200] on label "Set as your default view" at bounding box center [738, 198] width 134 height 18
click at [661, 200] on input "Set as your default view" at bounding box center [654, 197] width 13 height 16
checkbox input "true"
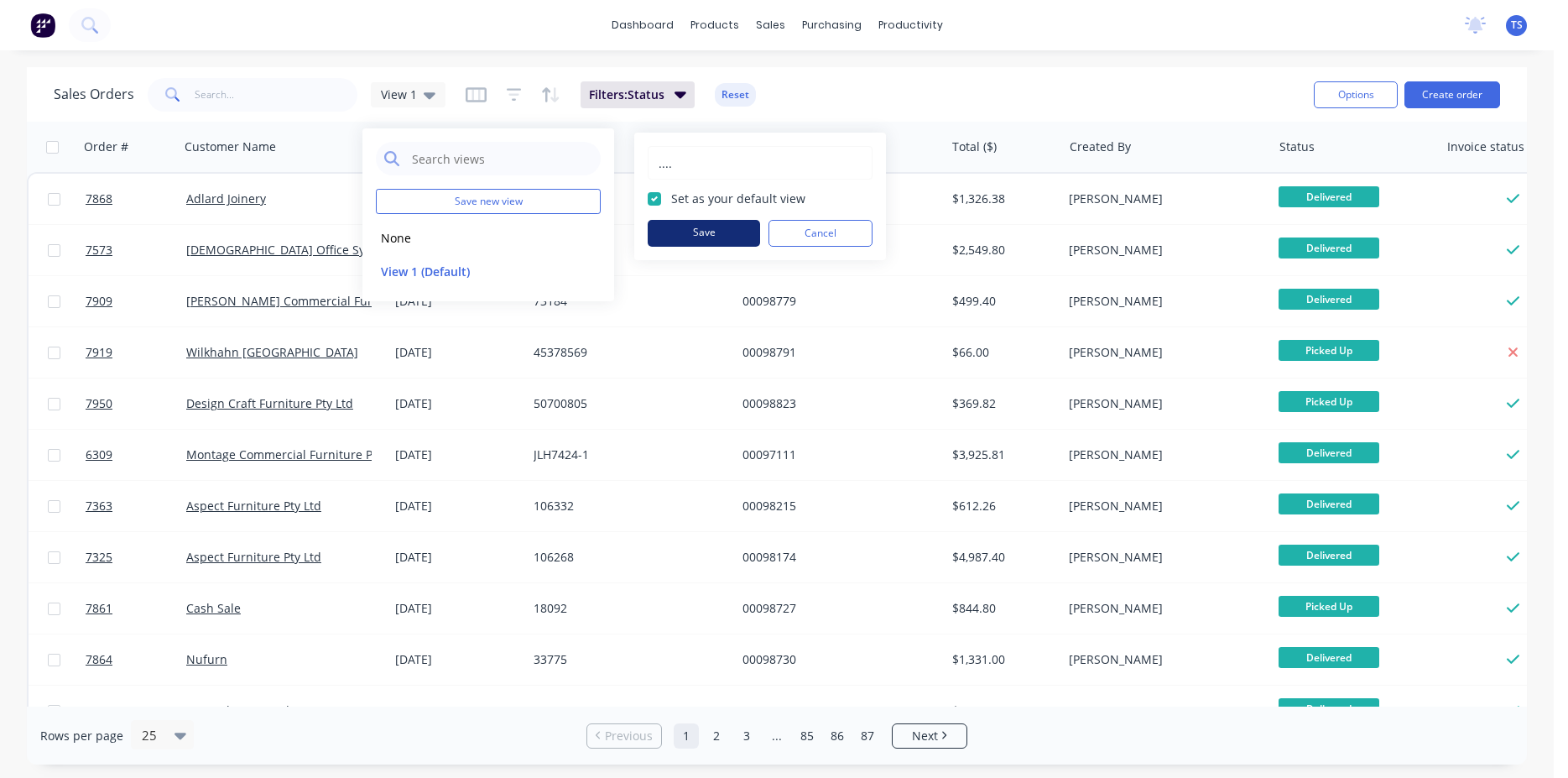
click at [676, 226] on button "Save" at bounding box center [704, 233] width 113 height 27
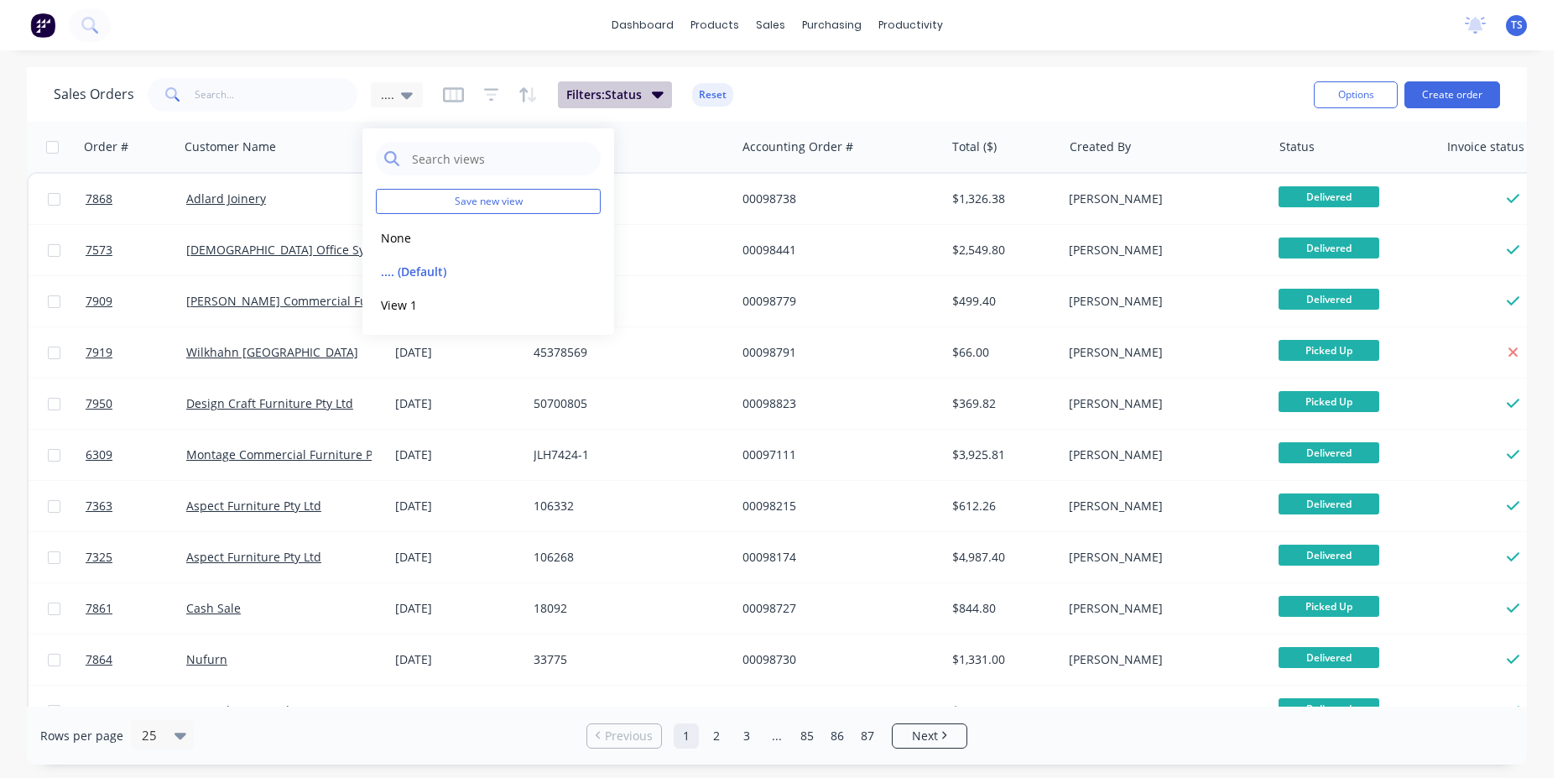
click at [633, 101] on span "Filters: Status" at bounding box center [604, 95] width 75 height 17
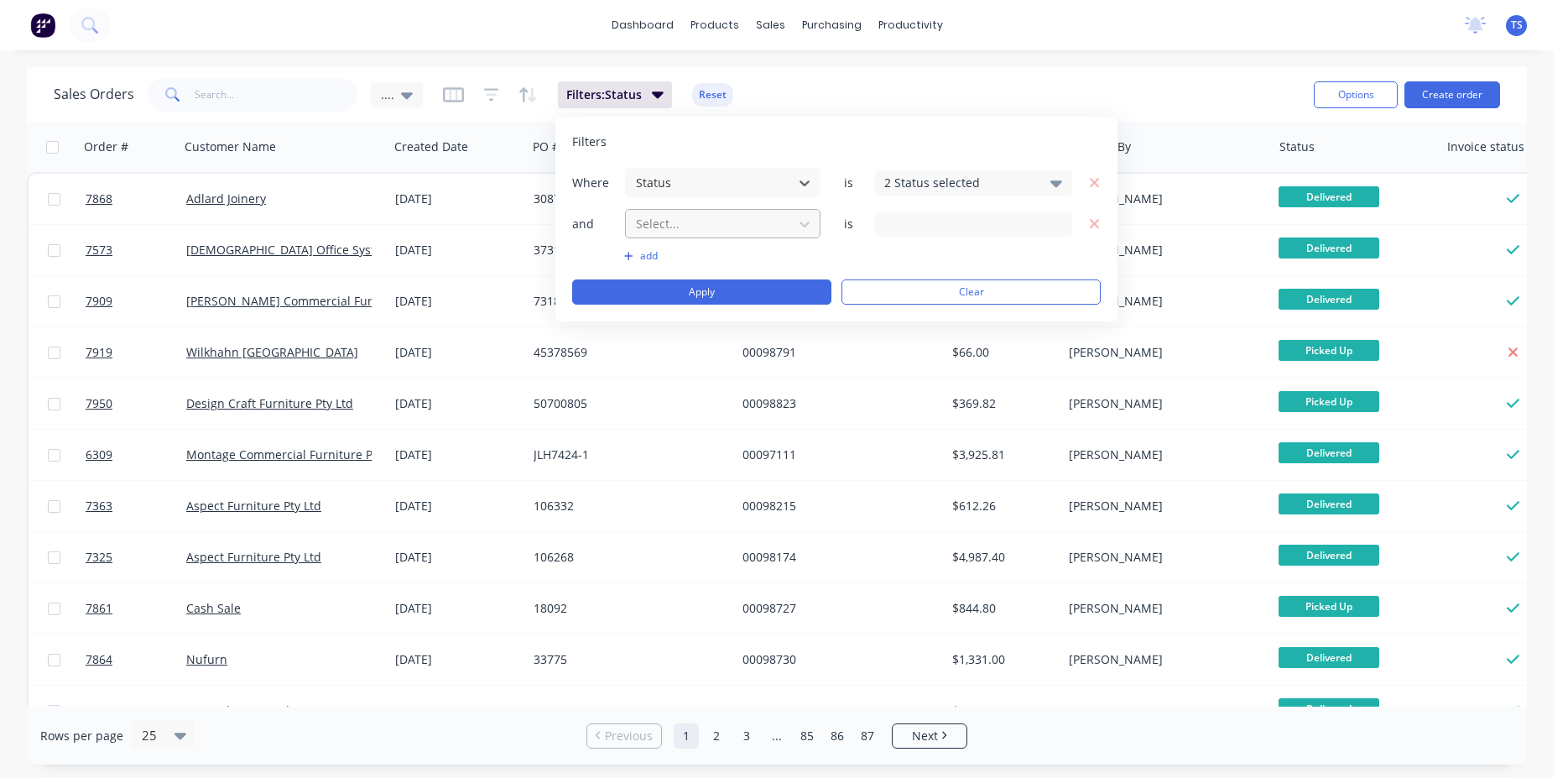
click at [776, 232] on div at bounding box center [709, 223] width 150 height 21
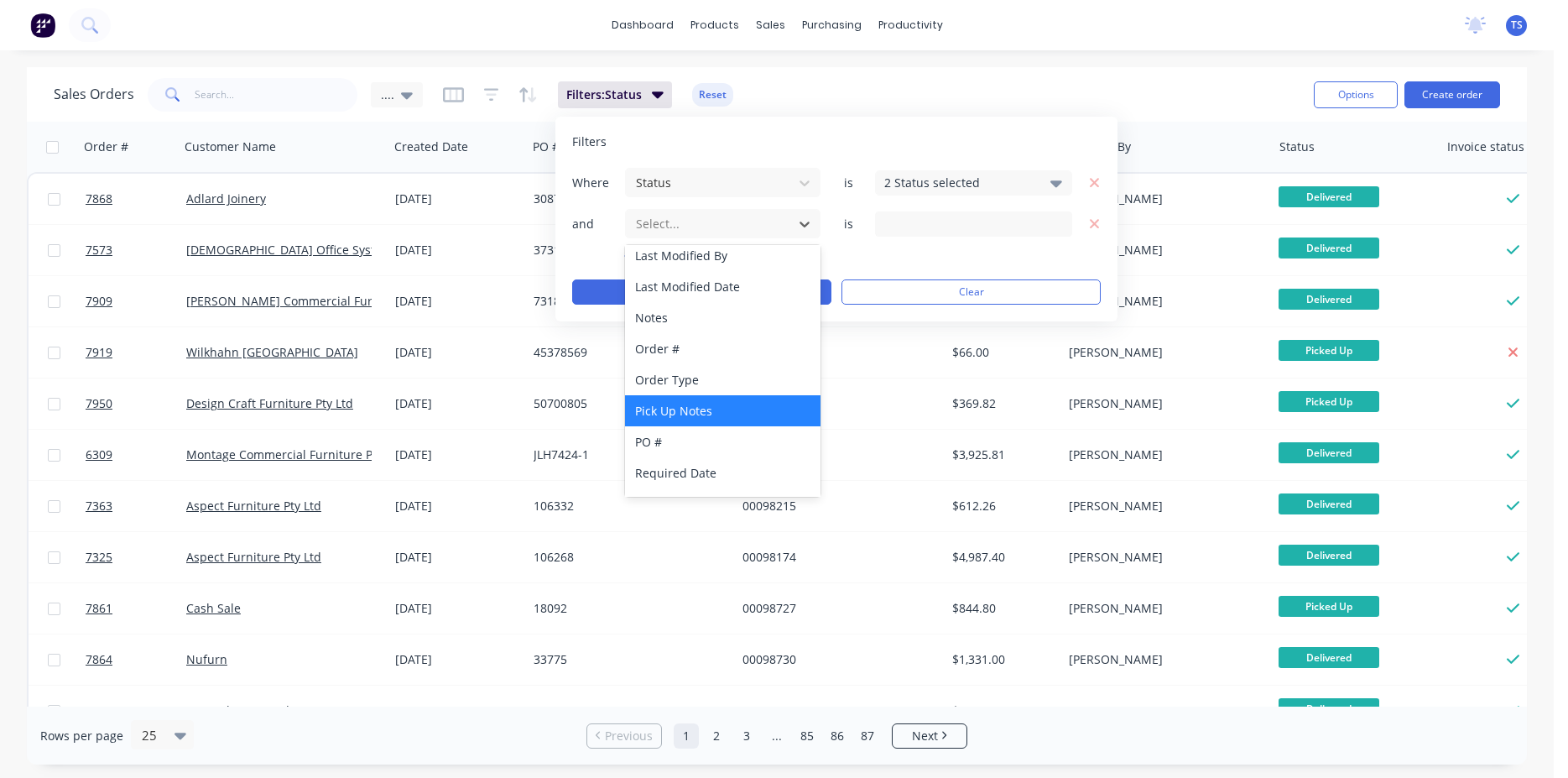
scroll to position [382, 0]
click at [1042, 79] on div "Sales Orders .... Filters: Status Reset" at bounding box center [677, 94] width 1247 height 41
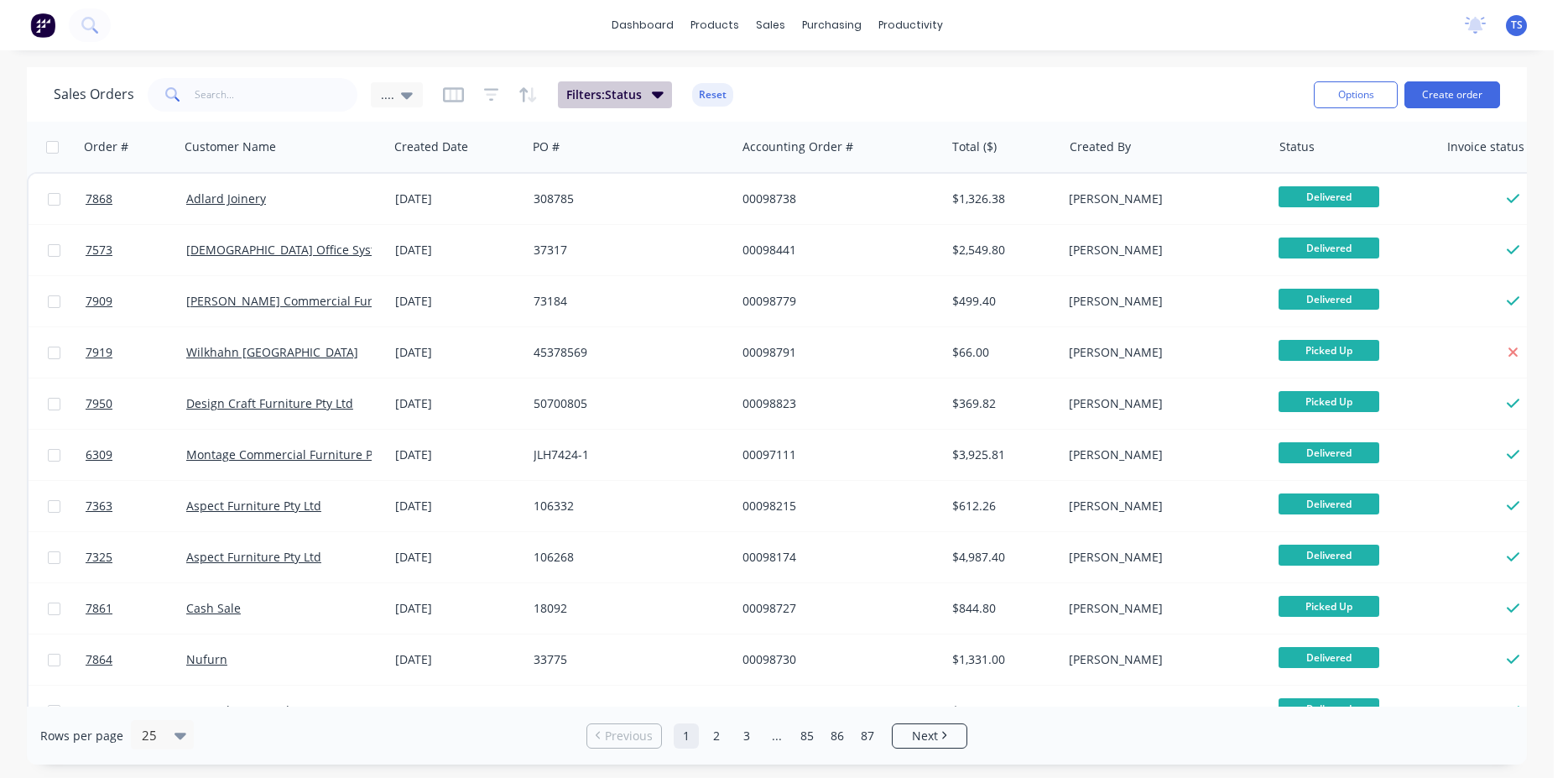
click at [646, 106] on button "Filters: Status" at bounding box center [615, 94] width 114 height 27
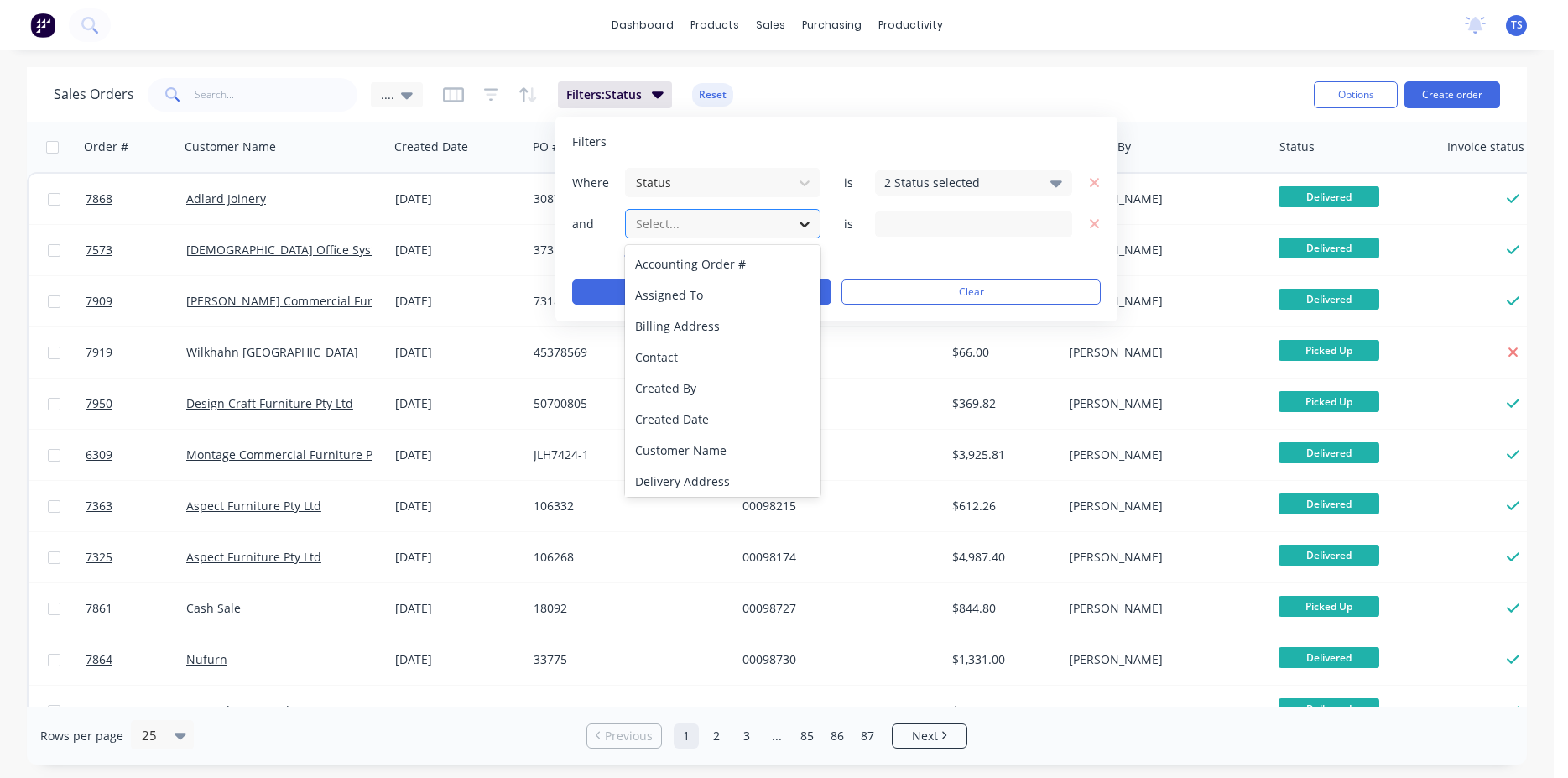
click at [798, 218] on icon at bounding box center [805, 224] width 17 height 17
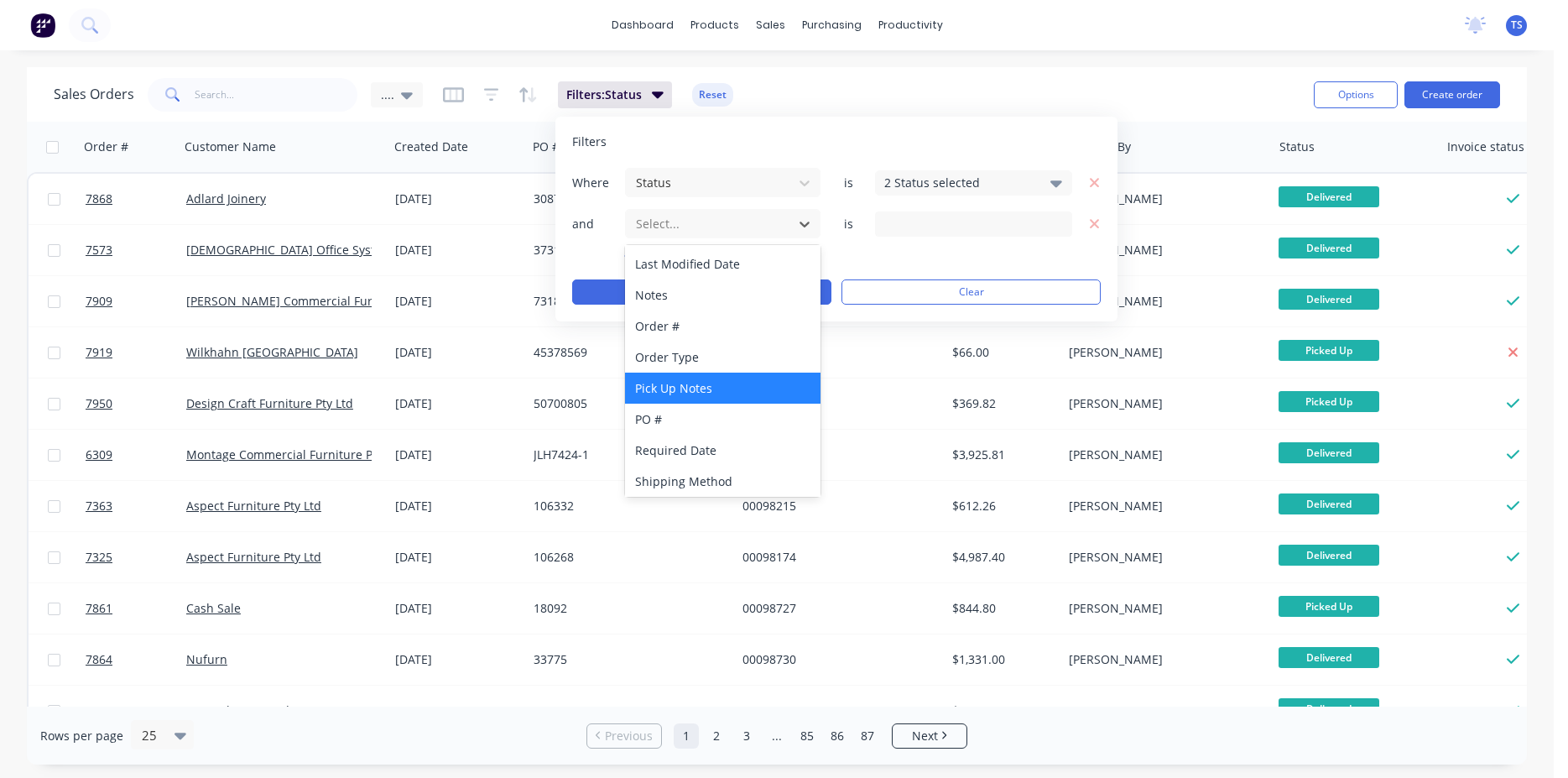
scroll to position [407, 0]
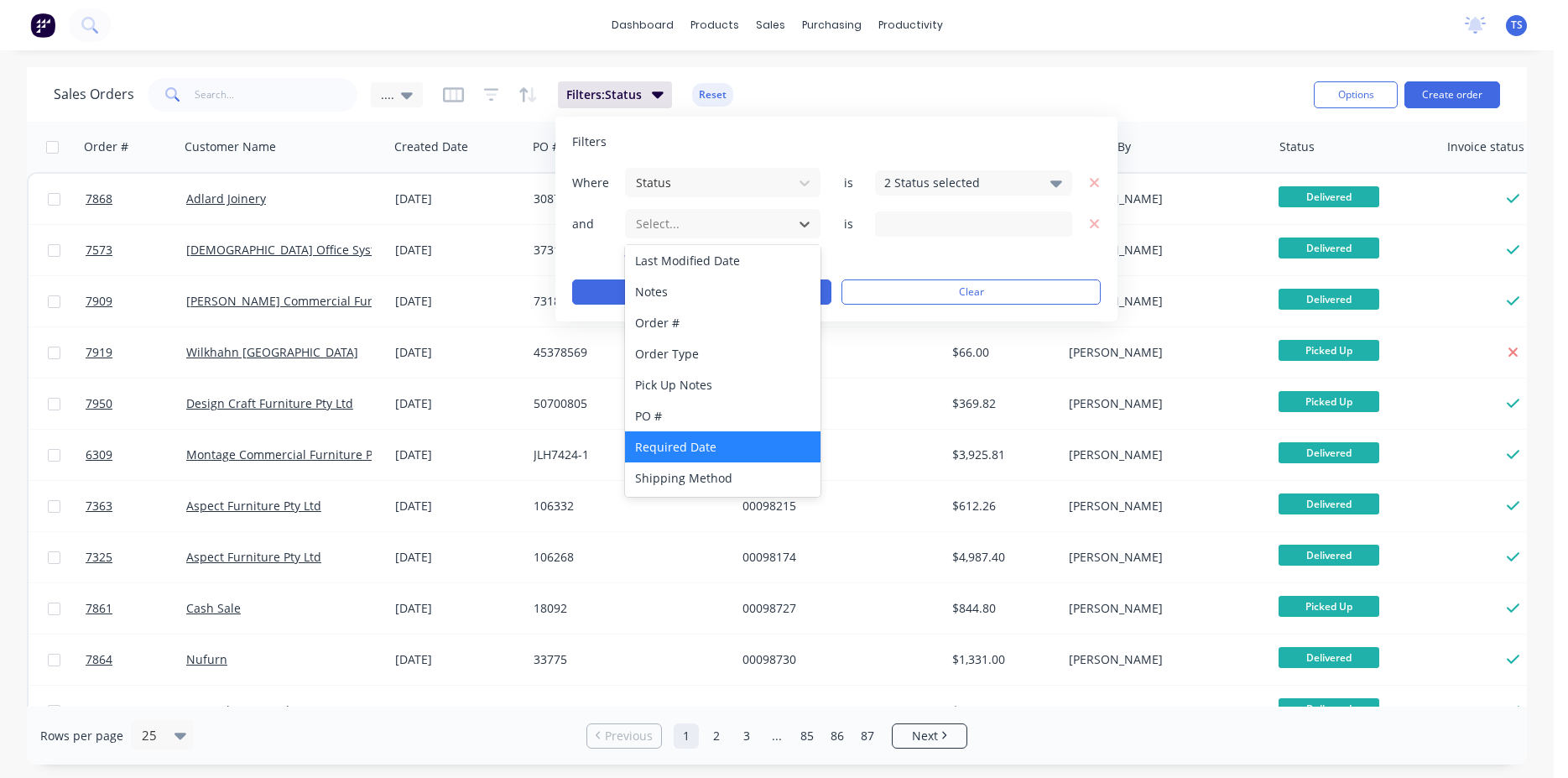
click at [729, 453] on div "Required Date" at bounding box center [723, 446] width 195 height 31
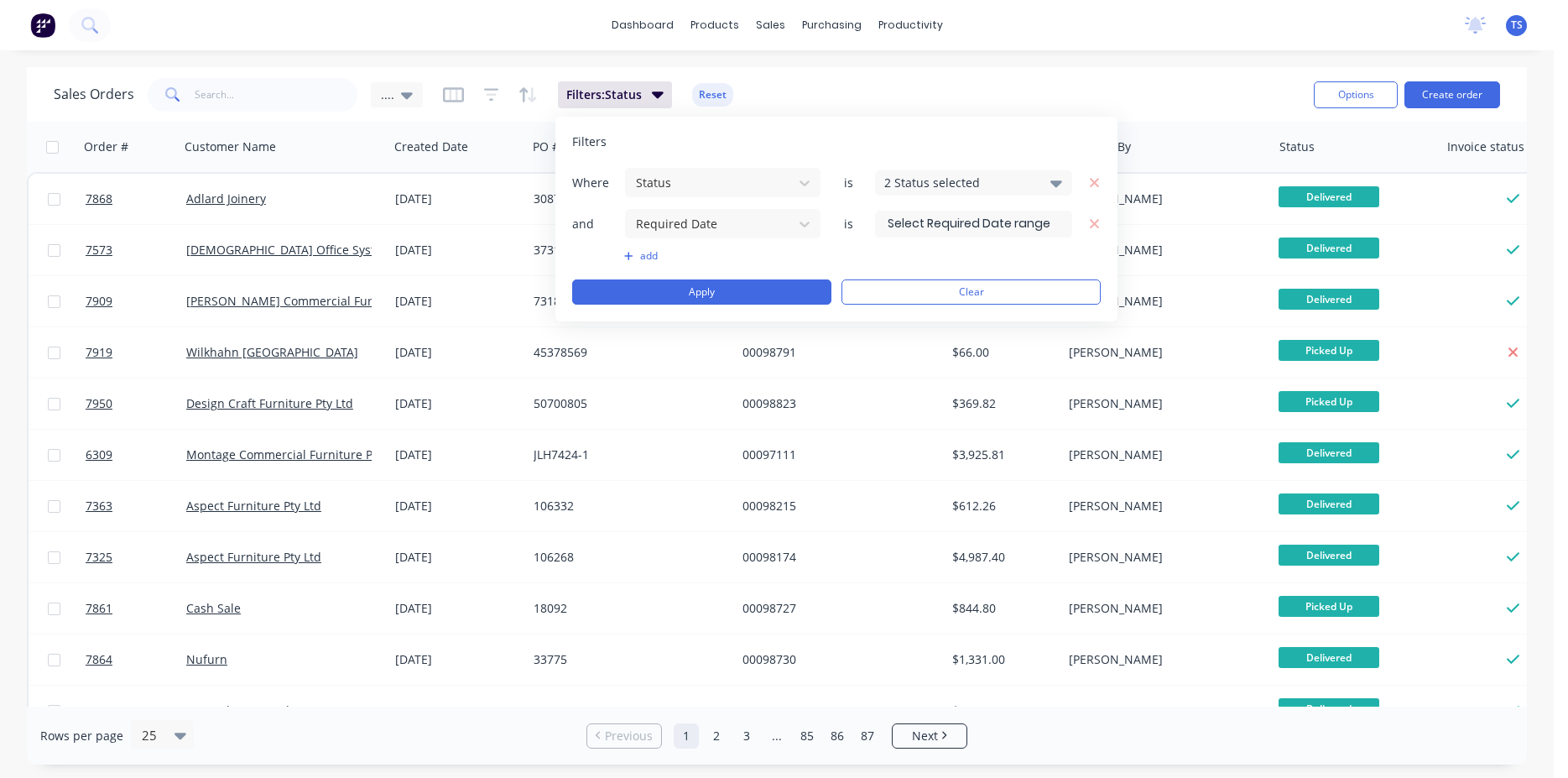
click at [1026, 235] on input at bounding box center [973, 223] width 195 height 25
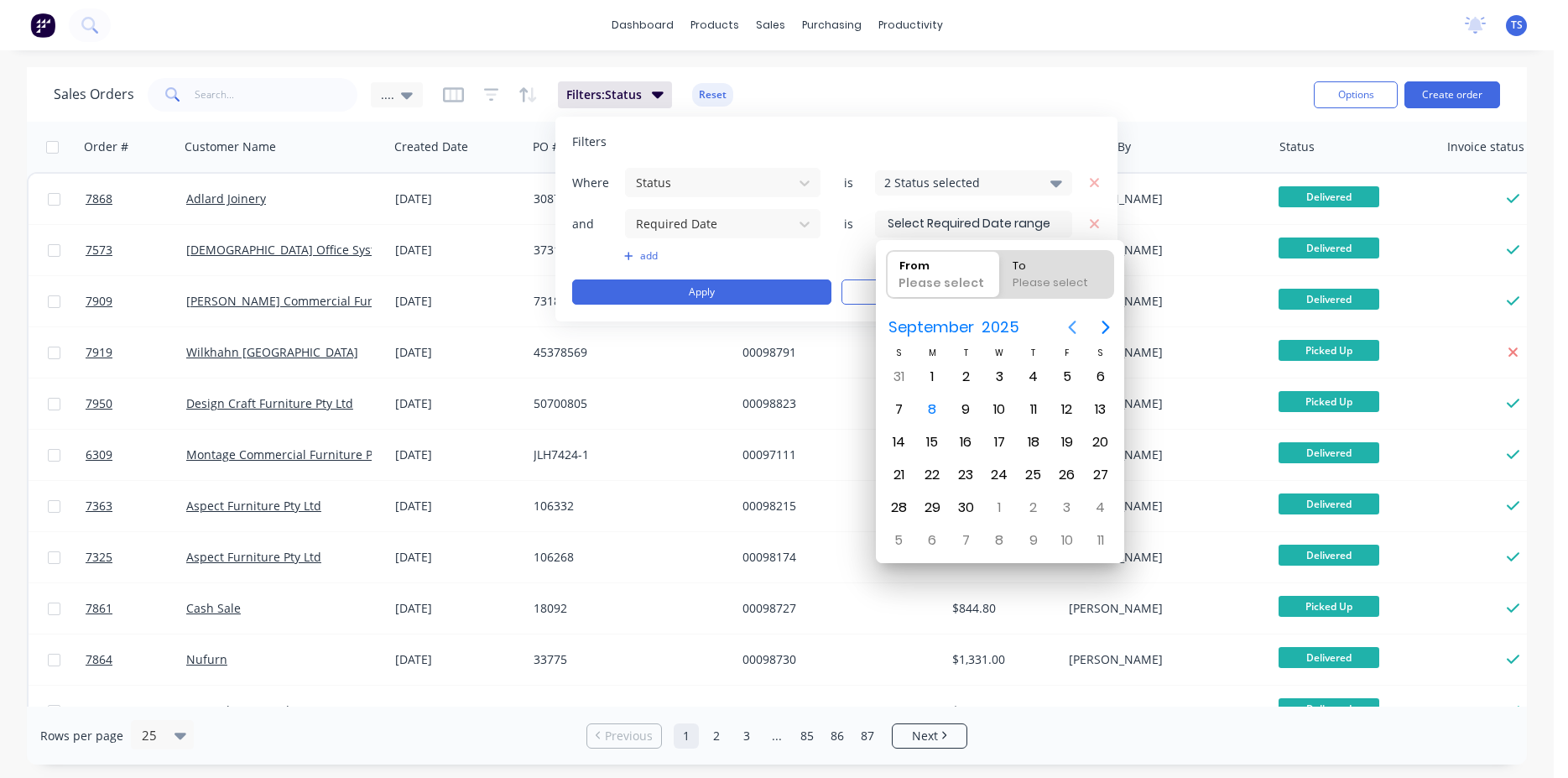
click at [1079, 330] on icon "Previous page" at bounding box center [1072, 328] width 20 height 20
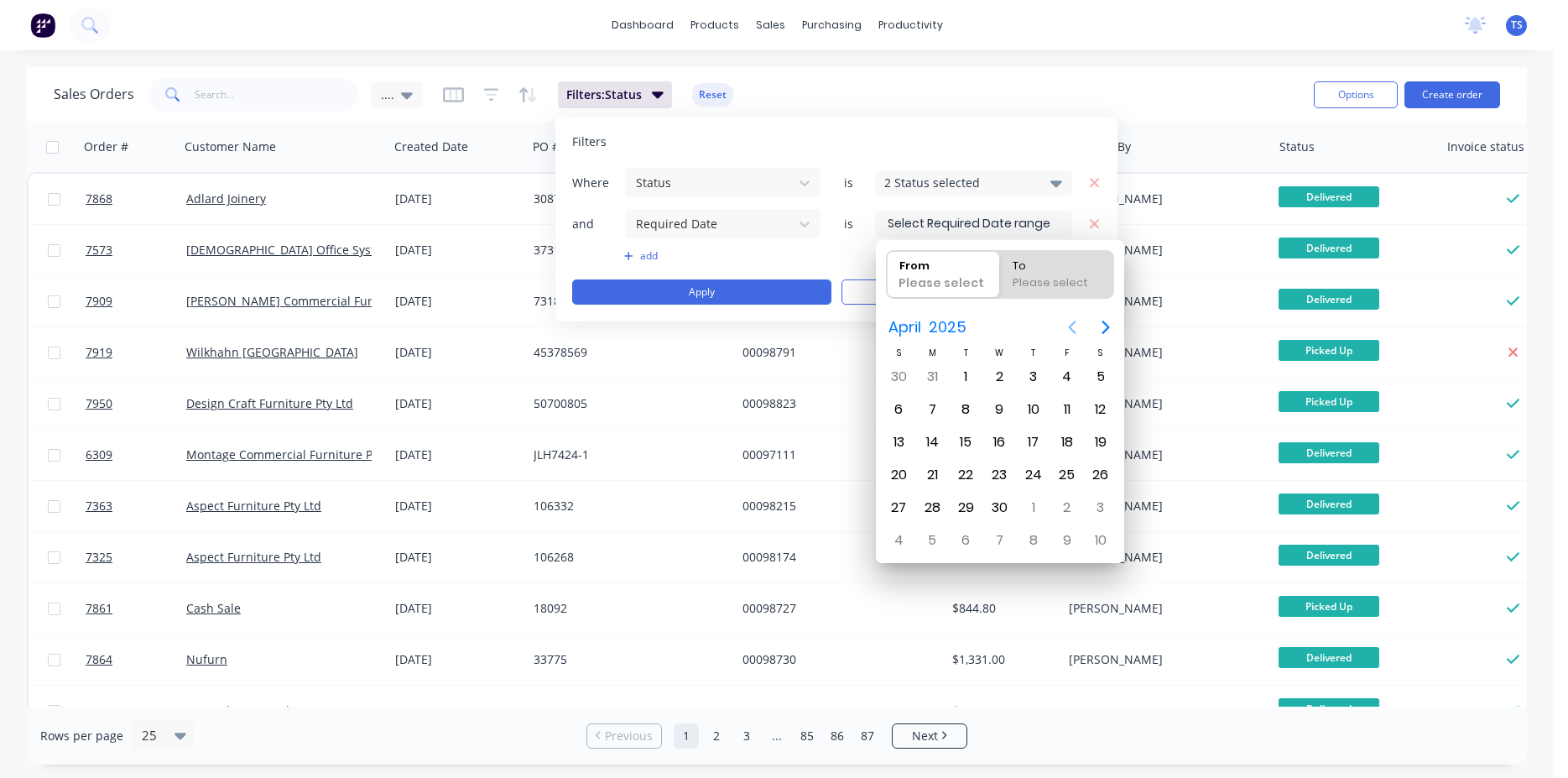
click at [1079, 330] on icon "Previous page" at bounding box center [1072, 328] width 20 height 20
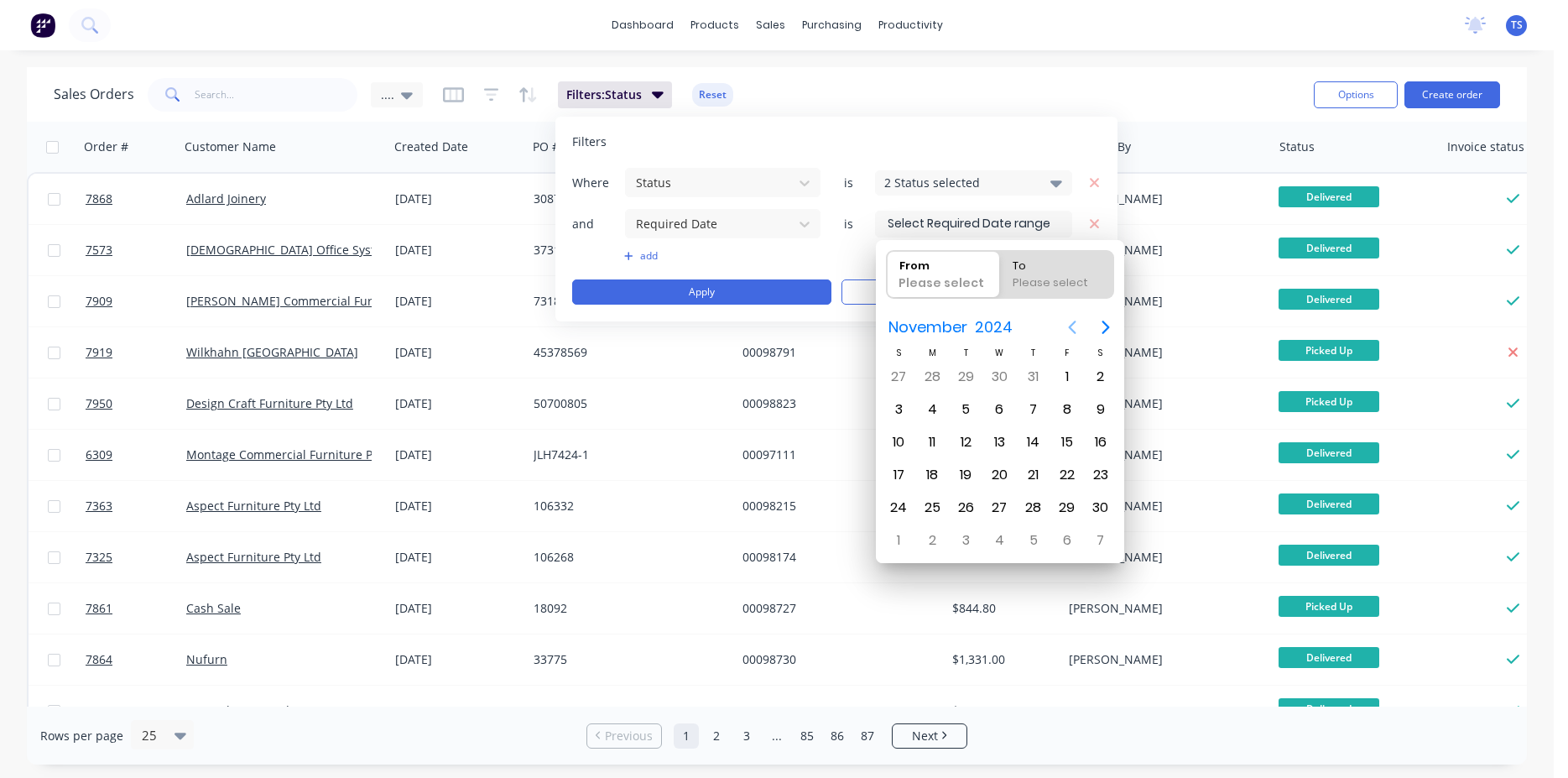
click at [1079, 330] on icon "Previous page" at bounding box center [1072, 328] width 20 height 20
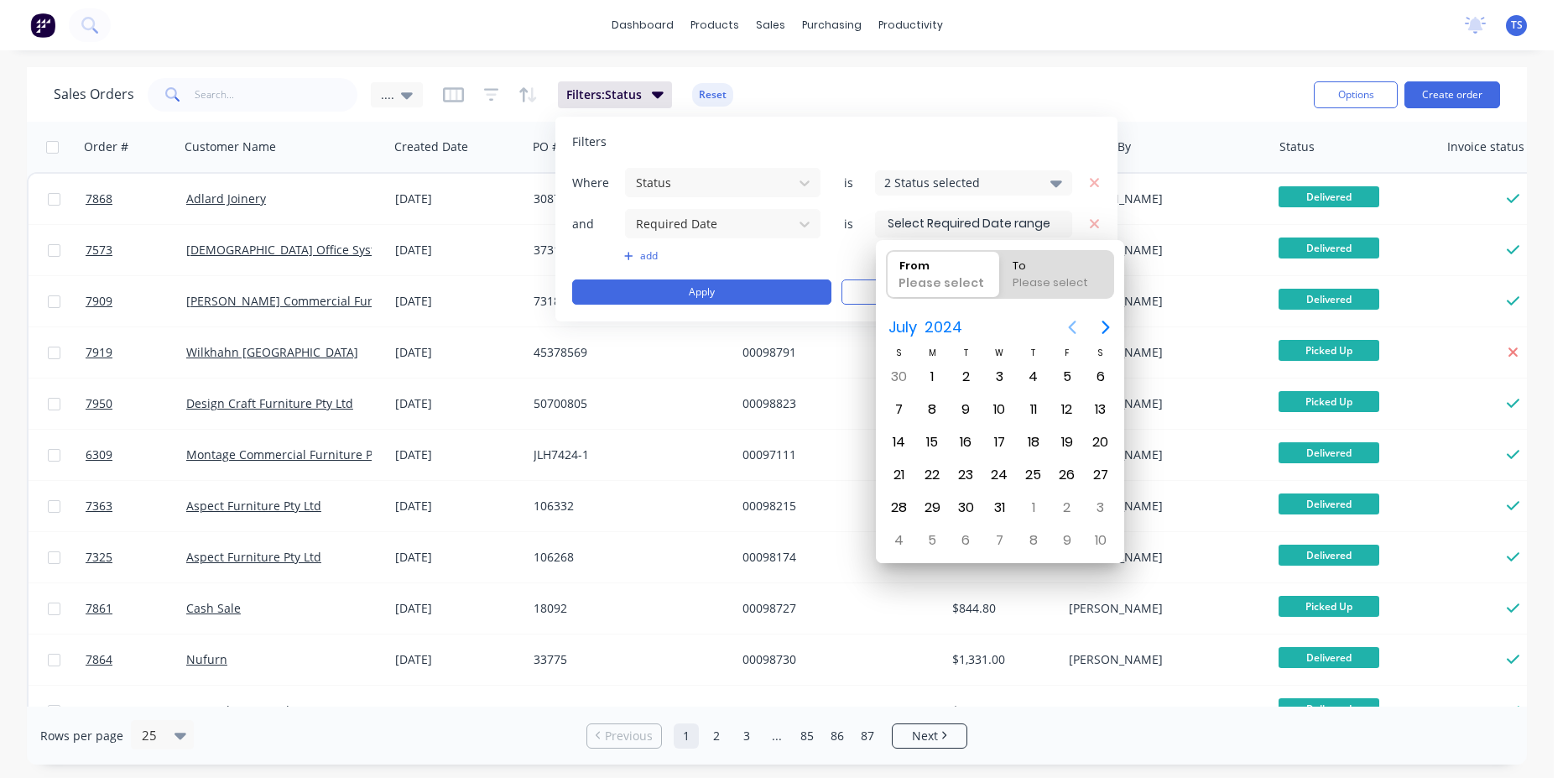
click at [1079, 330] on icon "Previous page" at bounding box center [1072, 328] width 20 height 20
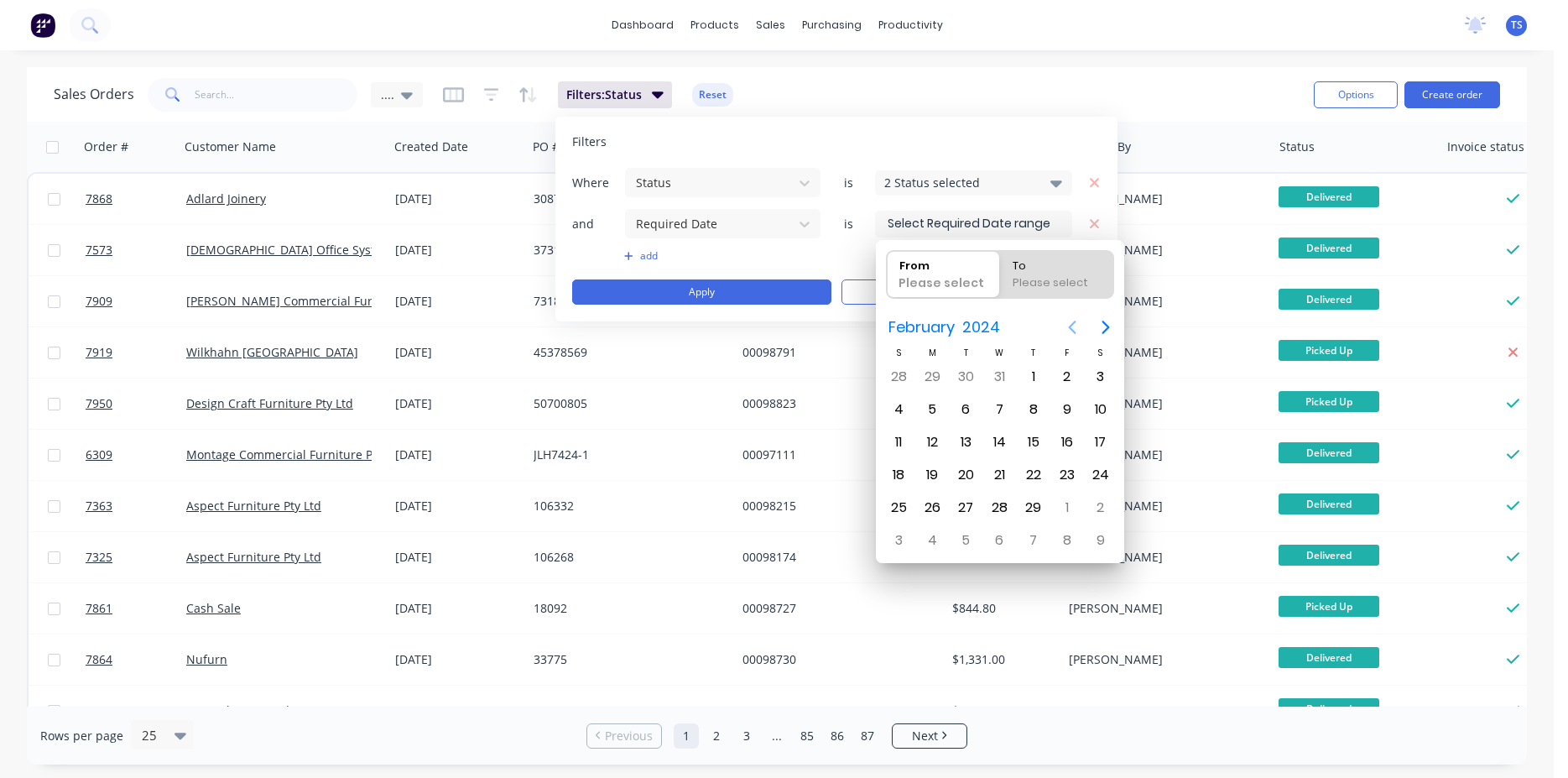
click at [1079, 330] on icon "Previous page" at bounding box center [1072, 328] width 20 height 20
click at [996, 405] on div "11" at bounding box center [998, 409] width 25 height 25
type input "[DATE]"
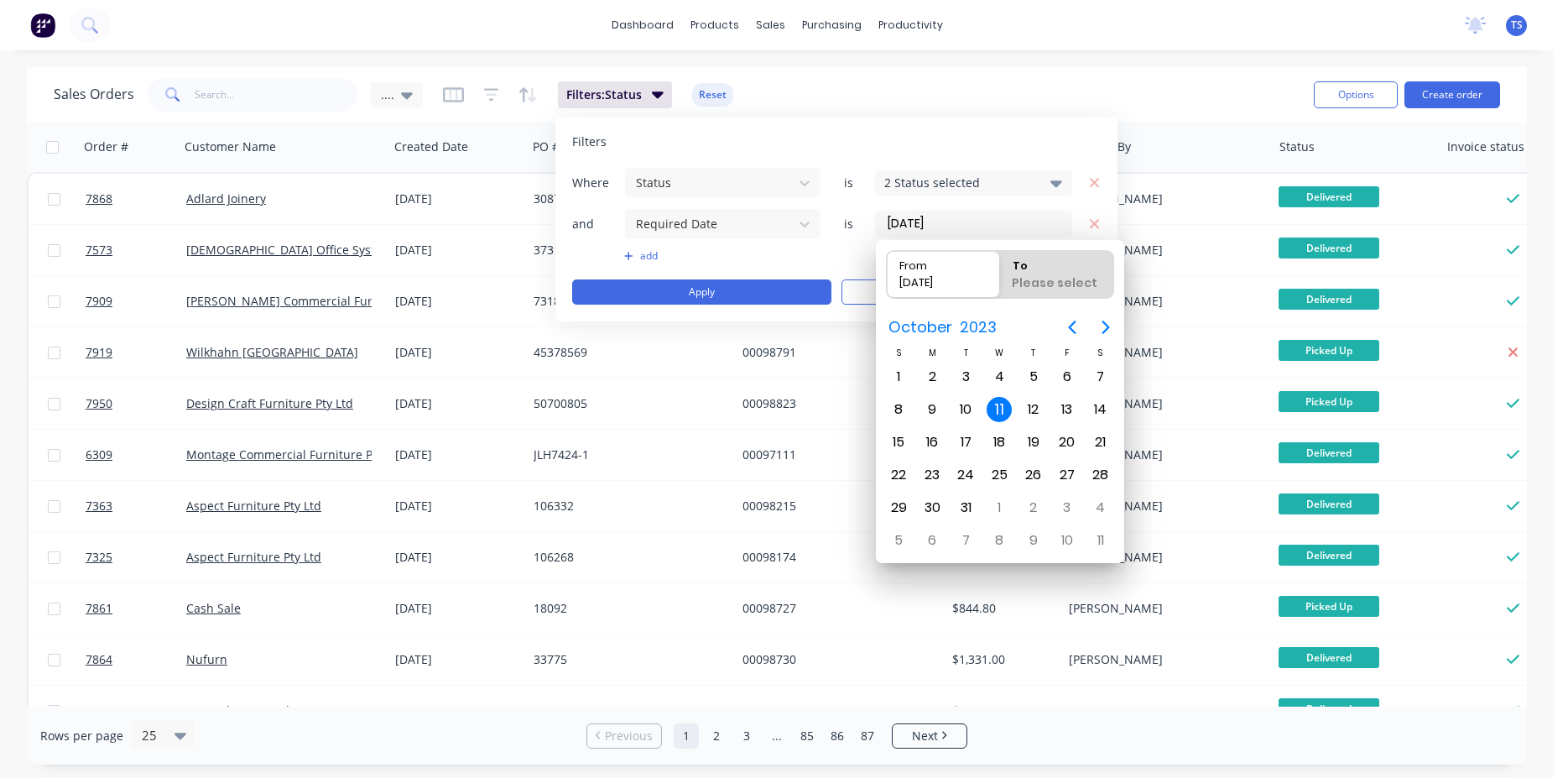
radio input "false"
radio input "true"
click at [1106, 327] on icon "Next page" at bounding box center [1106, 327] width 7 height 13
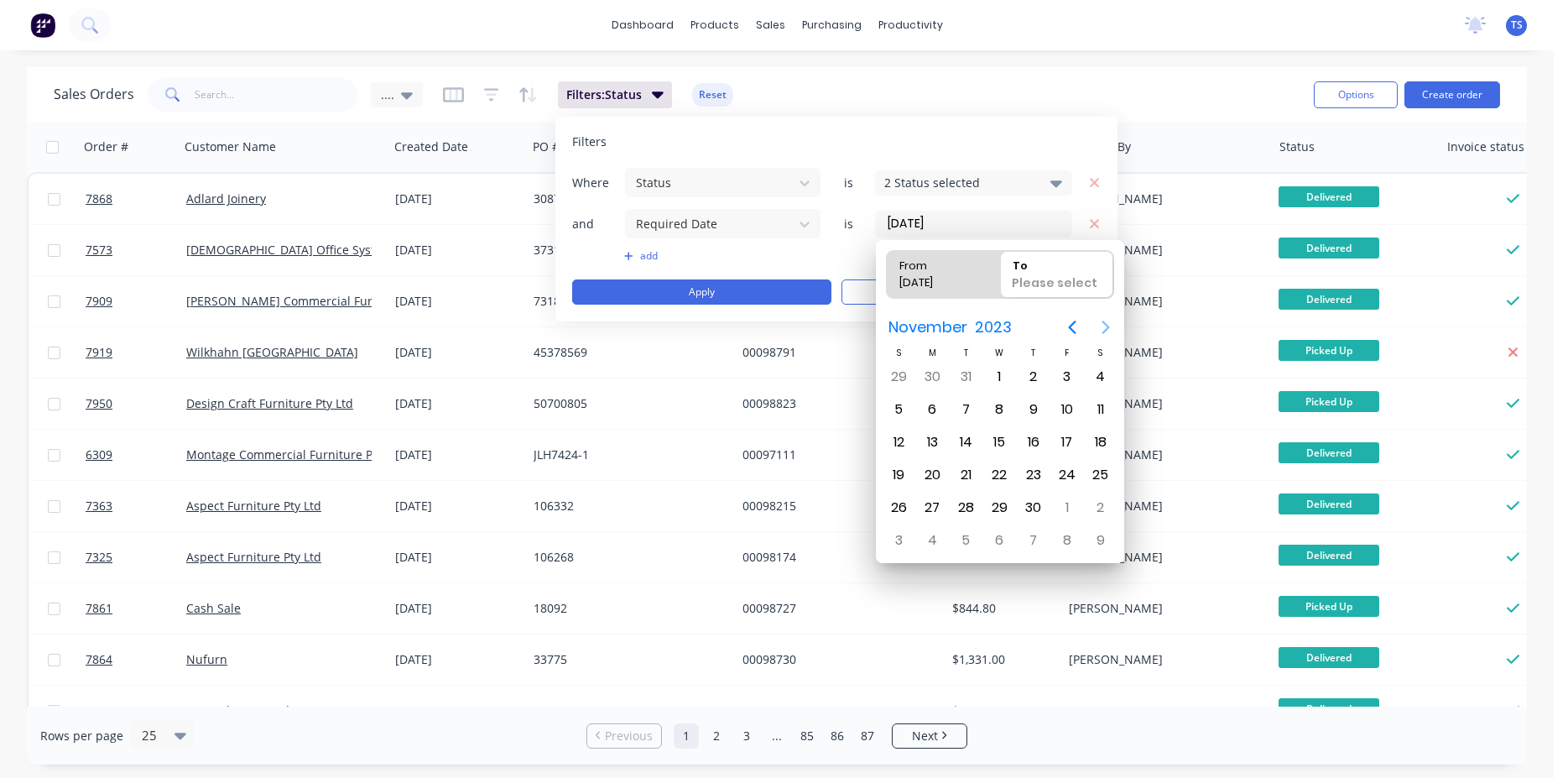
click at [1106, 327] on icon "Next page" at bounding box center [1106, 327] width 7 height 13
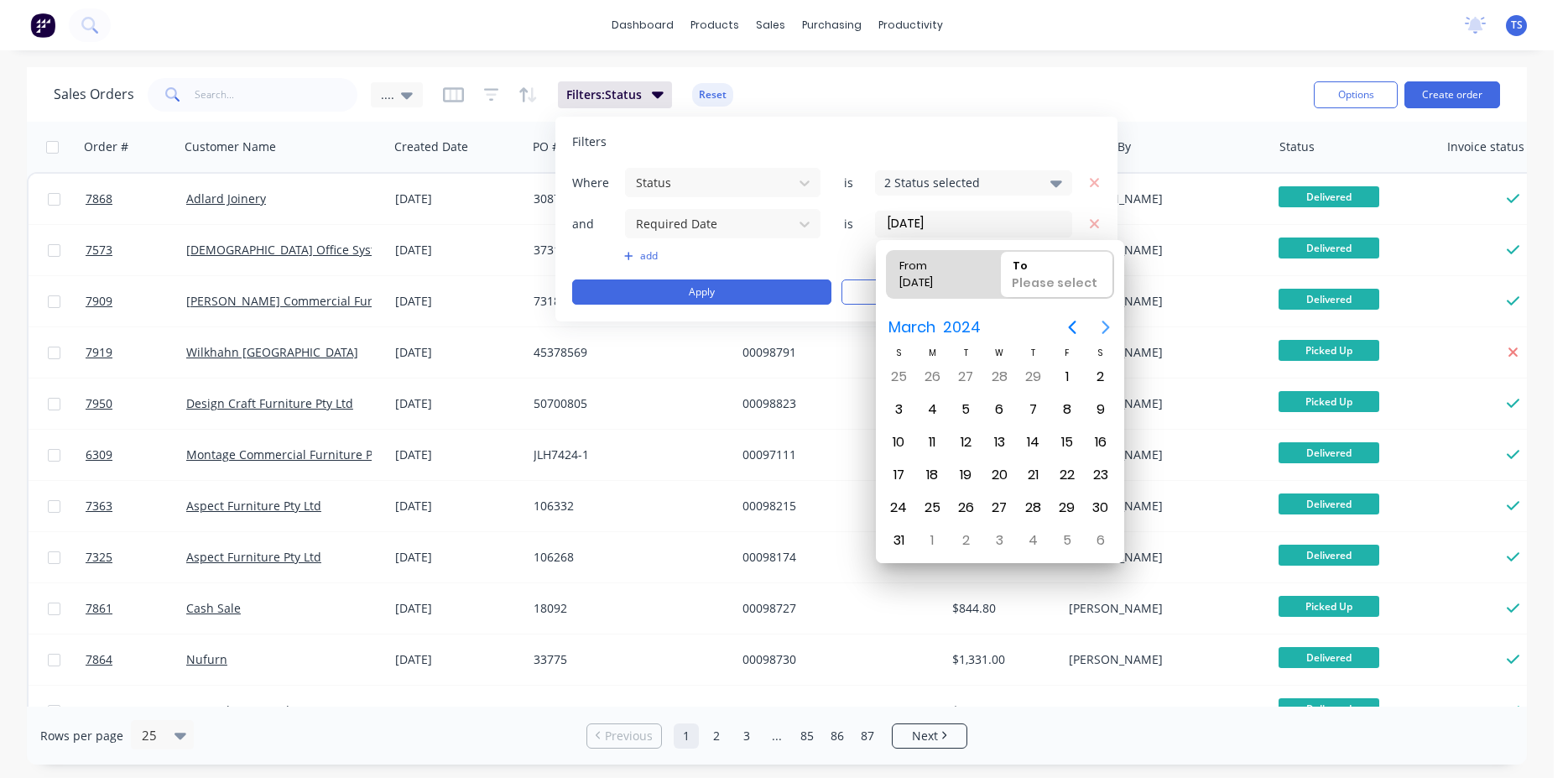
click at [1106, 327] on icon "Next page" at bounding box center [1106, 327] width 7 height 13
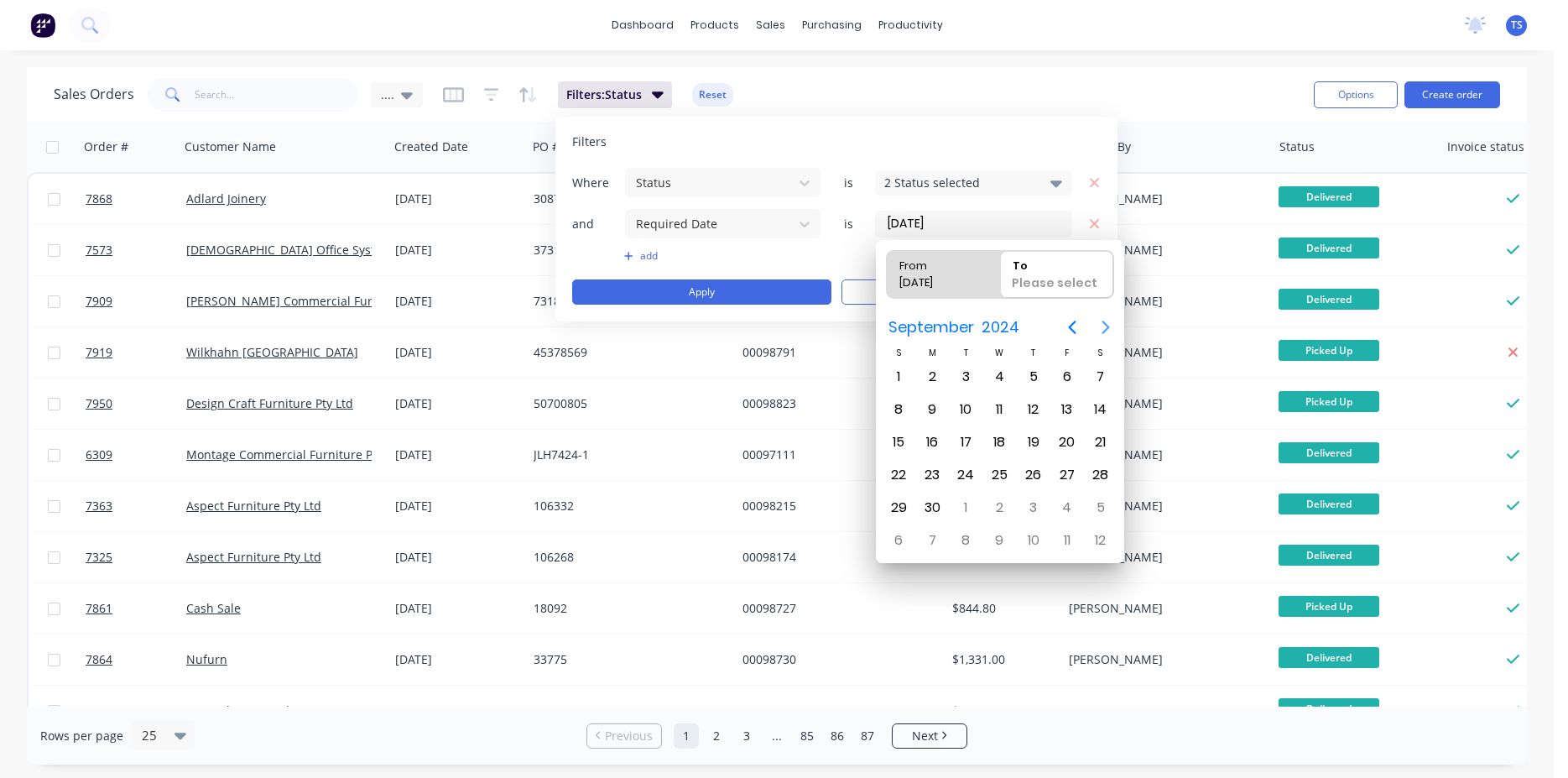
click at [1106, 327] on icon "Next page" at bounding box center [1106, 327] width 7 height 13
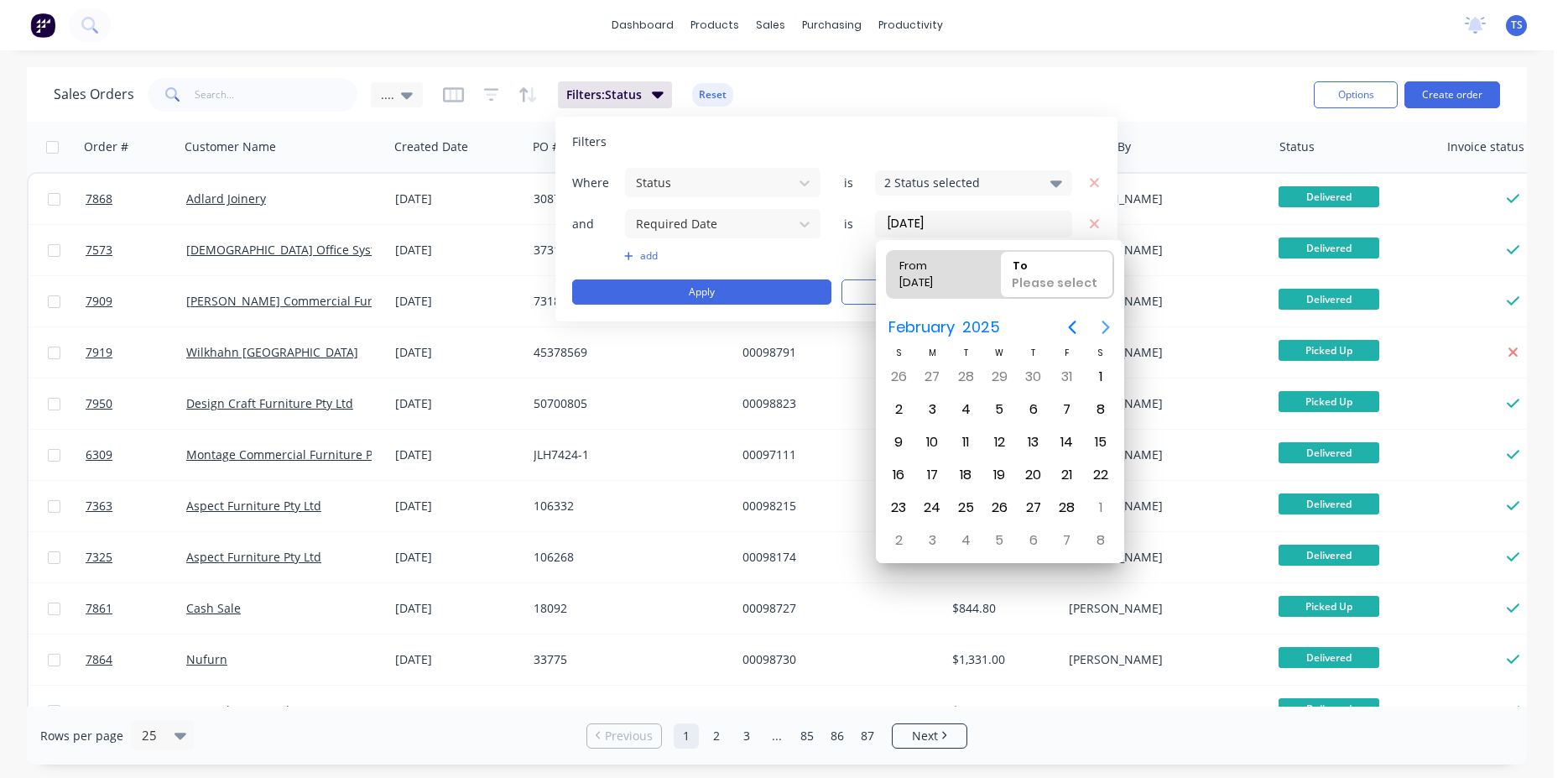
click at [1106, 327] on icon "Next page" at bounding box center [1106, 327] width 7 height 13
click at [993, 507] on div "30" at bounding box center [998, 507] width 25 height 25
type input "[DATE] - [DATE]"
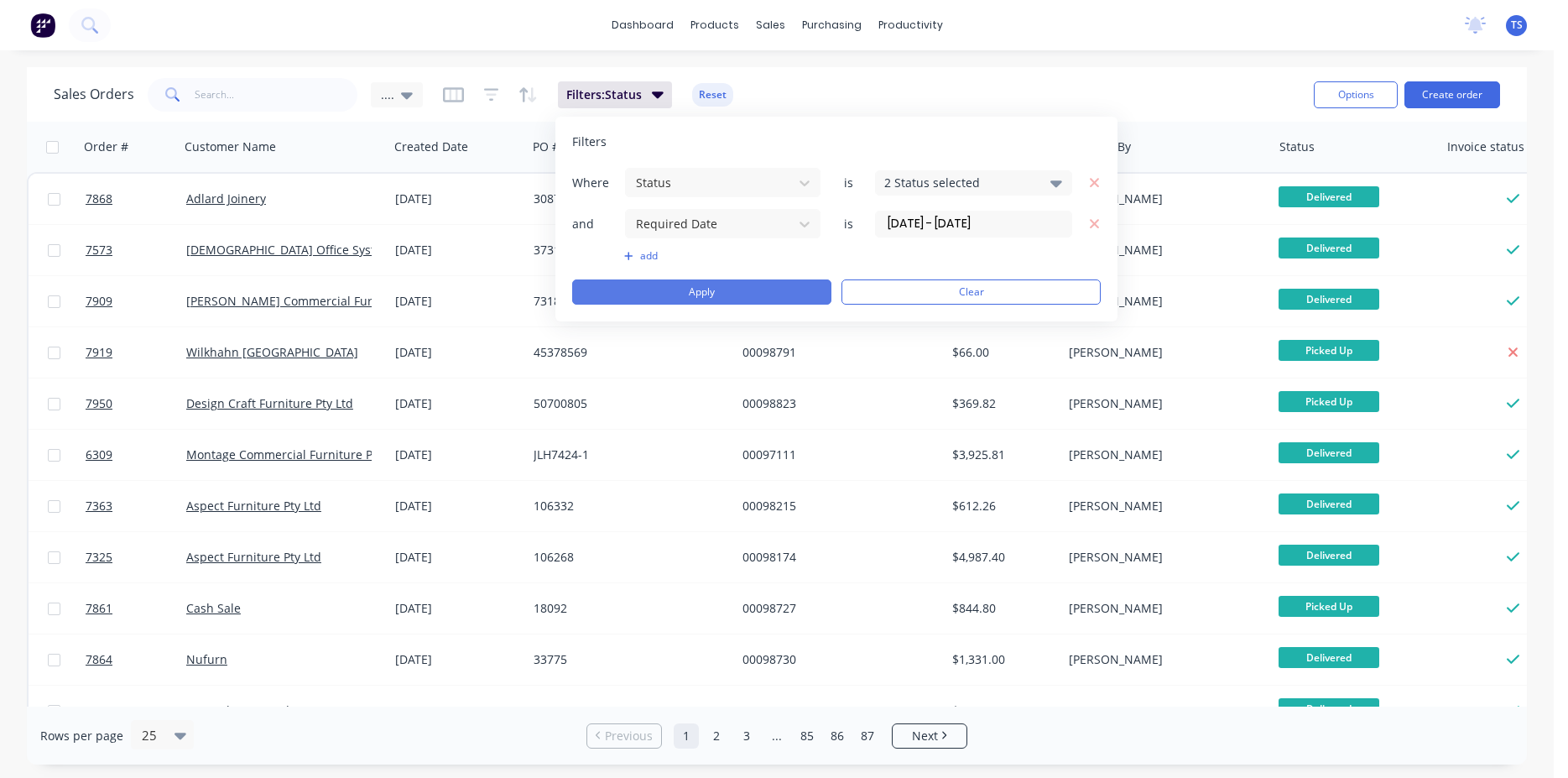
click at [780, 295] on button "Apply" at bounding box center [702, 291] width 260 height 25
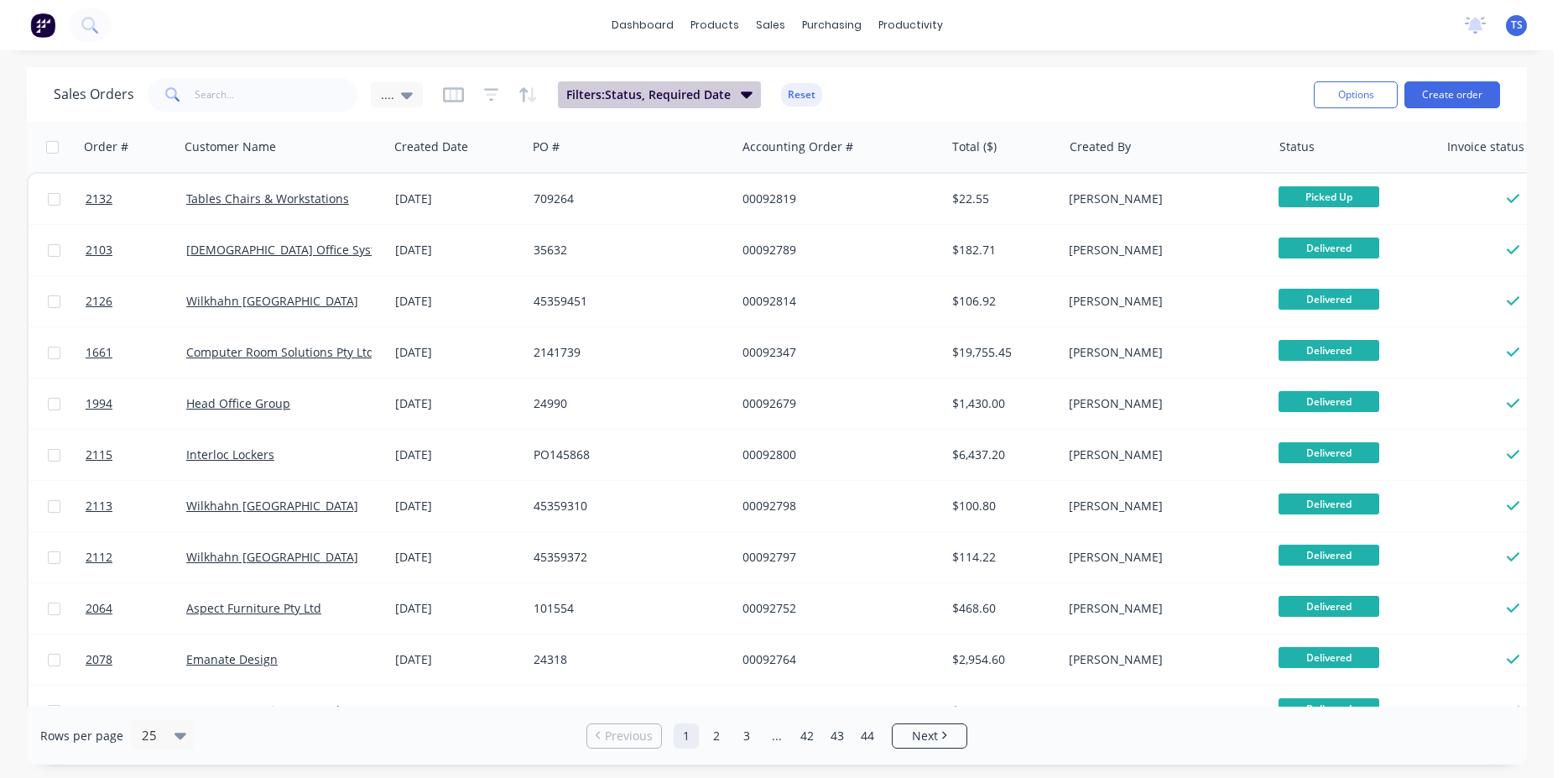
click at [726, 102] on span "Filters: Status, Required Date" at bounding box center [649, 95] width 165 height 17
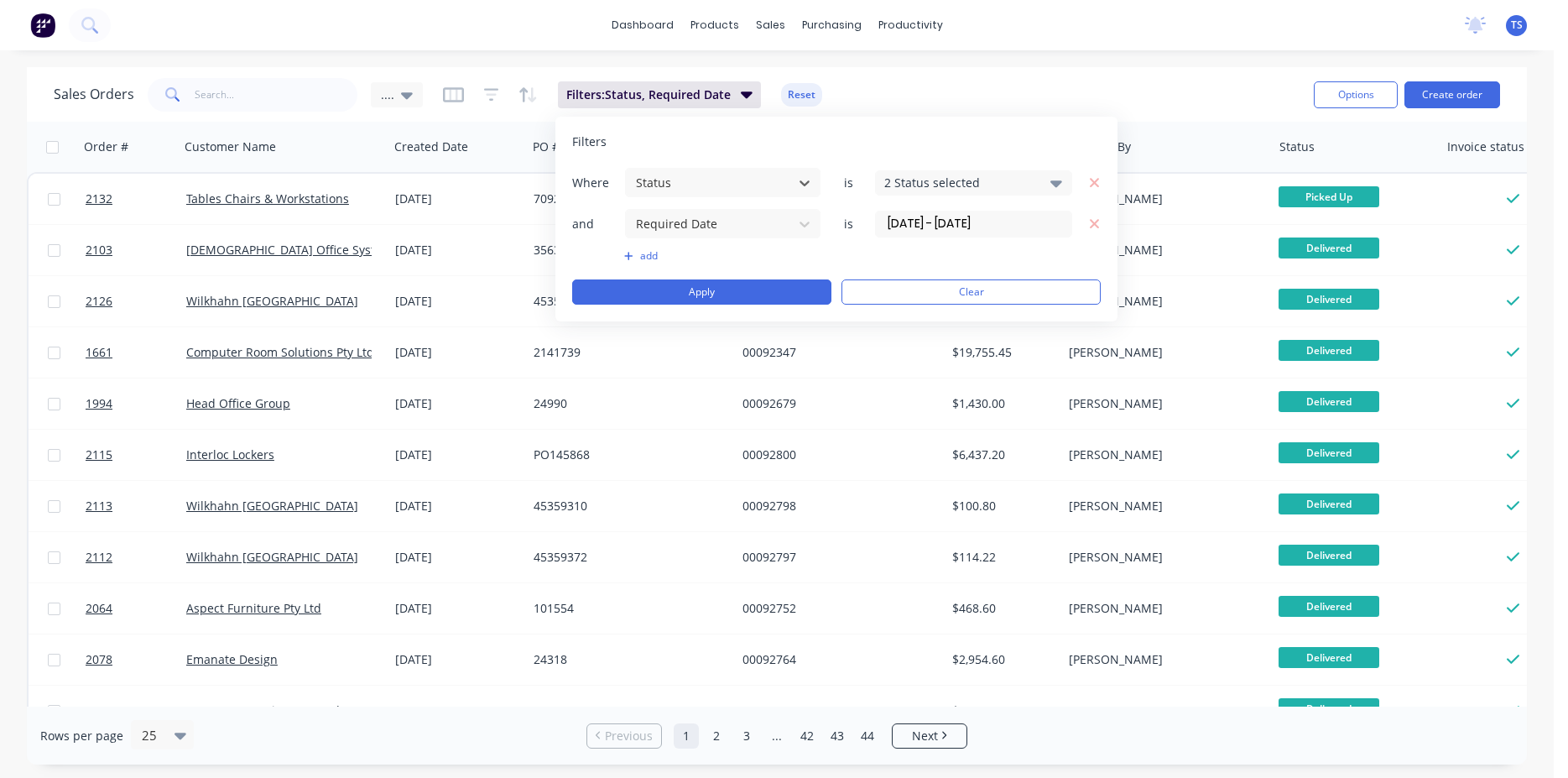
click at [1026, 96] on div "Sales Orders .... Filters: Status, Required Date Reset" at bounding box center [677, 94] width 1247 height 41
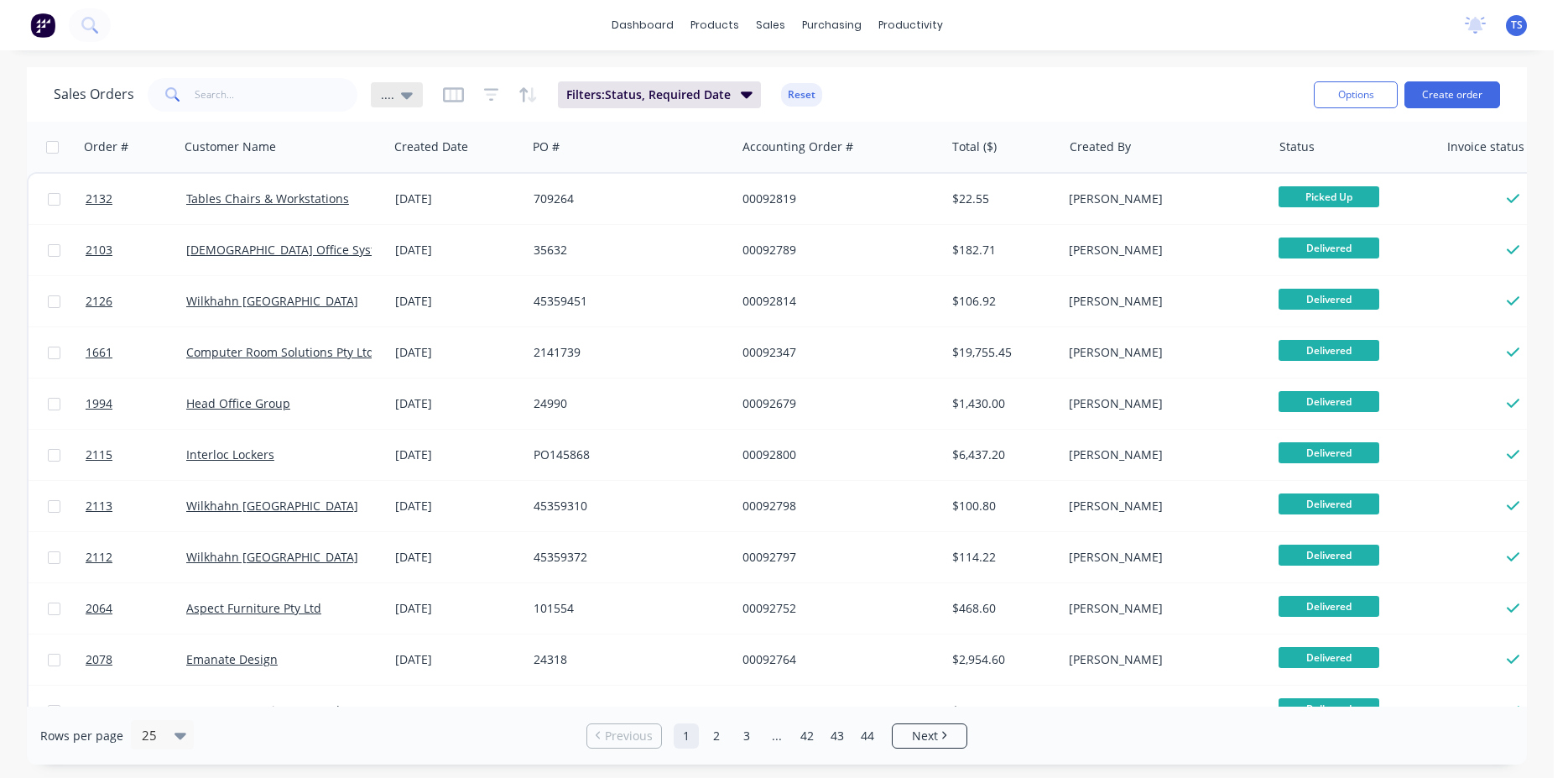
click at [416, 89] on div "...." at bounding box center [396, 94] width 52 height 25
click at [584, 272] on button "edit" at bounding box center [585, 271] width 21 height 18
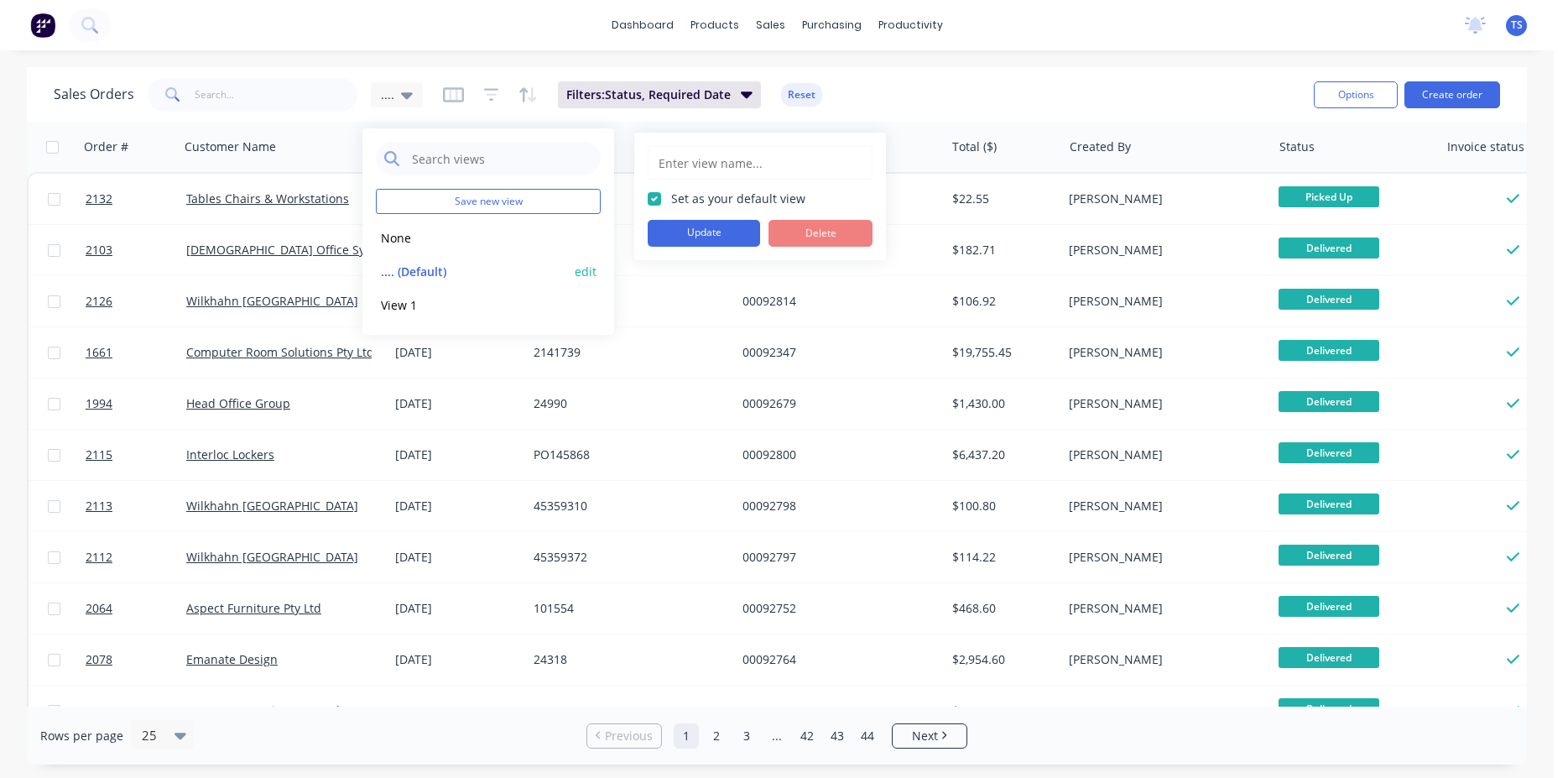
type input "...."
checkbox input "true"
click at [708, 228] on button "Update" at bounding box center [704, 233] width 113 height 27
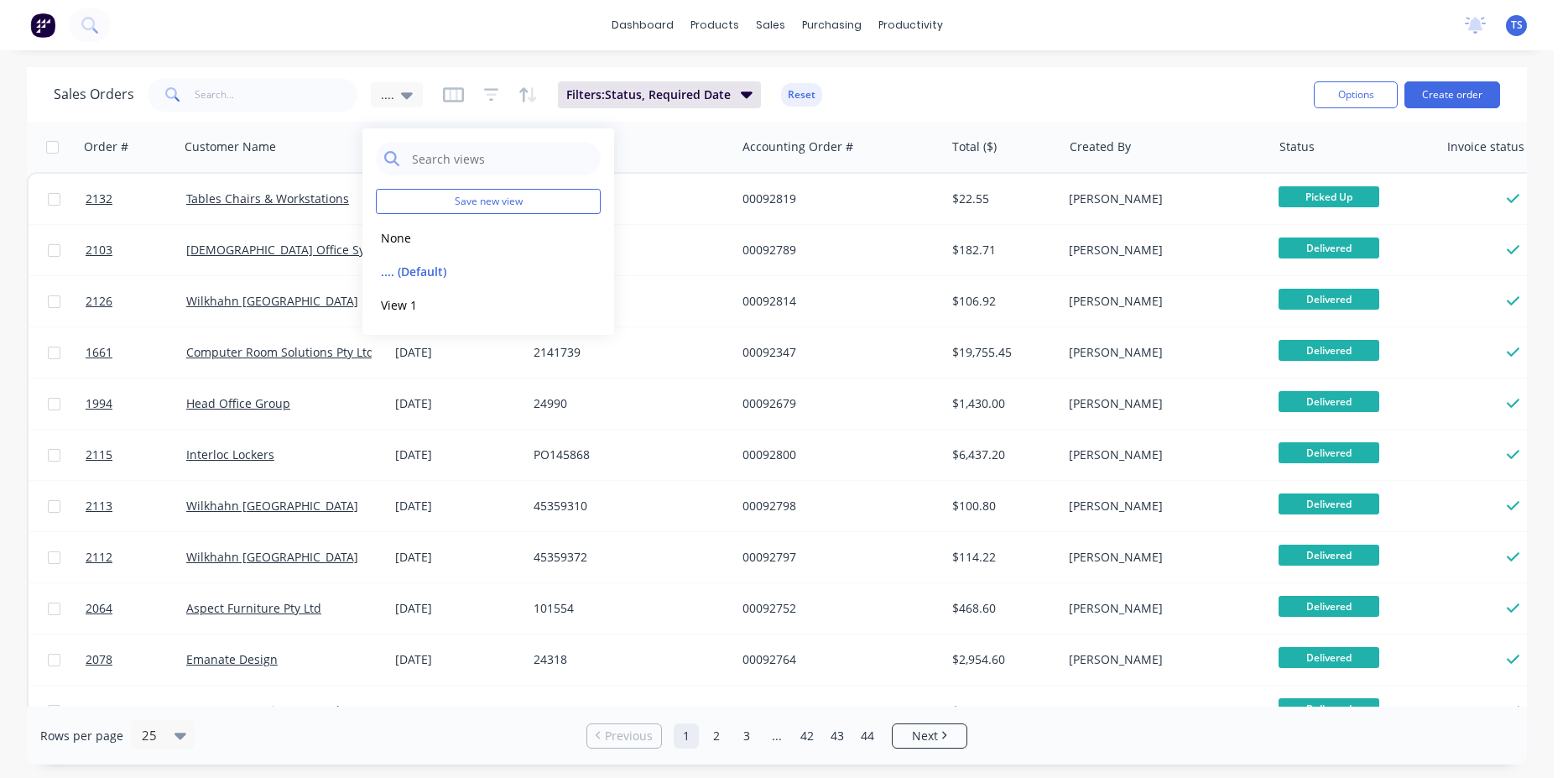
click at [947, 79] on div "Sales Orders .... Filters: Status, Required Date Reset" at bounding box center [677, 94] width 1247 height 41
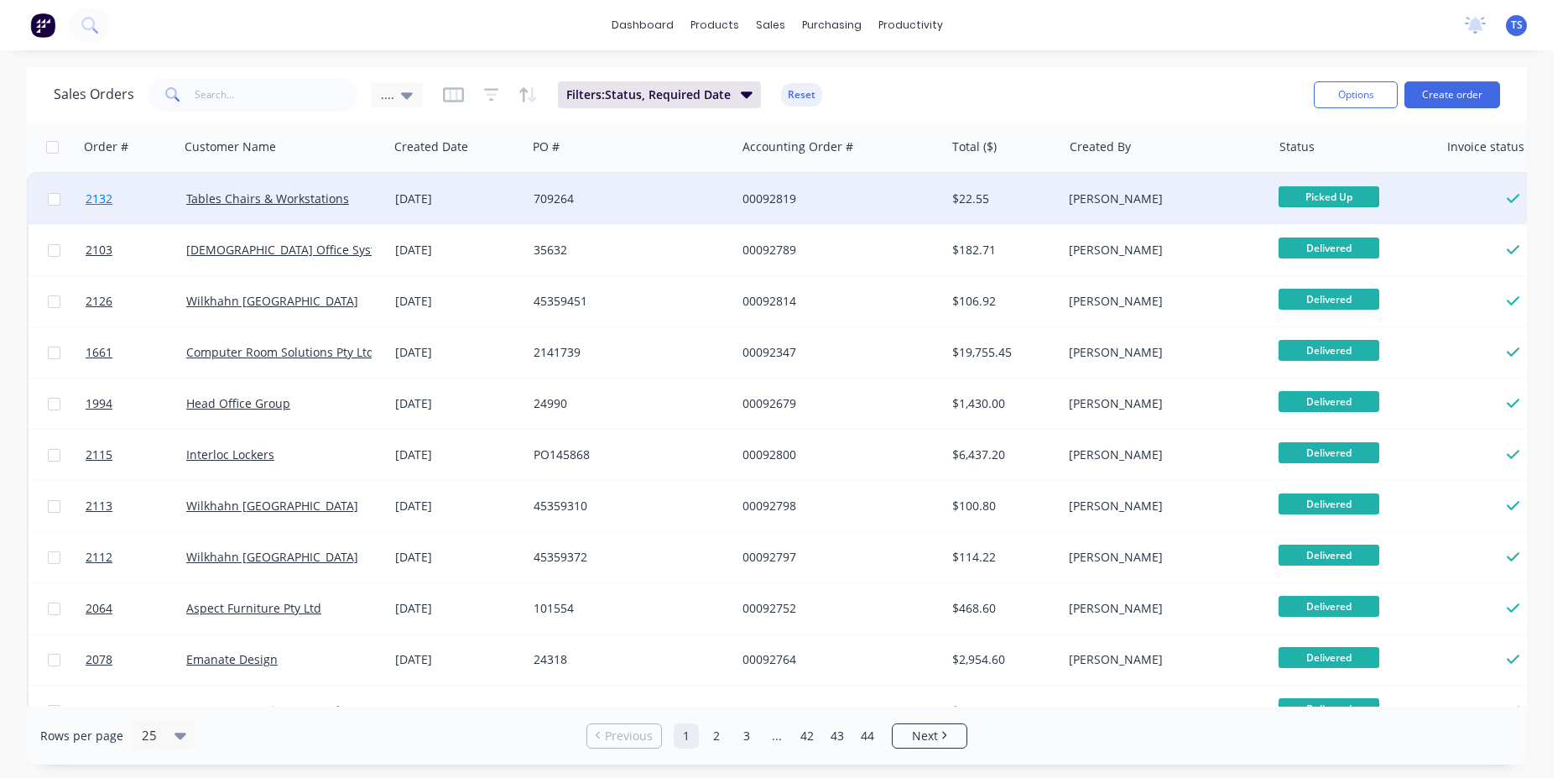
click at [127, 207] on link "2132" at bounding box center [136, 199] width 101 height 50
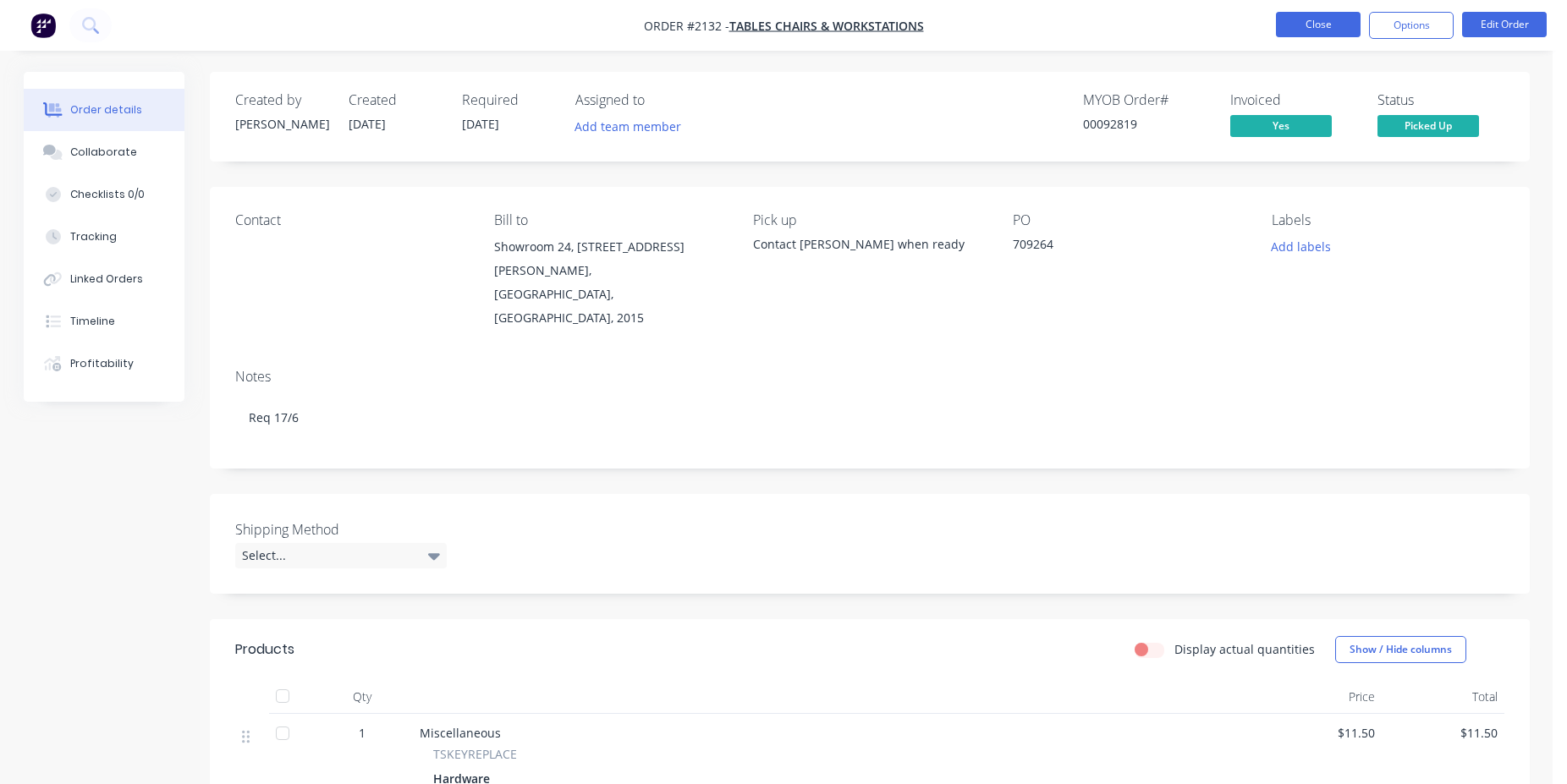
click at [1350, 32] on button "Close" at bounding box center [1318, 24] width 84 height 25
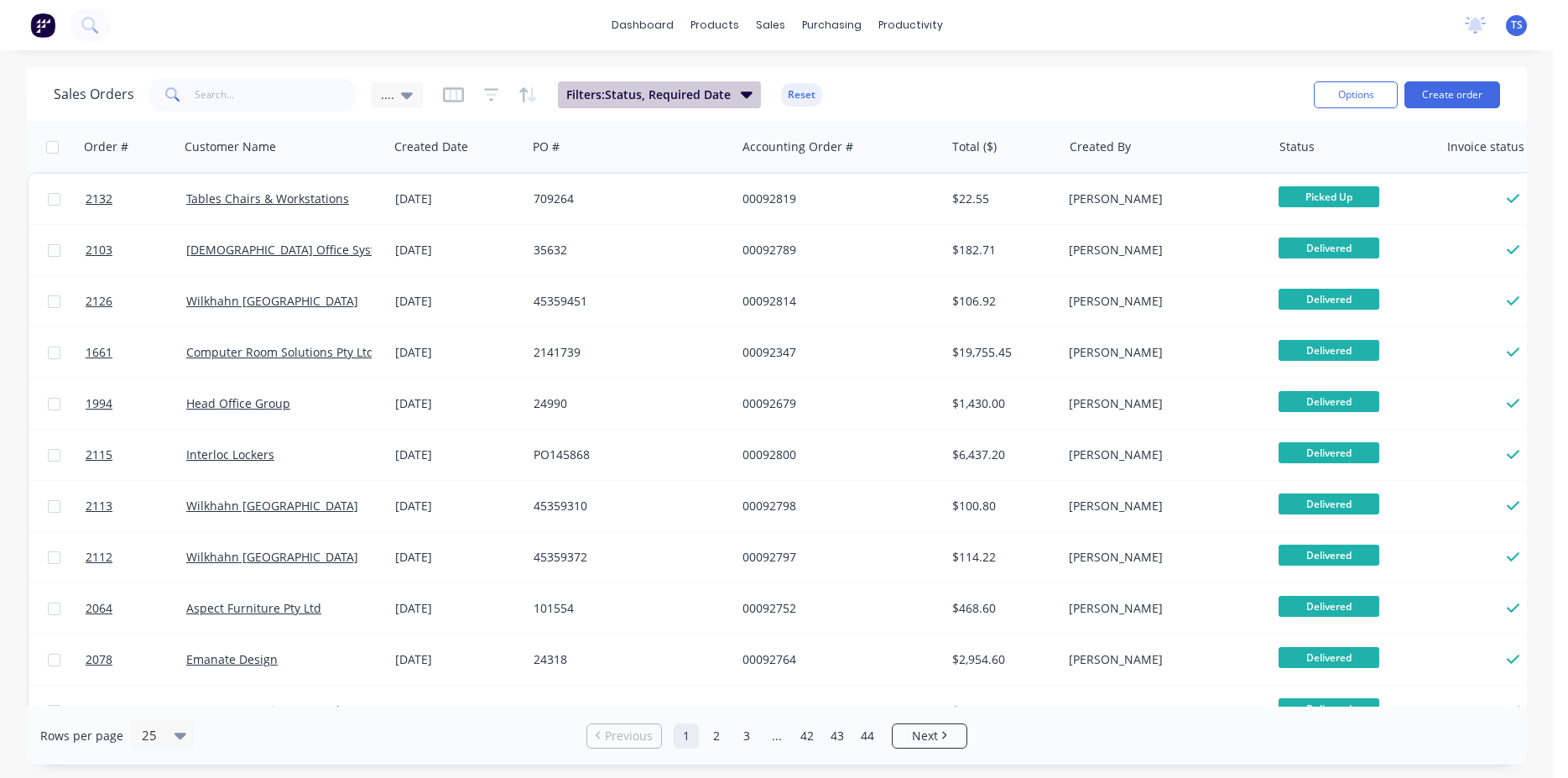
click at [741, 98] on icon "button" at bounding box center [746, 94] width 12 height 19
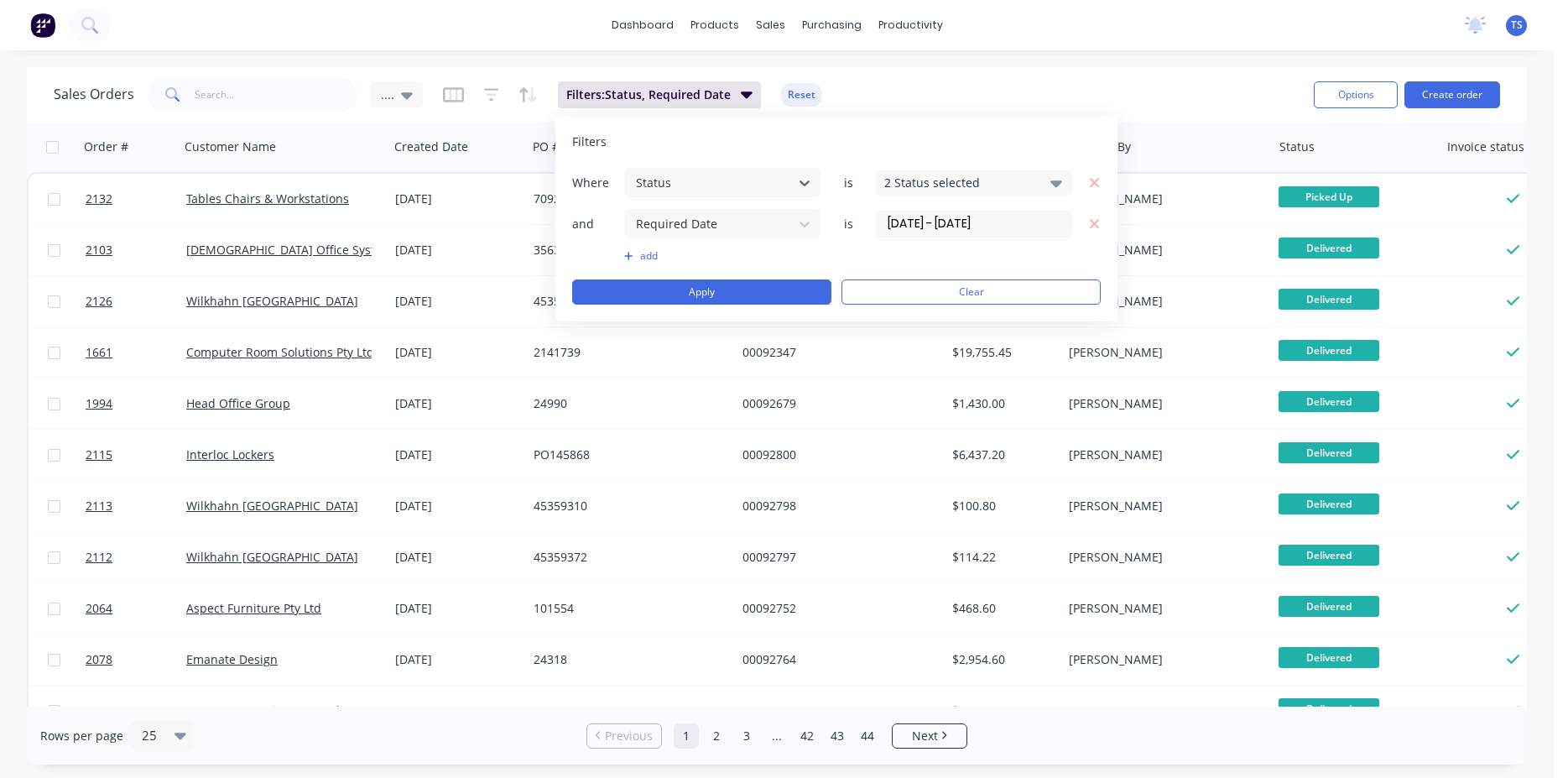
click at [975, 91] on div "Sales Orders .... Filters: Status, Required Date Reset" at bounding box center [677, 94] width 1247 height 41
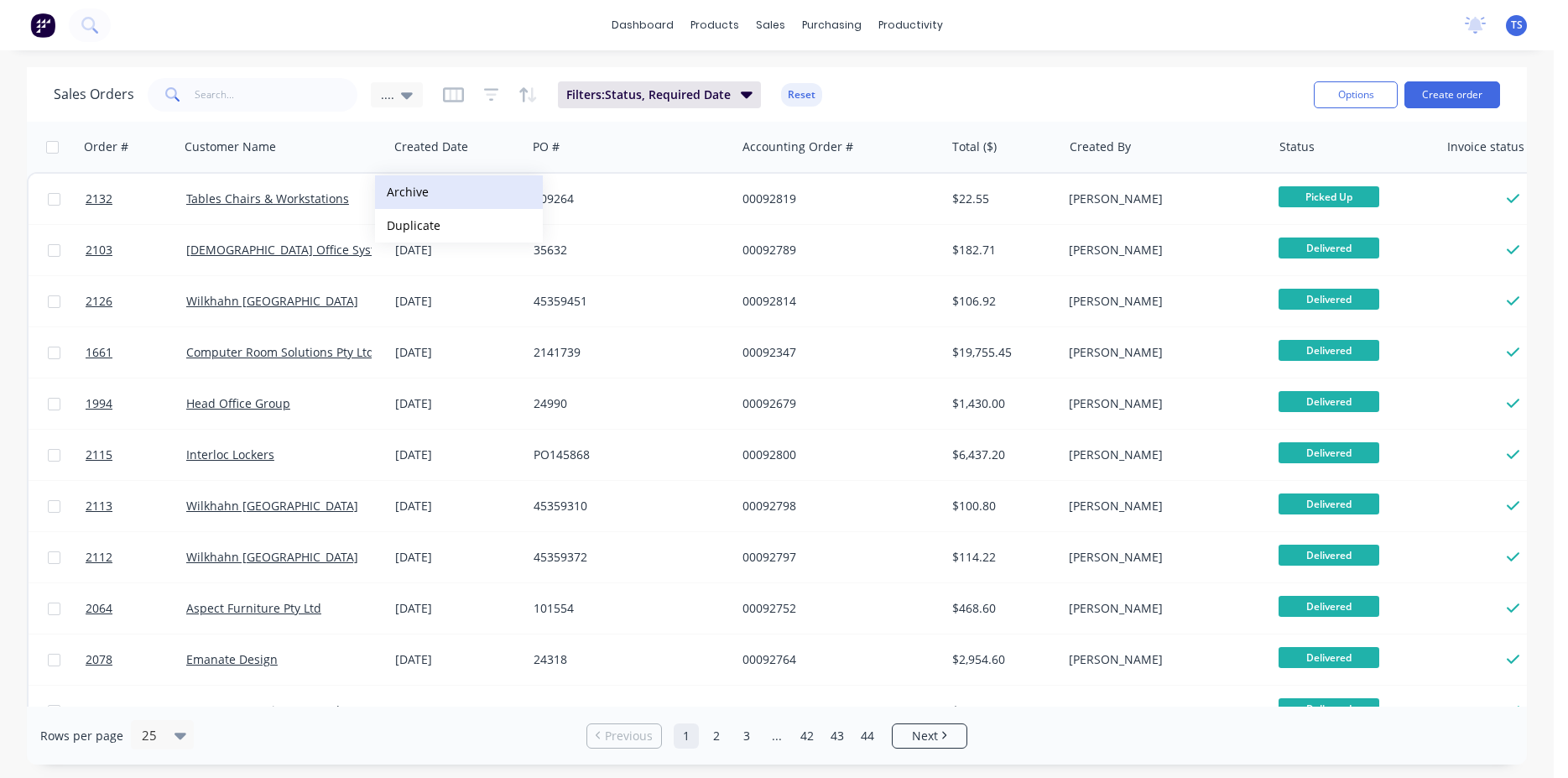
click at [439, 193] on button "Archive" at bounding box center [459, 192] width 168 height 34
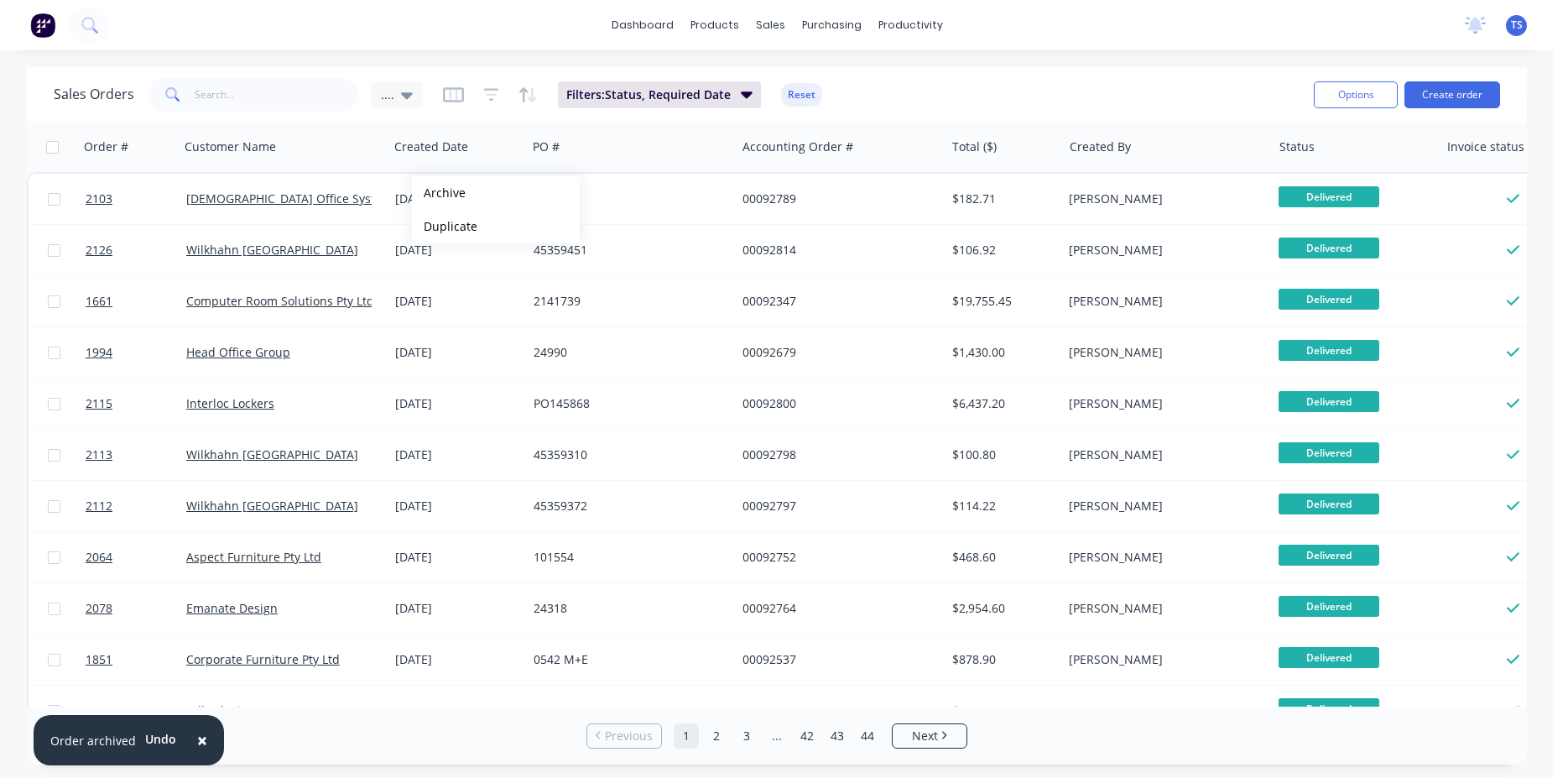
click at [439, 193] on button "Archive" at bounding box center [496, 193] width 168 height 34
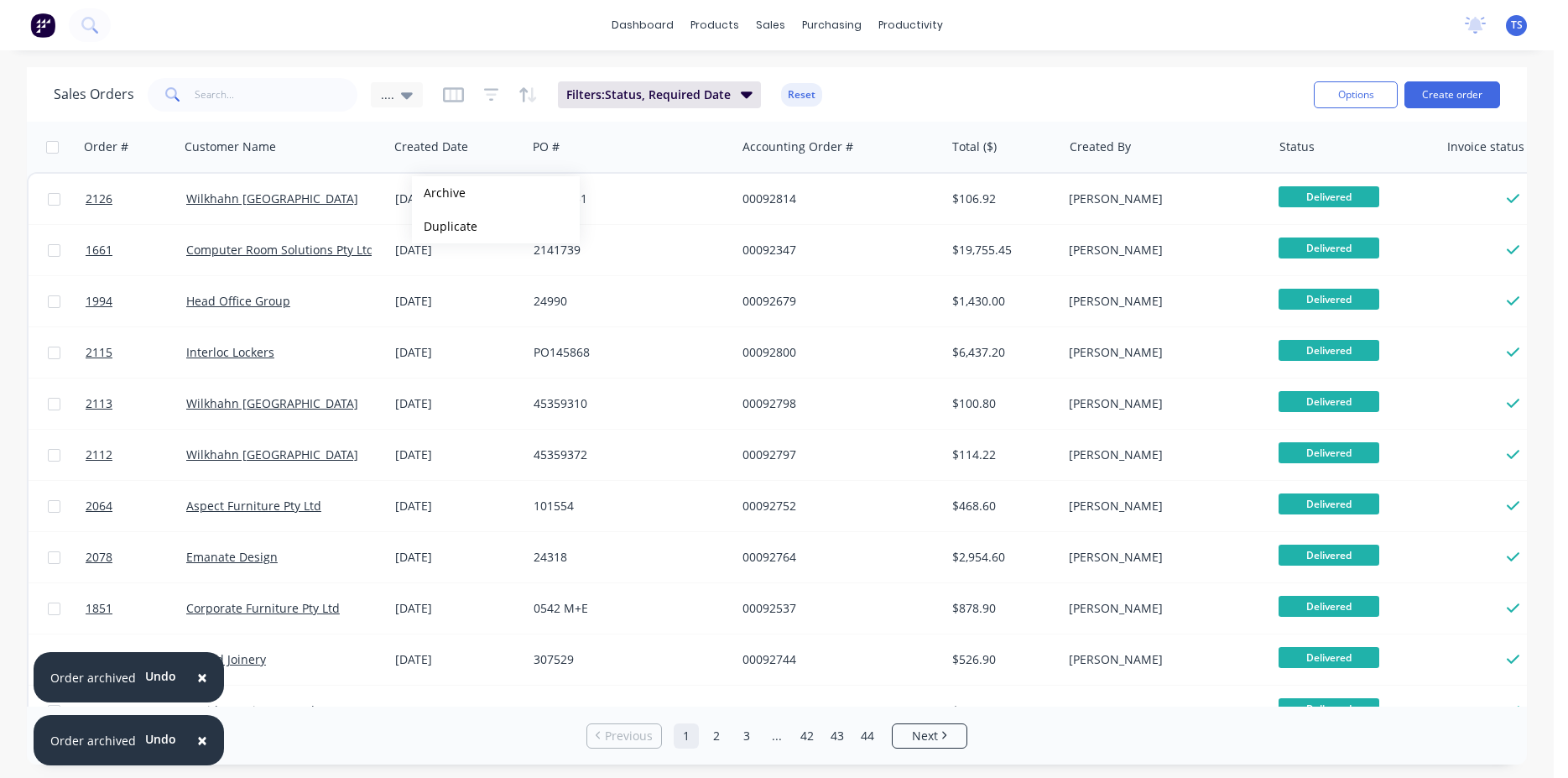
click at [439, 193] on button "Archive" at bounding box center [496, 193] width 168 height 34
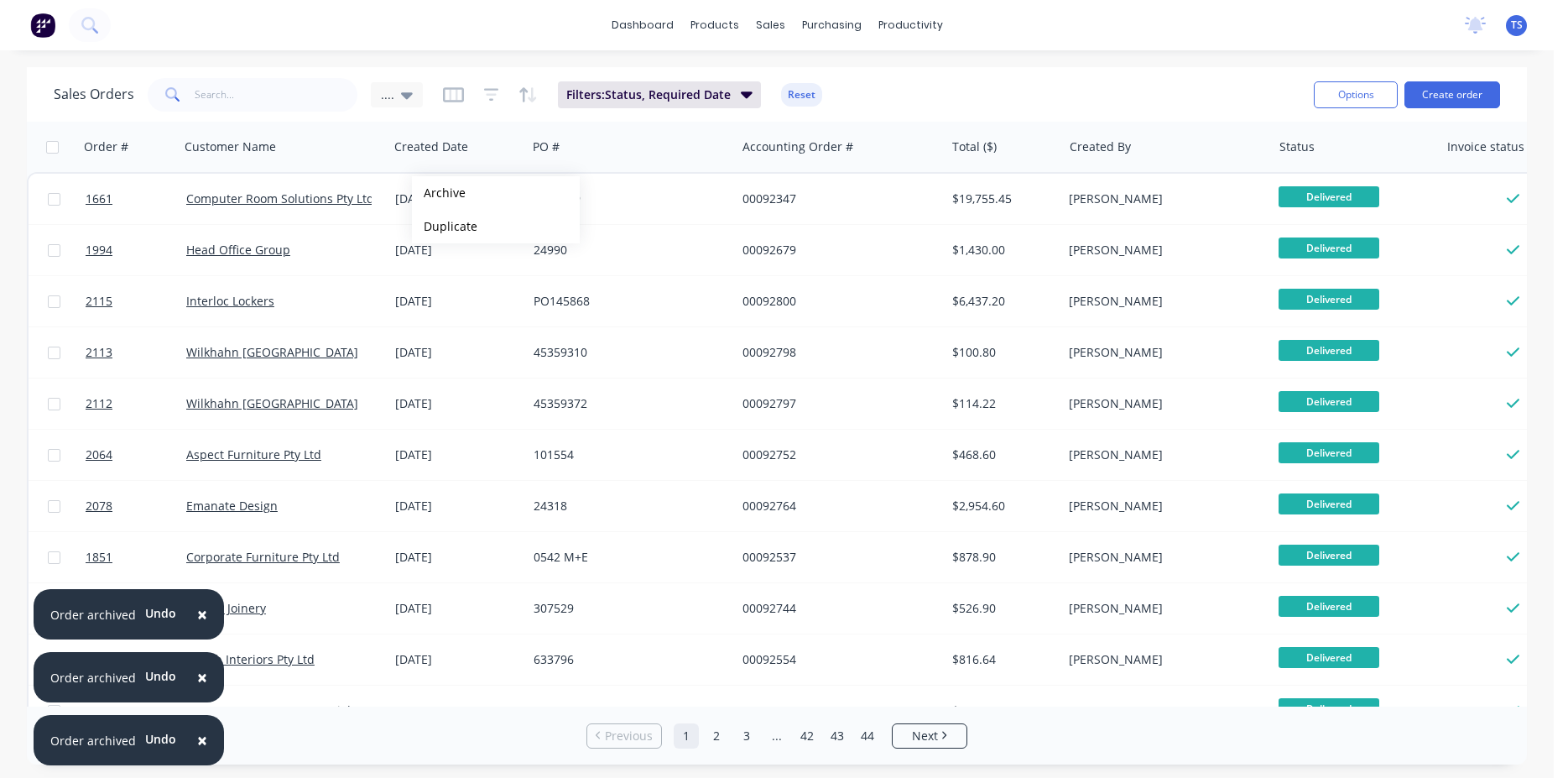
click at [439, 193] on button "Archive" at bounding box center [496, 193] width 168 height 34
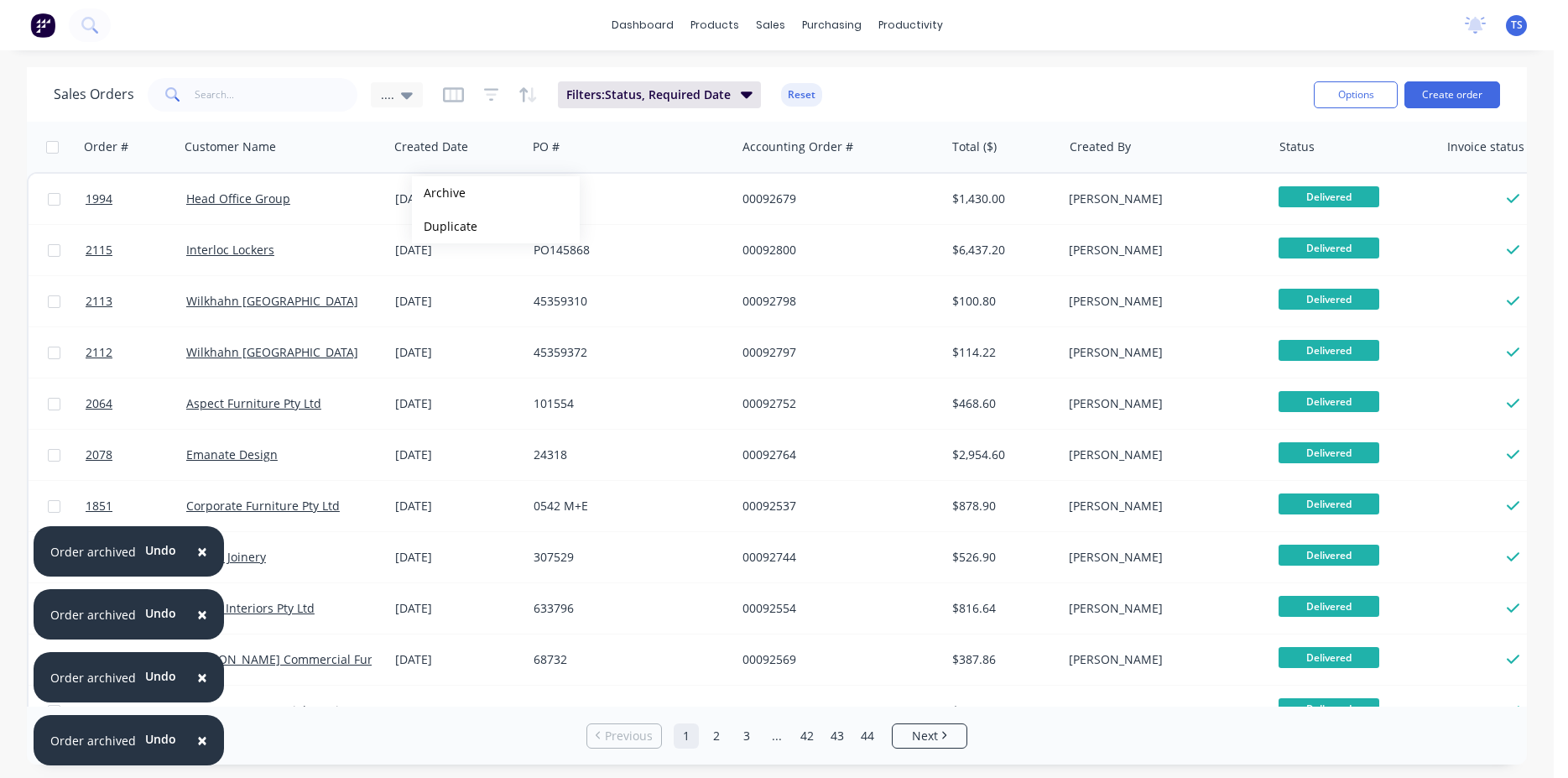
click at [439, 193] on button "Archive" at bounding box center [496, 193] width 168 height 34
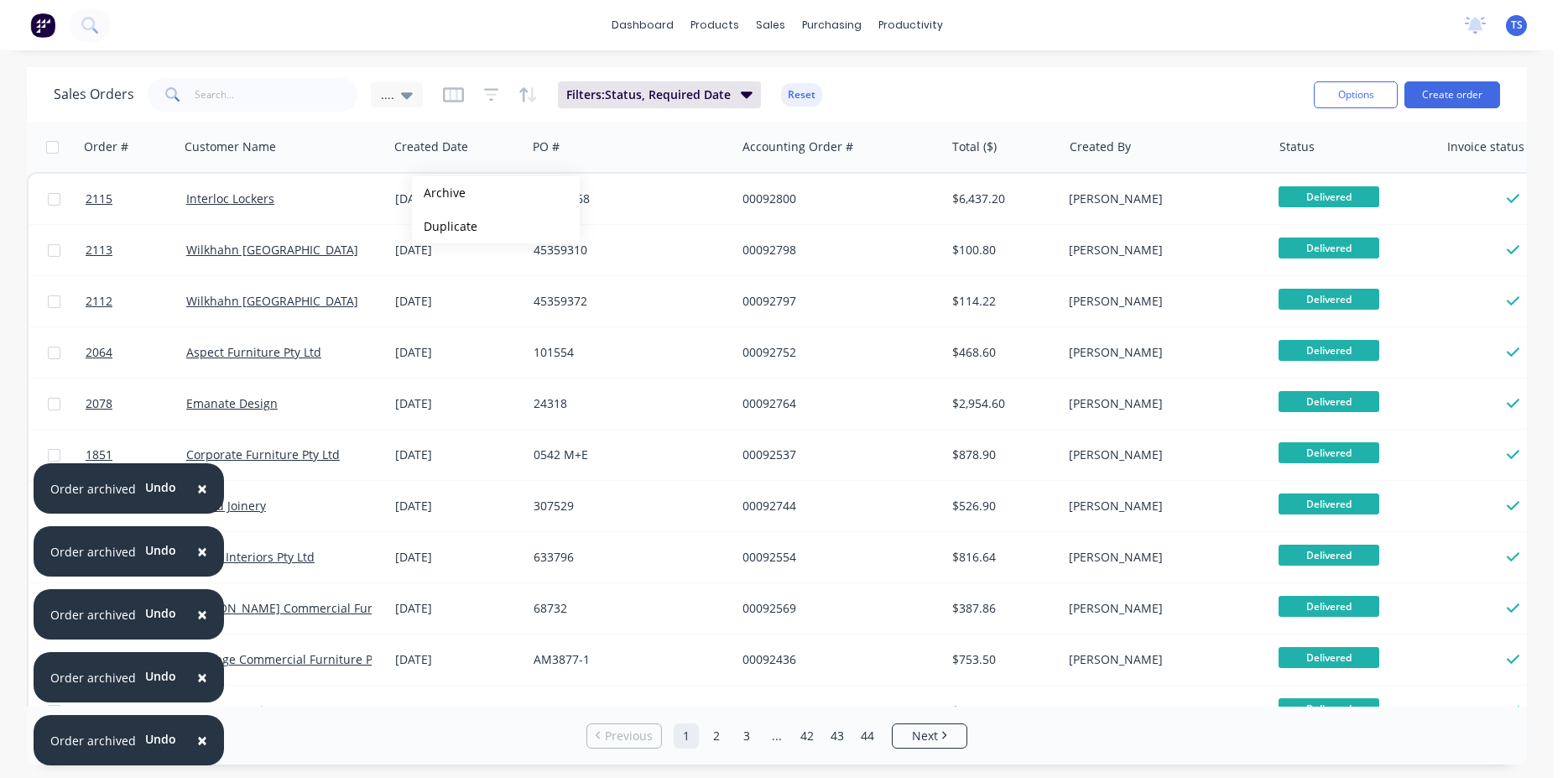
click at [439, 193] on button "Archive" at bounding box center [496, 193] width 168 height 34
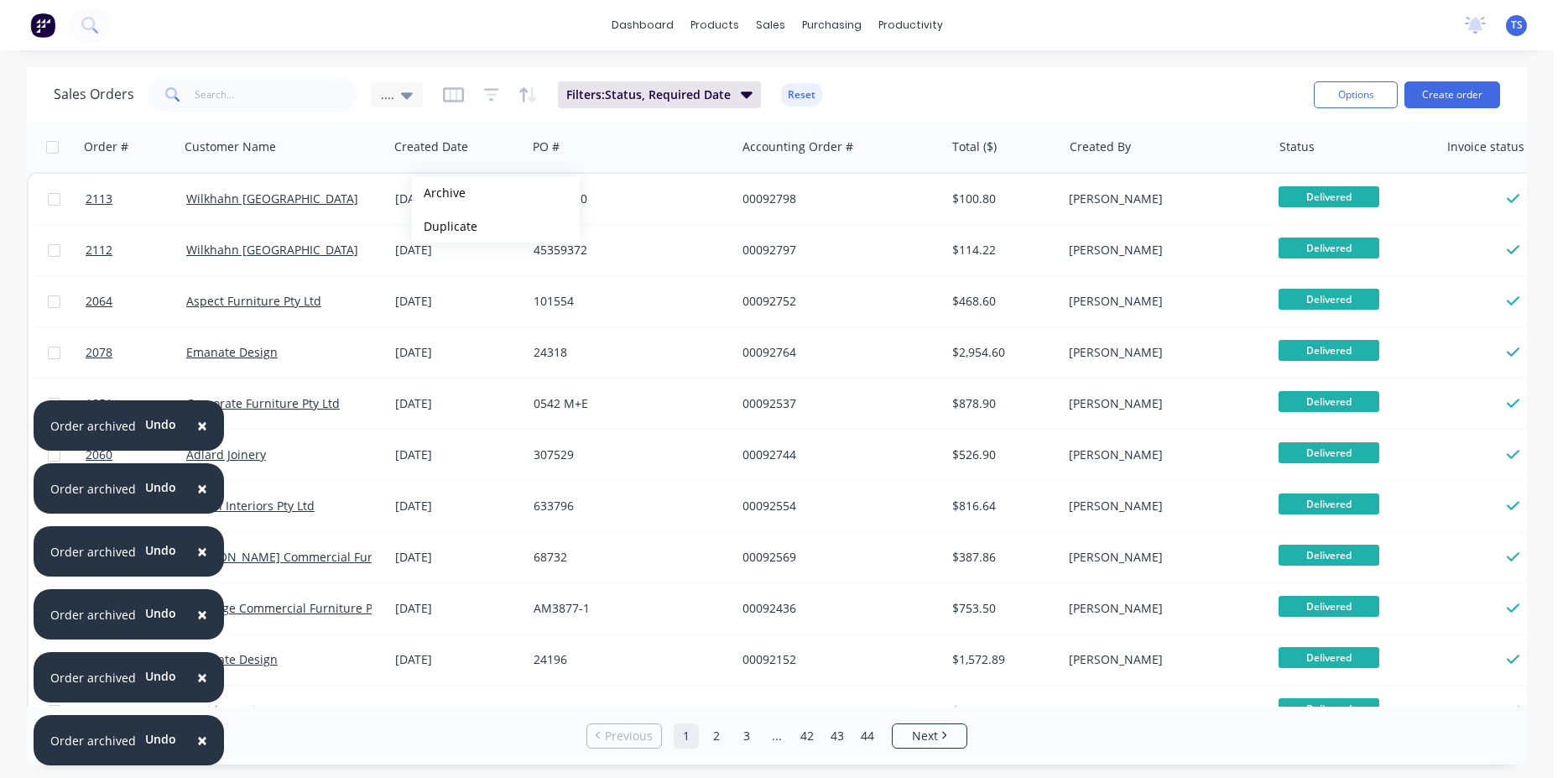
click at [439, 193] on button "Archive" at bounding box center [496, 193] width 168 height 34
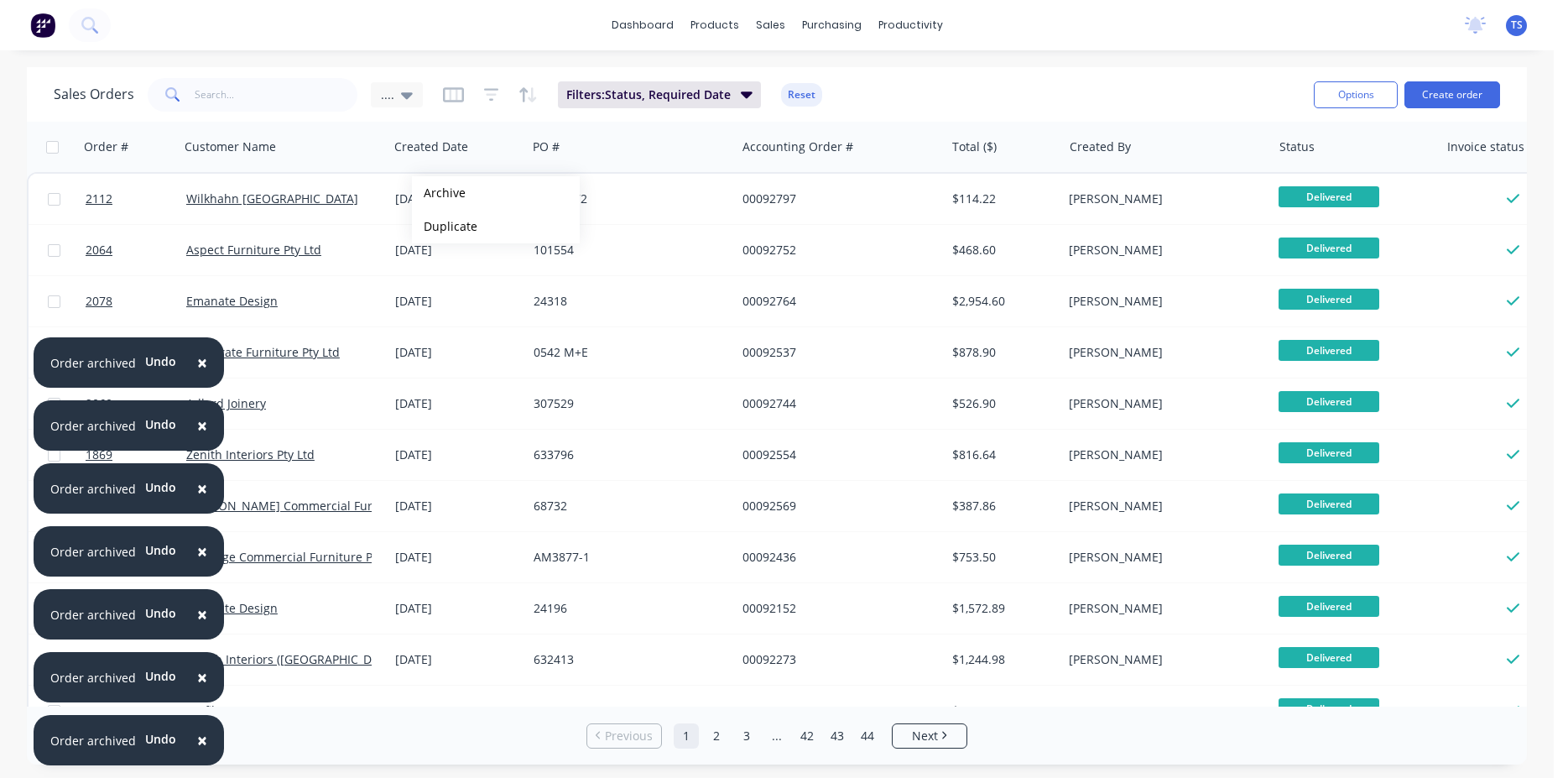
click at [439, 193] on button "Archive" at bounding box center [496, 193] width 168 height 34
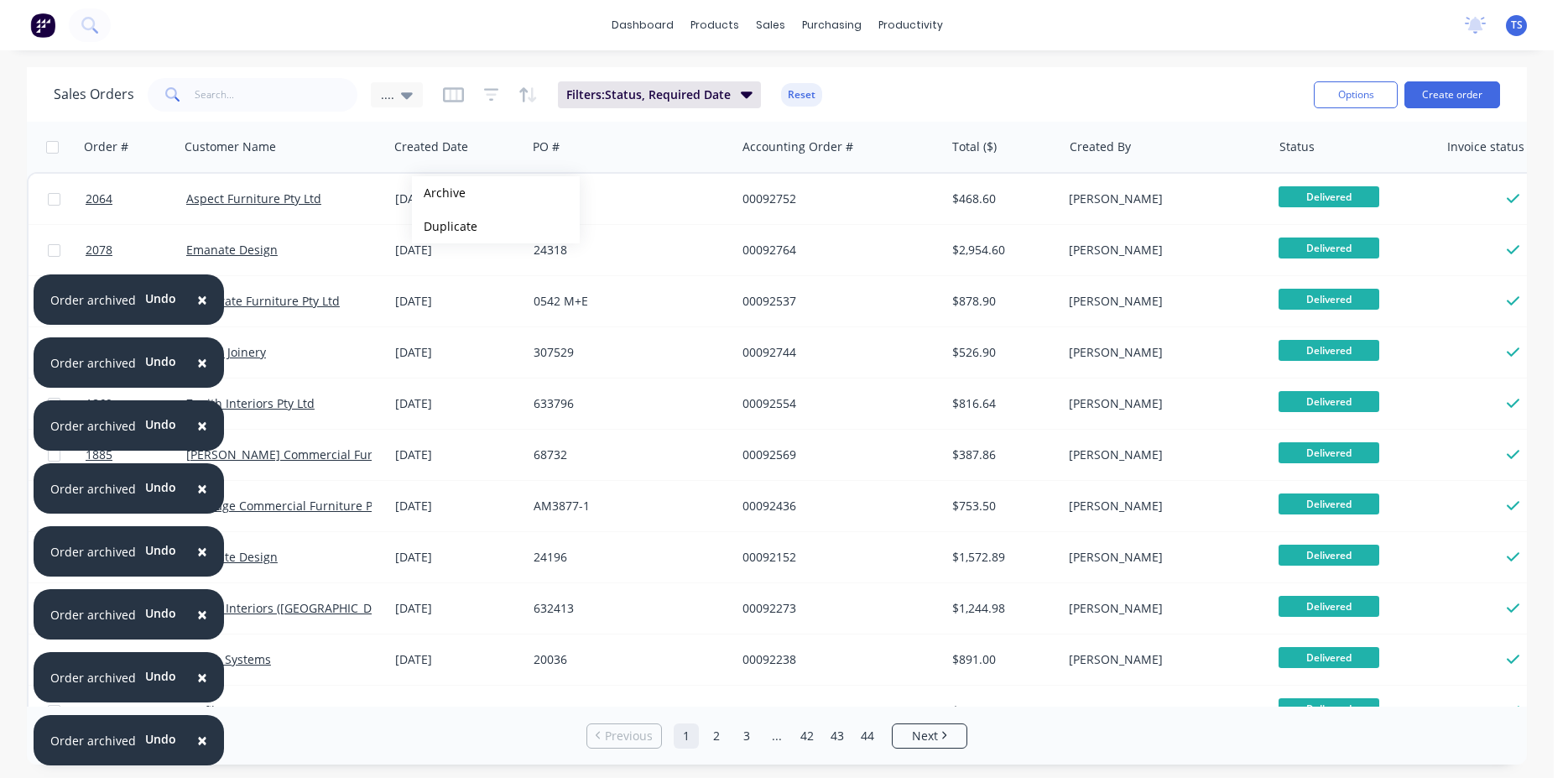
click at [439, 193] on button "Archive" at bounding box center [496, 193] width 168 height 34
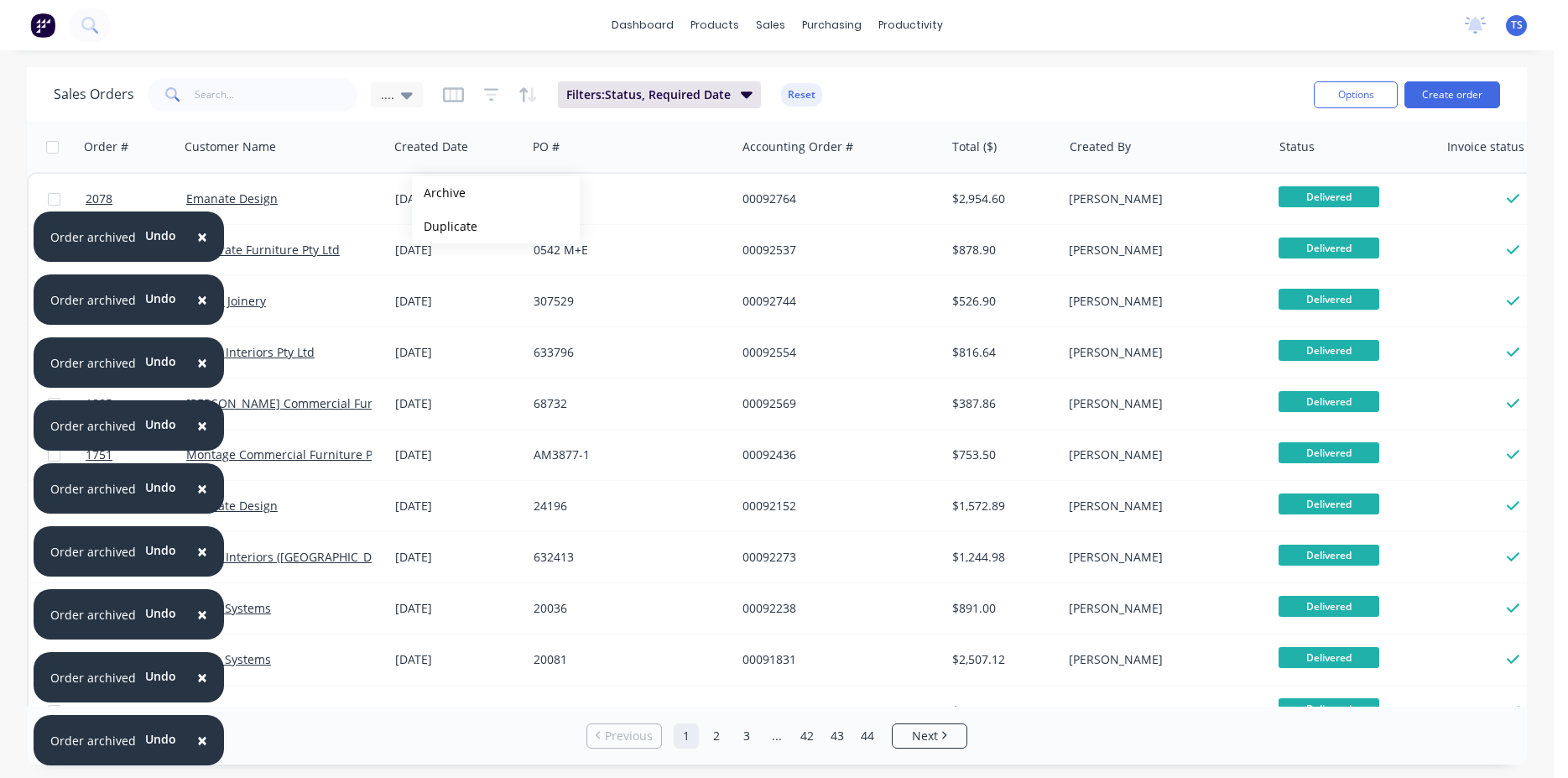
click at [439, 193] on button "Archive" at bounding box center [496, 193] width 168 height 34
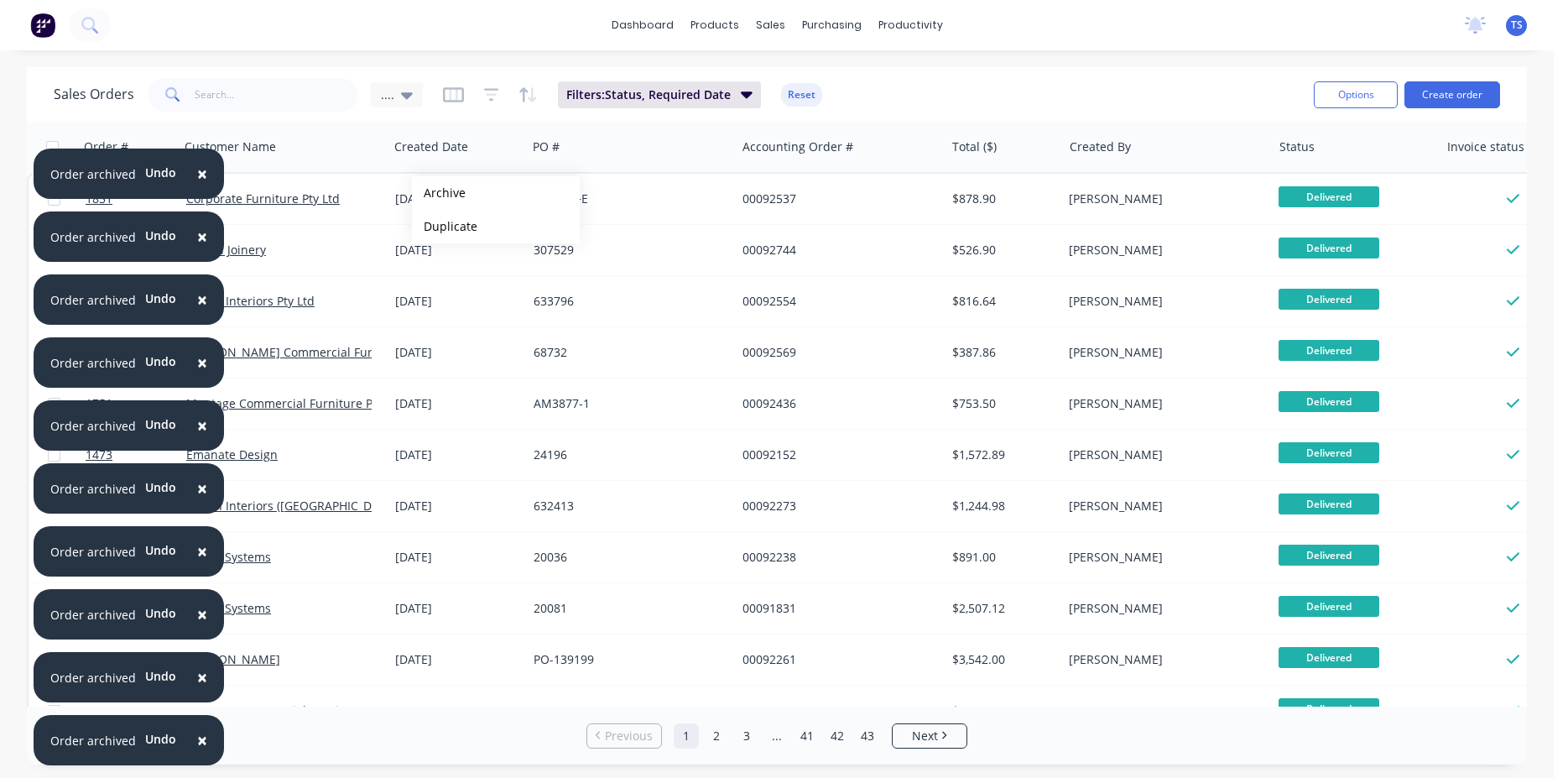
click at [439, 193] on button "Archive" at bounding box center [496, 193] width 168 height 34
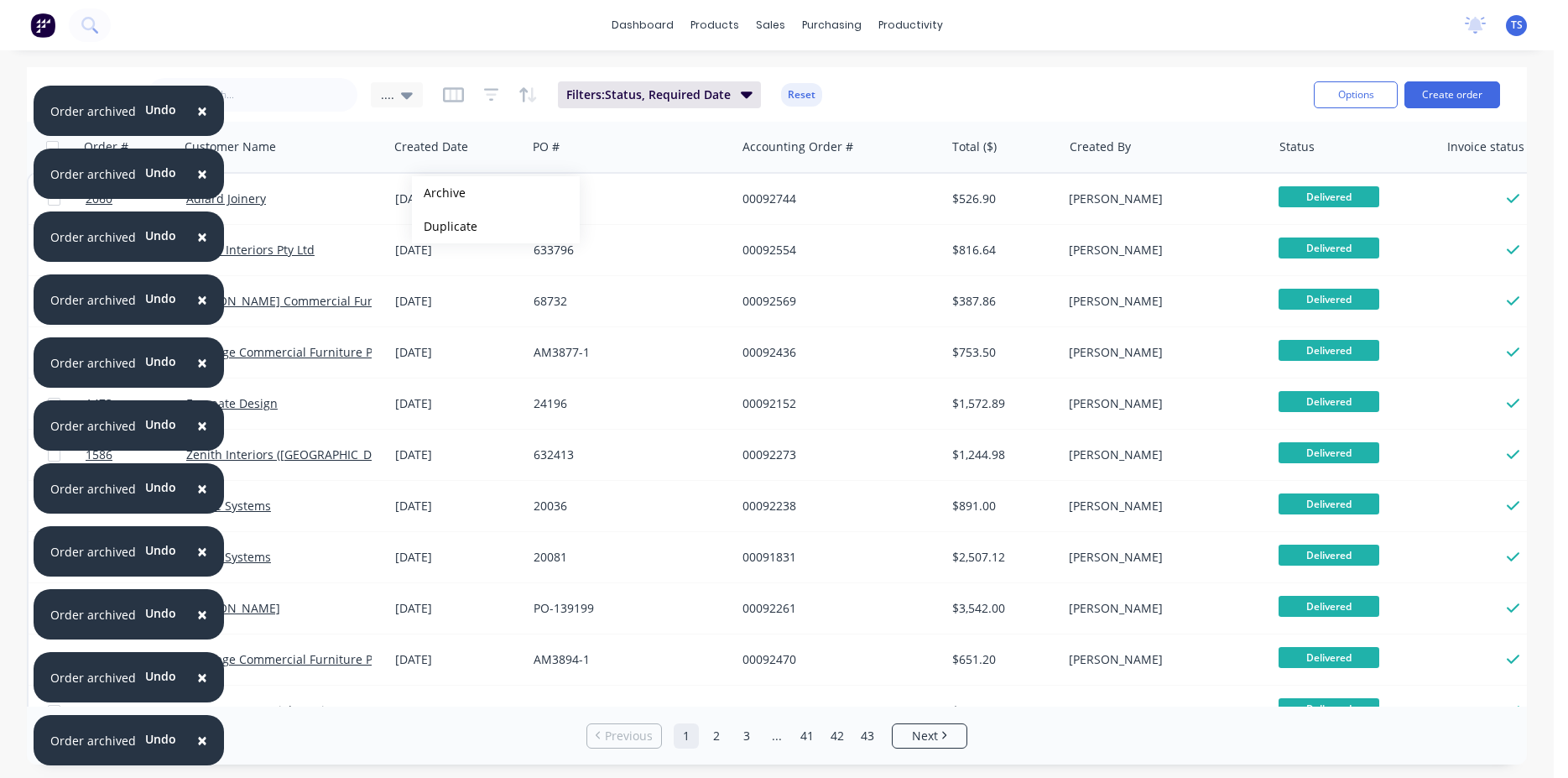
click at [439, 193] on button "Archive" at bounding box center [496, 193] width 168 height 34
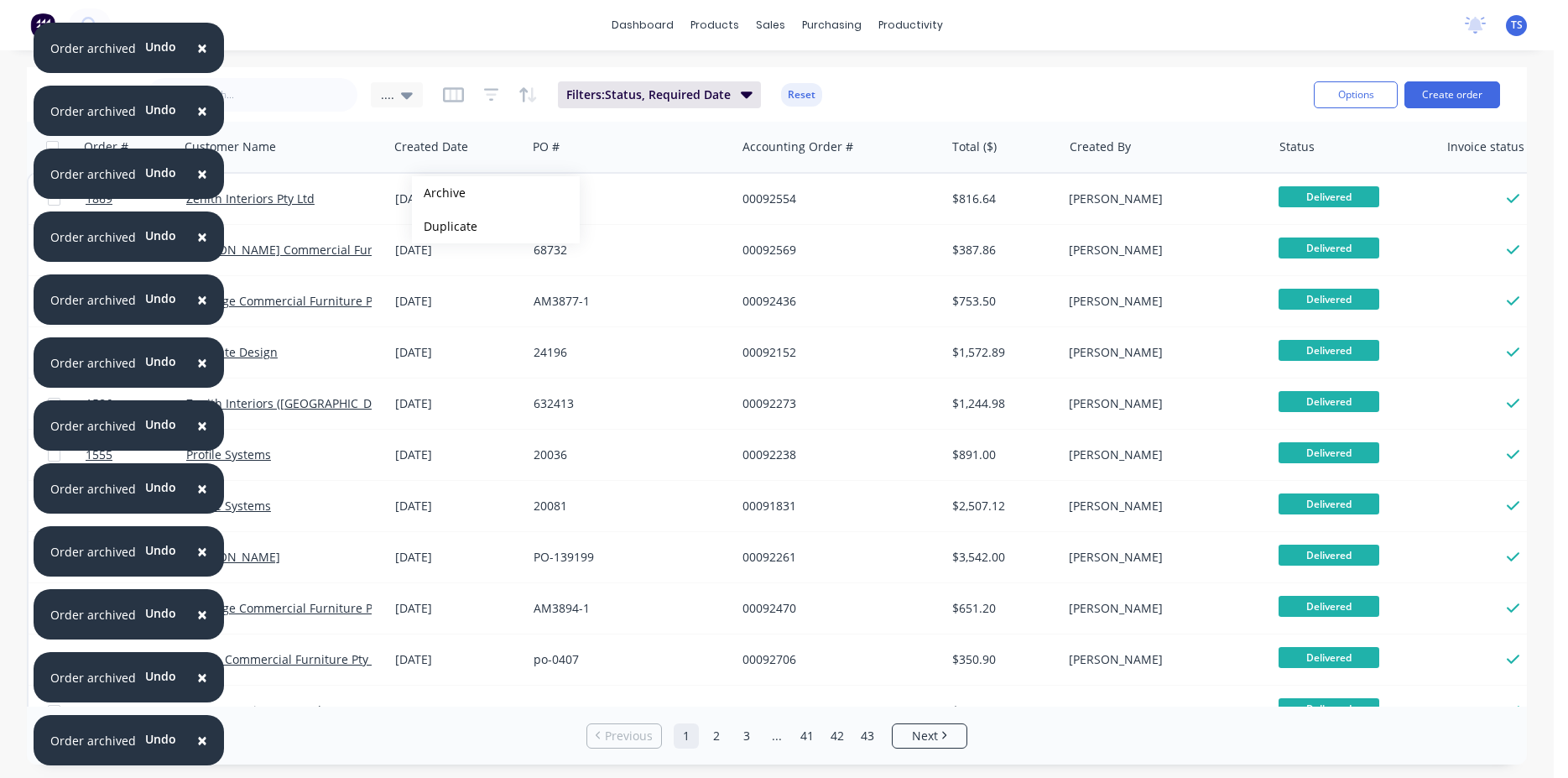
click at [439, 193] on button "Archive" at bounding box center [496, 193] width 168 height 34
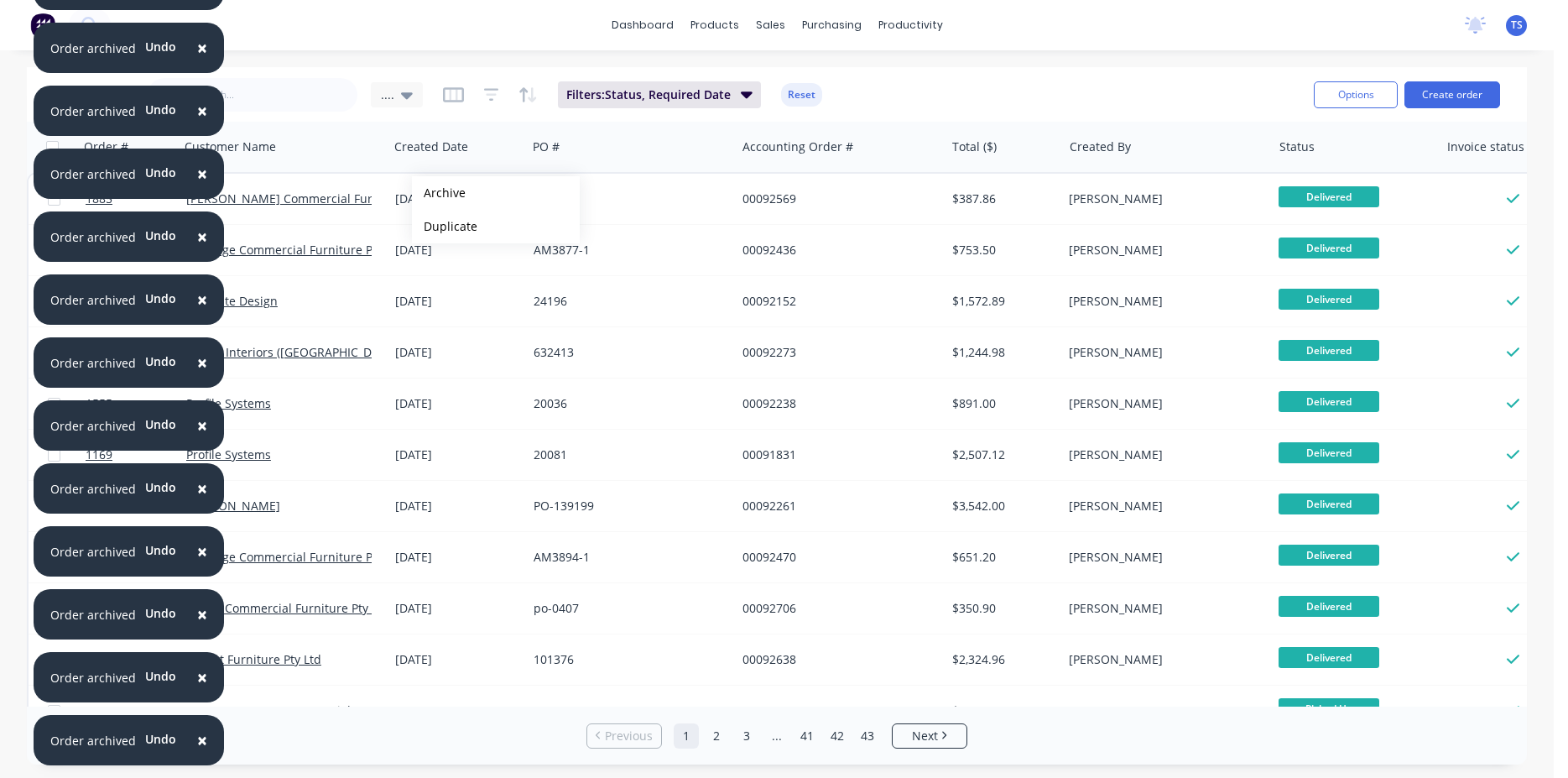
click at [439, 193] on button "Archive" at bounding box center [496, 193] width 168 height 34
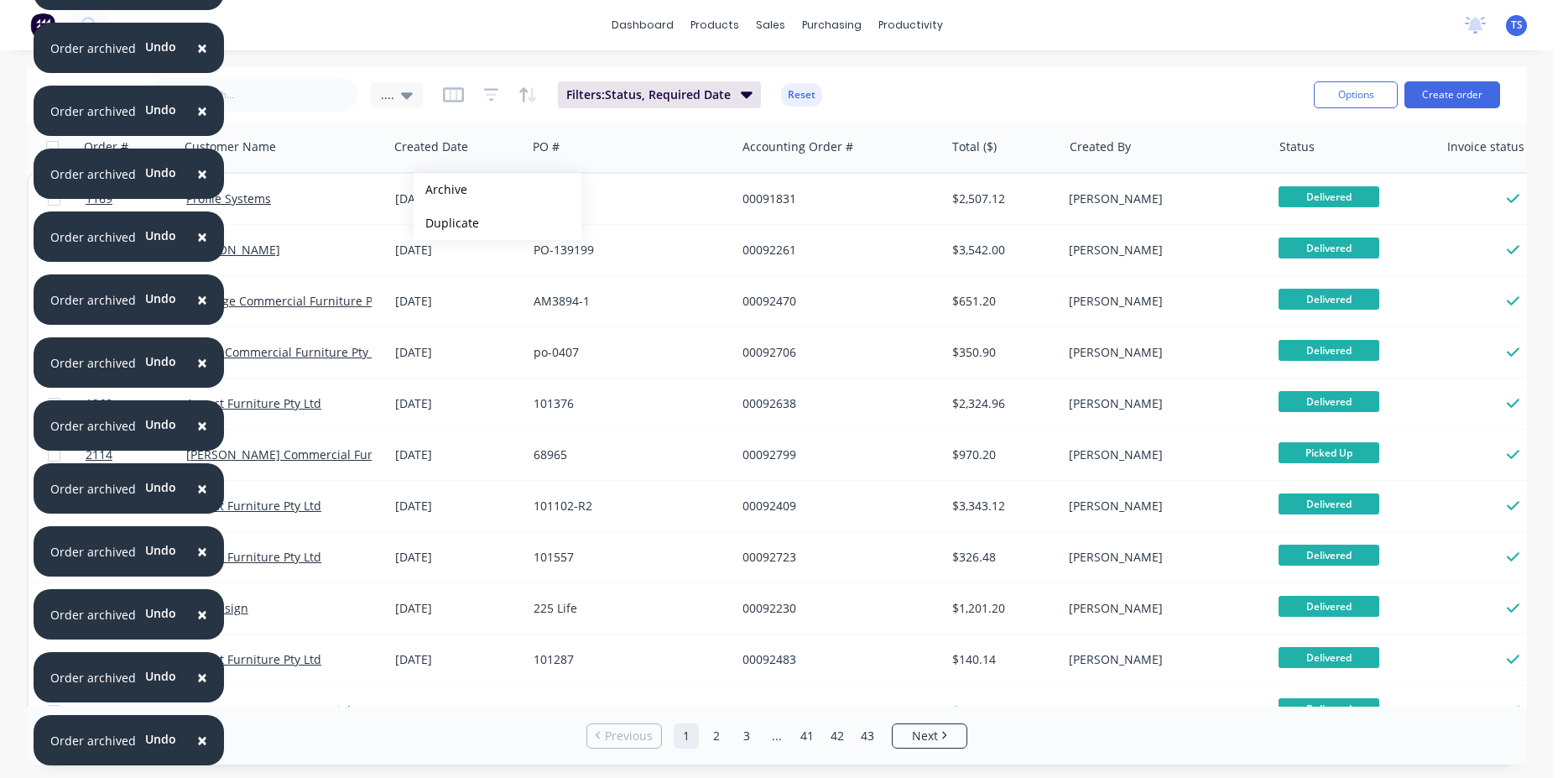
click at [440, 190] on button "Archive" at bounding box center [497, 190] width 168 height 34
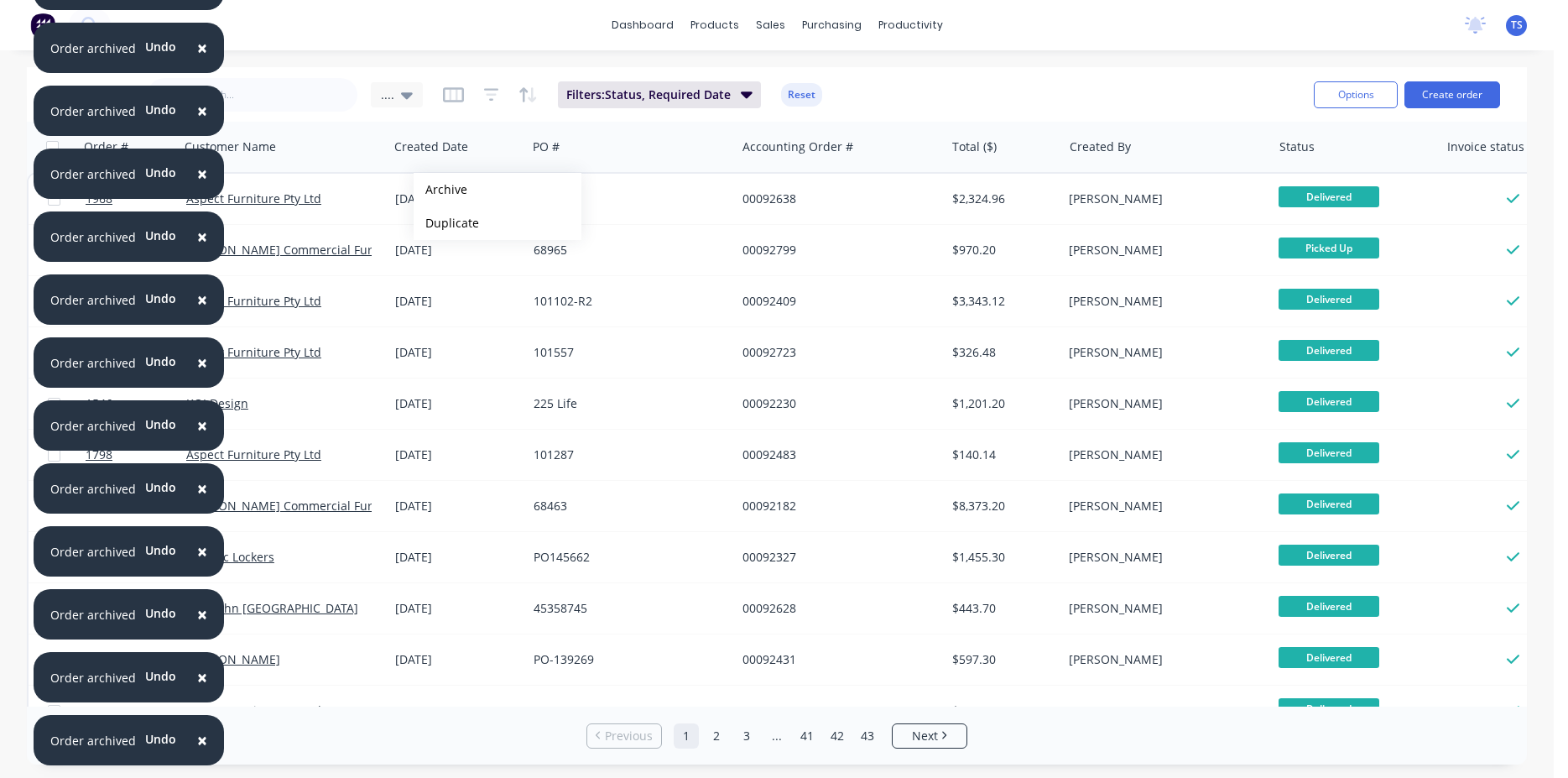
click at [440, 190] on button "Archive" at bounding box center [497, 190] width 168 height 34
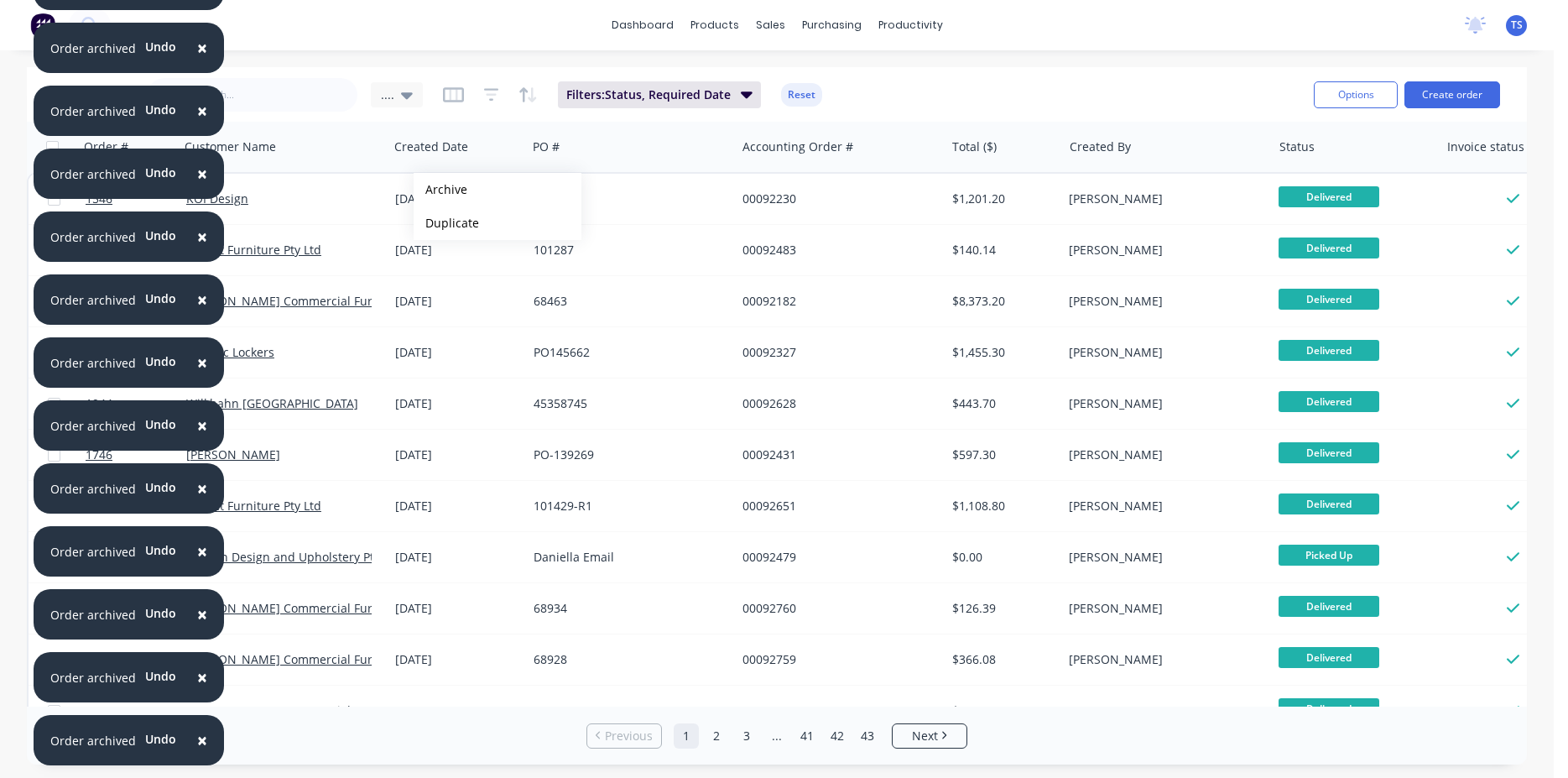
click at [440, 190] on button "Archive" at bounding box center [497, 190] width 168 height 34
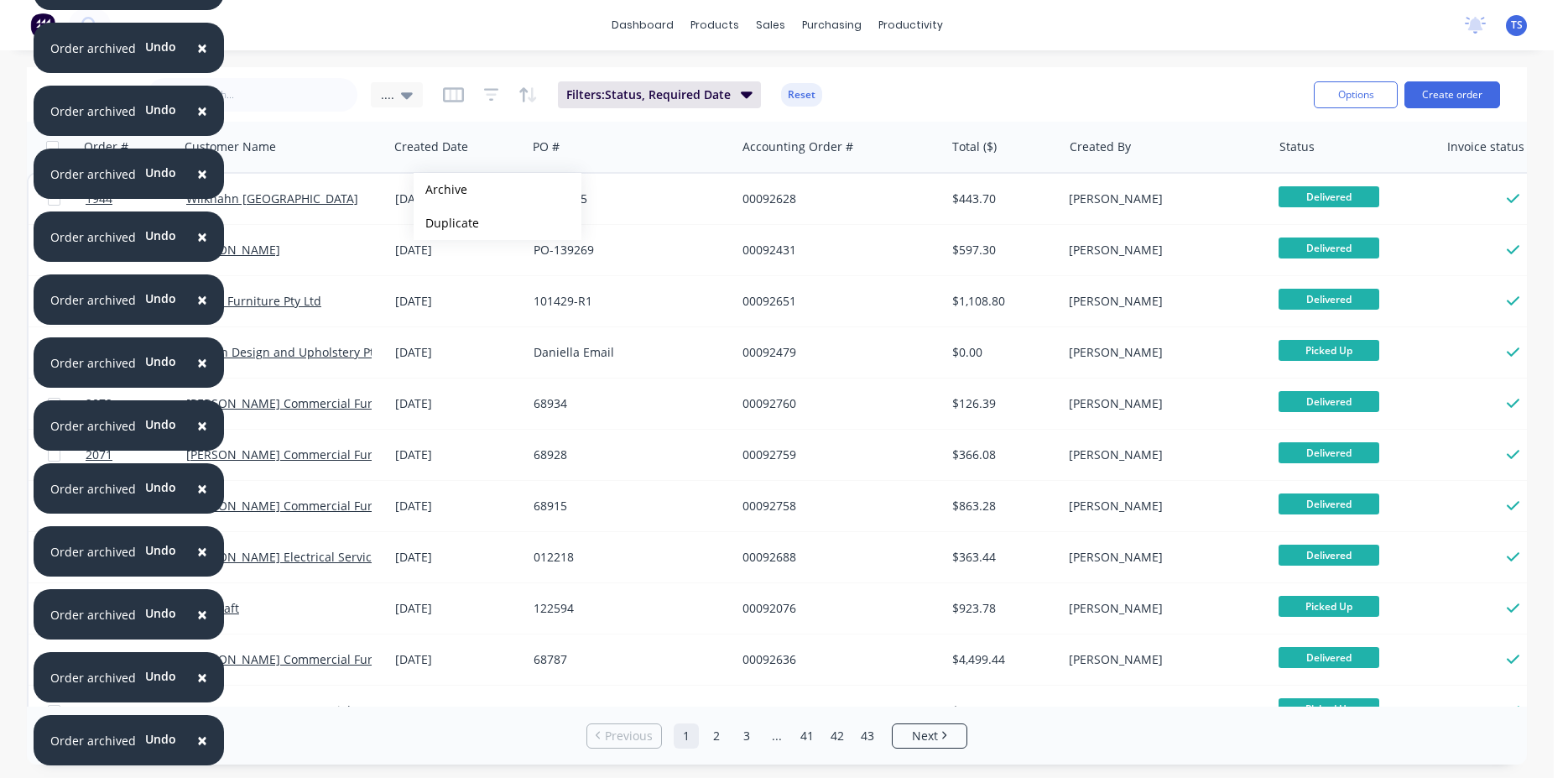
click at [440, 190] on button "Archive" at bounding box center [497, 190] width 168 height 34
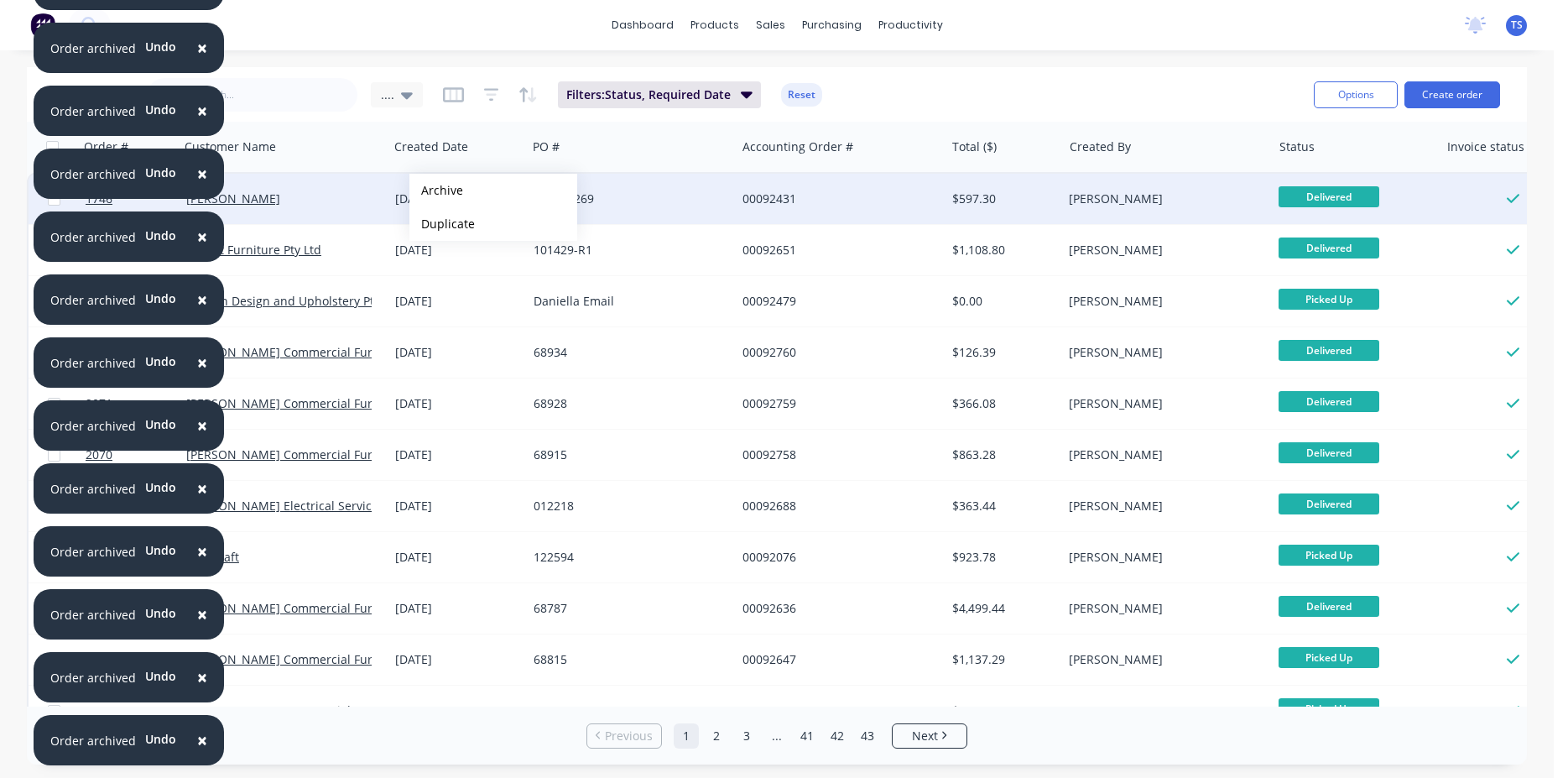
click at [436, 191] on button "Archive" at bounding box center [493, 191] width 168 height 34
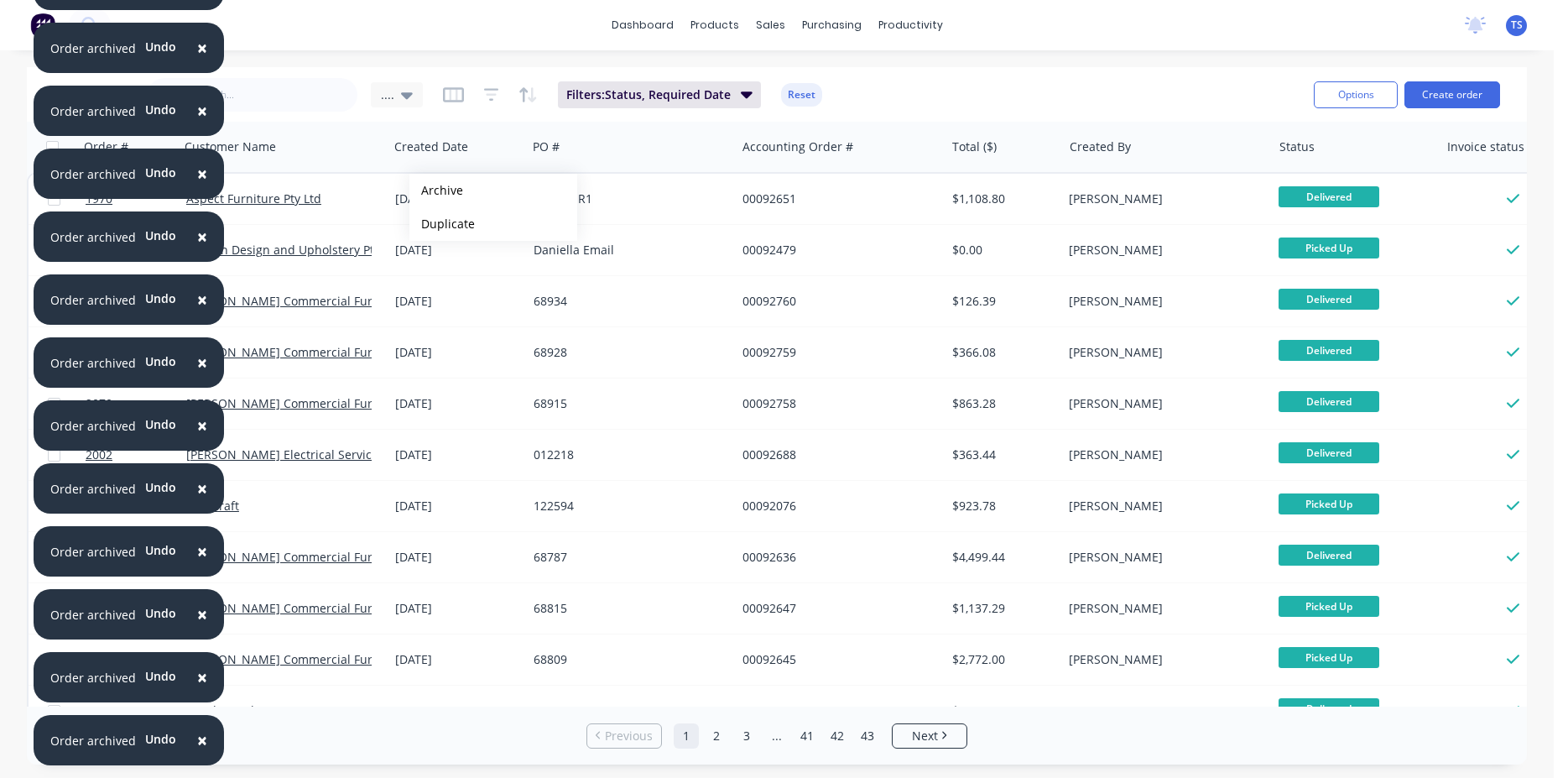
click at [436, 191] on button "Archive" at bounding box center [493, 191] width 168 height 34
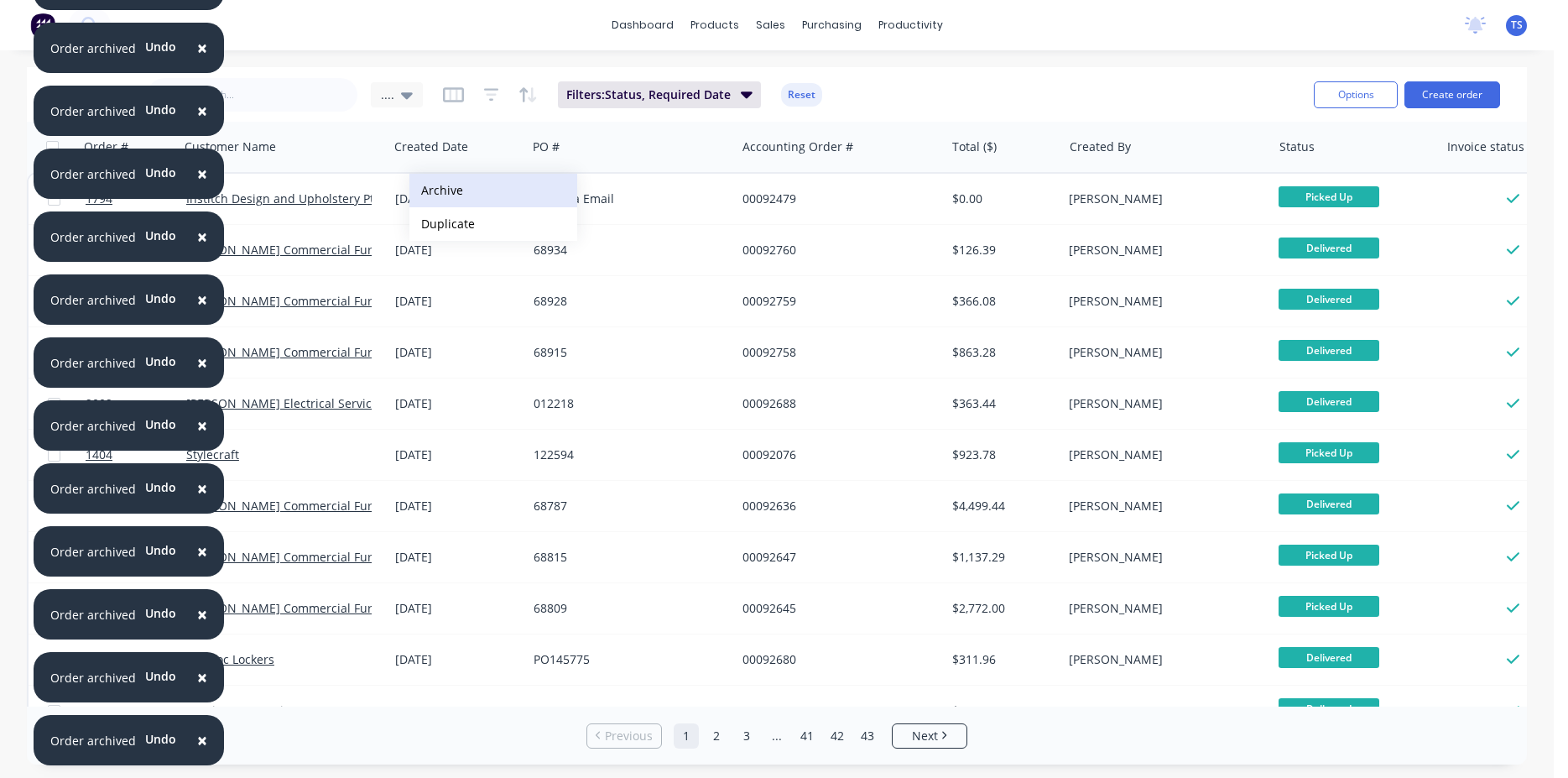
click at [437, 190] on button "Archive" at bounding box center [493, 191] width 168 height 34
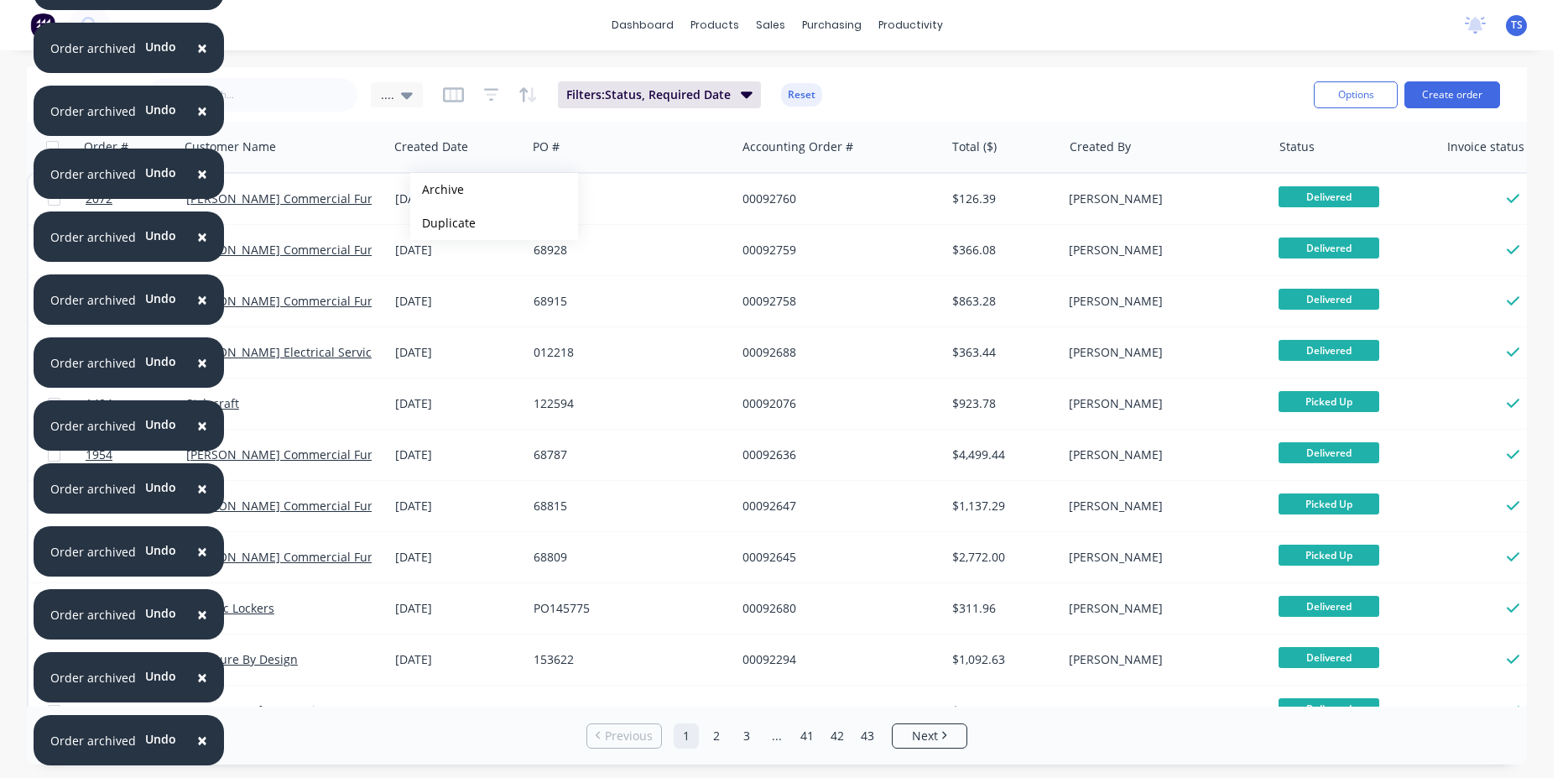
click at [437, 190] on button "Archive" at bounding box center [494, 190] width 168 height 34
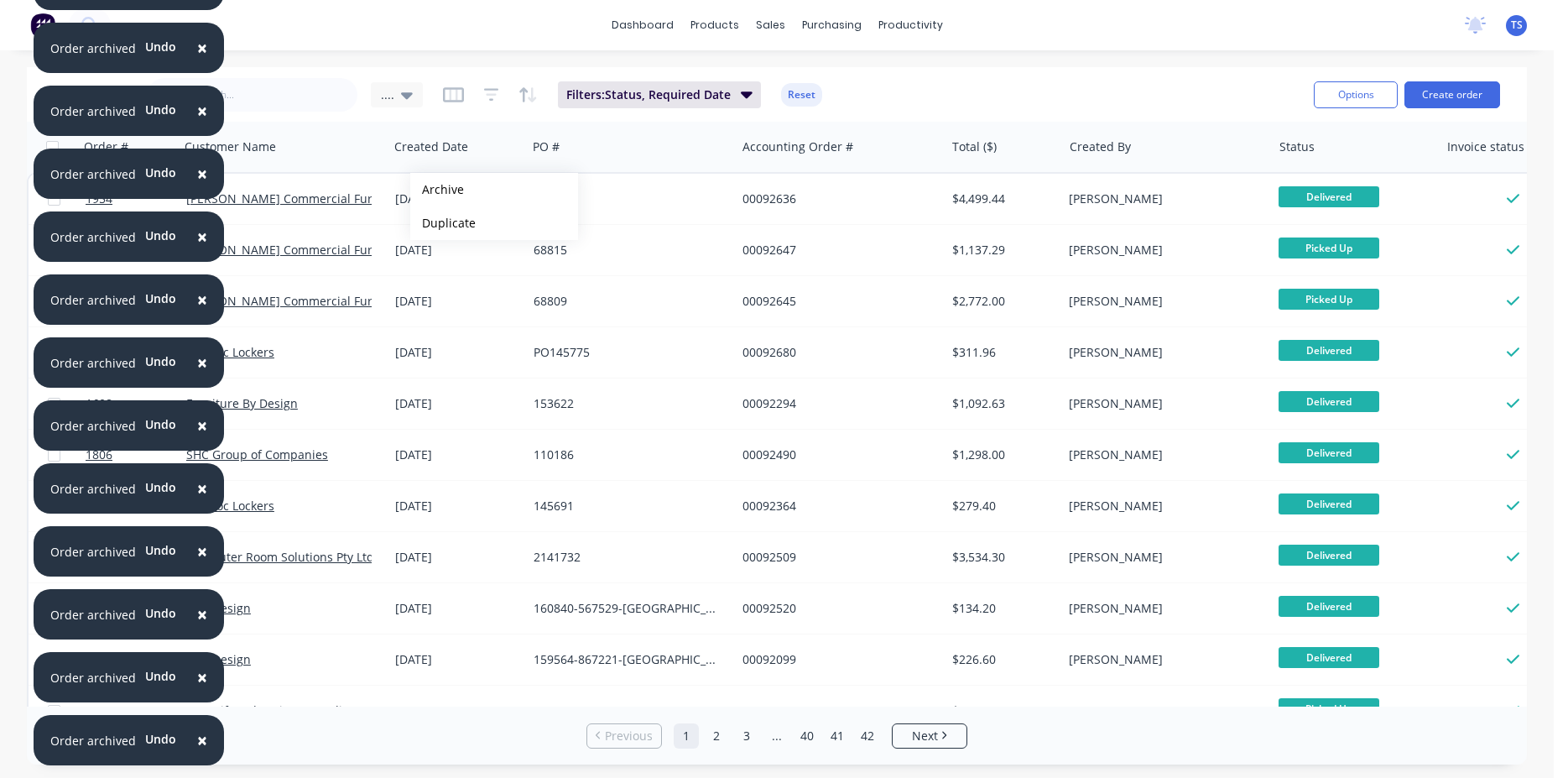
click at [437, 190] on button "Archive" at bounding box center [494, 190] width 168 height 34
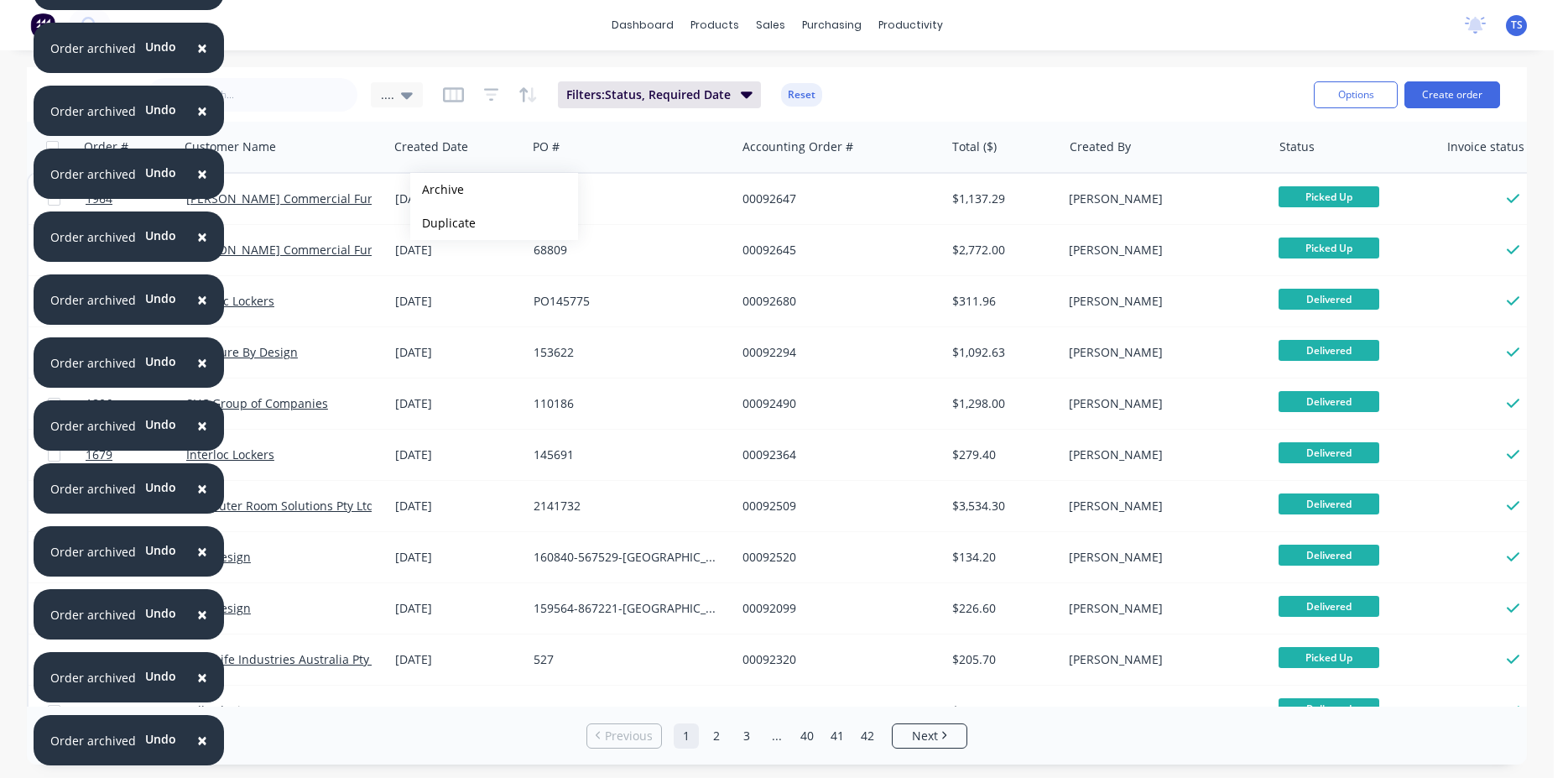
click at [437, 190] on button "Archive" at bounding box center [494, 190] width 168 height 34
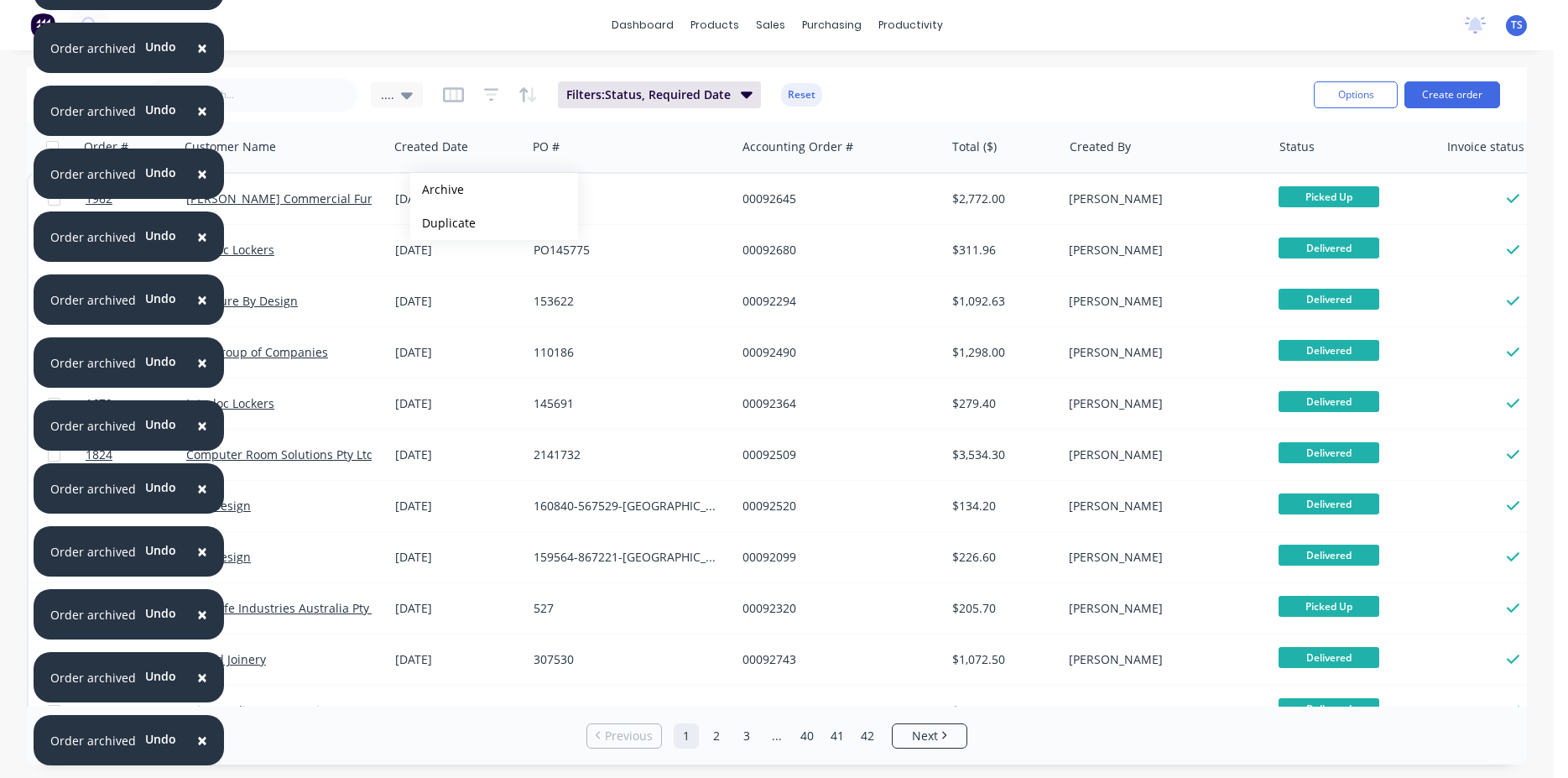
click at [437, 190] on button "Archive" at bounding box center [494, 190] width 168 height 34
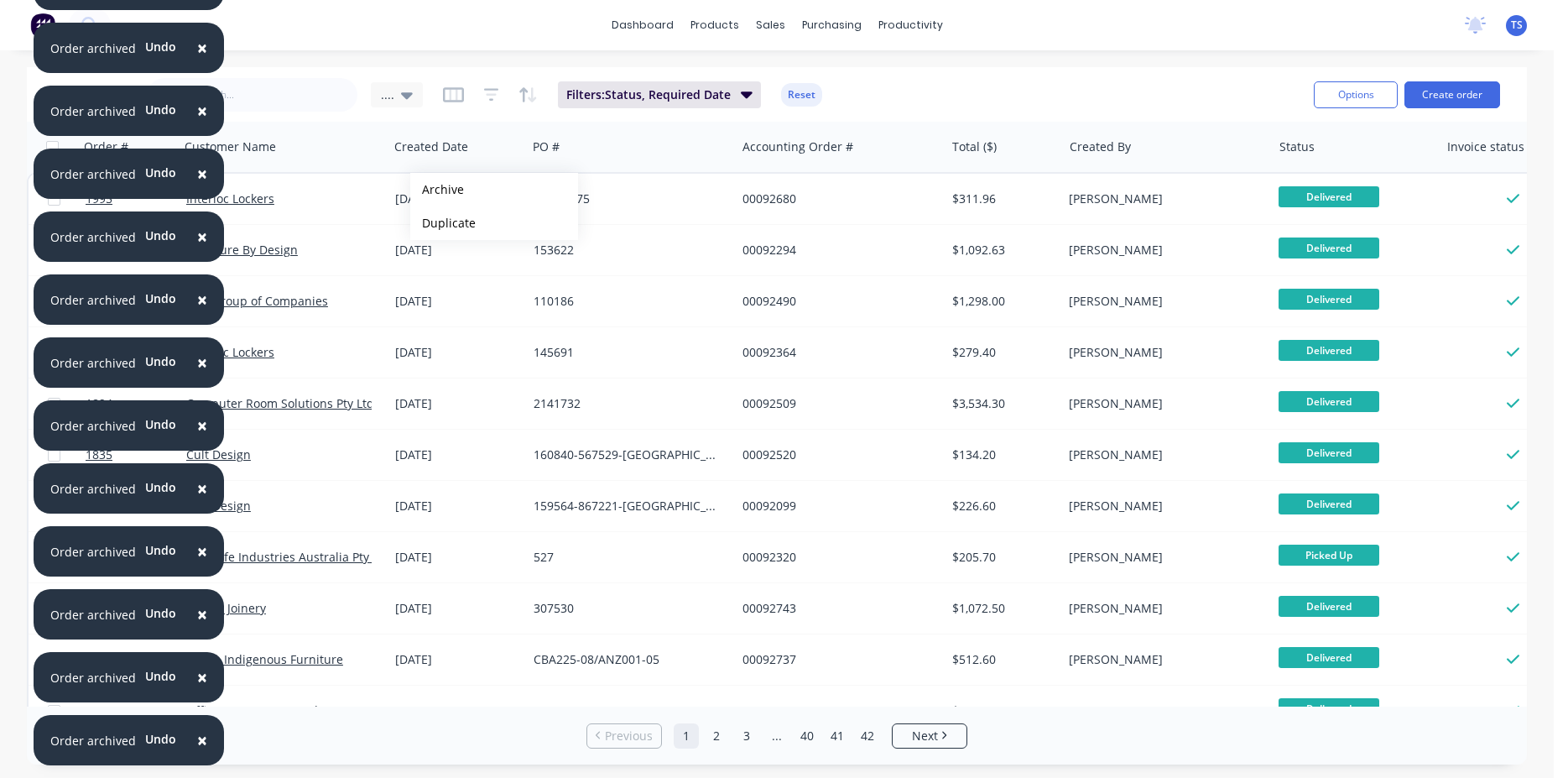
click at [437, 190] on button "Archive" at bounding box center [494, 190] width 168 height 34
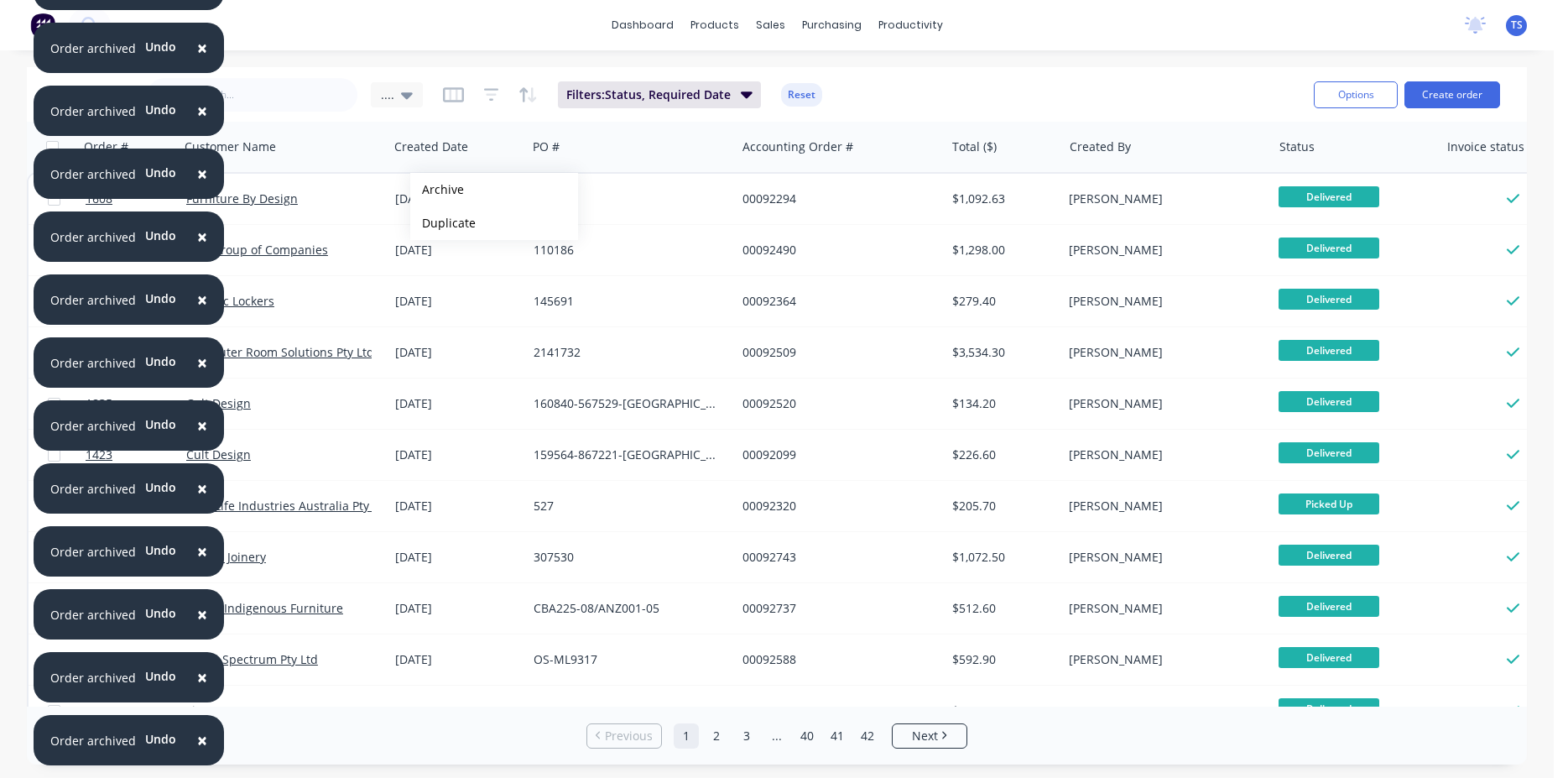
click at [437, 190] on button "Archive" at bounding box center [494, 190] width 168 height 34
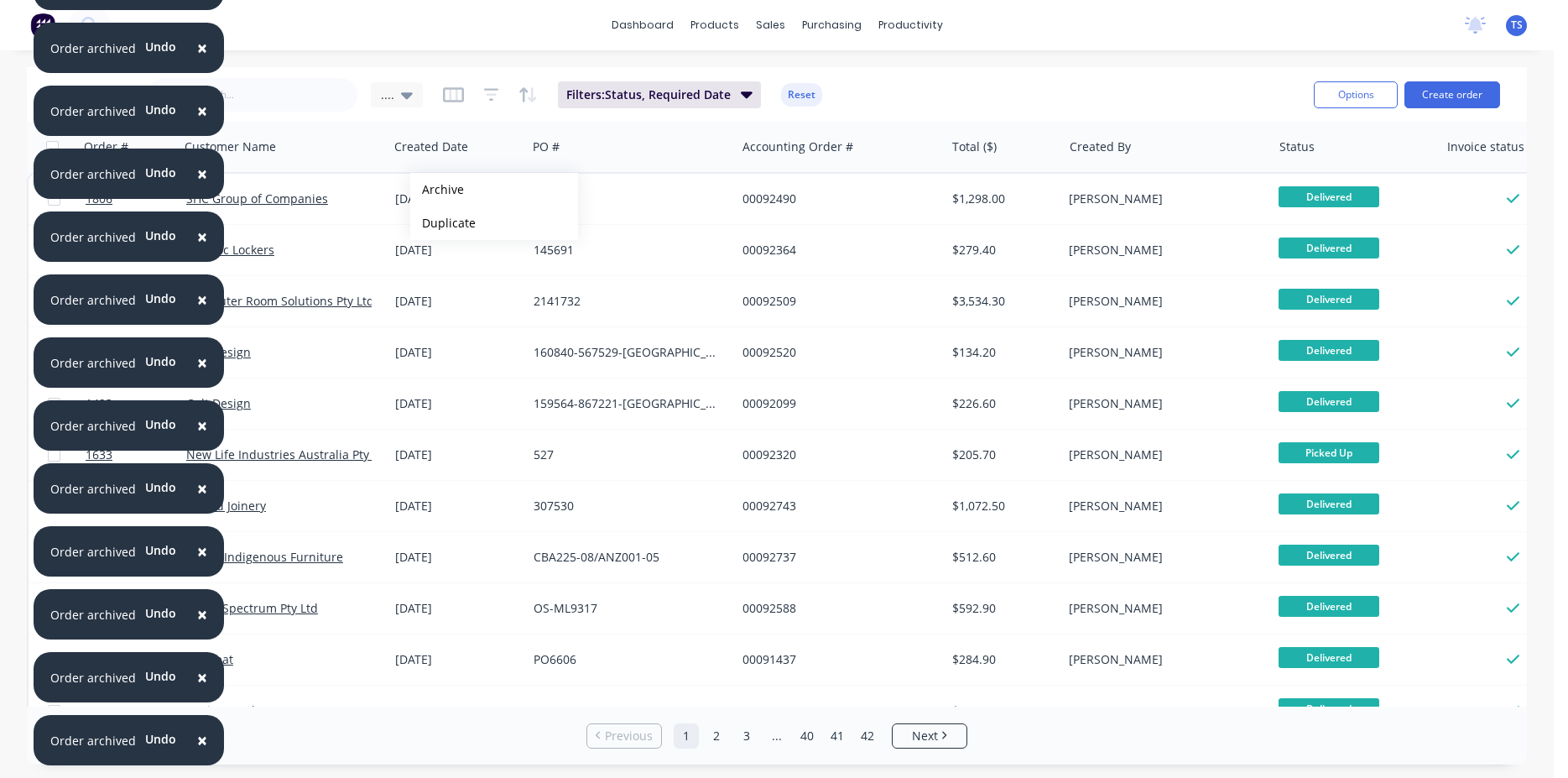
click at [437, 190] on button "Archive" at bounding box center [494, 190] width 168 height 34
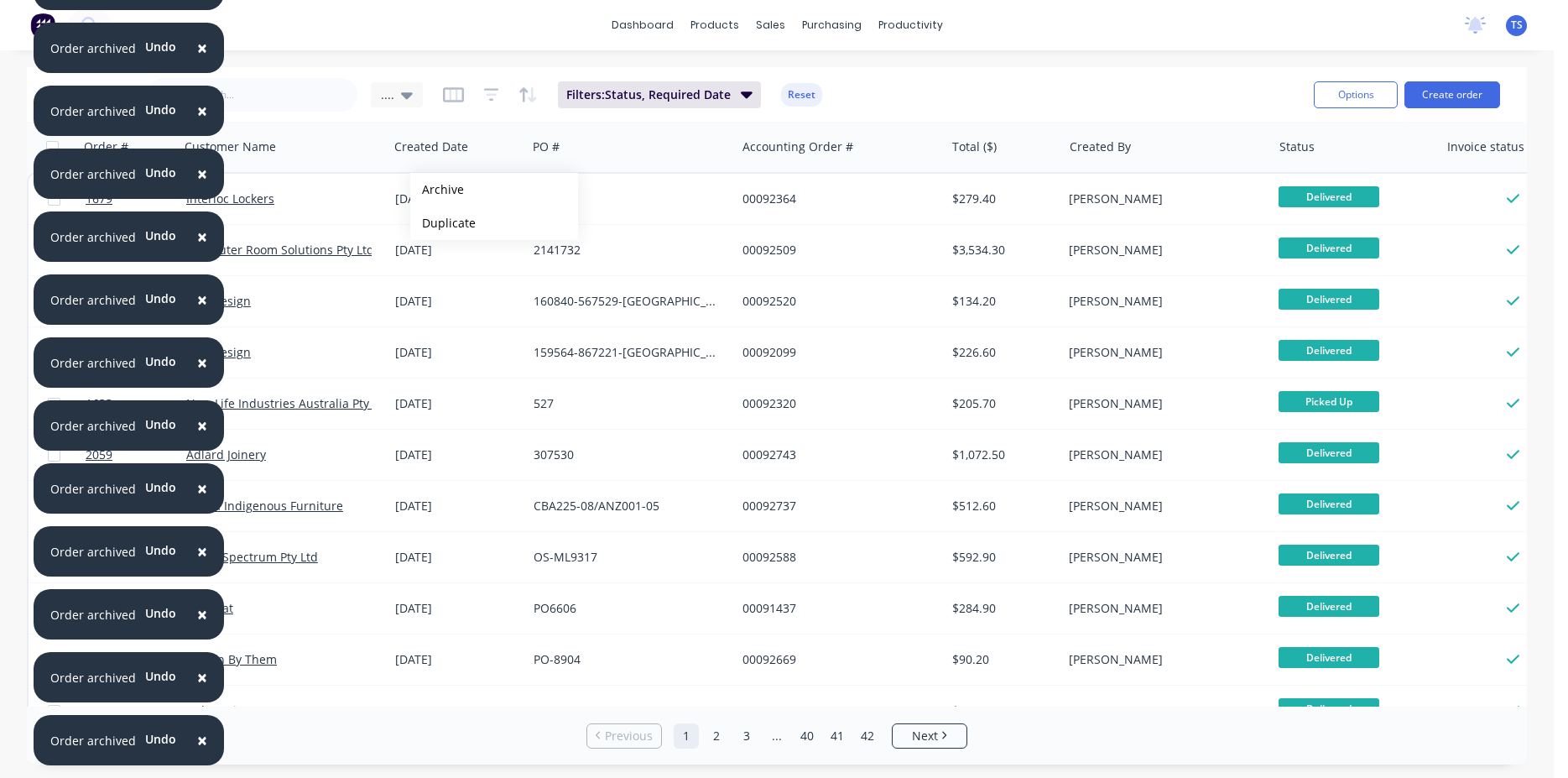
click at [437, 190] on button "Archive" at bounding box center [494, 190] width 168 height 34
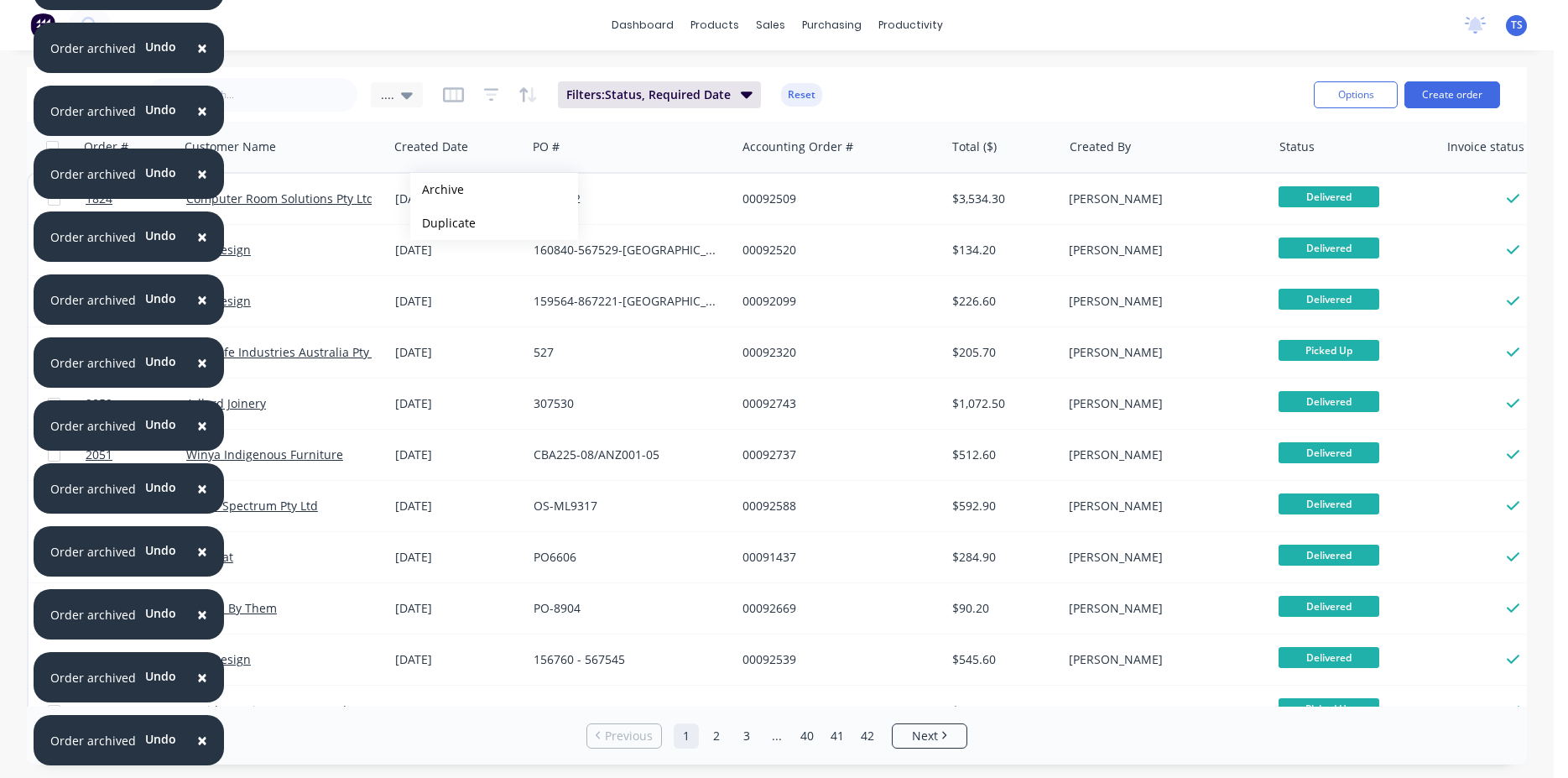
click at [437, 190] on button "Archive" at bounding box center [494, 190] width 168 height 34
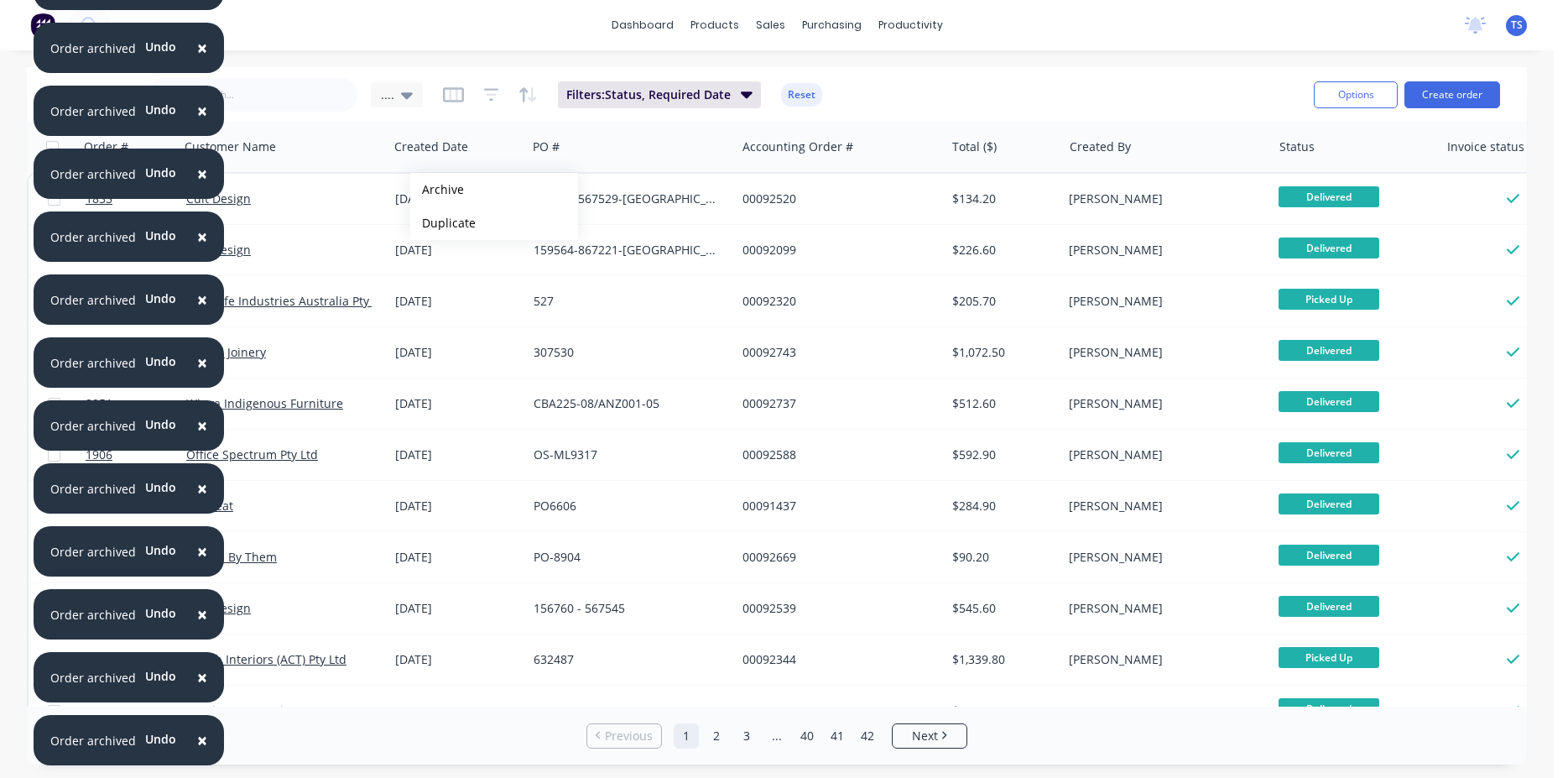
click at [437, 190] on button "Archive" at bounding box center [494, 190] width 168 height 34
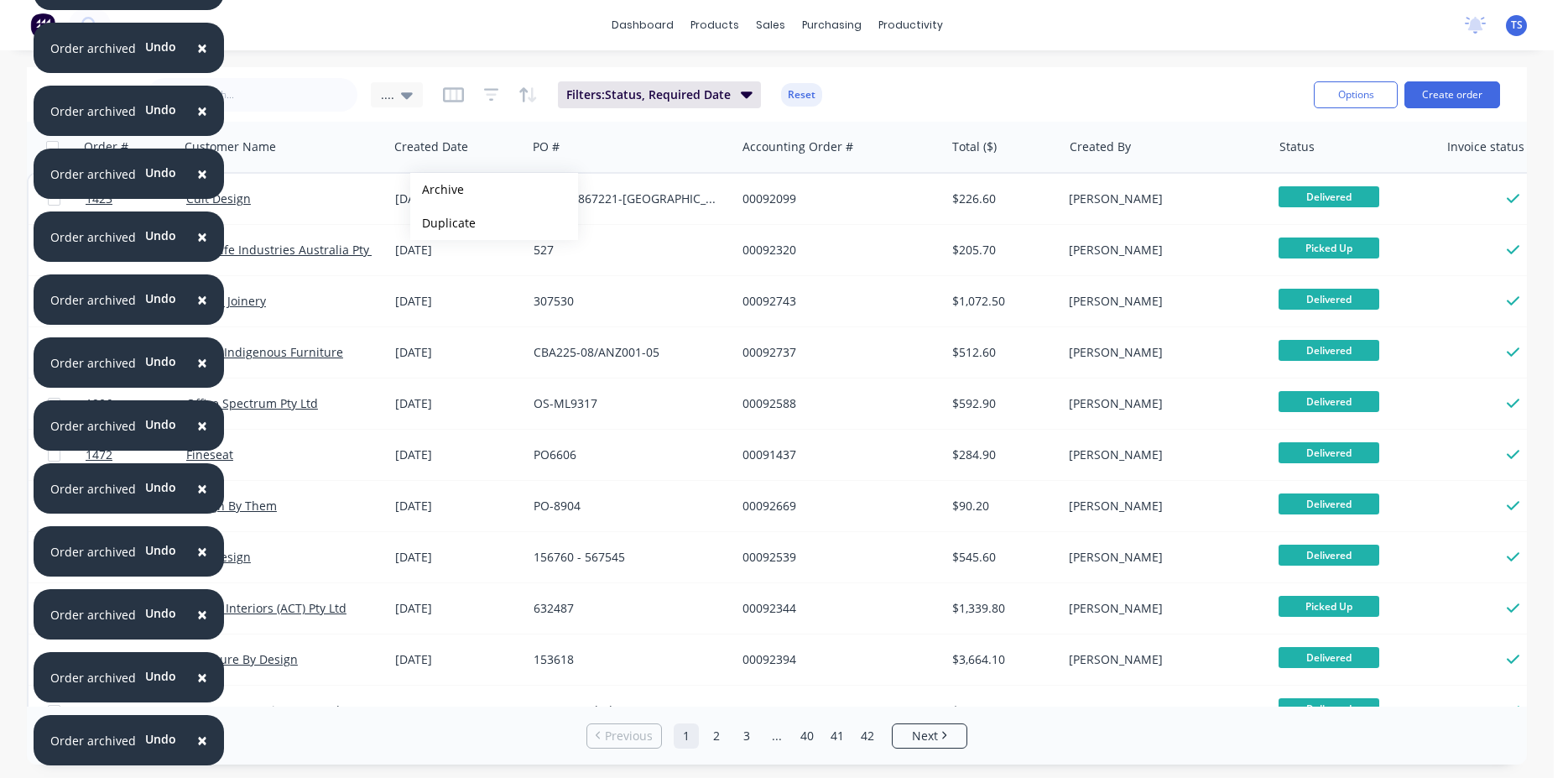
click at [437, 190] on button "Archive" at bounding box center [494, 190] width 168 height 34
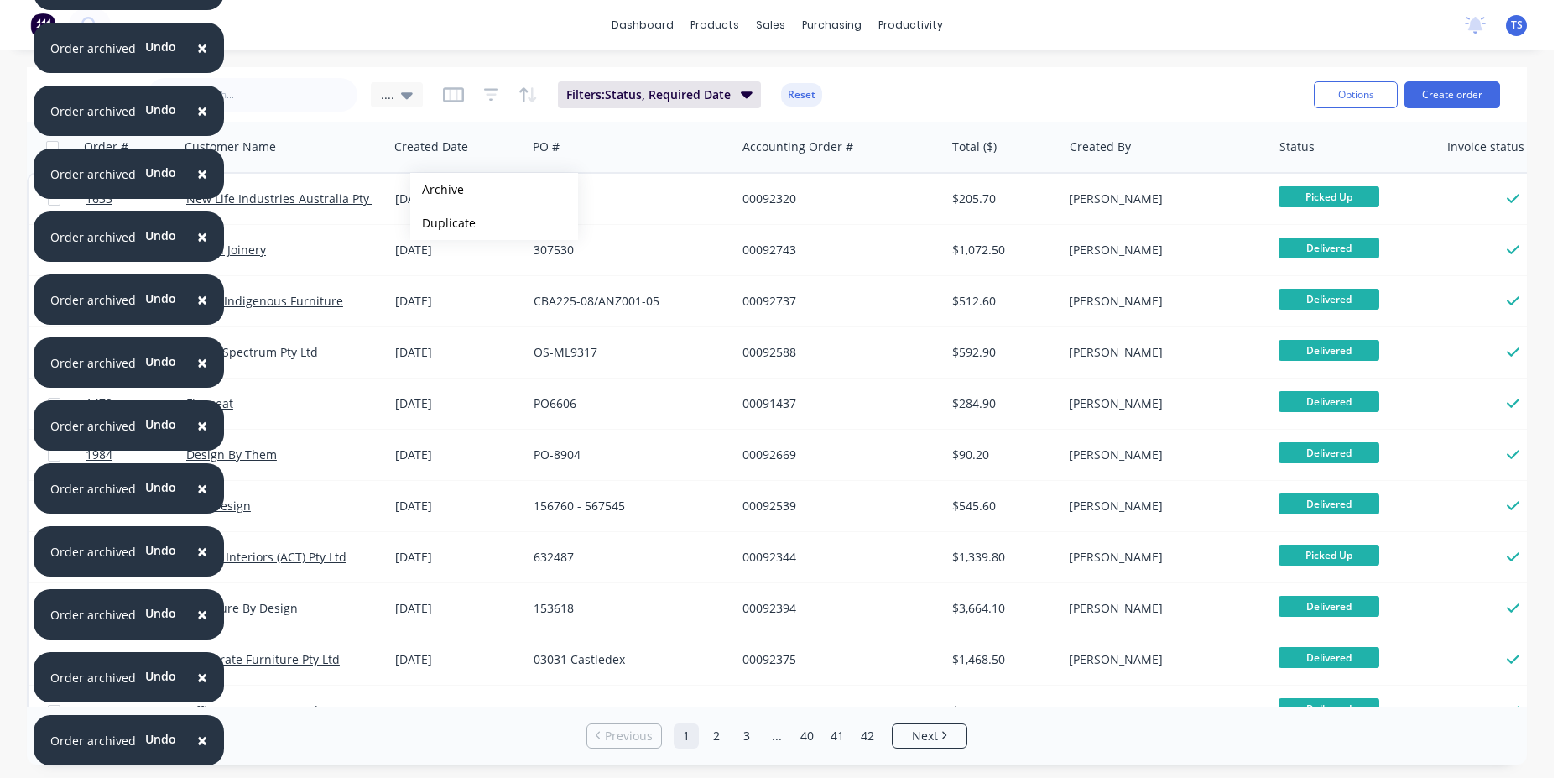
click at [437, 190] on button "Archive" at bounding box center [494, 190] width 168 height 34
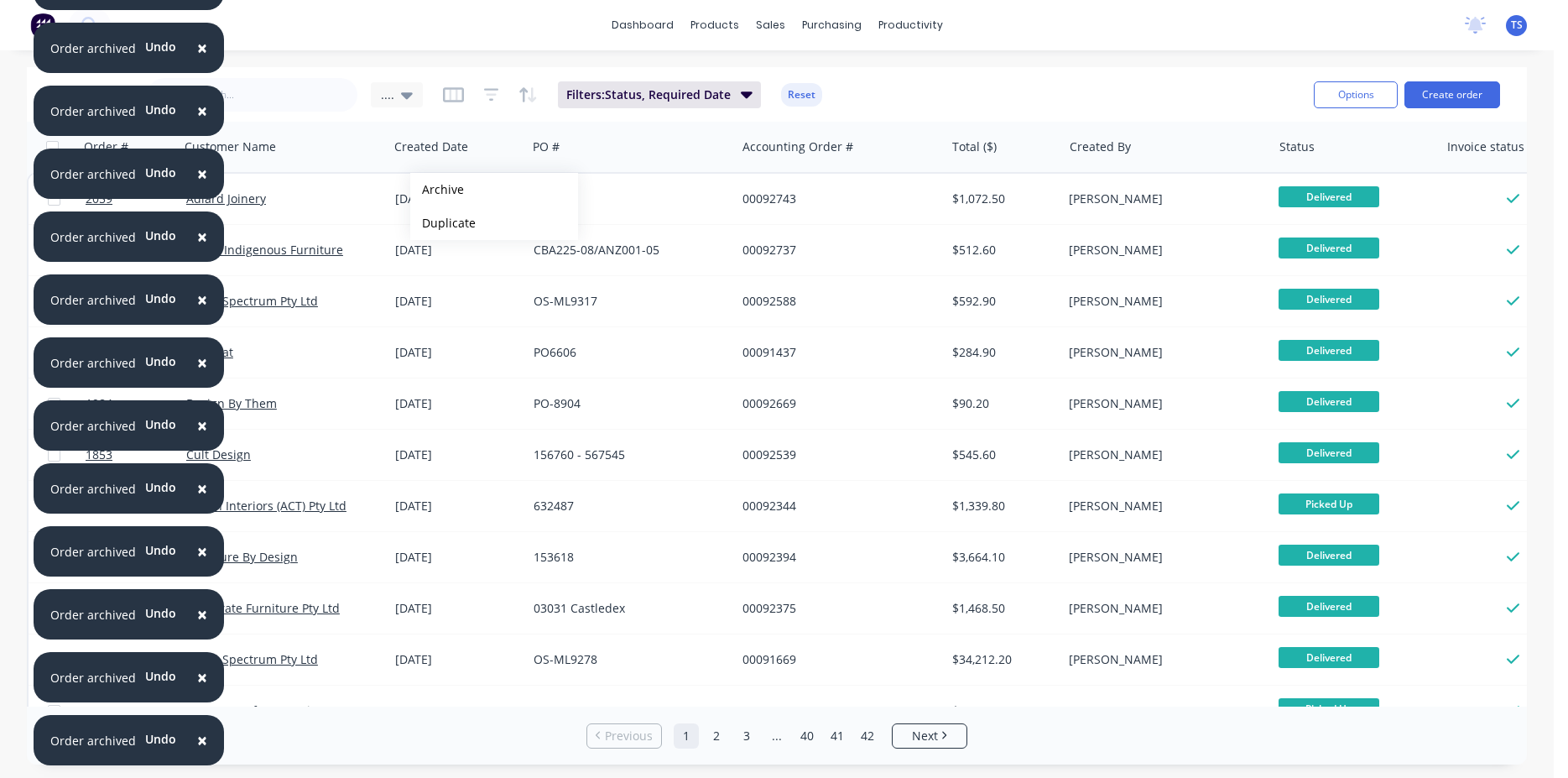
click at [437, 190] on button "Archive" at bounding box center [494, 190] width 168 height 34
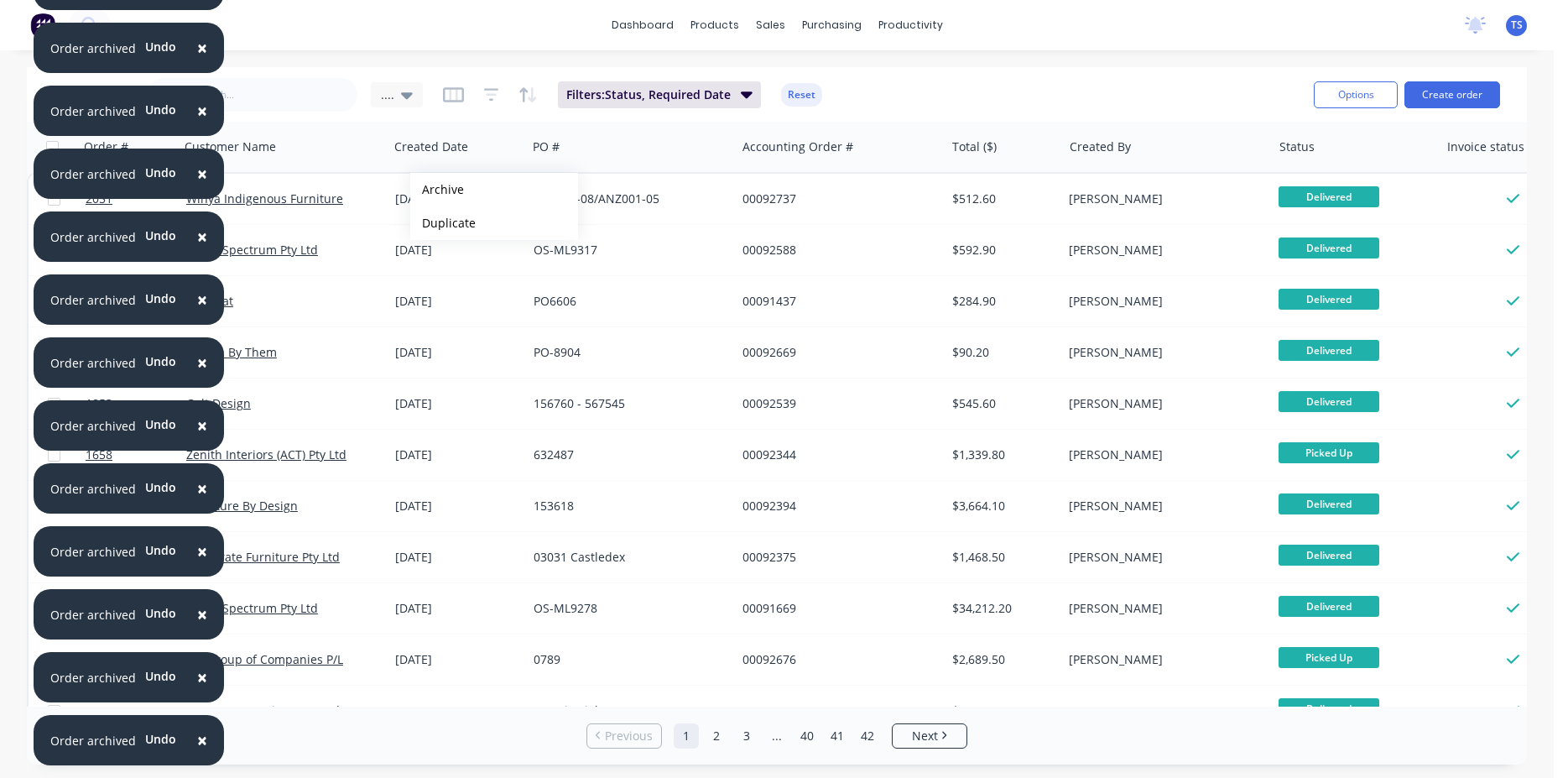
click at [437, 190] on button "Archive" at bounding box center [494, 190] width 168 height 34
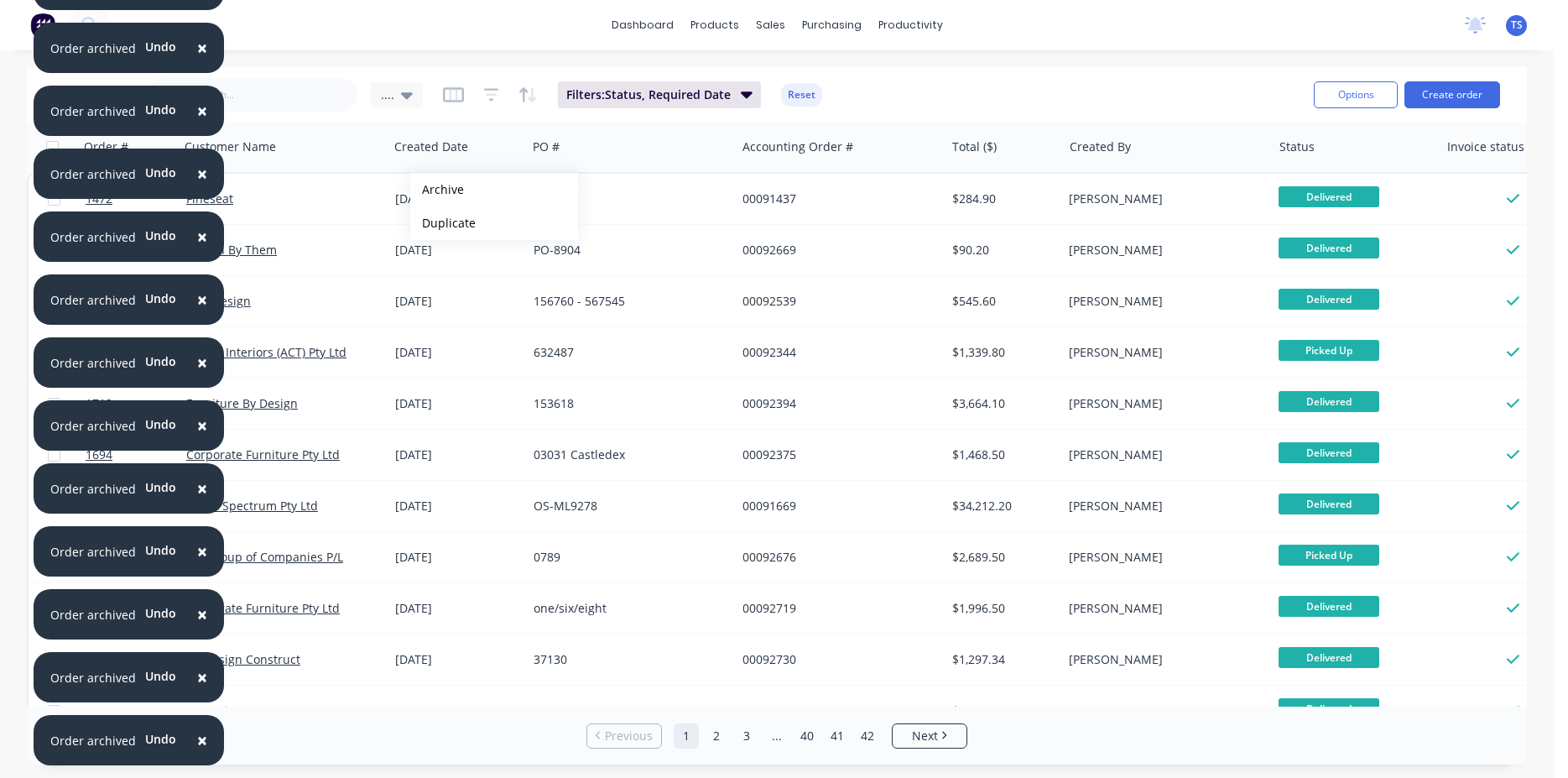
click at [437, 190] on button "Archive" at bounding box center [494, 190] width 168 height 34
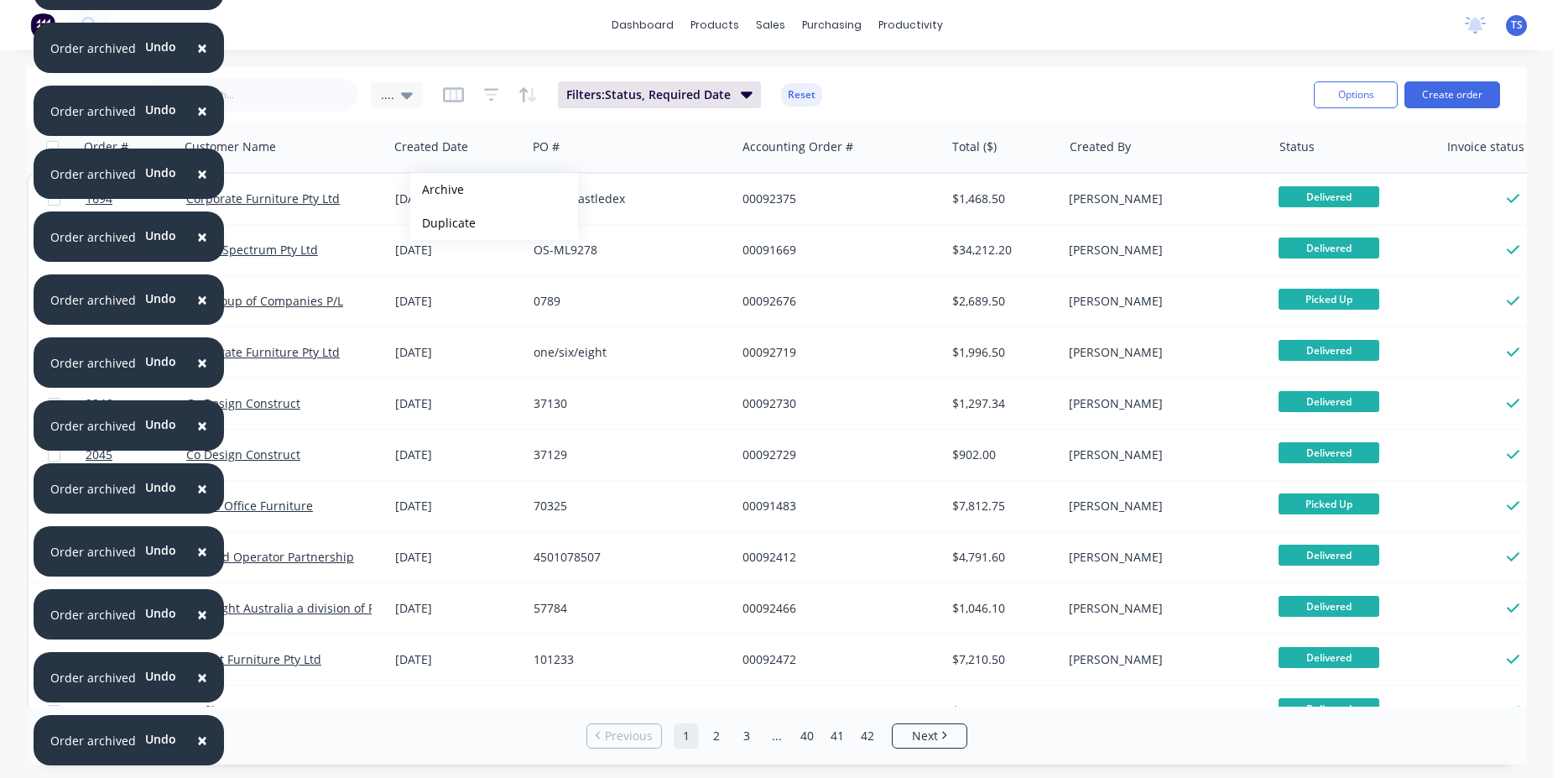
click at [437, 190] on button "Archive" at bounding box center [494, 190] width 168 height 34
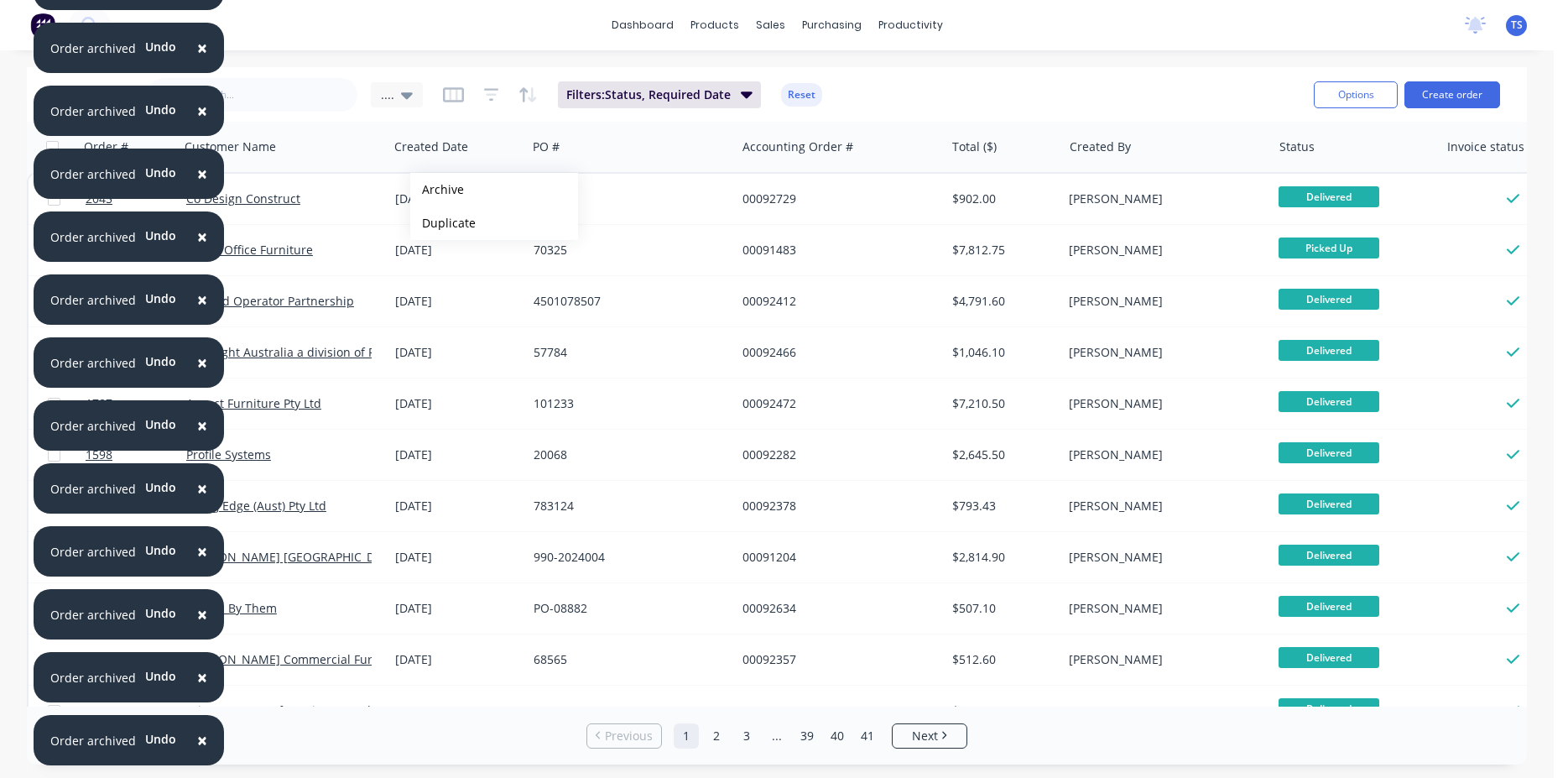
click at [437, 190] on button "Archive" at bounding box center [494, 190] width 168 height 34
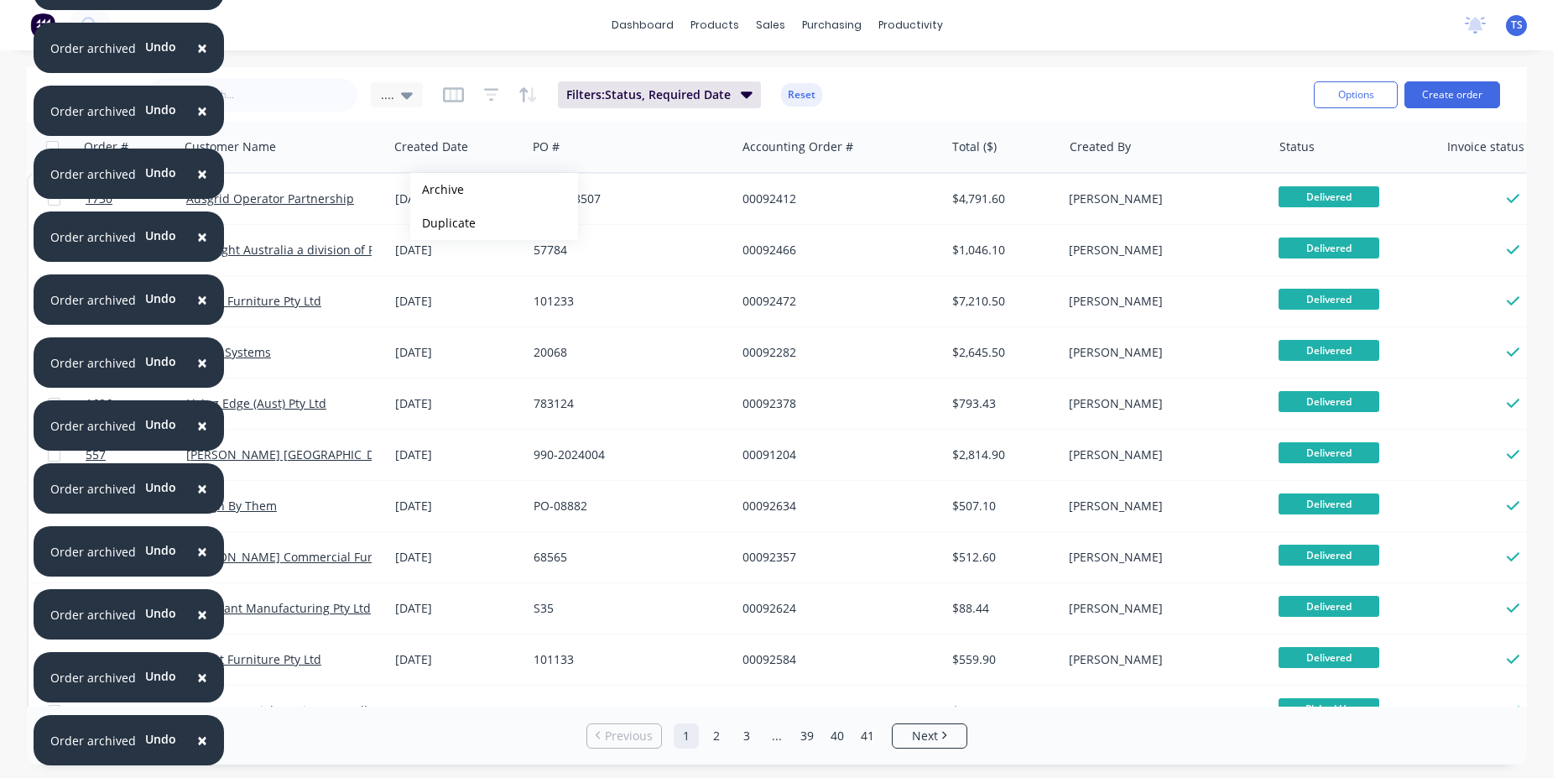
click at [437, 190] on button "Archive" at bounding box center [494, 190] width 168 height 34
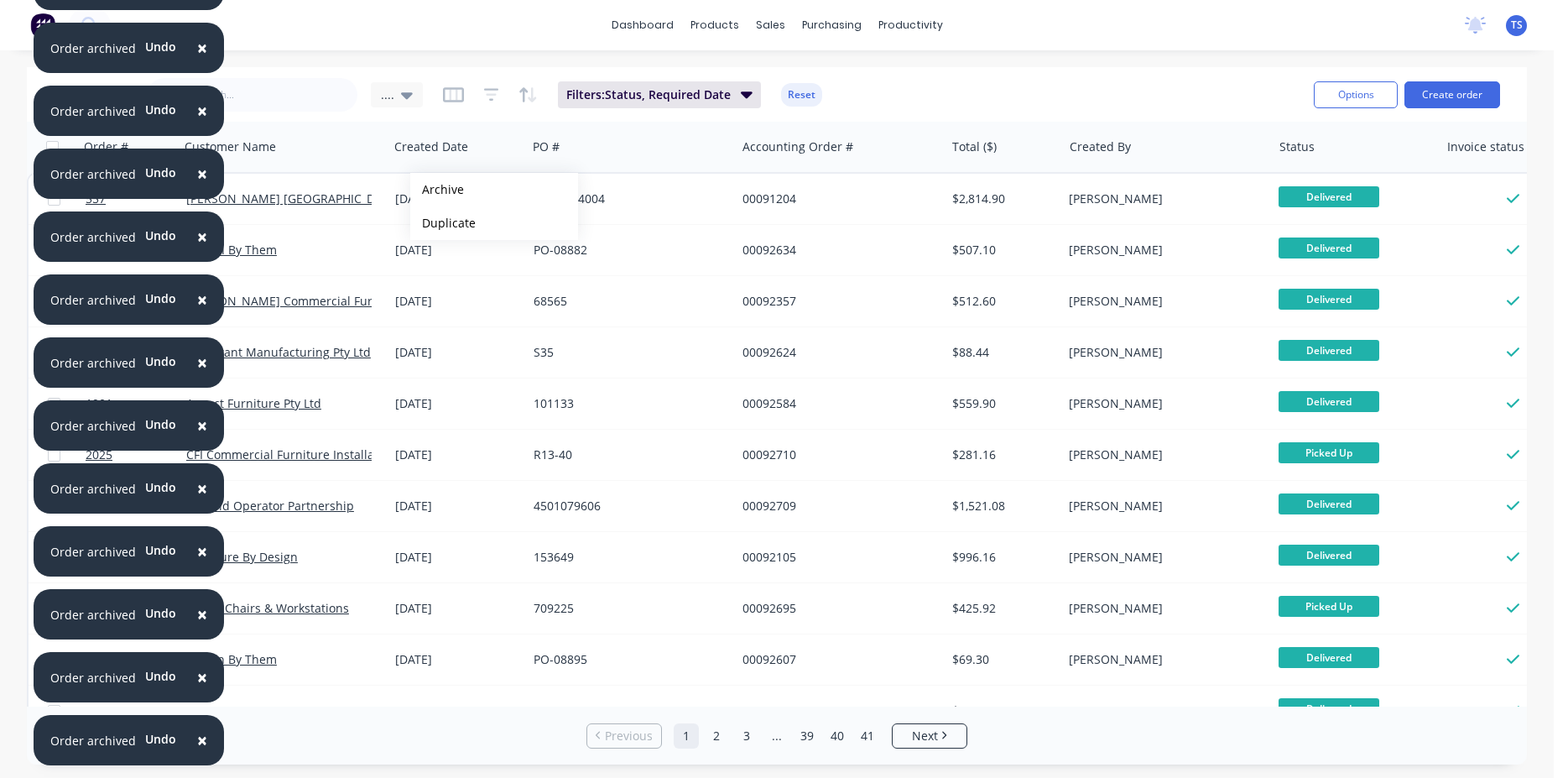
click at [437, 190] on button "Archive" at bounding box center [494, 190] width 168 height 34
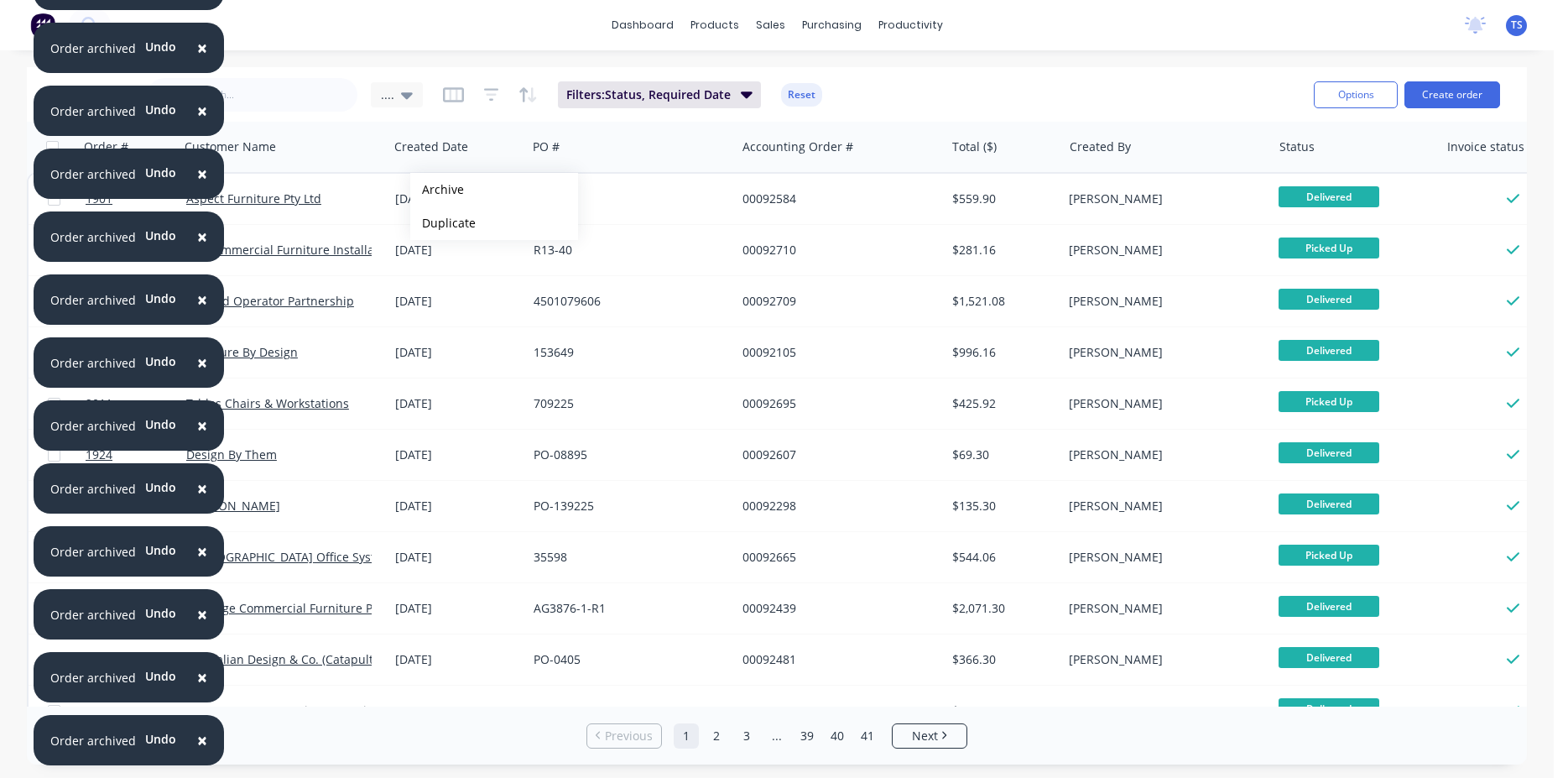
click at [437, 190] on button "Archive" at bounding box center [494, 190] width 168 height 34
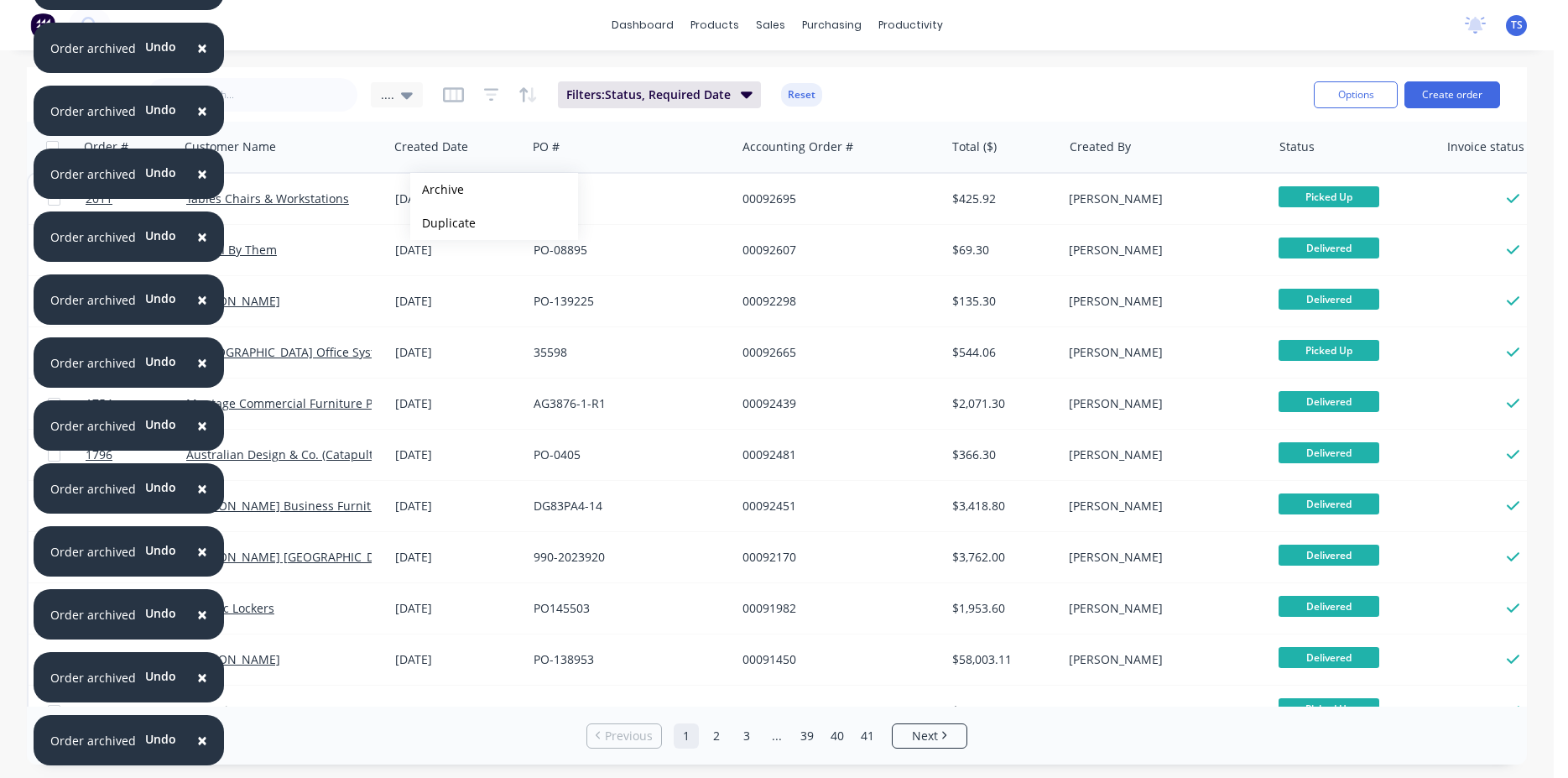
click at [437, 190] on button "Archive" at bounding box center [494, 190] width 168 height 34
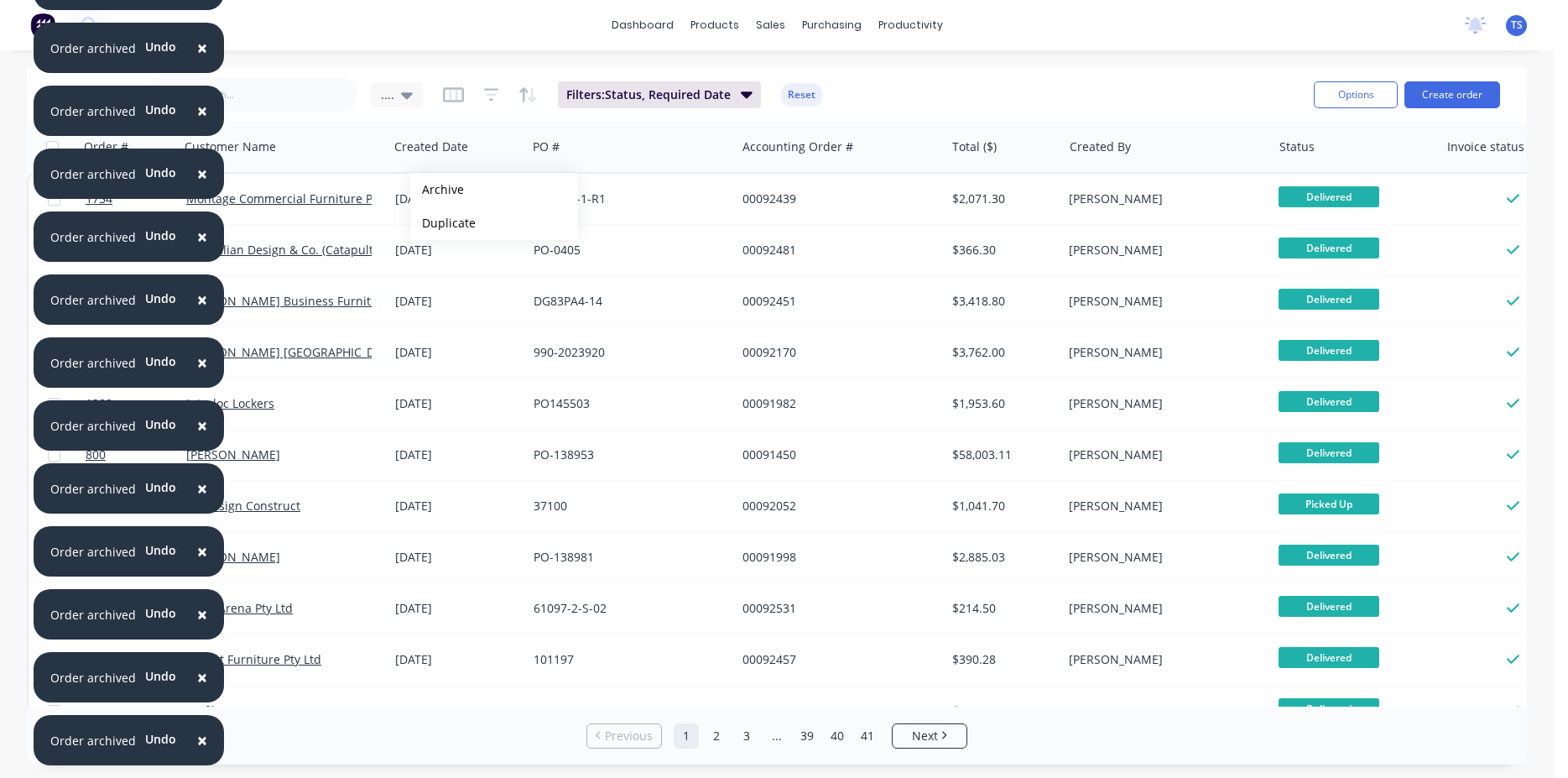
click at [437, 190] on button "Archive" at bounding box center [494, 190] width 168 height 34
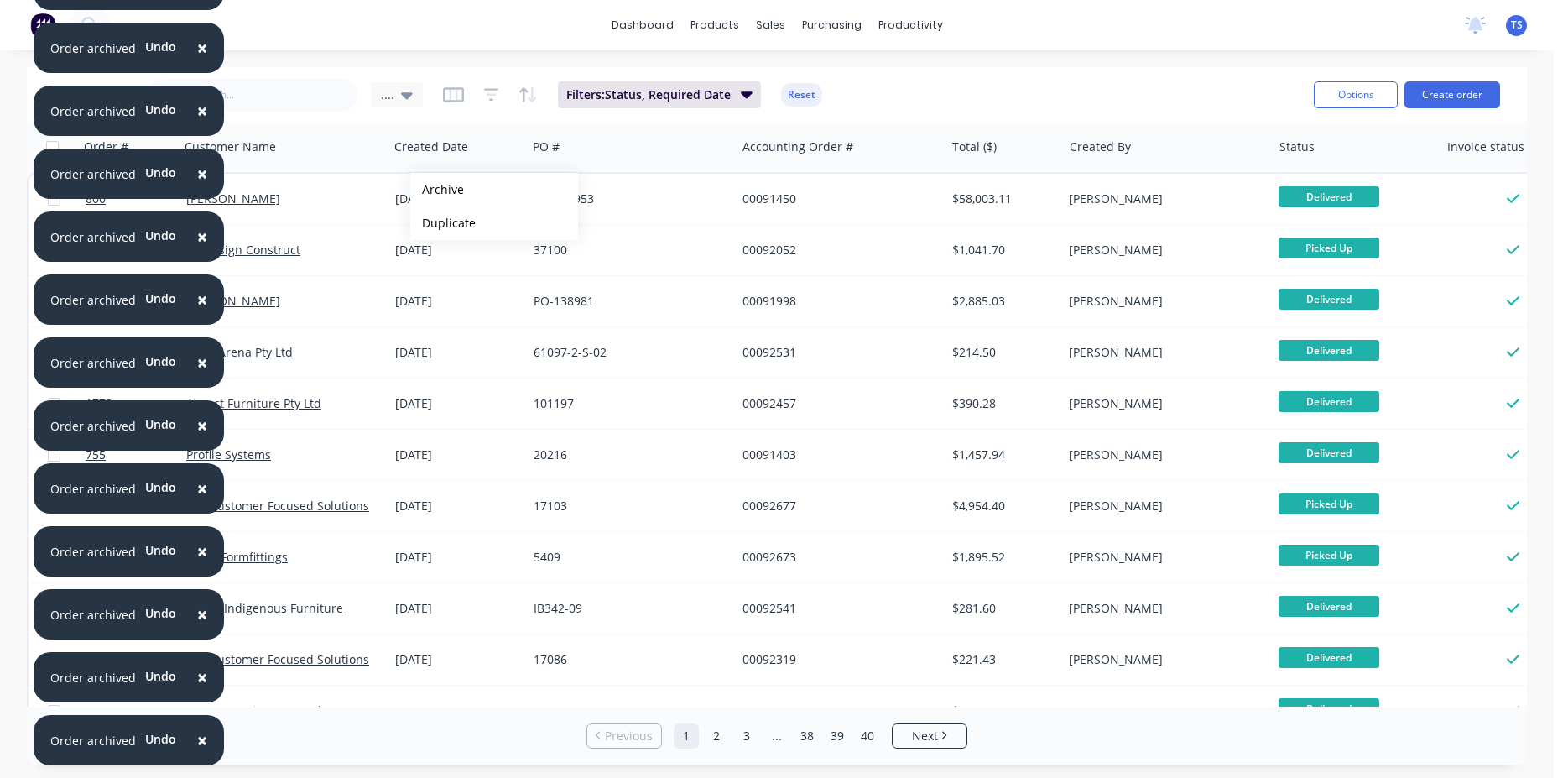
click at [437, 190] on button "Archive" at bounding box center [494, 190] width 168 height 34
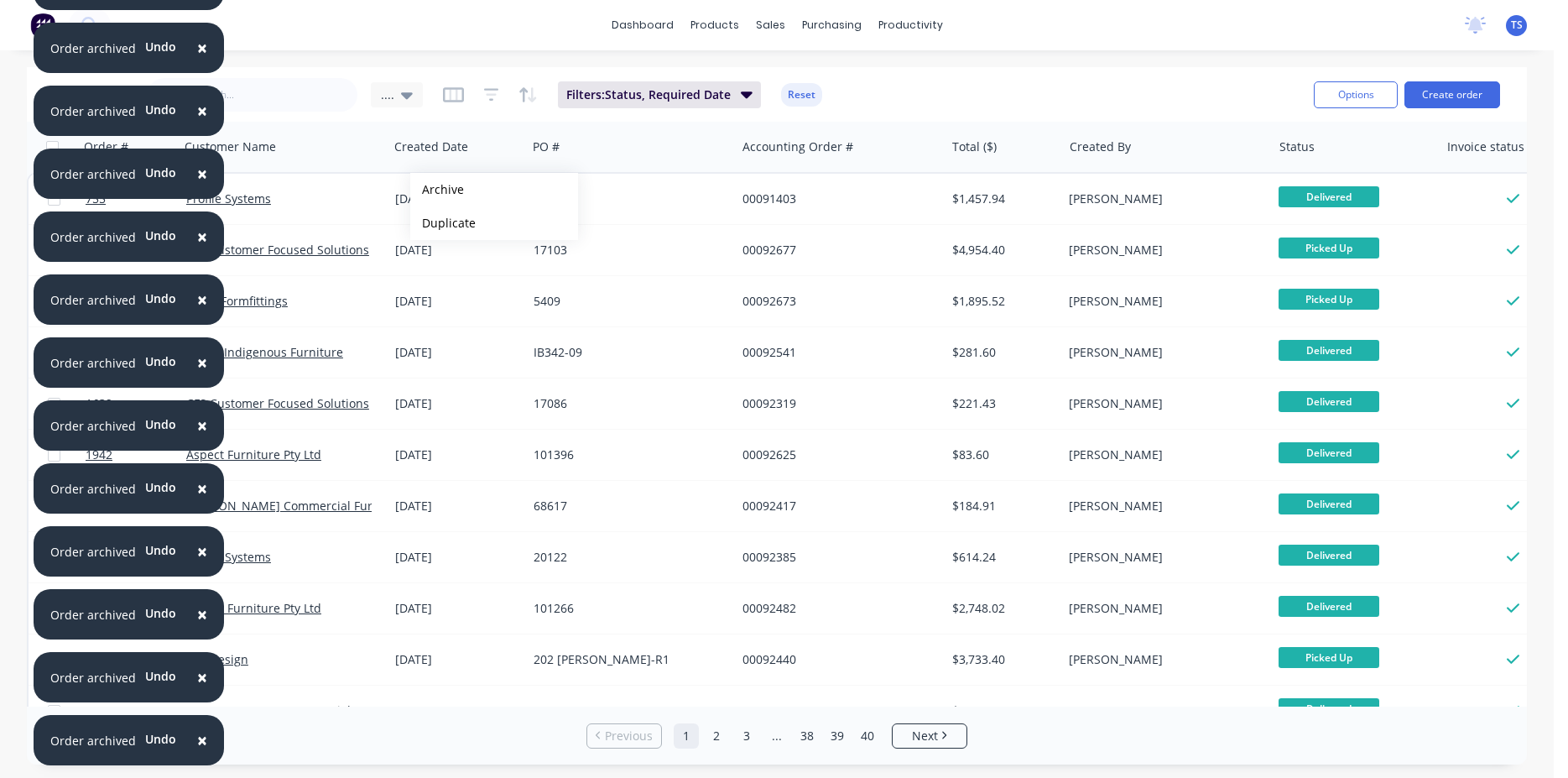
click at [437, 190] on button "Archive" at bounding box center [494, 190] width 168 height 34
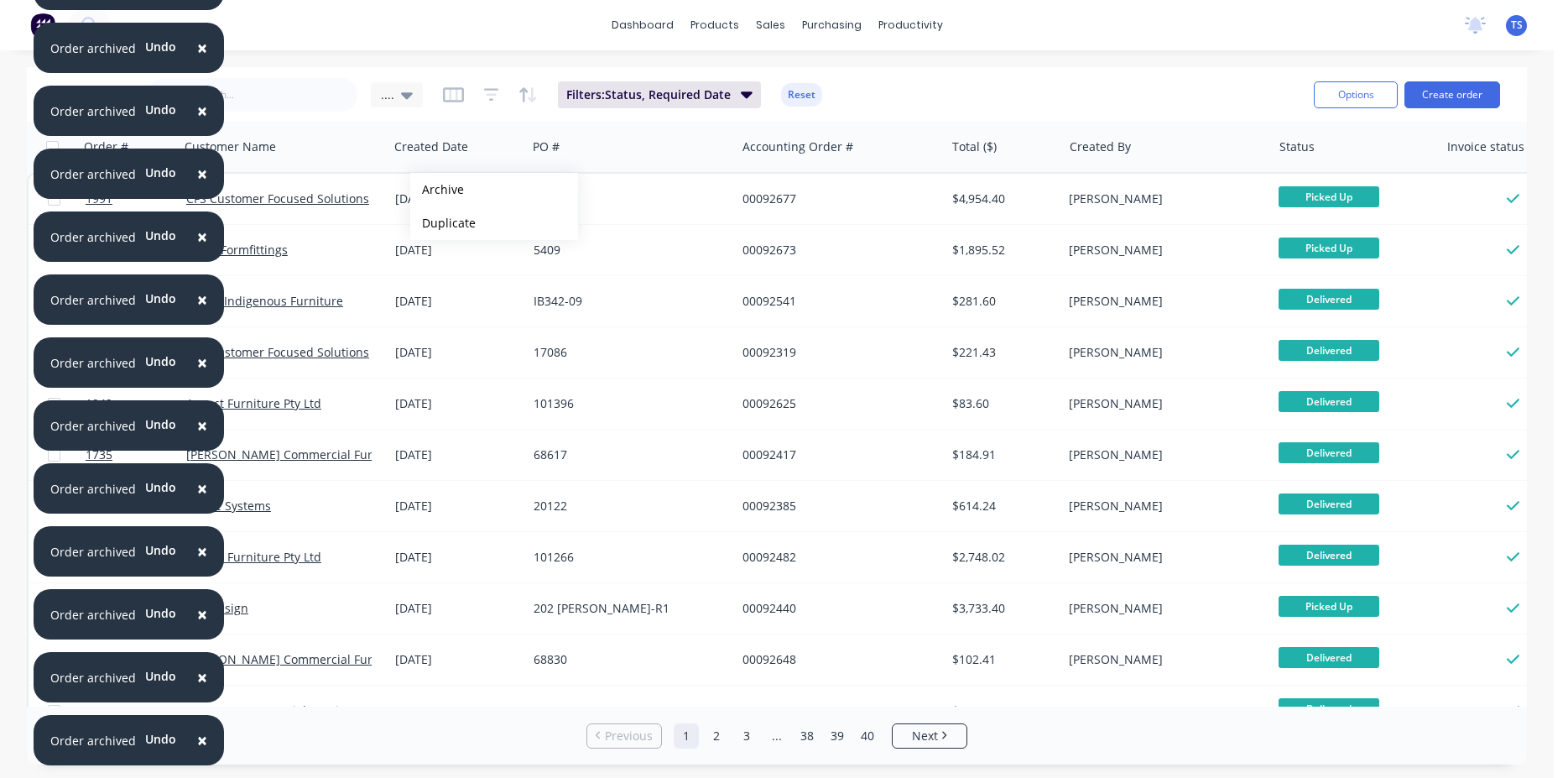
click at [437, 190] on button "Archive" at bounding box center [494, 190] width 168 height 34
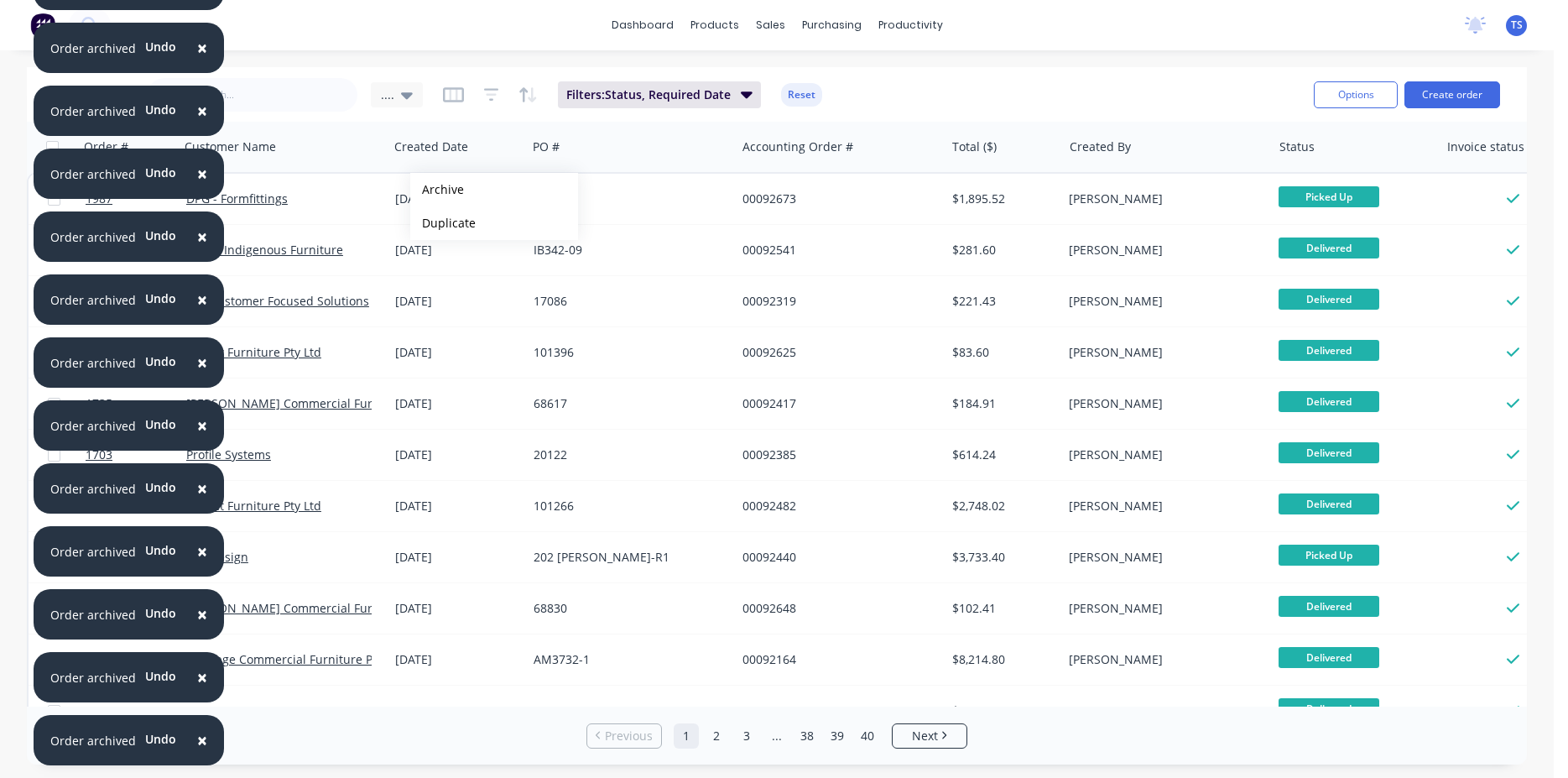
click at [437, 190] on button "Archive" at bounding box center [494, 190] width 168 height 34
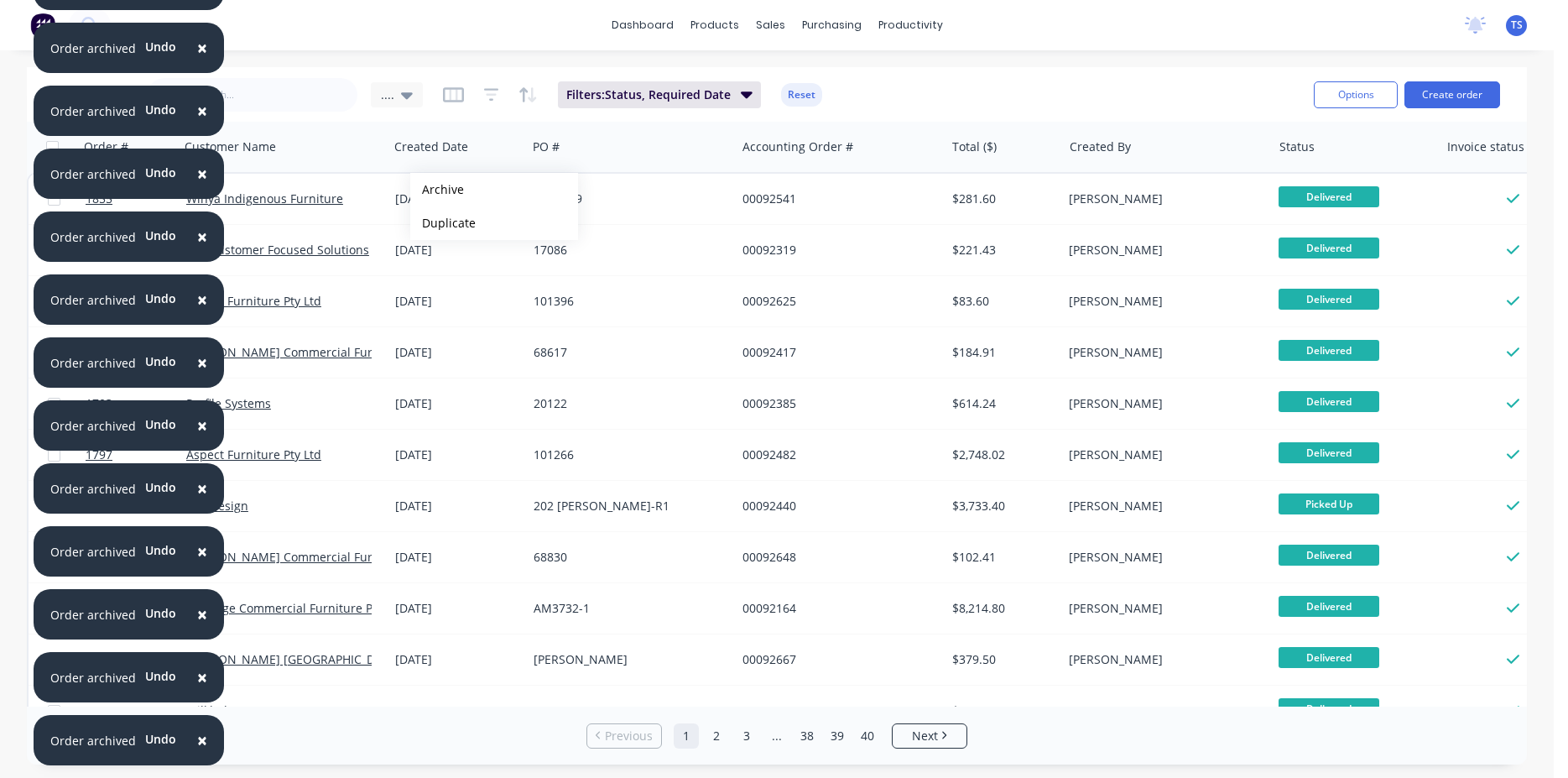
click at [437, 190] on button "Archive" at bounding box center [494, 190] width 168 height 34
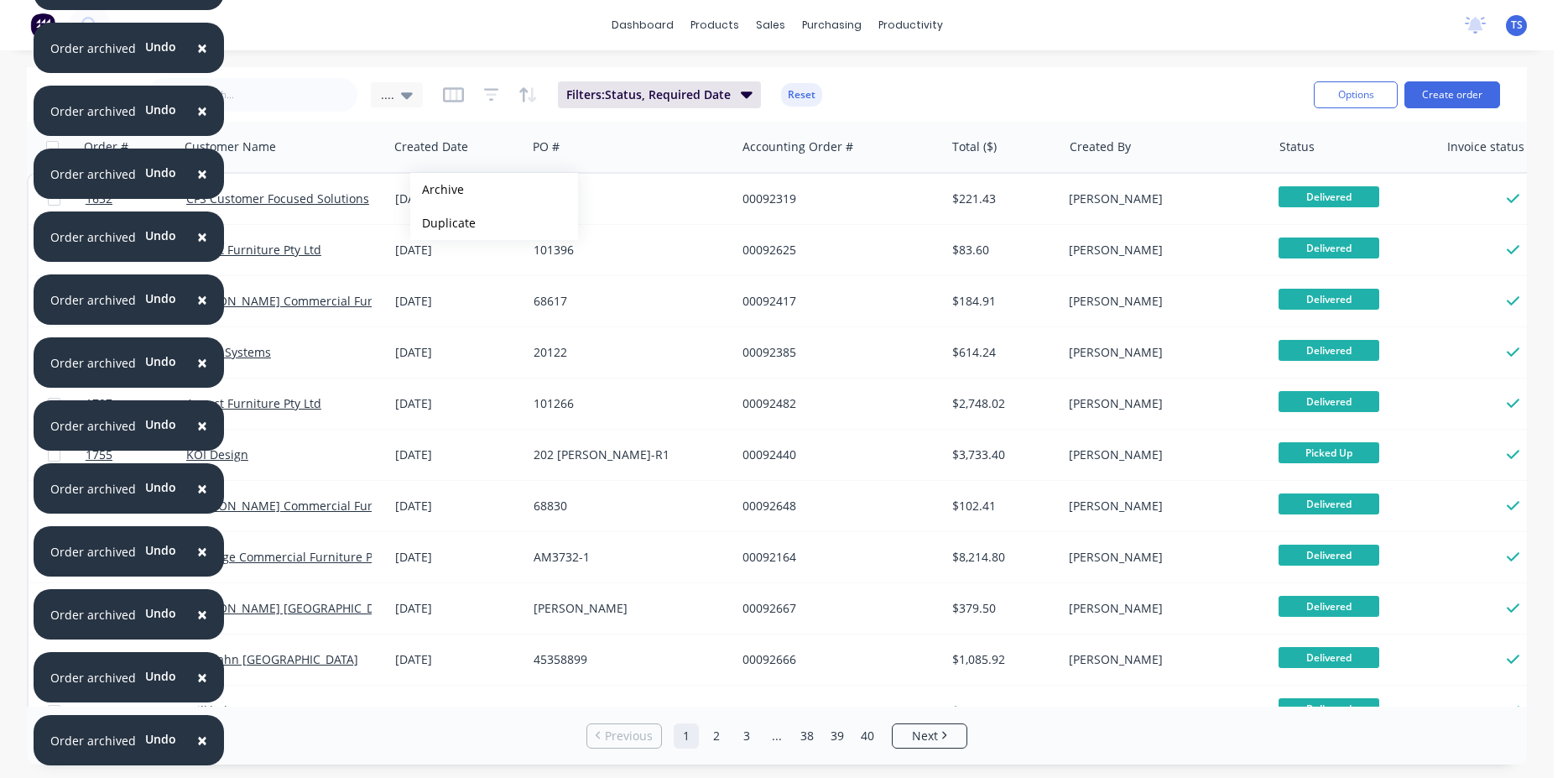
click at [437, 190] on button "Archive" at bounding box center [494, 190] width 168 height 34
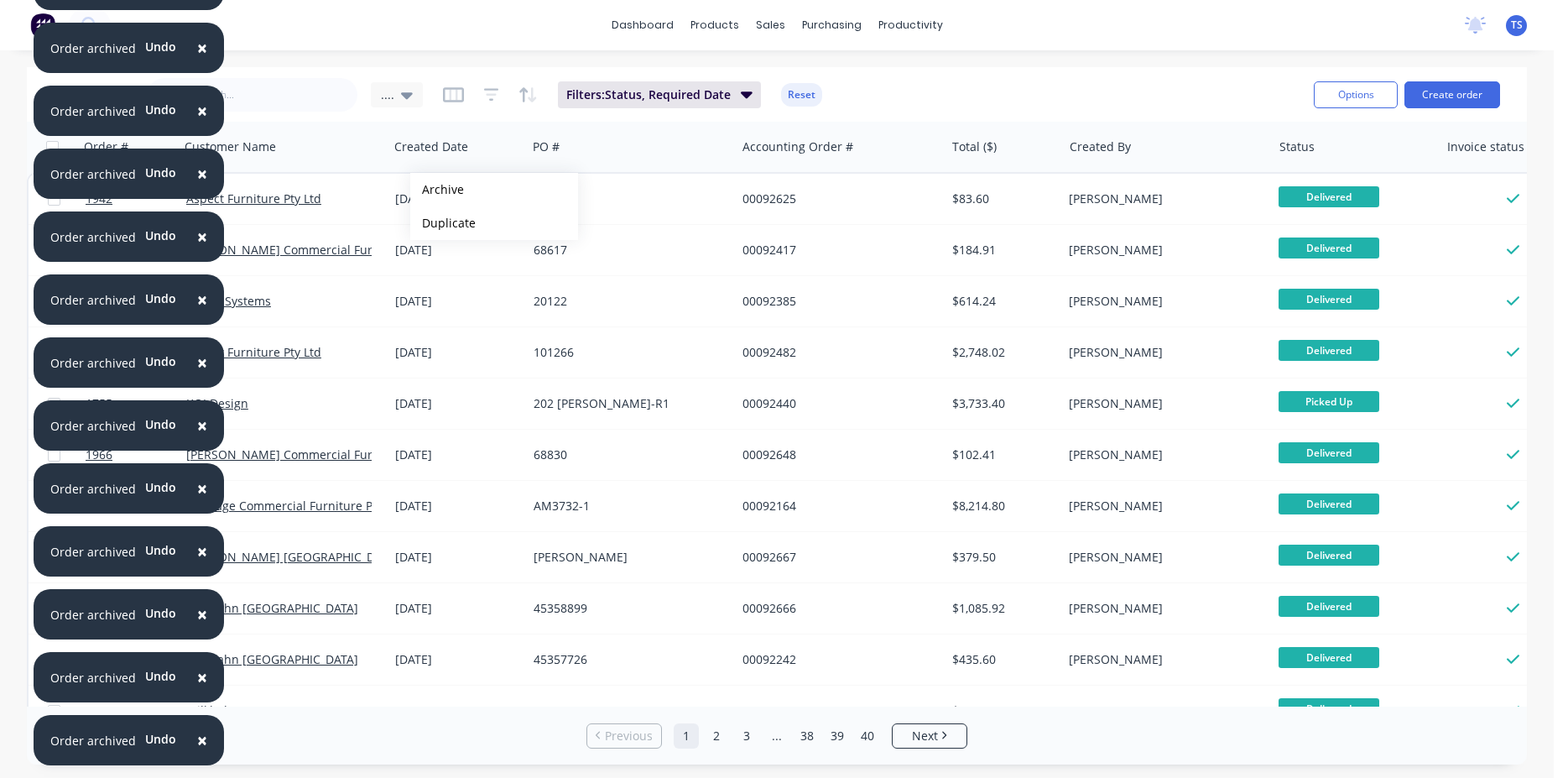
click at [437, 190] on button "Archive" at bounding box center [494, 190] width 168 height 34
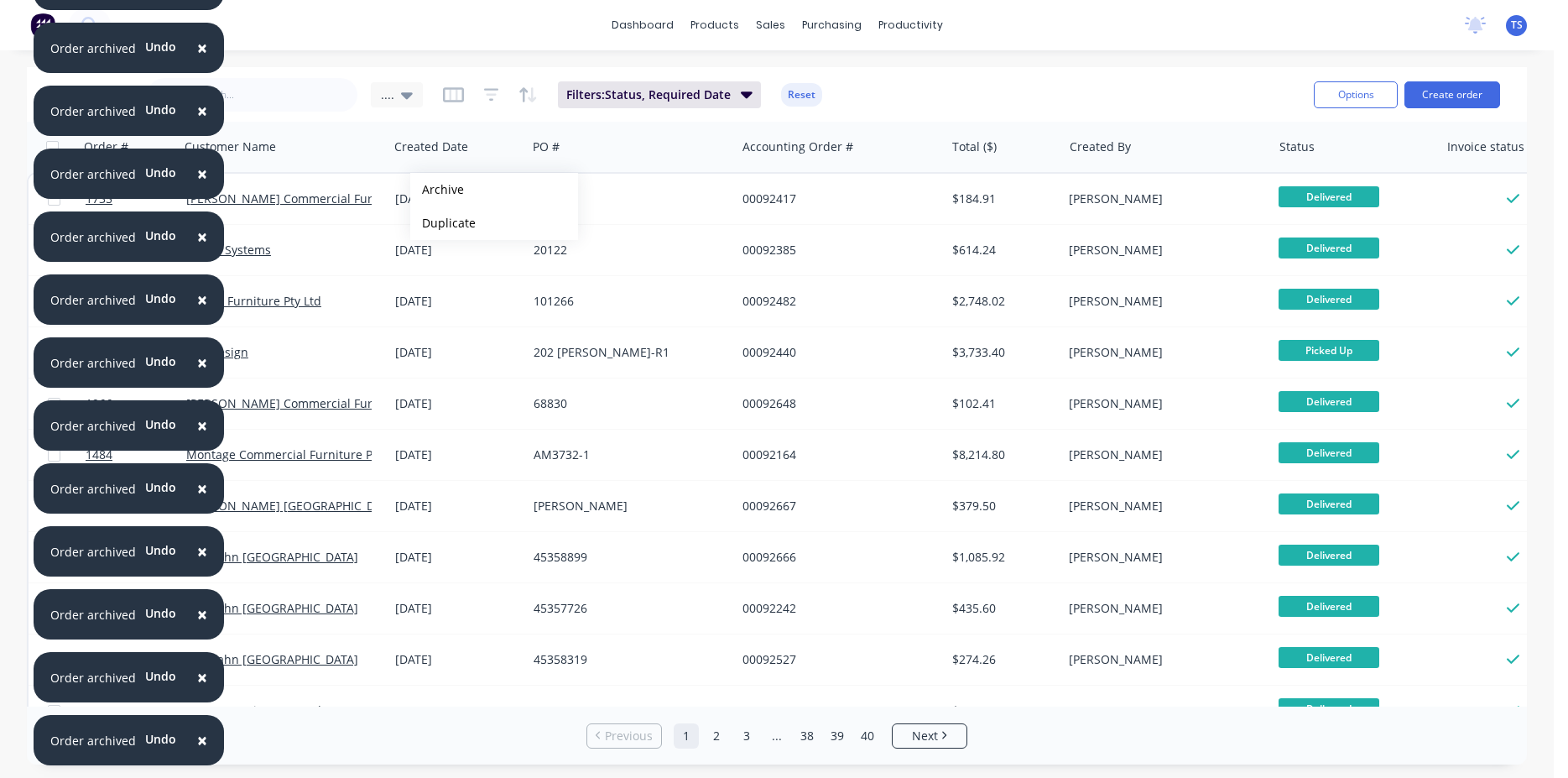
click at [437, 190] on button "Archive" at bounding box center [494, 190] width 168 height 34
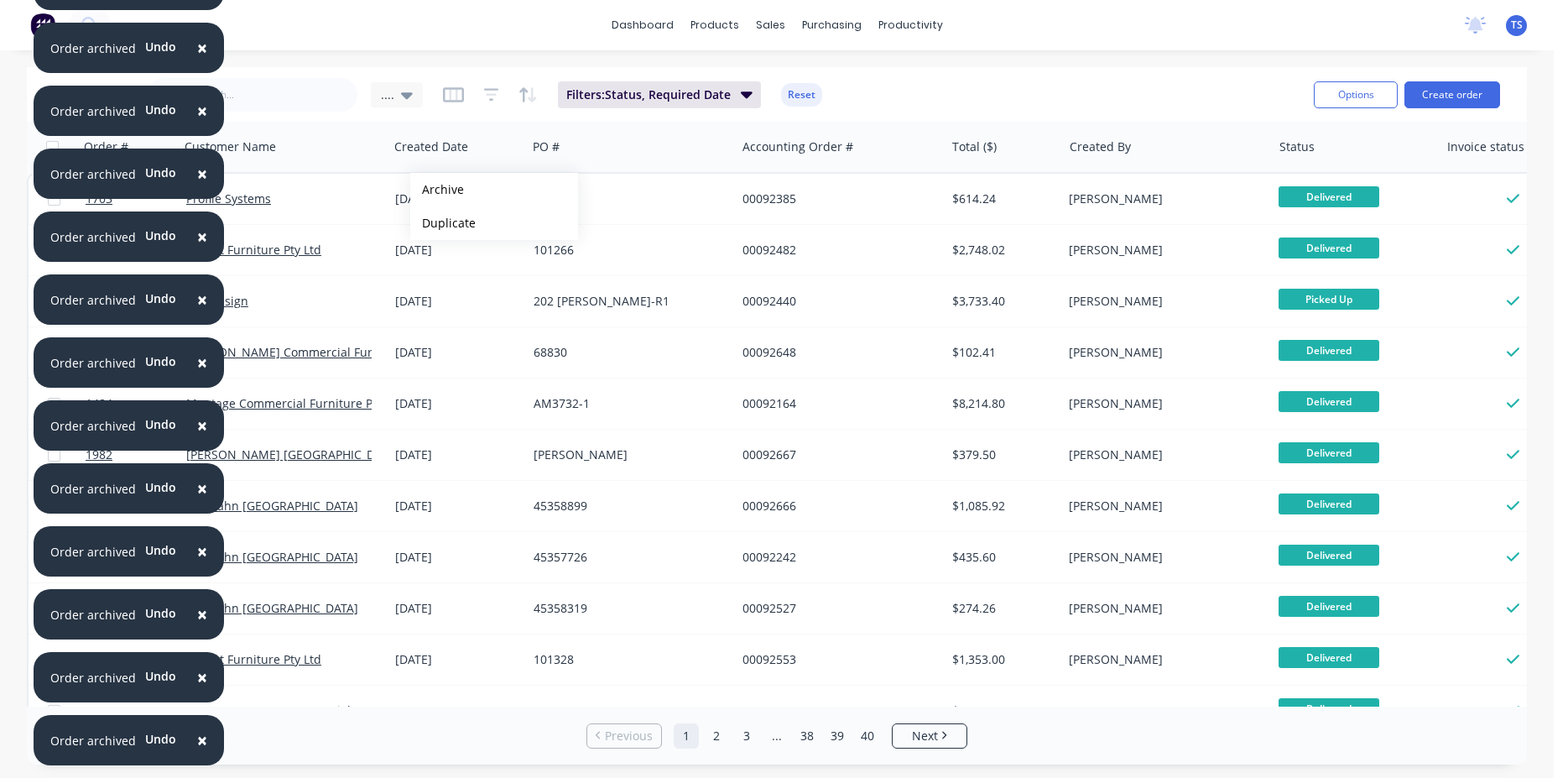
click at [437, 190] on button "Archive" at bounding box center [494, 190] width 168 height 34
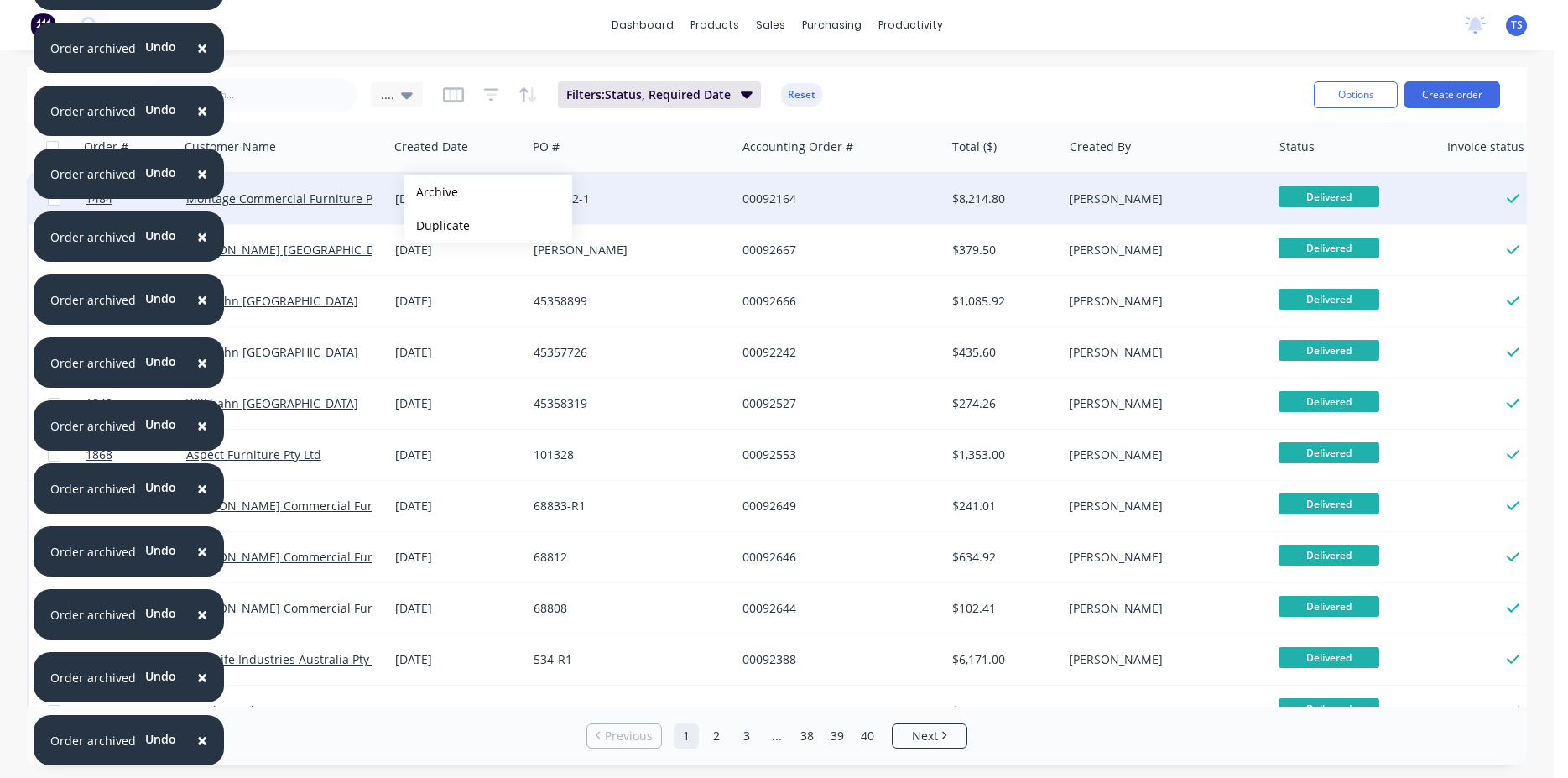
click at [431, 192] on button "Archive" at bounding box center [489, 192] width 168 height 34
click at [431, 194] on button "Archive" at bounding box center [488, 194] width 168 height 34
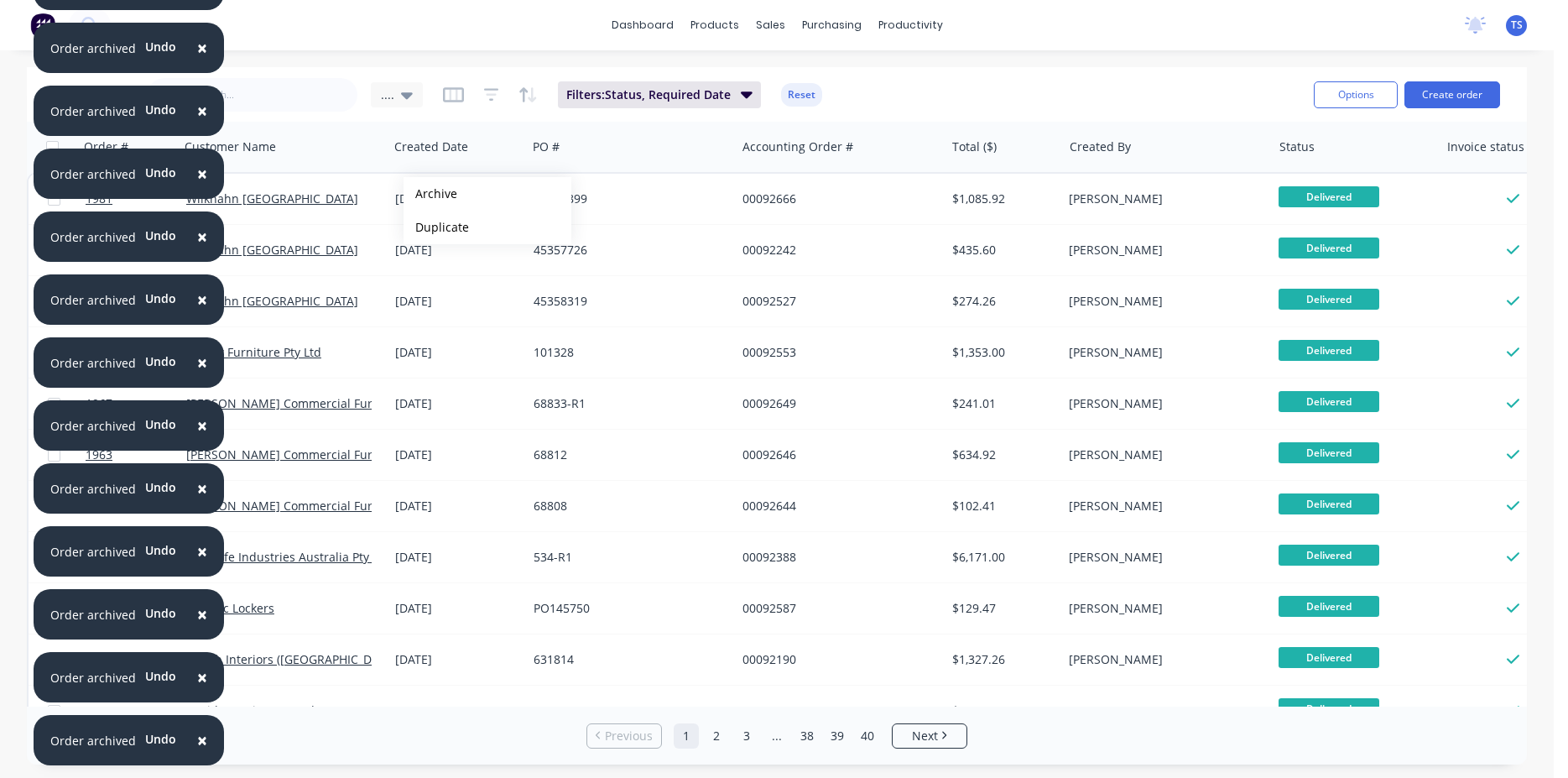
click at [431, 194] on button "Archive" at bounding box center [488, 194] width 168 height 34
click at [288, 93] on input "text" at bounding box center [276, 95] width 164 height 34
click at [285, 97] on input "text" at bounding box center [276, 95] width 164 height 34
click at [972, 93] on div "Sales Orders .... Filters: Status, Required Date Reset" at bounding box center [677, 94] width 1247 height 41
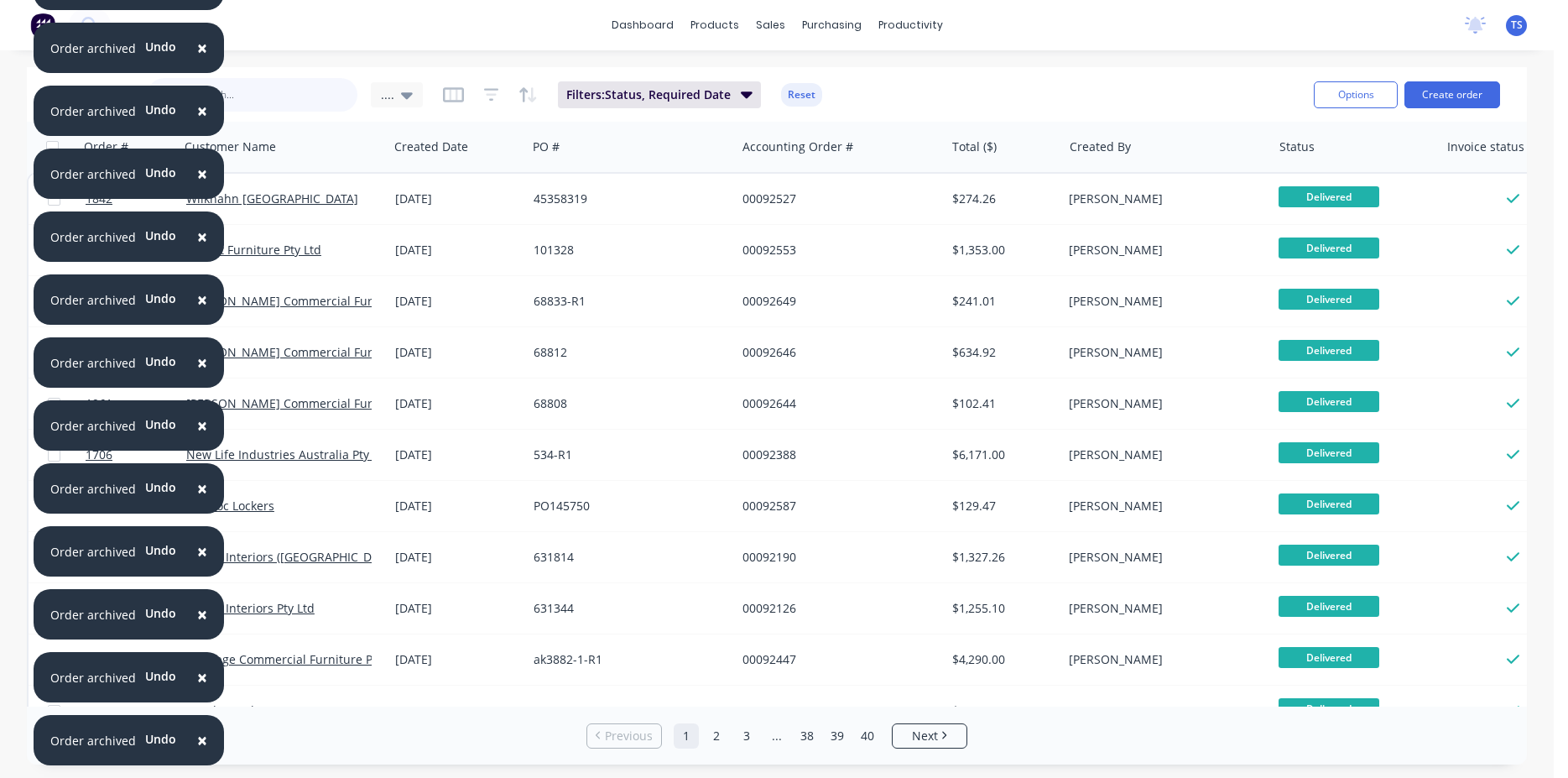
click at [288, 90] on input "text" at bounding box center [276, 95] width 164 height 34
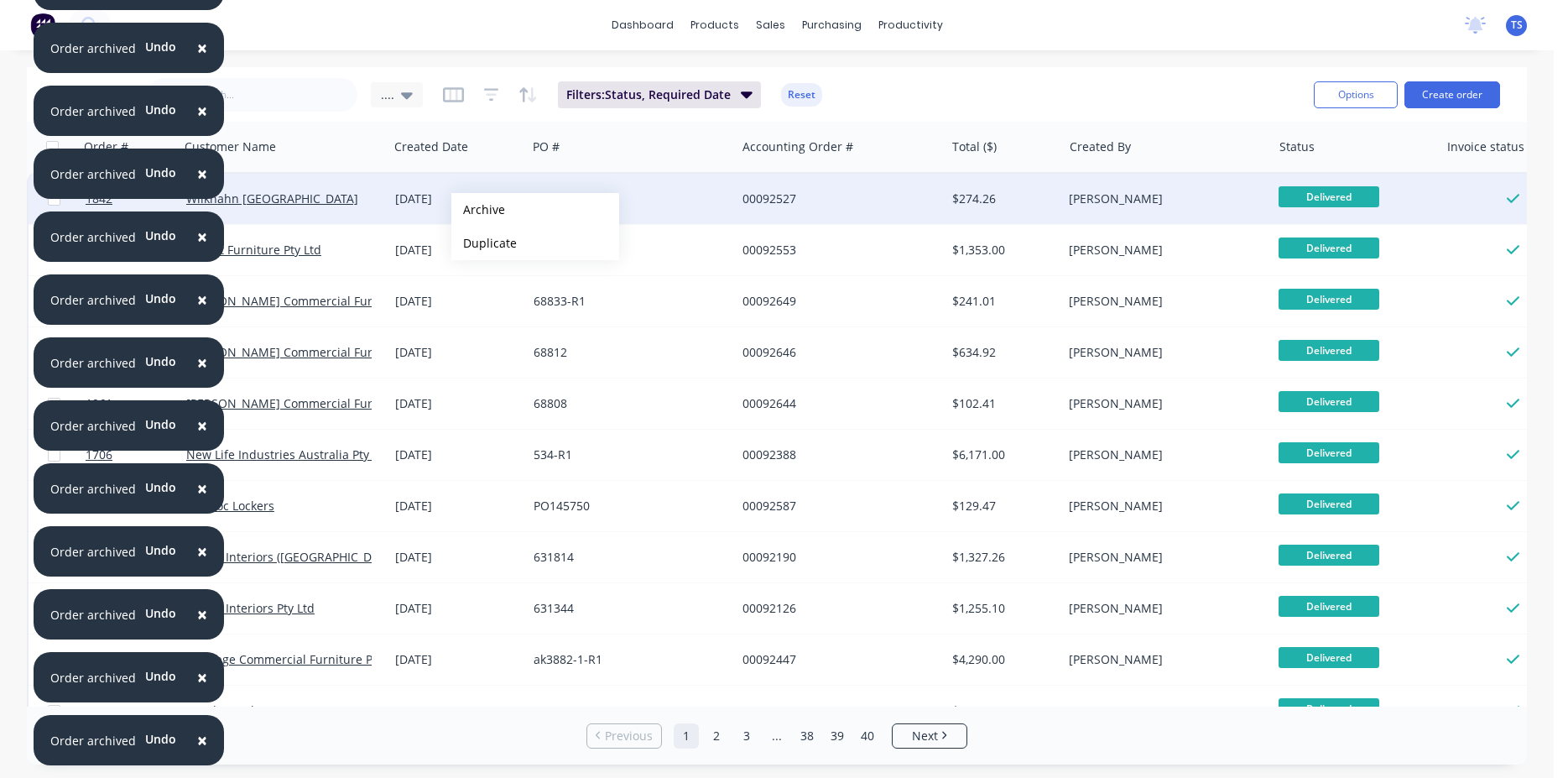
click at [476, 205] on button "Archive" at bounding box center [535, 209] width 168 height 34
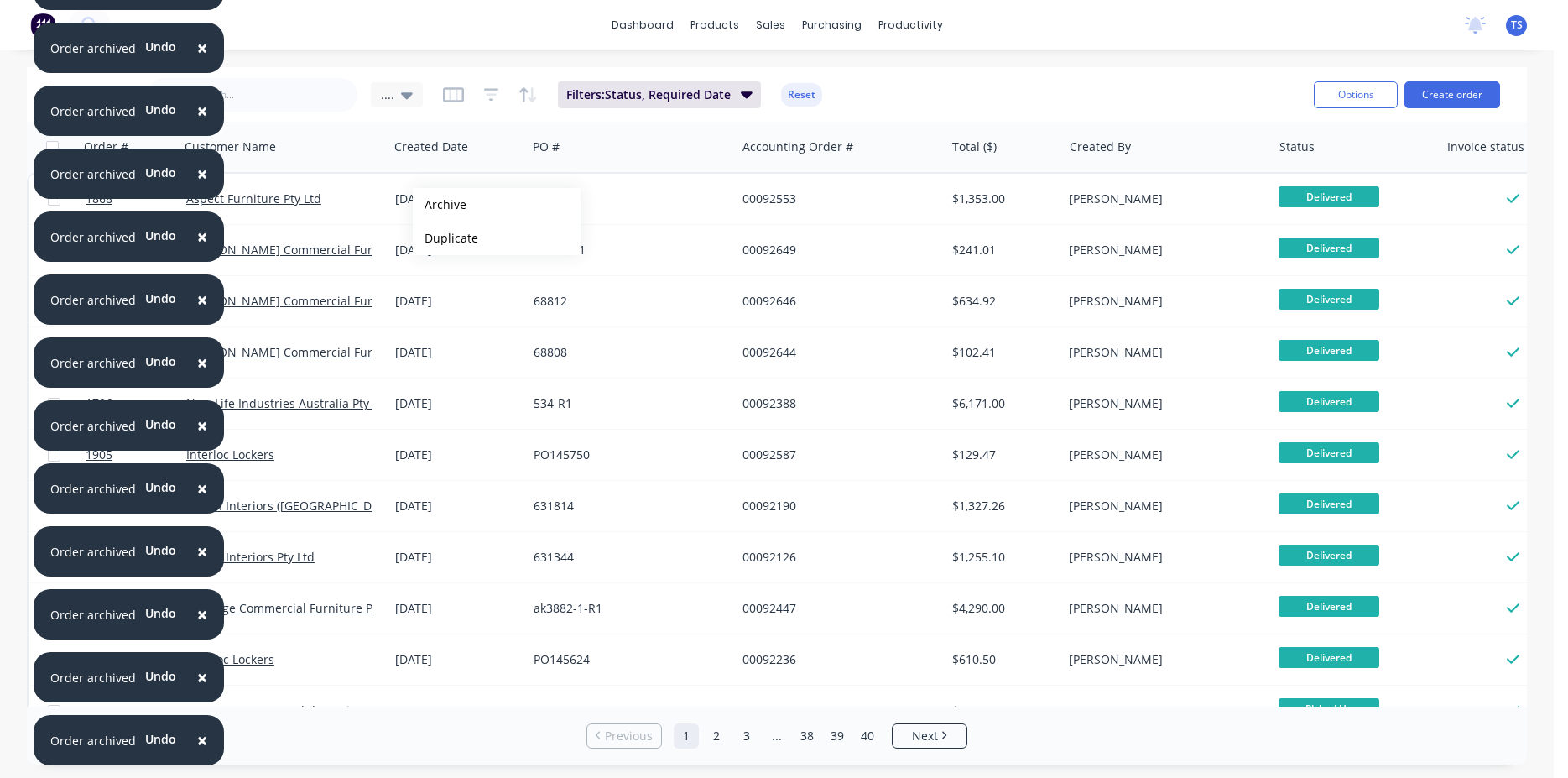
click at [439, 205] on button "Archive" at bounding box center [497, 205] width 168 height 34
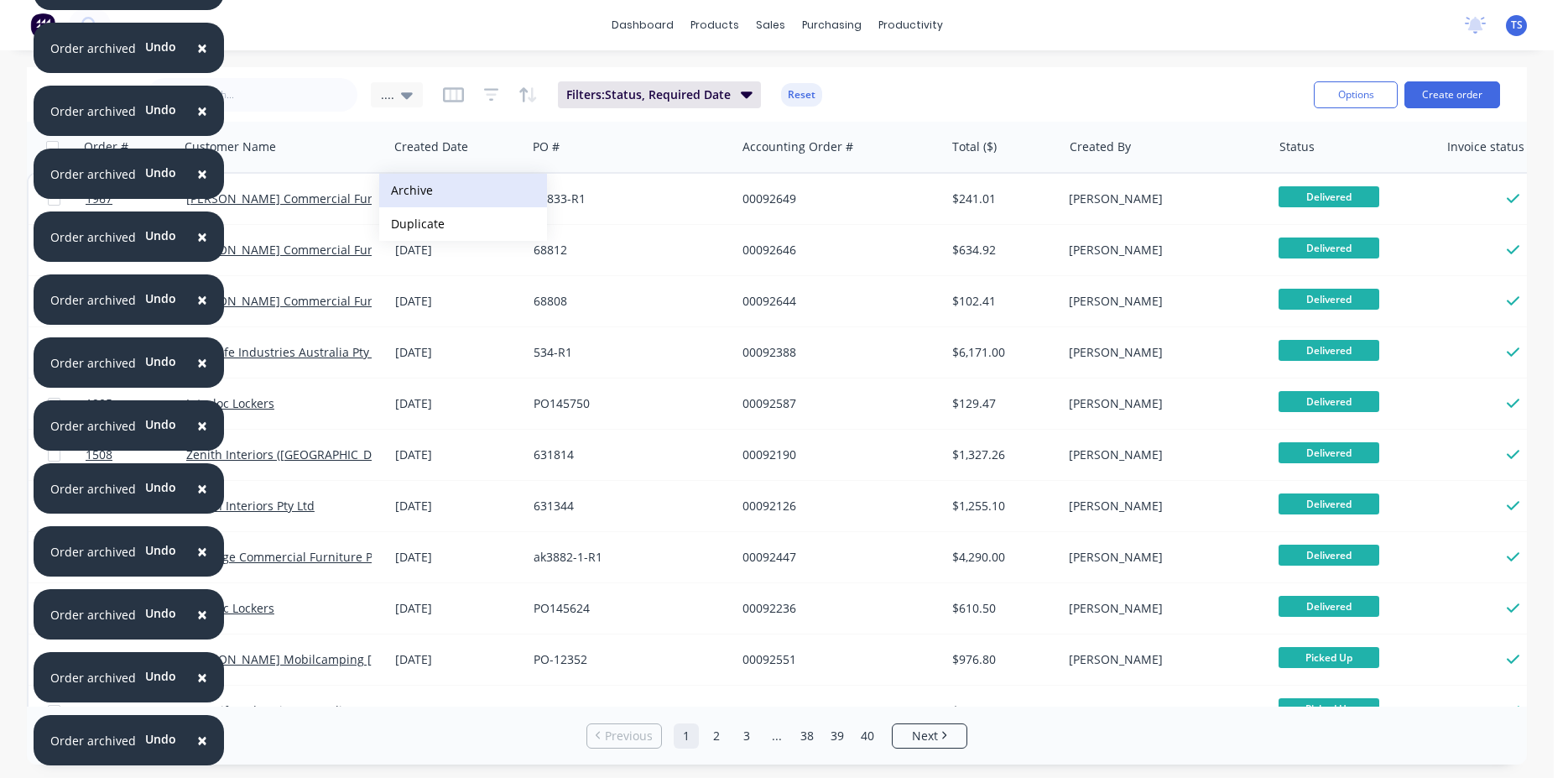
click at [458, 192] on button "Archive" at bounding box center [463, 191] width 168 height 34
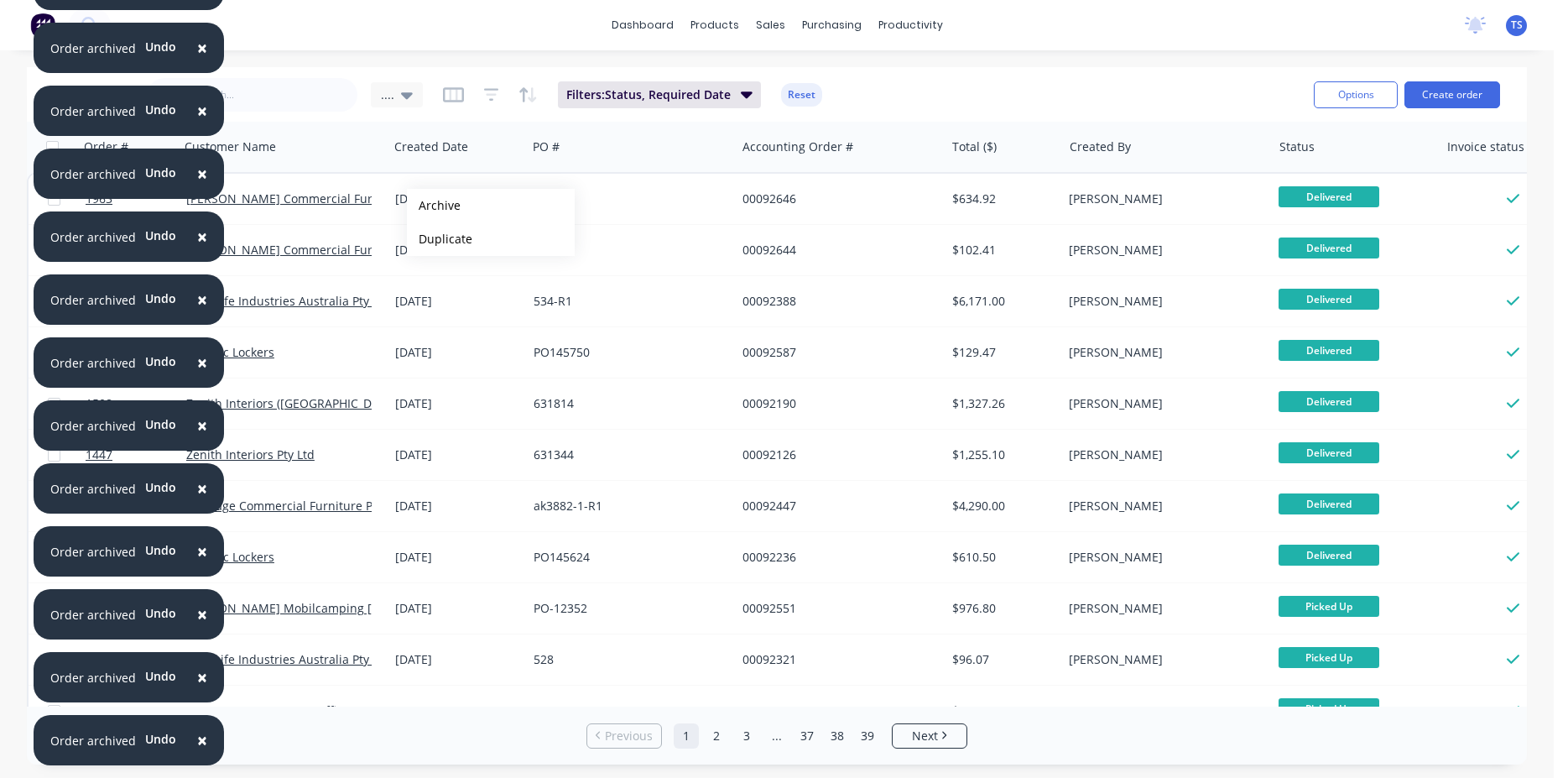
click at [434, 206] on button "Archive" at bounding box center [490, 206] width 168 height 34
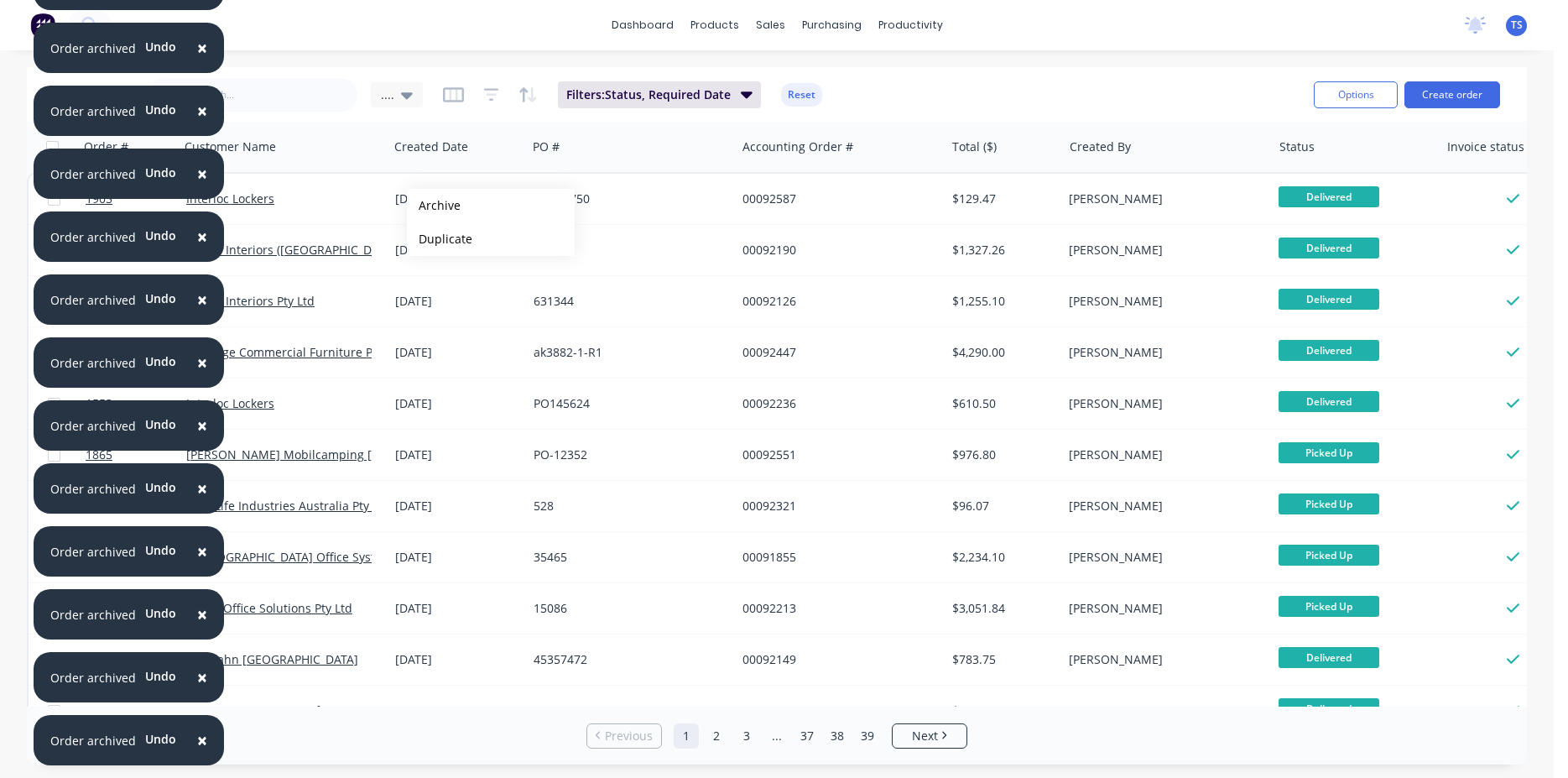
click at [434, 206] on button "Archive" at bounding box center [490, 206] width 168 height 34
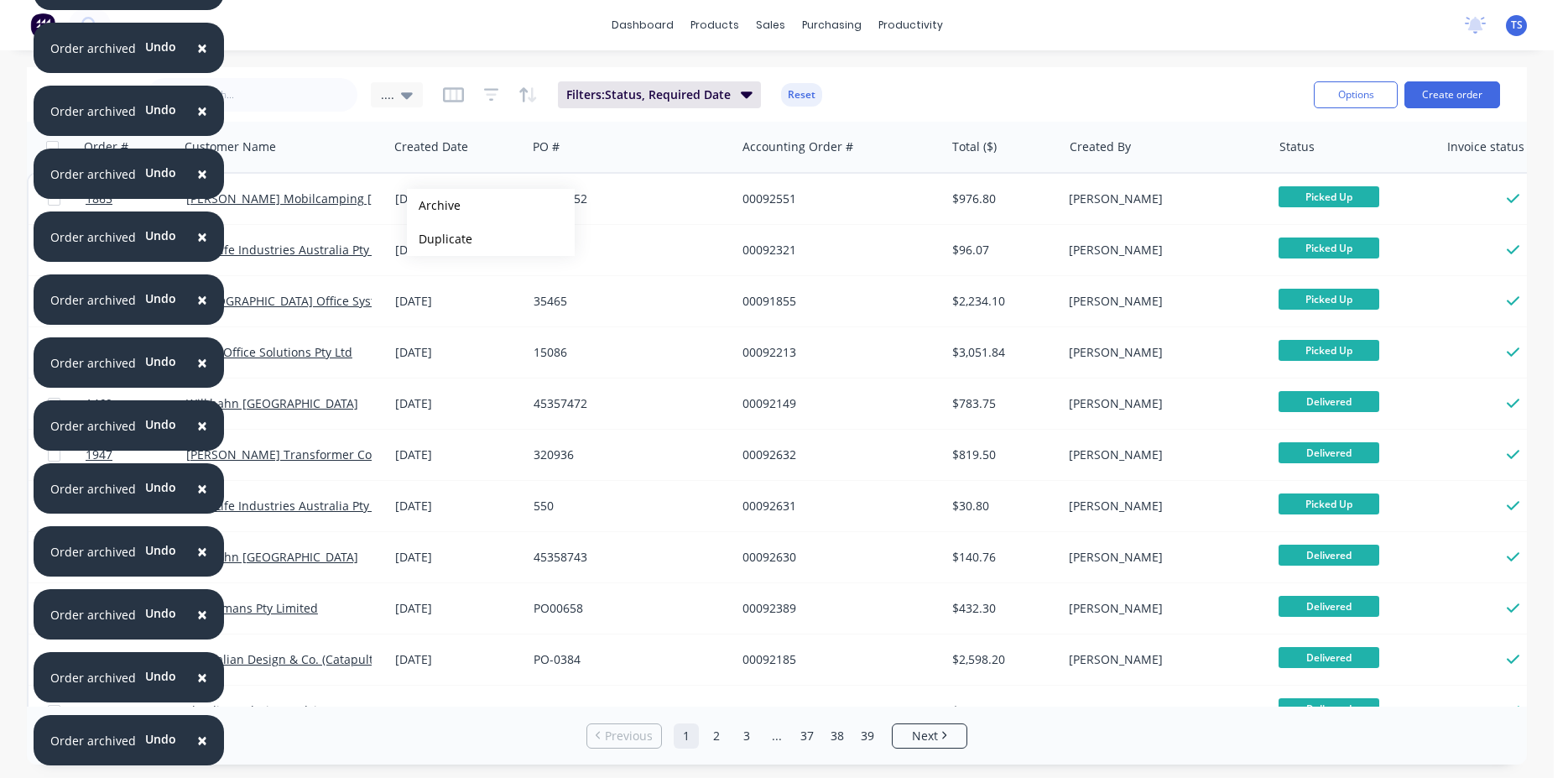
click at [434, 206] on button "Archive" at bounding box center [490, 206] width 168 height 34
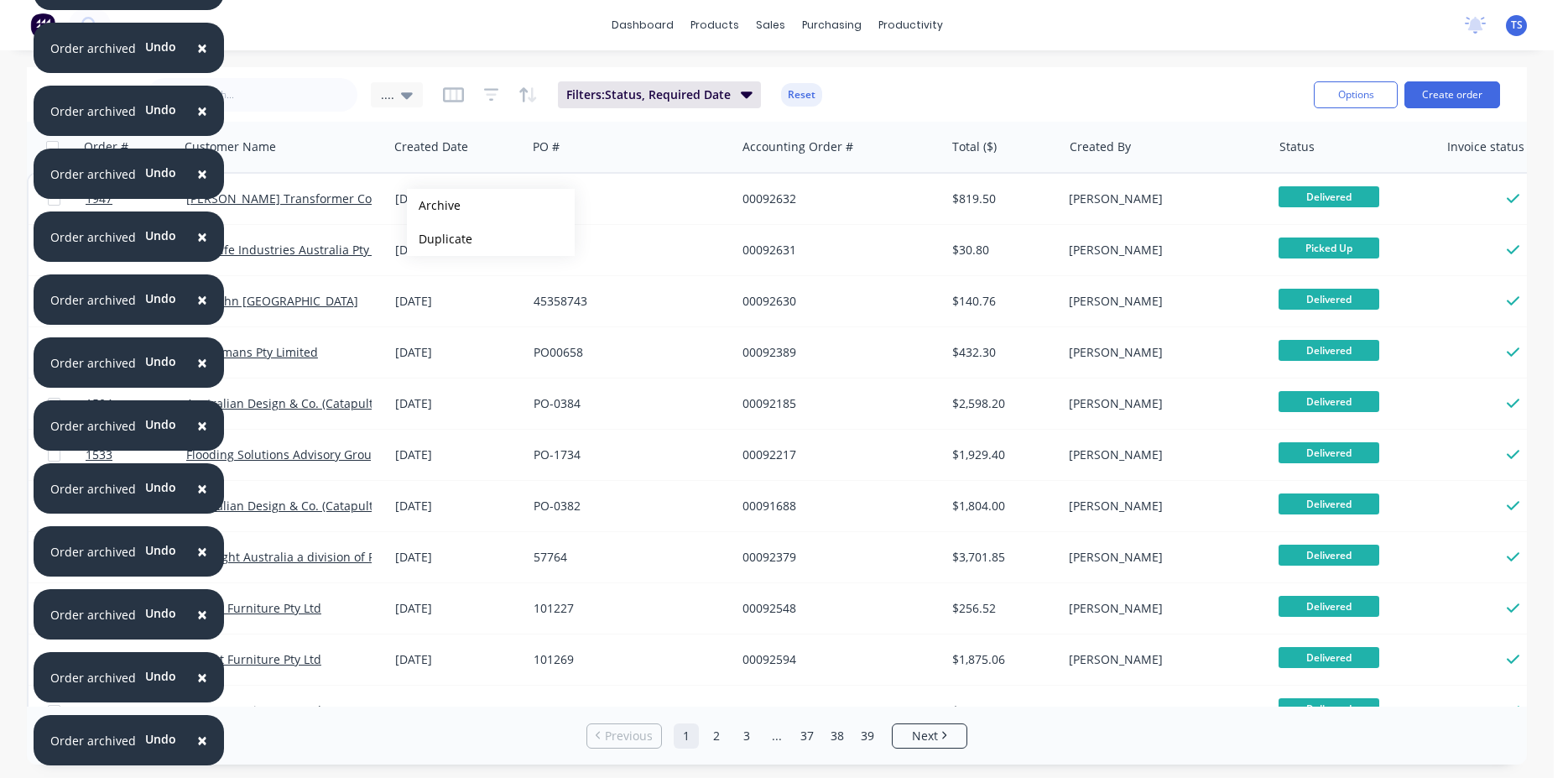
click at [434, 206] on button "Archive" at bounding box center [490, 206] width 168 height 34
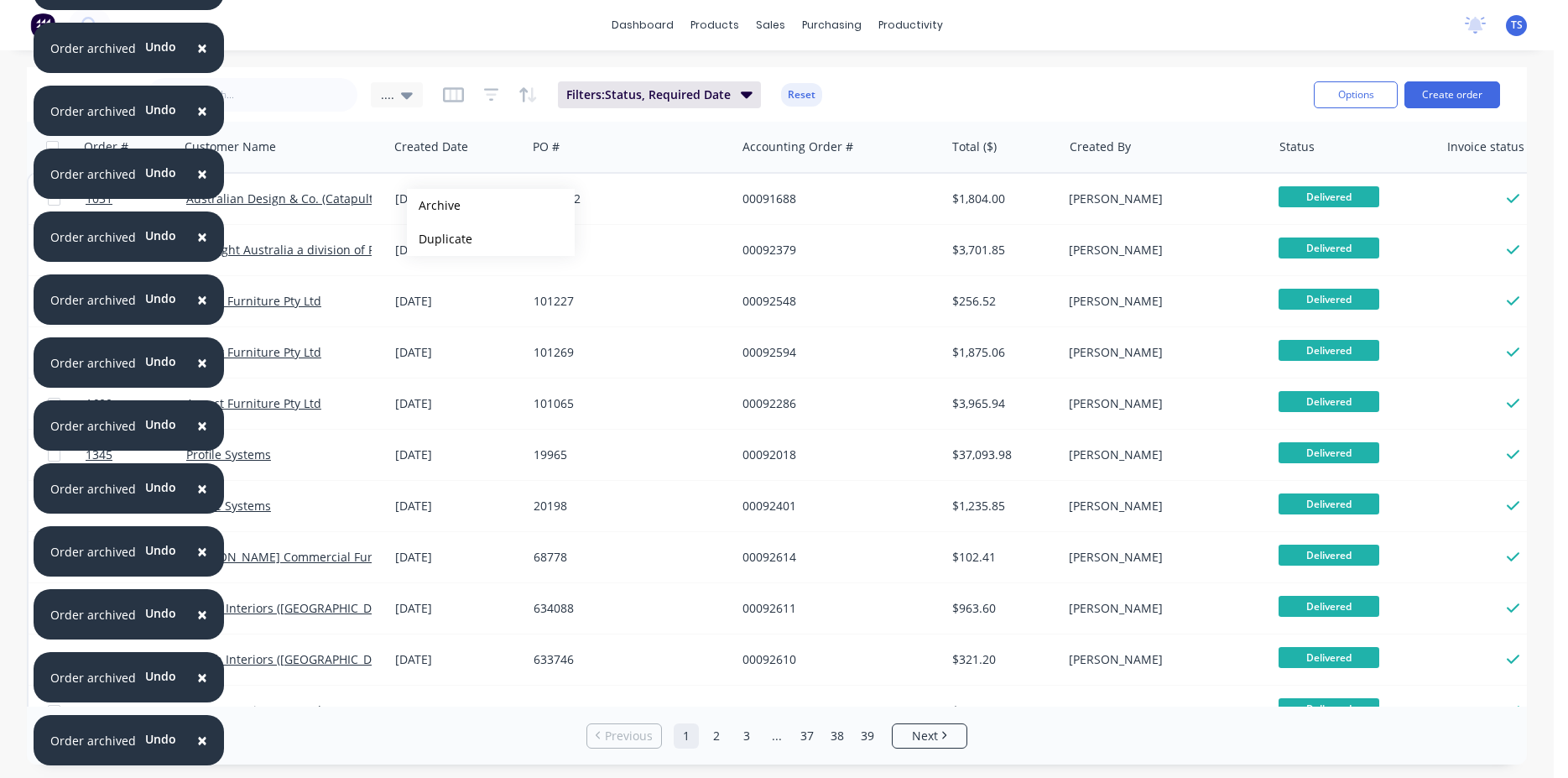
click at [434, 206] on button "Archive" at bounding box center [490, 206] width 168 height 34
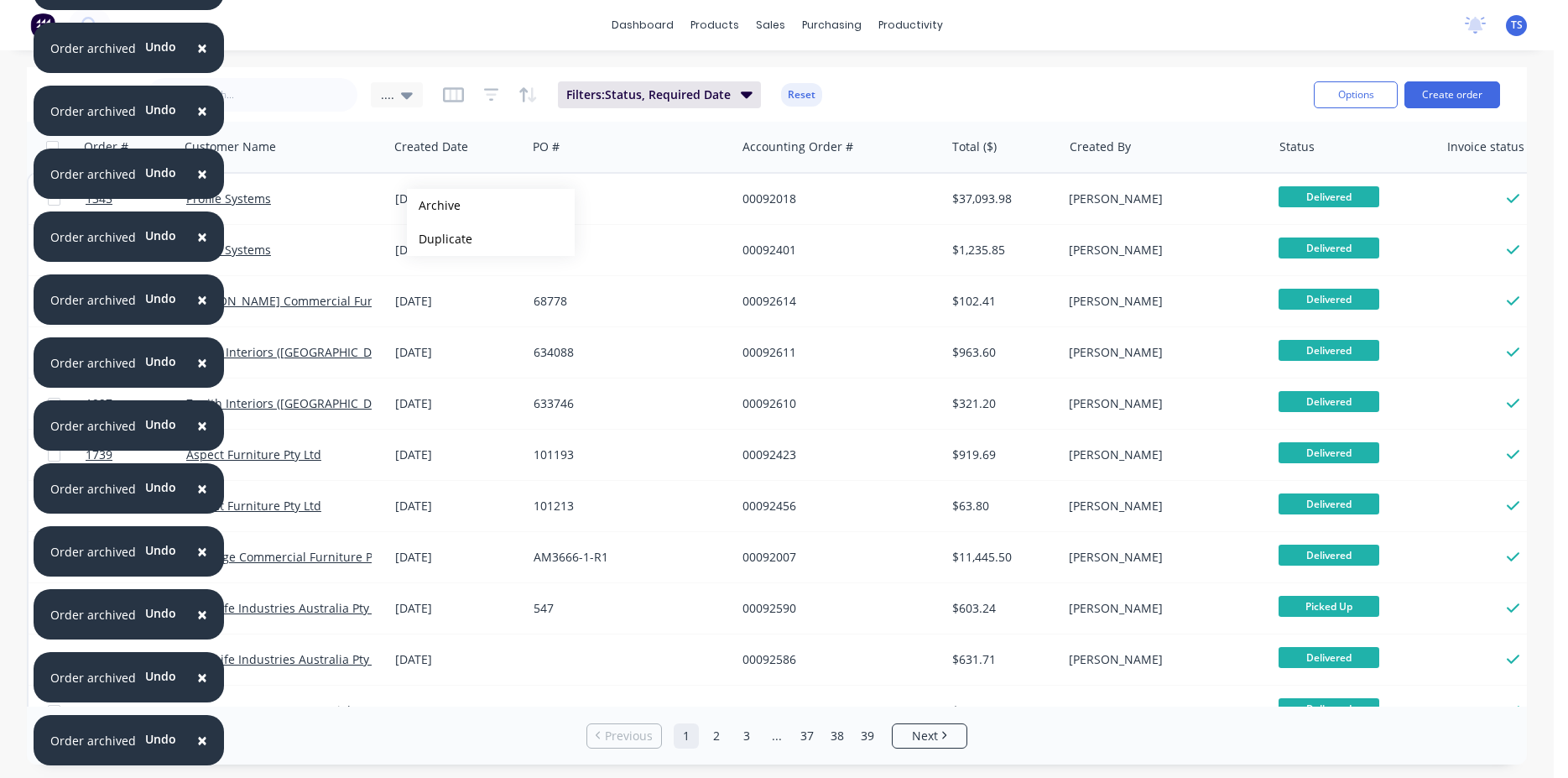
click at [434, 206] on button "Archive" at bounding box center [490, 206] width 168 height 34
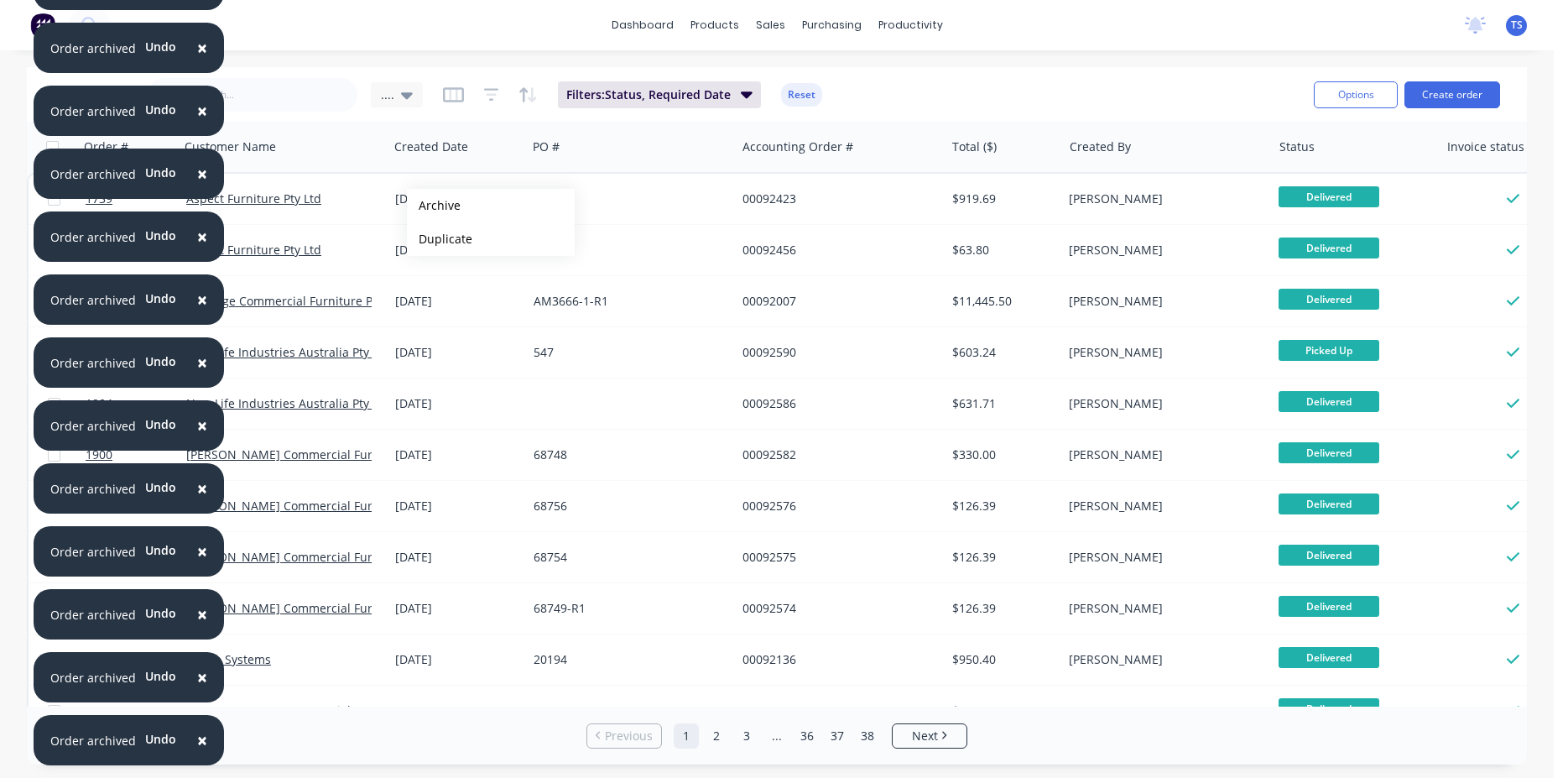
click at [434, 206] on button "Archive" at bounding box center [490, 206] width 168 height 34
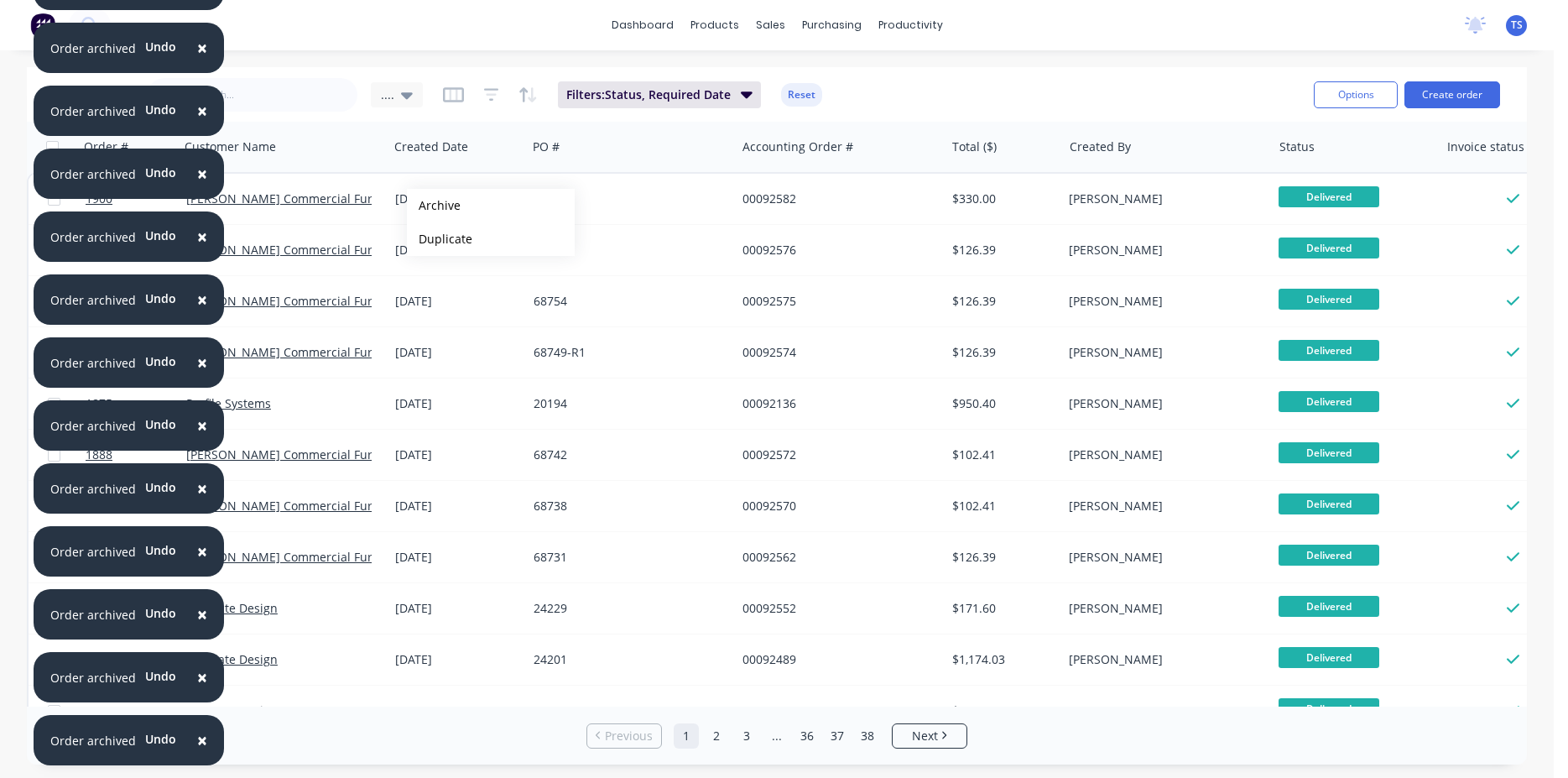
click at [434, 206] on button "Archive" at bounding box center [490, 206] width 168 height 34
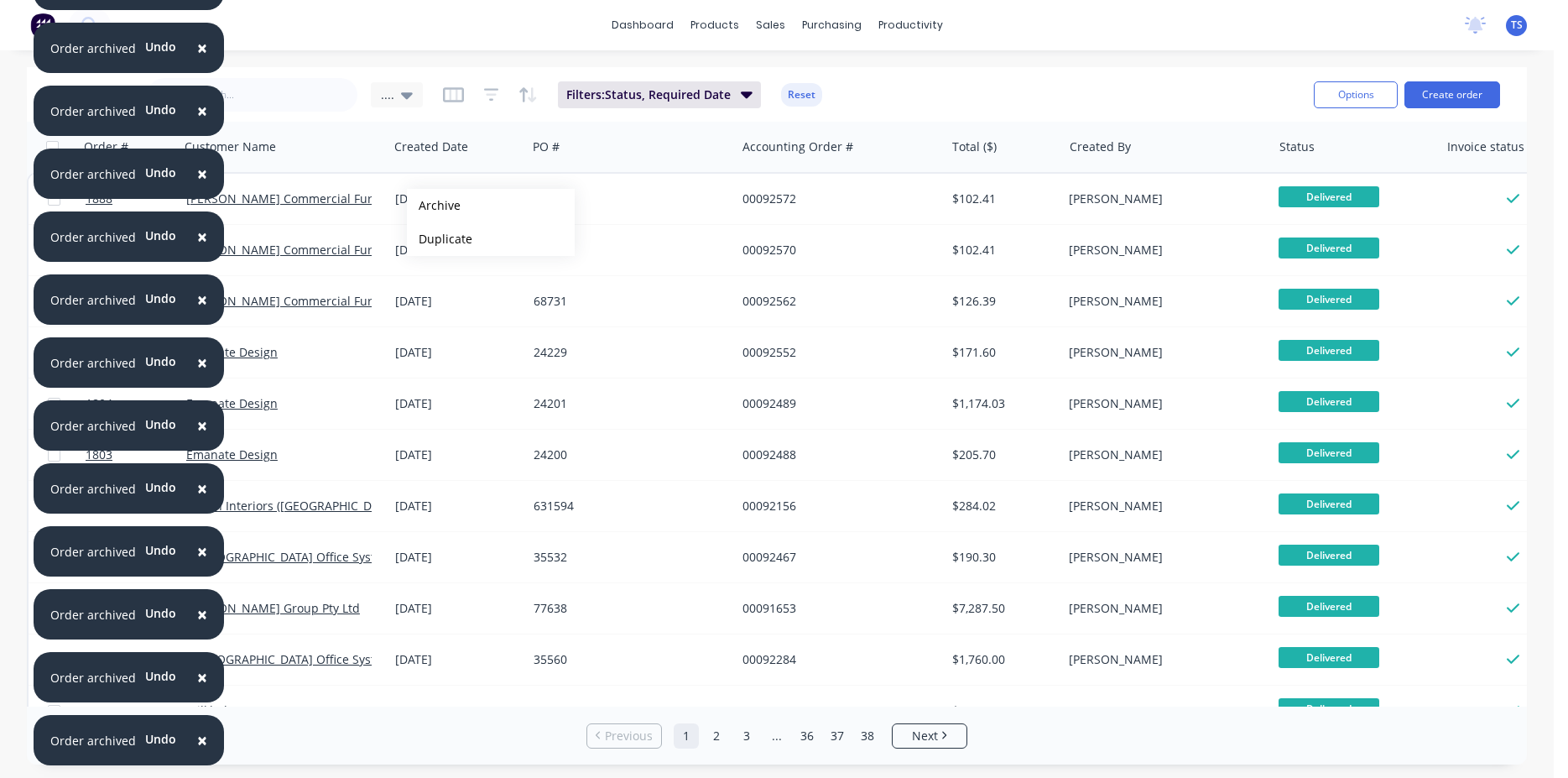
click at [434, 206] on button "Archive" at bounding box center [490, 206] width 168 height 34
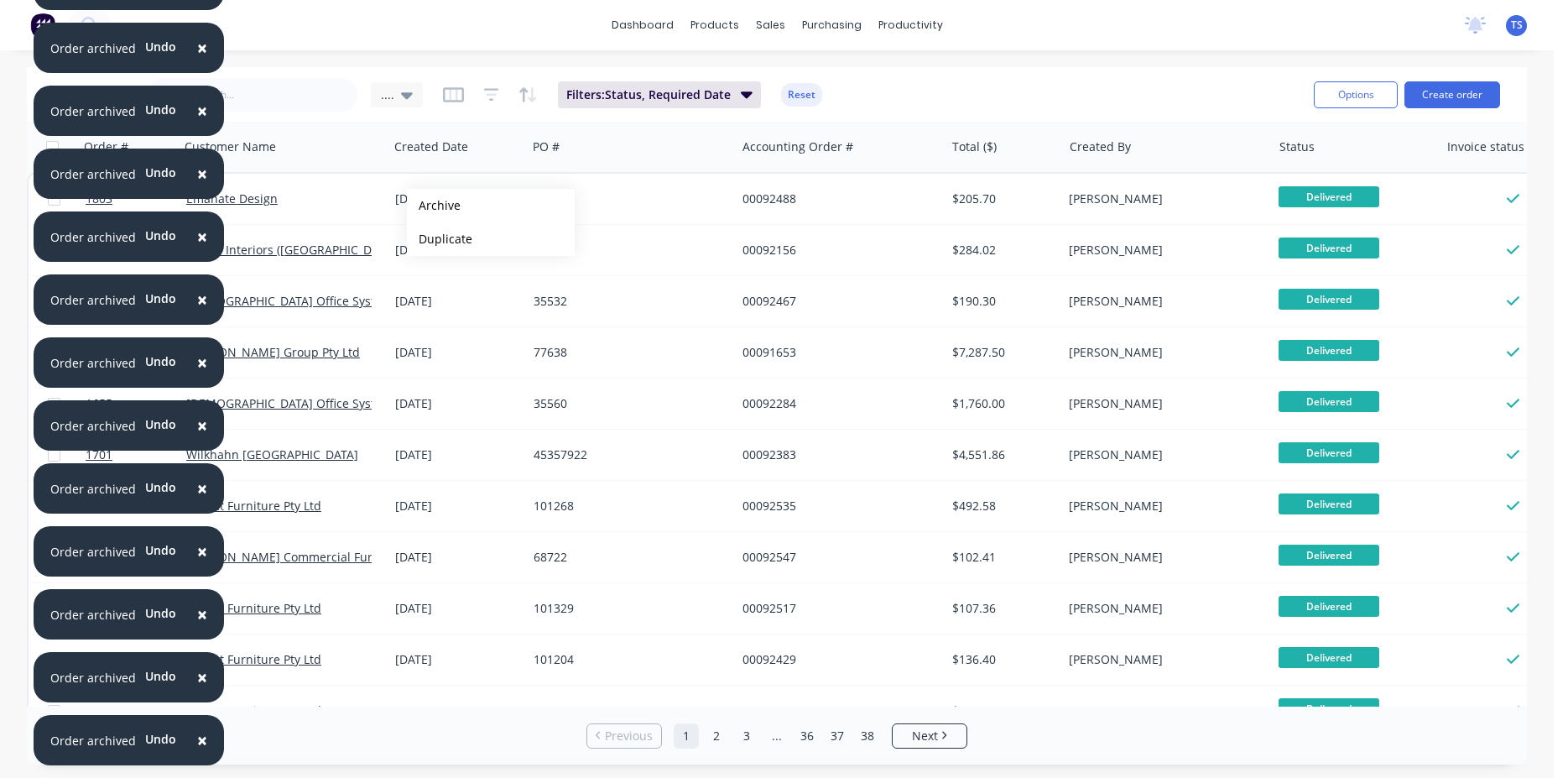
click at [434, 206] on button "Archive" at bounding box center [490, 206] width 168 height 34
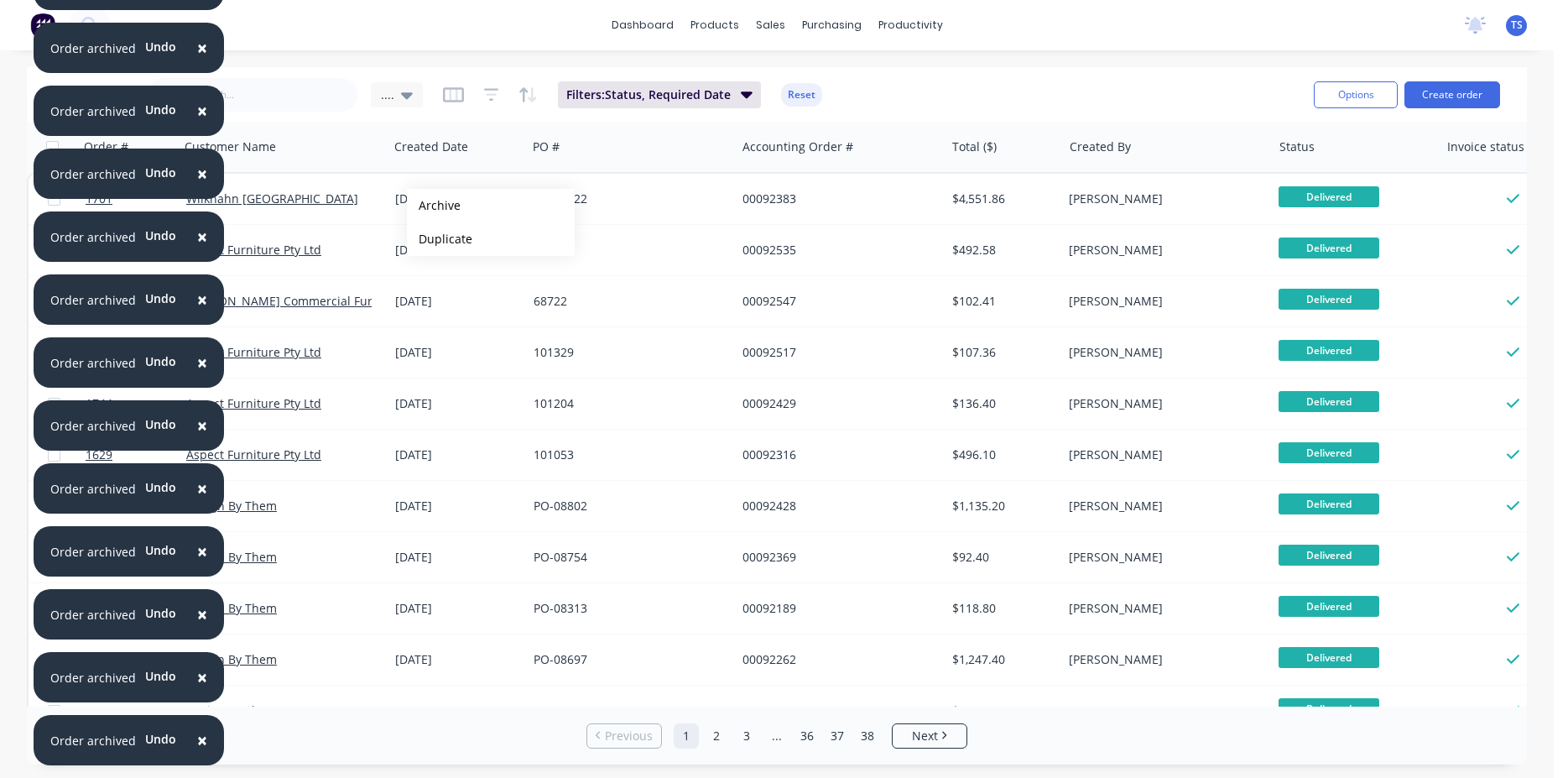
click at [434, 206] on button "Archive" at bounding box center [490, 206] width 168 height 34
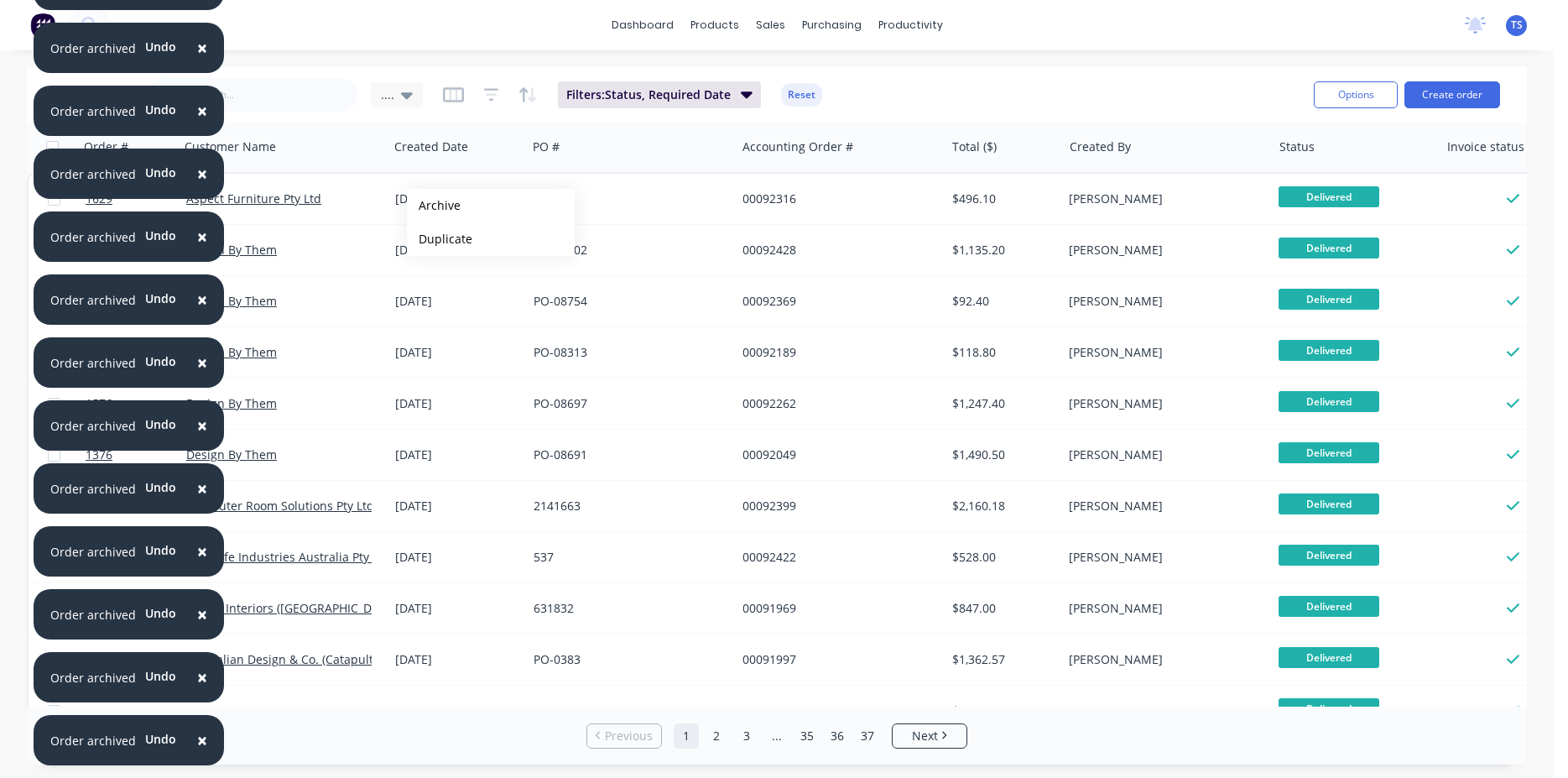
click at [434, 206] on button "Archive" at bounding box center [490, 206] width 168 height 34
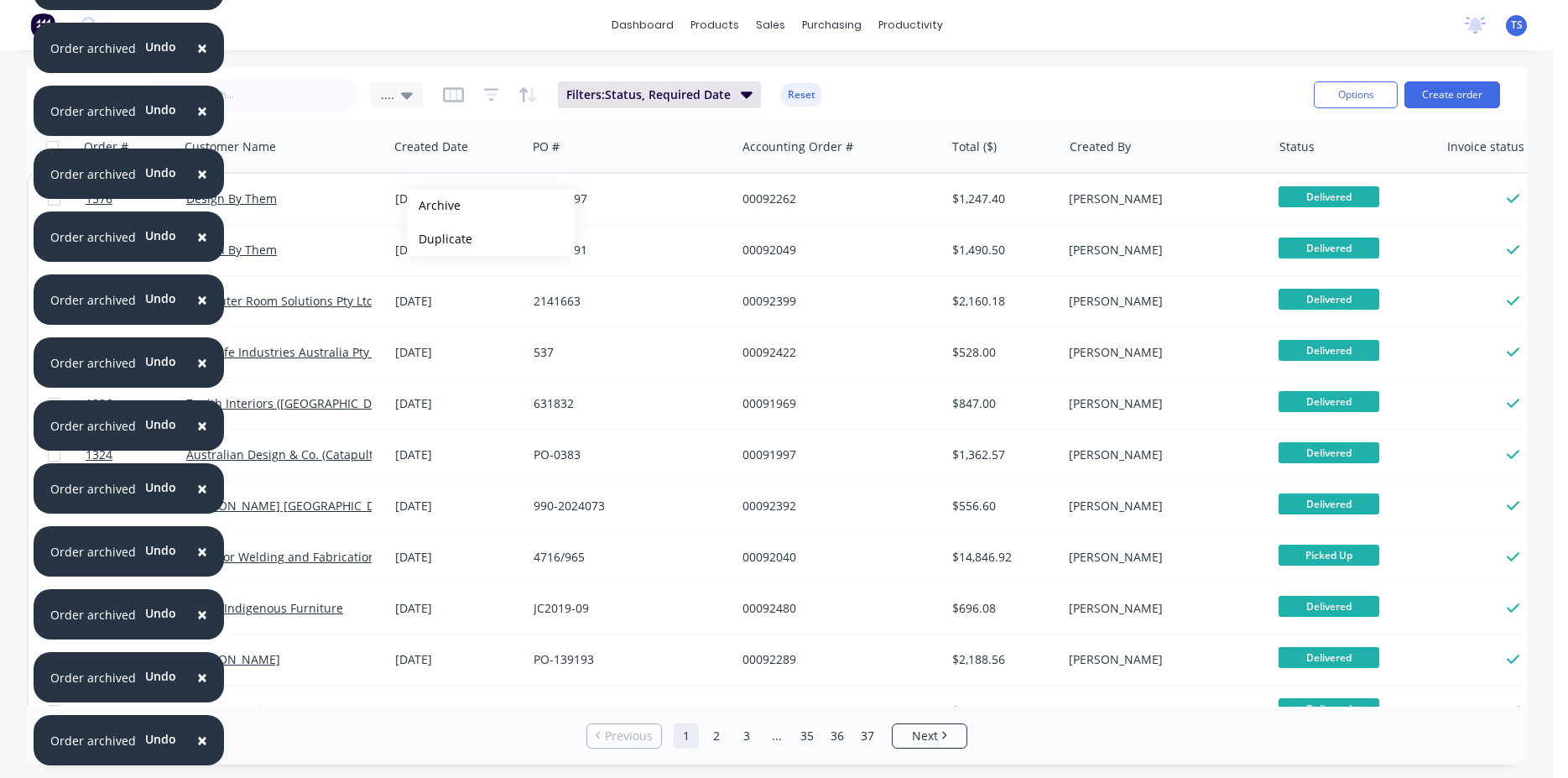
click at [434, 206] on button "Archive" at bounding box center [490, 206] width 168 height 34
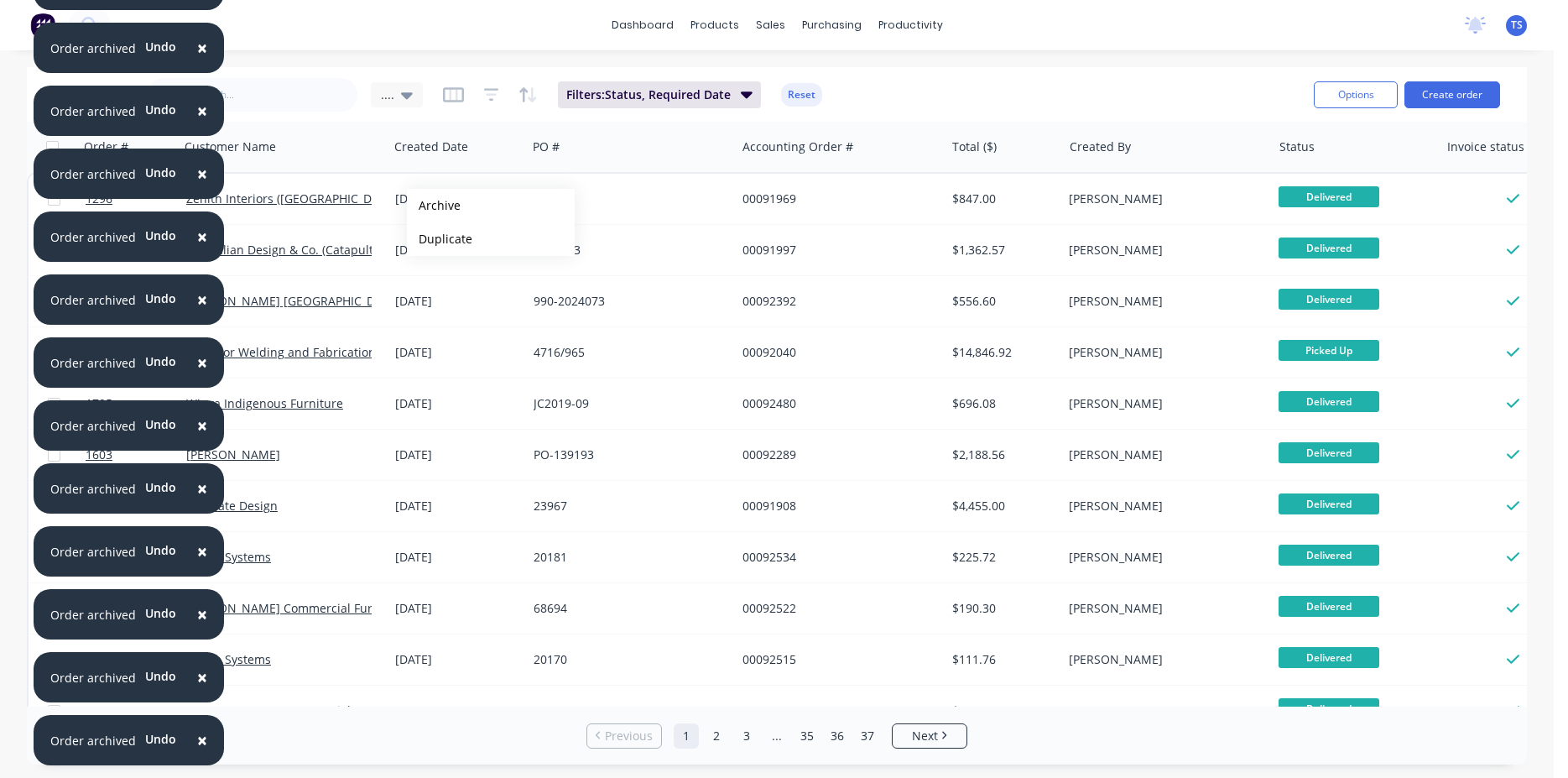
click at [434, 206] on button "Archive" at bounding box center [490, 206] width 168 height 34
click at [431, 206] on button "Archive" at bounding box center [490, 206] width 168 height 34
click at [431, 206] on button "Archive" at bounding box center [489, 206] width 168 height 34
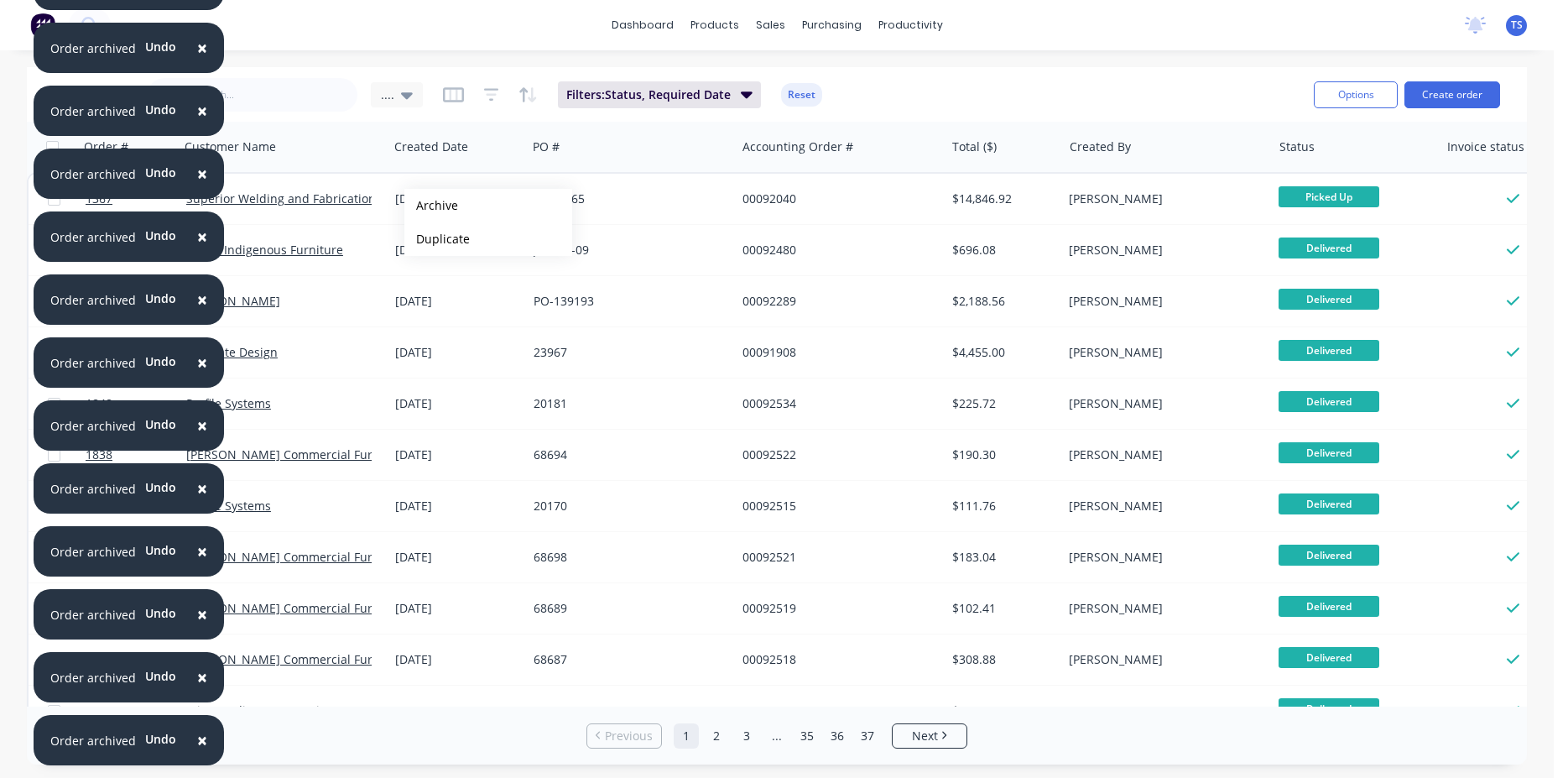
click at [431, 206] on button "Archive" at bounding box center [489, 206] width 168 height 34
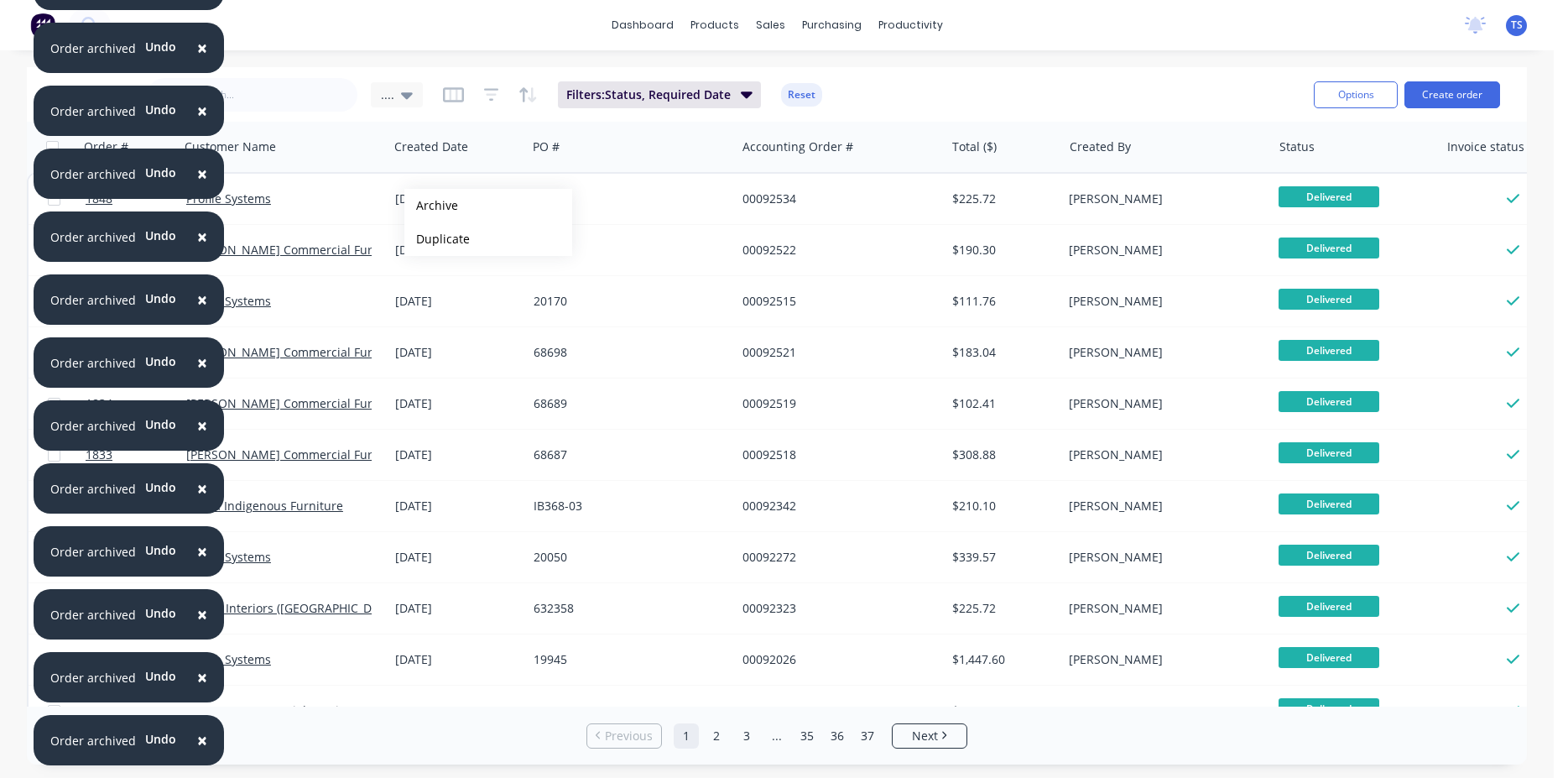
click at [431, 206] on button "Archive" at bounding box center [489, 206] width 168 height 34
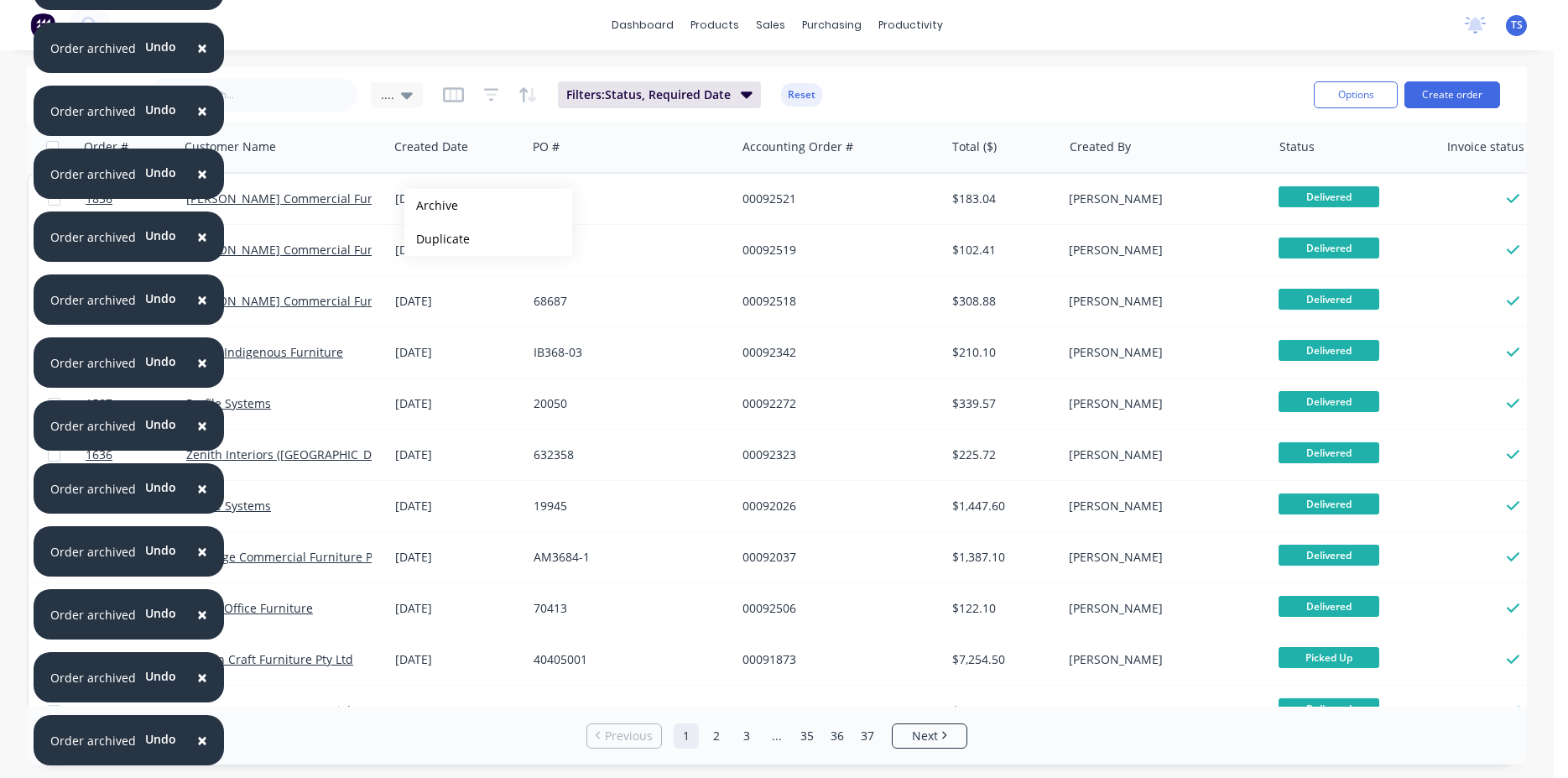
click at [431, 206] on button "Archive" at bounding box center [489, 206] width 168 height 34
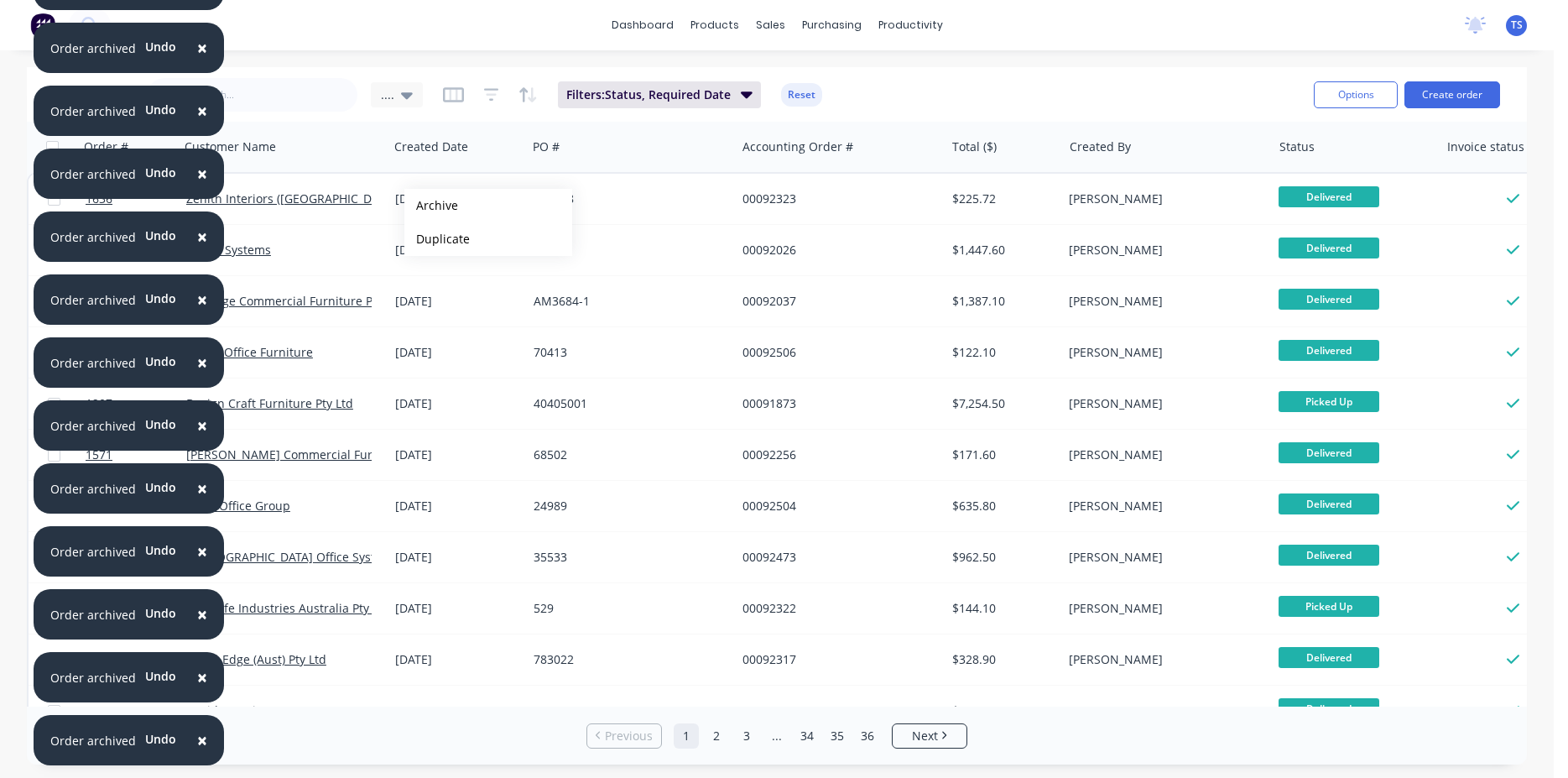
click at [431, 206] on button "Archive" at bounding box center [489, 206] width 168 height 34
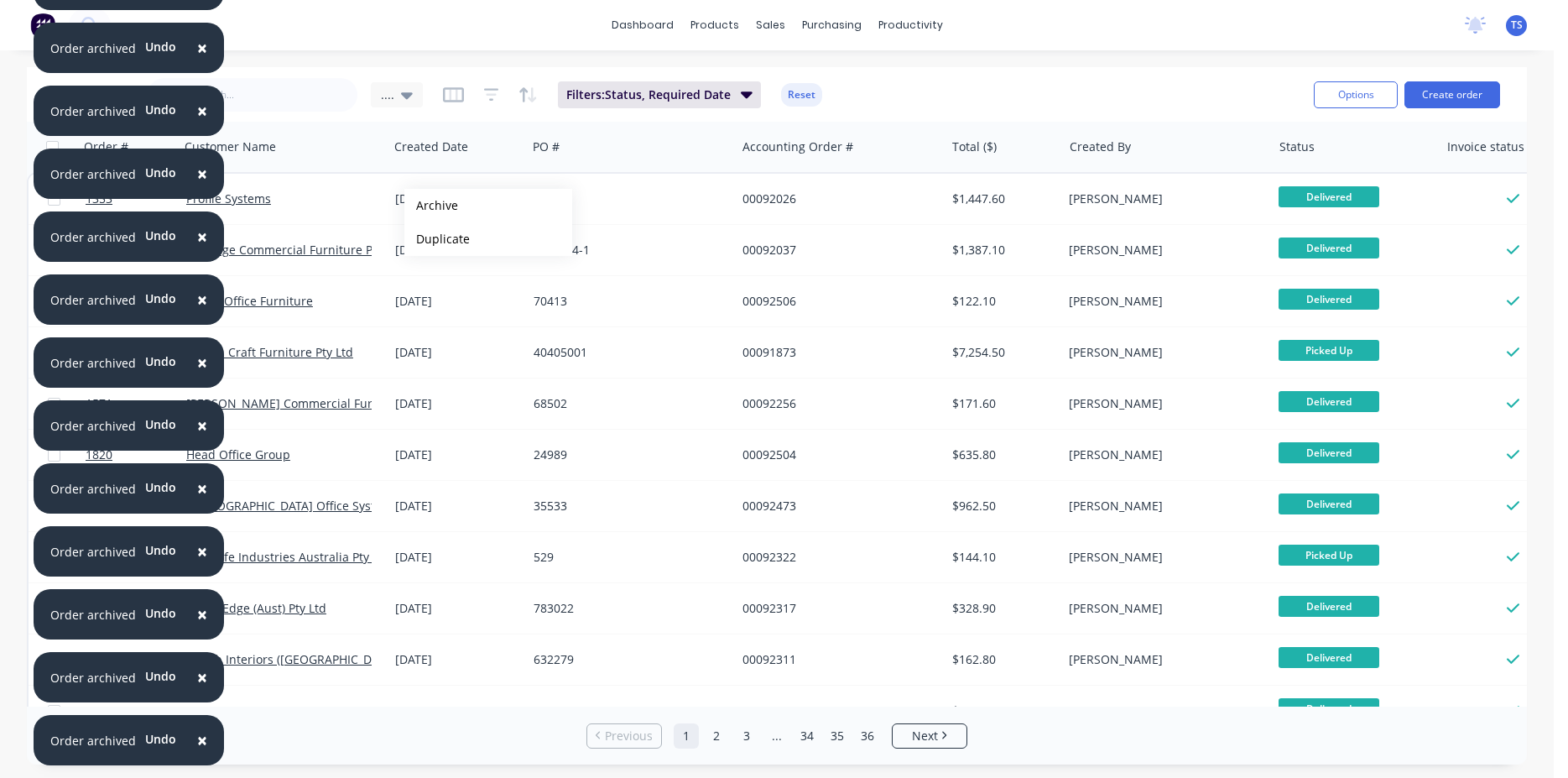
click at [431, 206] on button "Archive" at bounding box center [489, 206] width 168 height 34
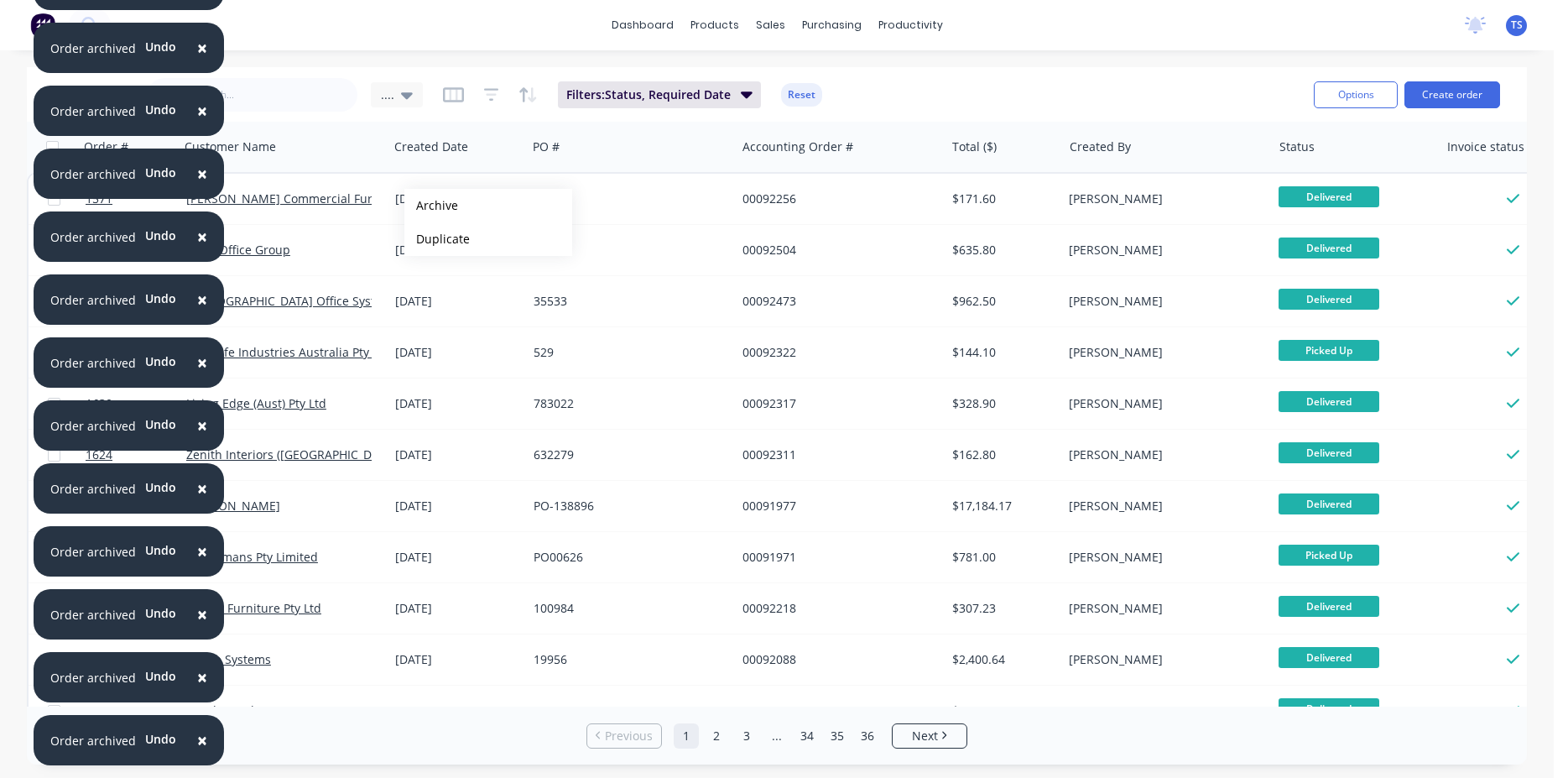
click at [431, 206] on button "Archive" at bounding box center [489, 206] width 168 height 34
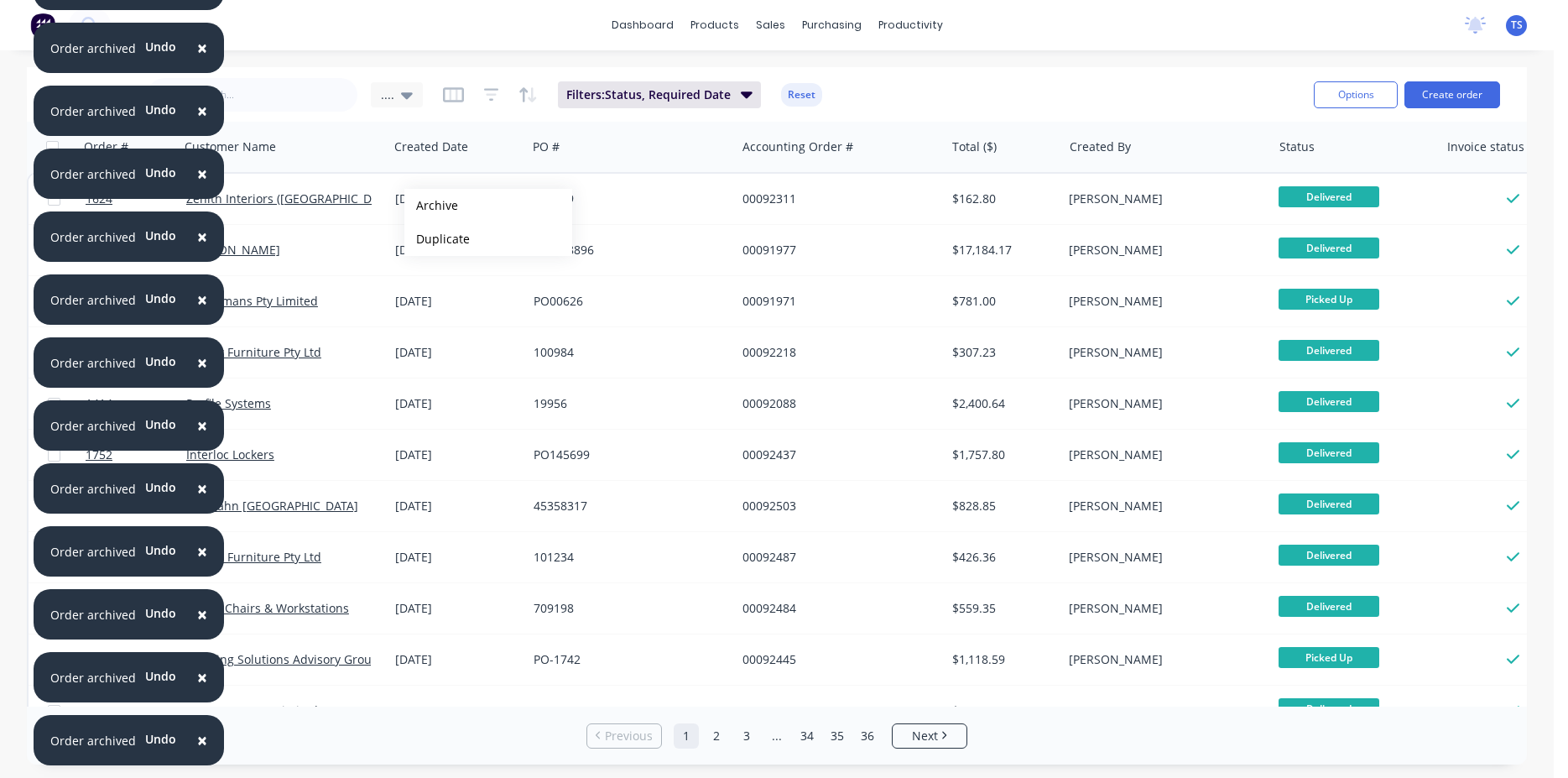
click at [431, 206] on button "Archive" at bounding box center [489, 206] width 168 height 34
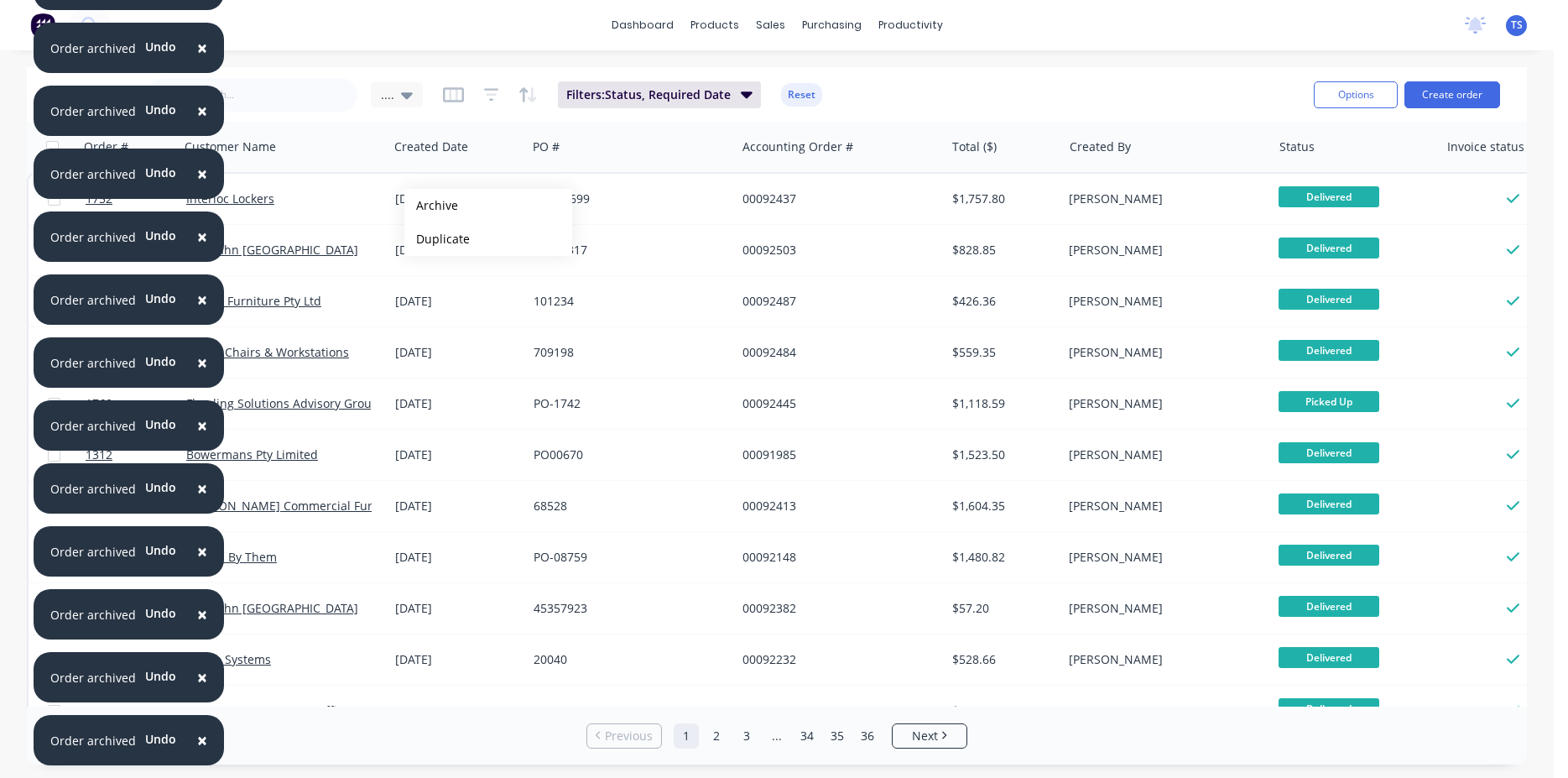
click at [431, 206] on button "Archive" at bounding box center [489, 206] width 168 height 34
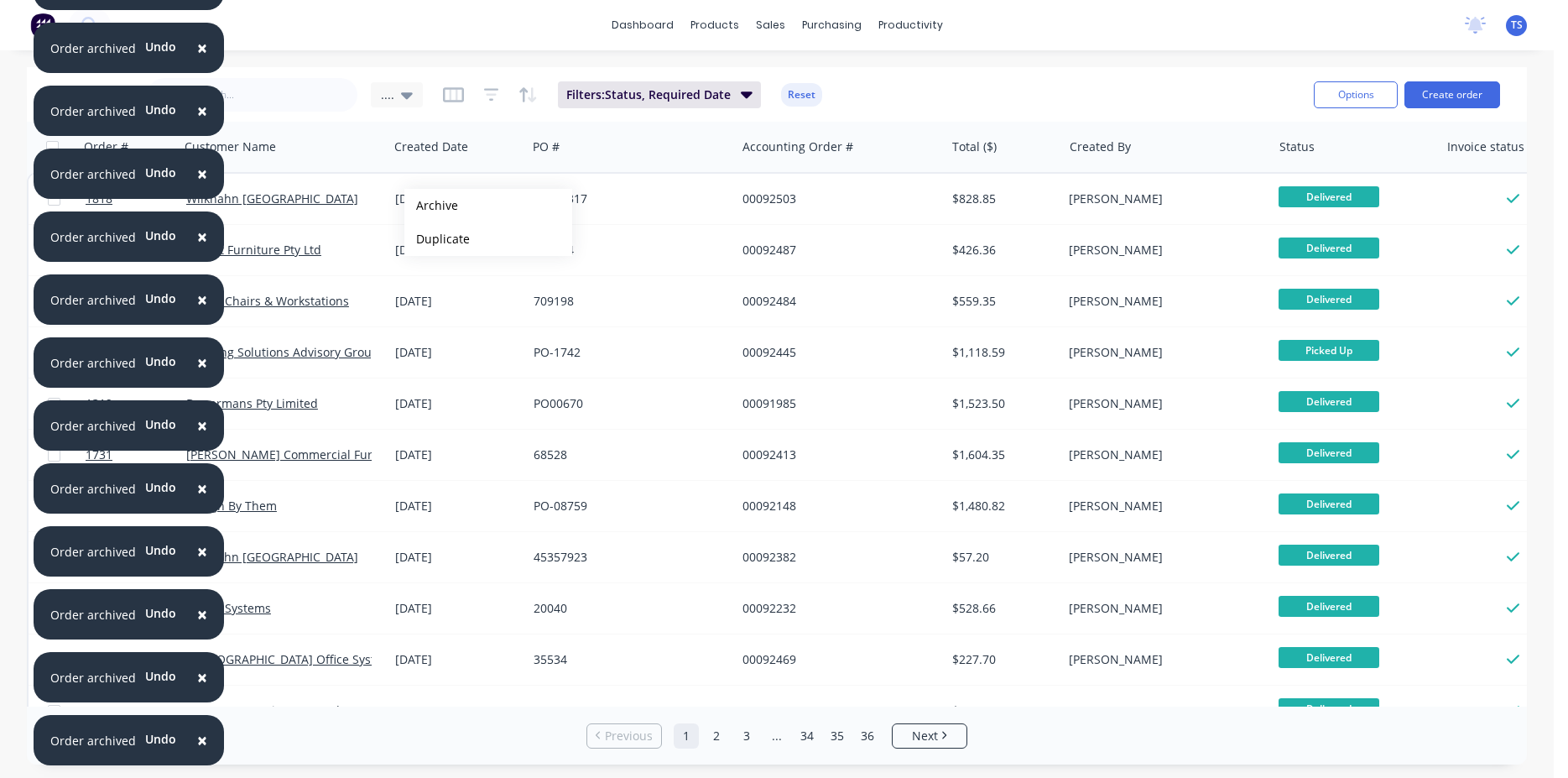
click at [431, 206] on button "Archive" at bounding box center [489, 206] width 168 height 34
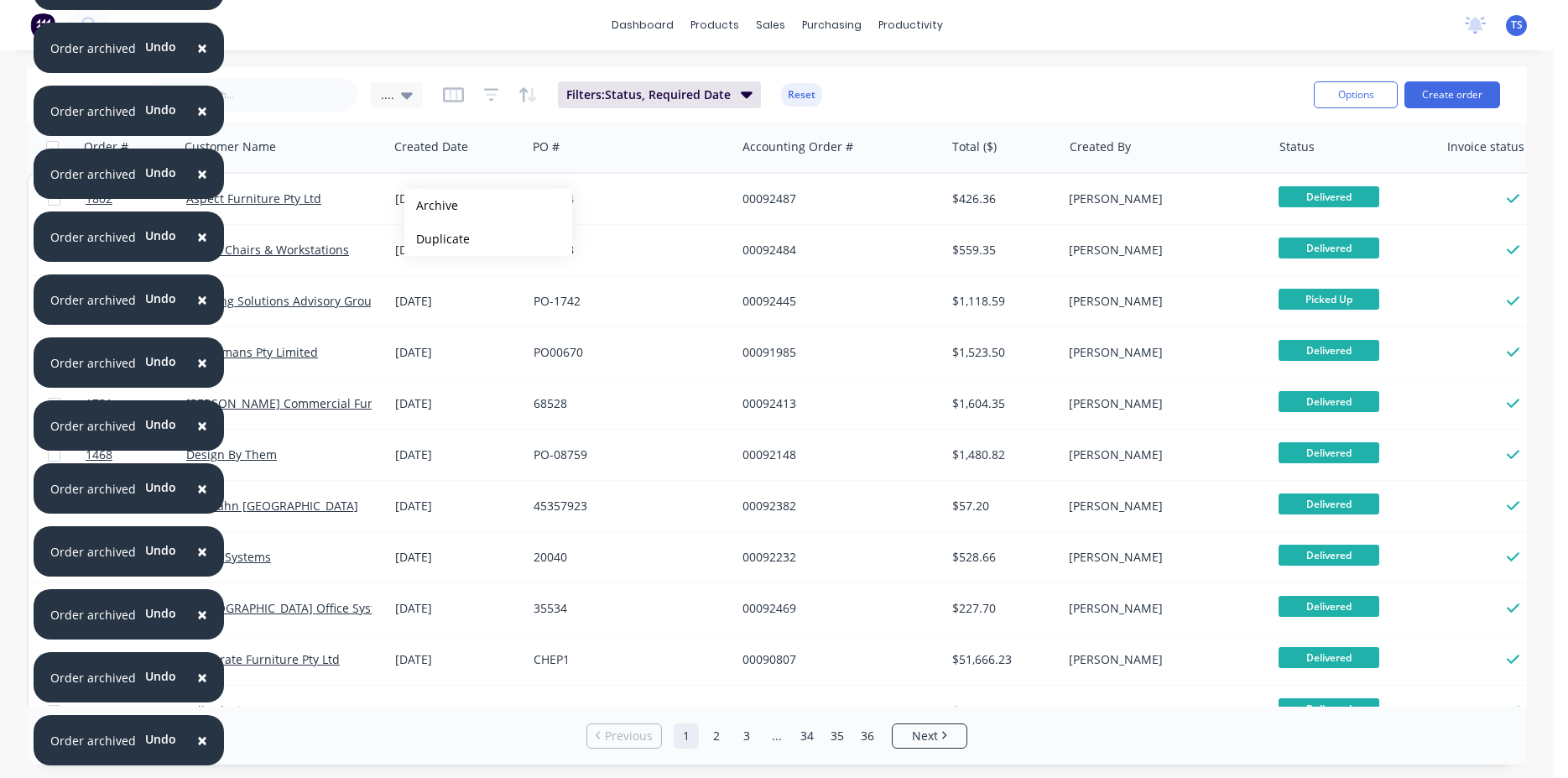
click at [431, 206] on button "Archive" at bounding box center [489, 206] width 168 height 34
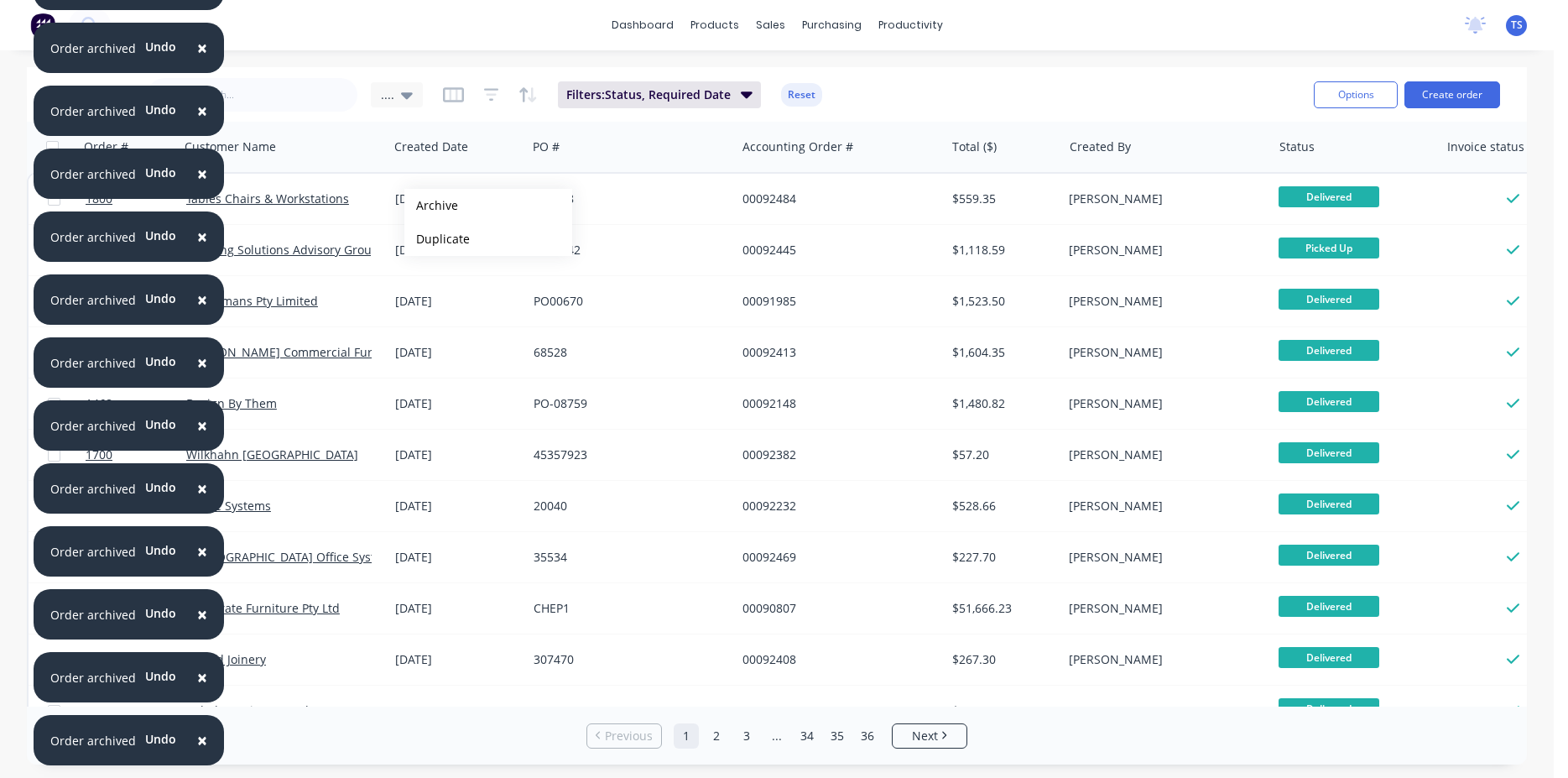
click at [431, 206] on button "Archive" at bounding box center [489, 206] width 168 height 34
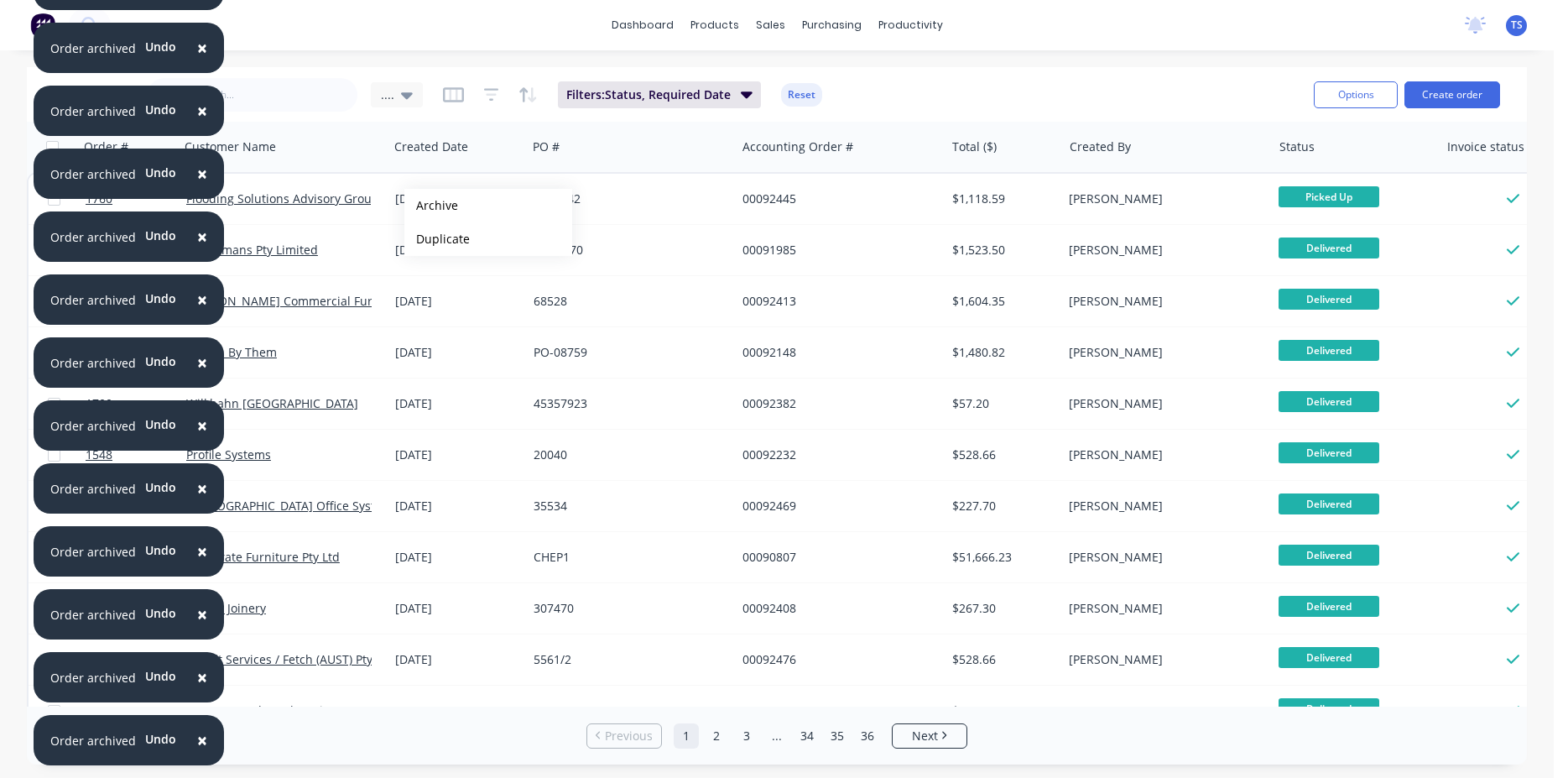
click at [431, 206] on button "Archive" at bounding box center [489, 206] width 168 height 34
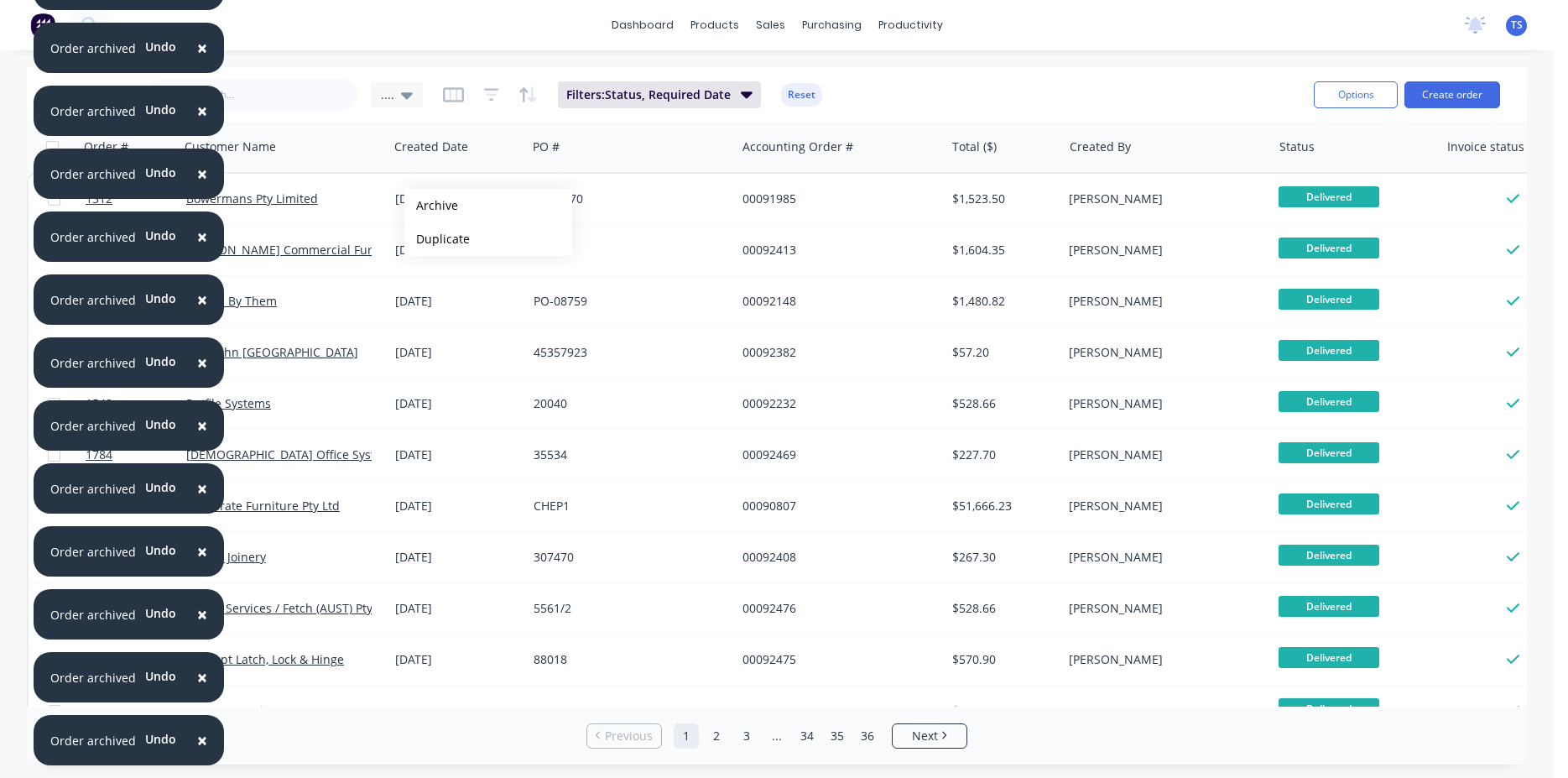
click at [431, 206] on button "Archive" at bounding box center [489, 206] width 168 height 34
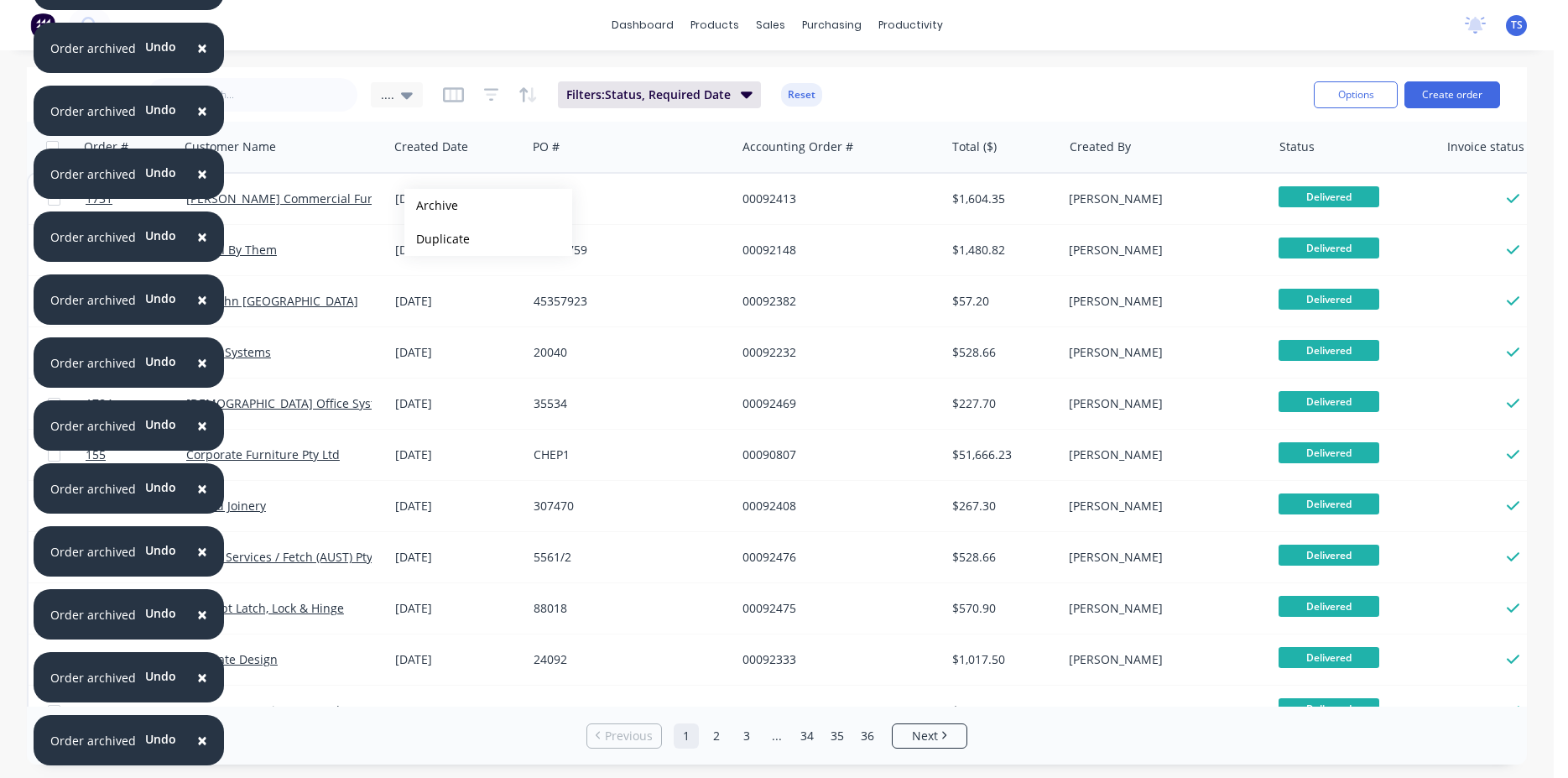
click at [431, 206] on button "Archive" at bounding box center [489, 206] width 168 height 34
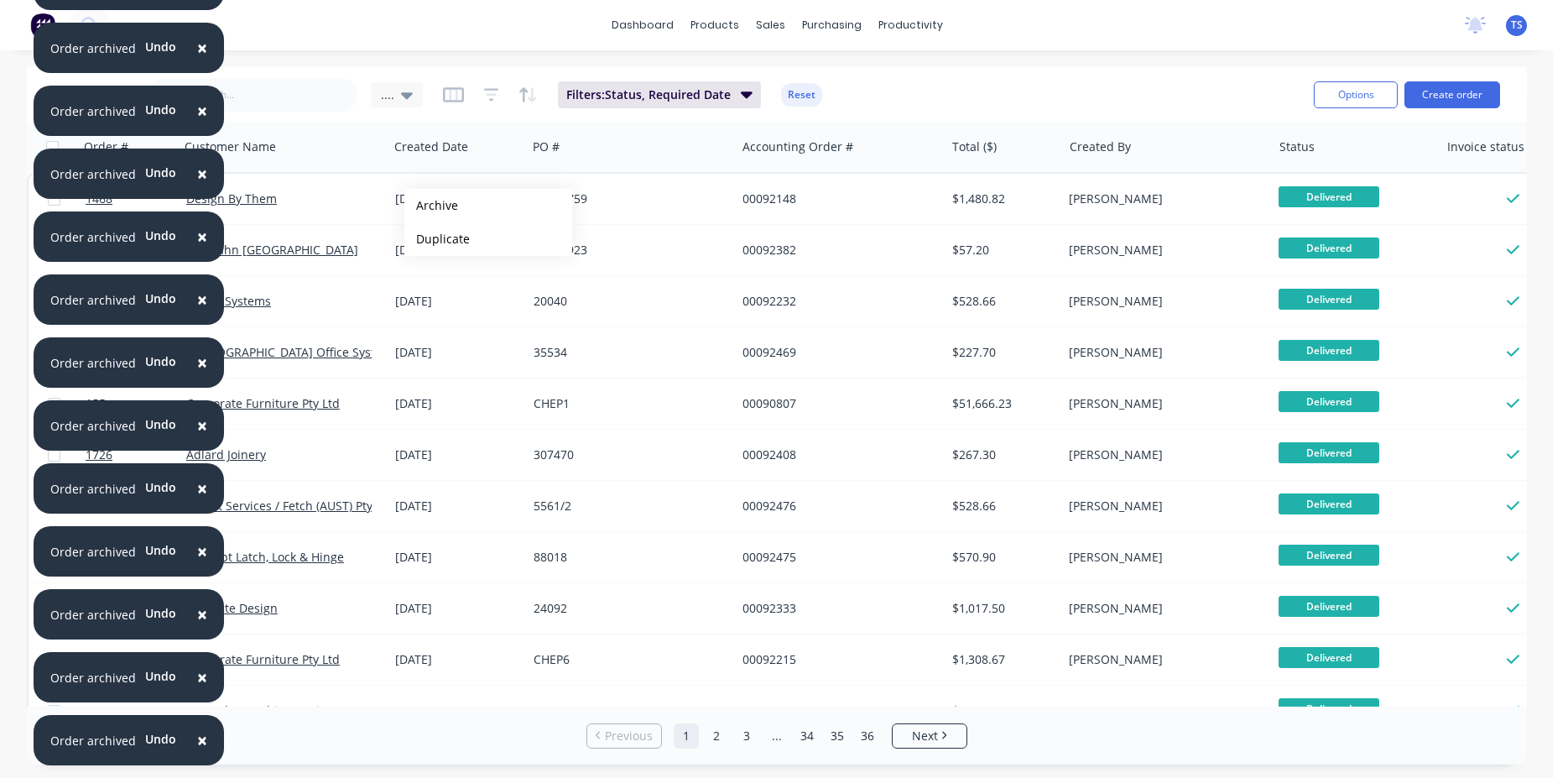
click at [431, 206] on button "Archive" at bounding box center [489, 206] width 168 height 34
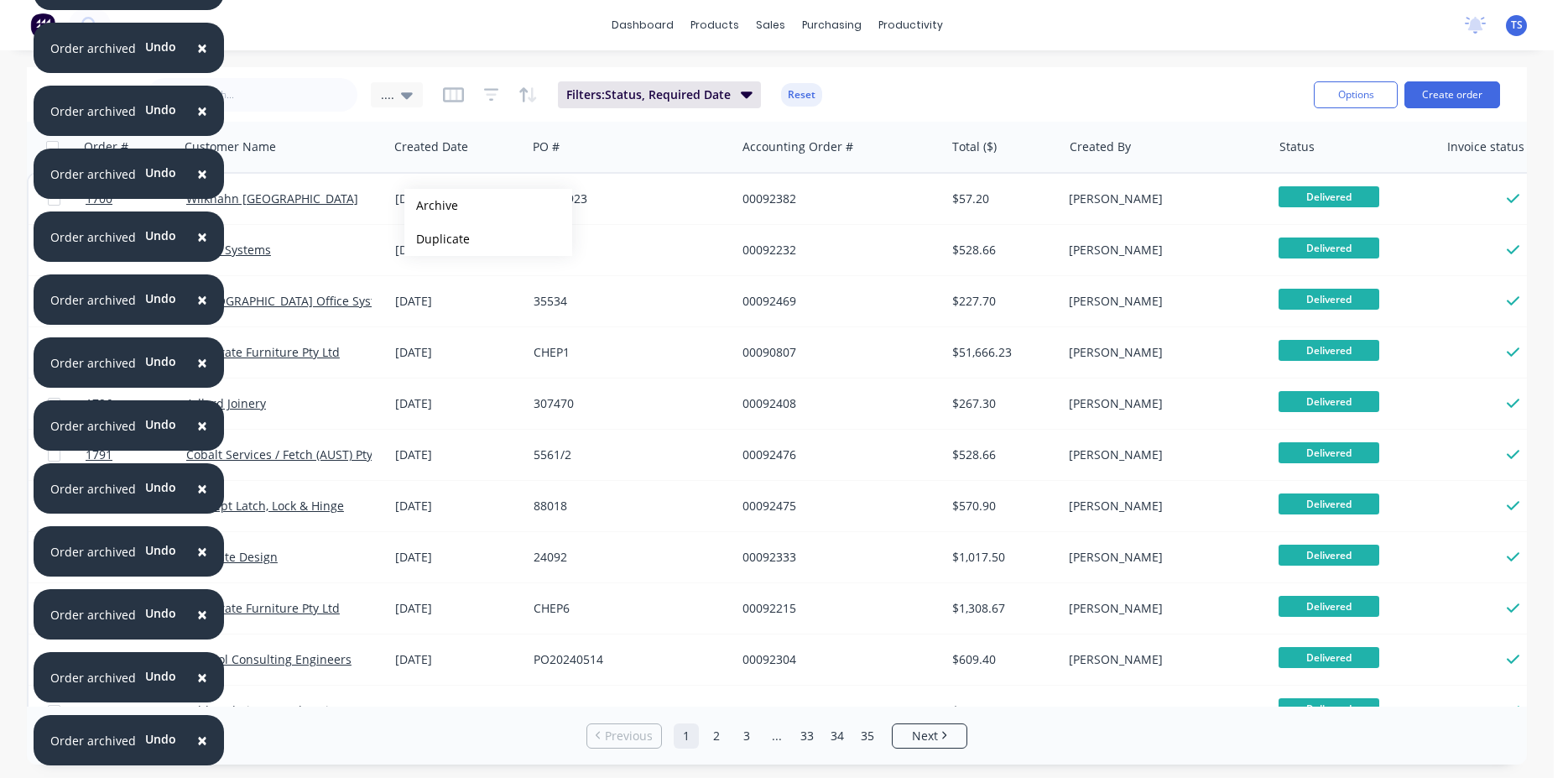
click at [431, 206] on button "Archive" at bounding box center [489, 206] width 168 height 34
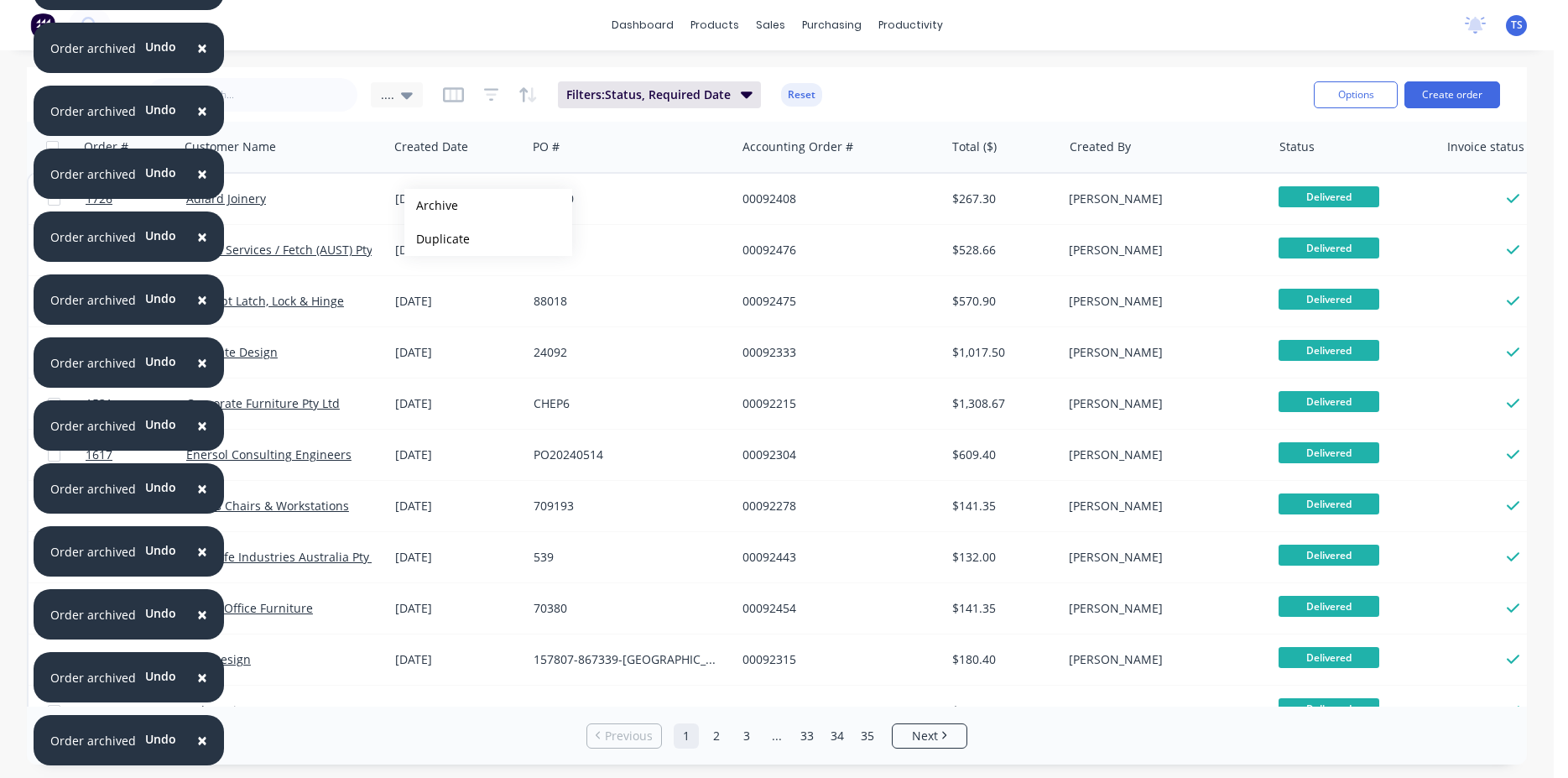
click at [431, 206] on button "Archive" at bounding box center [489, 206] width 168 height 34
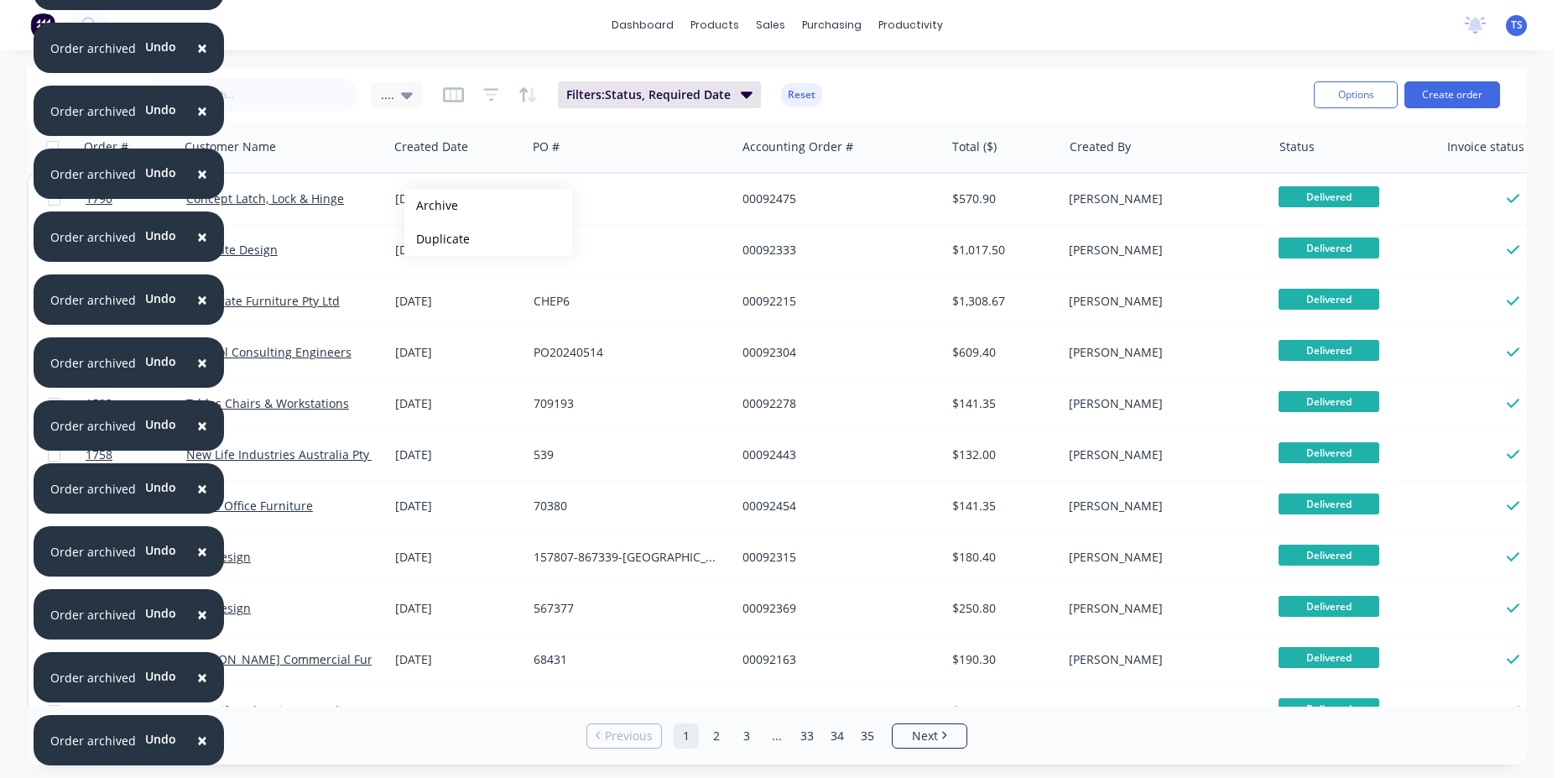
click at [431, 206] on button "Archive" at bounding box center [489, 206] width 168 height 34
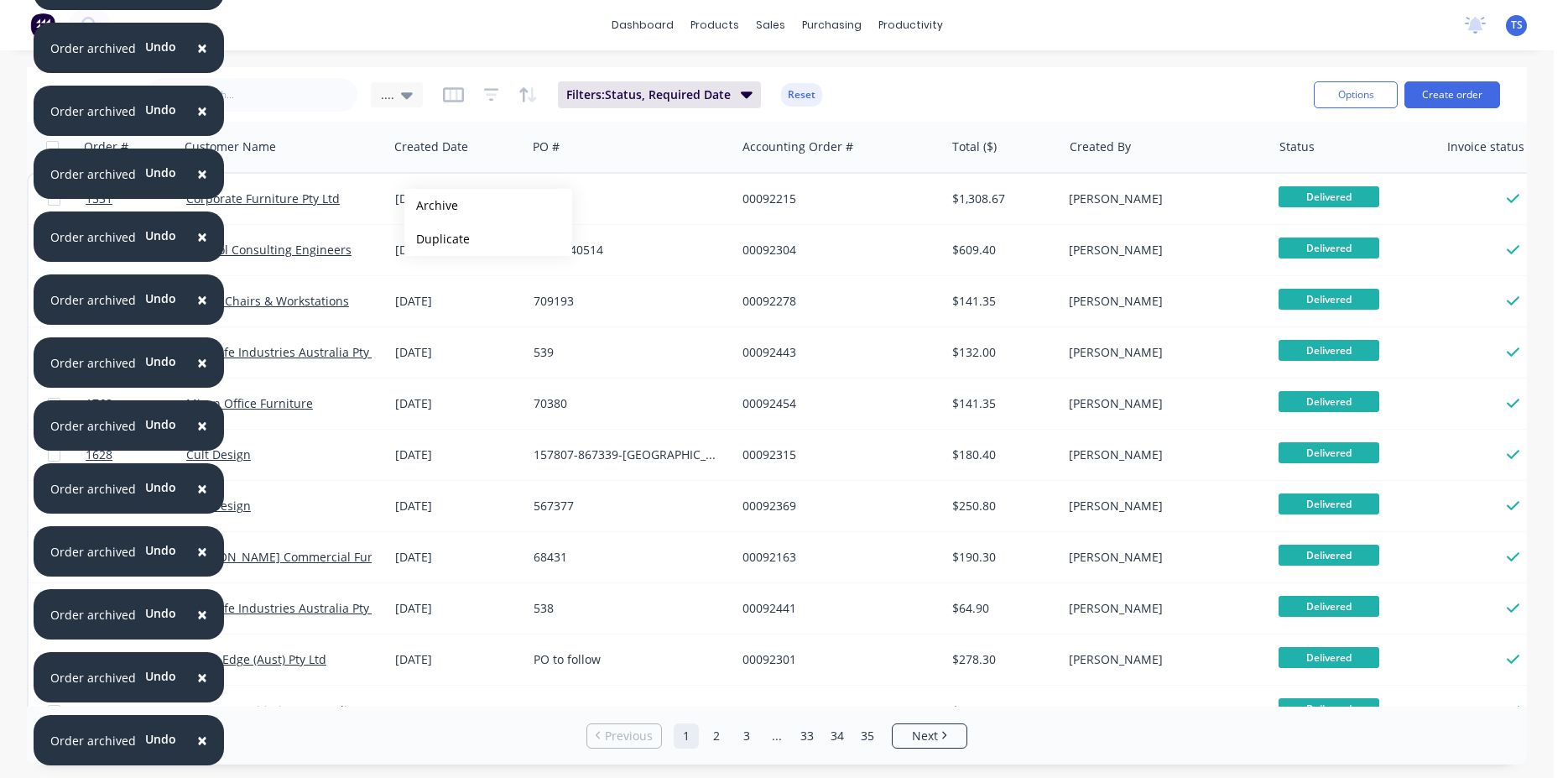
click at [431, 206] on button "Archive" at bounding box center [489, 206] width 168 height 34
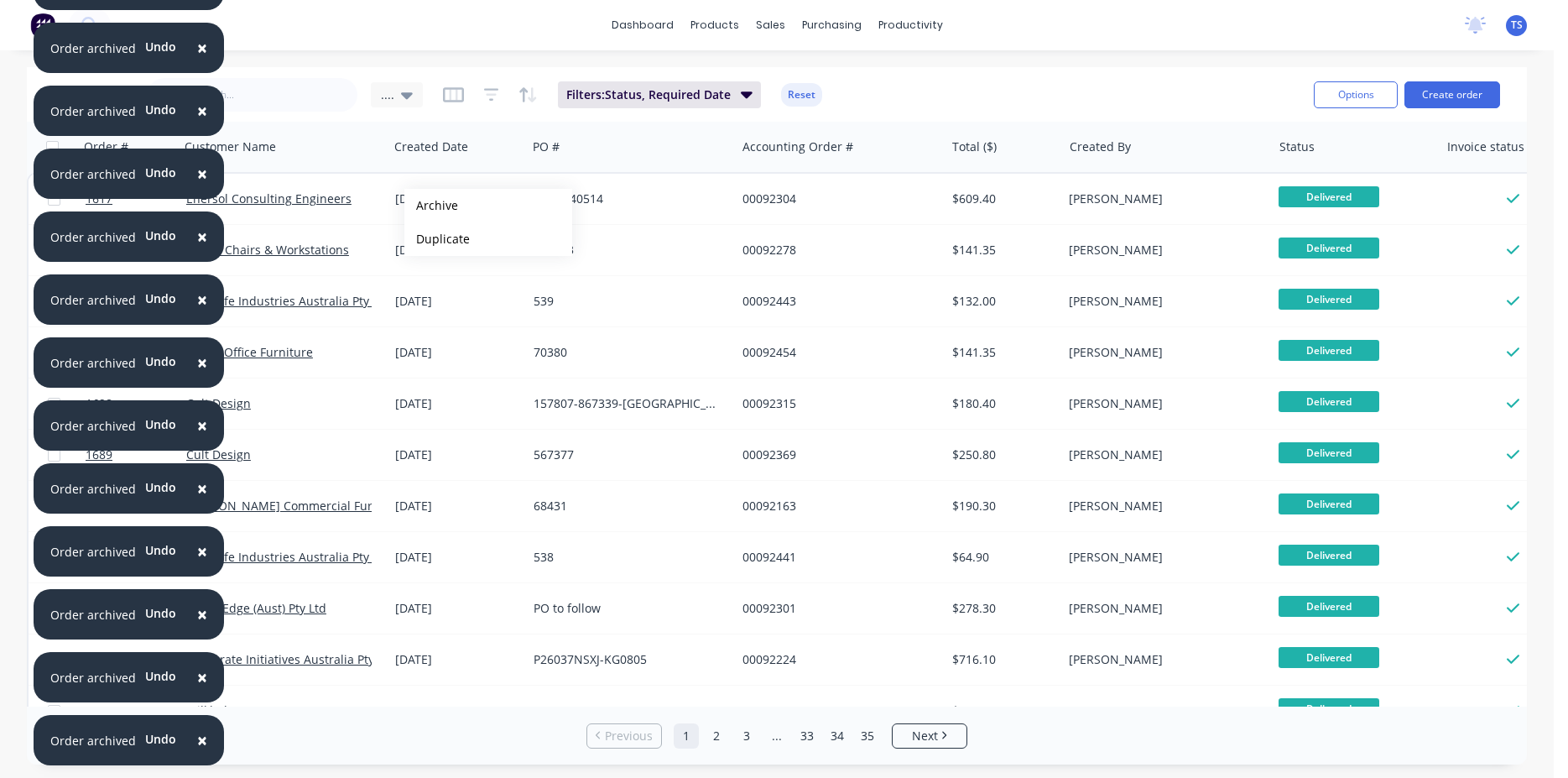
click at [431, 206] on button "Archive" at bounding box center [489, 206] width 168 height 34
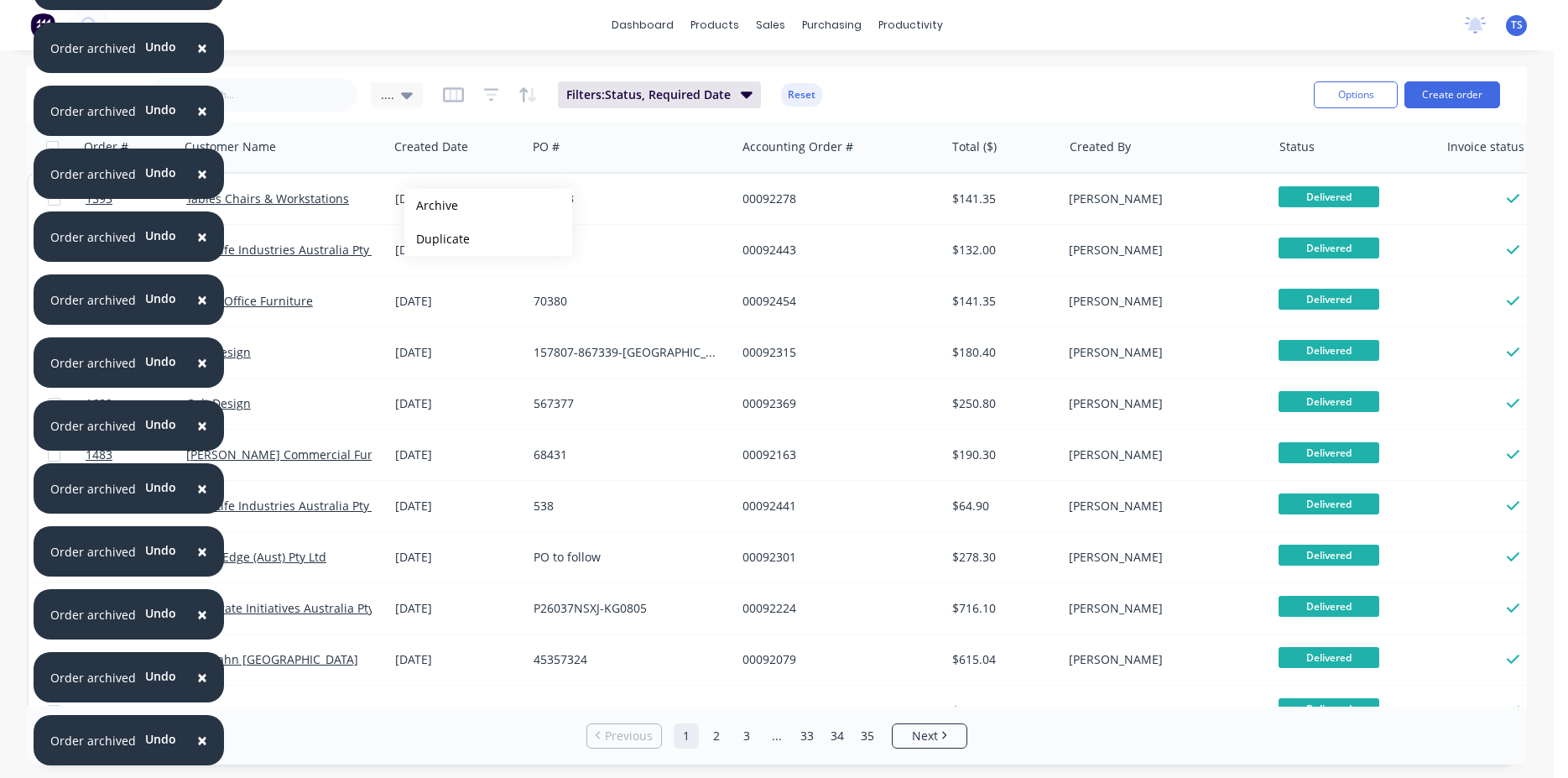
click at [431, 206] on button "Archive" at bounding box center [489, 206] width 168 height 34
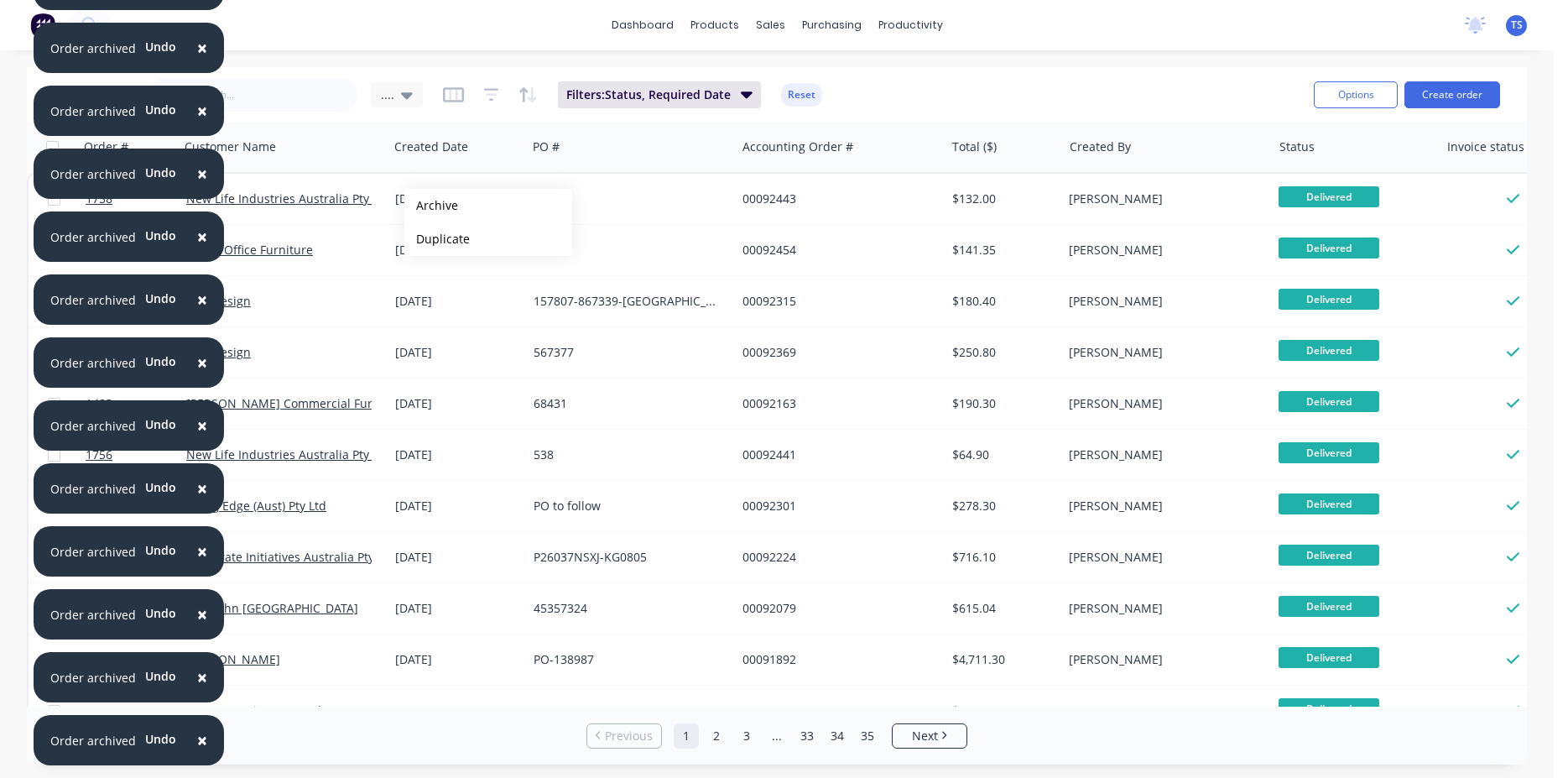
click at [431, 206] on button "Archive" at bounding box center [489, 206] width 168 height 34
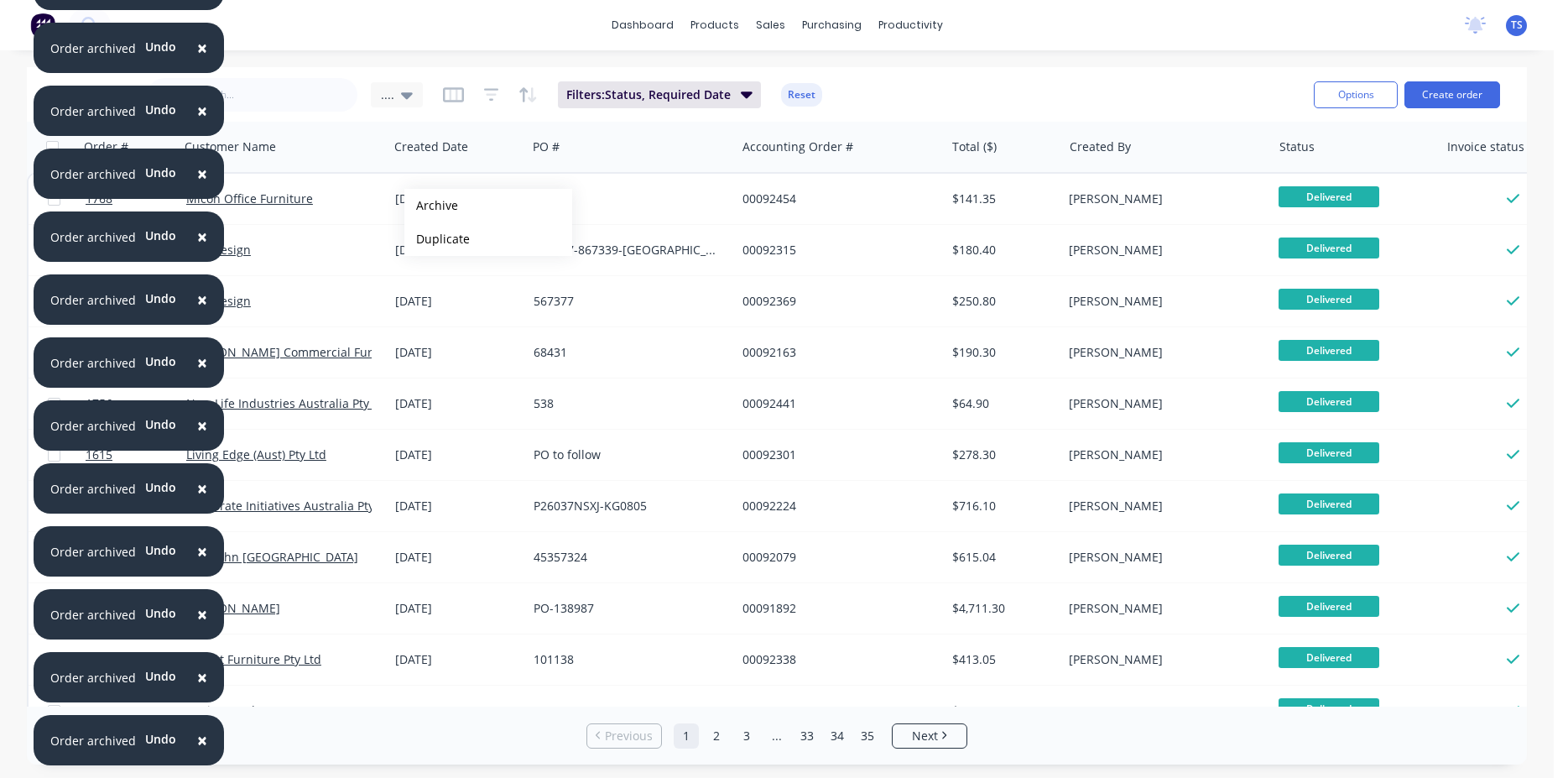
click at [431, 206] on button "Archive" at bounding box center [489, 206] width 168 height 34
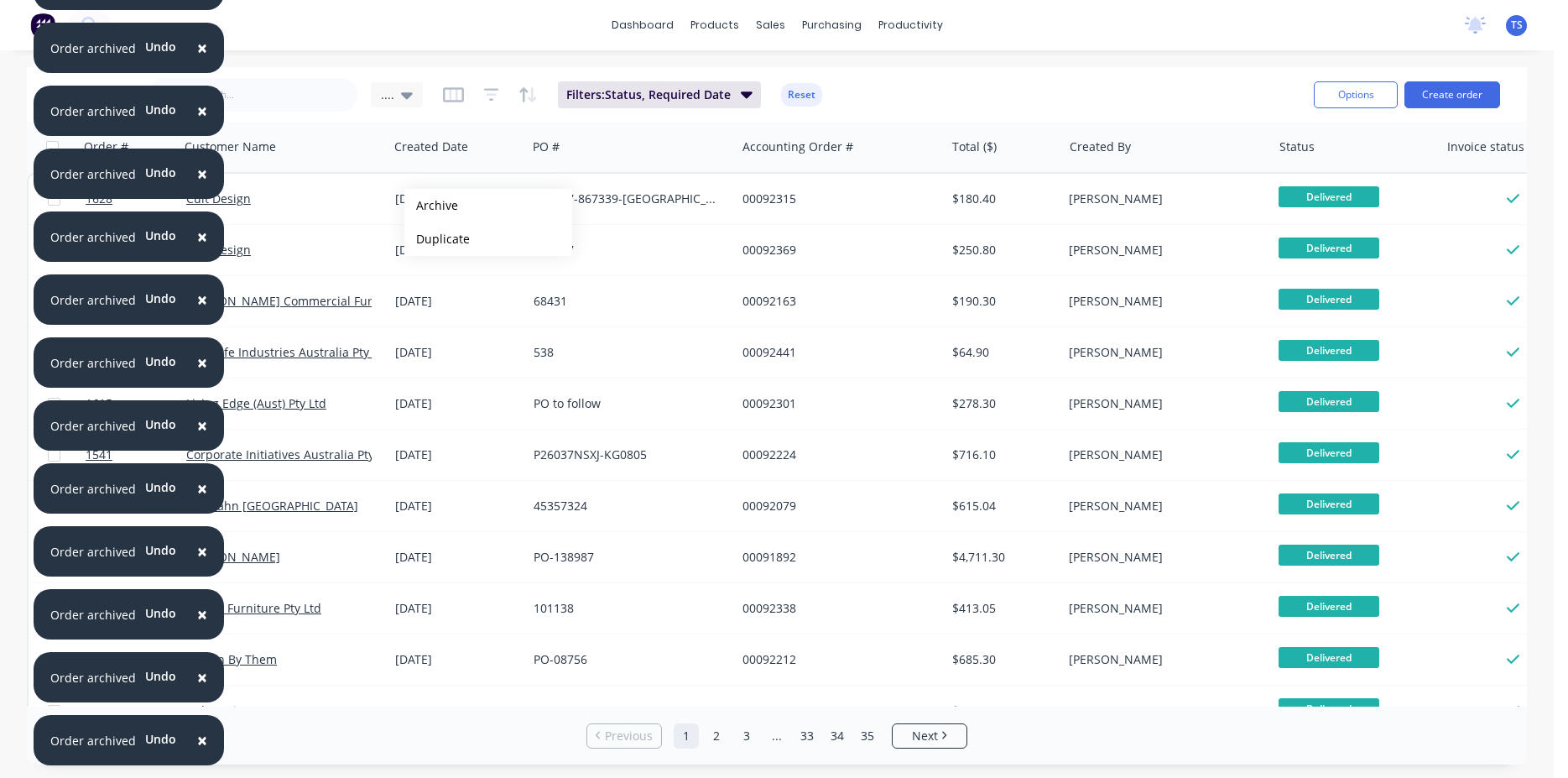
click at [431, 206] on button "Archive" at bounding box center [489, 206] width 168 height 34
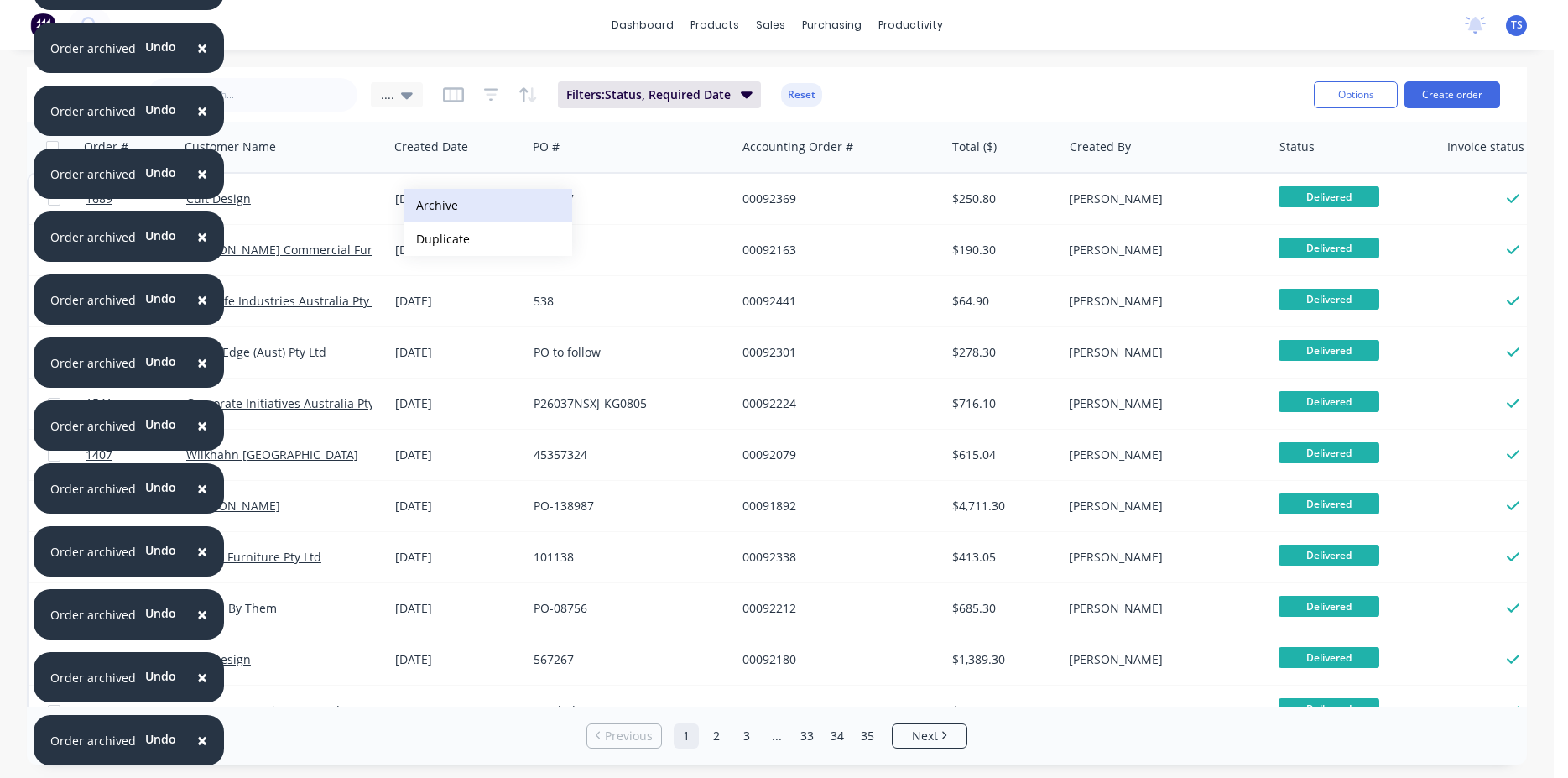
click at [420, 211] on button "Archive" at bounding box center [489, 206] width 168 height 34
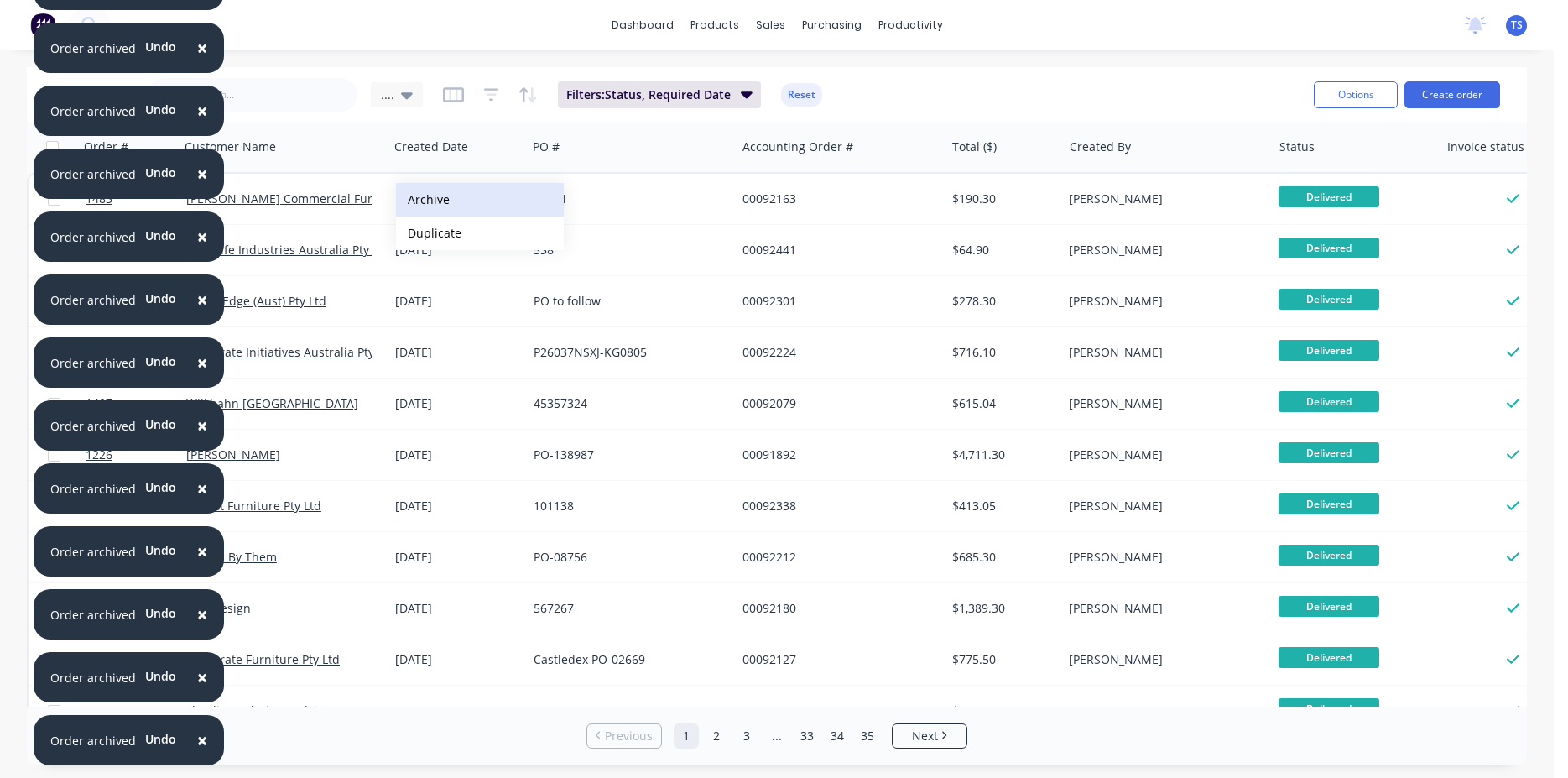
click at [428, 199] on button "Archive" at bounding box center [480, 200] width 168 height 34
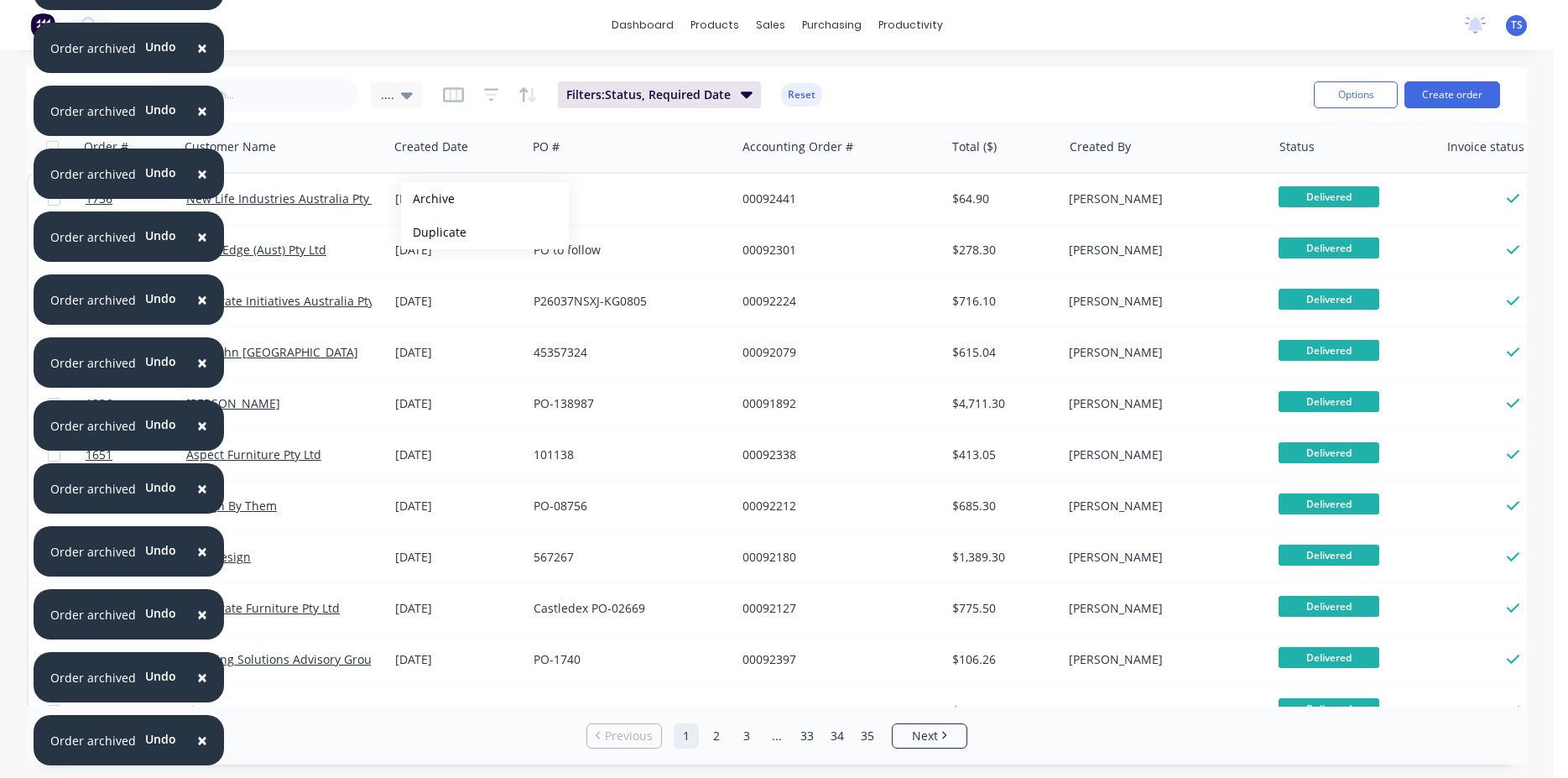
click at [431, 198] on button "Archive" at bounding box center [485, 199] width 168 height 34
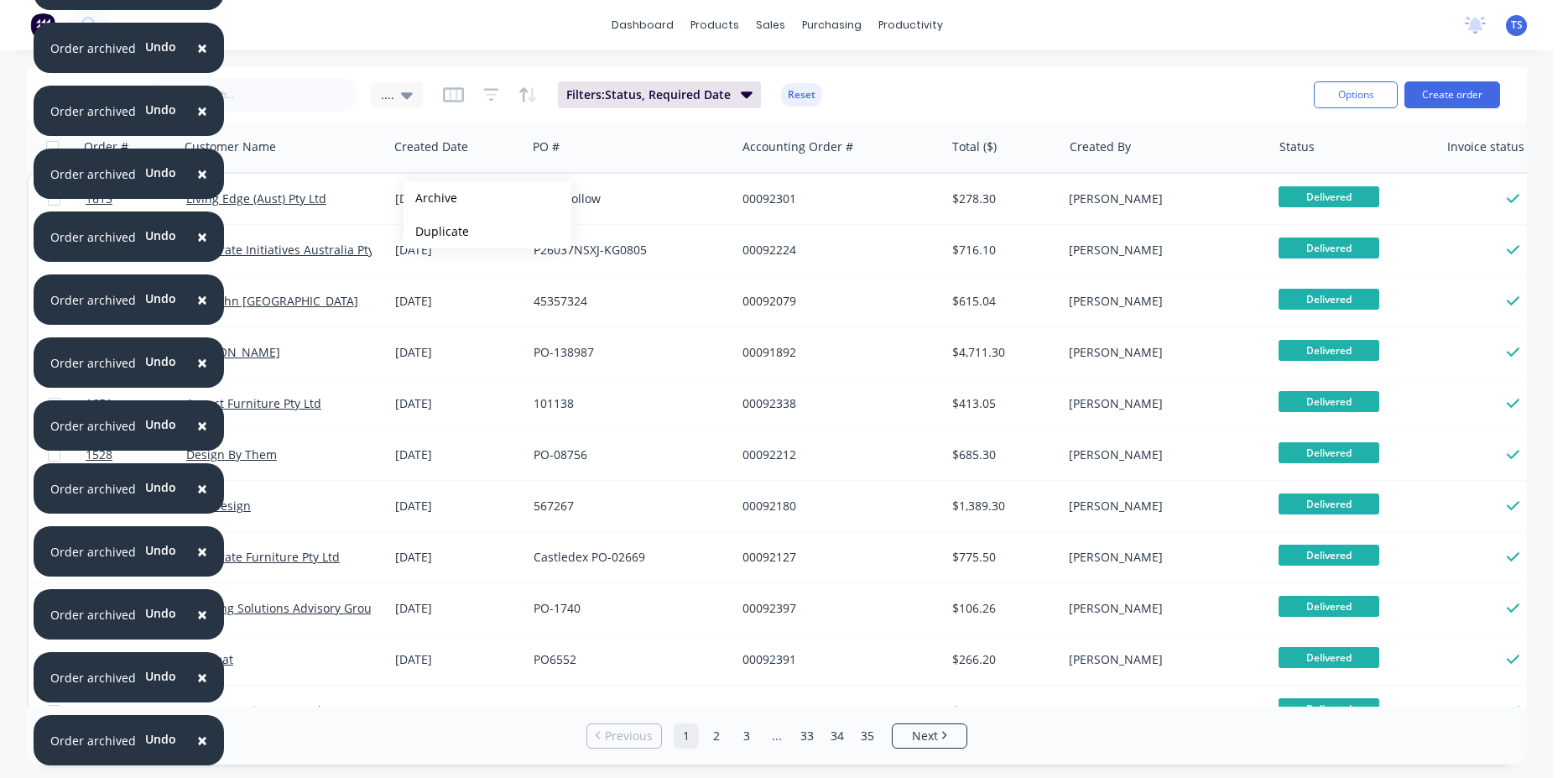
click at [431, 198] on button "Archive" at bounding box center [488, 198] width 168 height 34
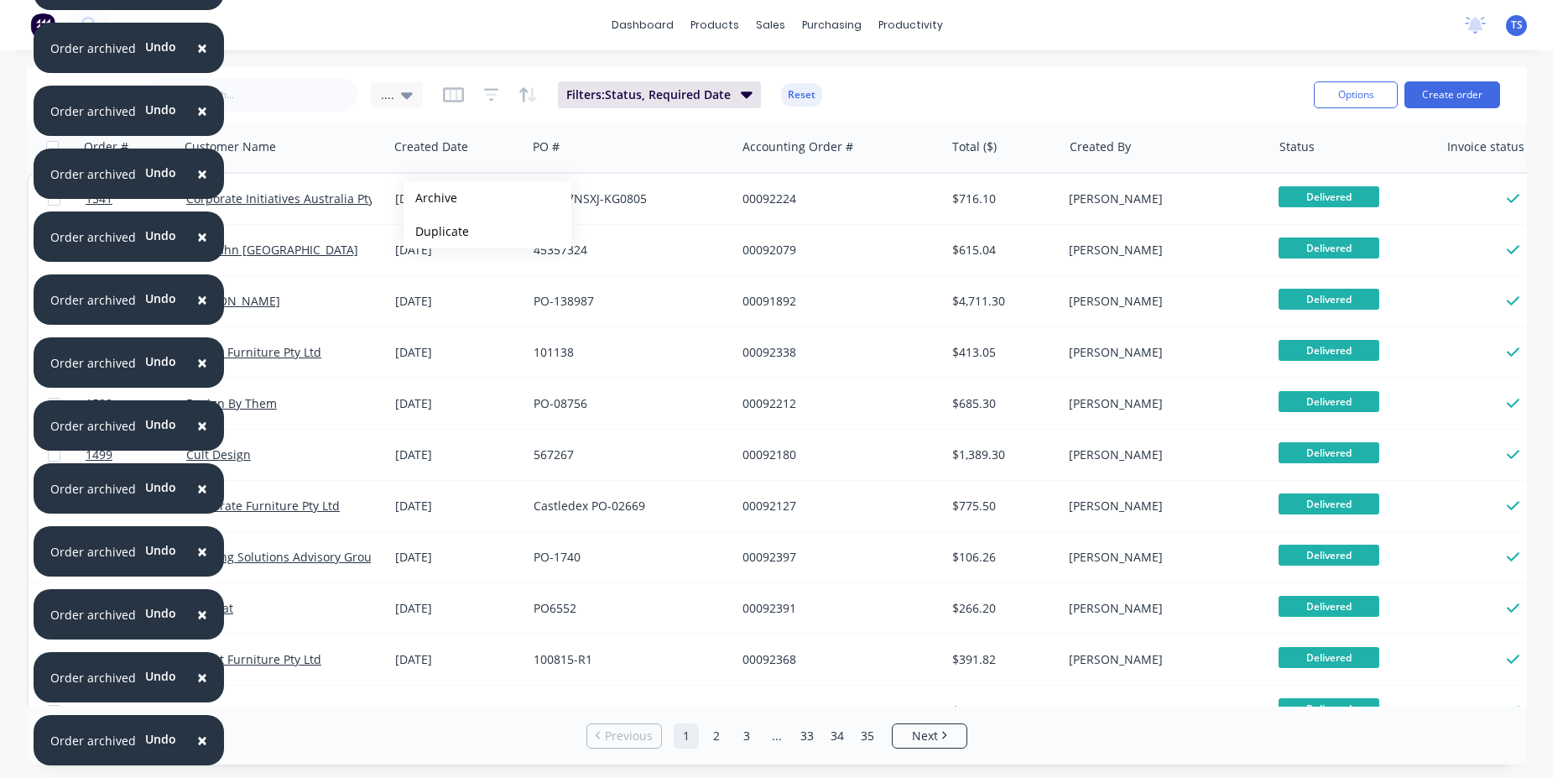
click at [431, 198] on button "Archive" at bounding box center [488, 198] width 168 height 34
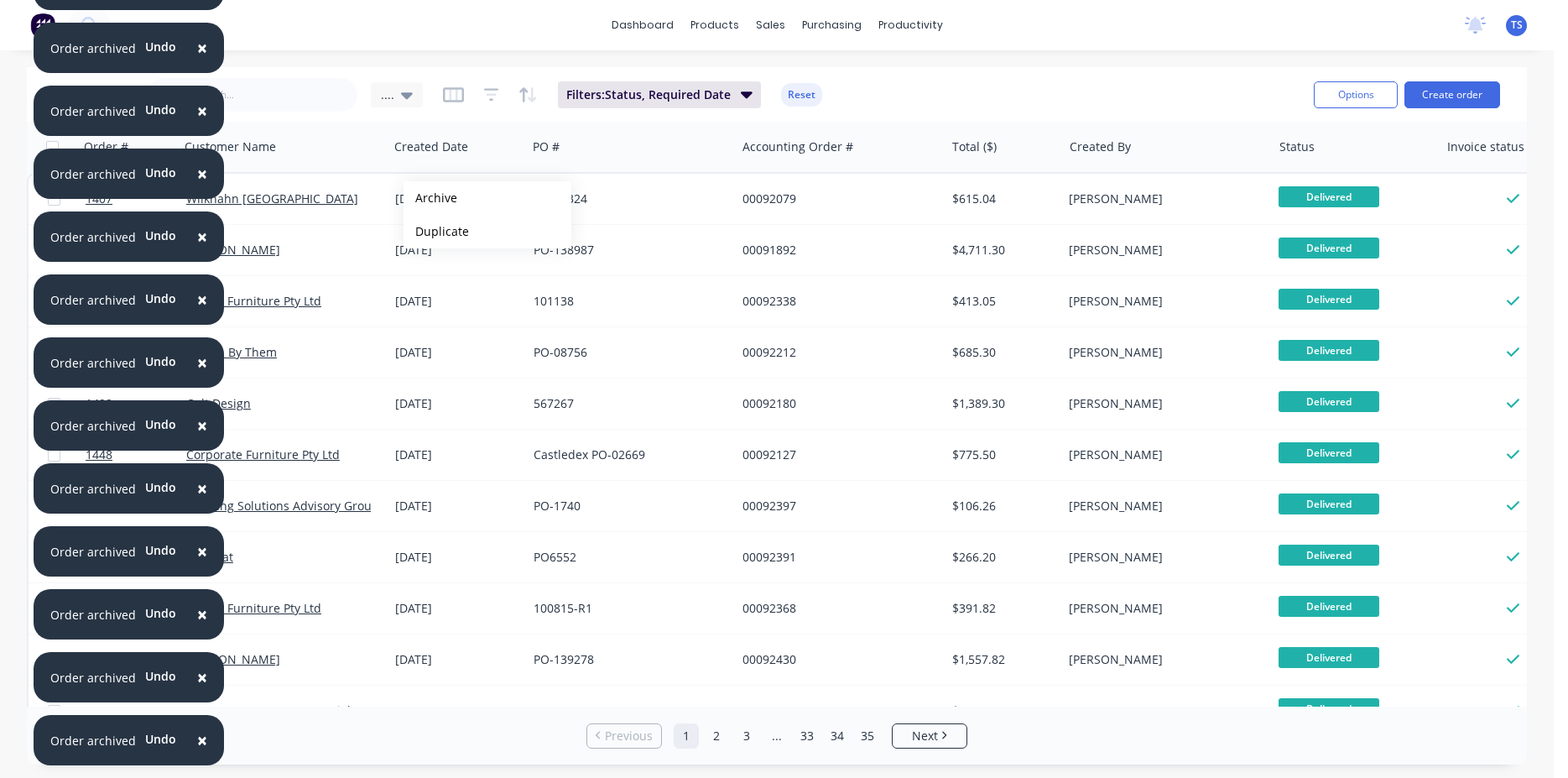
click at [431, 198] on button "Archive" at bounding box center [488, 198] width 168 height 34
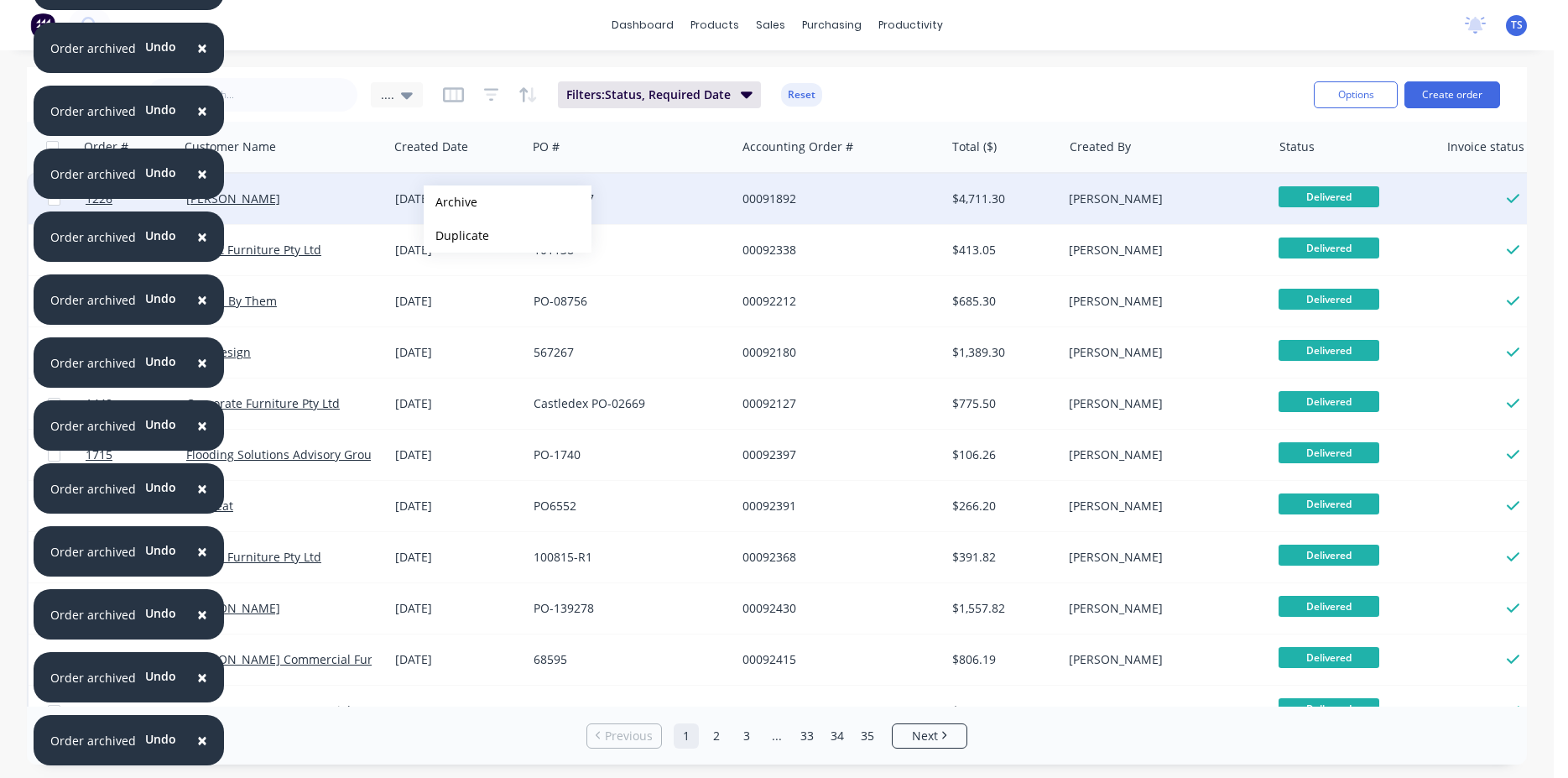
click at [450, 202] on button "Archive" at bounding box center [507, 202] width 168 height 34
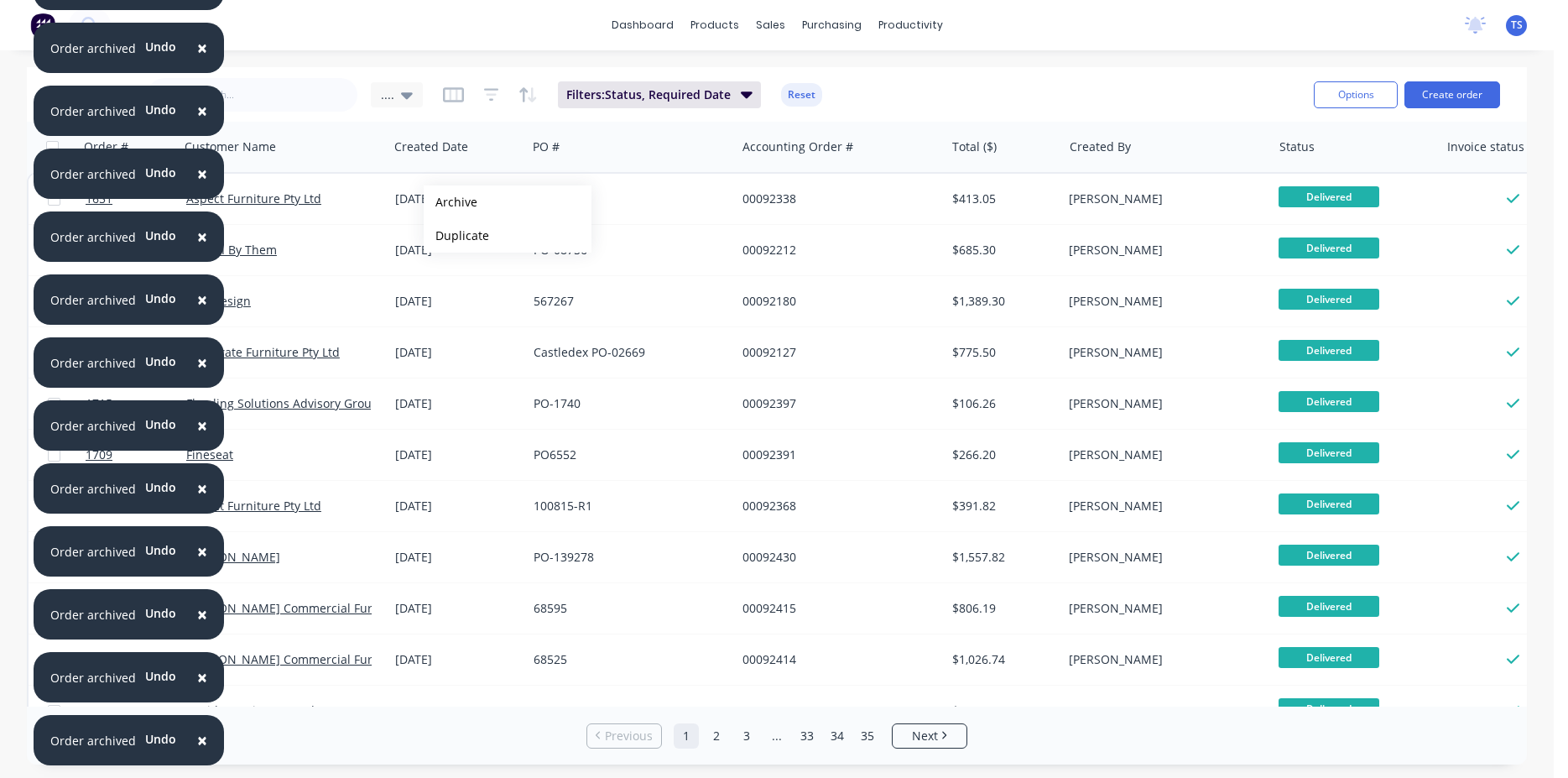
click at [450, 202] on button "Archive" at bounding box center [507, 202] width 168 height 34
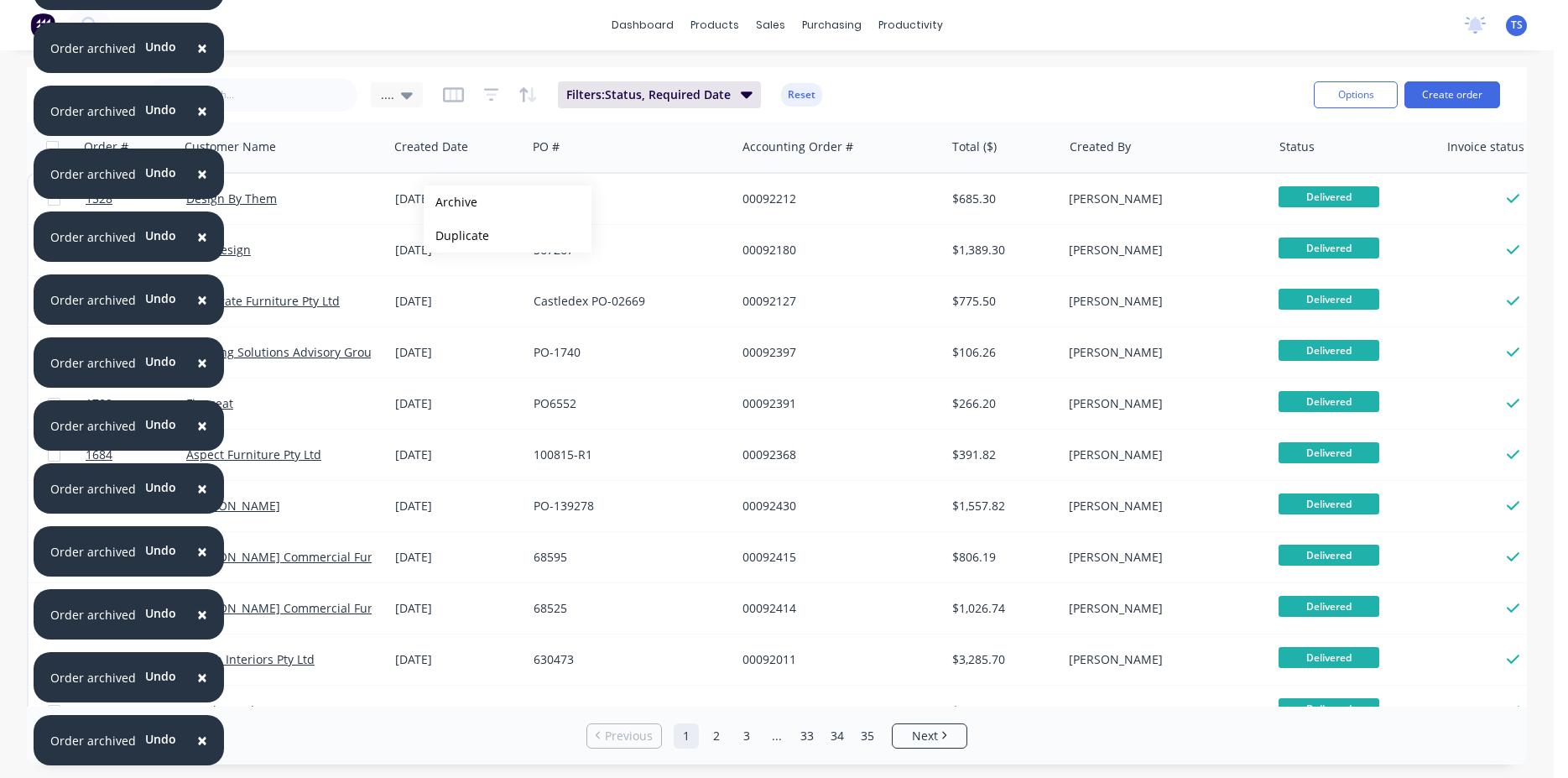
click at [450, 202] on button "Archive" at bounding box center [507, 202] width 168 height 34
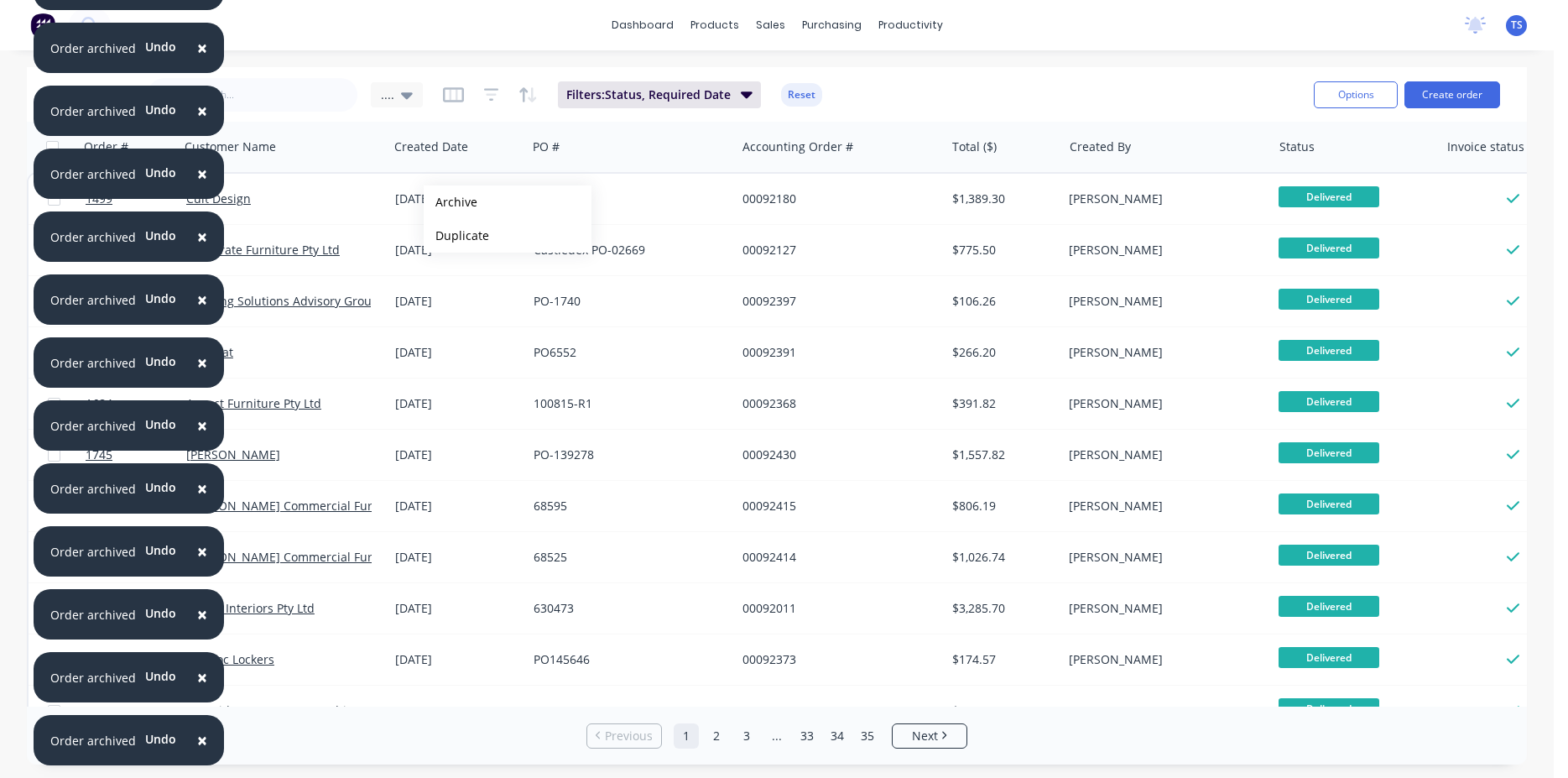
click at [450, 202] on button "Archive" at bounding box center [507, 202] width 168 height 34
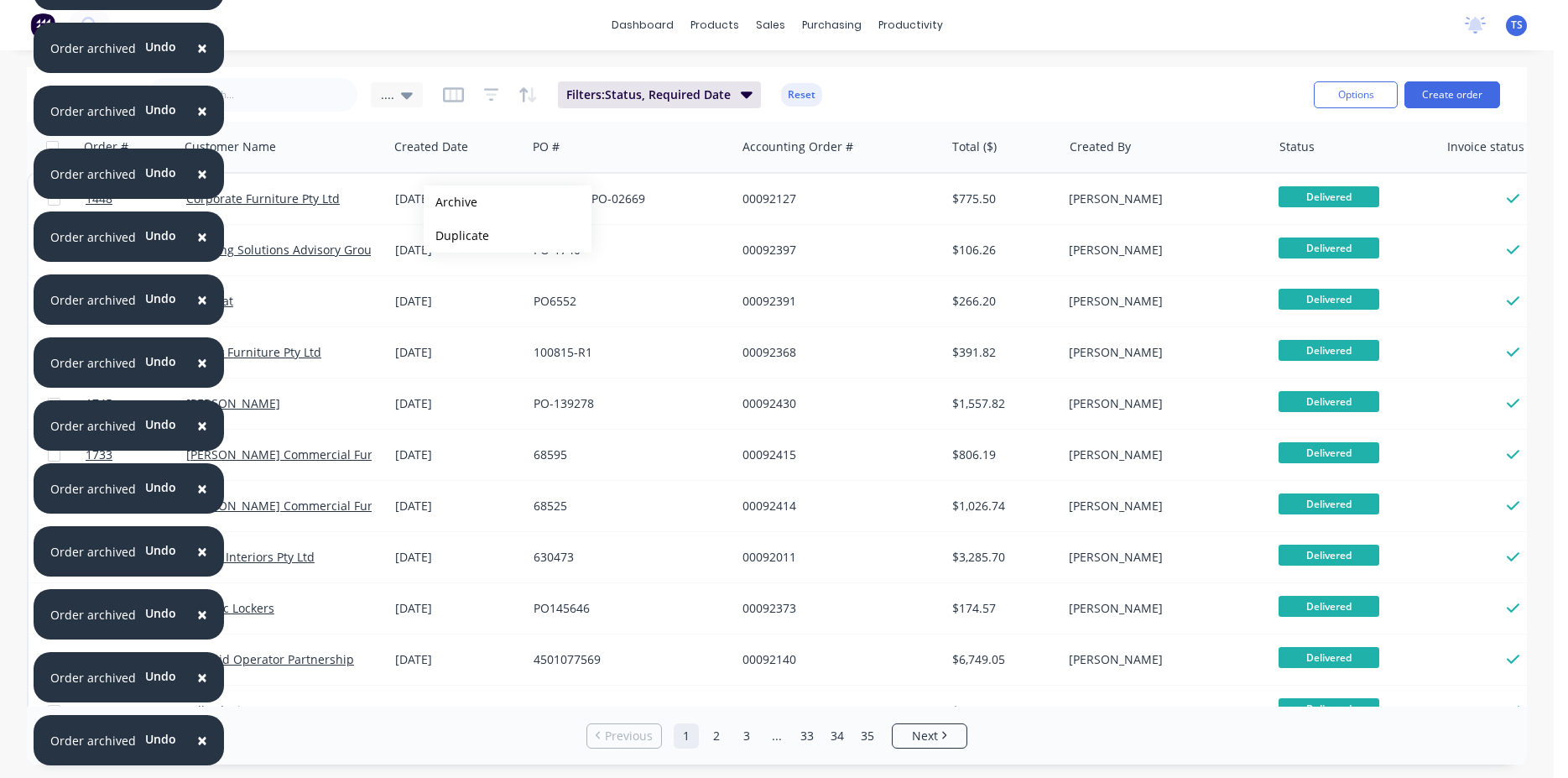
click at [450, 202] on button "Archive" at bounding box center [507, 202] width 168 height 34
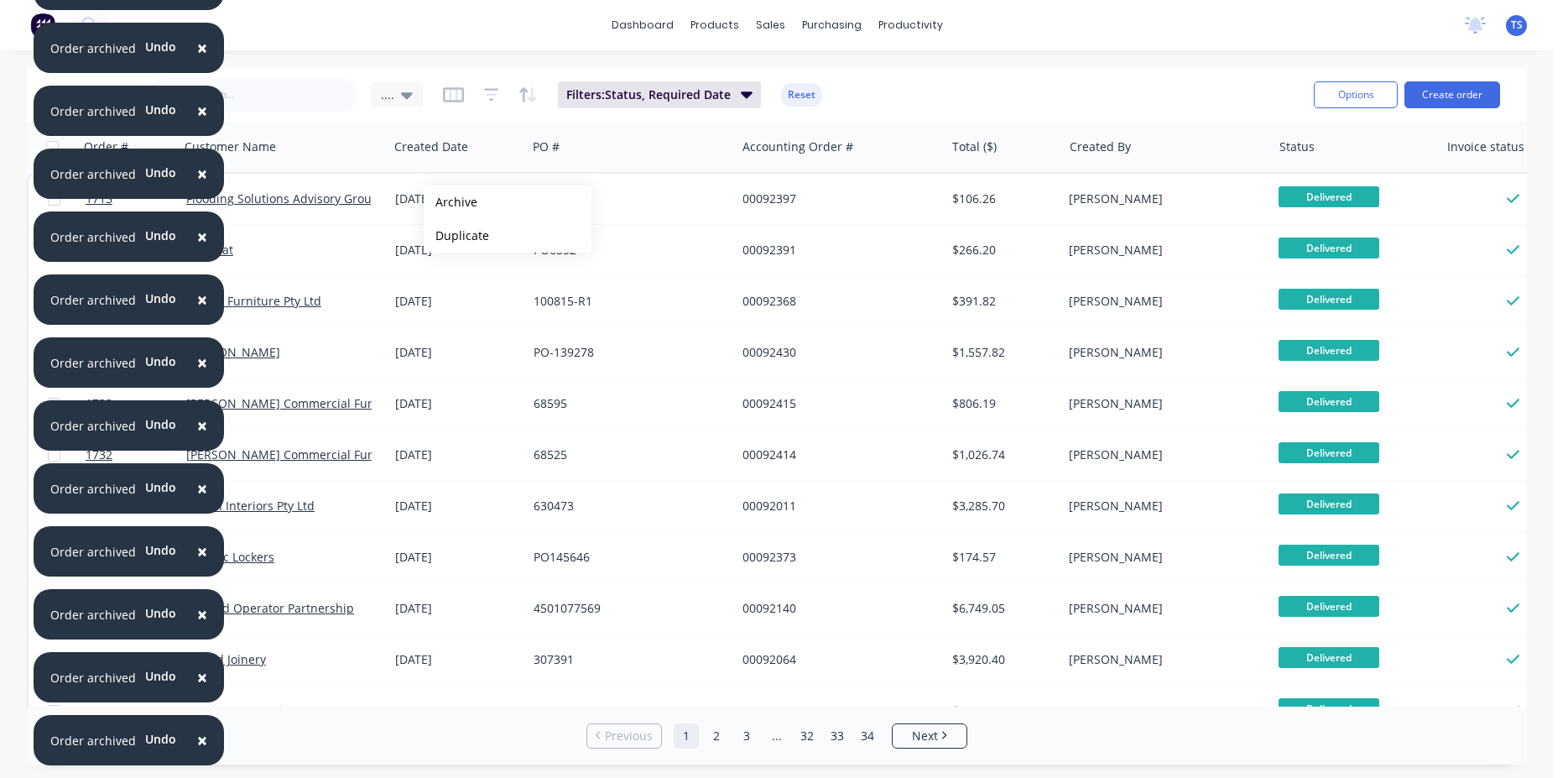
click at [450, 202] on button "Archive" at bounding box center [507, 202] width 168 height 34
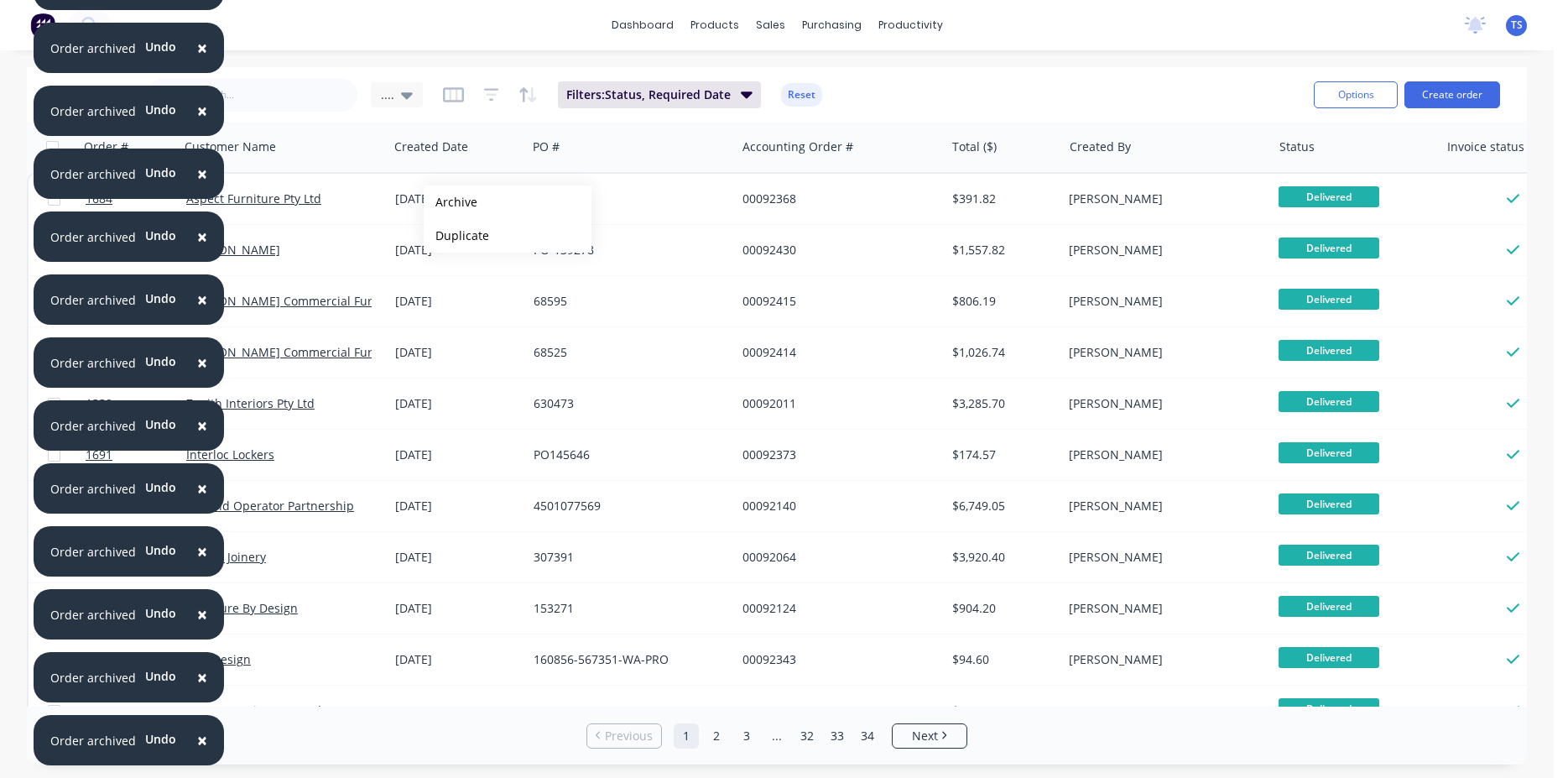
click at [450, 202] on button "Archive" at bounding box center [507, 202] width 168 height 34
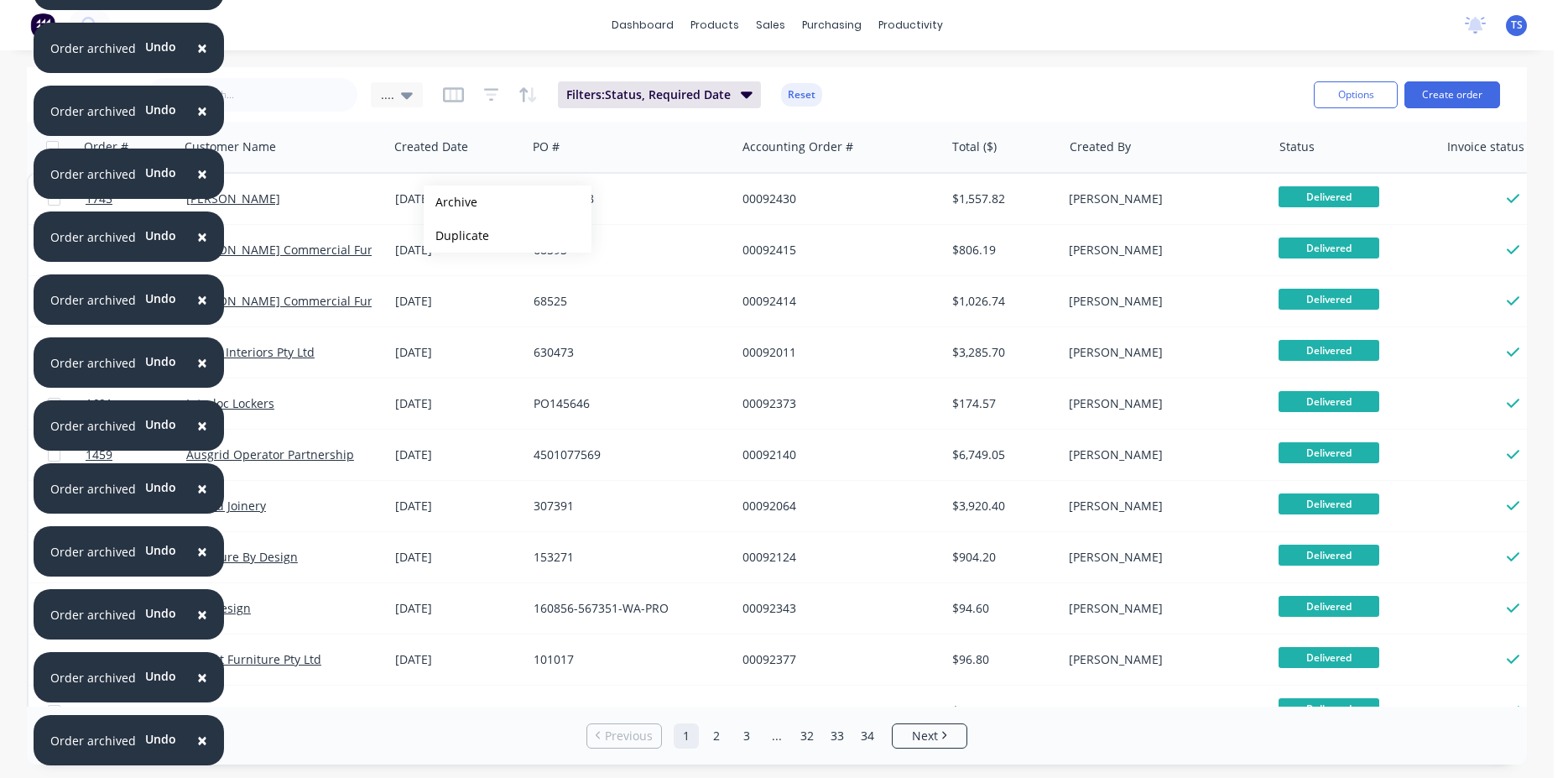
click at [450, 202] on button "Archive" at bounding box center [507, 202] width 168 height 34
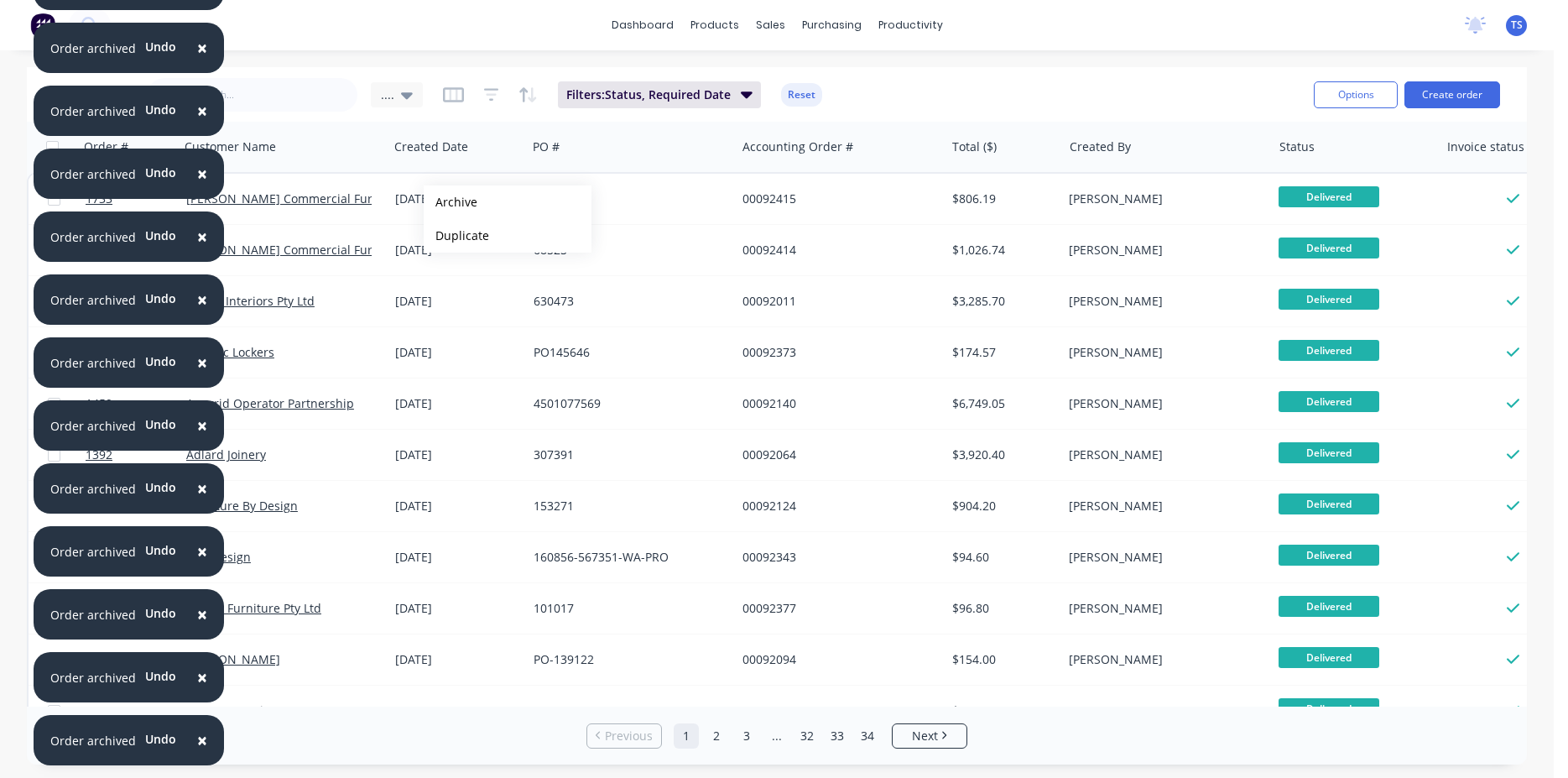
click at [450, 202] on button "Archive" at bounding box center [507, 202] width 168 height 34
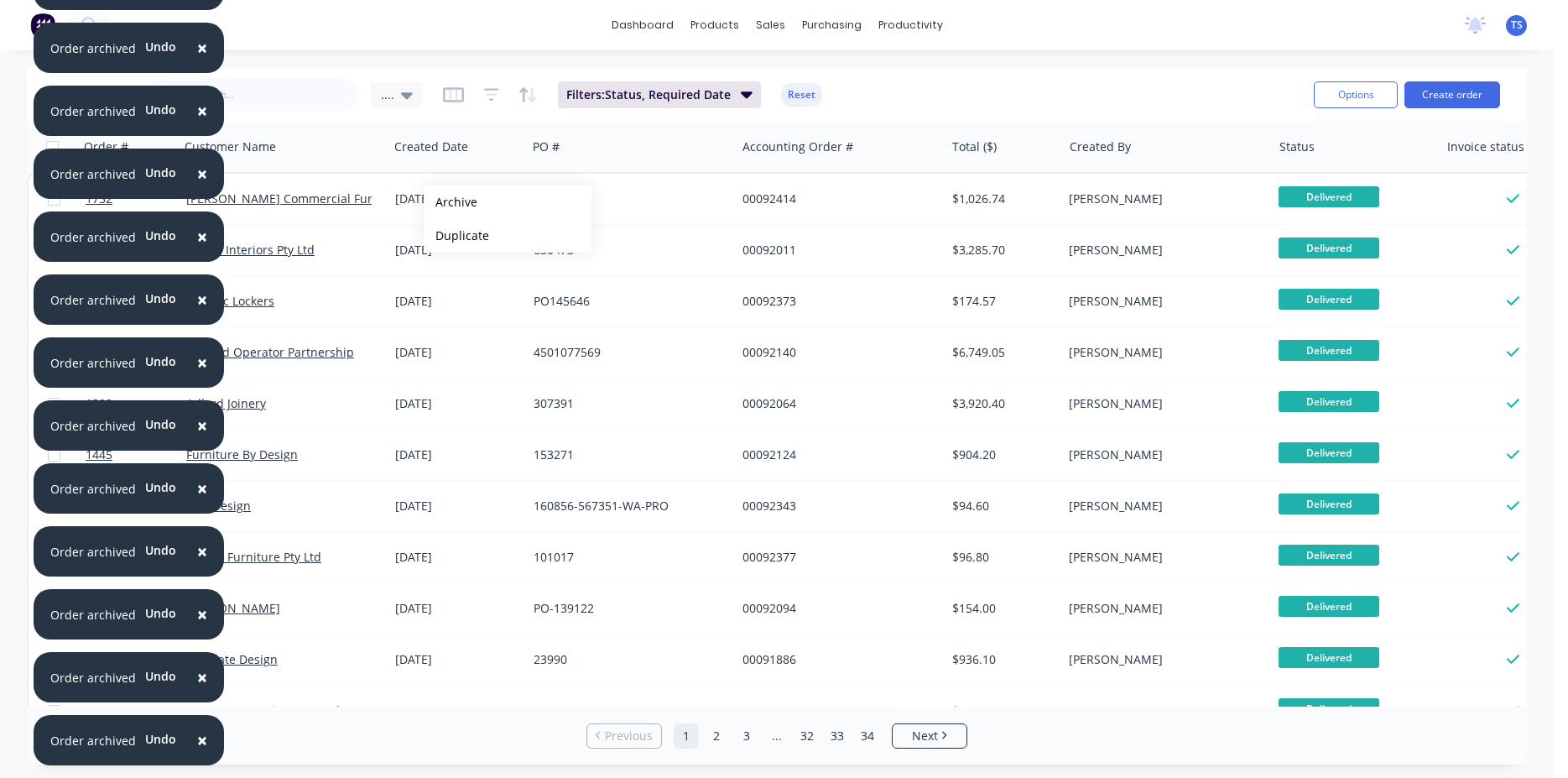
click at [453, 200] on button "Archive" at bounding box center [507, 202] width 168 height 34
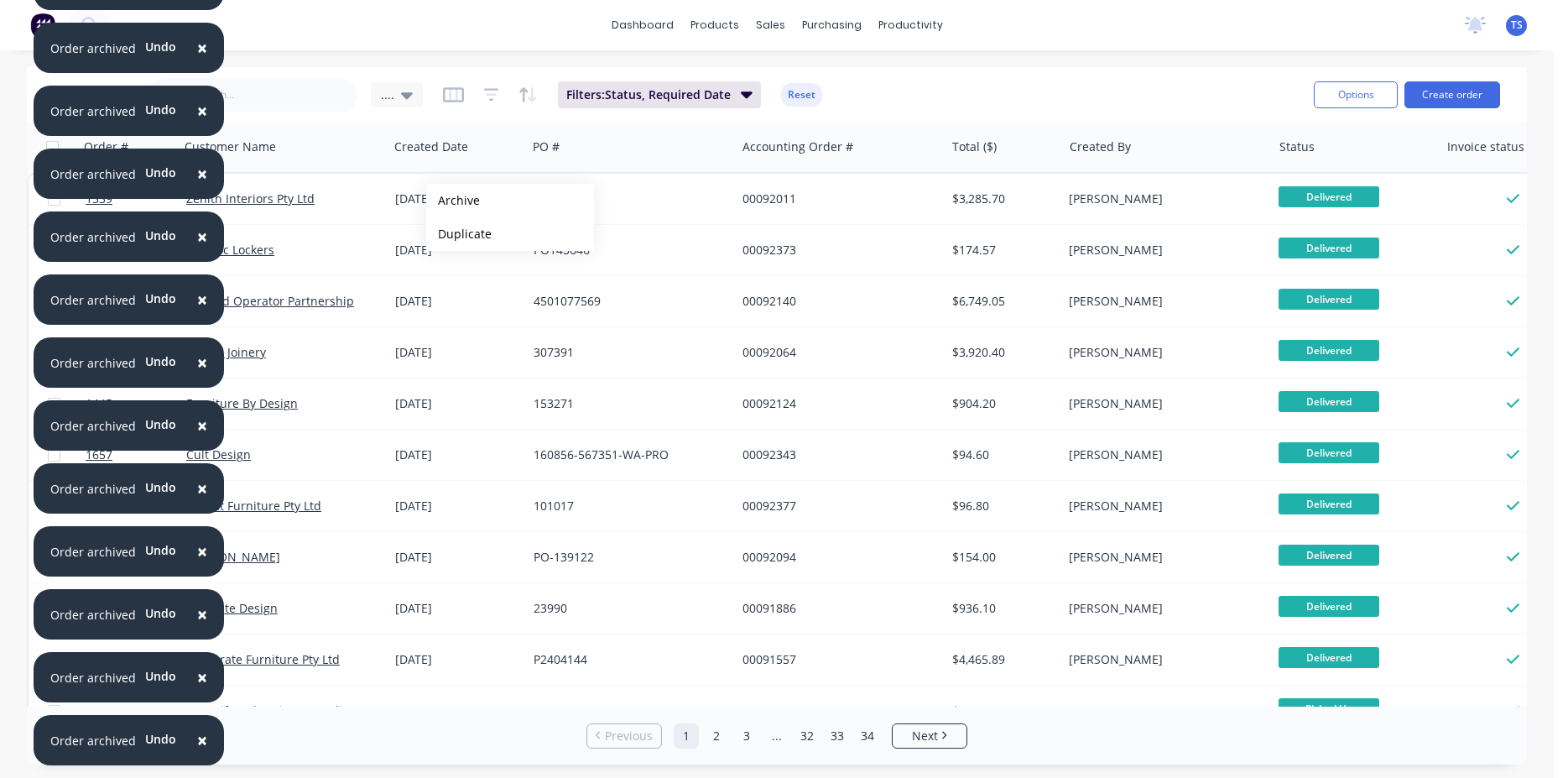
click at [453, 200] on button "Archive" at bounding box center [510, 200] width 168 height 34
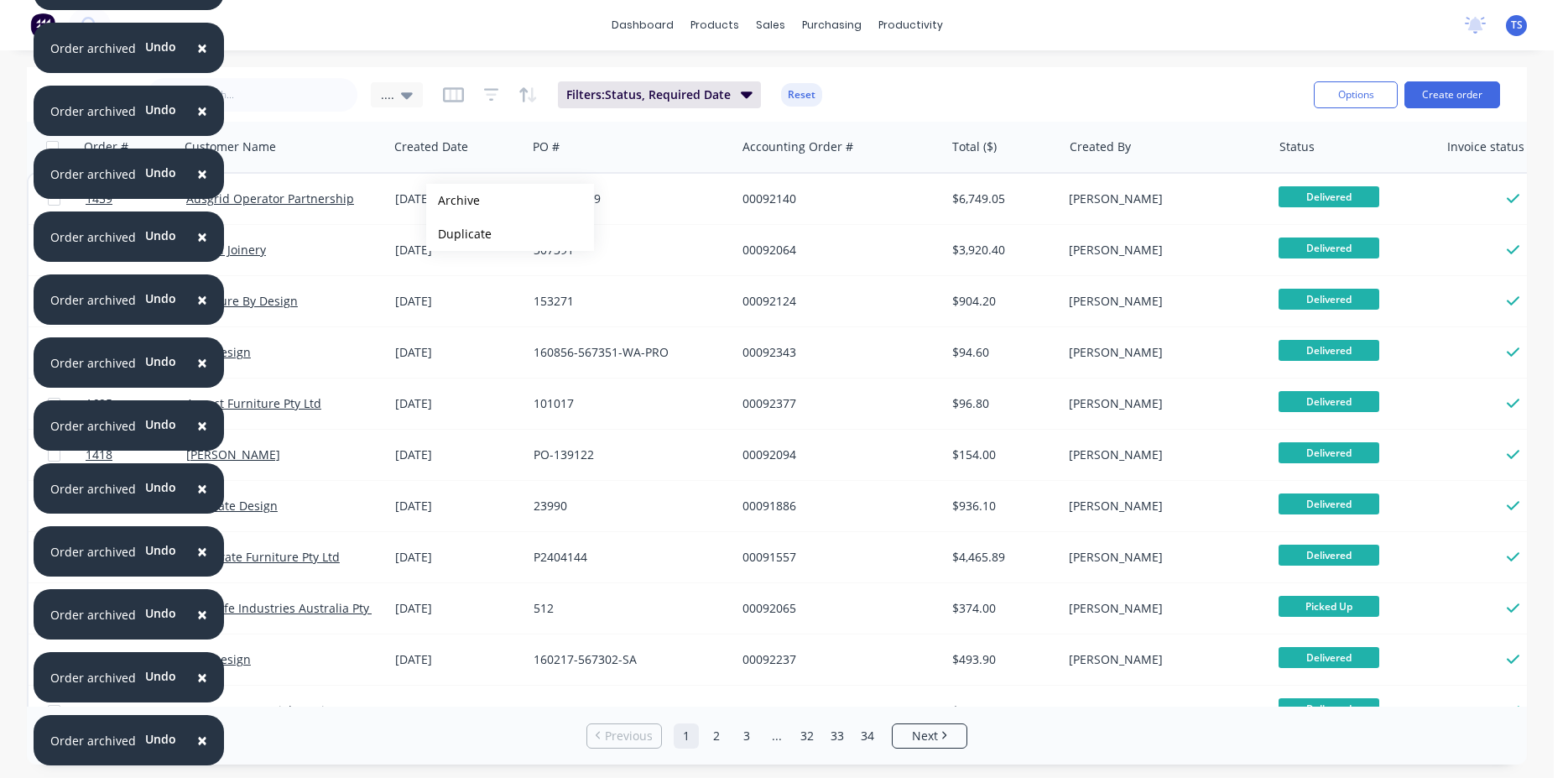
click at [453, 200] on button "Archive" at bounding box center [510, 200] width 168 height 34
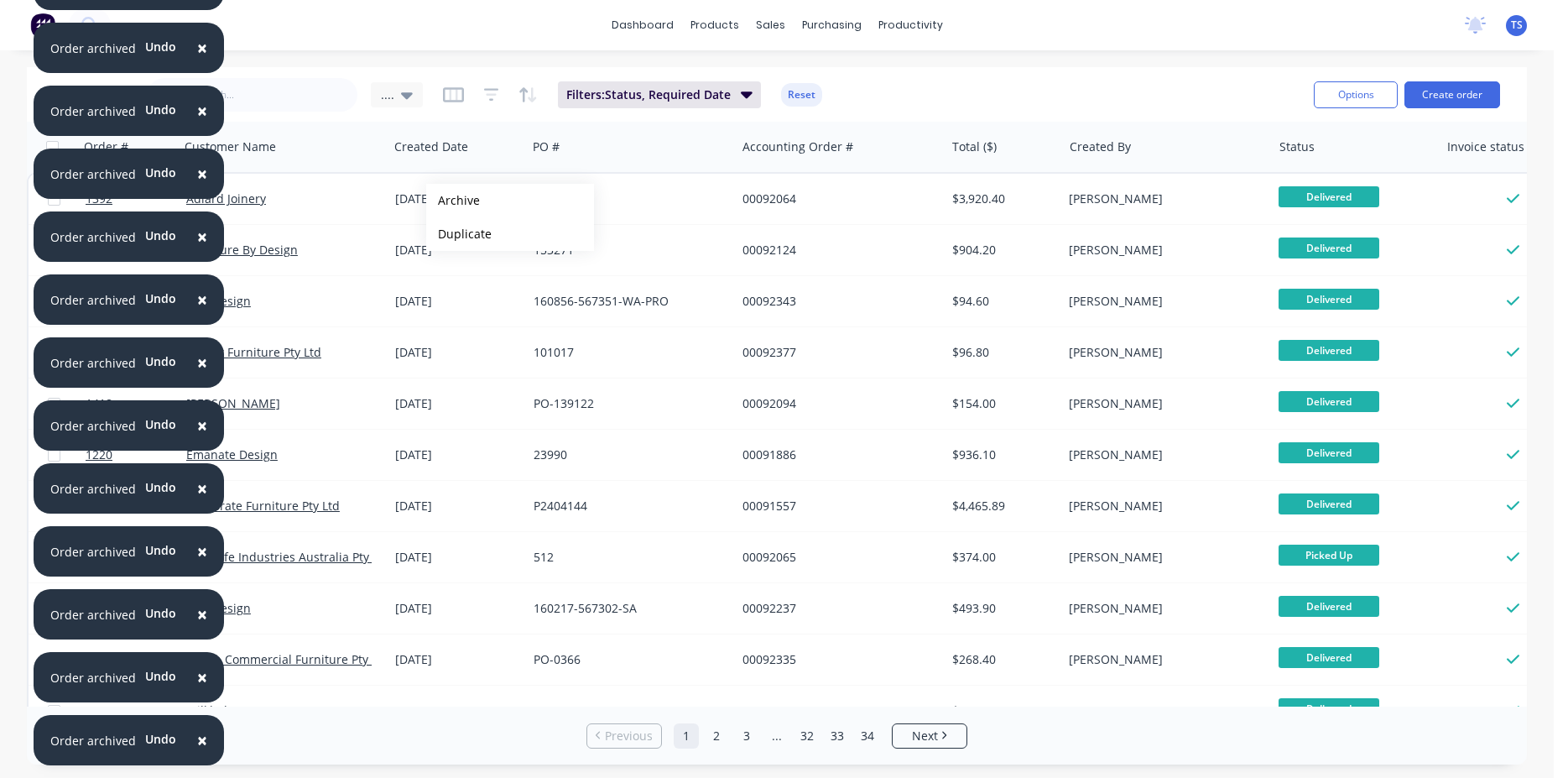
click at [453, 200] on button "Archive" at bounding box center [510, 200] width 168 height 34
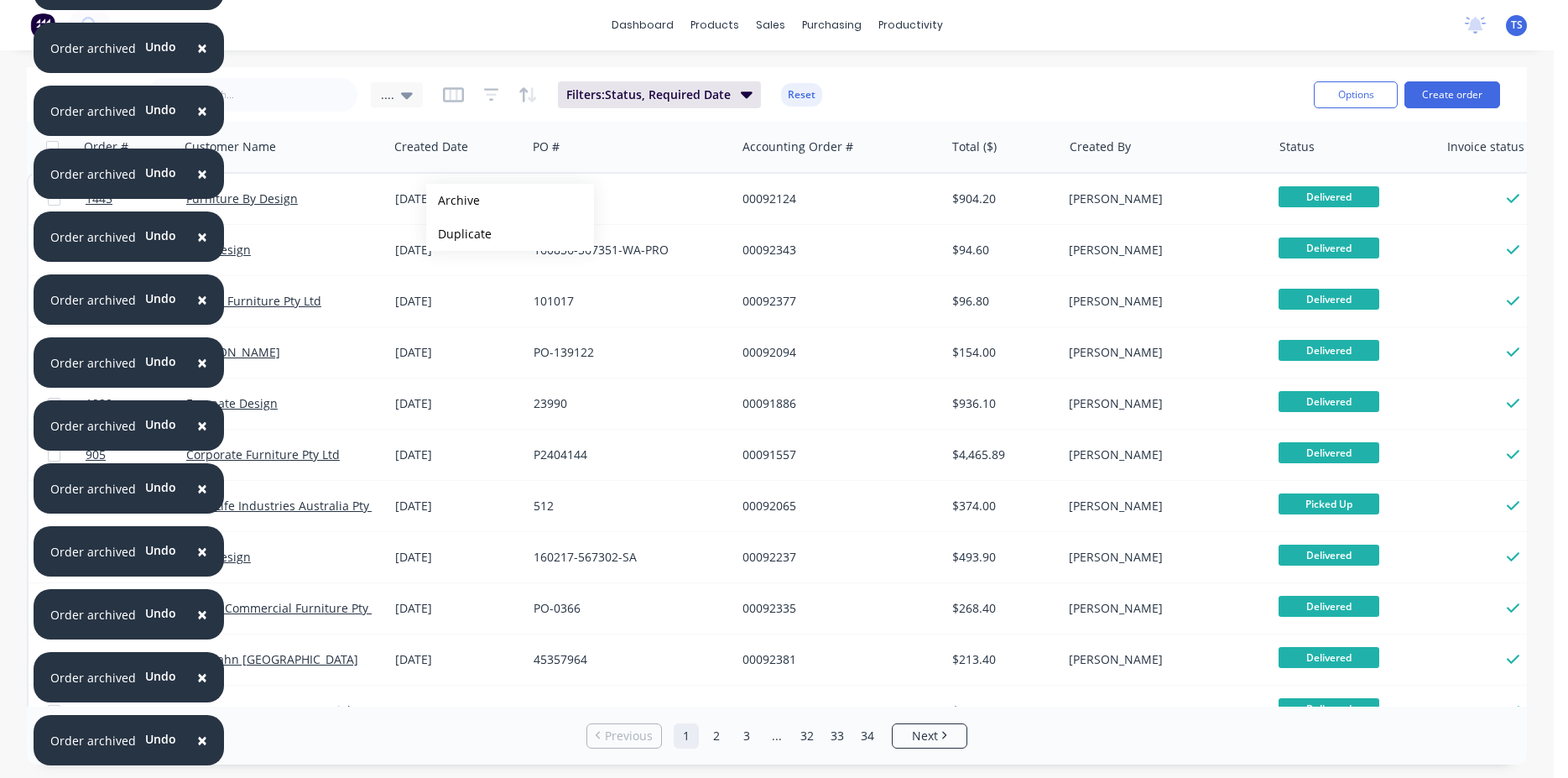
click at [453, 200] on button "Archive" at bounding box center [510, 200] width 168 height 34
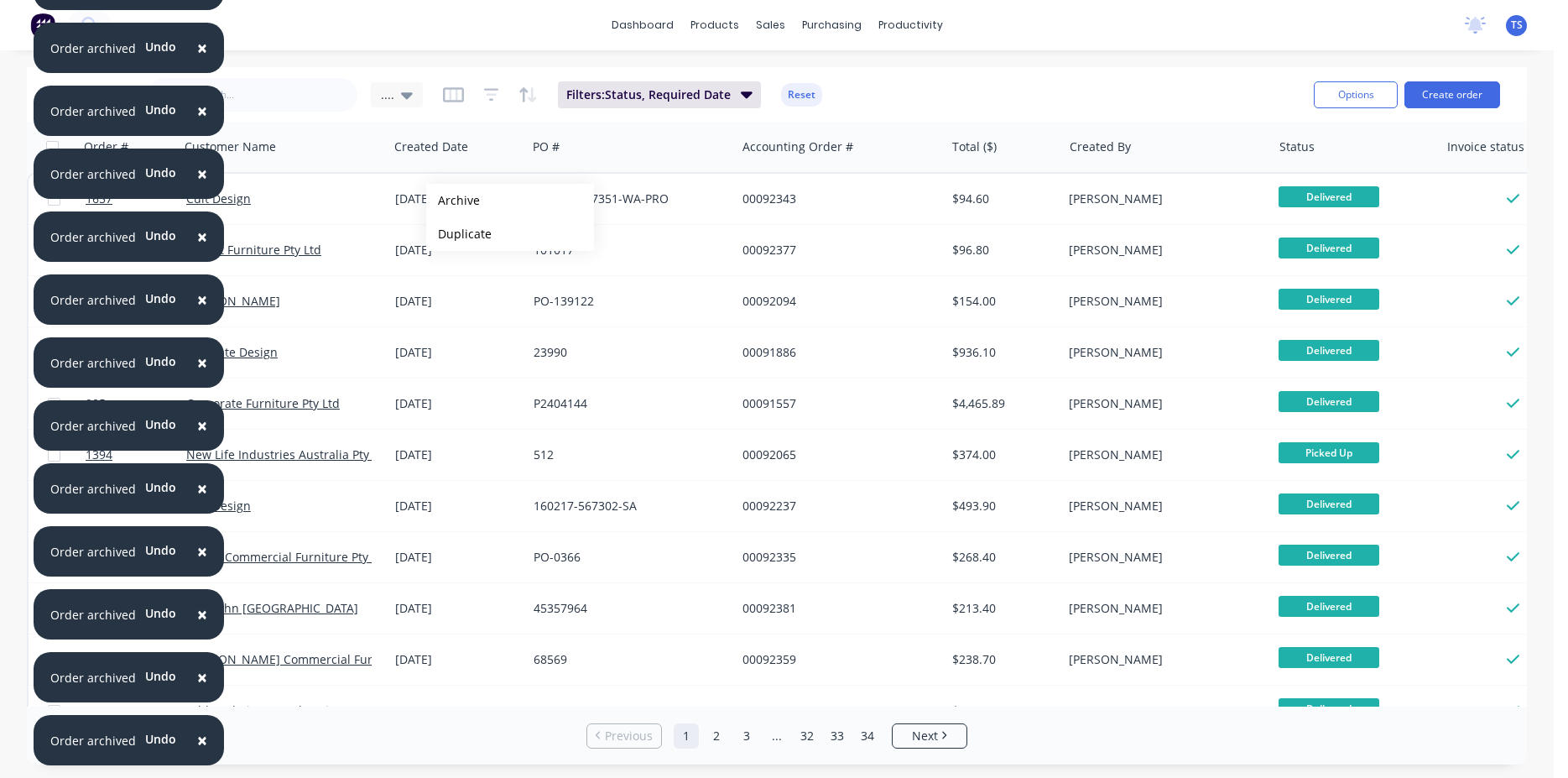
click at [453, 200] on button "Archive" at bounding box center [510, 200] width 168 height 34
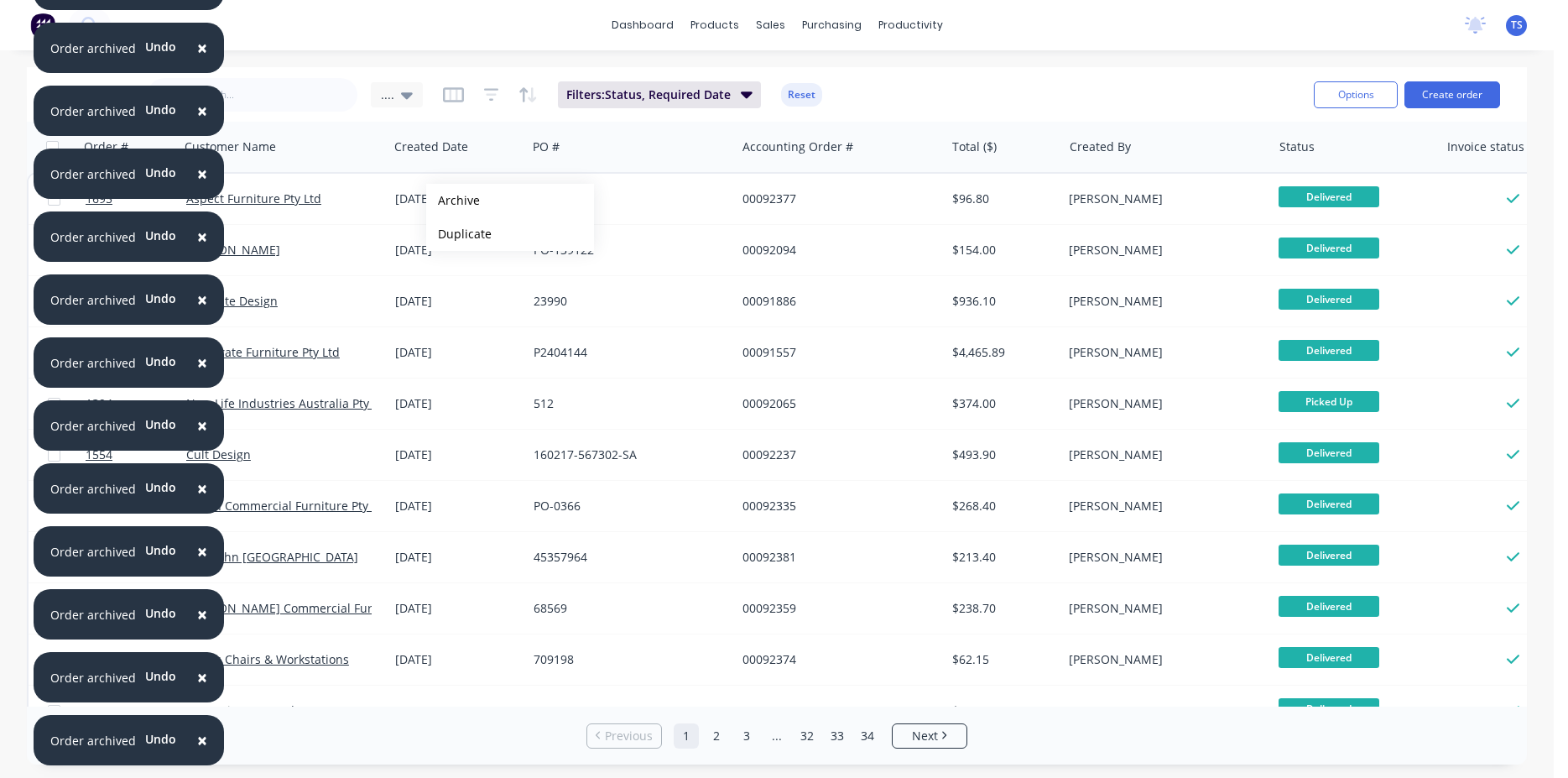
click at [453, 200] on button "Archive" at bounding box center [510, 200] width 168 height 34
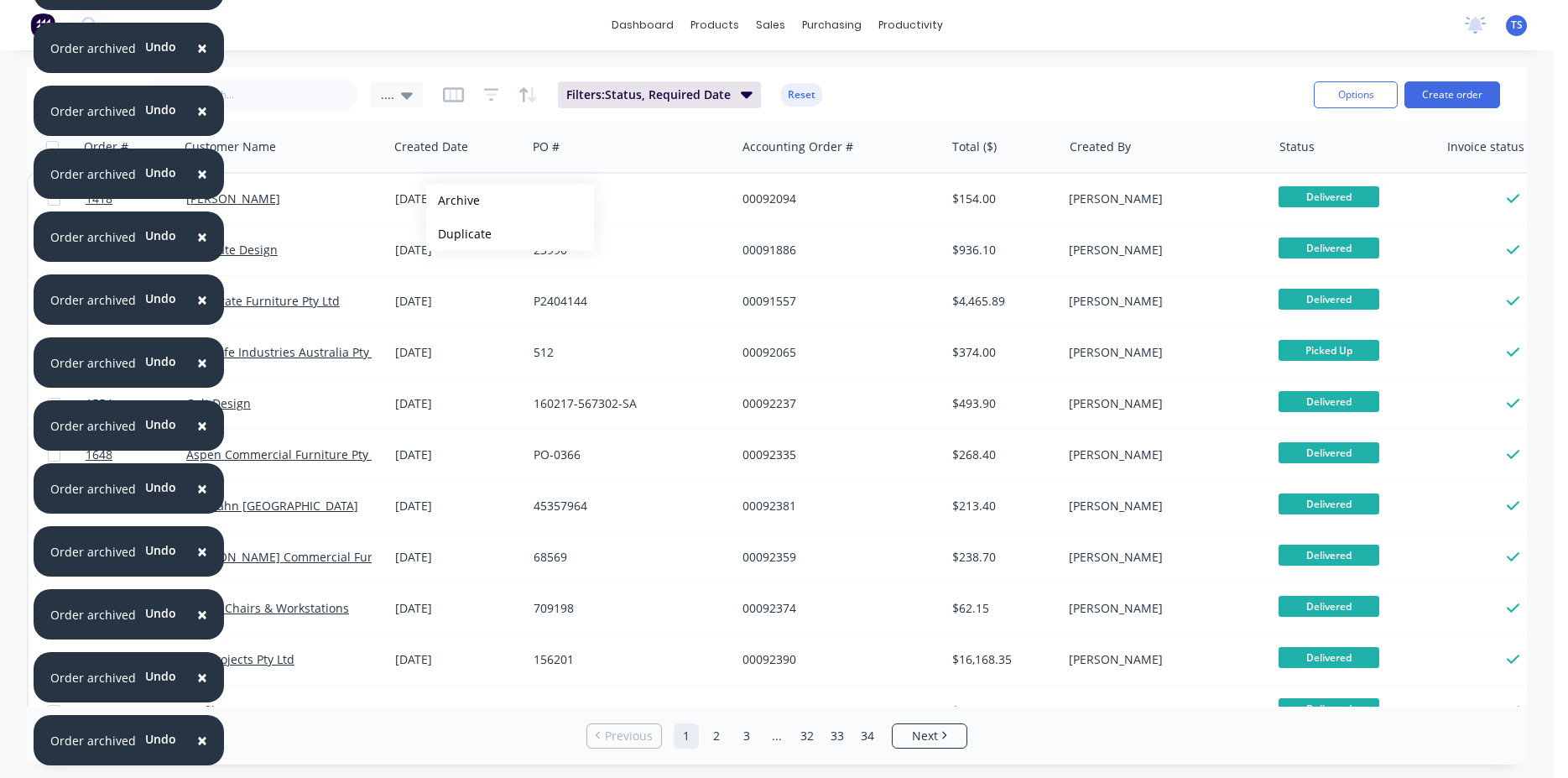
click at [453, 200] on button "Archive" at bounding box center [510, 200] width 168 height 34
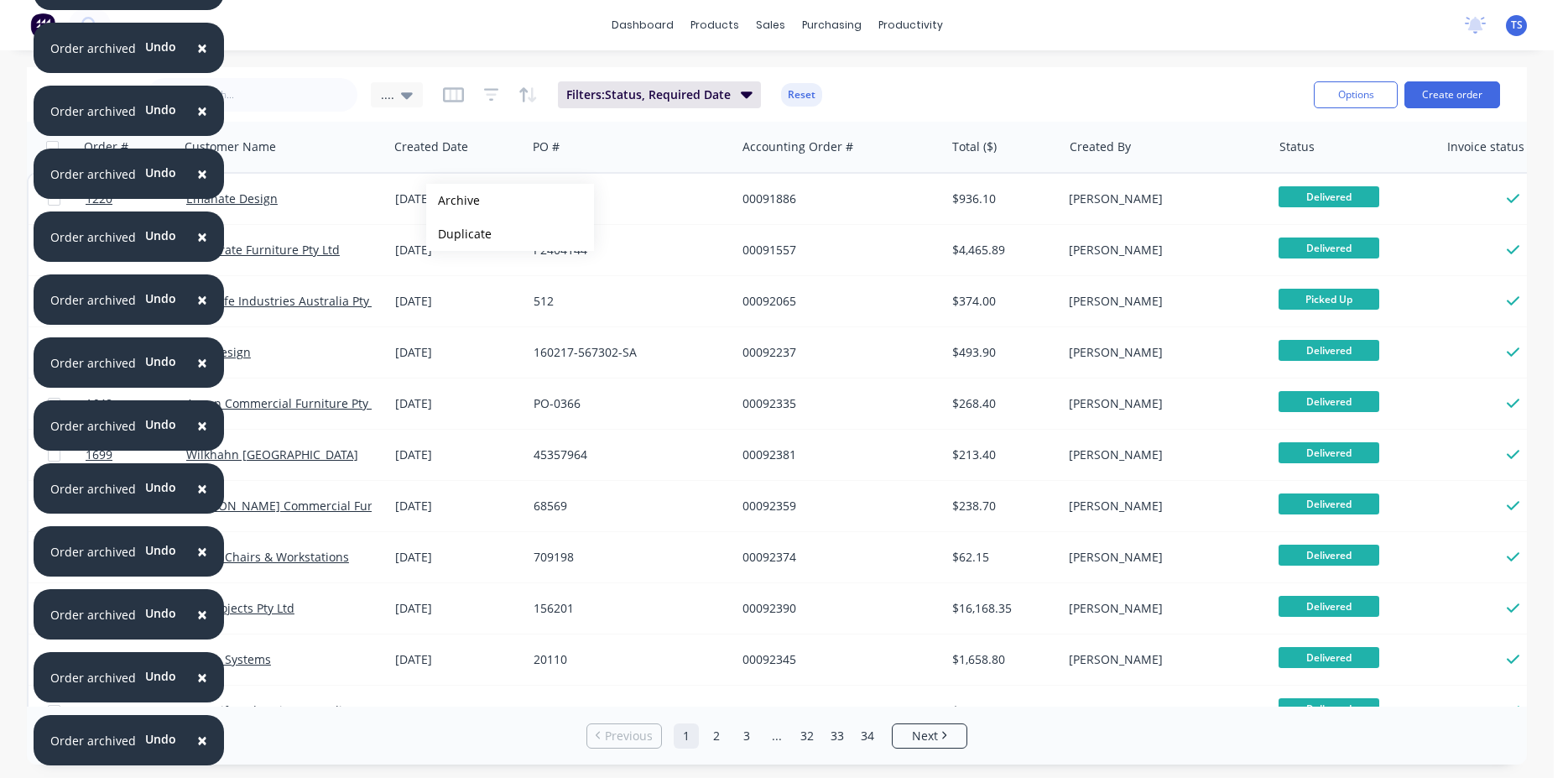
click at [453, 200] on button "Archive" at bounding box center [510, 200] width 168 height 34
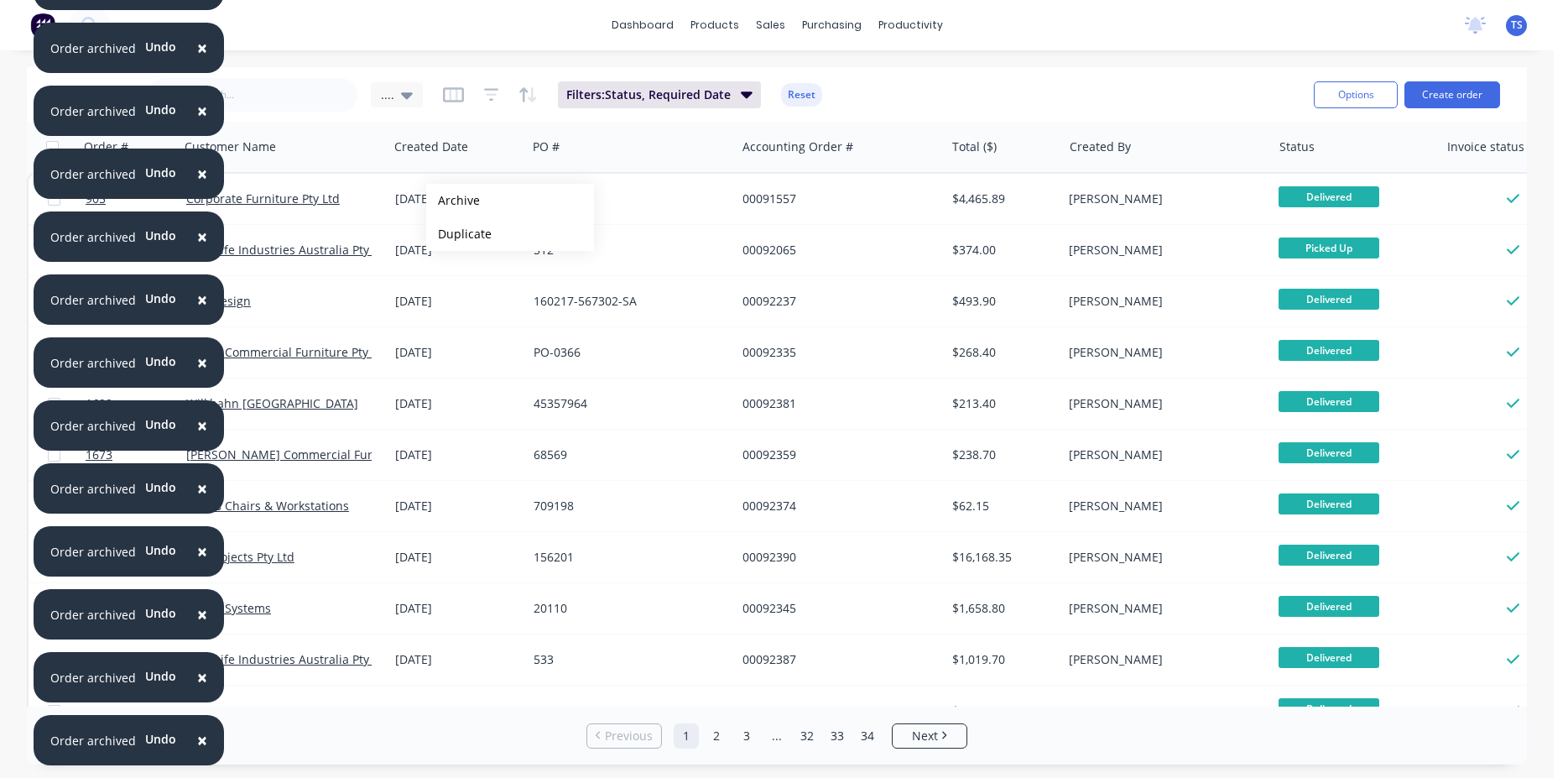
click at [453, 200] on button "Archive" at bounding box center [510, 200] width 168 height 34
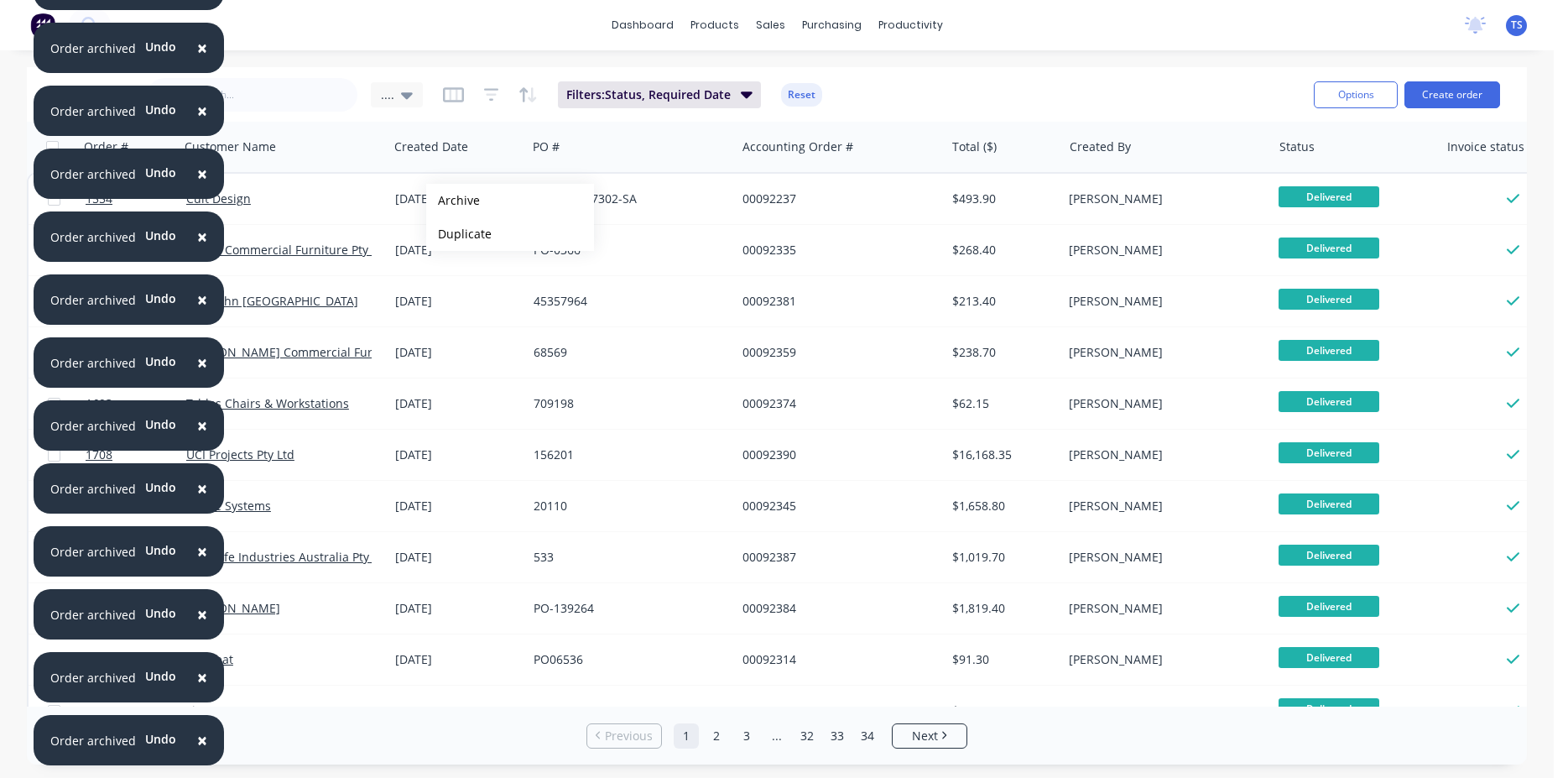
click at [453, 200] on button "Archive" at bounding box center [510, 200] width 168 height 34
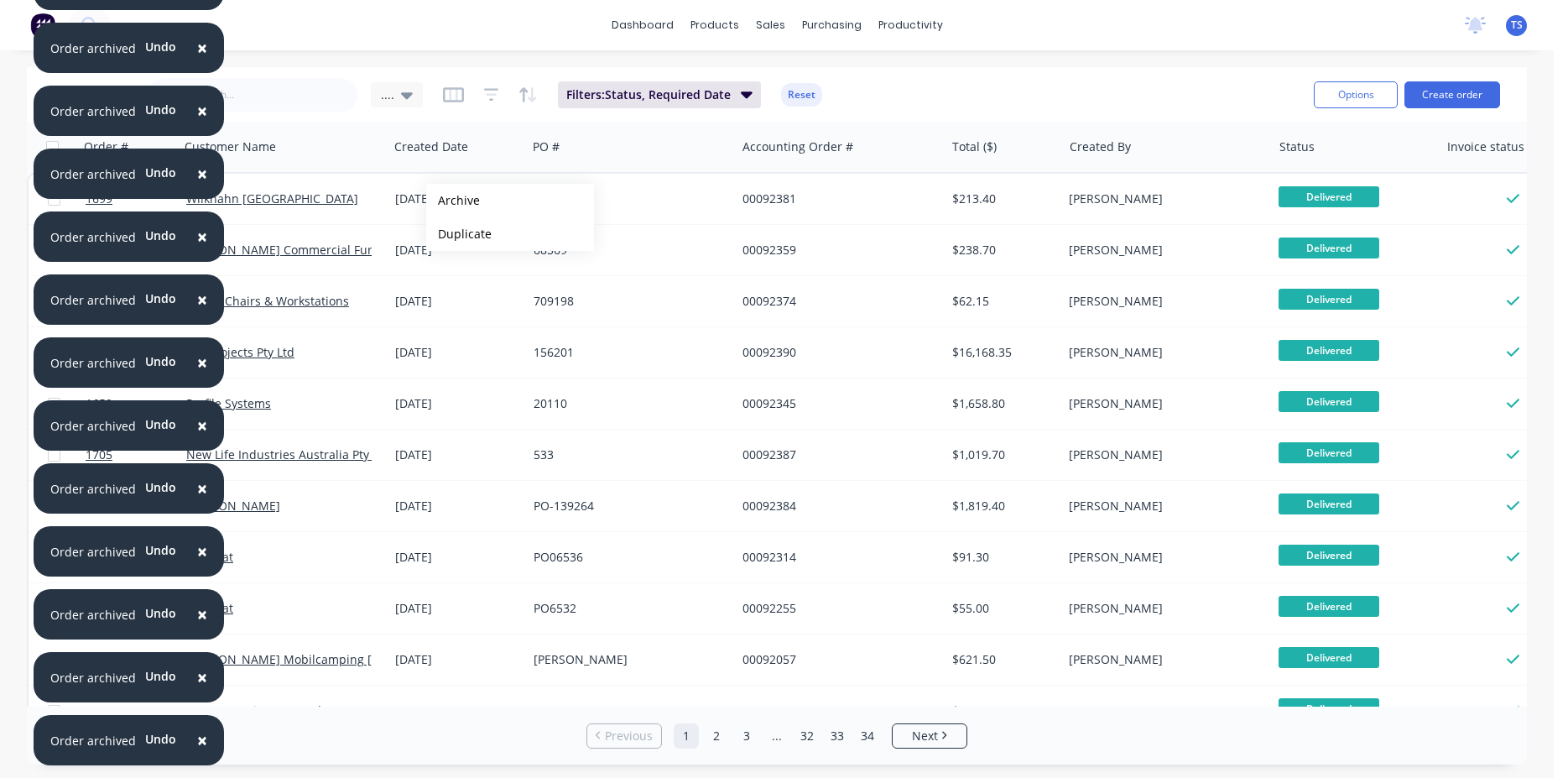
click at [453, 200] on button "Archive" at bounding box center [510, 200] width 168 height 34
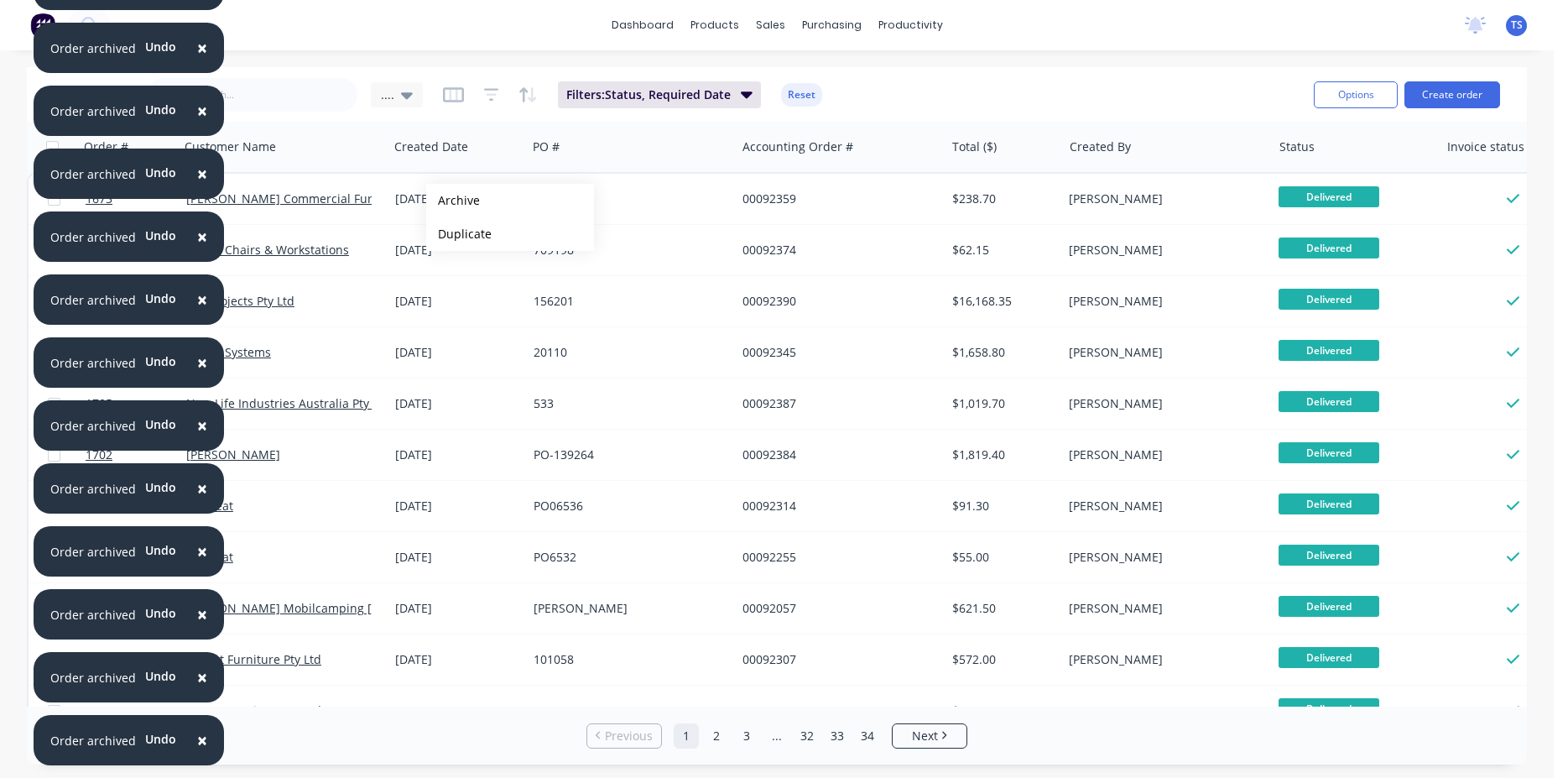
click at [453, 200] on button "Archive" at bounding box center [510, 200] width 168 height 34
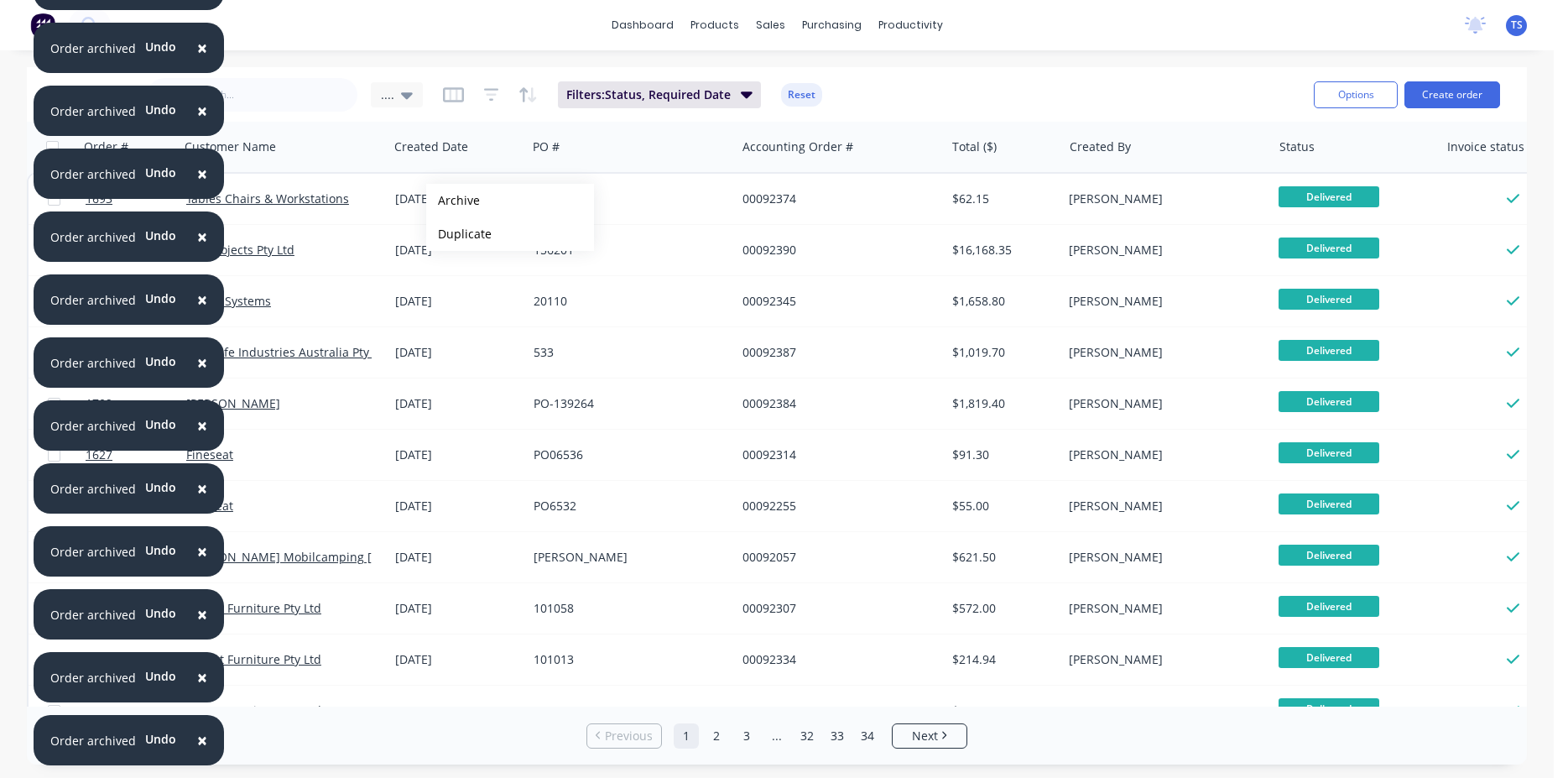
click at [453, 200] on button "Archive" at bounding box center [510, 200] width 168 height 34
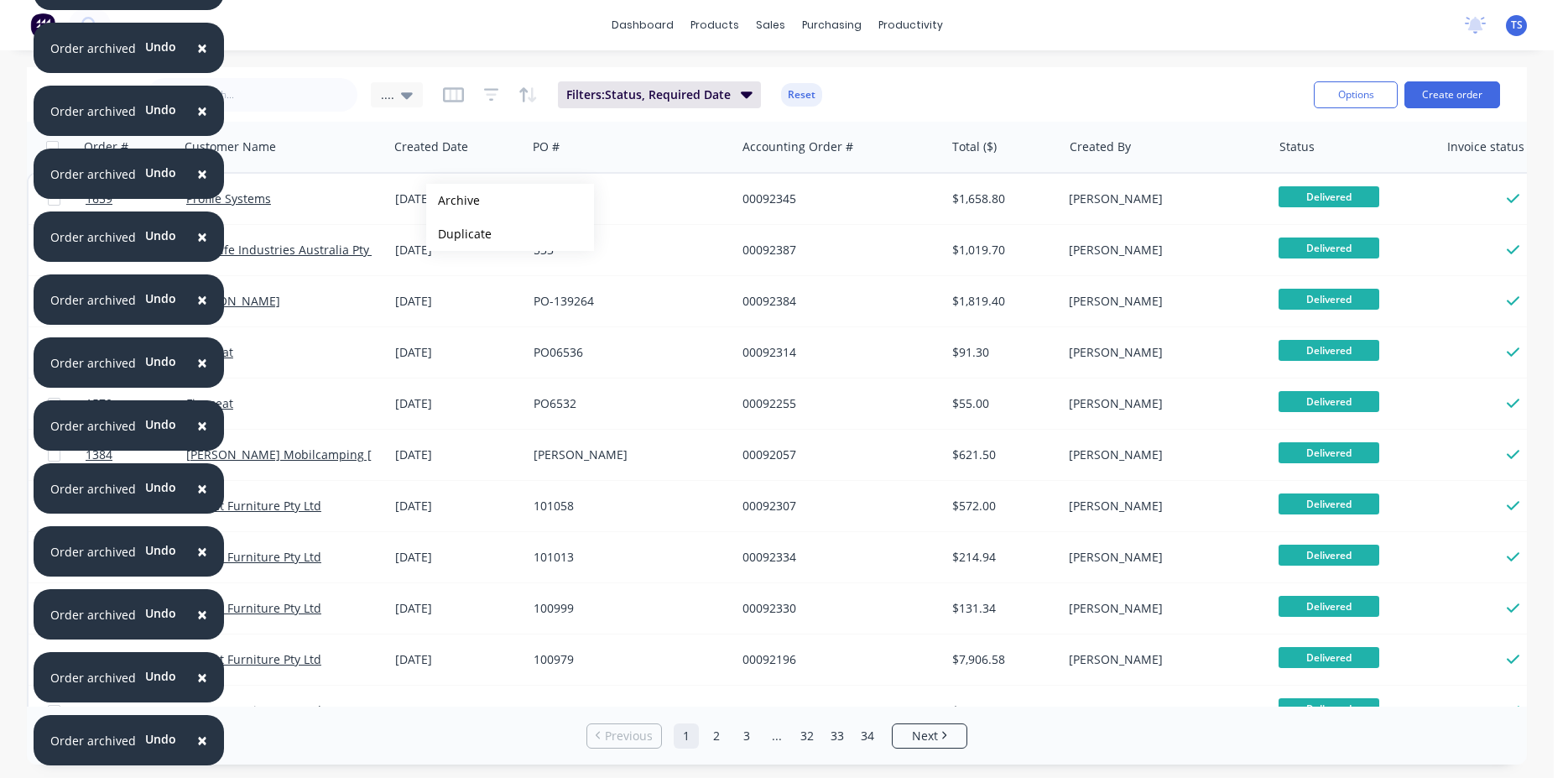
click at [453, 200] on button "Archive" at bounding box center [510, 200] width 168 height 34
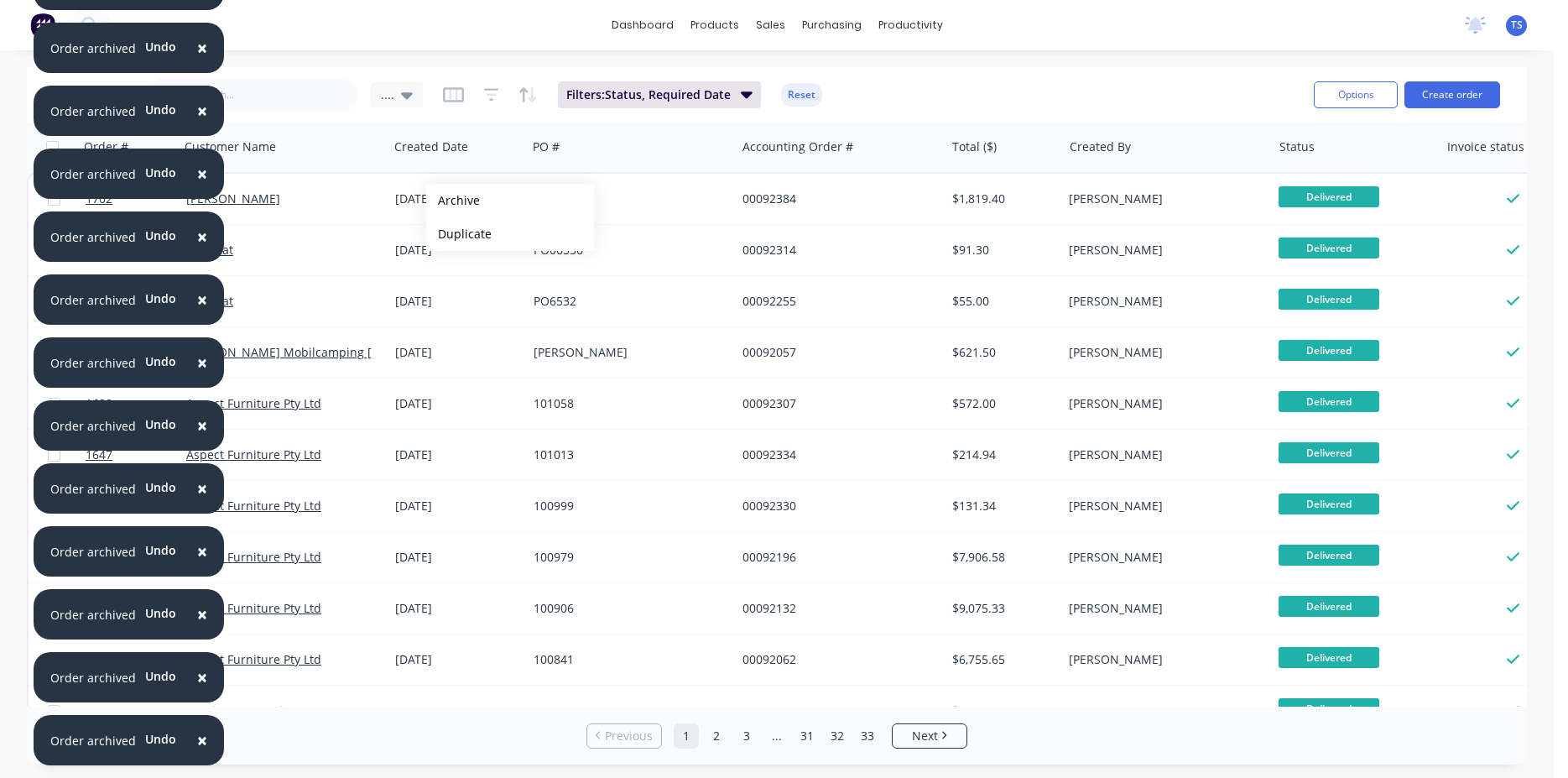
click at [453, 200] on button "Archive" at bounding box center [510, 200] width 168 height 34
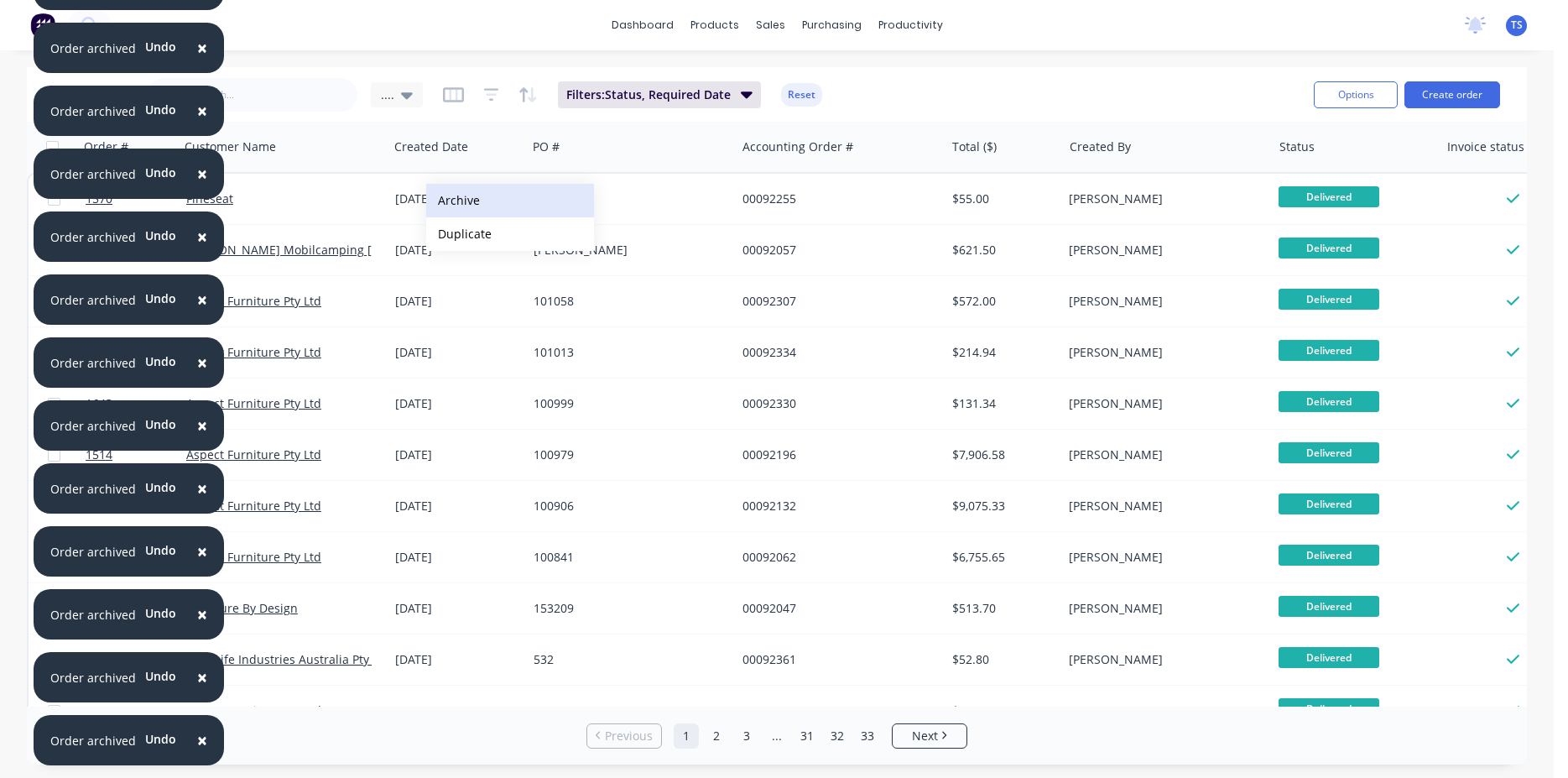
click at [453, 200] on button "Archive" at bounding box center [510, 200] width 168 height 34
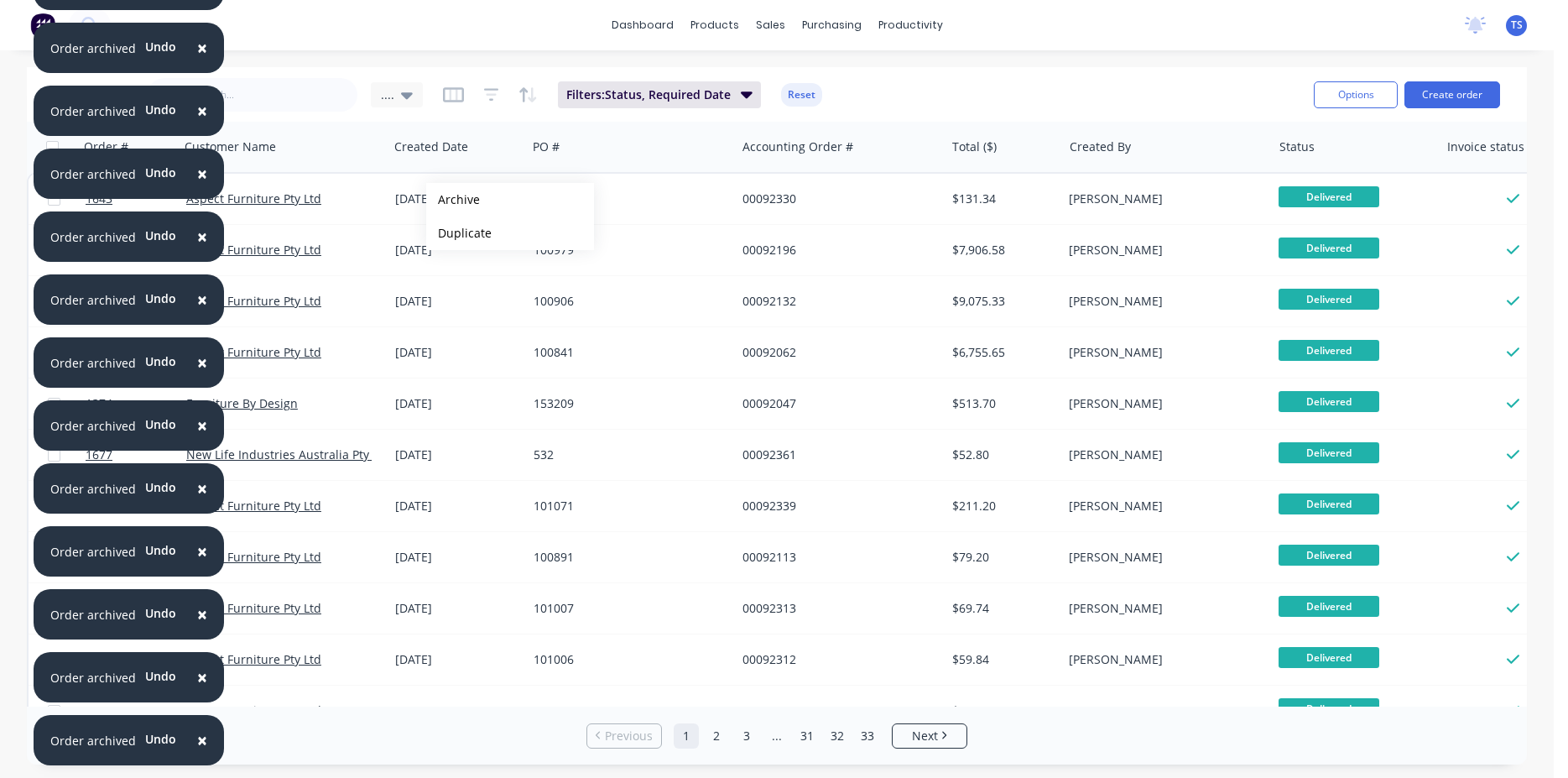
click at [453, 200] on button "Archive" at bounding box center [510, 200] width 168 height 34
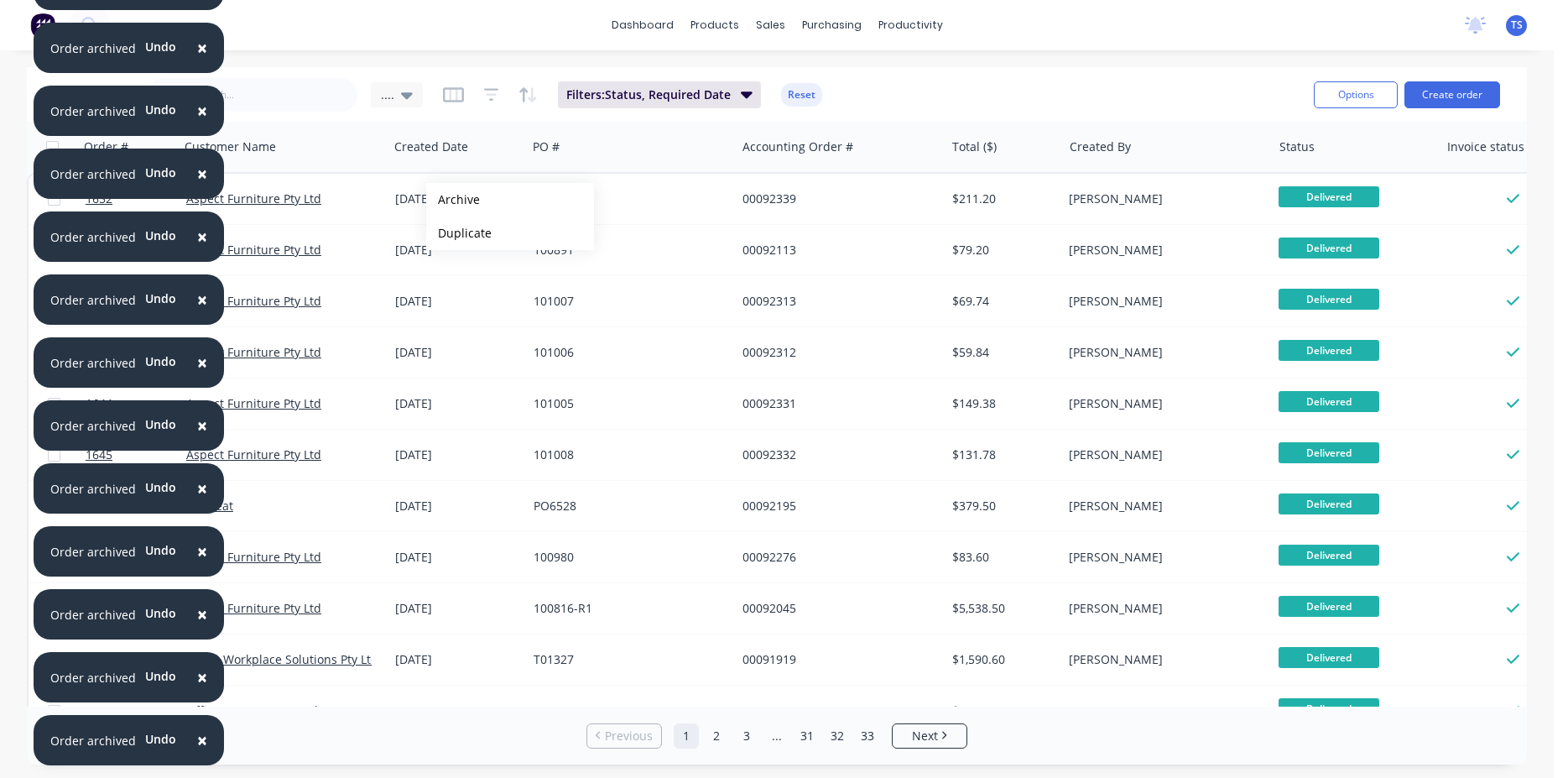
click at [453, 200] on button "Archive" at bounding box center [510, 200] width 168 height 34
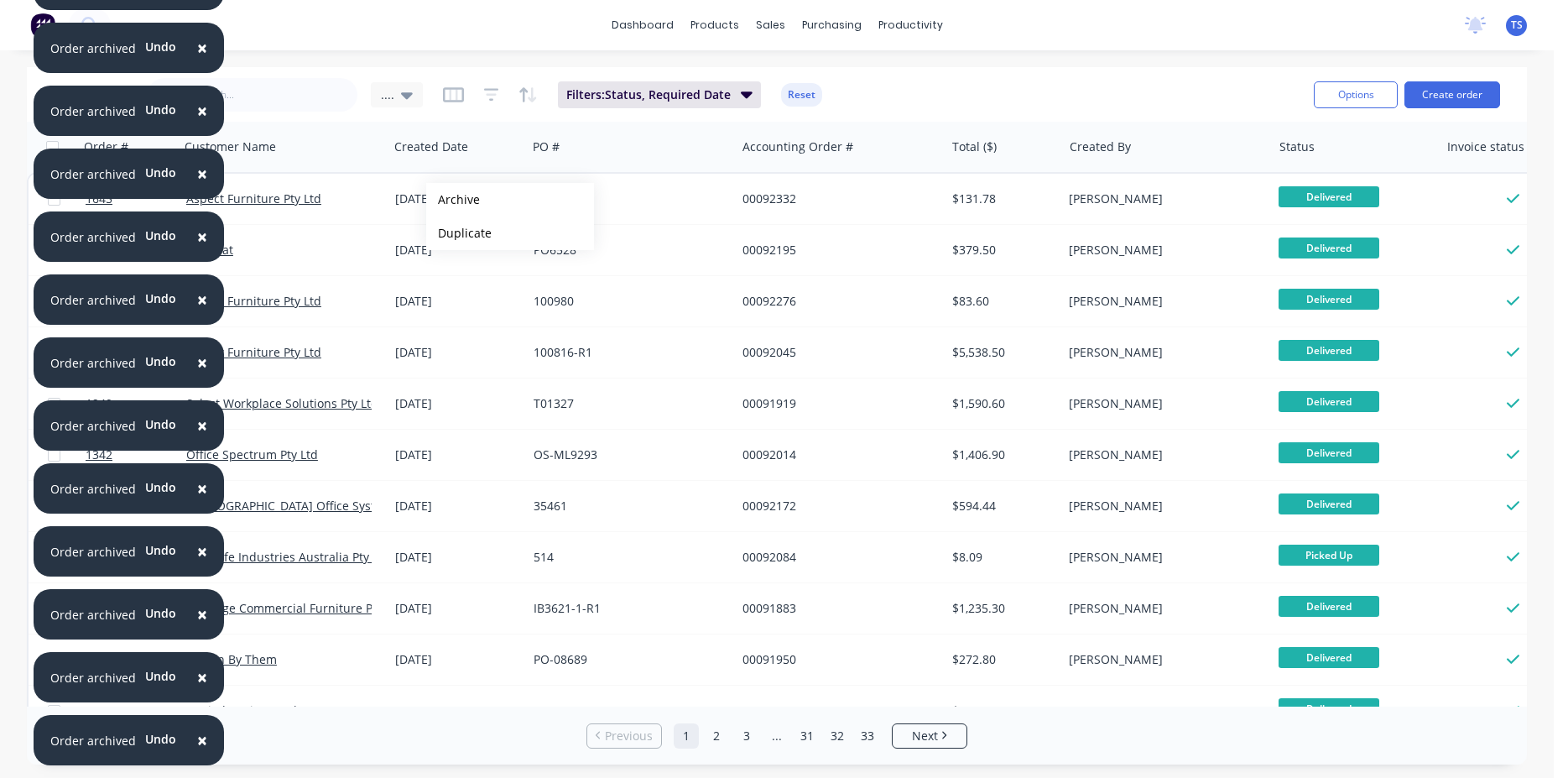
click at [453, 200] on button "Archive" at bounding box center [510, 200] width 168 height 34
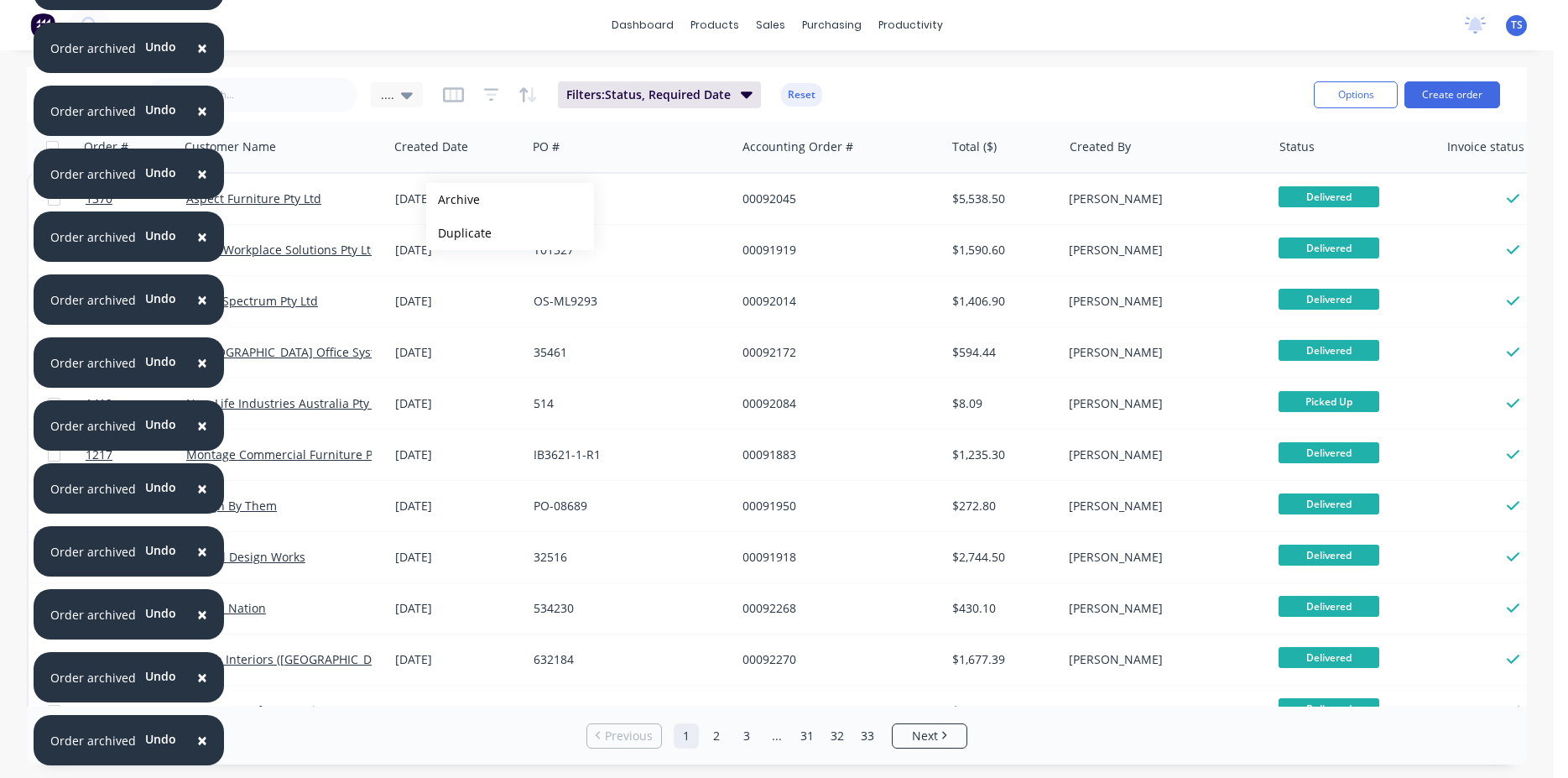
click at [453, 200] on button "Archive" at bounding box center [510, 200] width 168 height 34
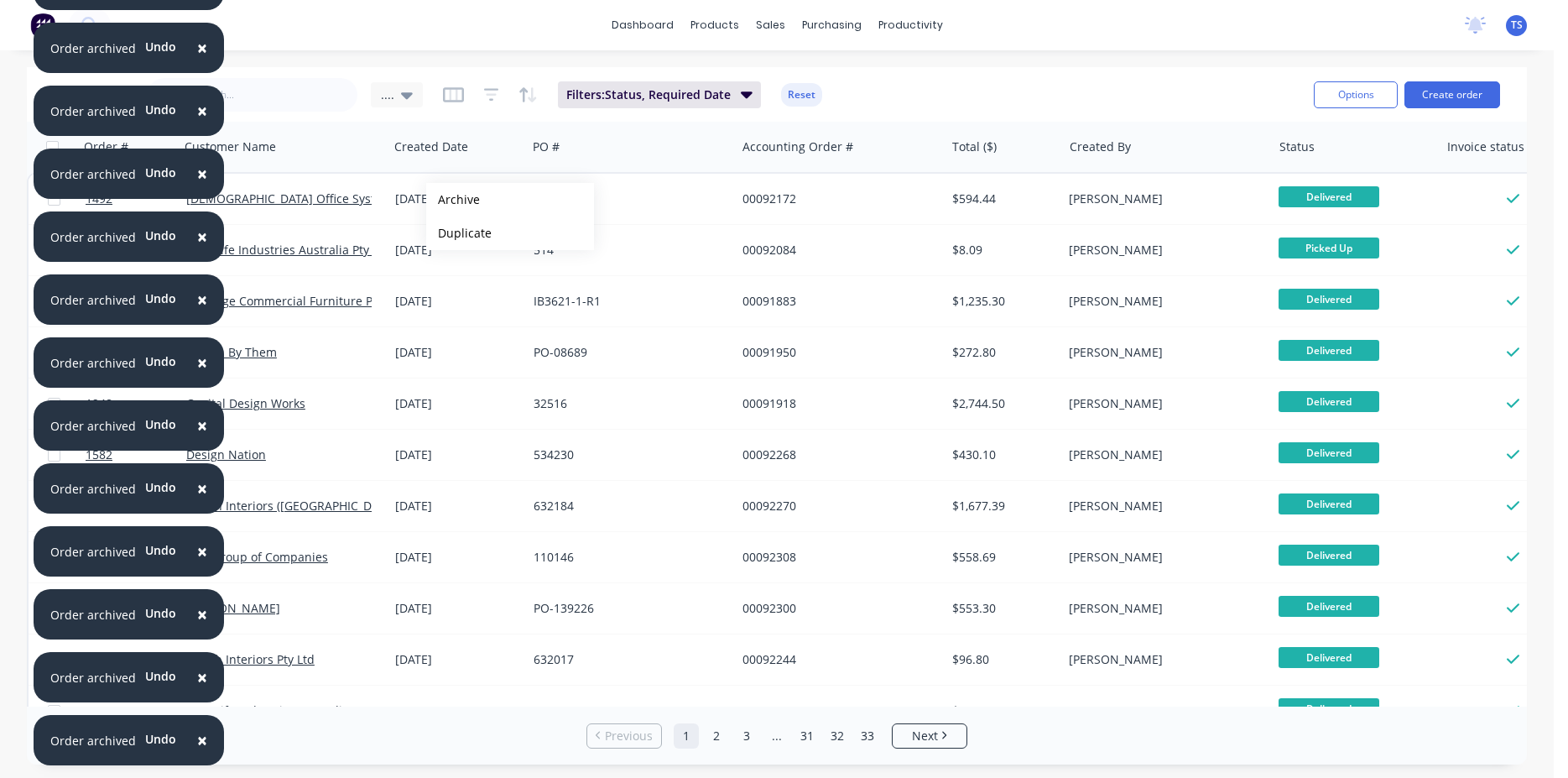
click at [453, 200] on button "Archive" at bounding box center [510, 200] width 168 height 34
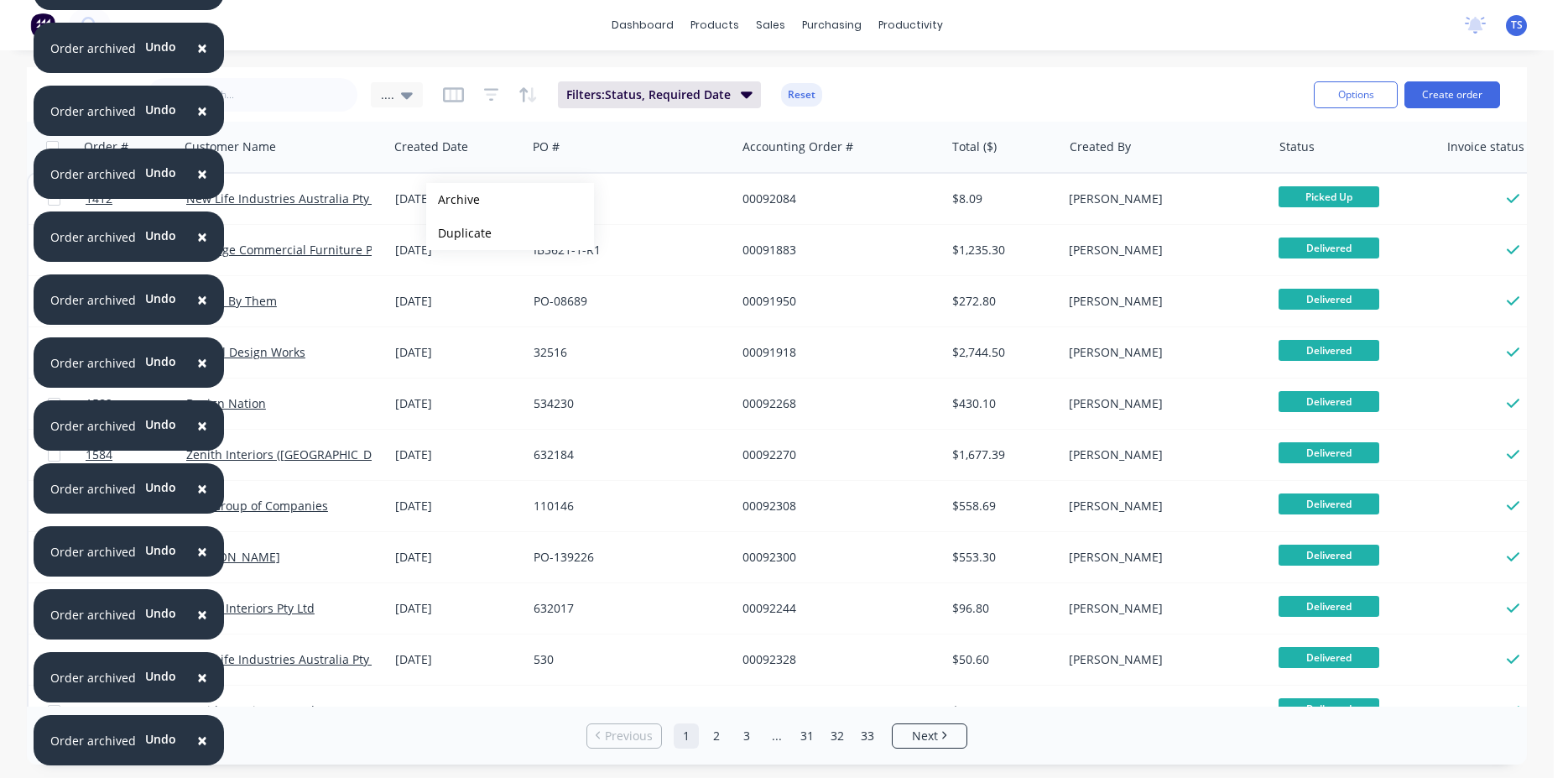
click at [453, 200] on button "Archive" at bounding box center [510, 200] width 168 height 34
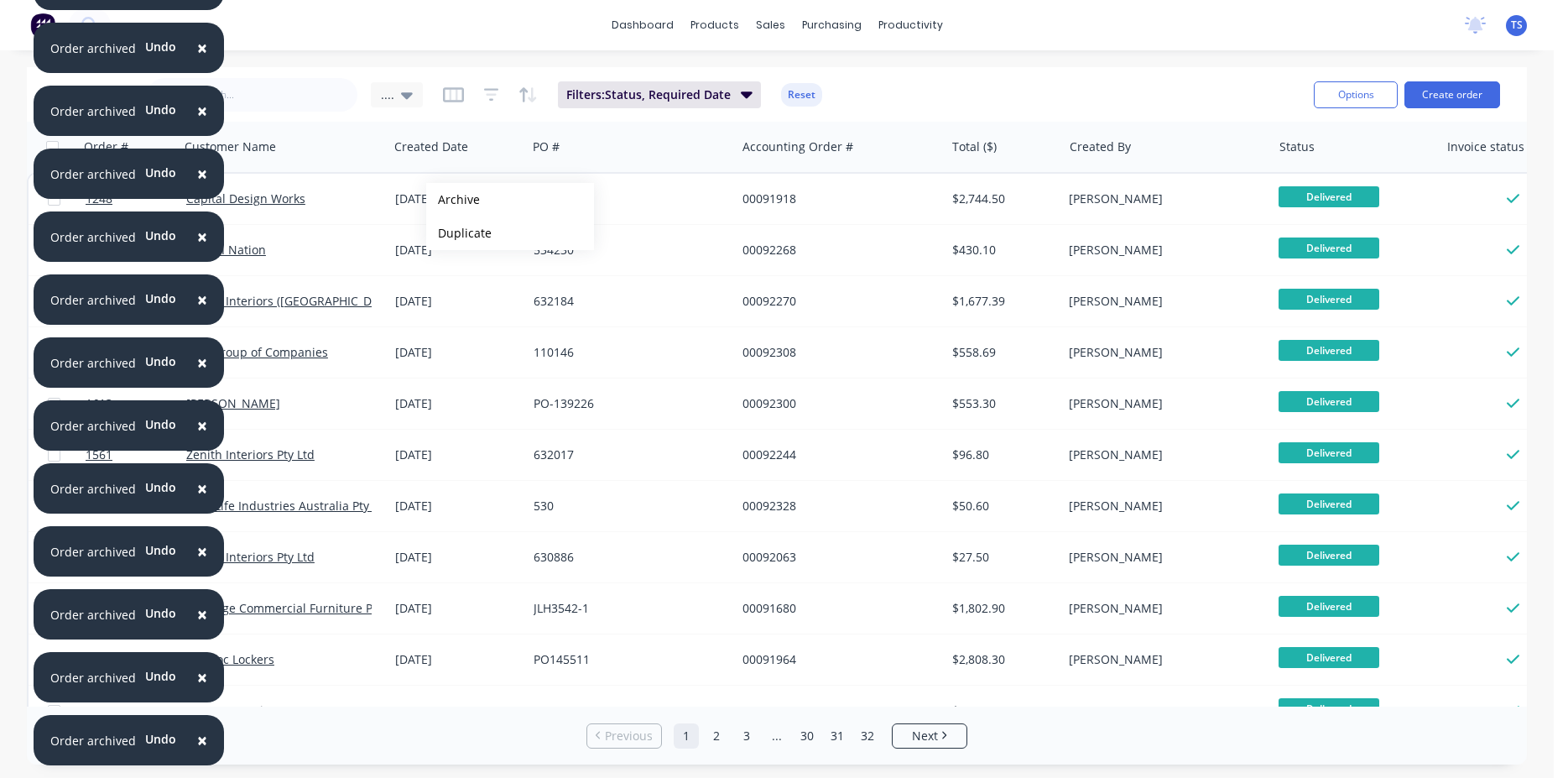
click at [453, 200] on button "Archive" at bounding box center [510, 200] width 168 height 34
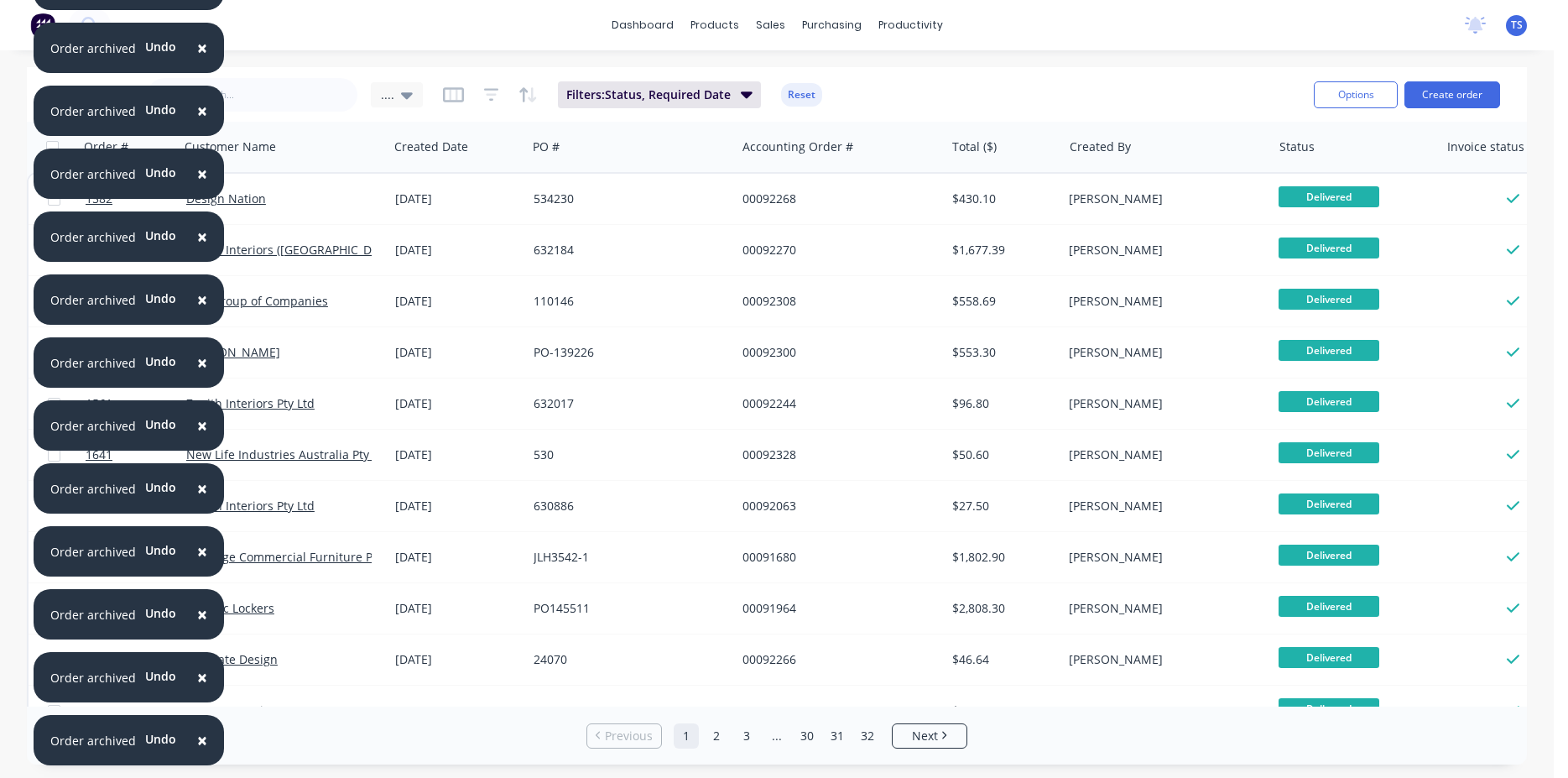
click at [453, 200] on div "[DATE]" at bounding box center [458, 199] width 125 height 17
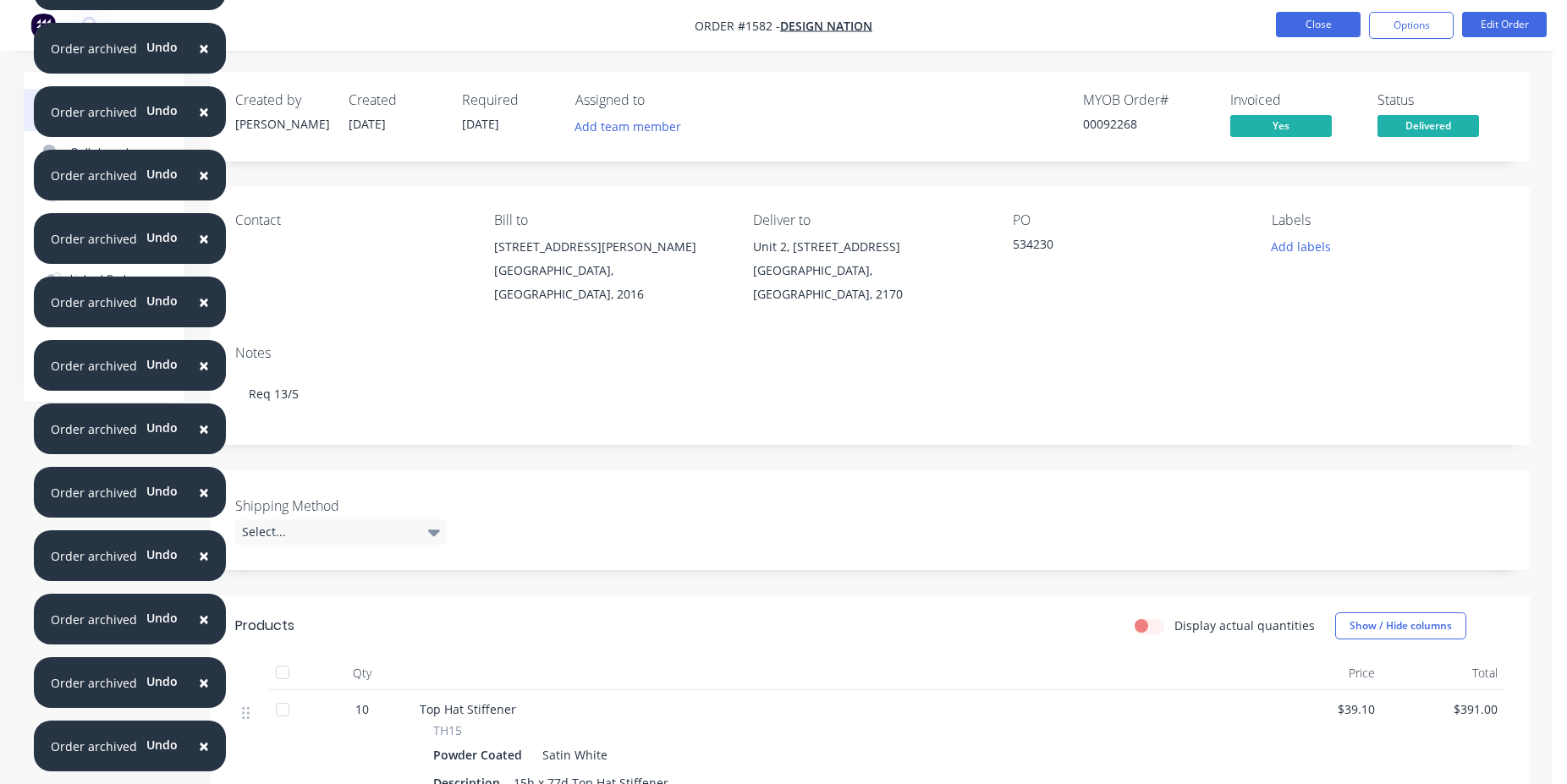
click at [1311, 19] on button "Close" at bounding box center [1318, 24] width 84 height 25
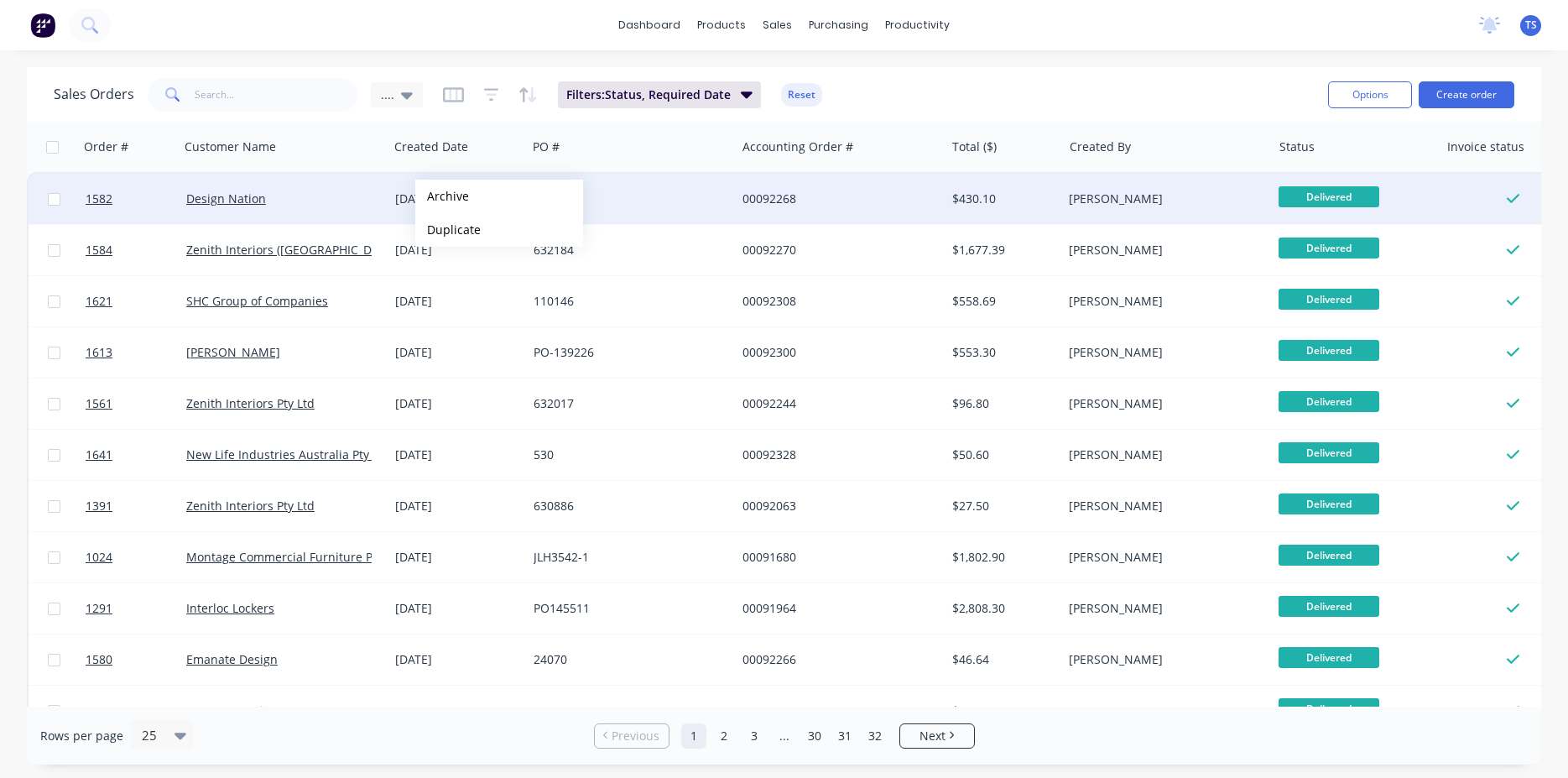
click at [442, 196] on button "Archive" at bounding box center [499, 196] width 168 height 34
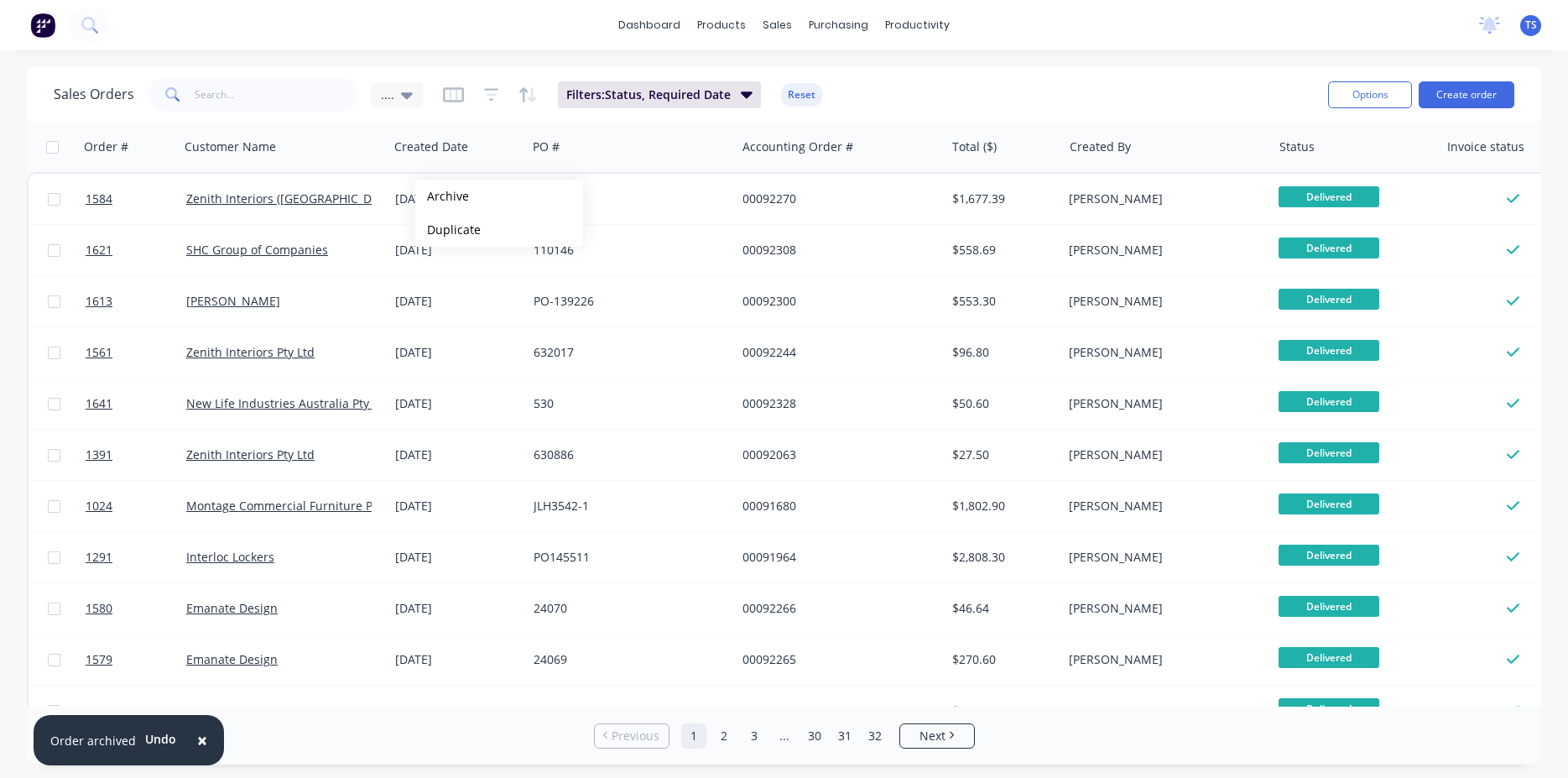
click at [442, 196] on button "Archive" at bounding box center [499, 196] width 168 height 34
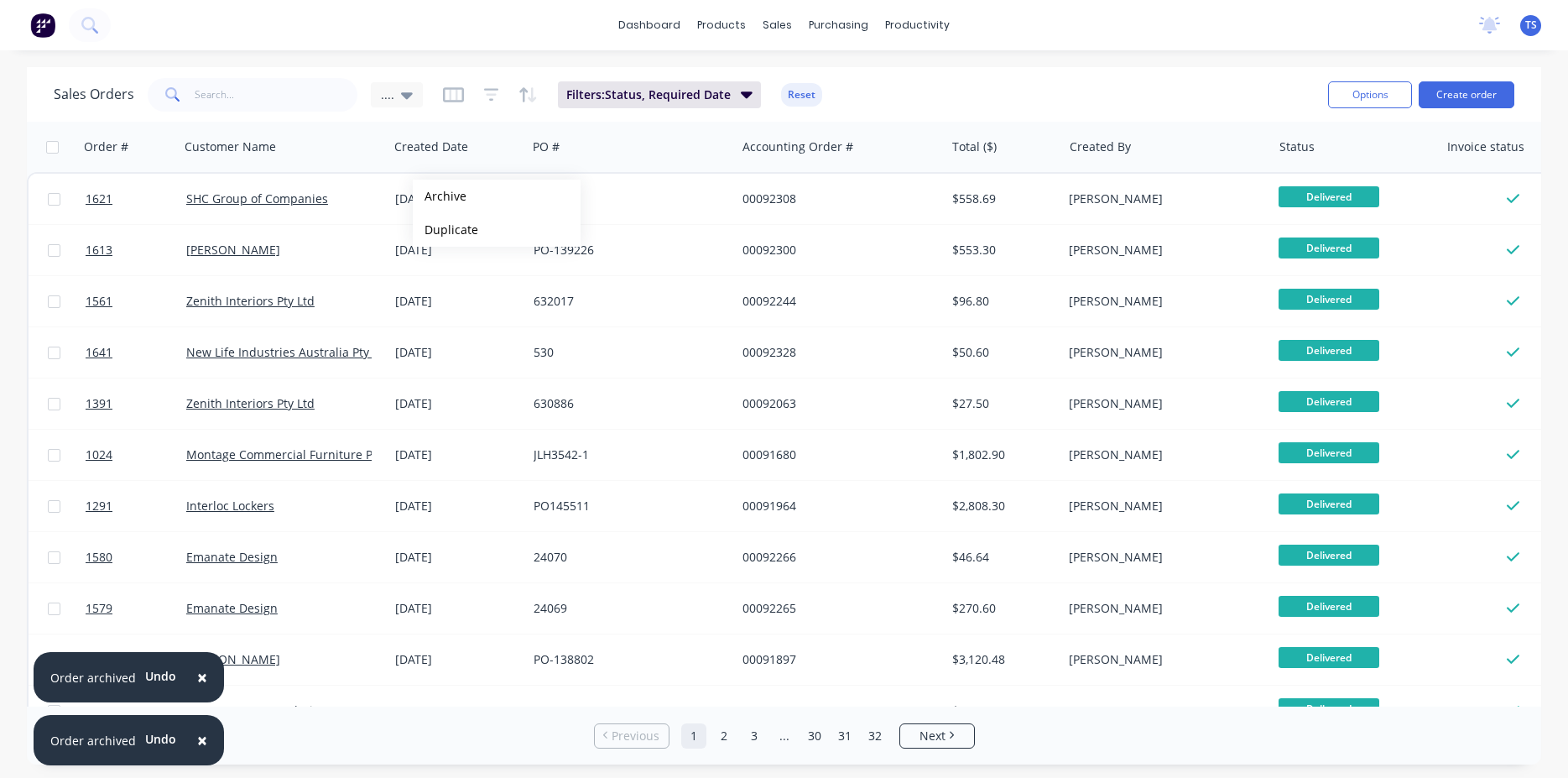
click at [439, 196] on button "Archive" at bounding box center [497, 196] width 168 height 34
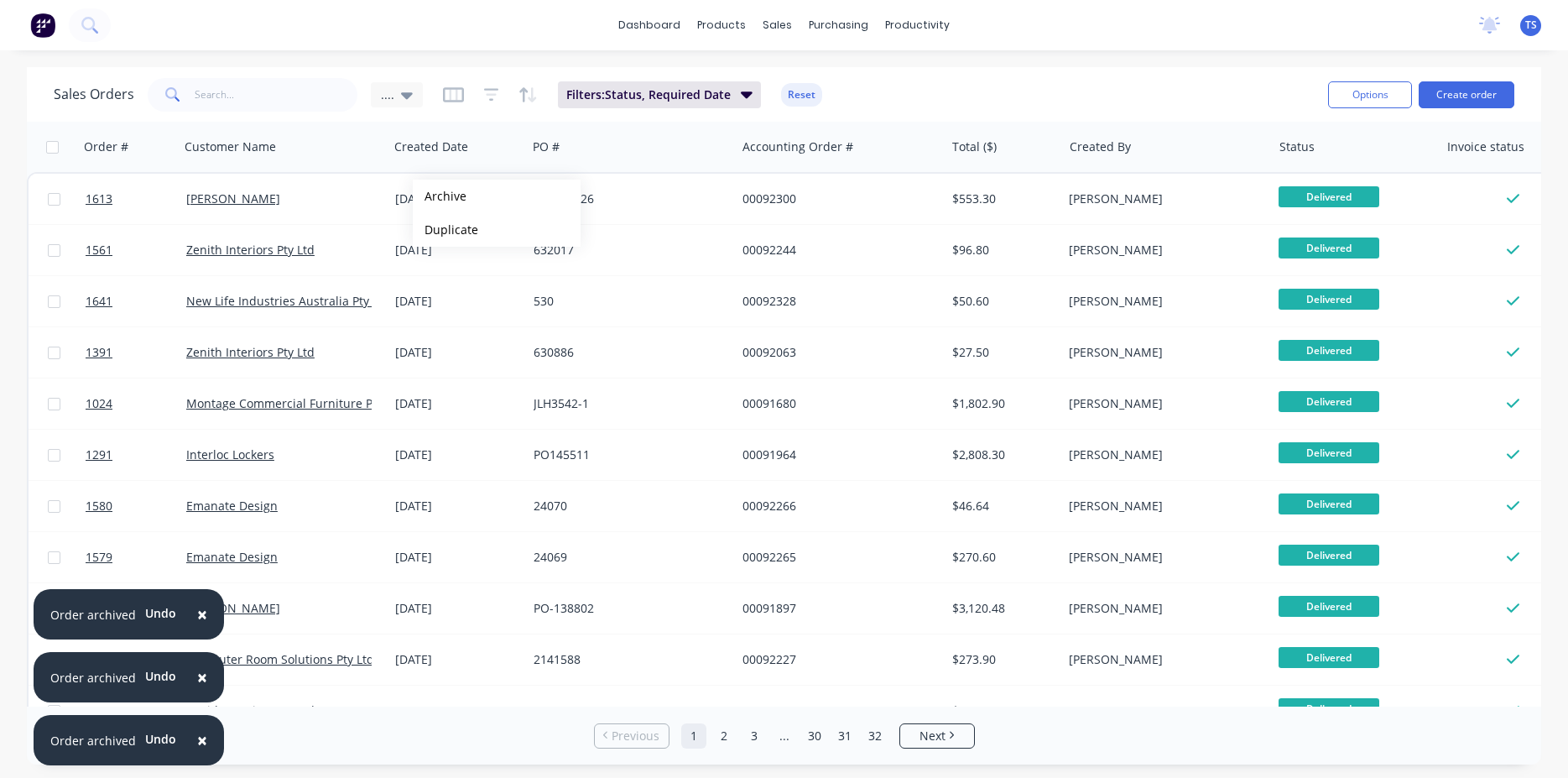
click at [439, 196] on button "Archive" at bounding box center [497, 196] width 168 height 34
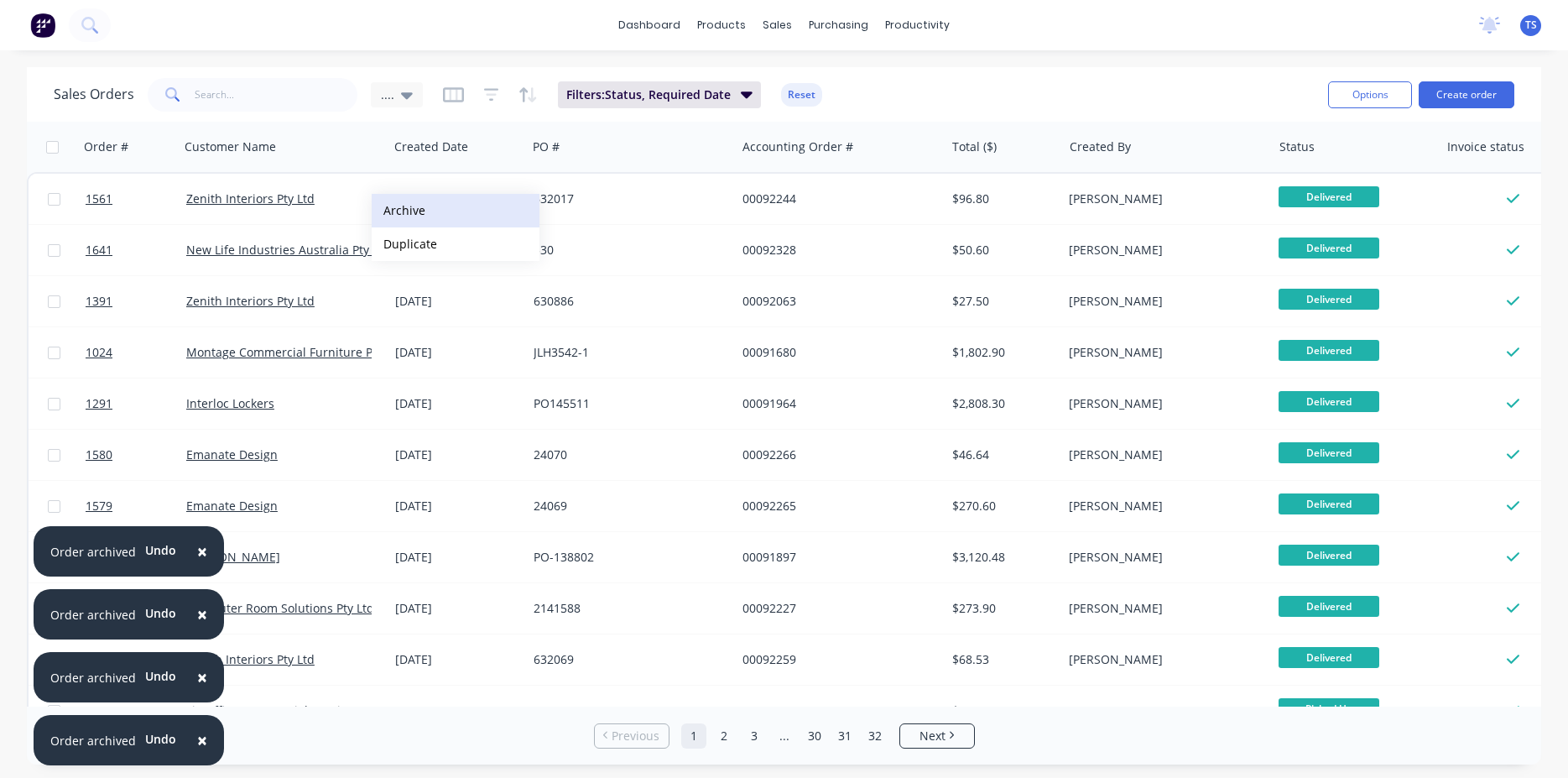
click at [426, 206] on button "Archive" at bounding box center [455, 210] width 168 height 34
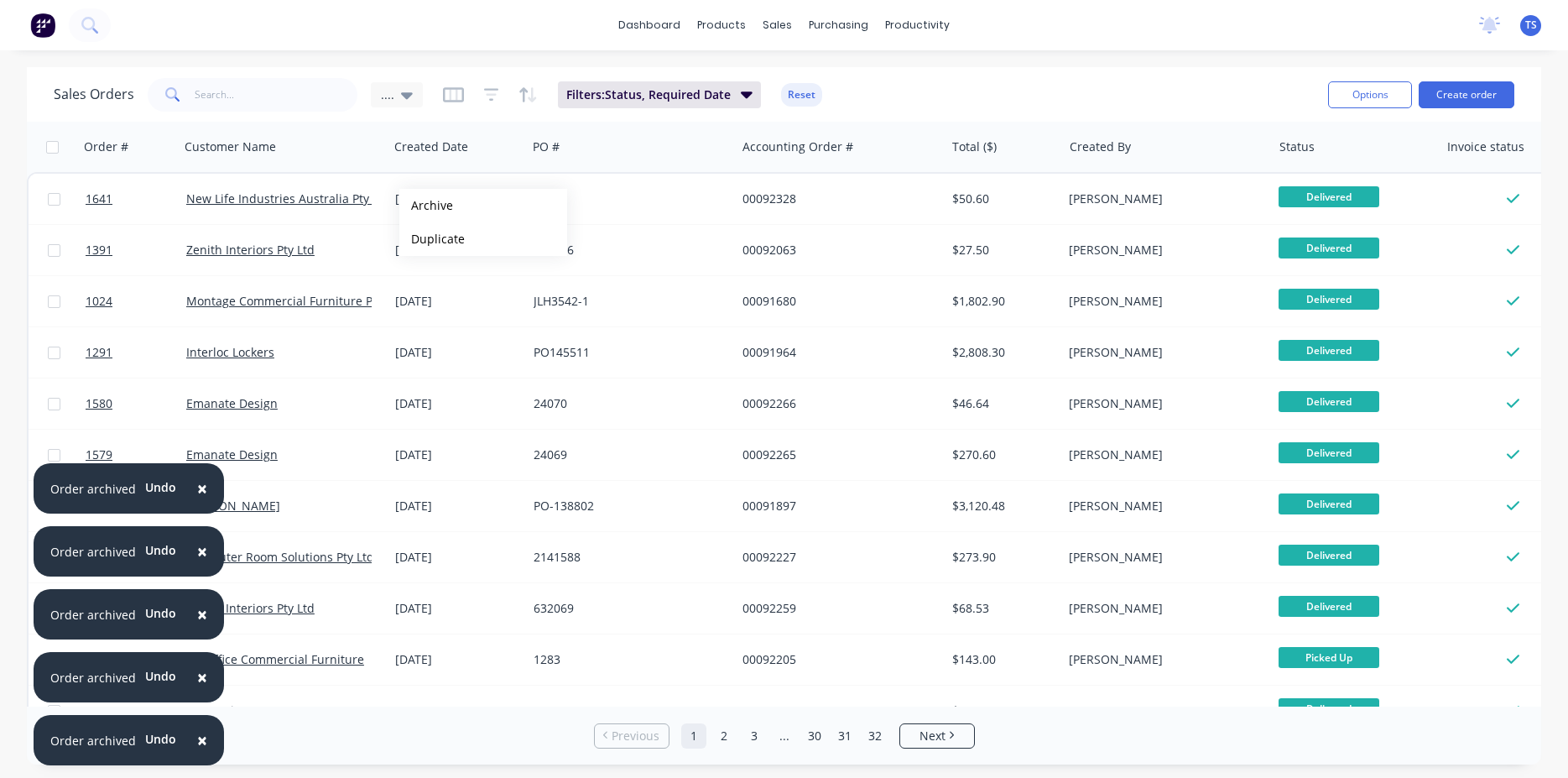
click at [426, 206] on button "Archive" at bounding box center [483, 206] width 168 height 34
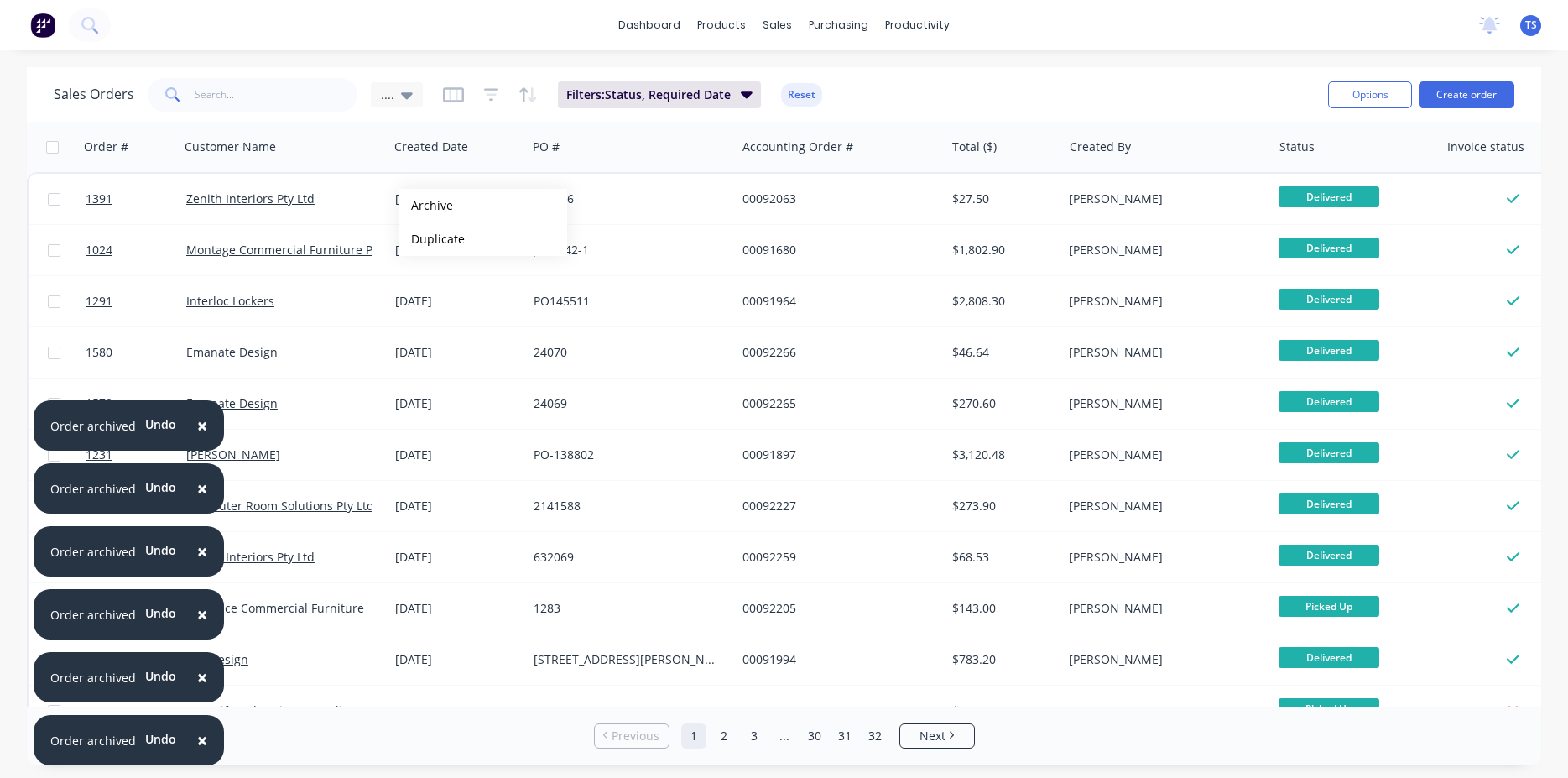
click at [426, 206] on button "Archive" at bounding box center [483, 206] width 168 height 34
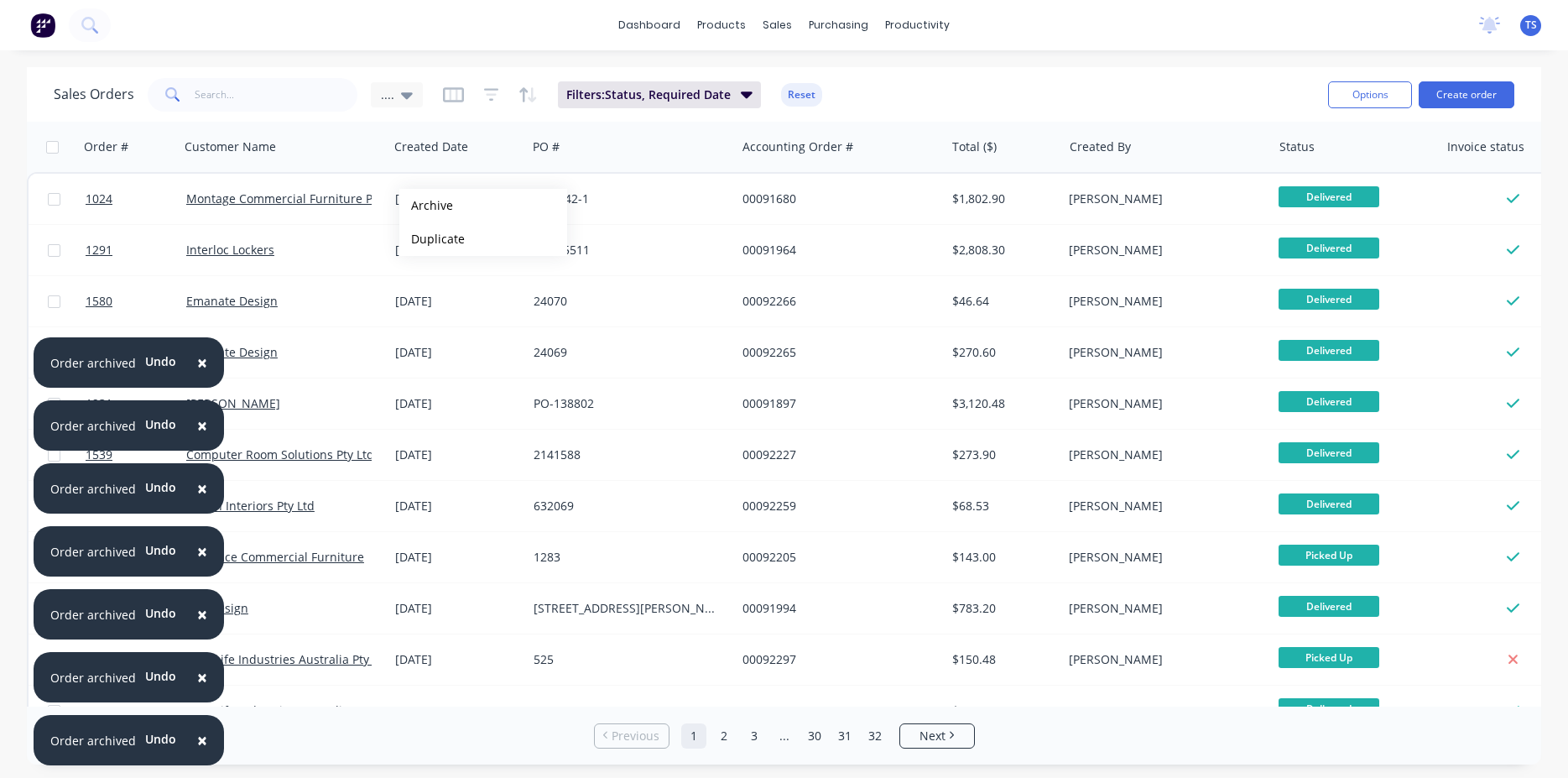
click at [426, 206] on button "Archive" at bounding box center [483, 206] width 168 height 34
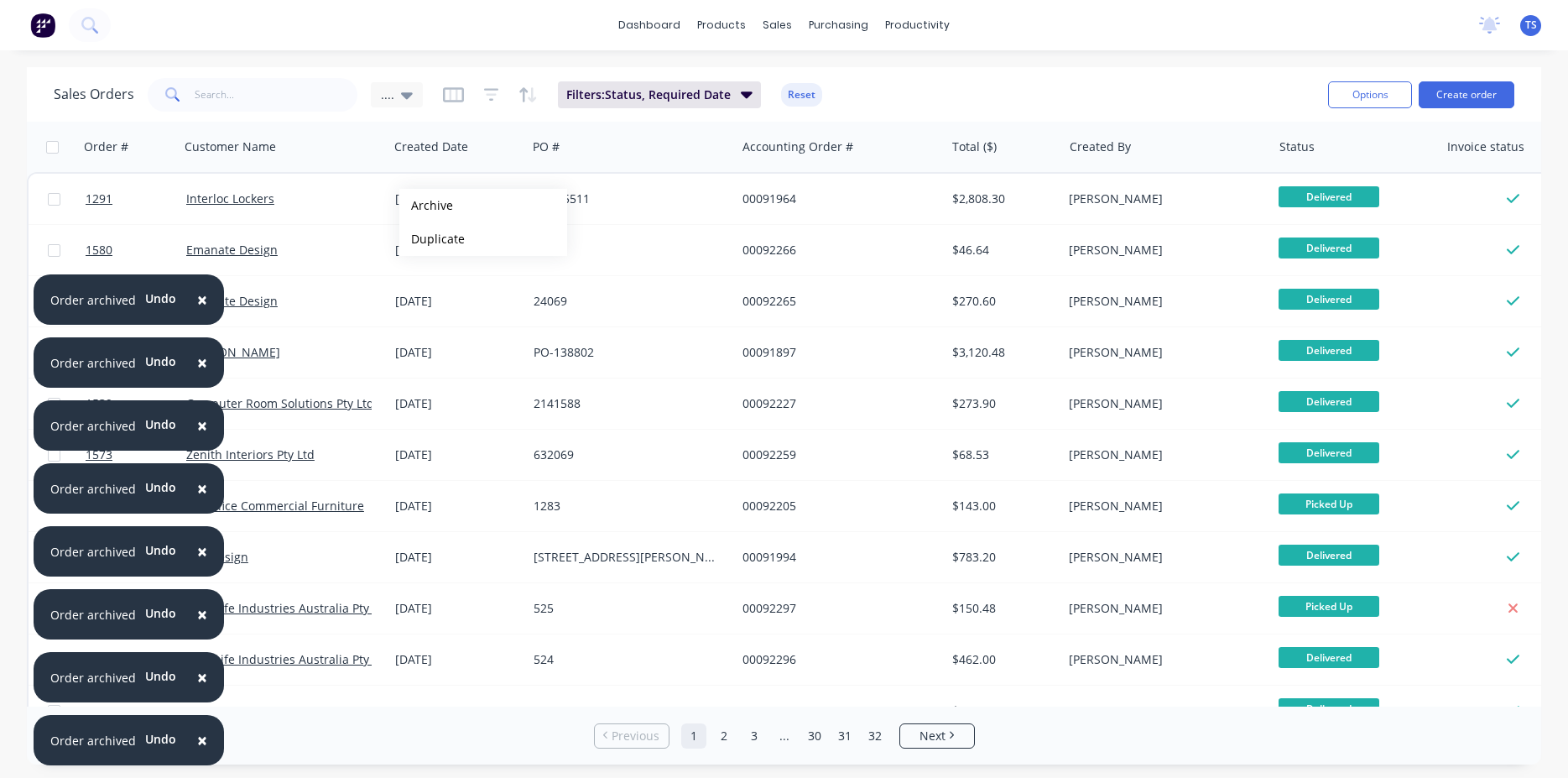
click at [426, 206] on button "Archive" at bounding box center [483, 206] width 168 height 34
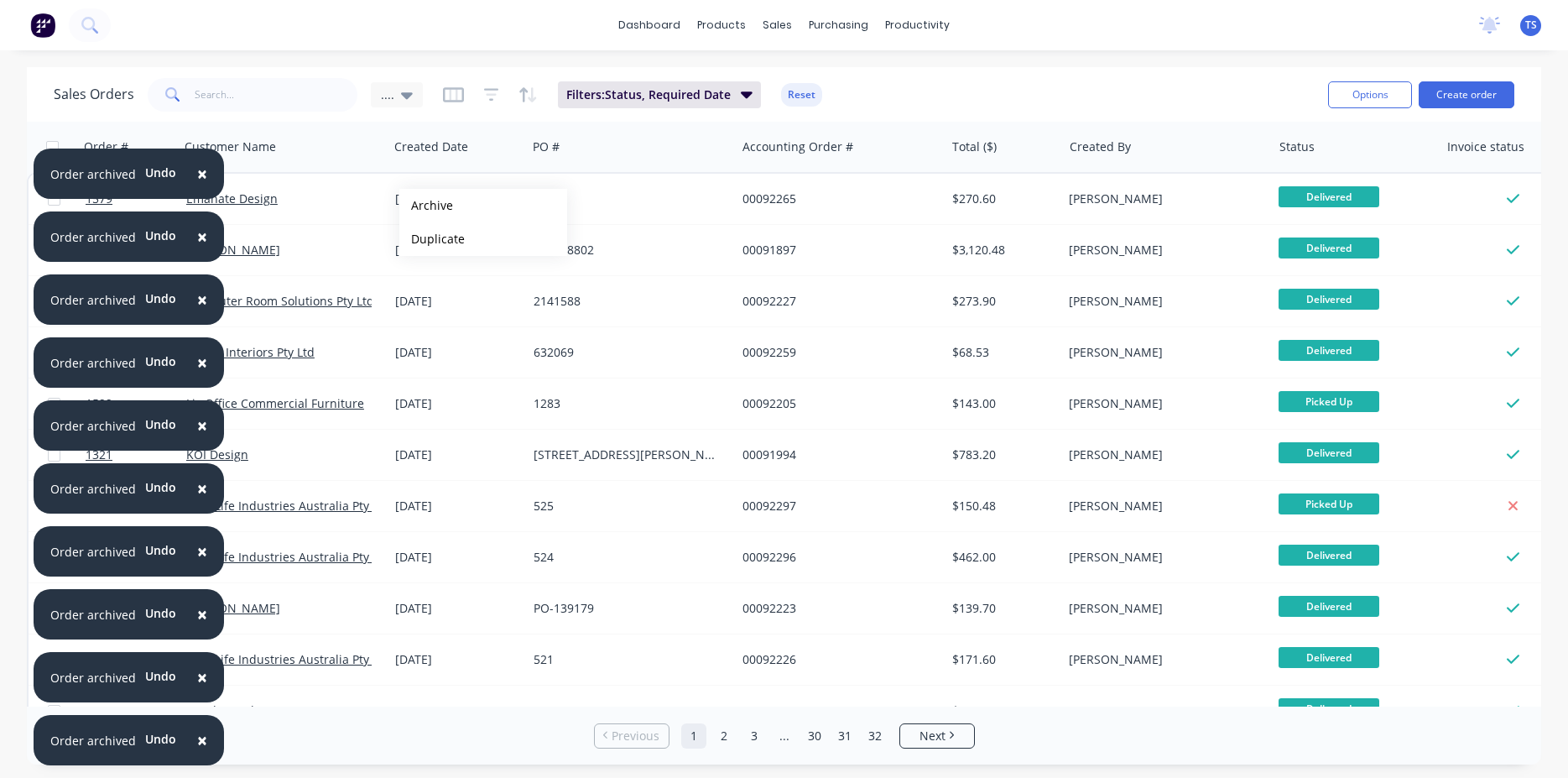
click at [426, 206] on button "Archive" at bounding box center [483, 206] width 168 height 34
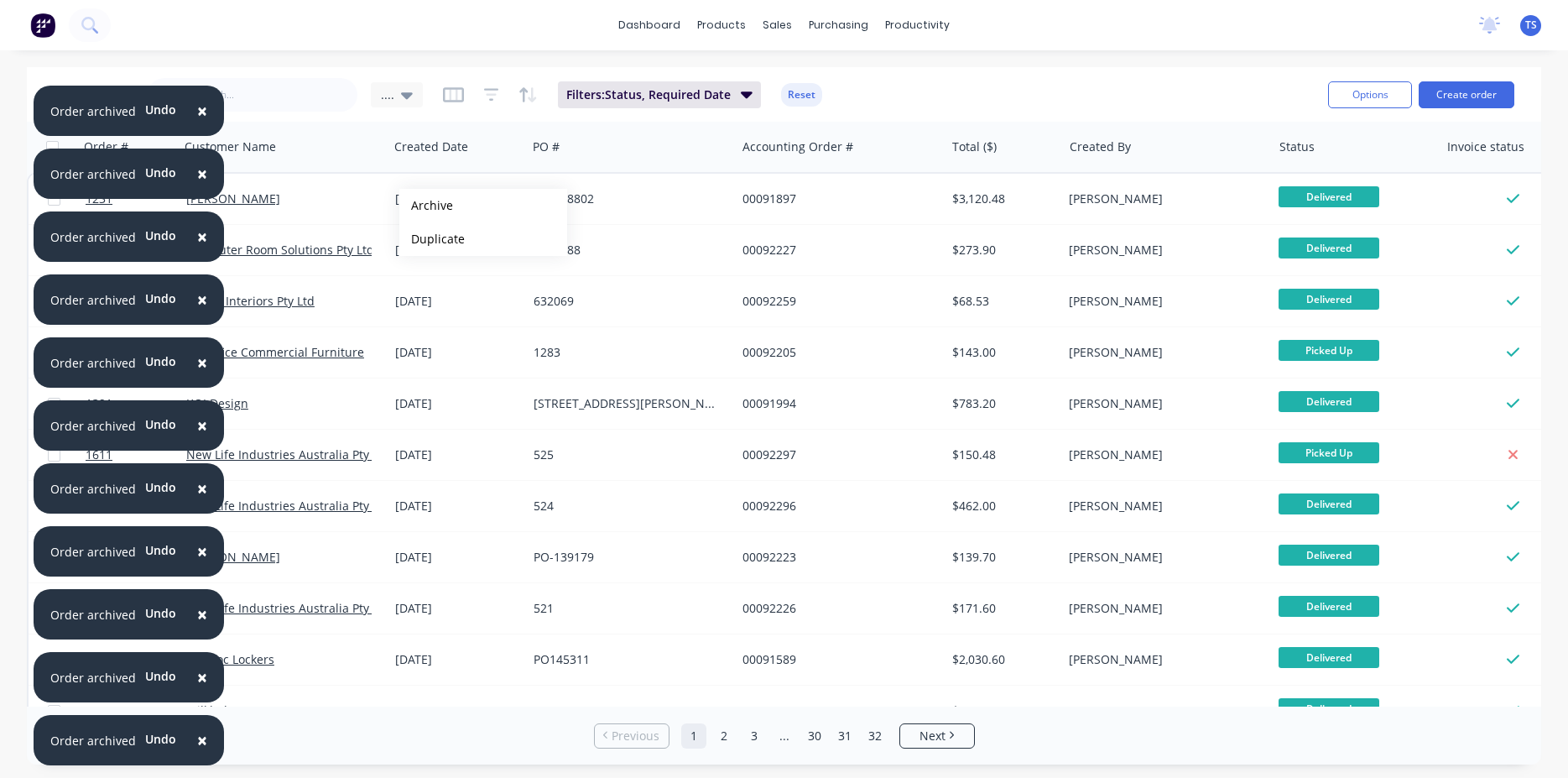
click at [426, 206] on button "Archive" at bounding box center [483, 206] width 168 height 34
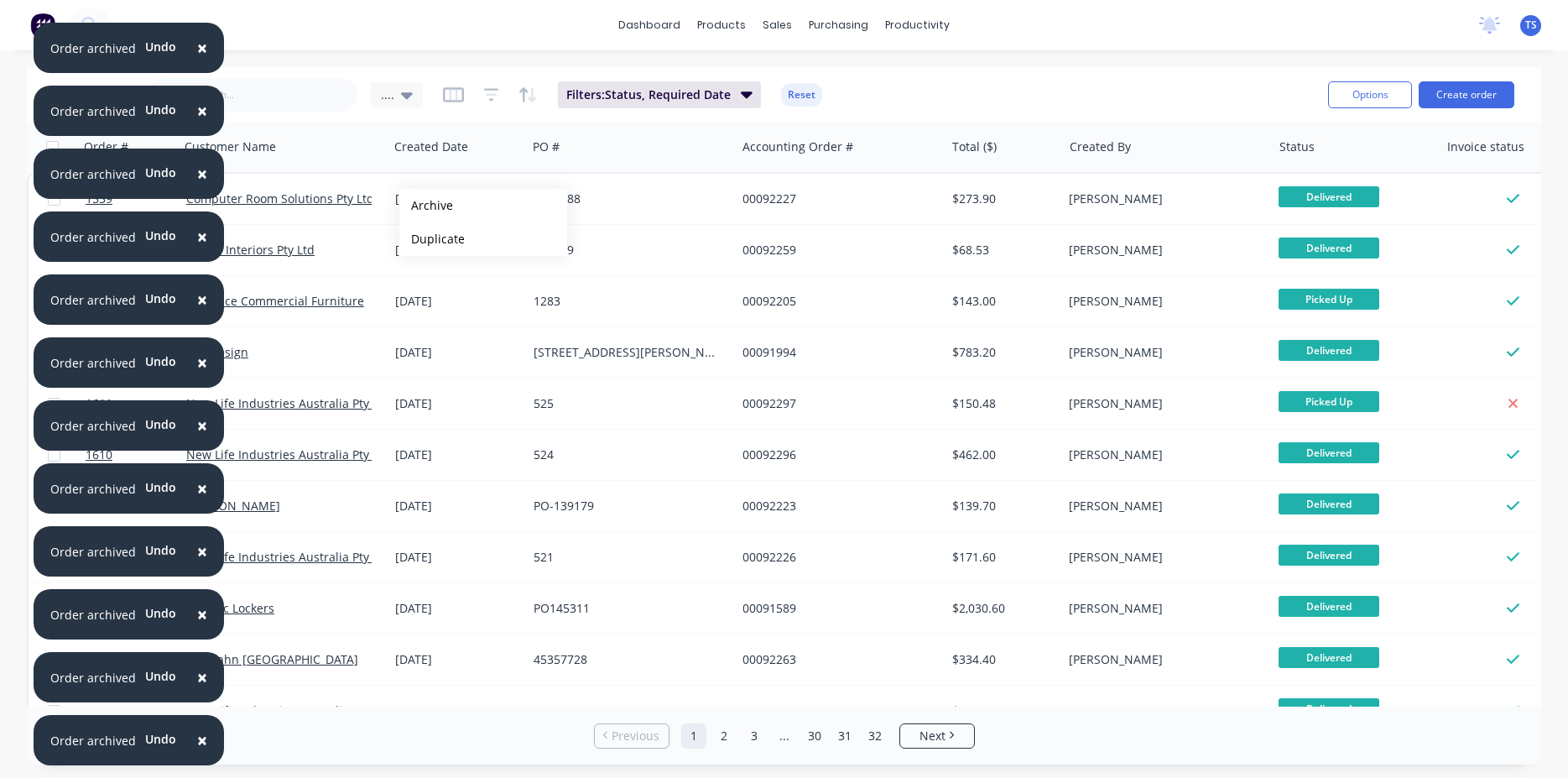
click at [426, 206] on button "Archive" at bounding box center [483, 206] width 168 height 34
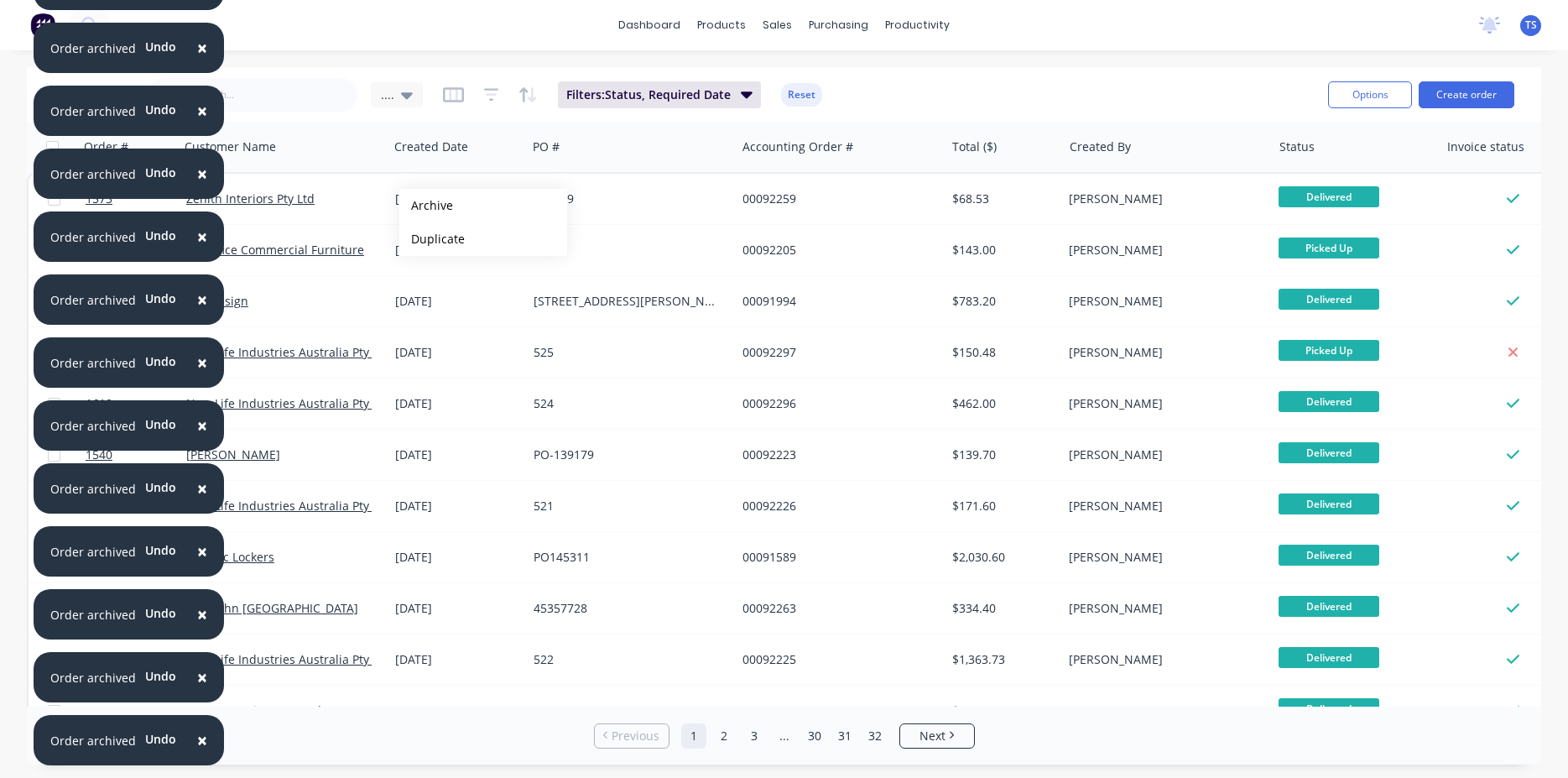
click at [426, 206] on button "Archive" at bounding box center [483, 206] width 168 height 34
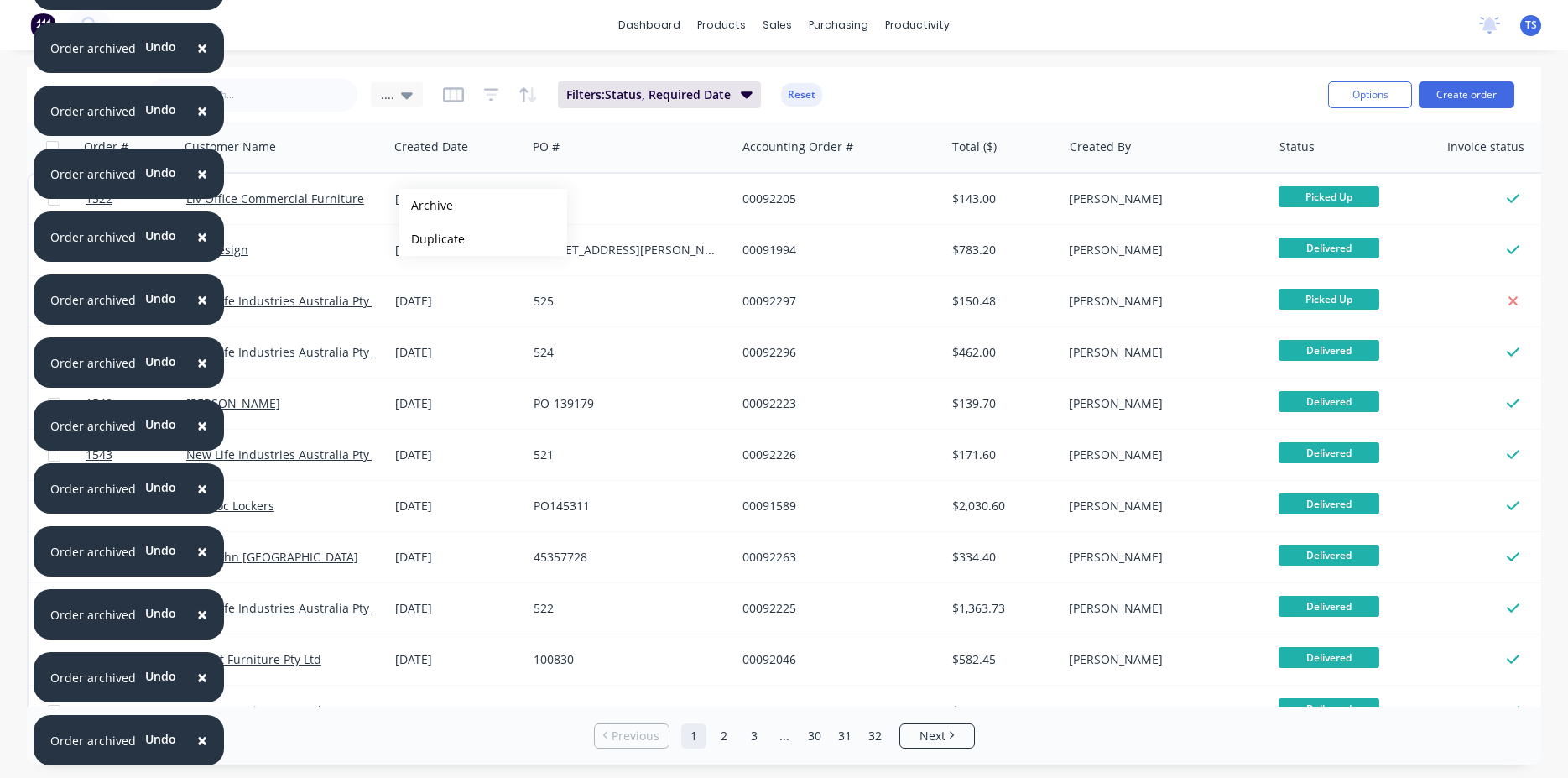
click at [426, 206] on button "Archive" at bounding box center [483, 206] width 168 height 34
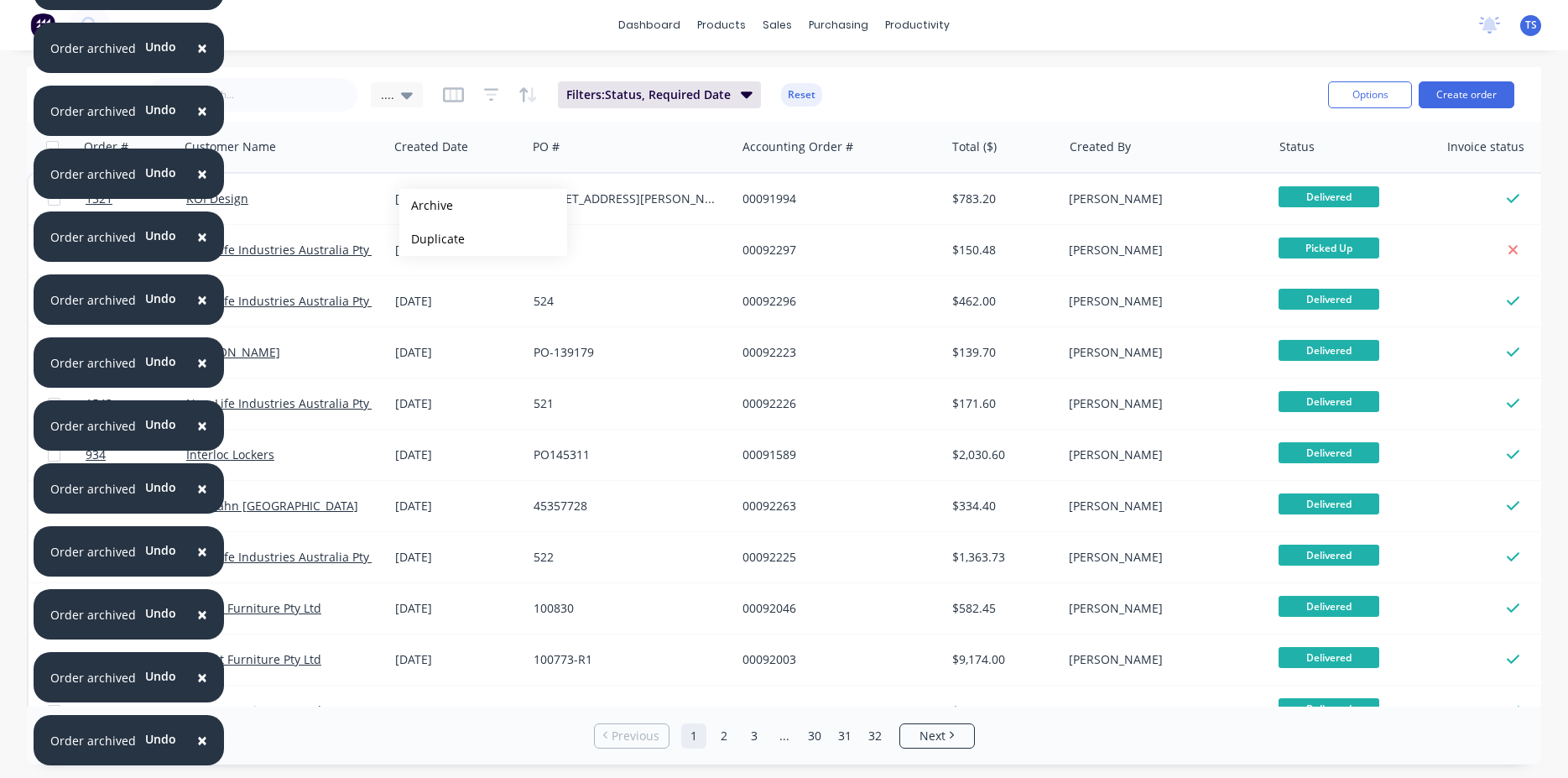
click at [426, 206] on button "Archive" at bounding box center [483, 206] width 168 height 34
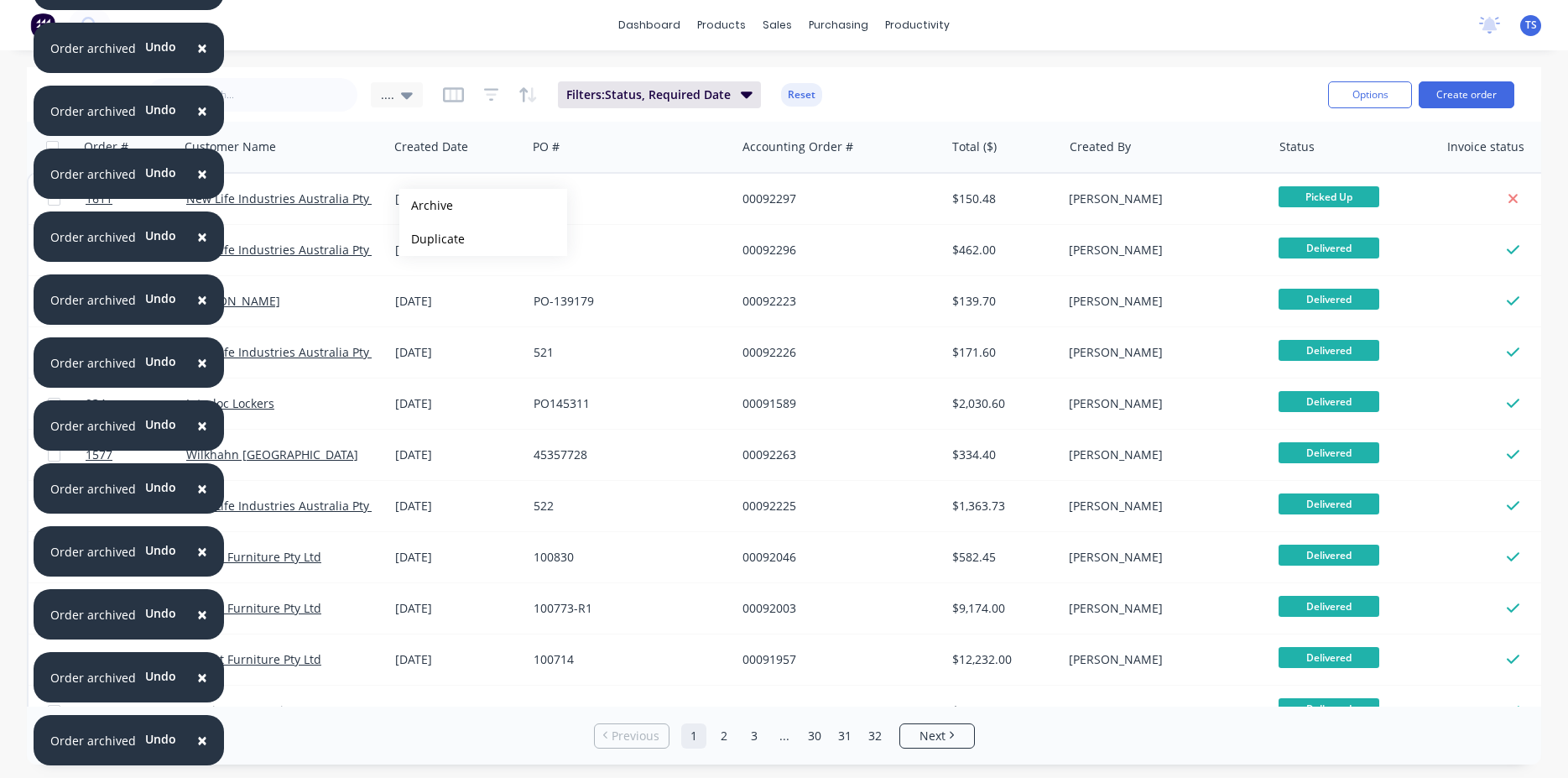
click at [426, 206] on button "Archive" at bounding box center [483, 206] width 168 height 34
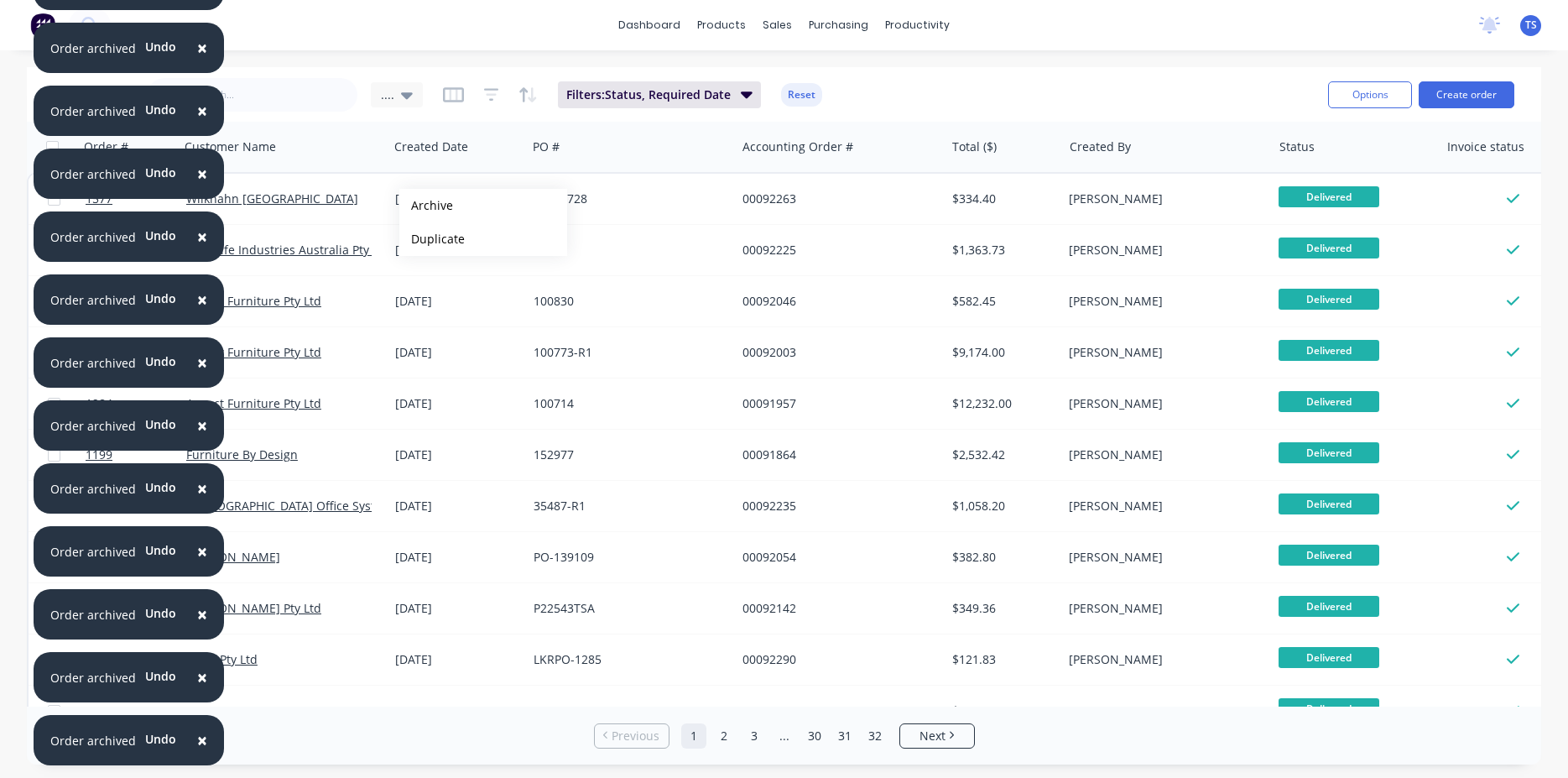
click at [426, 206] on button "Archive" at bounding box center [483, 206] width 168 height 34
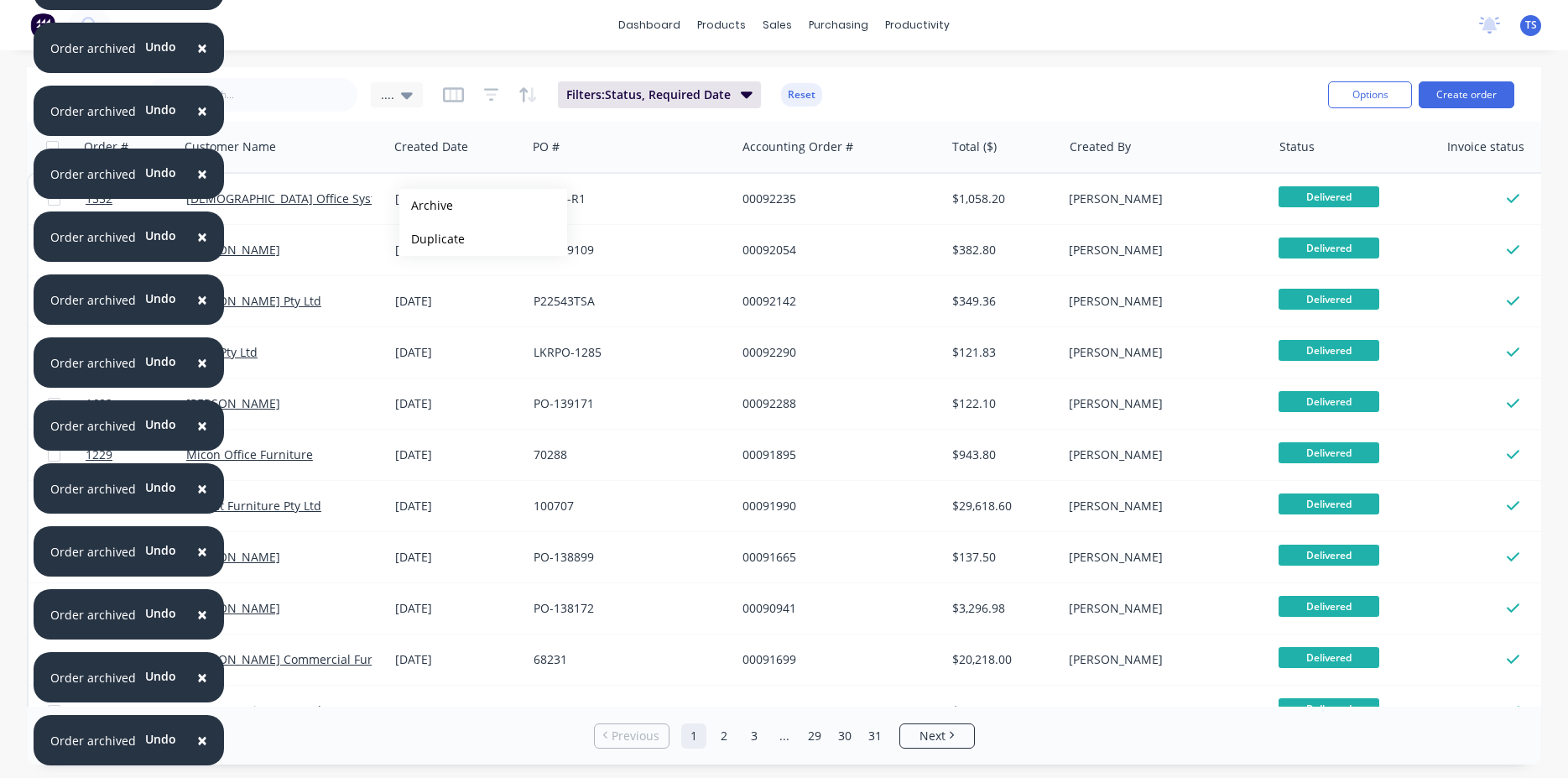
click at [426, 206] on button "Archive" at bounding box center [483, 206] width 168 height 34
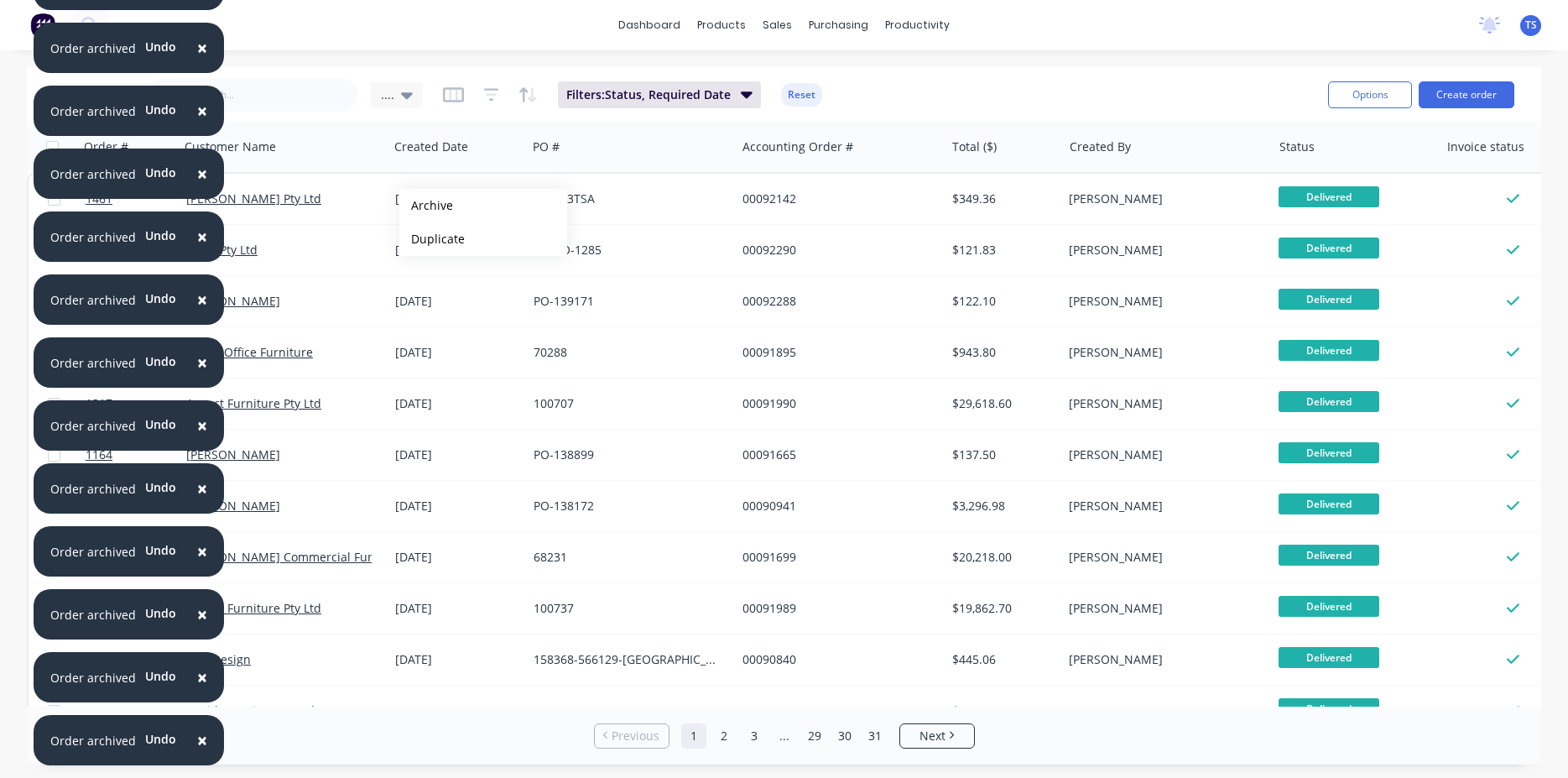
click at [426, 206] on button "Archive" at bounding box center [483, 206] width 168 height 34
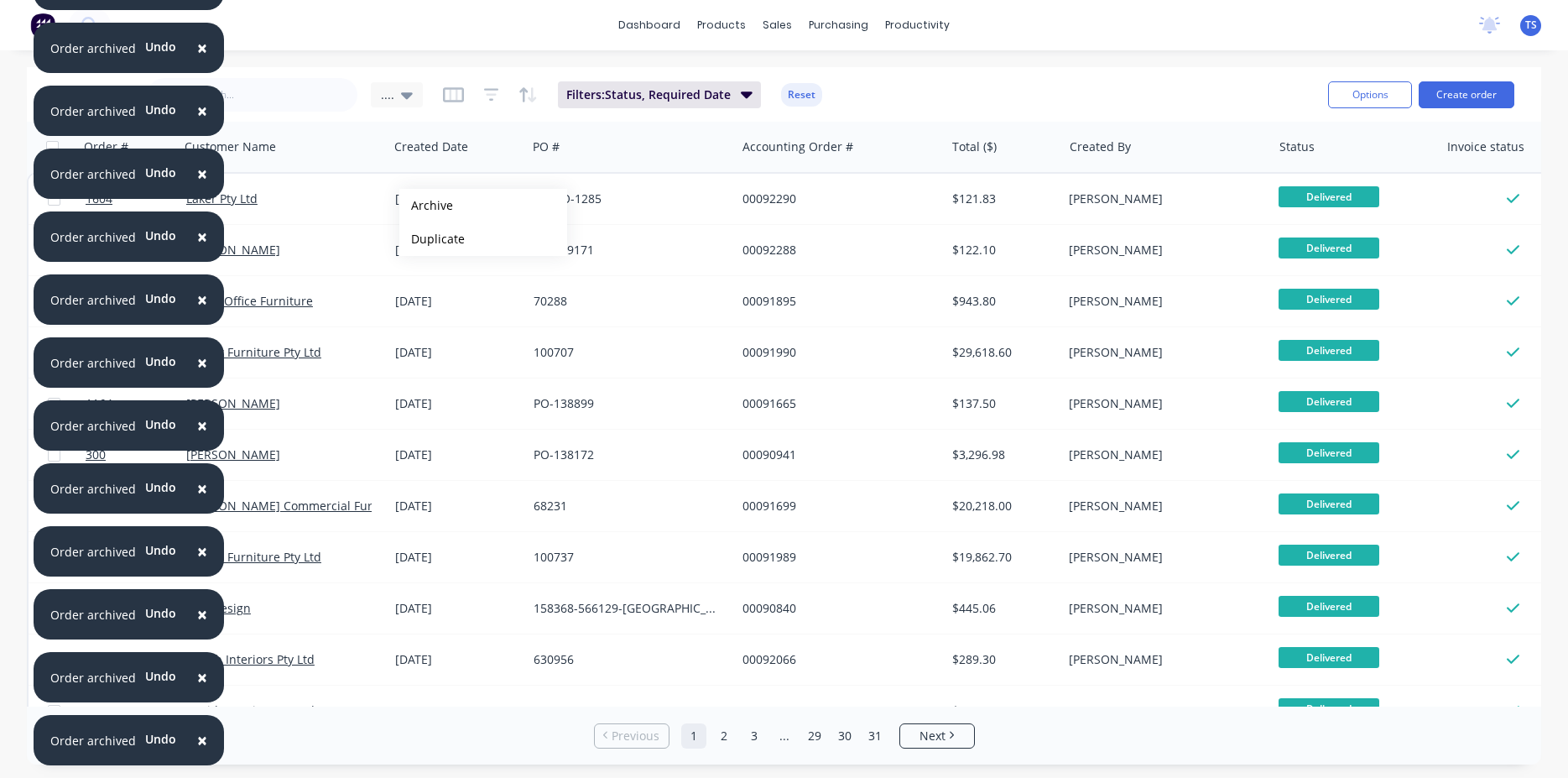
click at [426, 206] on button "Archive" at bounding box center [483, 206] width 168 height 34
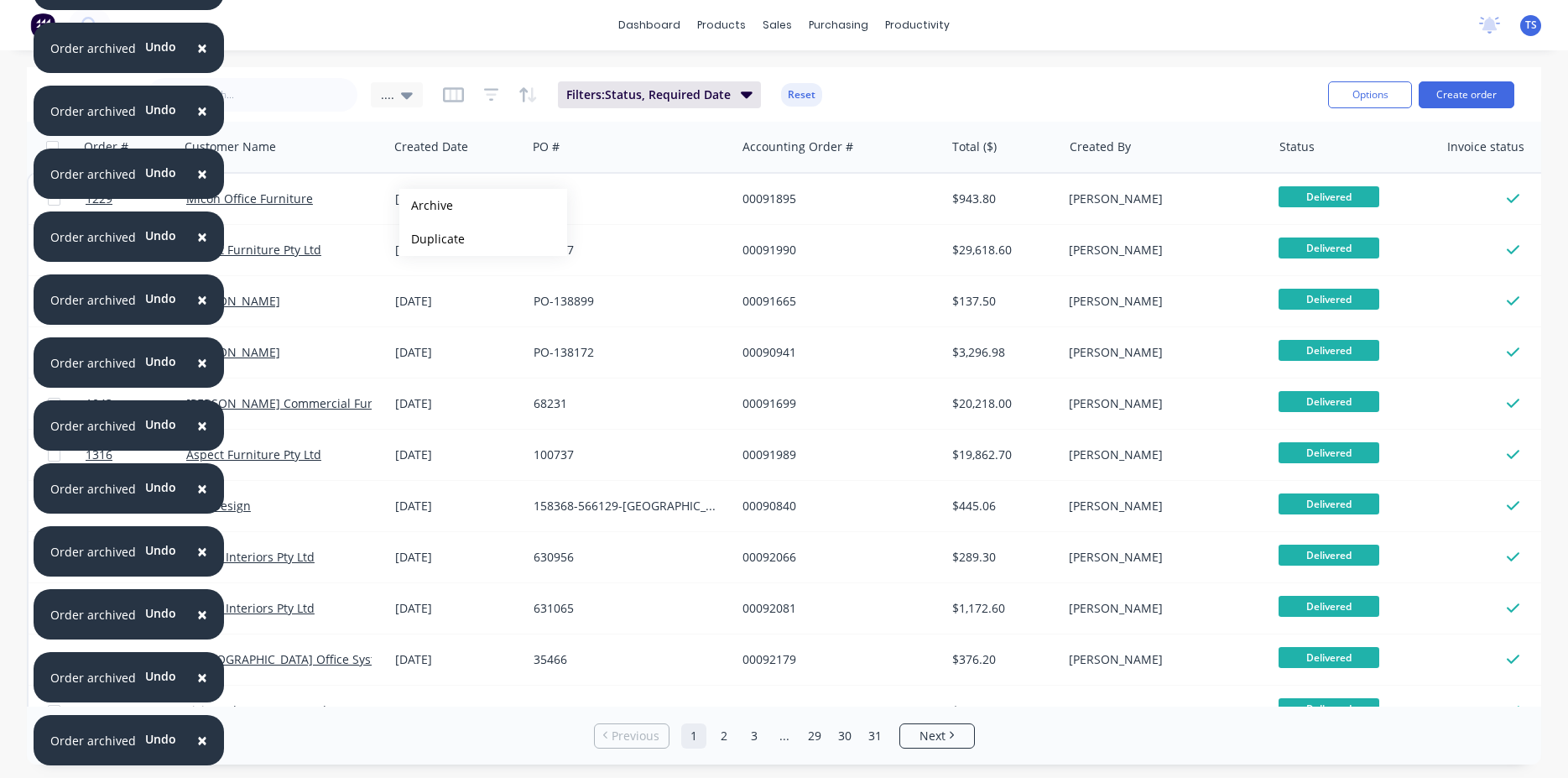
click at [426, 206] on button "Archive" at bounding box center [483, 206] width 168 height 34
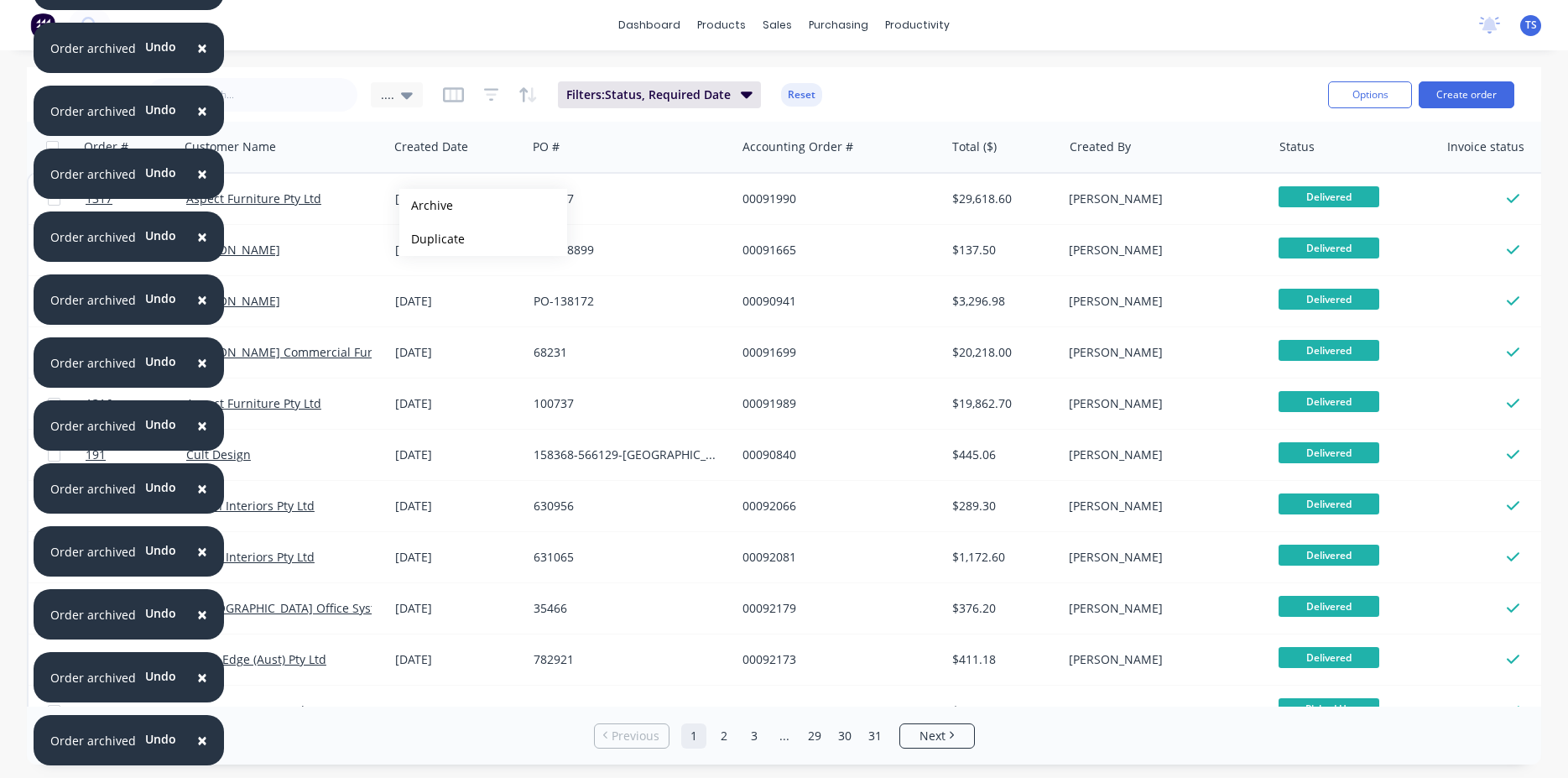
click at [426, 206] on button "Archive" at bounding box center [483, 206] width 168 height 34
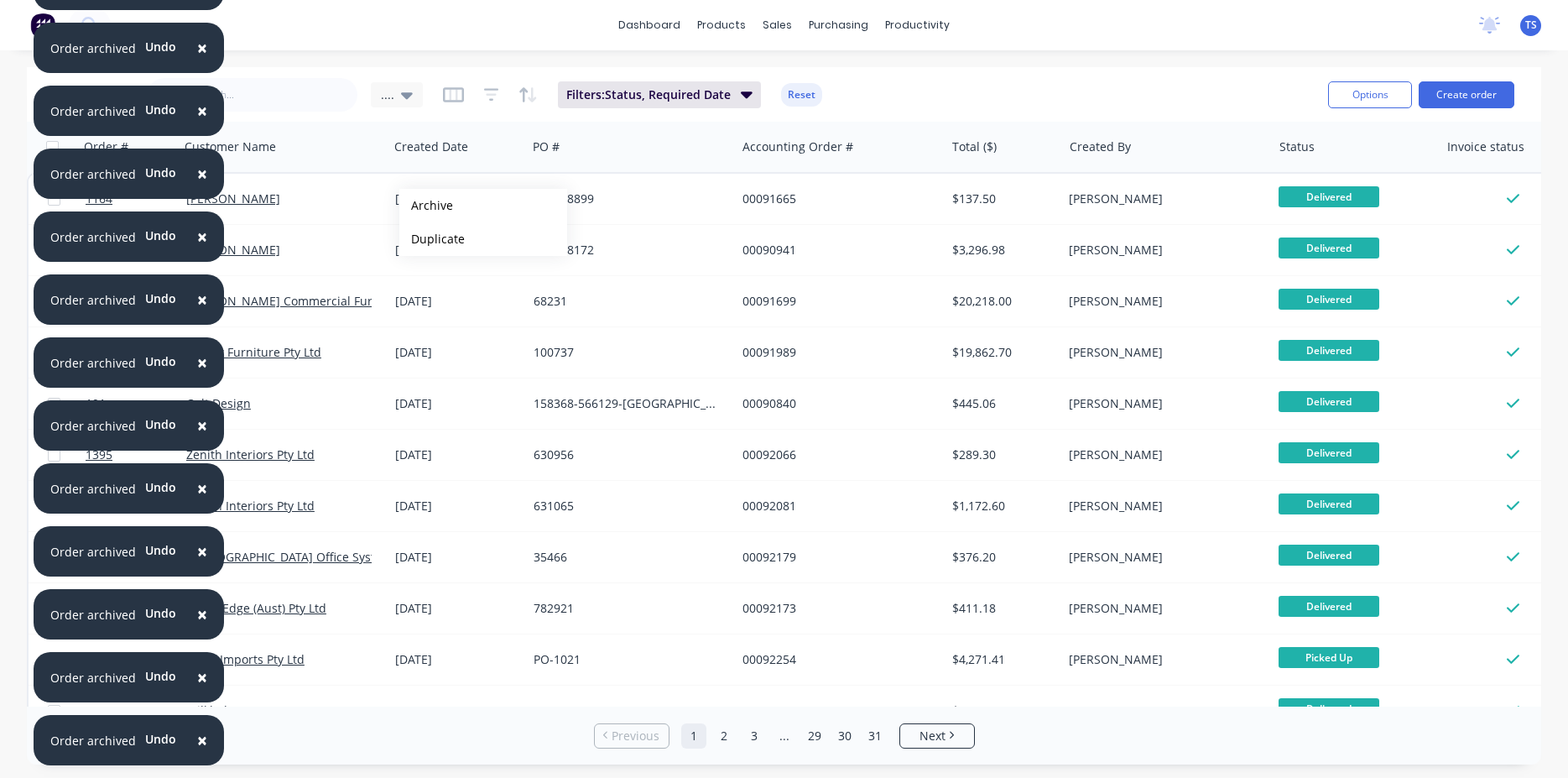
click at [426, 206] on button "Archive" at bounding box center [483, 206] width 168 height 34
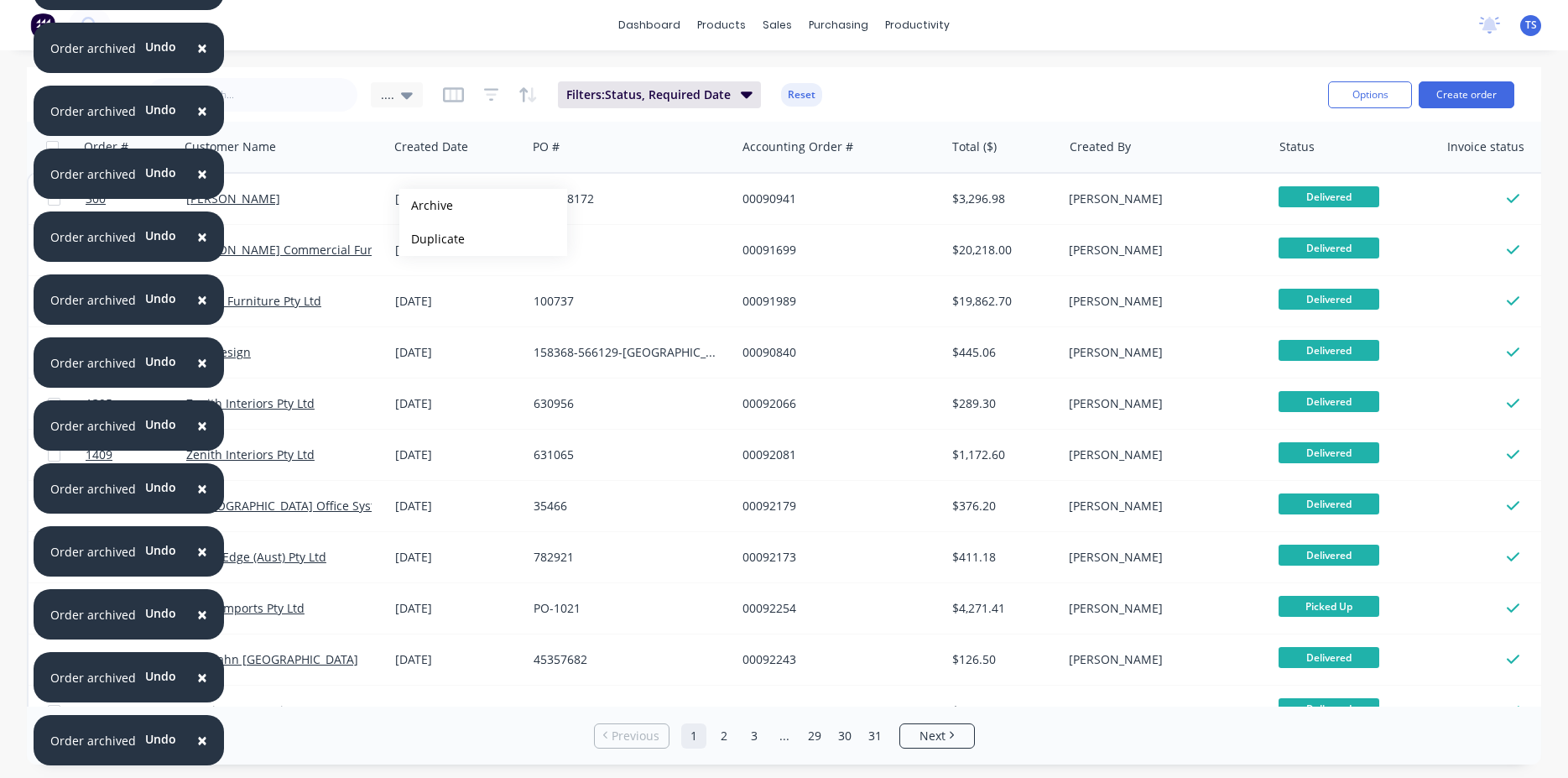
click at [426, 206] on button "Archive" at bounding box center [483, 206] width 168 height 34
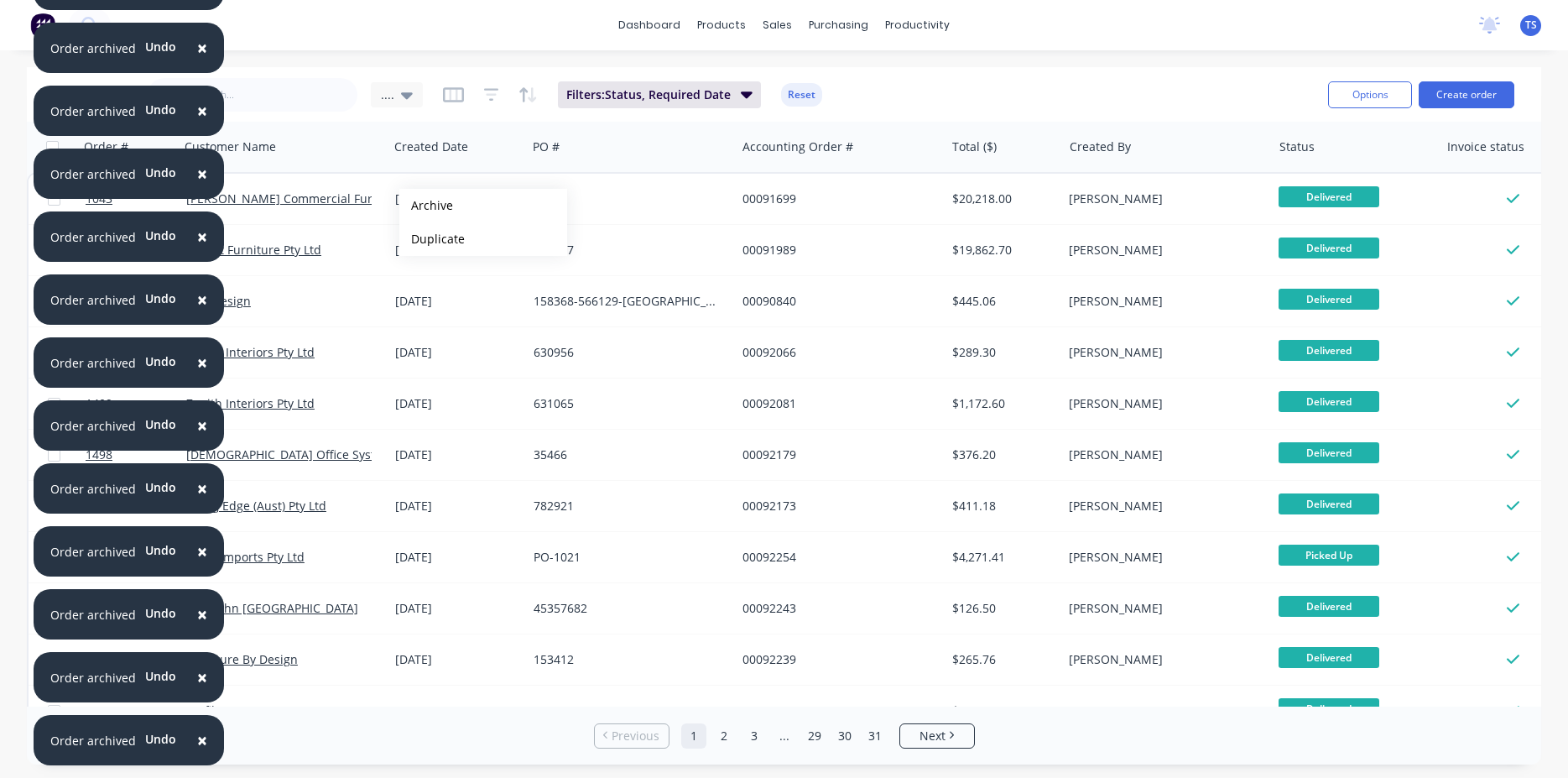
click at [426, 206] on button "Archive" at bounding box center [483, 206] width 168 height 34
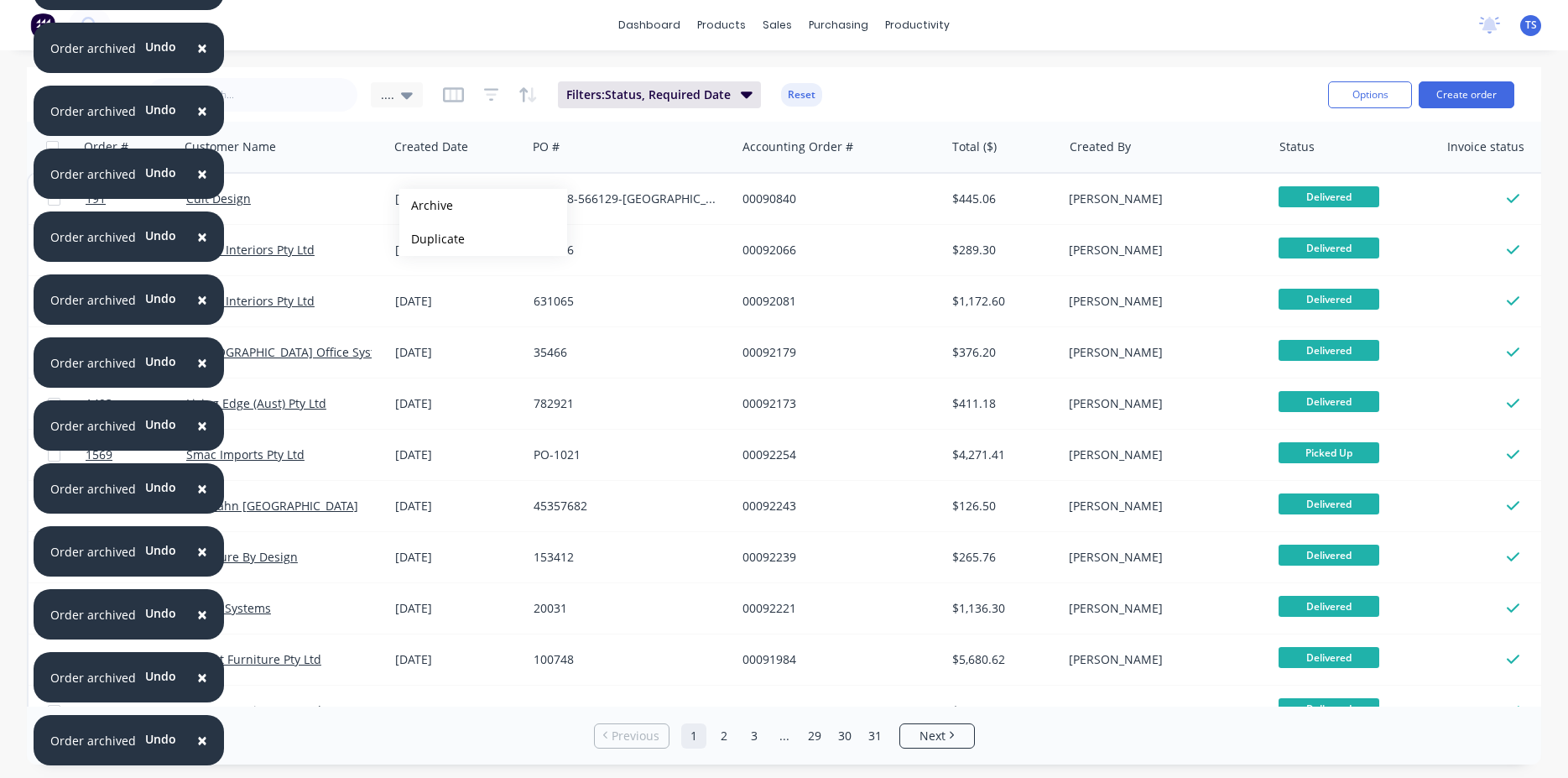
click at [426, 206] on button "Archive" at bounding box center [483, 206] width 168 height 34
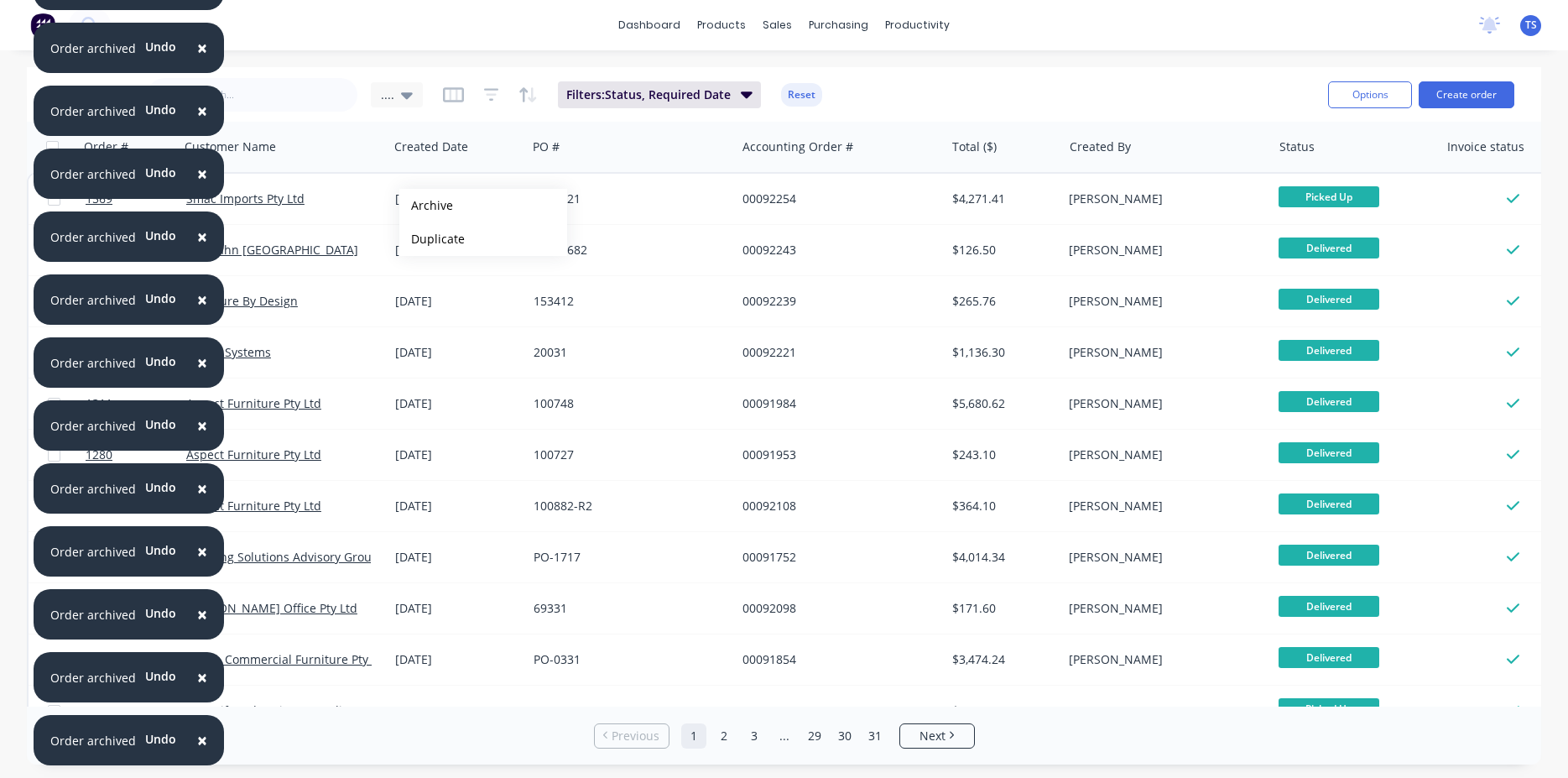
click at [426, 206] on button "Archive" at bounding box center [483, 206] width 168 height 34
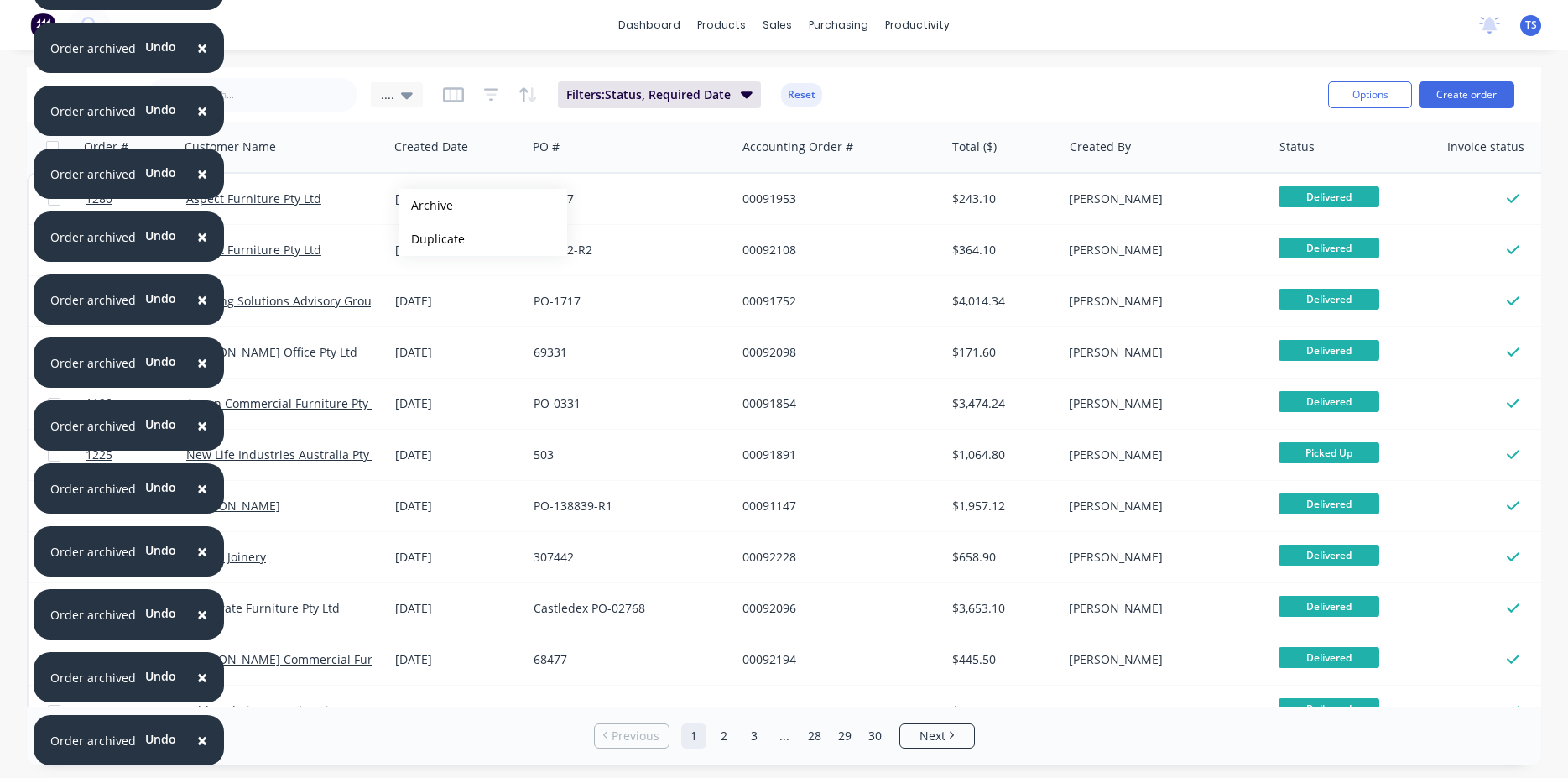
click at [426, 206] on button "Archive" at bounding box center [483, 206] width 168 height 34
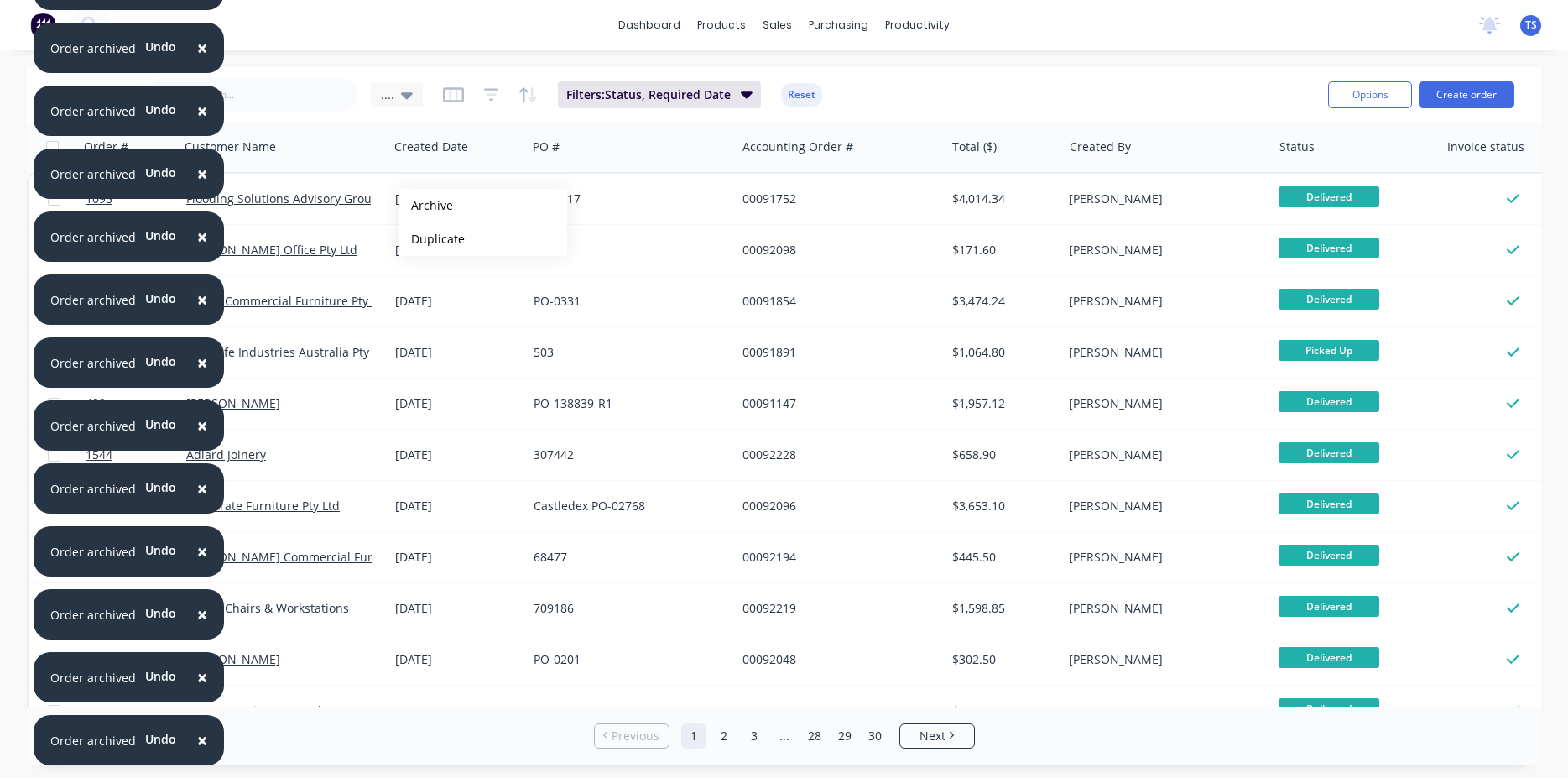
click at [426, 206] on button "Archive" at bounding box center [483, 206] width 168 height 34
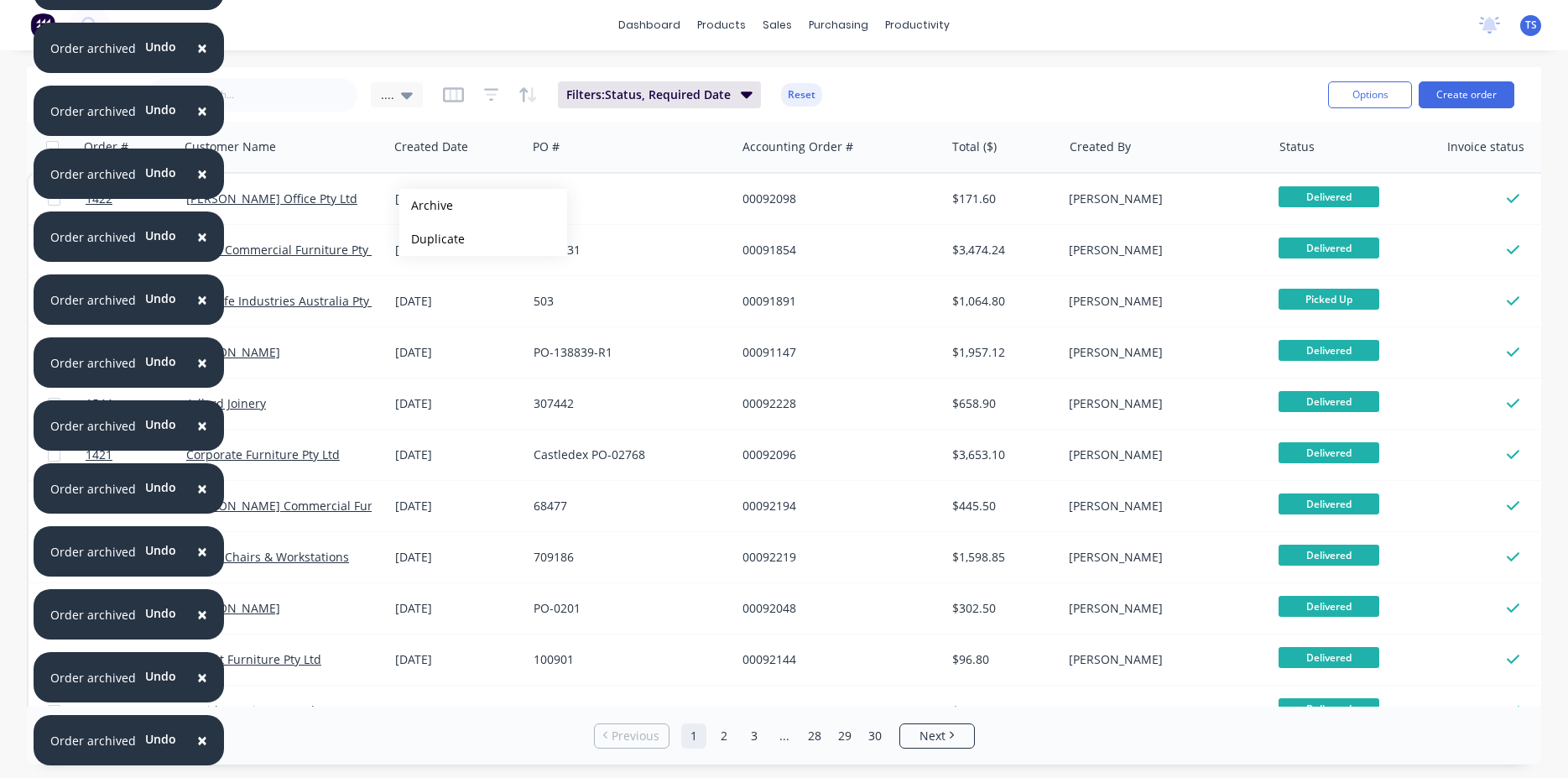
click at [426, 206] on button "Archive" at bounding box center [483, 206] width 168 height 34
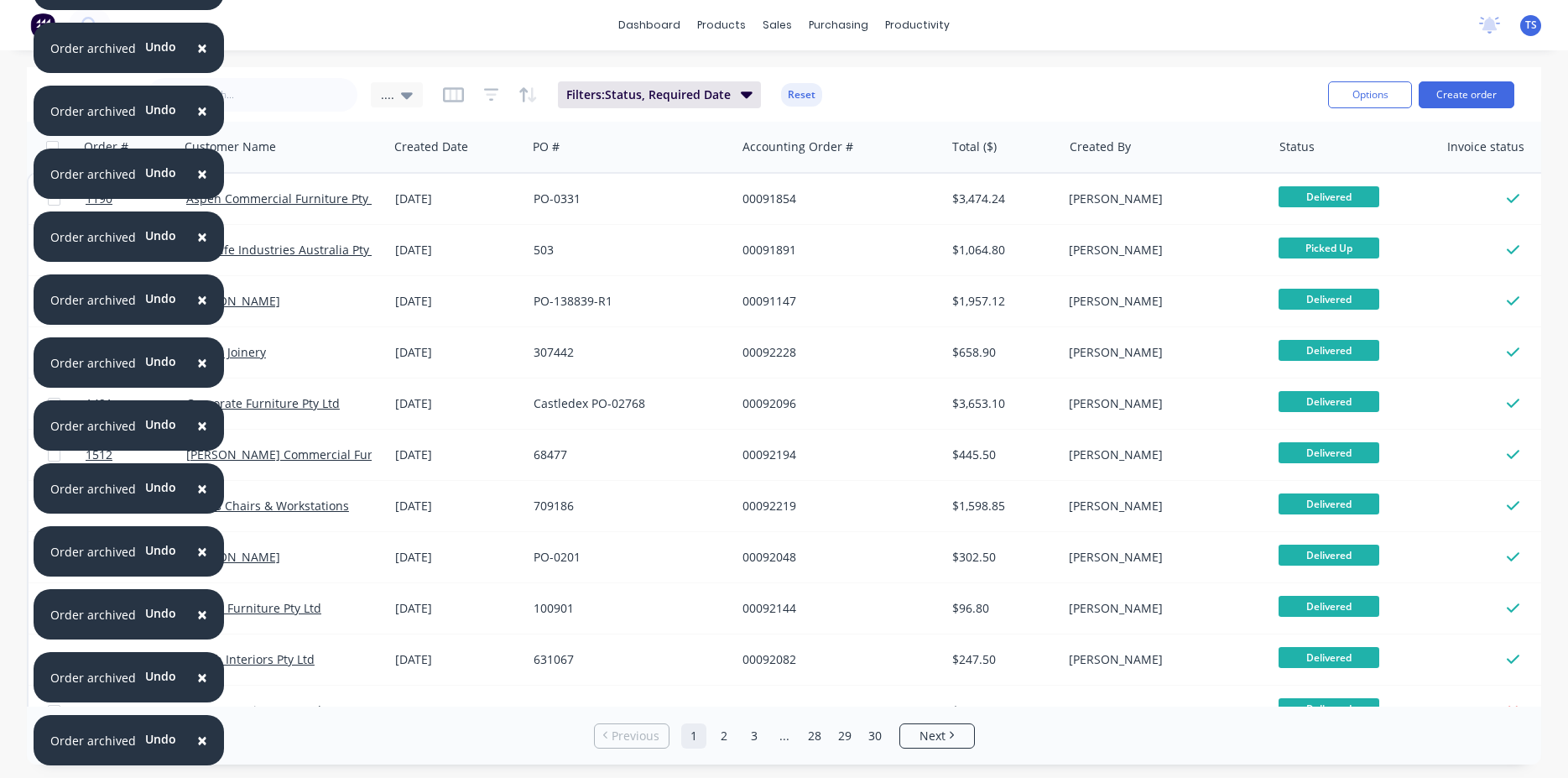
click at [1149, 742] on div "Rows per page 25 Previous 1 2 3 ... 28 29 30 Next" at bounding box center [784, 735] width 1514 height 58
